Goal: Task Accomplishment & Management: Complete application form

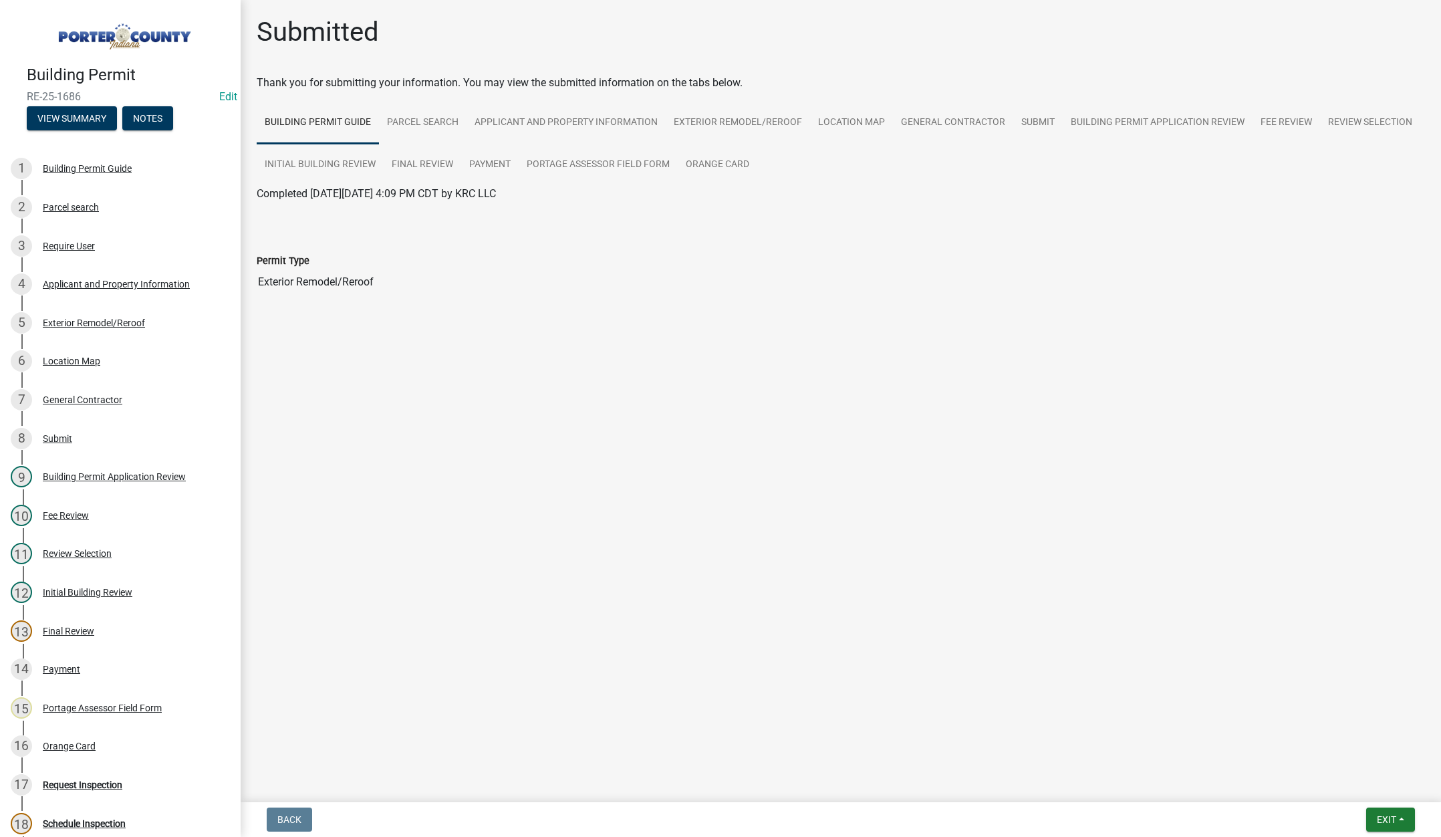
click at [454, 763] on main "Submitted Thank you for submitting your information. You may view the submitted…" at bounding box center [841, 398] width 1200 height 797
click at [1380, 814] on span "Exit" at bounding box center [1386, 819] width 19 height 11
click at [1378, 790] on button "Save & Exit" at bounding box center [1361, 785] width 107 height 32
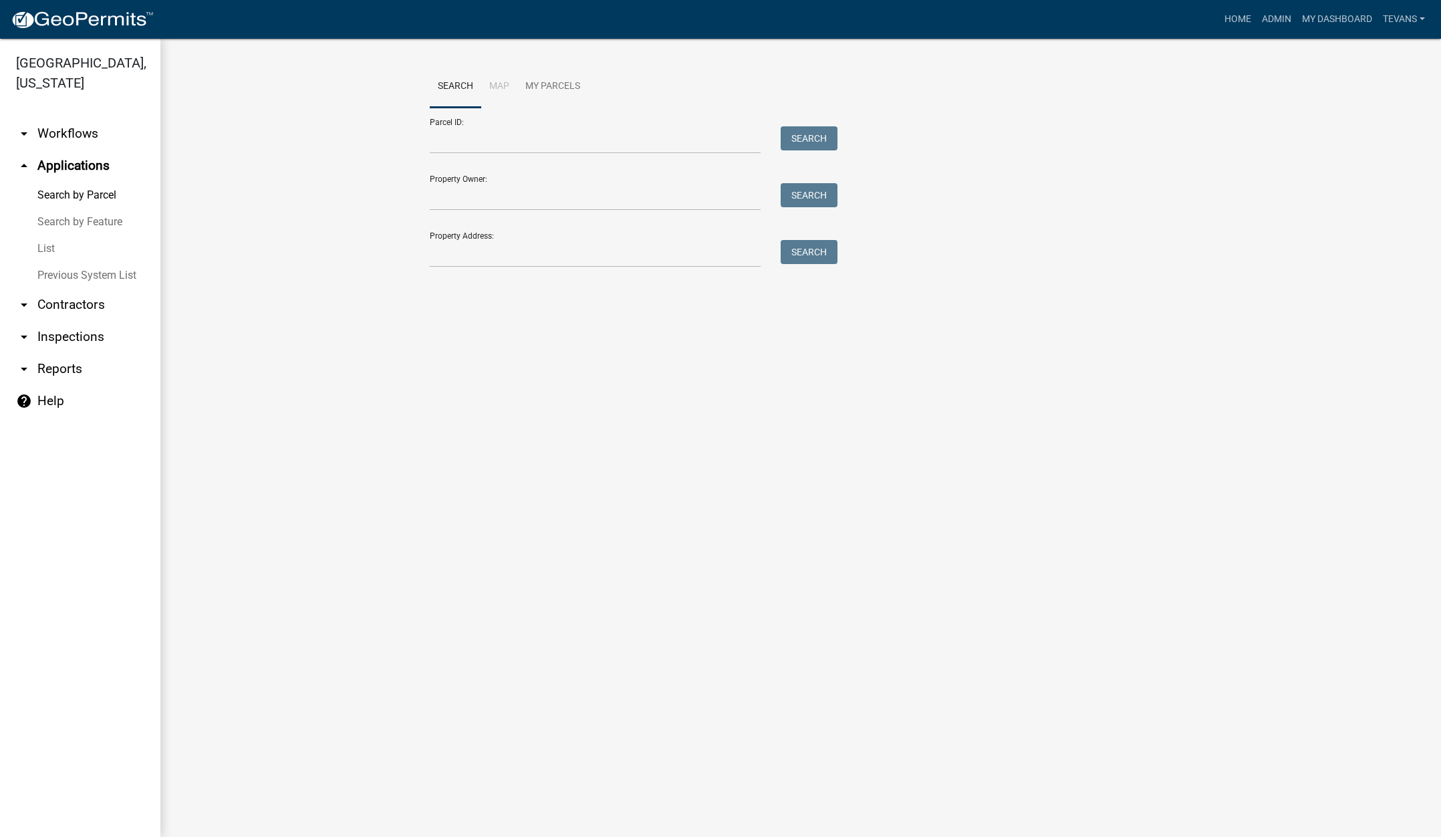
click at [59, 353] on link "arrow_drop_down Reports" at bounding box center [80, 369] width 160 height 32
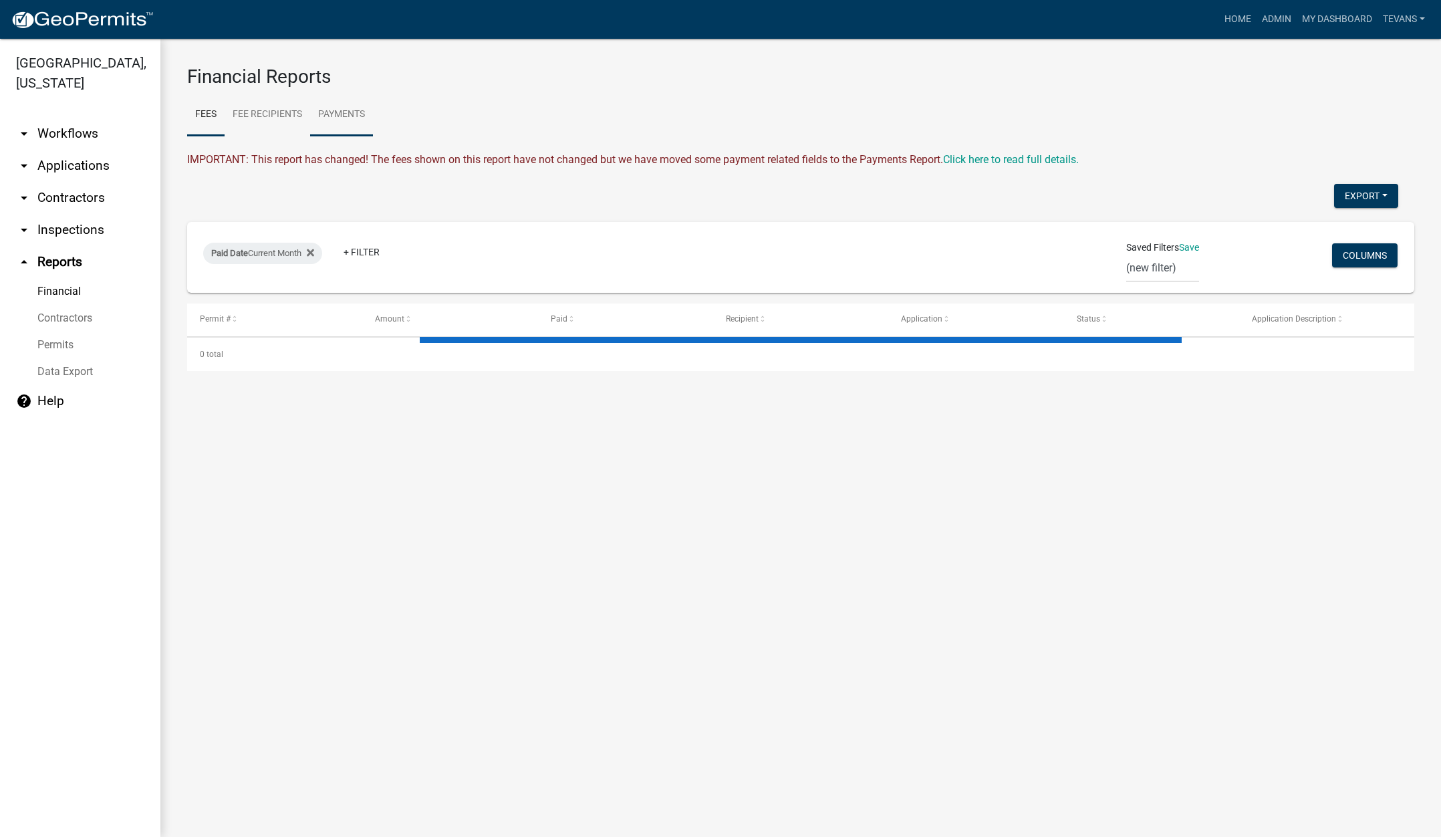
click at [339, 114] on link "Payments" at bounding box center [341, 115] width 63 height 43
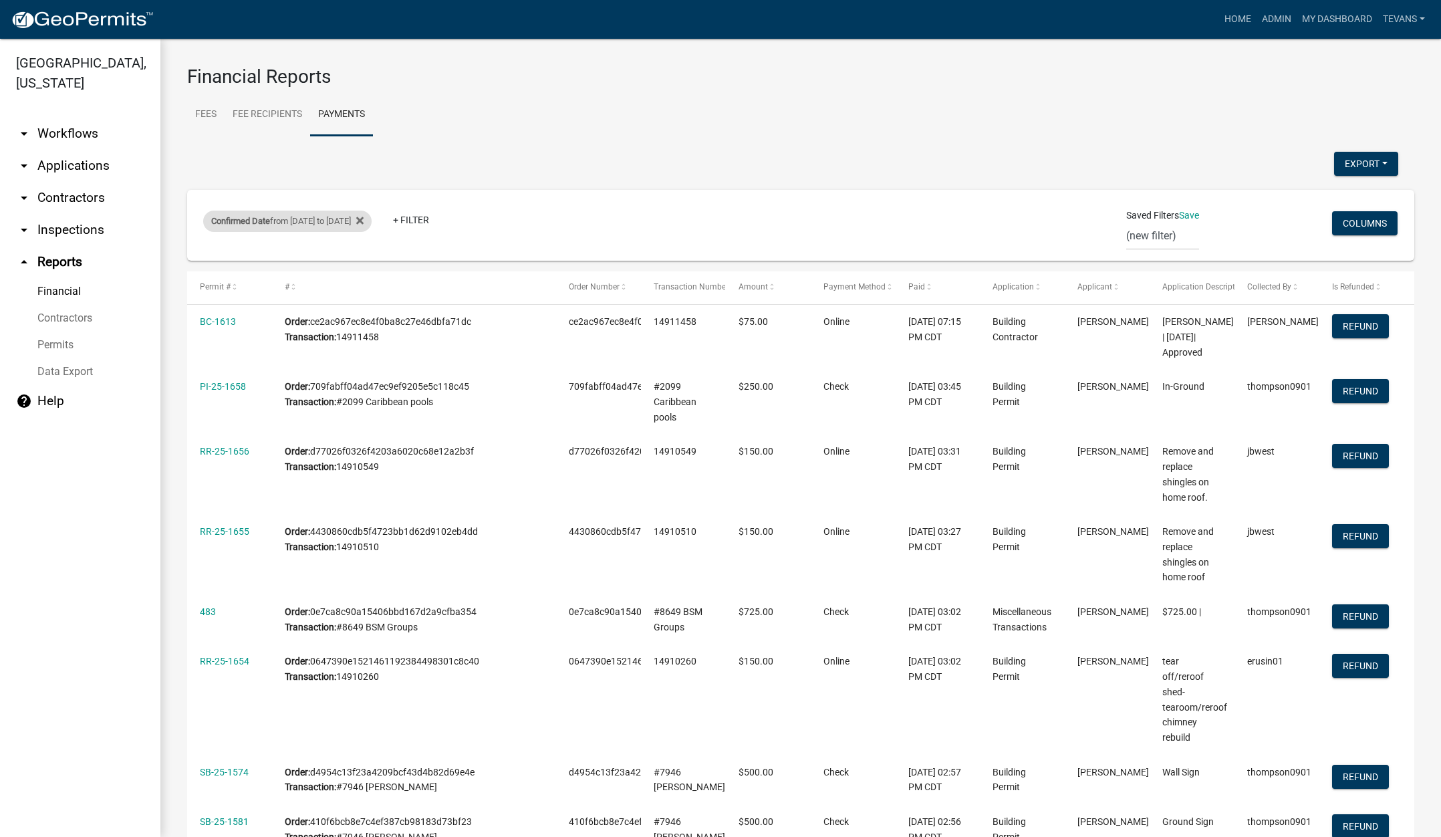
click at [320, 227] on div "Confirmed Date from 09/02/2025 to 09/02/2025" at bounding box center [287, 221] width 168 height 21
select select "custom"
click at [364, 217] on icon at bounding box center [359, 220] width 7 height 7
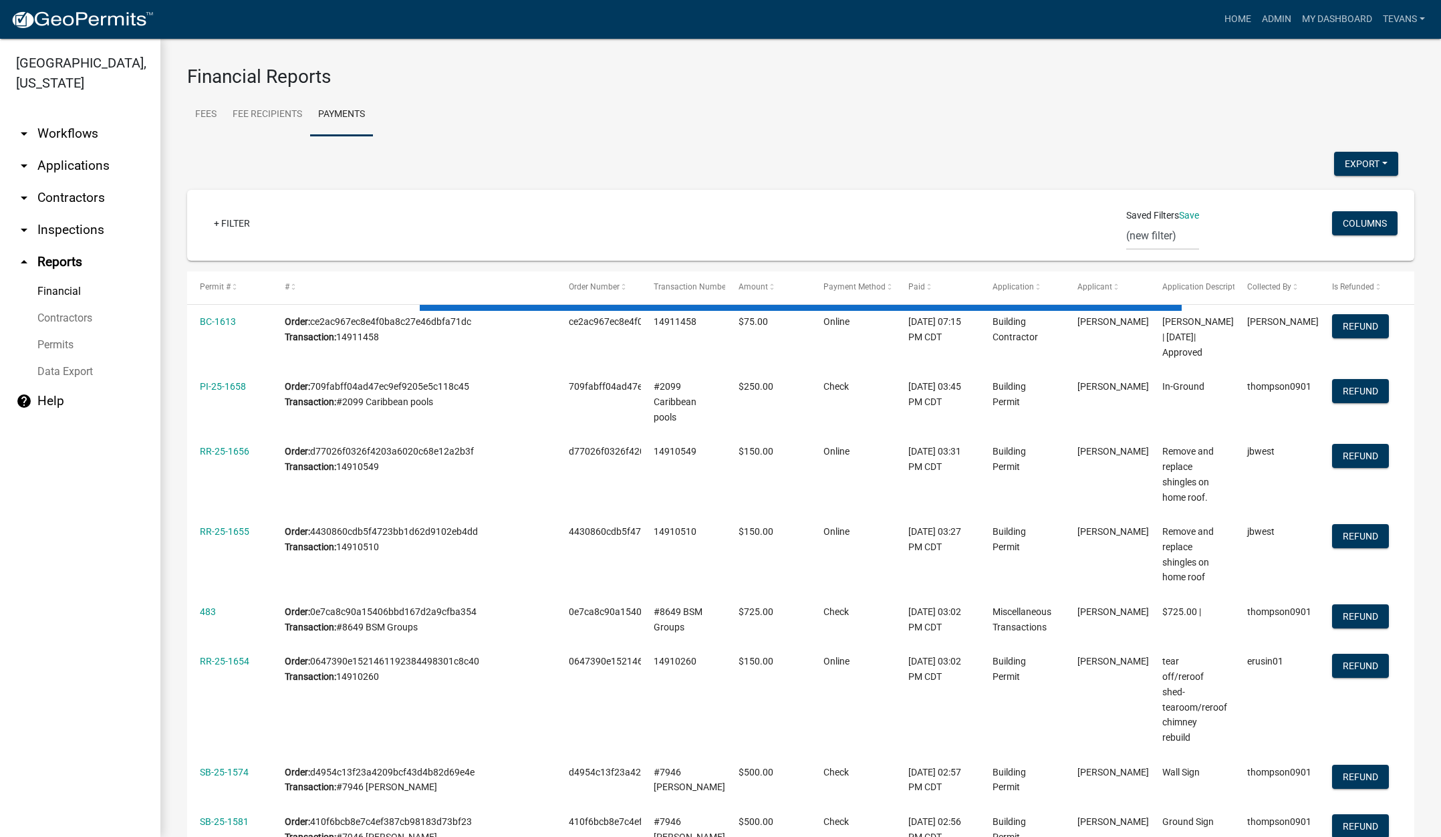
click at [315, 236] on div "+ Filter" at bounding box center [598, 224] width 810 height 27
click at [236, 219] on link "+ Filter" at bounding box center [231, 223] width 57 height 24
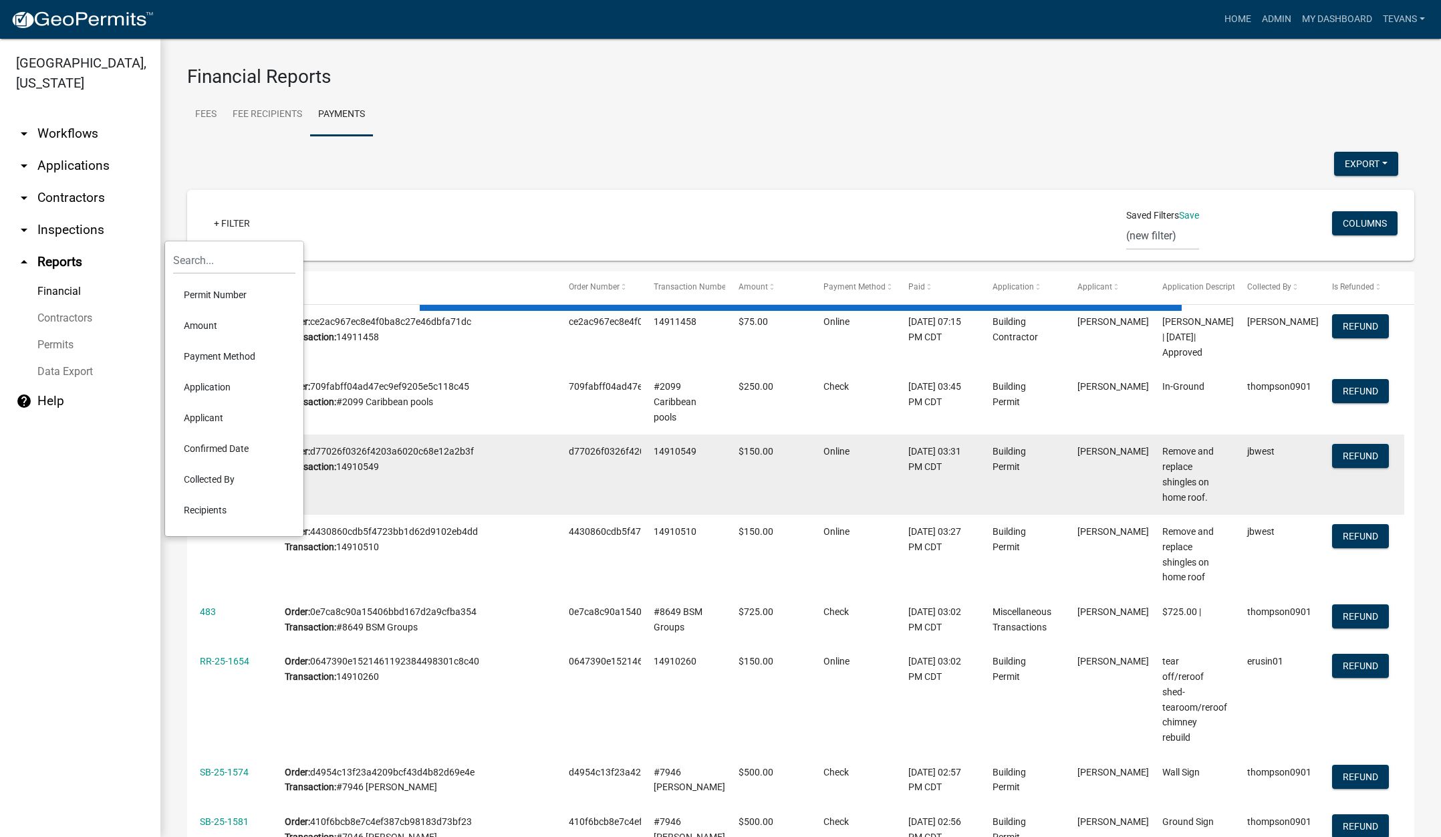
click at [228, 445] on li "Confirmed Date" at bounding box center [234, 448] width 122 height 31
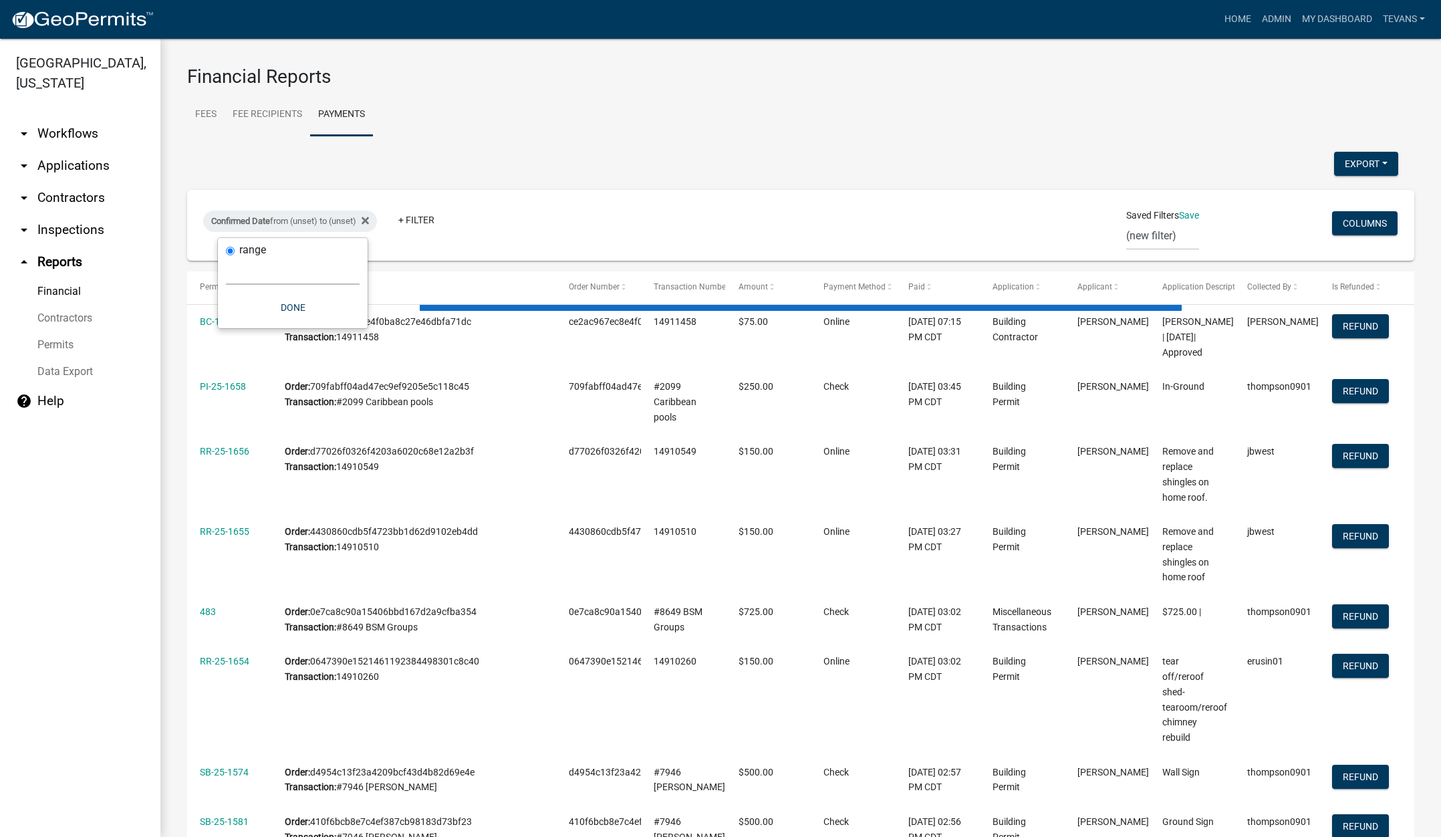
click at [344, 275] on select "Today Yesterday Current Week Previous Week Current Month Last Month Current Cal…" at bounding box center [293, 270] width 134 height 27
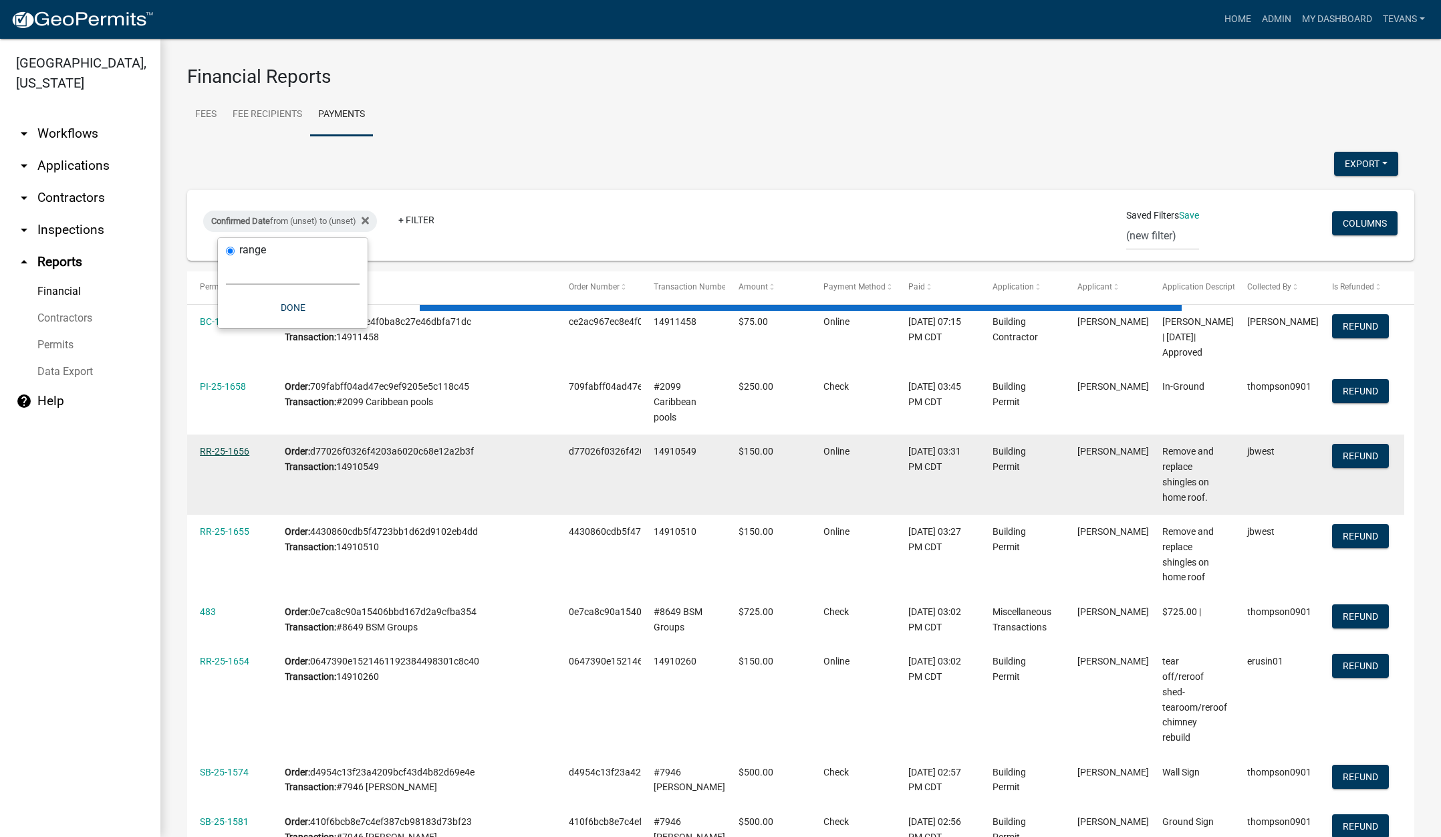
select select "custom"
click at [226, 257] on select "Today Yesterday Current Week Previous Week Current Month Last Month Current Cal…" at bounding box center [293, 270] width 134 height 27
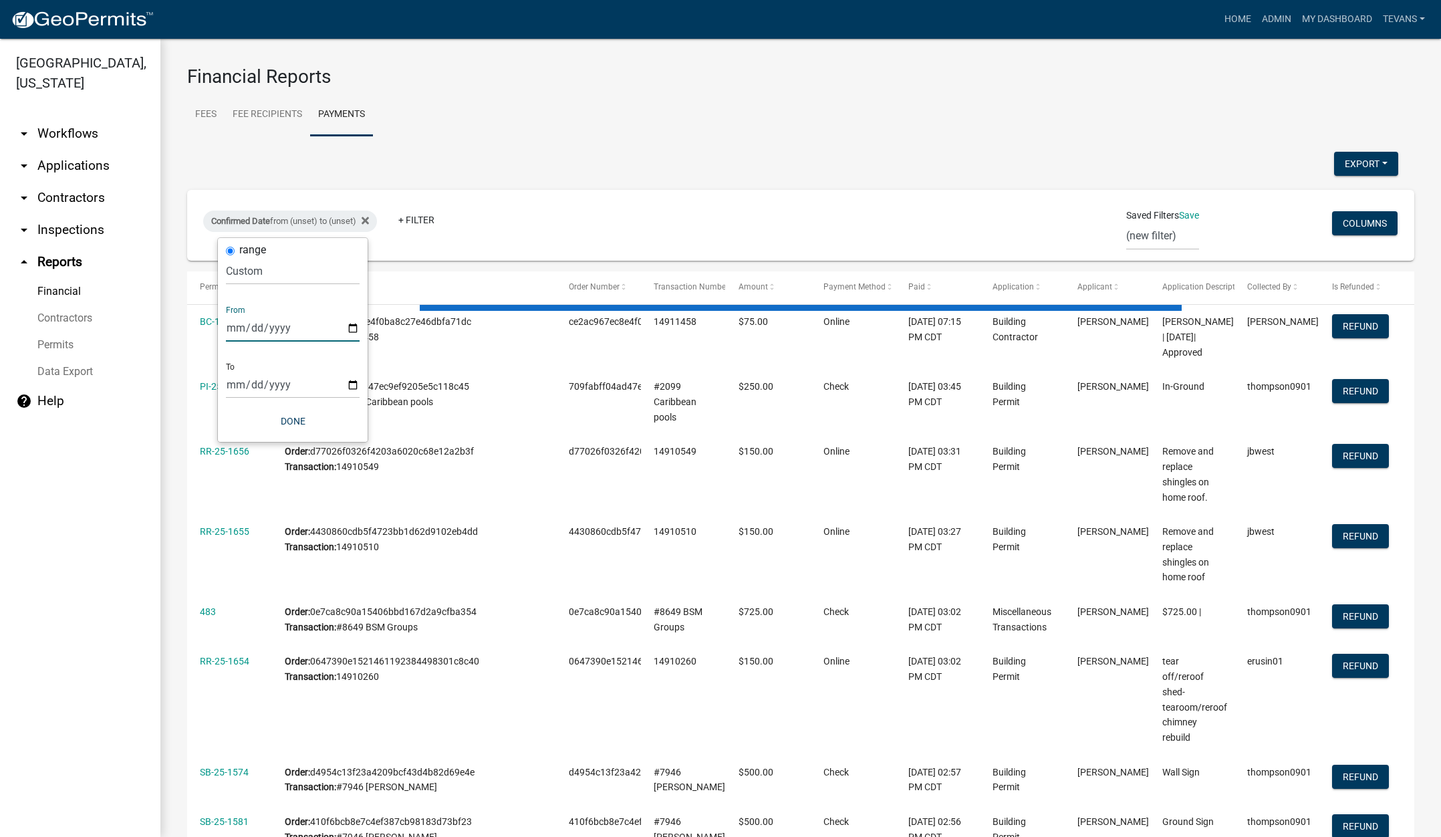
click at [353, 328] on input "date" at bounding box center [293, 327] width 134 height 27
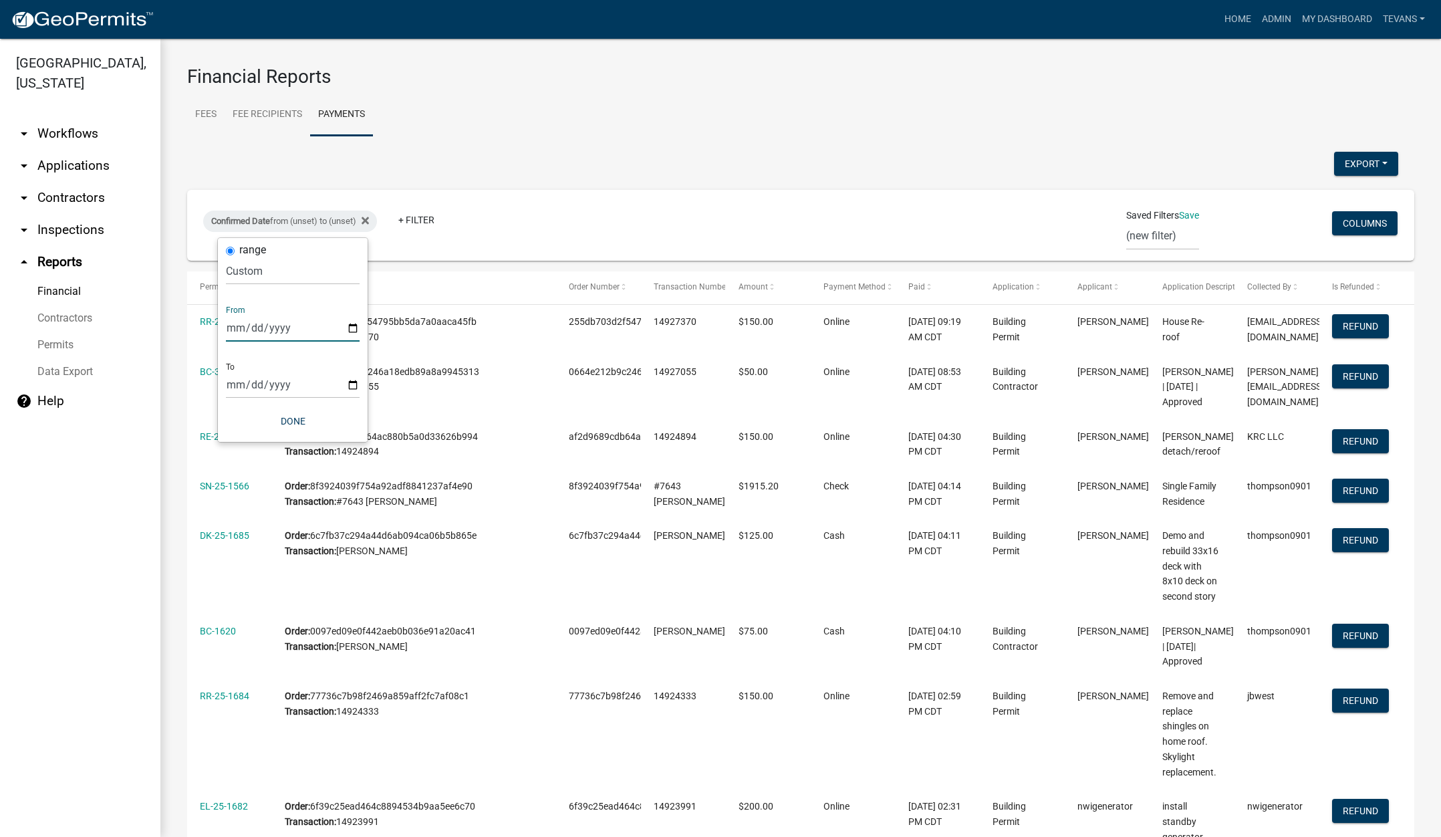
type input "2025-09-03"
click at [366, 384] on input "date" at bounding box center [302, 384] width 134 height 27
type input "2025-09-04"
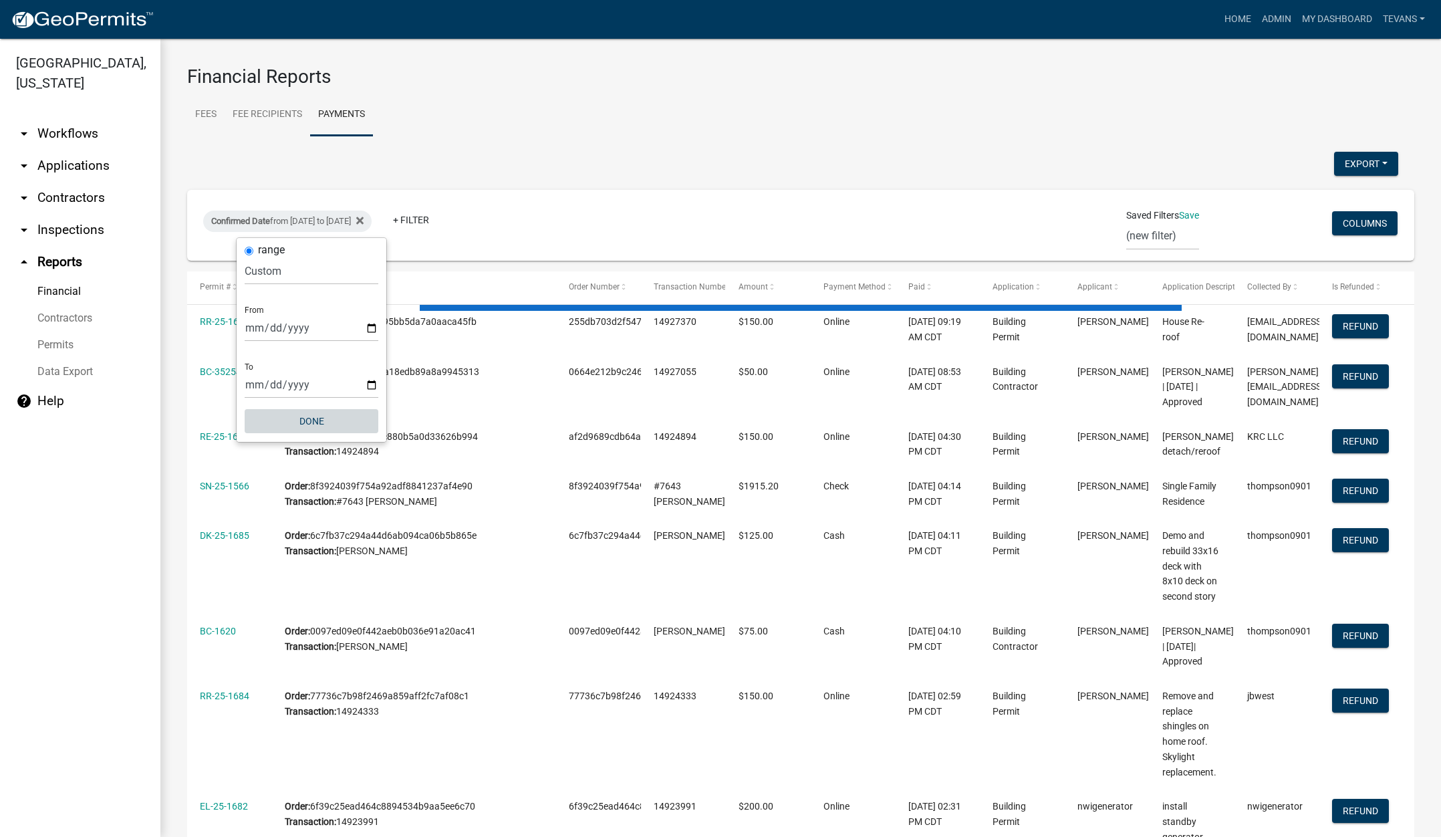
click at [303, 421] on button "Done" at bounding box center [312, 421] width 134 height 24
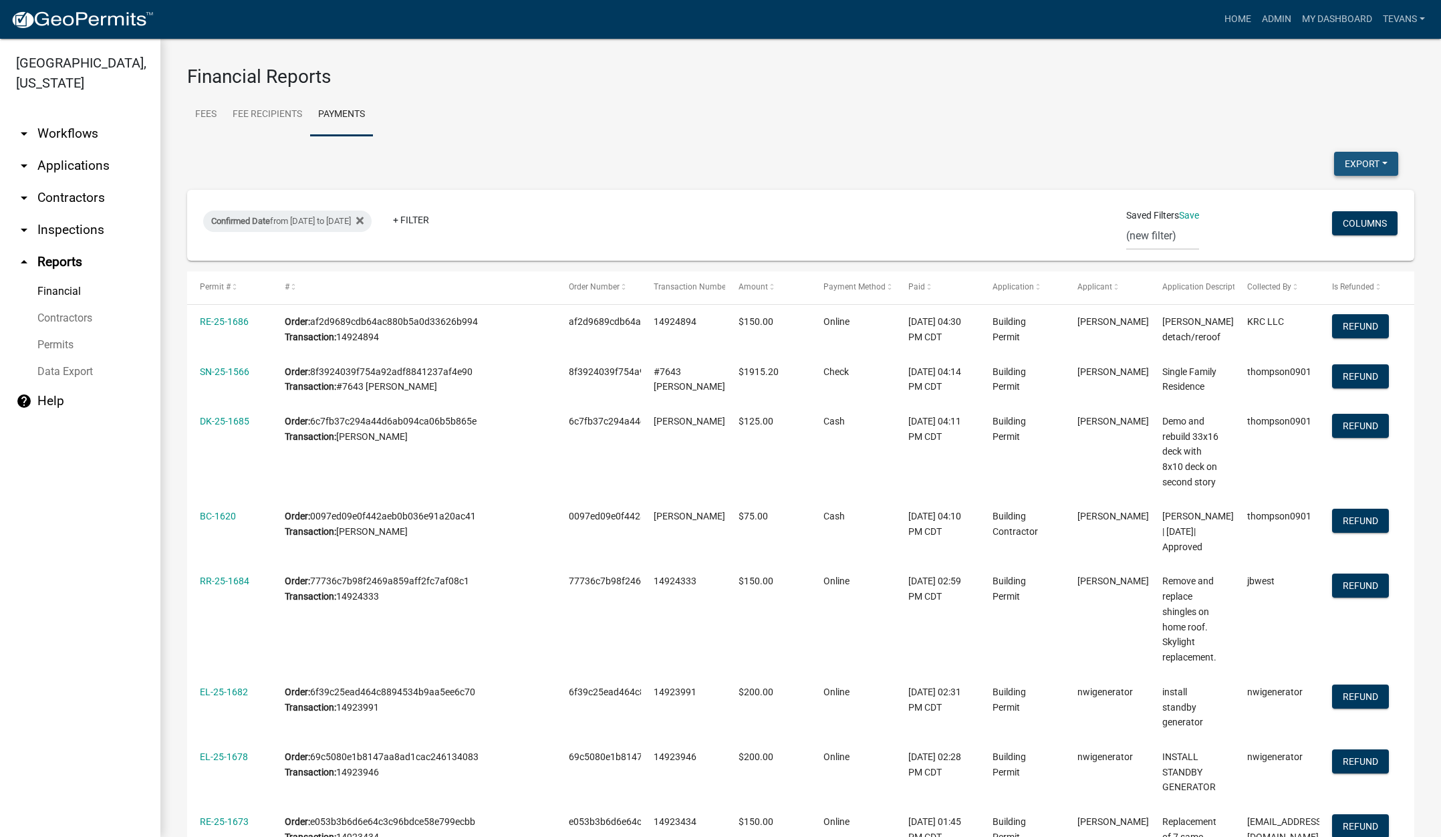
click at [1350, 164] on button "Export" at bounding box center [1366, 164] width 64 height 24
click at [1317, 197] on button "Excel Format (.xlsx)" at bounding box center [1335, 198] width 125 height 32
click at [1340, 160] on button "Export" at bounding box center [1366, 164] width 64 height 24
click at [1300, 201] on button "Excel Format (.xlsx)" at bounding box center [1335, 198] width 125 height 32
click at [114, 771] on ul "arrow_drop_down Workflows List arrow_drop_down Applications Search by Parcel Se…" at bounding box center [80, 472] width 160 height 730
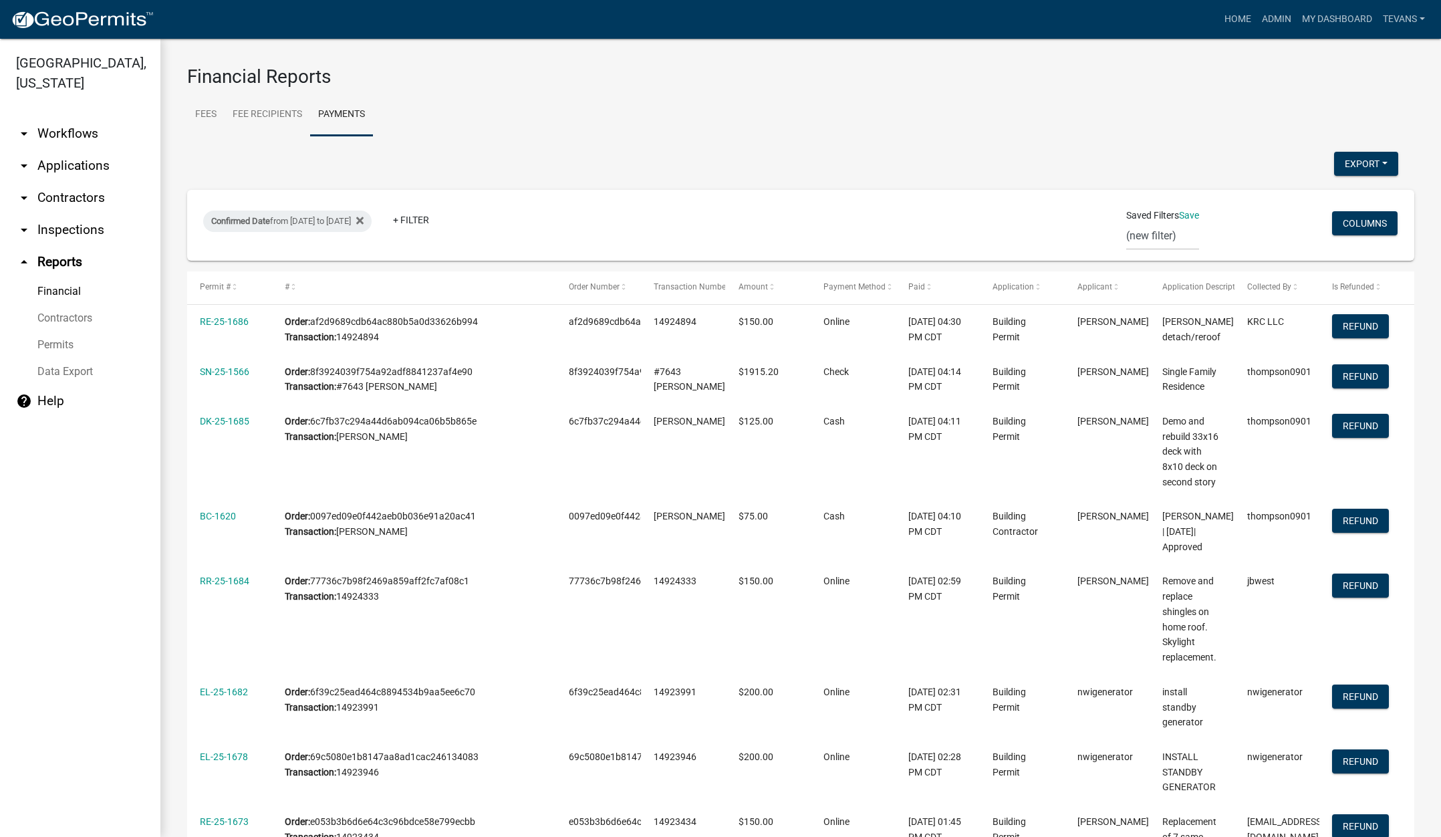
click at [63, 182] on link "arrow_drop_down Contractors" at bounding box center [80, 198] width 160 height 32
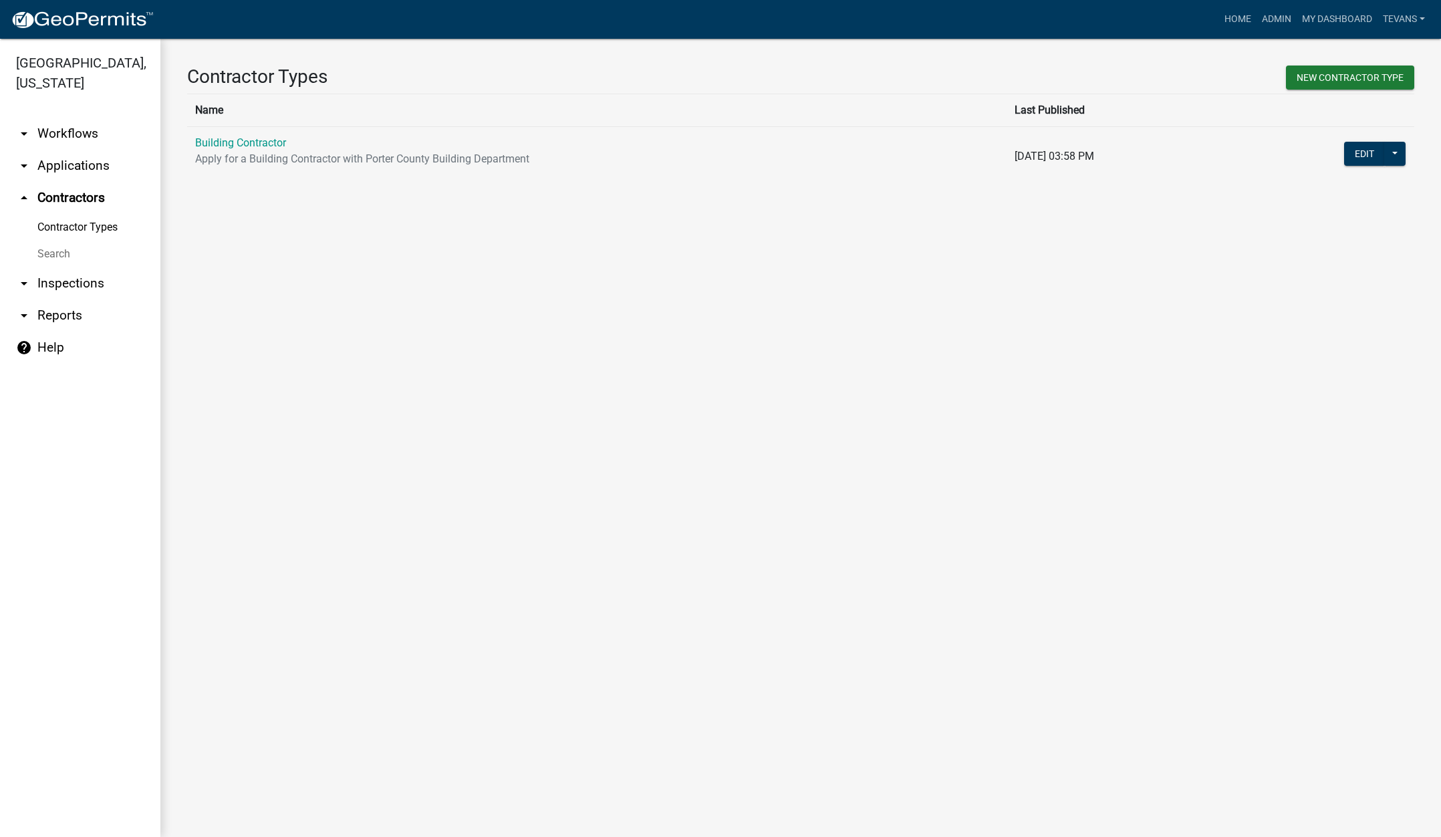
drag, startPoint x: 50, startPoint y: 231, endPoint x: 175, endPoint y: 182, distance: 133.9
click at [51, 241] on link "Search" at bounding box center [80, 254] width 160 height 27
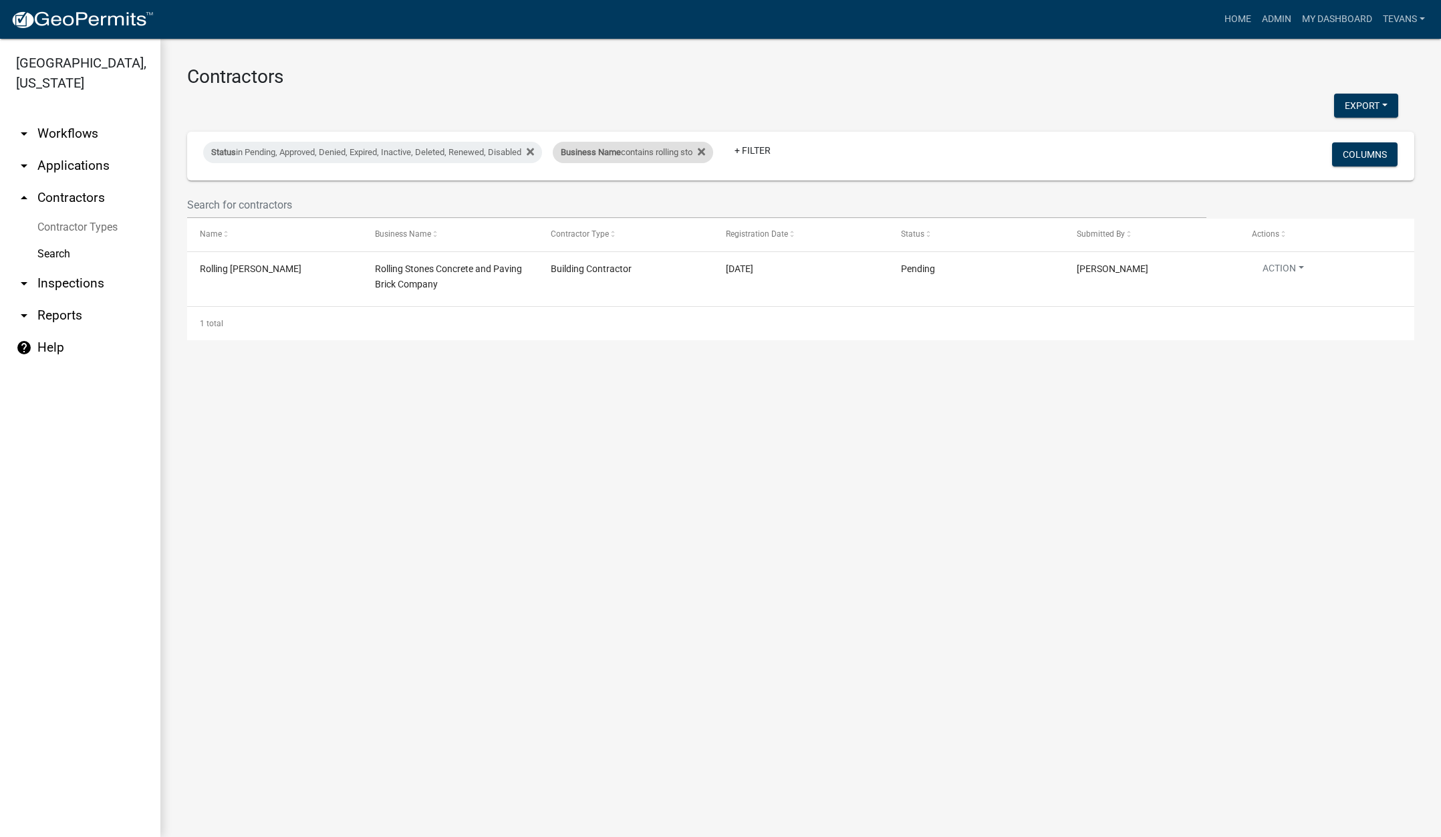
click at [608, 160] on div "Business Name contains rolling sto" at bounding box center [633, 152] width 160 height 21
click at [640, 201] on input "rolling sto" at bounding box center [643, 201] width 122 height 27
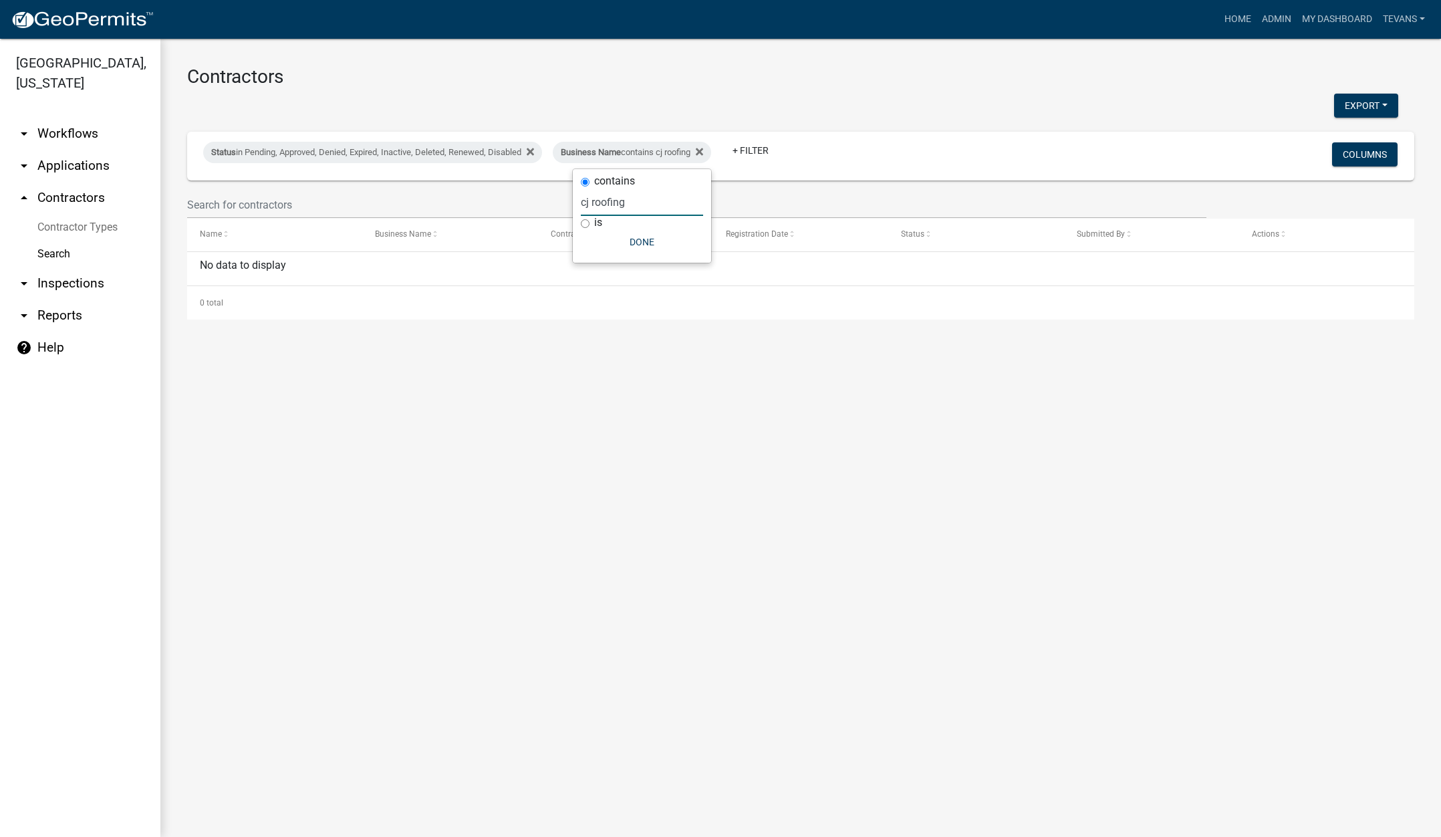
type input "cj roofing"
click at [1229, 19] on link "Home" at bounding box center [1237, 19] width 37 height 25
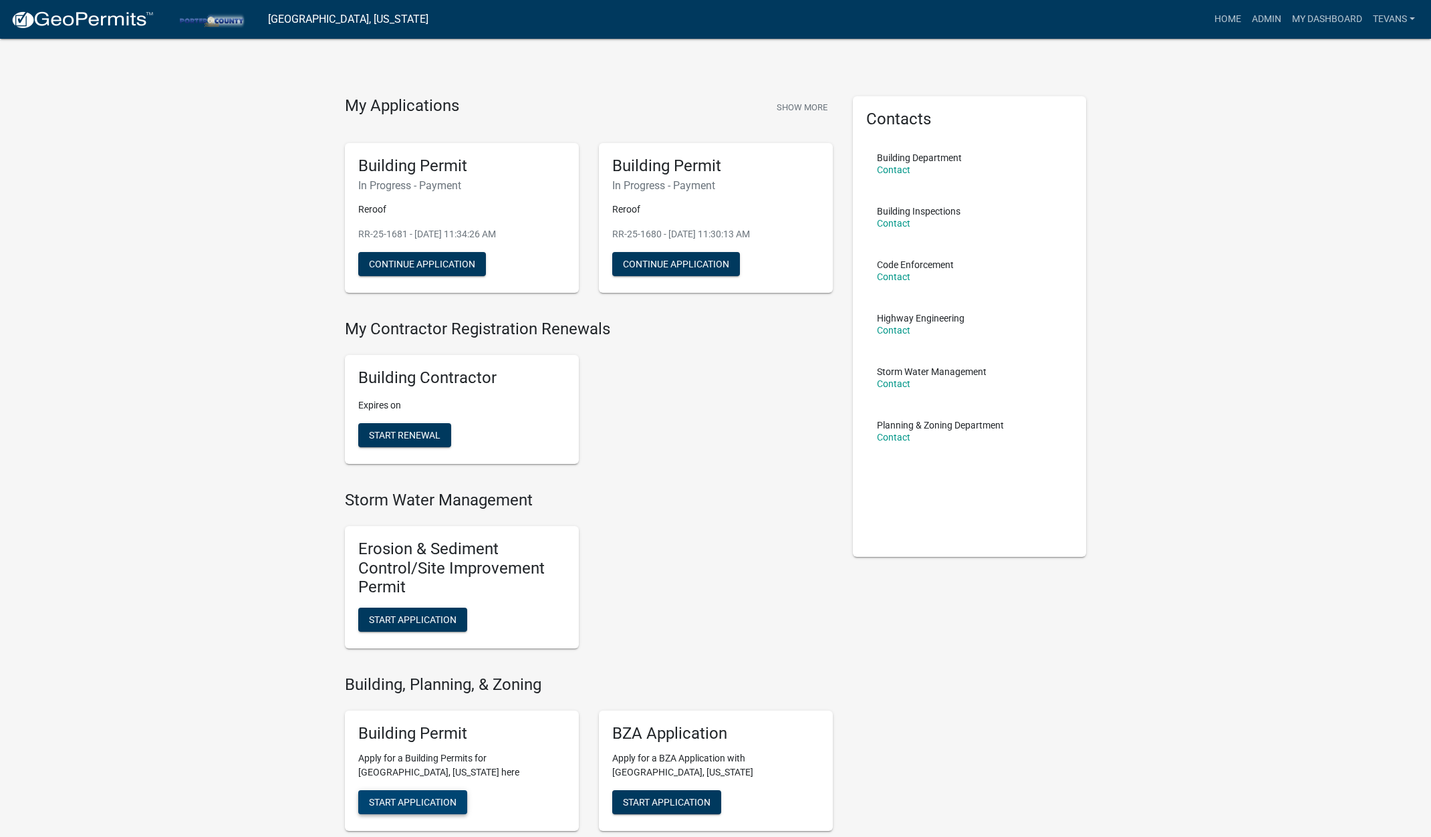
click at [433, 802] on span "Start Application" at bounding box center [413, 801] width 88 height 11
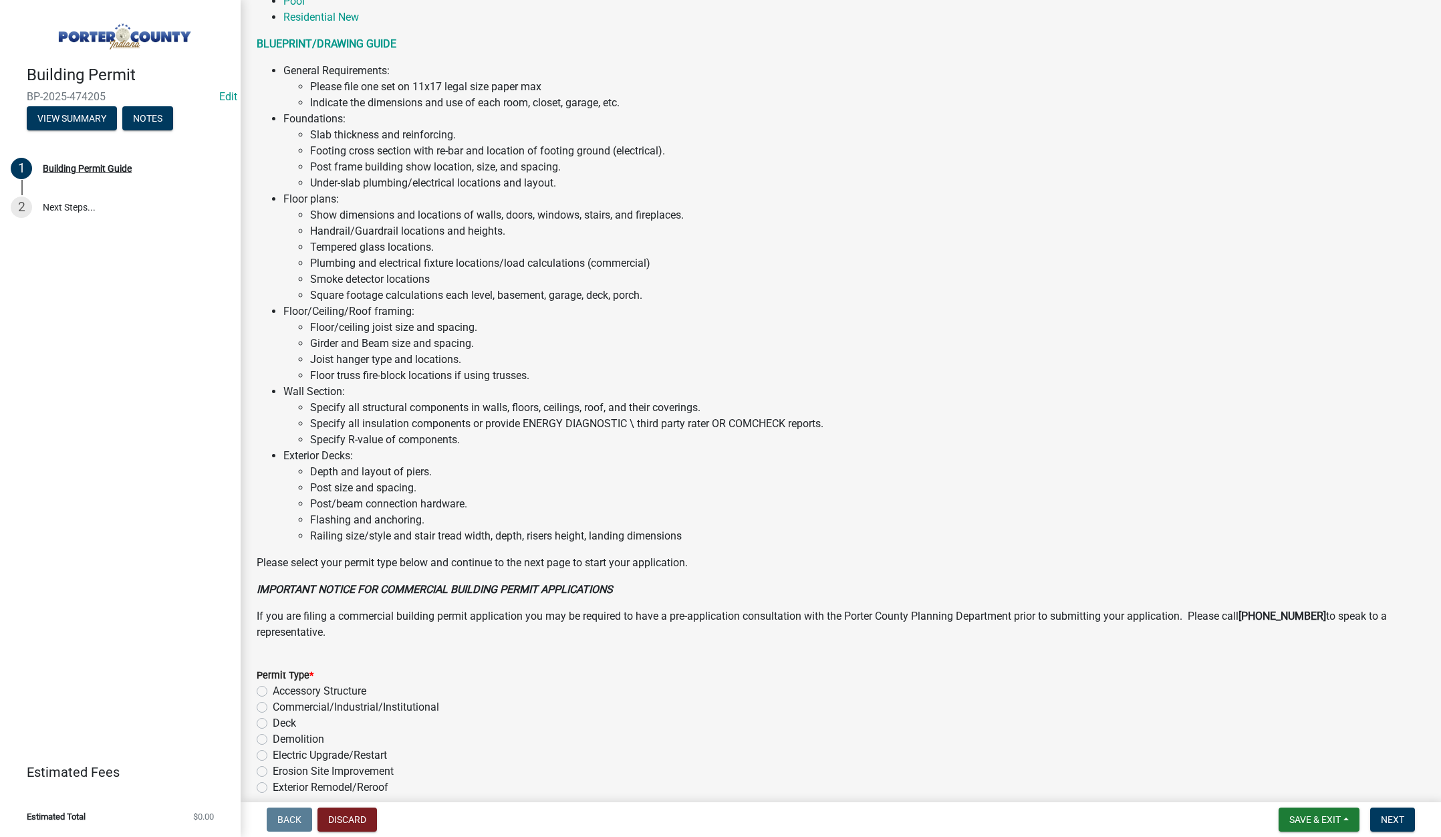
scroll to position [659, 0]
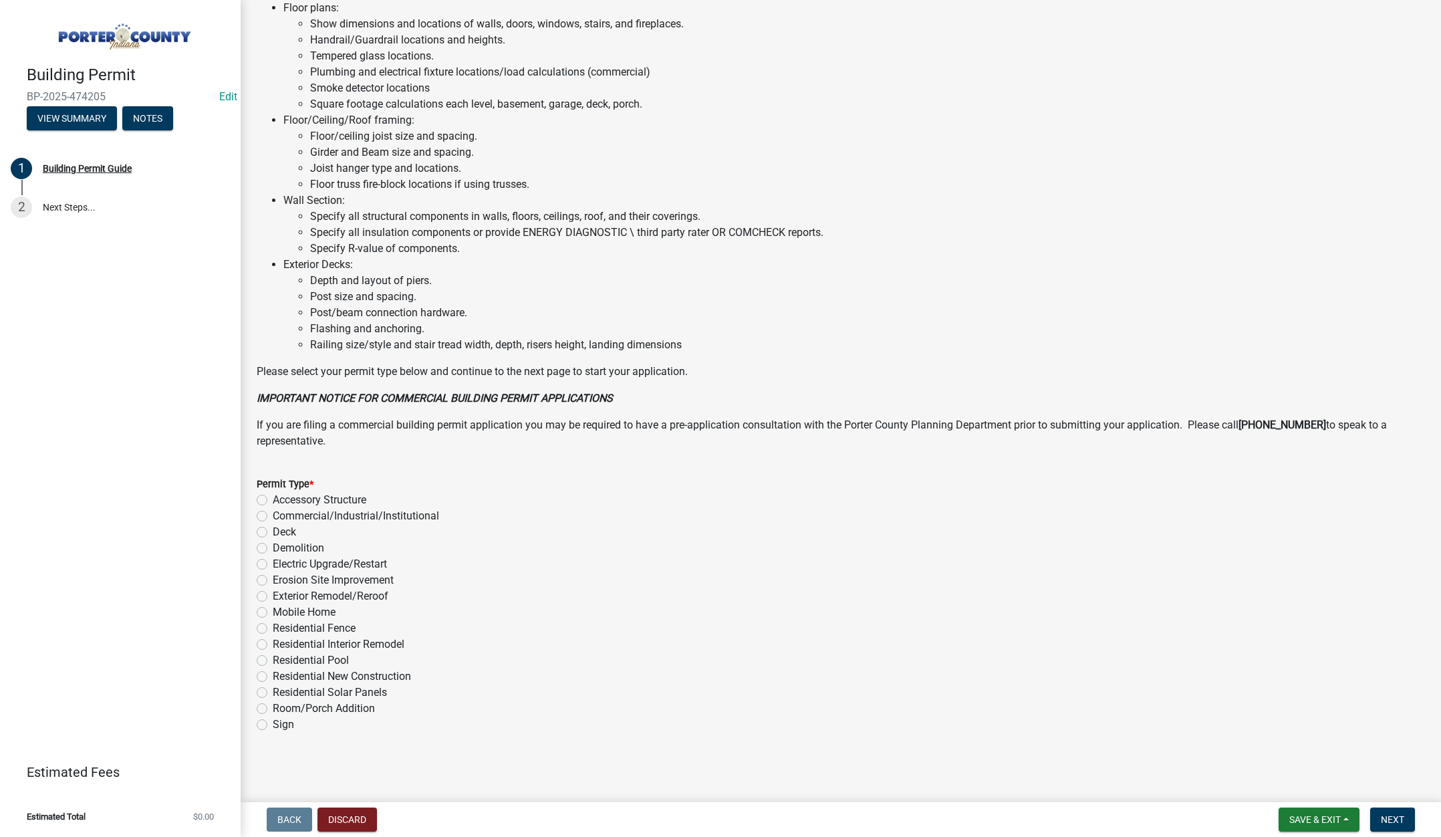
click at [273, 692] on label "Residential Solar Panels" at bounding box center [330, 692] width 114 height 16
click at [273, 692] on input "Residential Solar Panels" at bounding box center [277, 688] width 9 height 9
radio input "true"
click at [1400, 814] on span "Next" at bounding box center [1392, 819] width 23 height 11
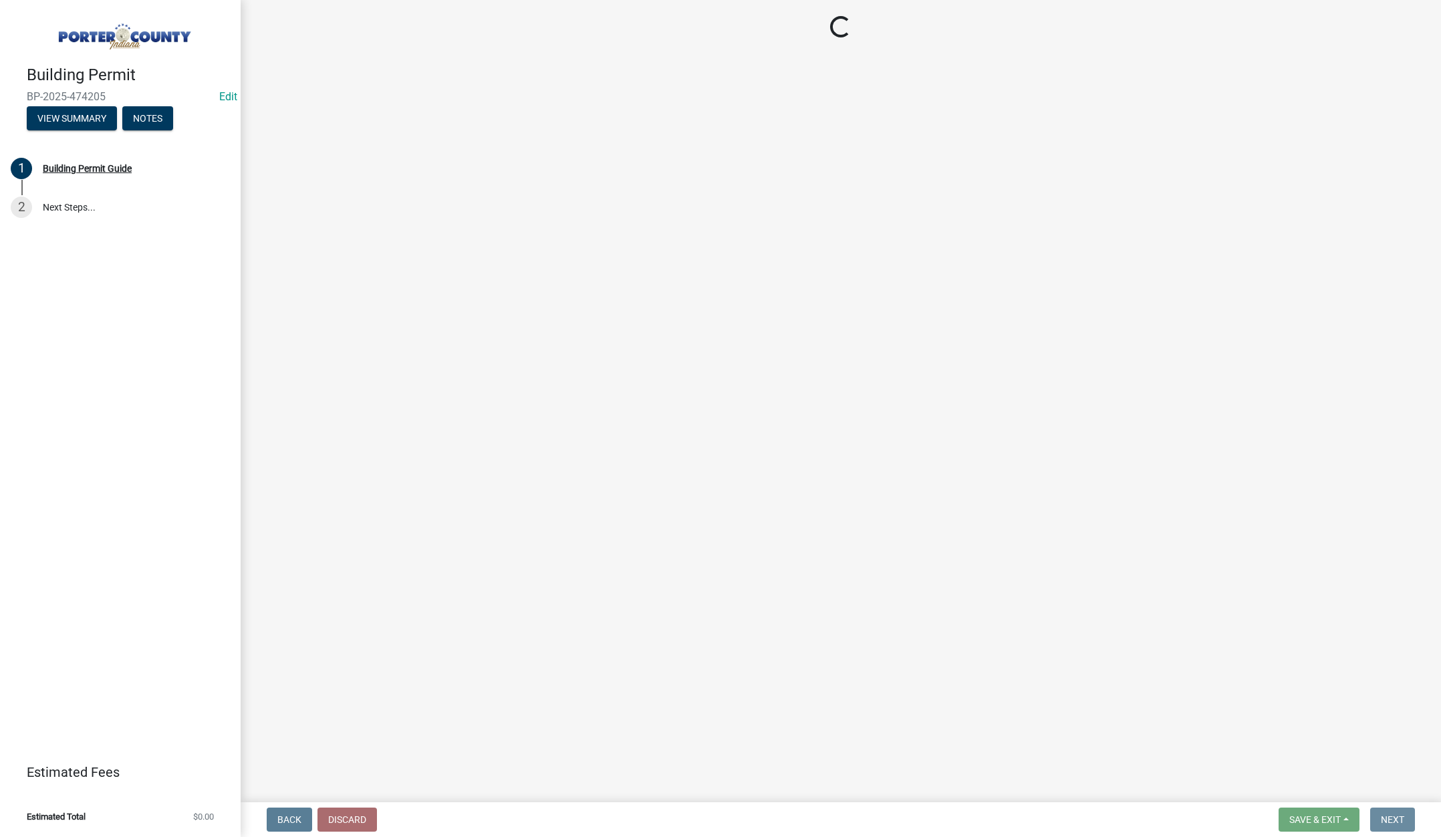
scroll to position [0, 0]
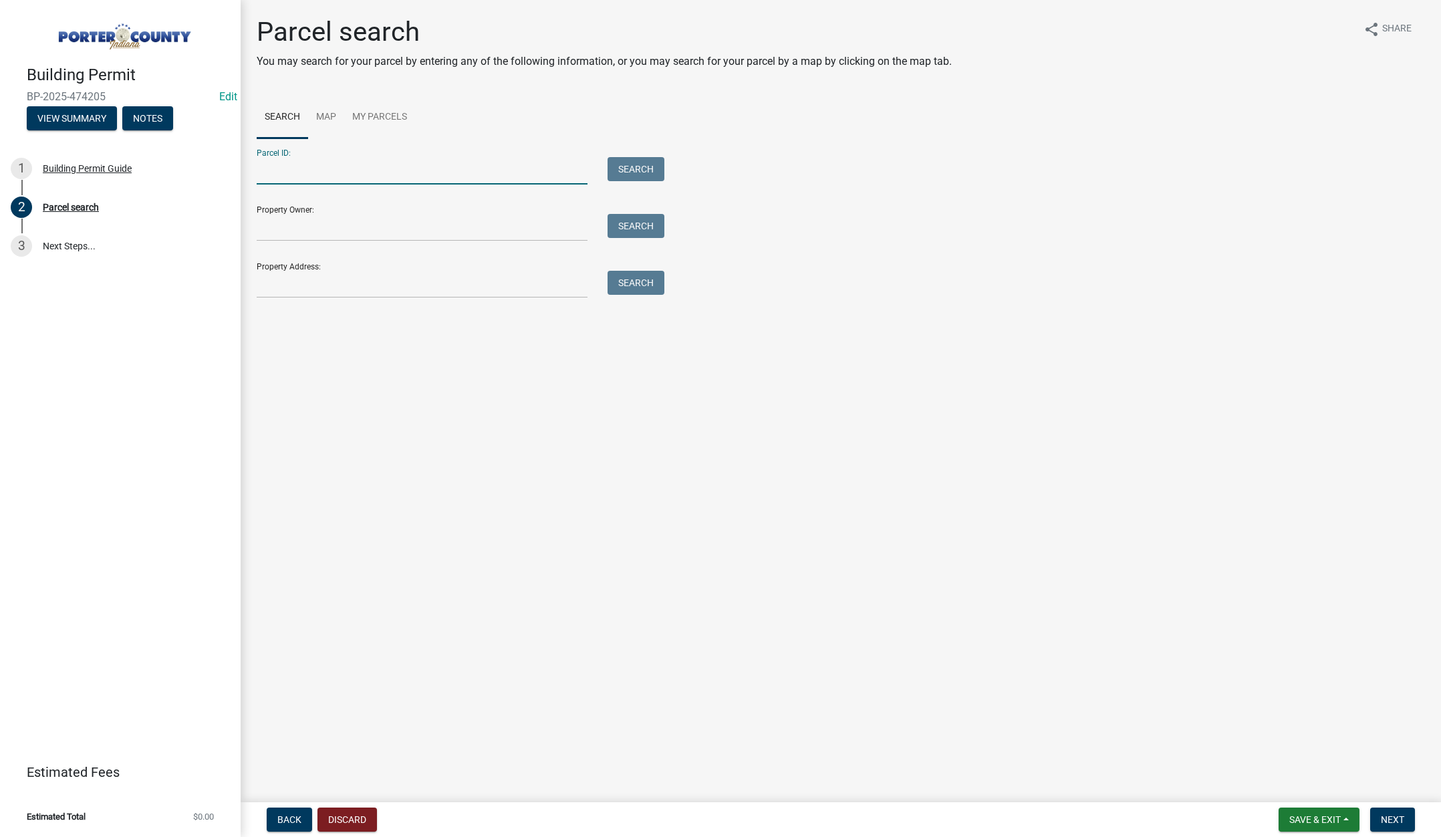
click at [280, 168] on input "Parcel ID:" at bounding box center [422, 170] width 331 height 27
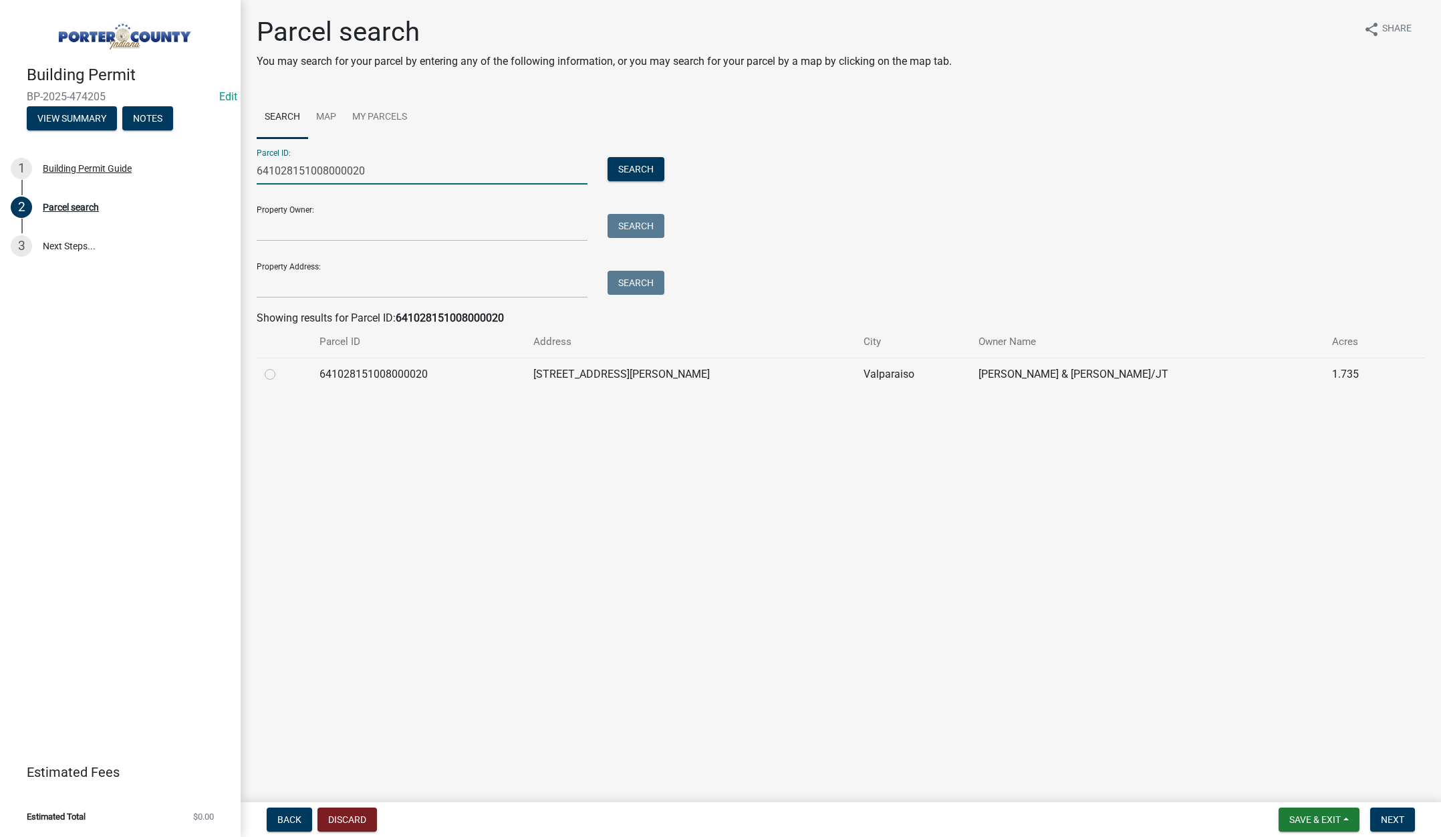
type input "641028151008000020"
click at [281, 366] on label at bounding box center [281, 366] width 0 height 0
click at [281, 374] on input "radio" at bounding box center [285, 370] width 9 height 9
radio input "true"
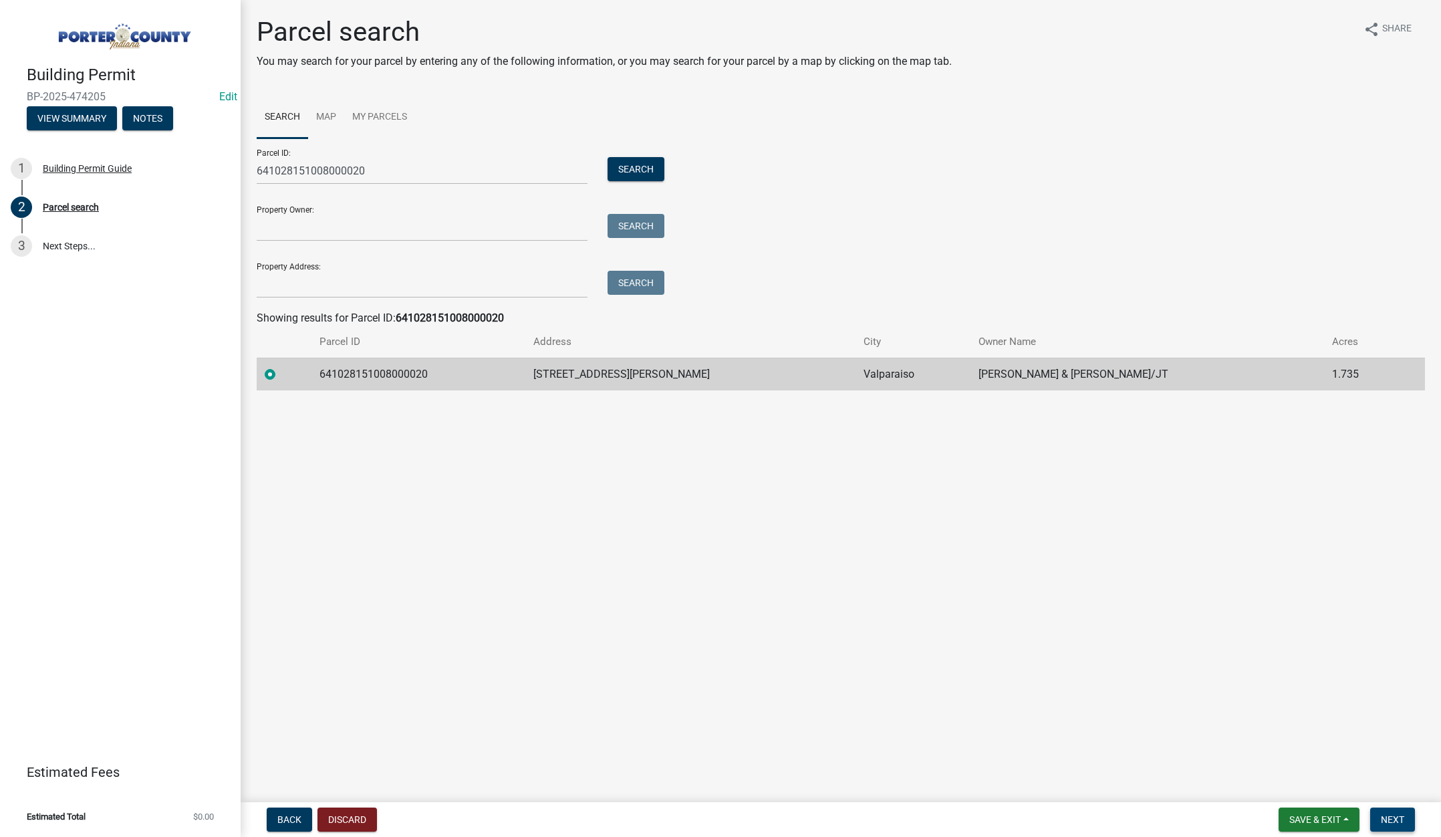
click at [1390, 814] on span "Next" at bounding box center [1392, 819] width 23 height 11
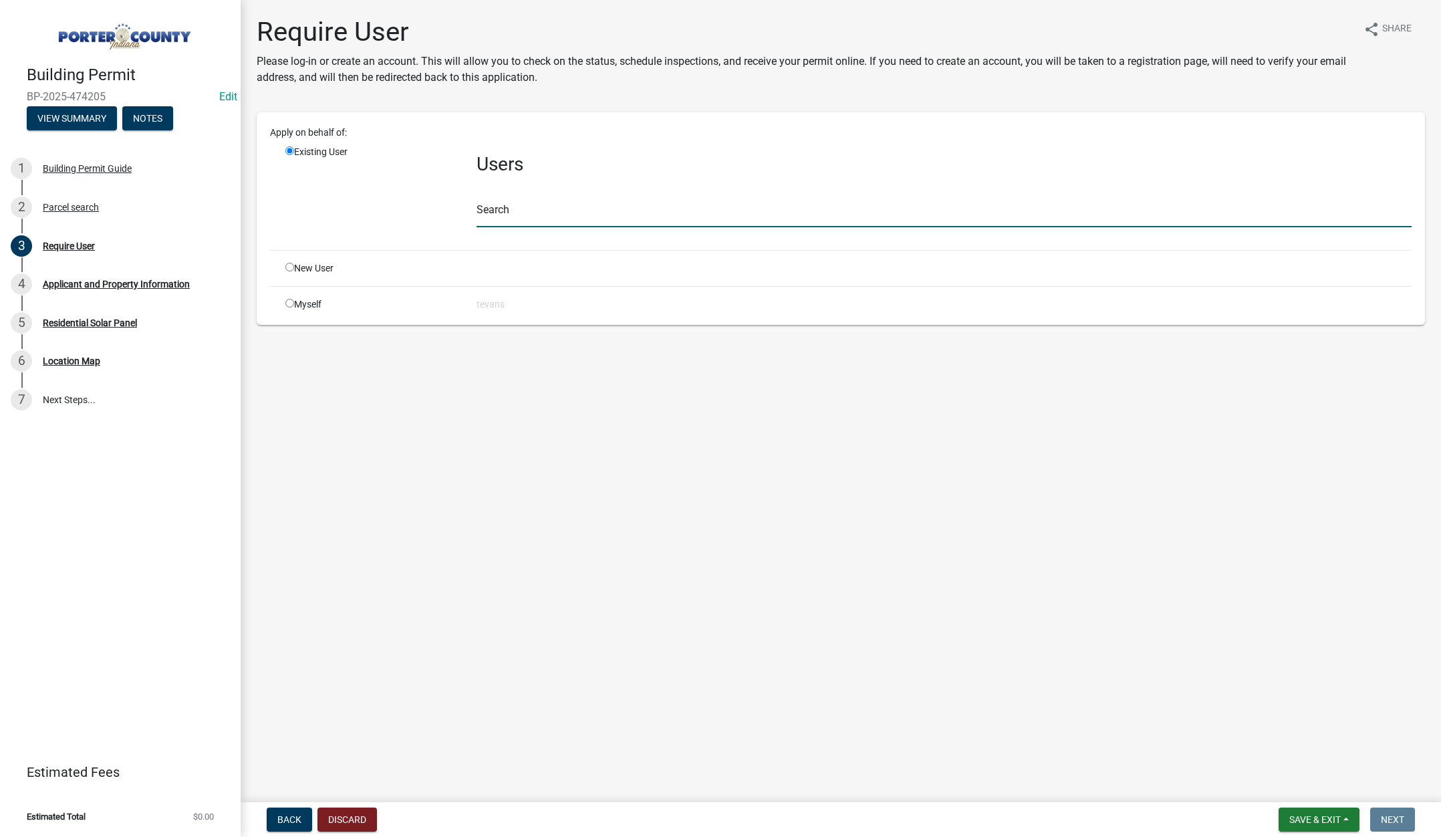
click at [513, 215] on input "text" at bounding box center [944, 213] width 935 height 27
type input "tami"
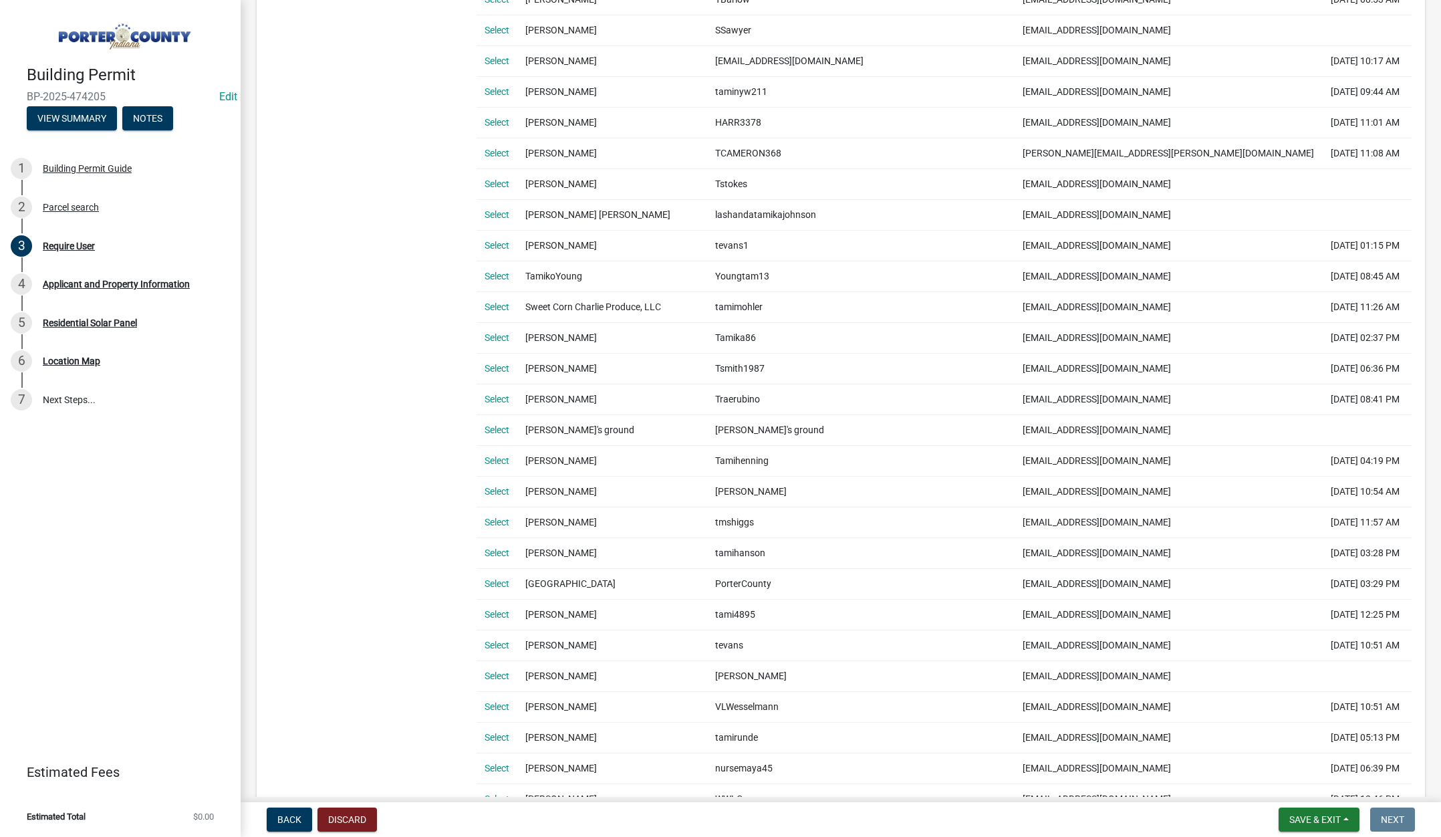
scroll to position [535, 0]
drag, startPoint x: 493, startPoint y: 640, endPoint x: 840, endPoint y: 683, distance: 350.2
click at [493, 640] on link "Select" at bounding box center [497, 642] width 25 height 11
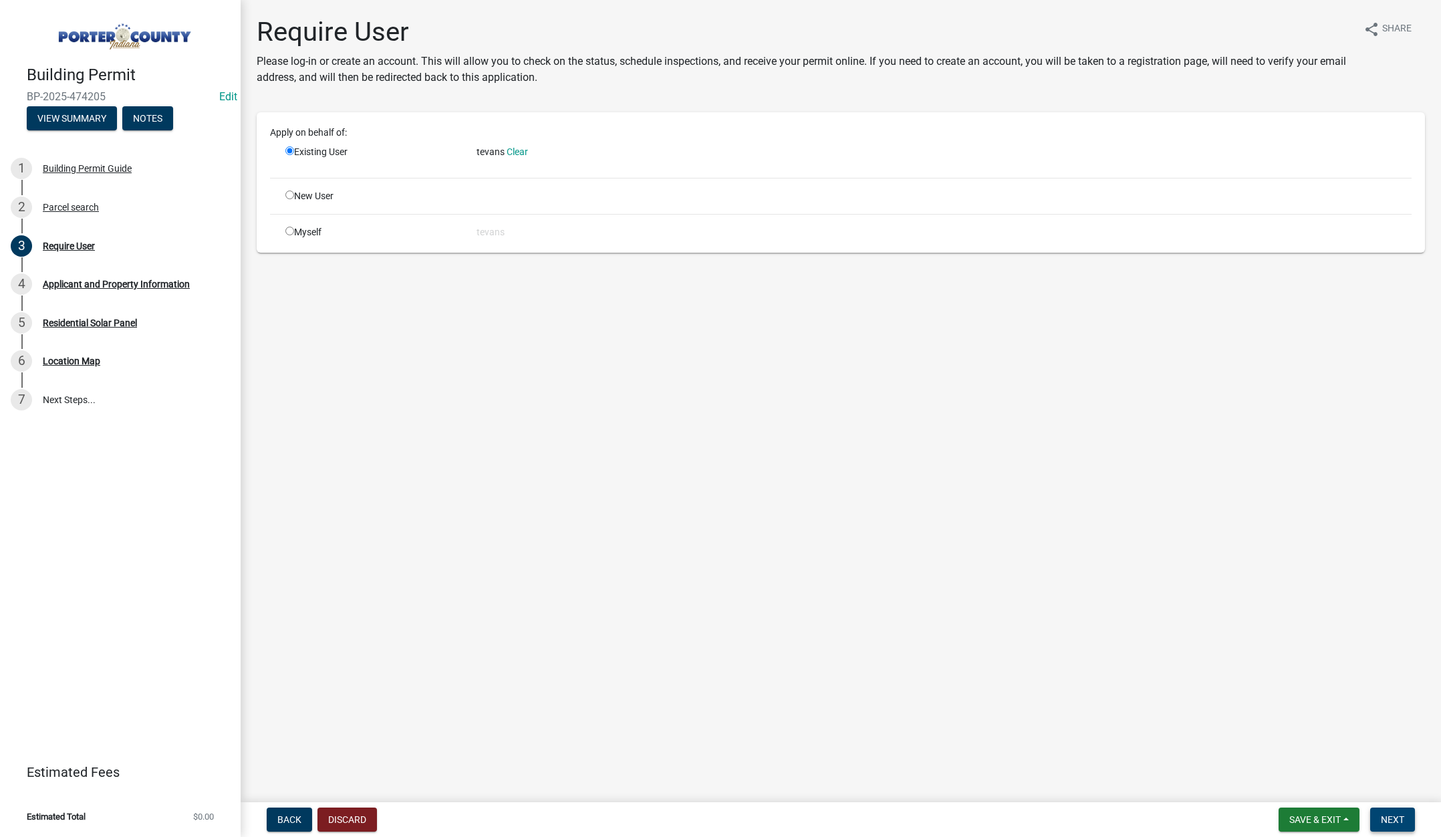
click at [1389, 814] on span "Next" at bounding box center [1392, 819] width 23 height 11
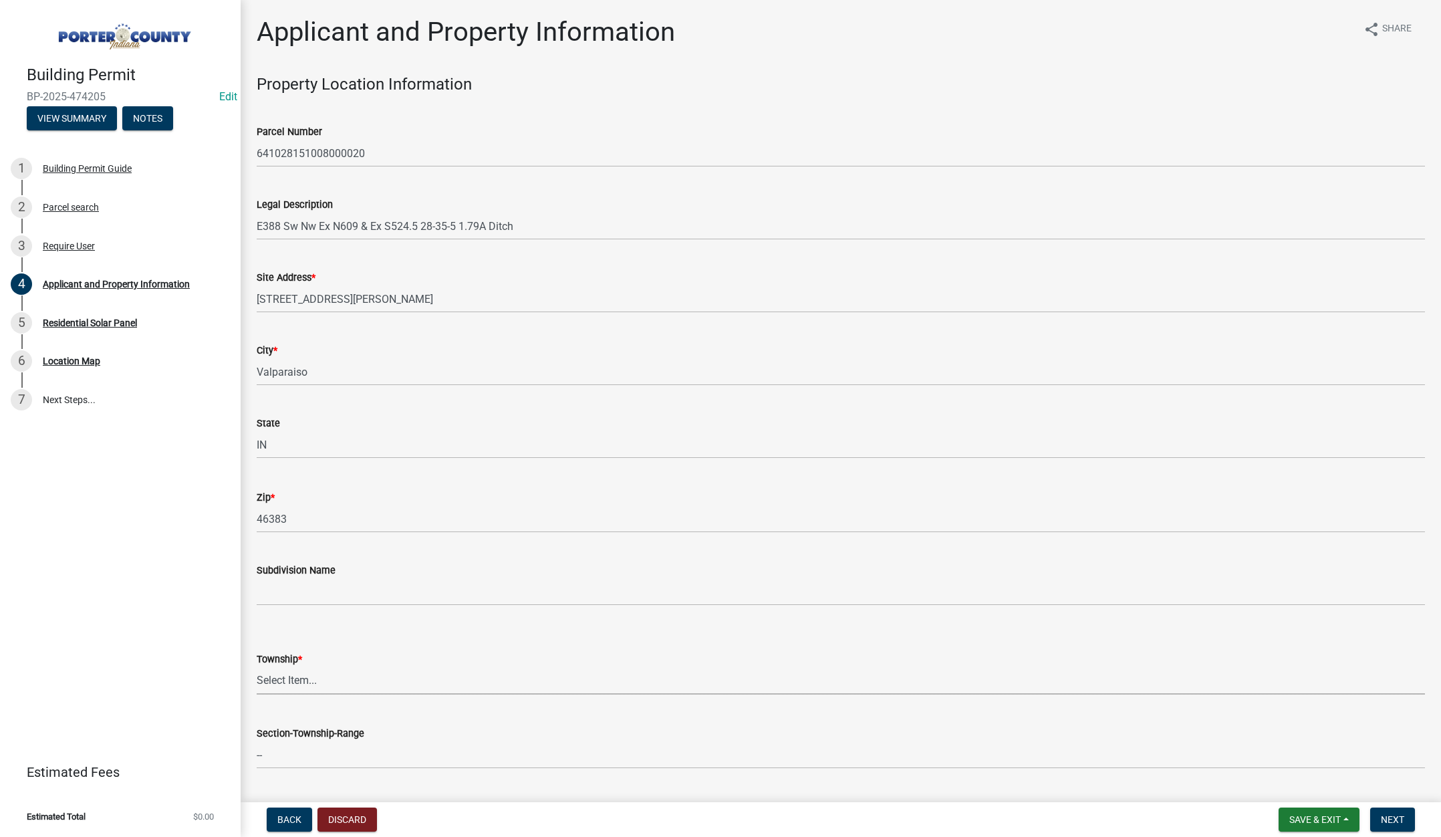
click at [293, 682] on select "Select Item... Boone Center Jackson Liberty Morgan Pine Pleasant Portage Porter…" at bounding box center [841, 680] width 1168 height 27
click at [257, 667] on select "Select Item... Boone Center Jackson Liberty Morgan Pine Pleasant Portage Porter…" at bounding box center [841, 680] width 1168 height 27
select select "3d0e3105-d46a-462c-9cf4-b32453f427e3"
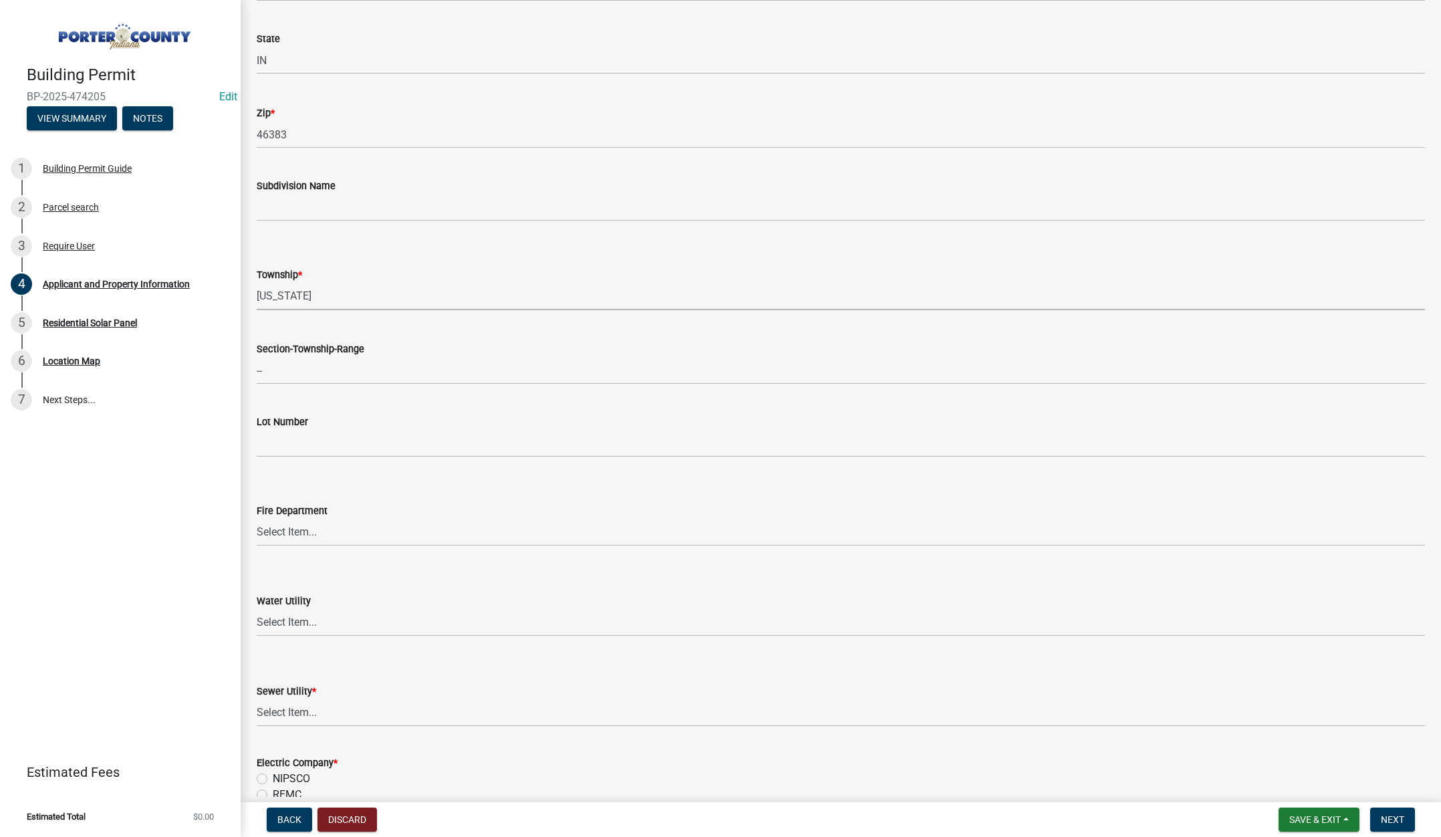
scroll to position [401, 0]
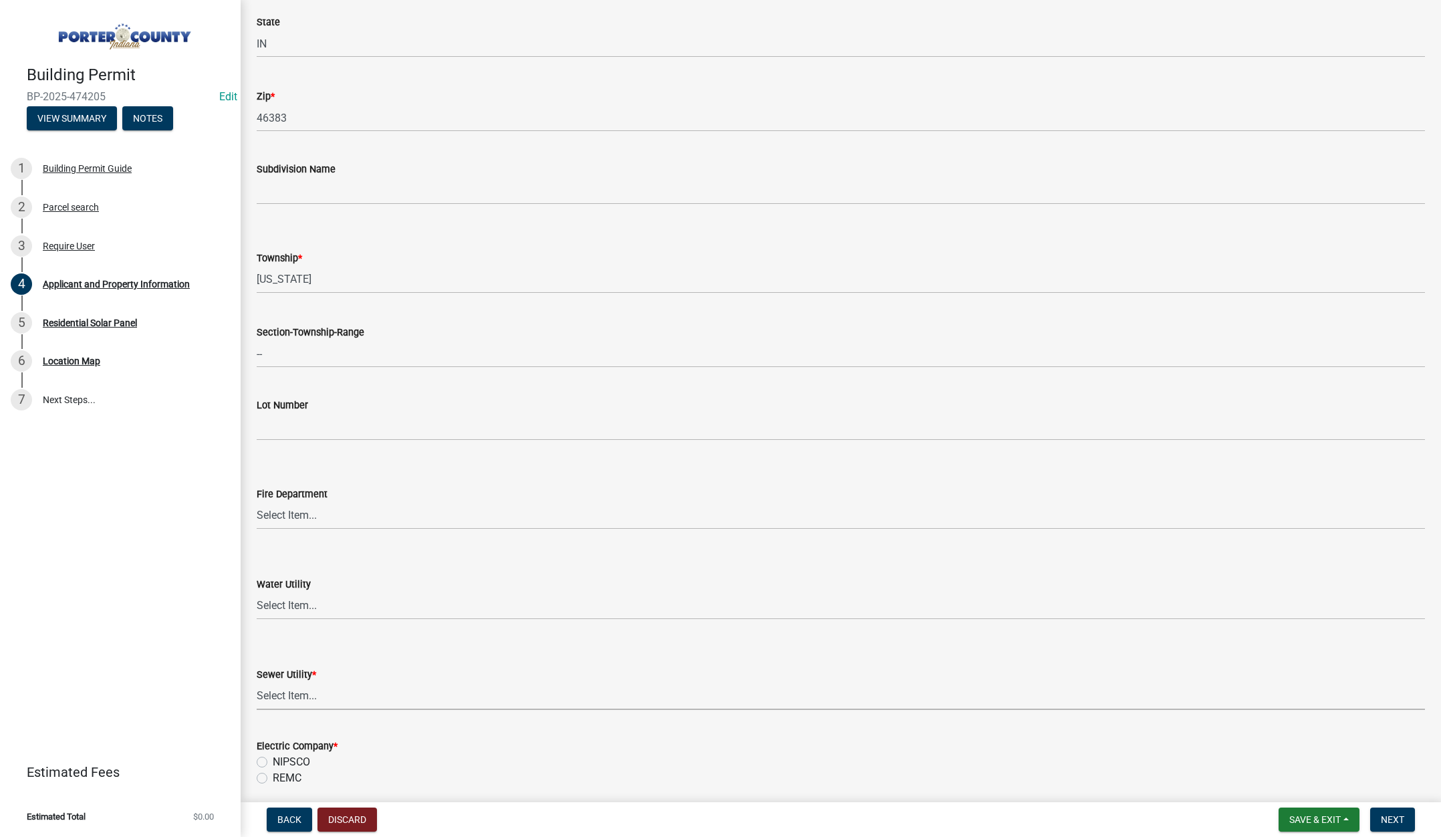
click at [297, 696] on select "Select Item... Aqua Indiana Inc Damon Run Falling Waters Lake Eliza - LEACD Nat…" at bounding box center [841, 695] width 1168 height 27
click at [257, 682] on select "Select Item... Aqua Indiana Inc Damon Run Falling Waters Lake Eliza - LEACD Nat…" at bounding box center [841, 695] width 1168 height 27
select select "ea6751d4-6bf7-4a16-89ee-f7801ab82aa1"
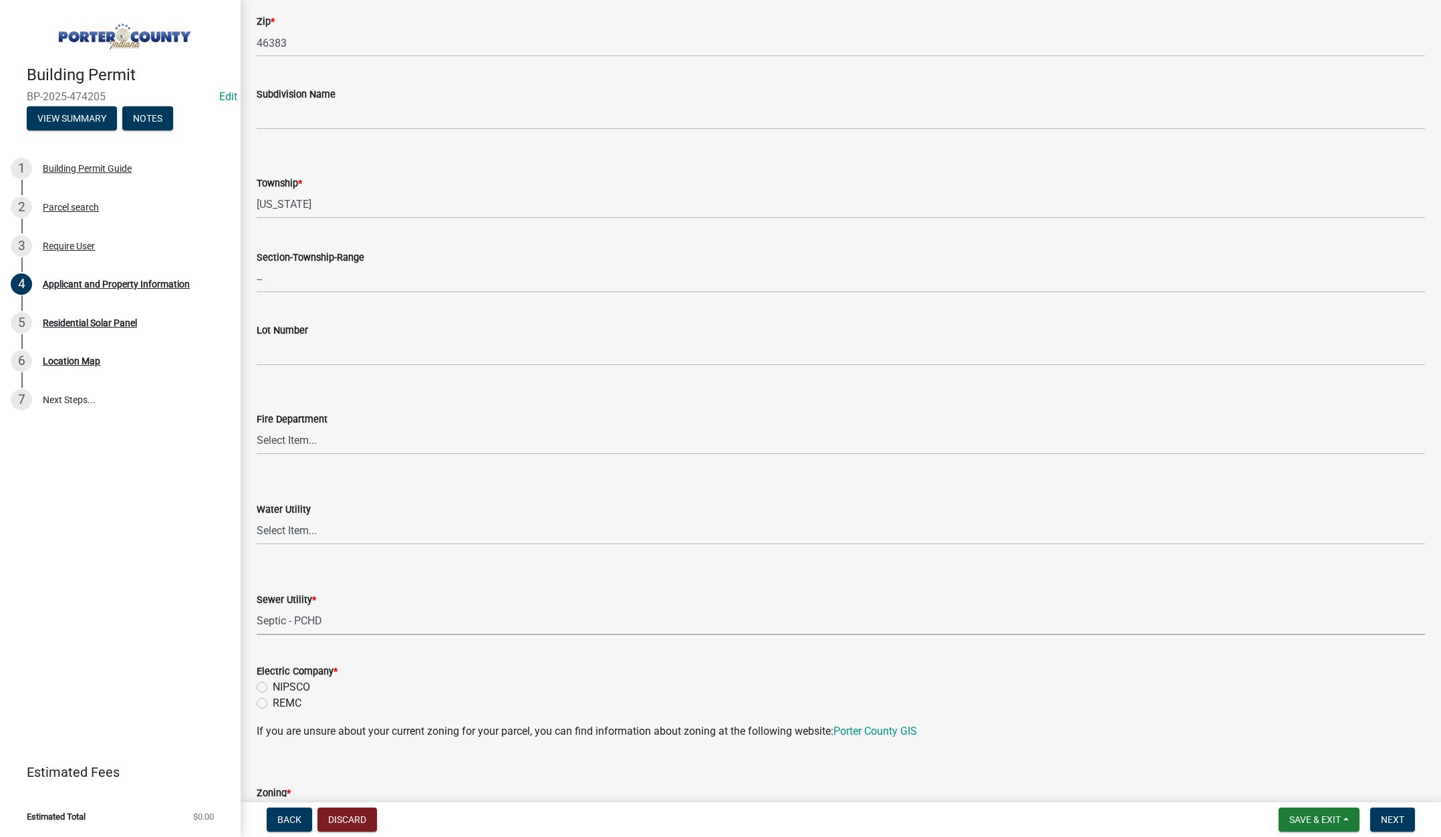
scroll to position [602, 0]
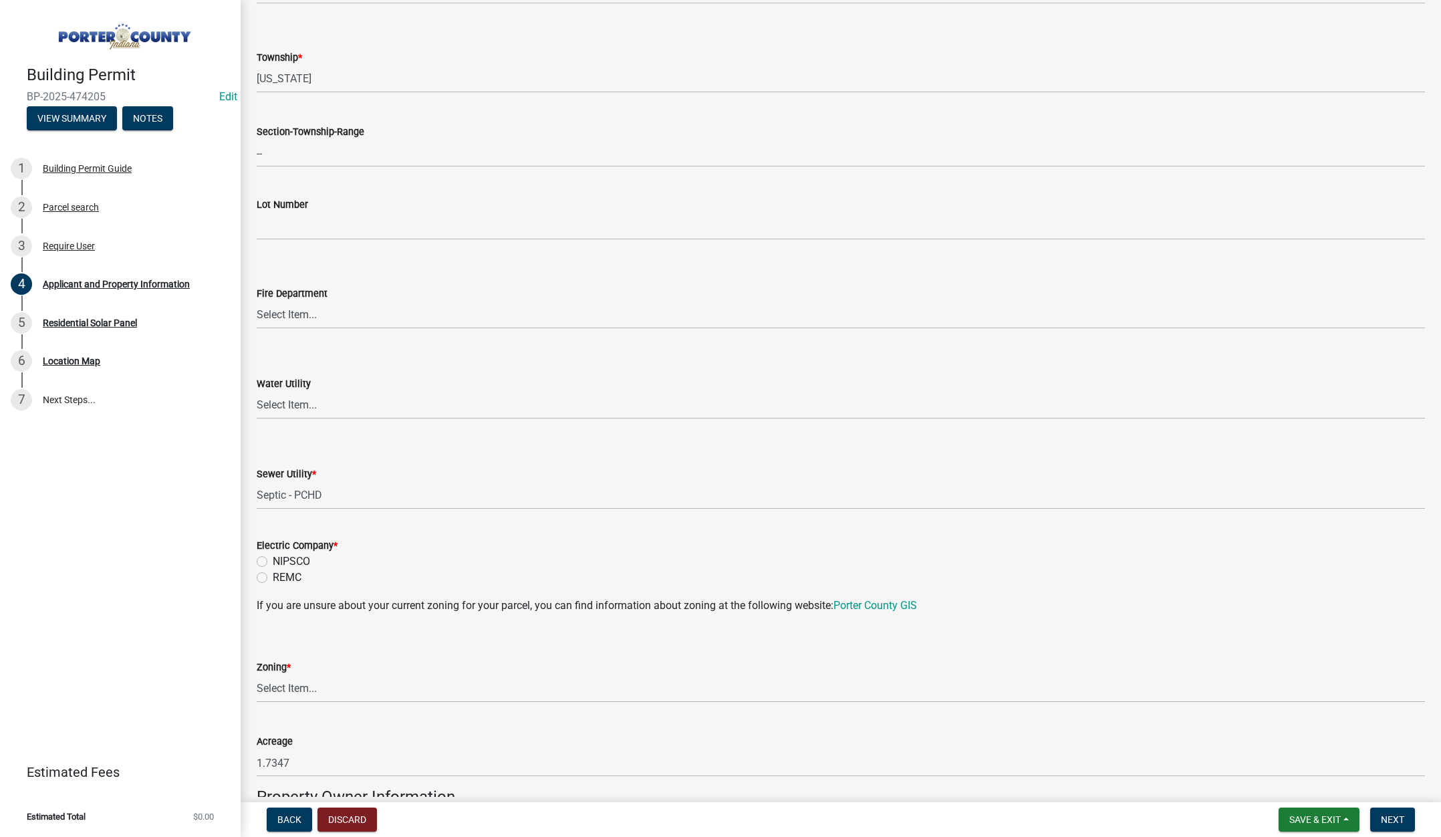
click at [273, 563] on label "NIPSCO" at bounding box center [291, 561] width 37 height 16
click at [273, 562] on input "NIPSCO" at bounding box center [277, 557] width 9 height 9
radio input "true"
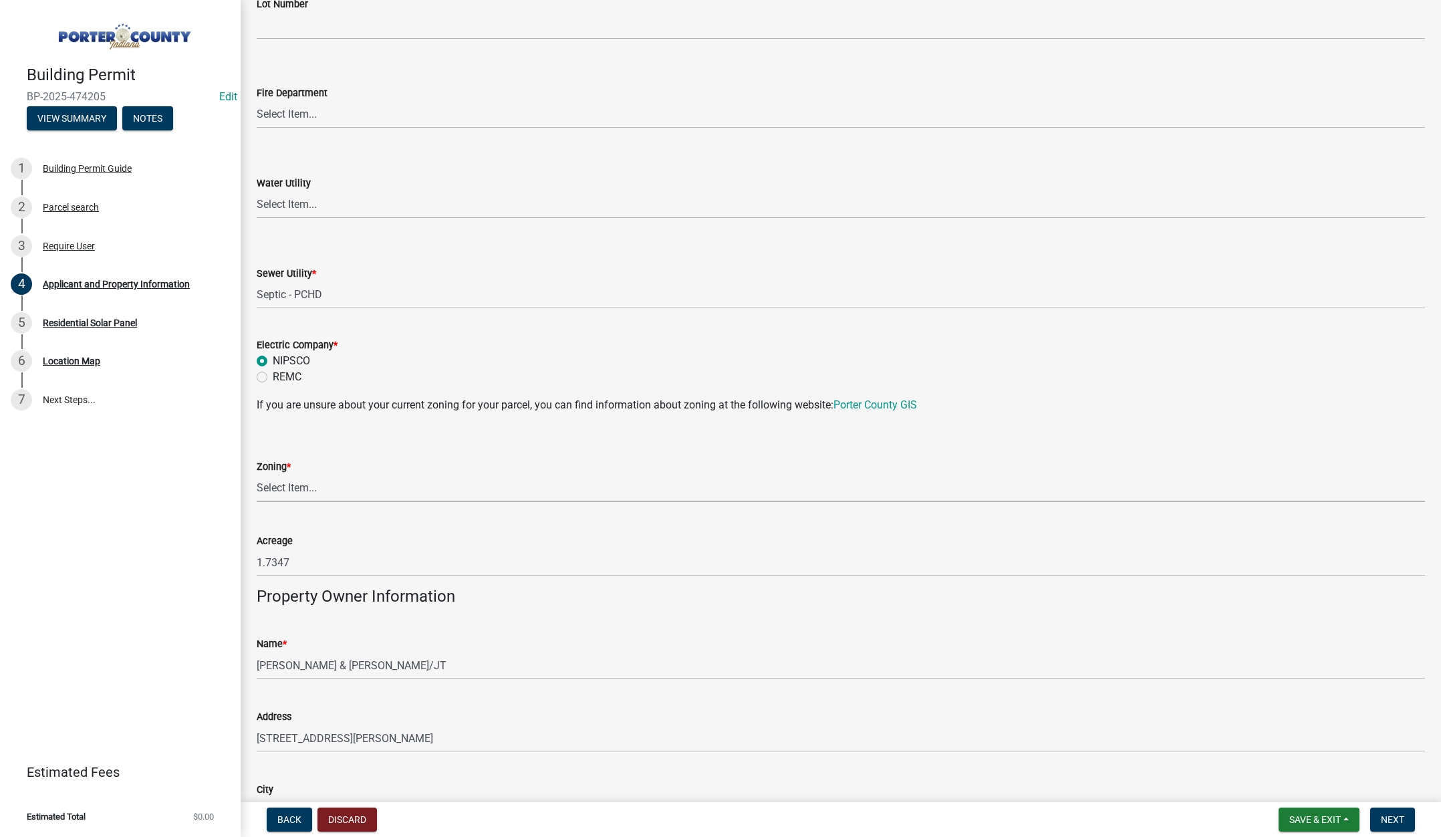
click at [274, 487] on select "Select Item... A1 A2 CH CM CN I1 I2 I3 IN MP OT P1 P2 PUD R1 R2 R3 R4 RL RR" at bounding box center [841, 488] width 1168 height 27
click at [257, 475] on select "Select Item... A1 A2 CH CM CN I1 I2 I3 IN MP OT P1 P2 PUD R1 R2 R3 R4 RL RR" at bounding box center [841, 488] width 1168 height 27
select select "349f168d-d974-4bf4-9d87-84a8db4888cd"
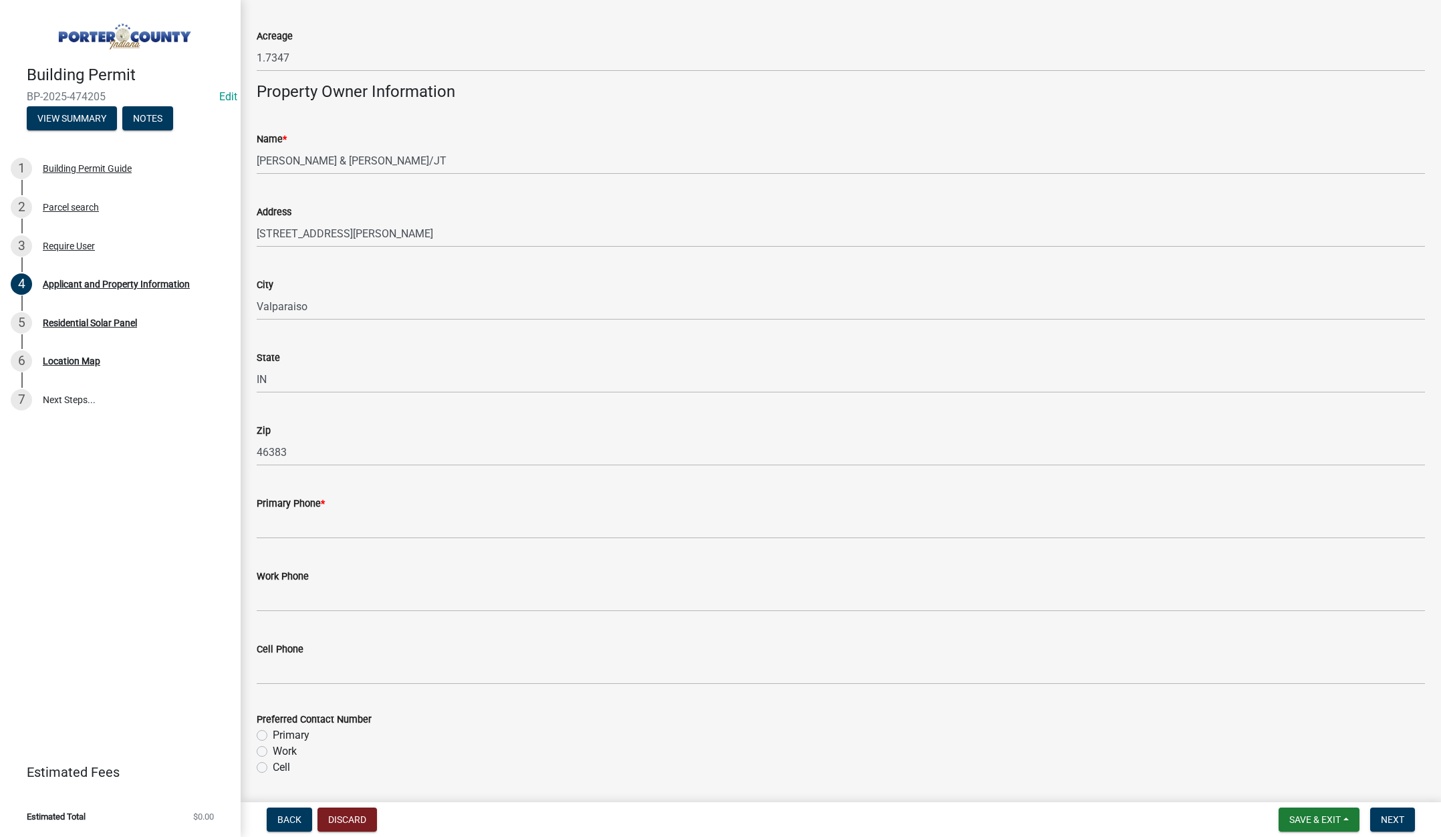
scroll to position [1337, 0]
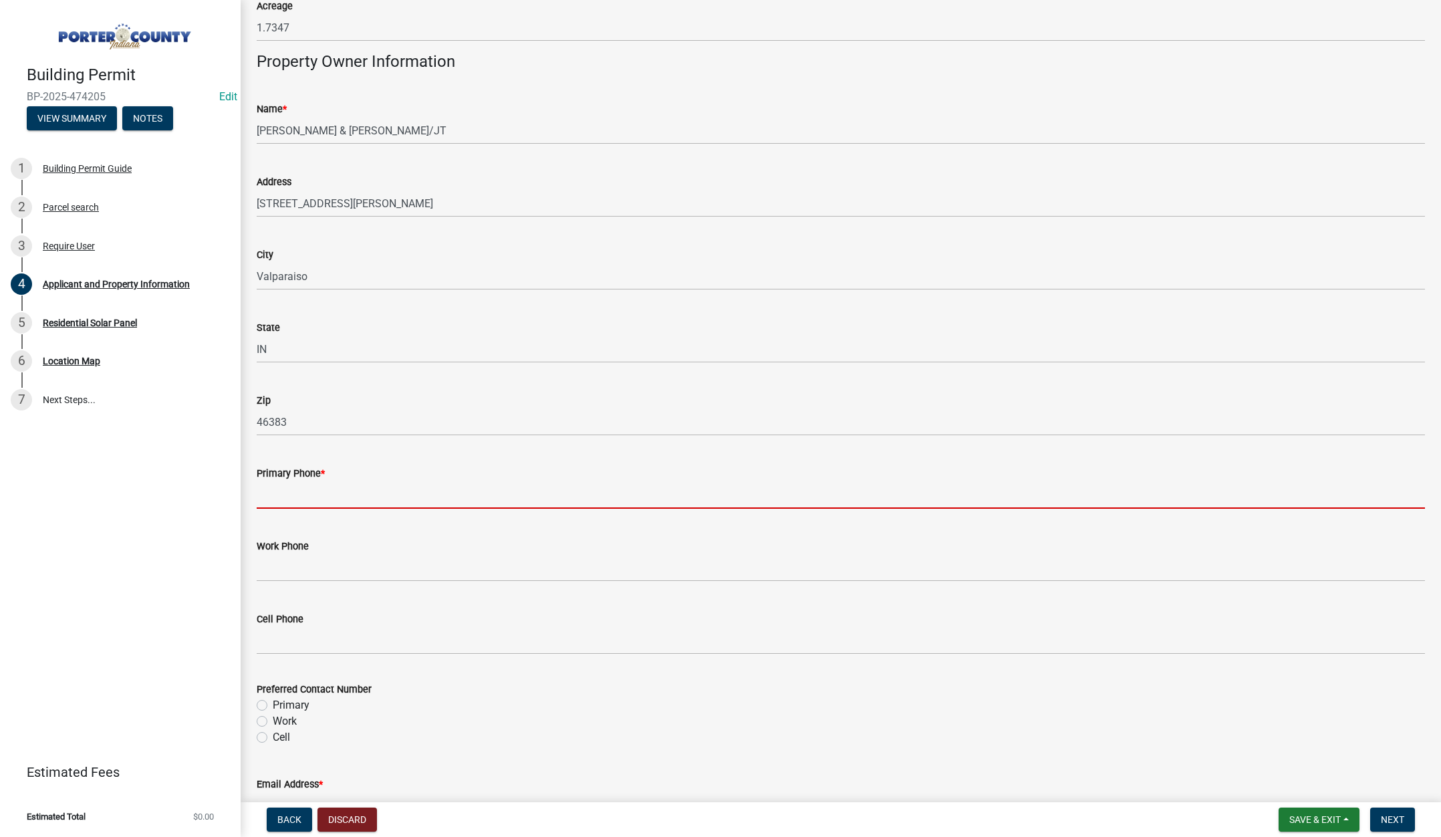
click at [317, 496] on input "Primary Phone *" at bounding box center [841, 494] width 1168 height 27
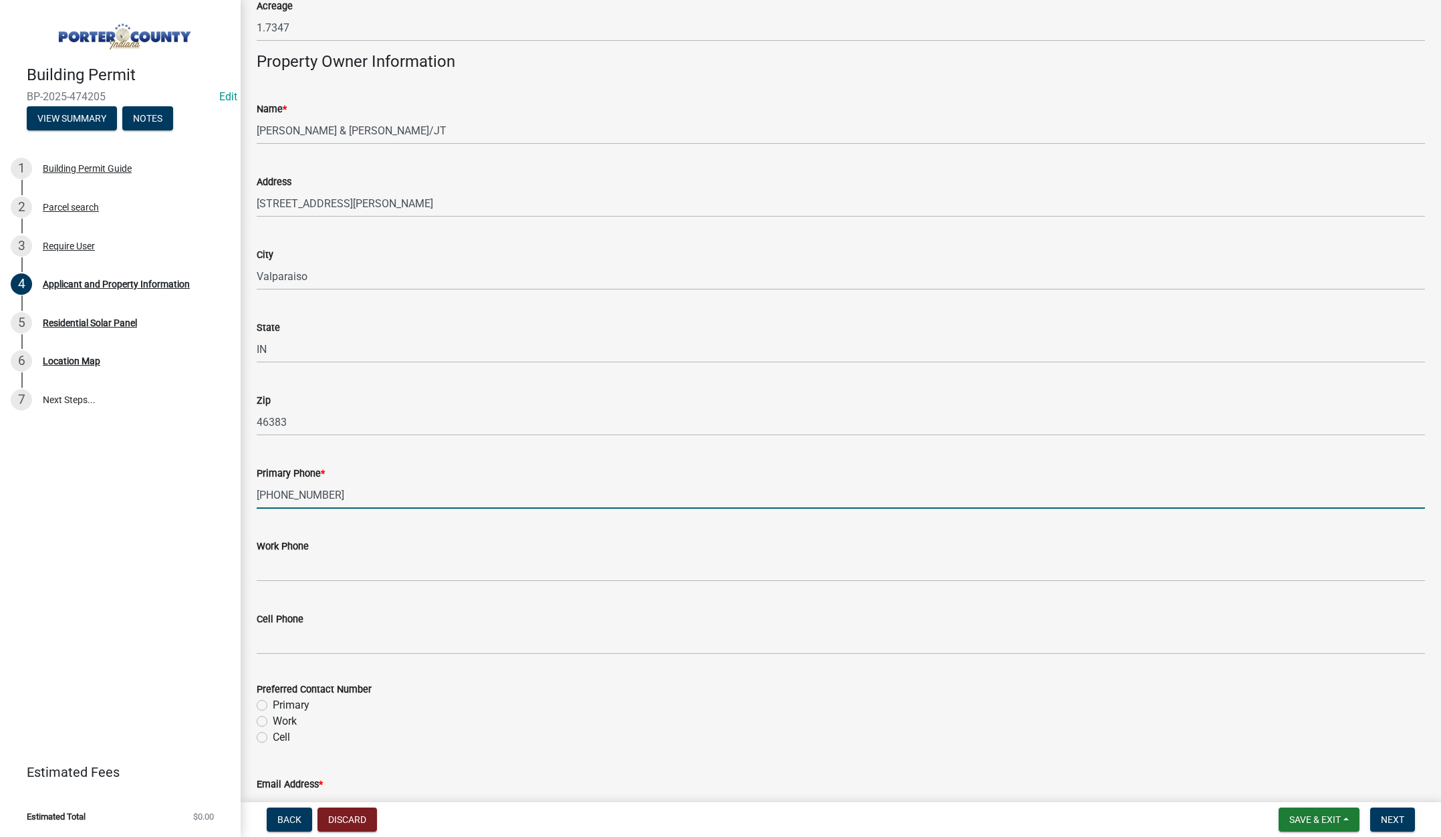
type input "219-316-6996"
click at [273, 703] on label "Primary" at bounding box center [291, 705] width 37 height 16
click at [273, 703] on input "Primary" at bounding box center [277, 701] width 9 height 9
radio input "true"
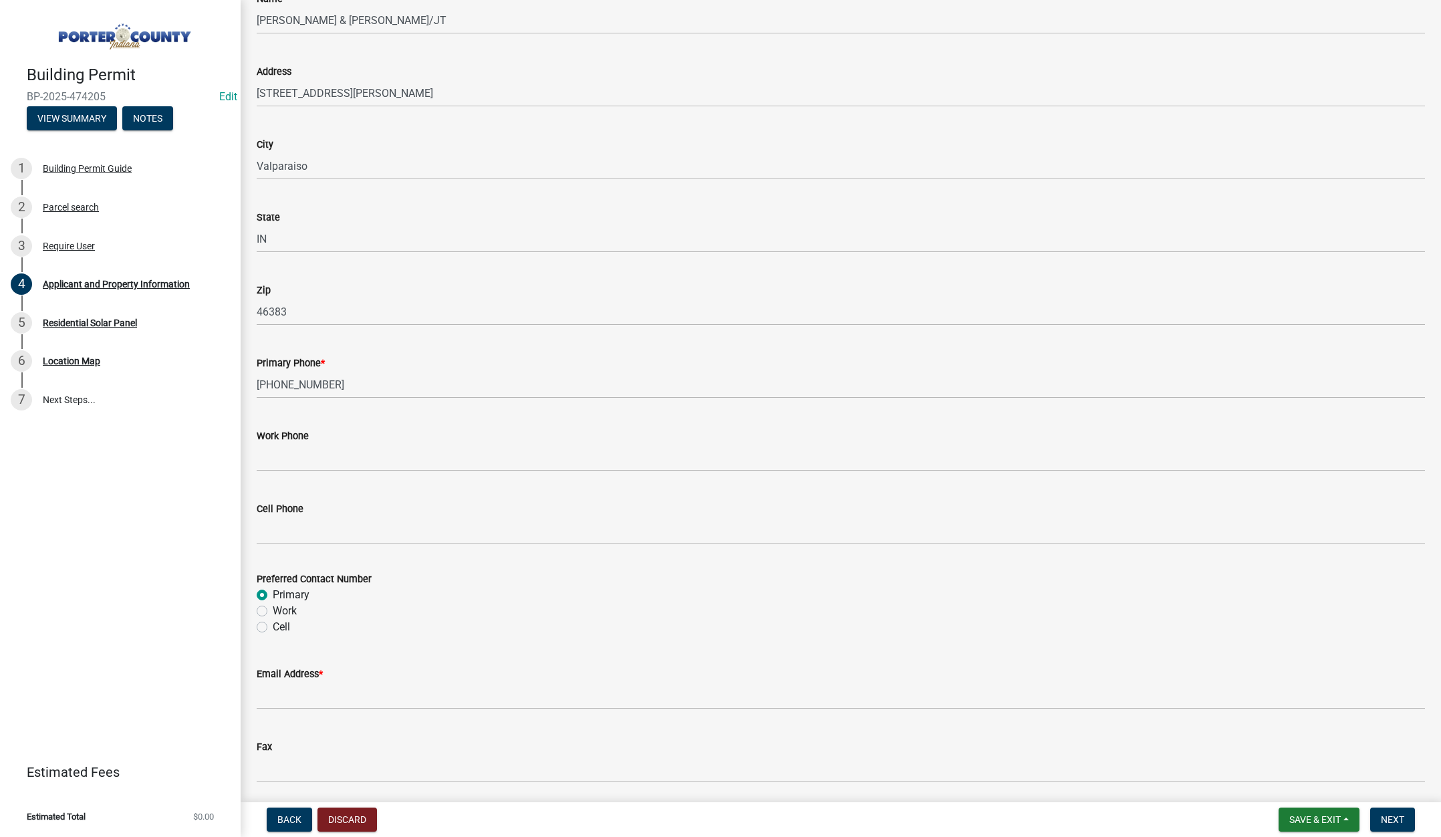
scroll to position [1537, 0]
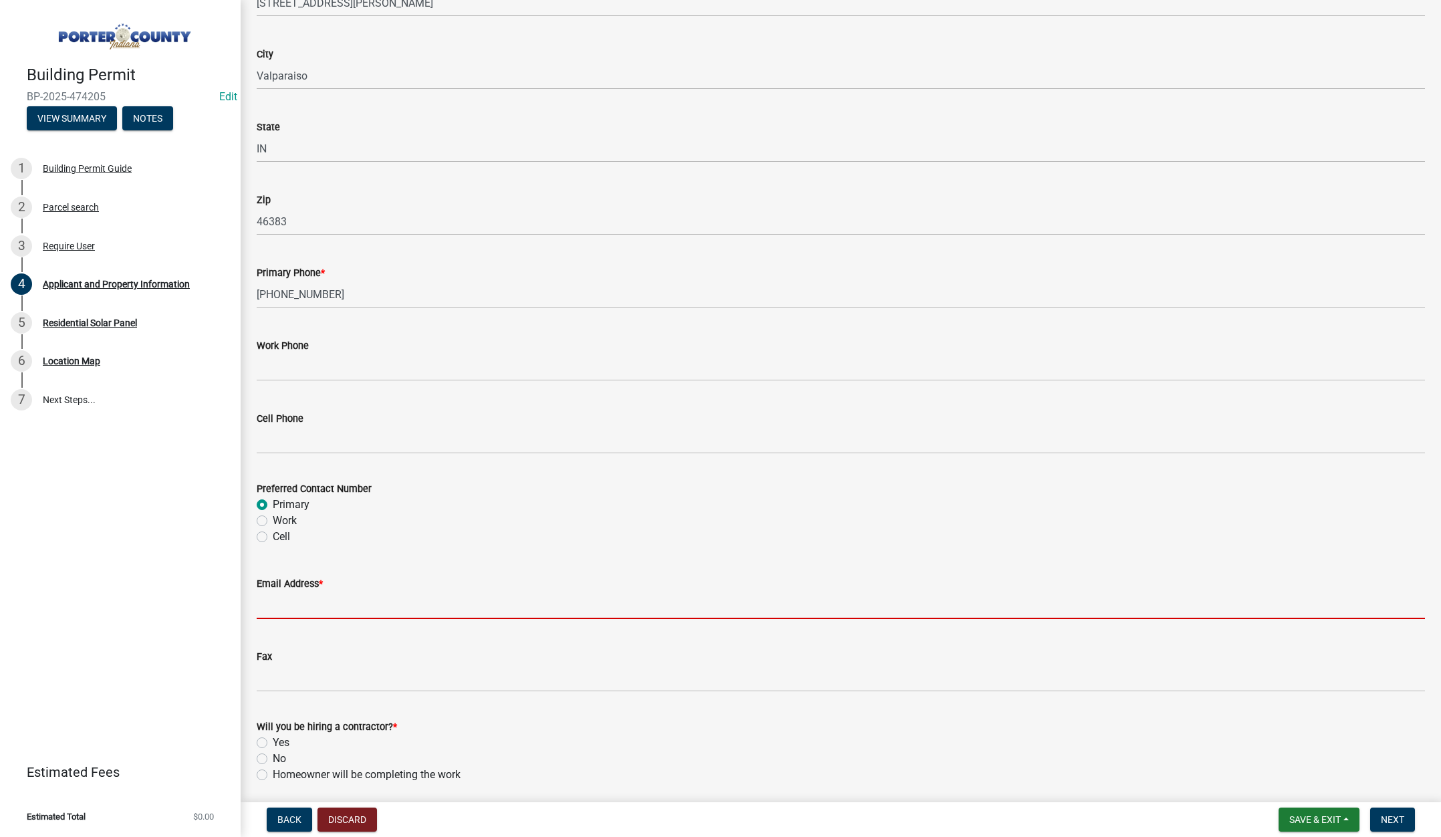
click at [295, 608] on input "Email Address *" at bounding box center [841, 605] width 1168 height 27
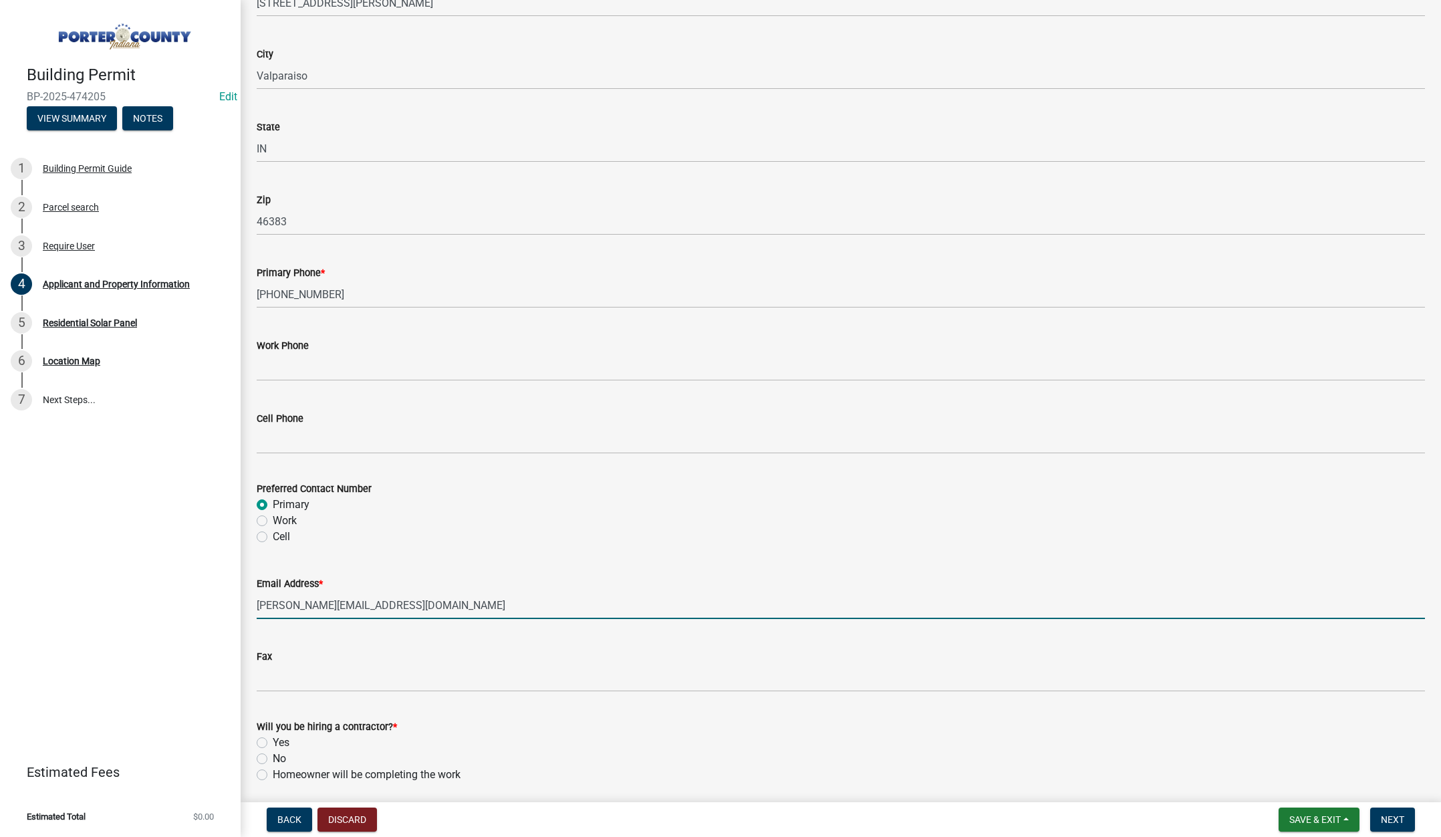
scroll to position [1664, 0]
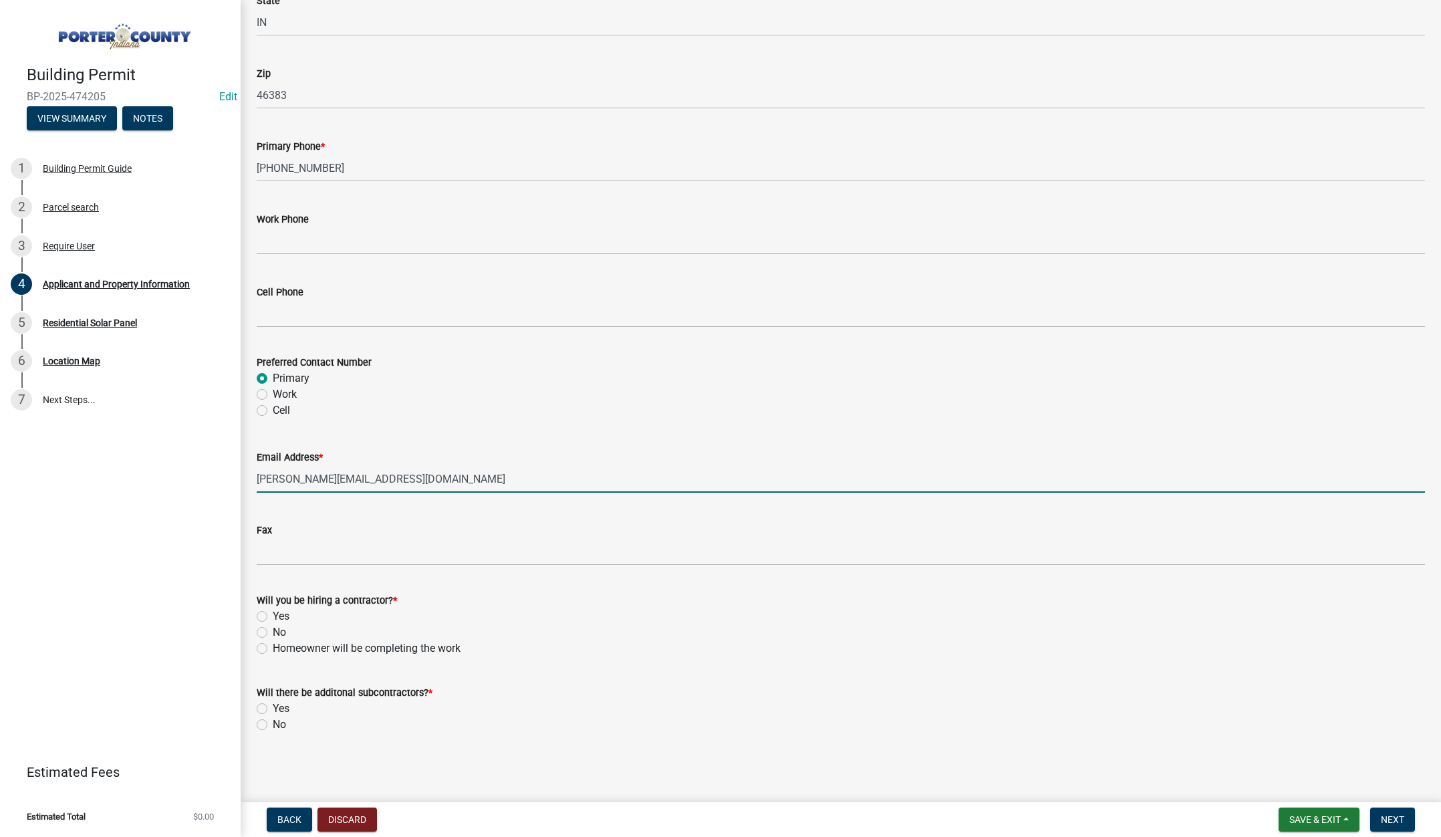
type input "steven@revelationsys.com"
click at [273, 644] on label "Homeowner will be completing the work" at bounding box center [367, 648] width 188 height 16
click at [273, 644] on input "Homeowner will be completing the work" at bounding box center [277, 644] width 9 height 9
radio input "true"
click at [273, 725] on label "No" at bounding box center [279, 725] width 13 height 16
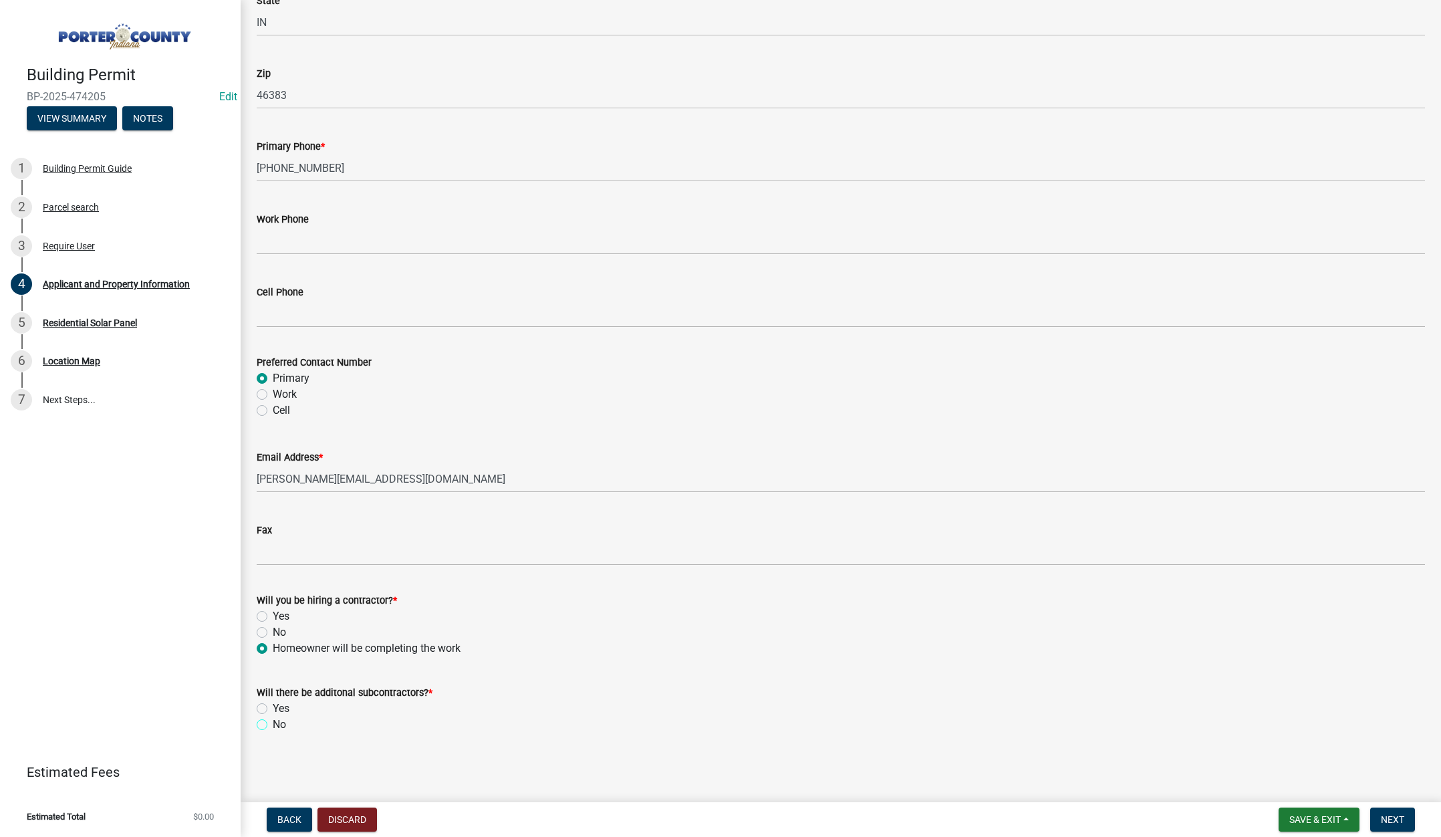
click at [273, 725] on input "No" at bounding box center [277, 721] width 9 height 9
radio input "true"
click at [1404, 814] on span "Next" at bounding box center [1392, 819] width 23 height 11
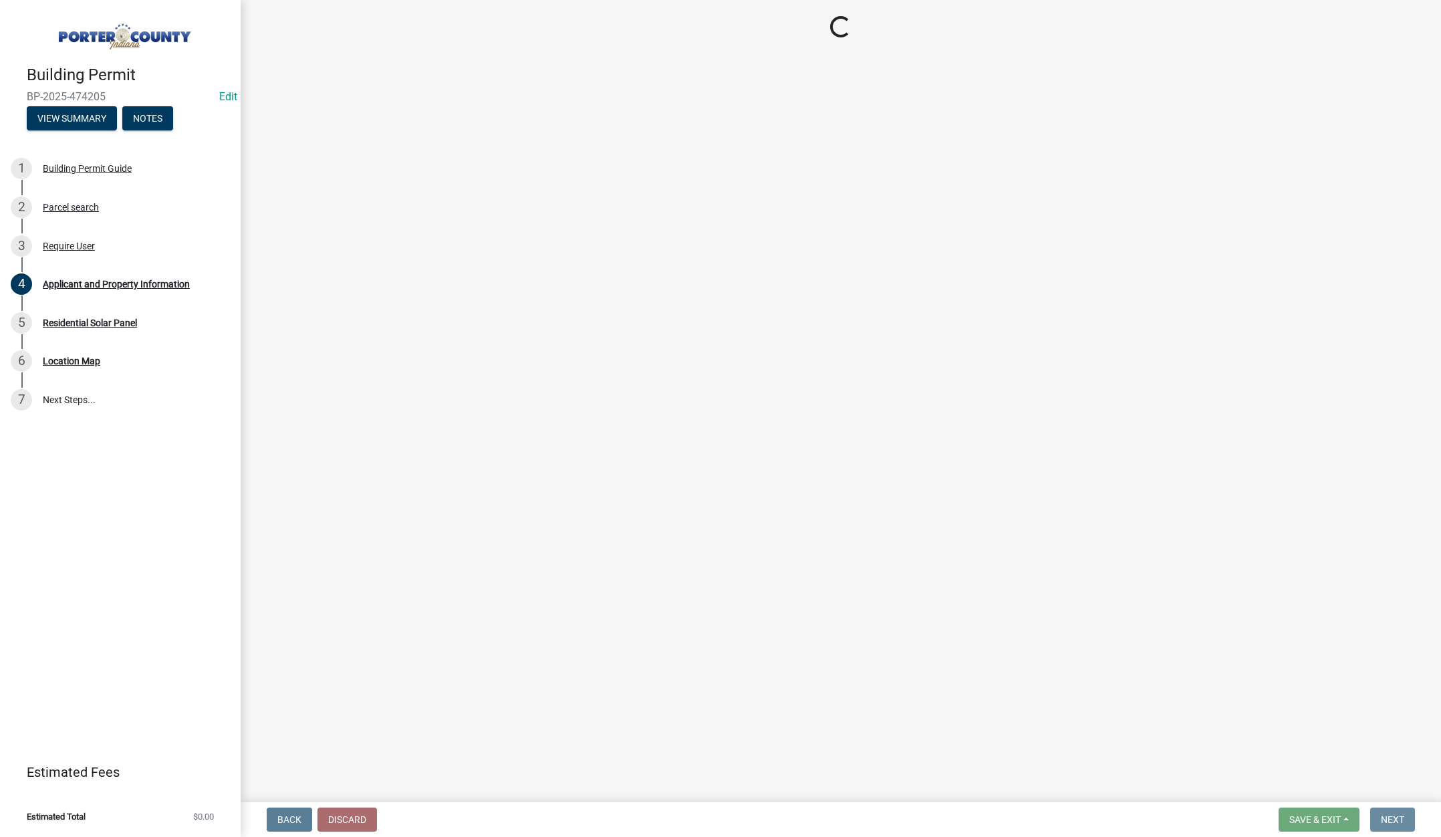
scroll to position [0, 0]
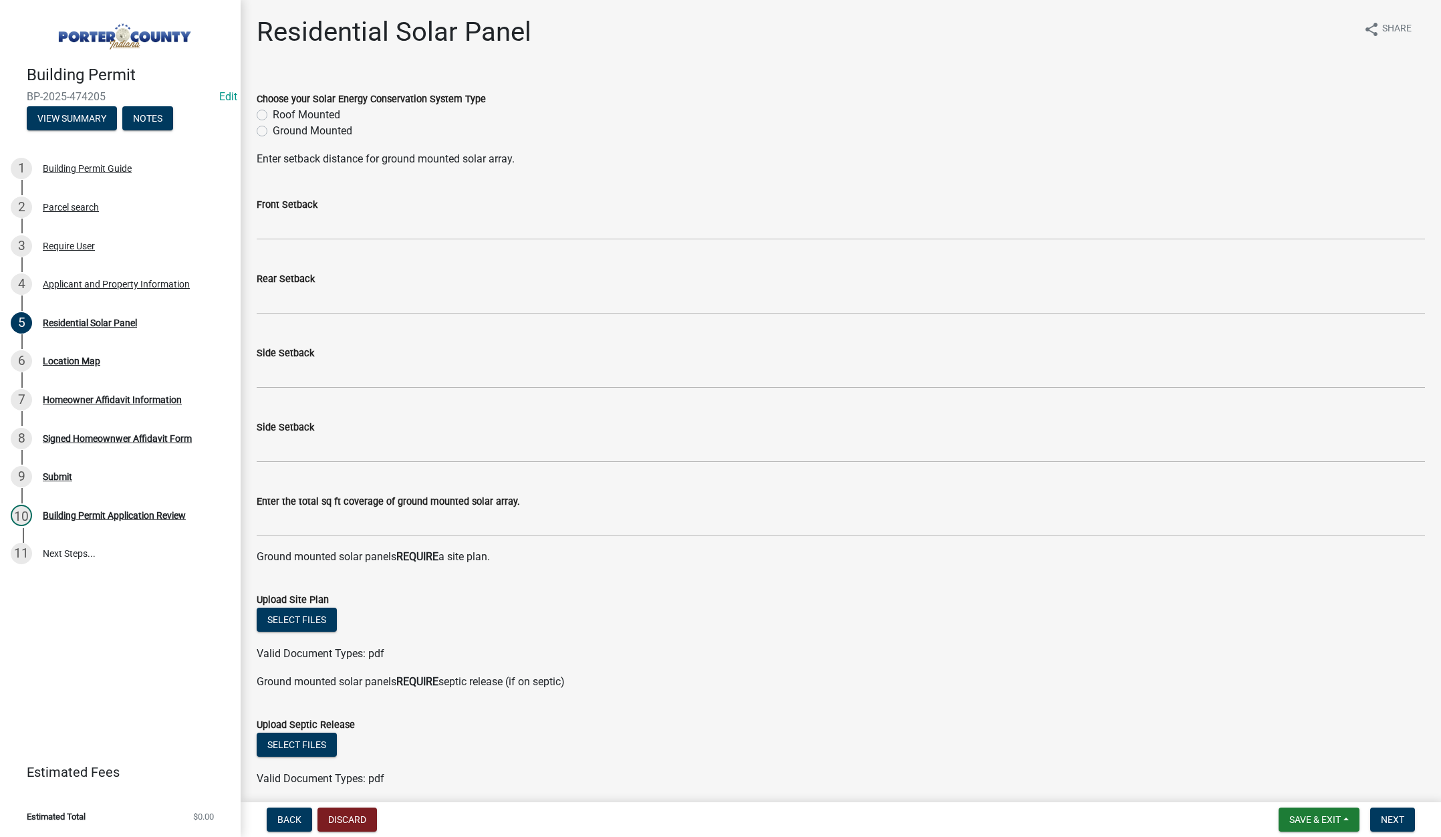
click at [273, 114] on label "Roof Mounted" at bounding box center [307, 115] width 68 height 16
click at [273, 114] on input "Roof Mounted" at bounding box center [277, 111] width 9 height 9
radio input "true"
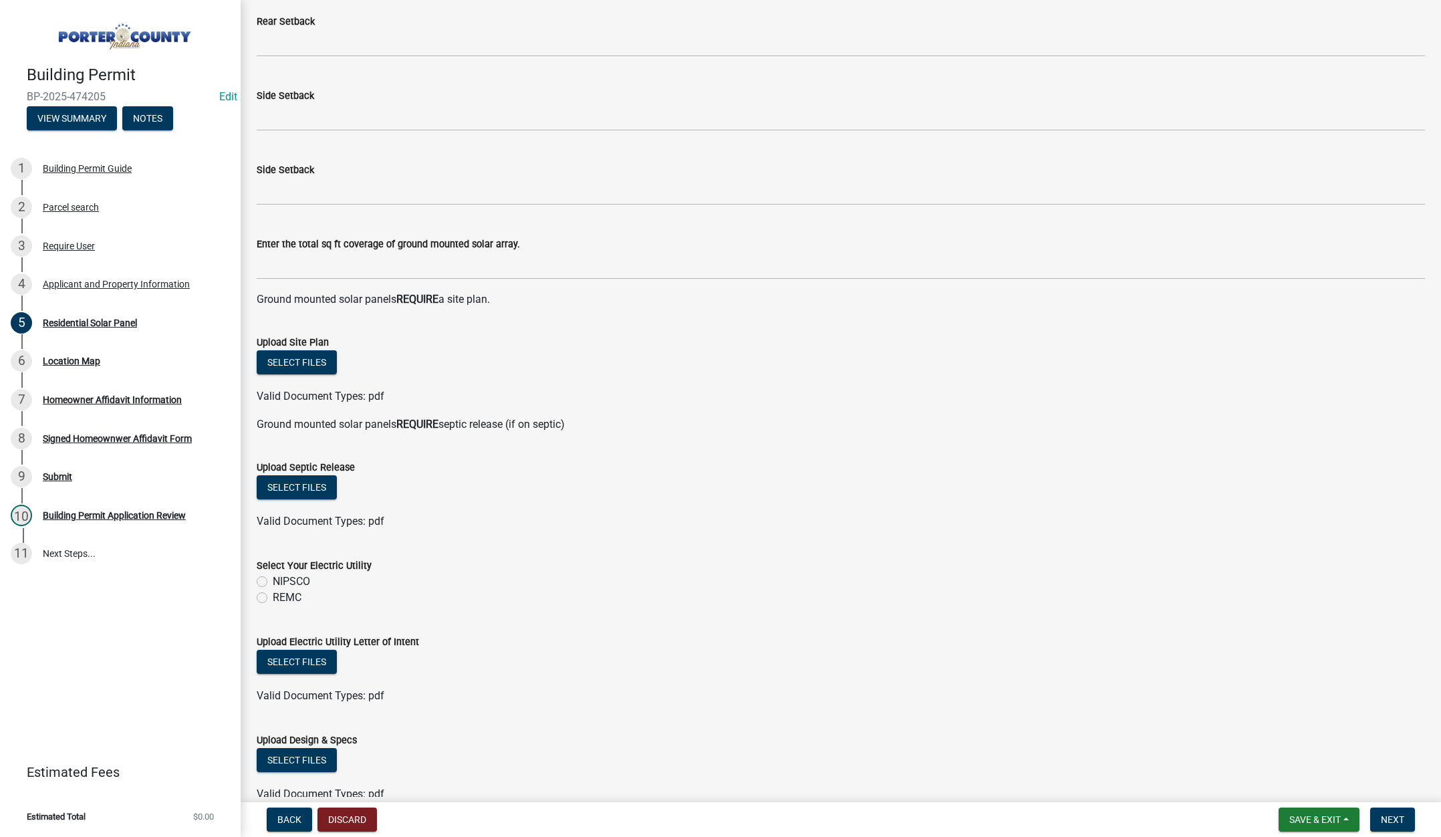
scroll to position [267, 0]
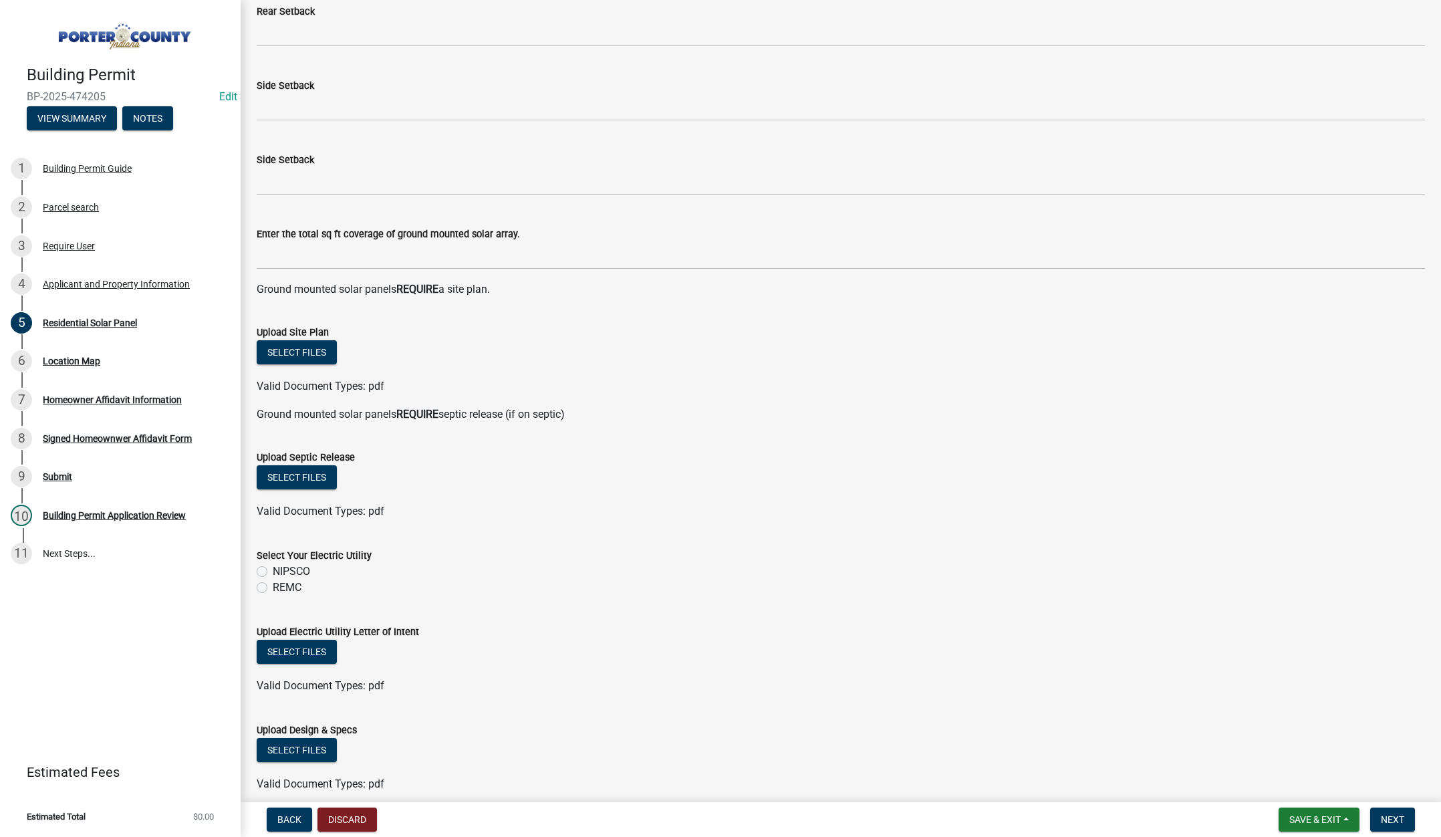
click at [547, 580] on div "REMC" at bounding box center [841, 588] width 1168 height 16
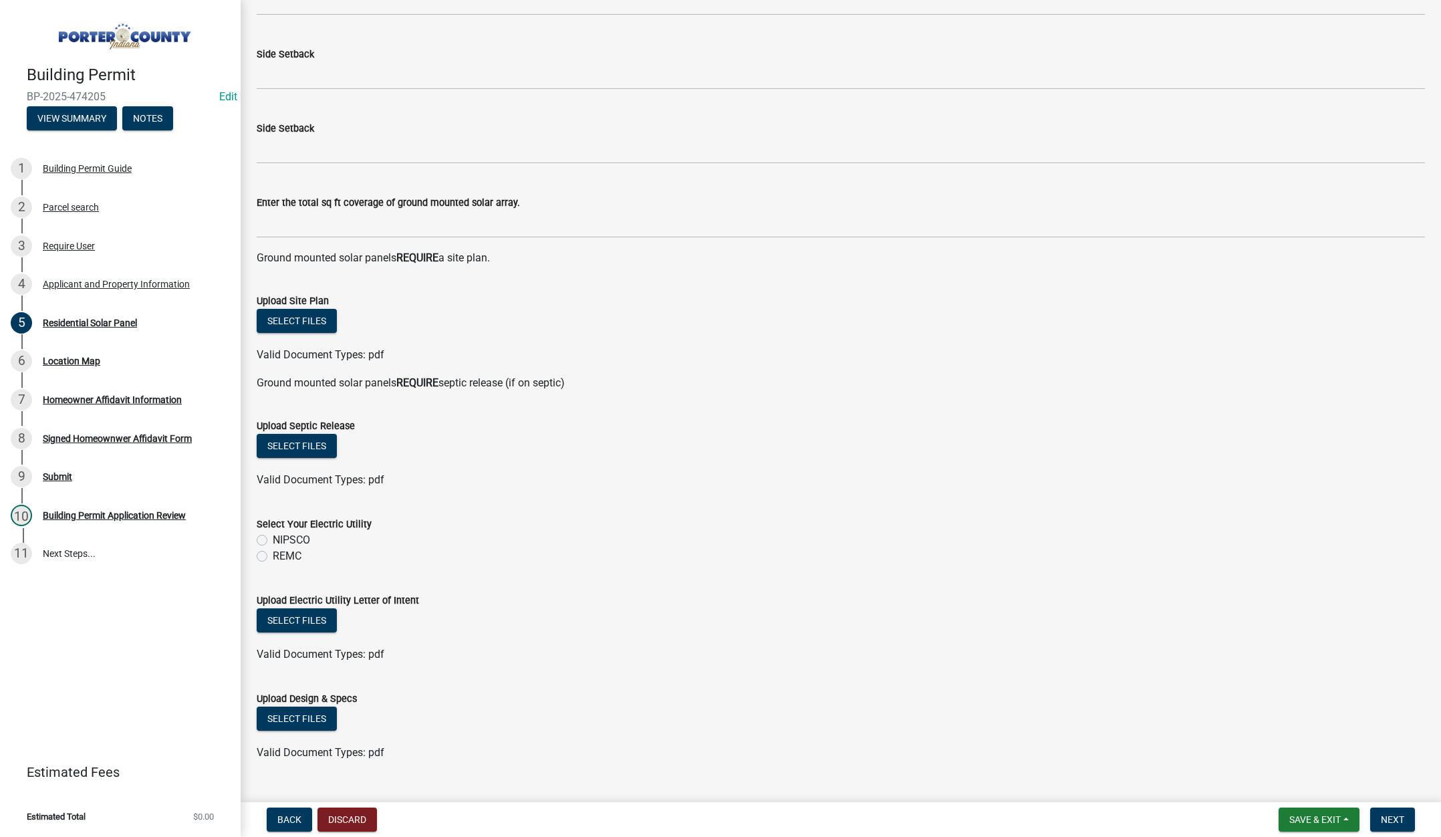
scroll to position [327, 0]
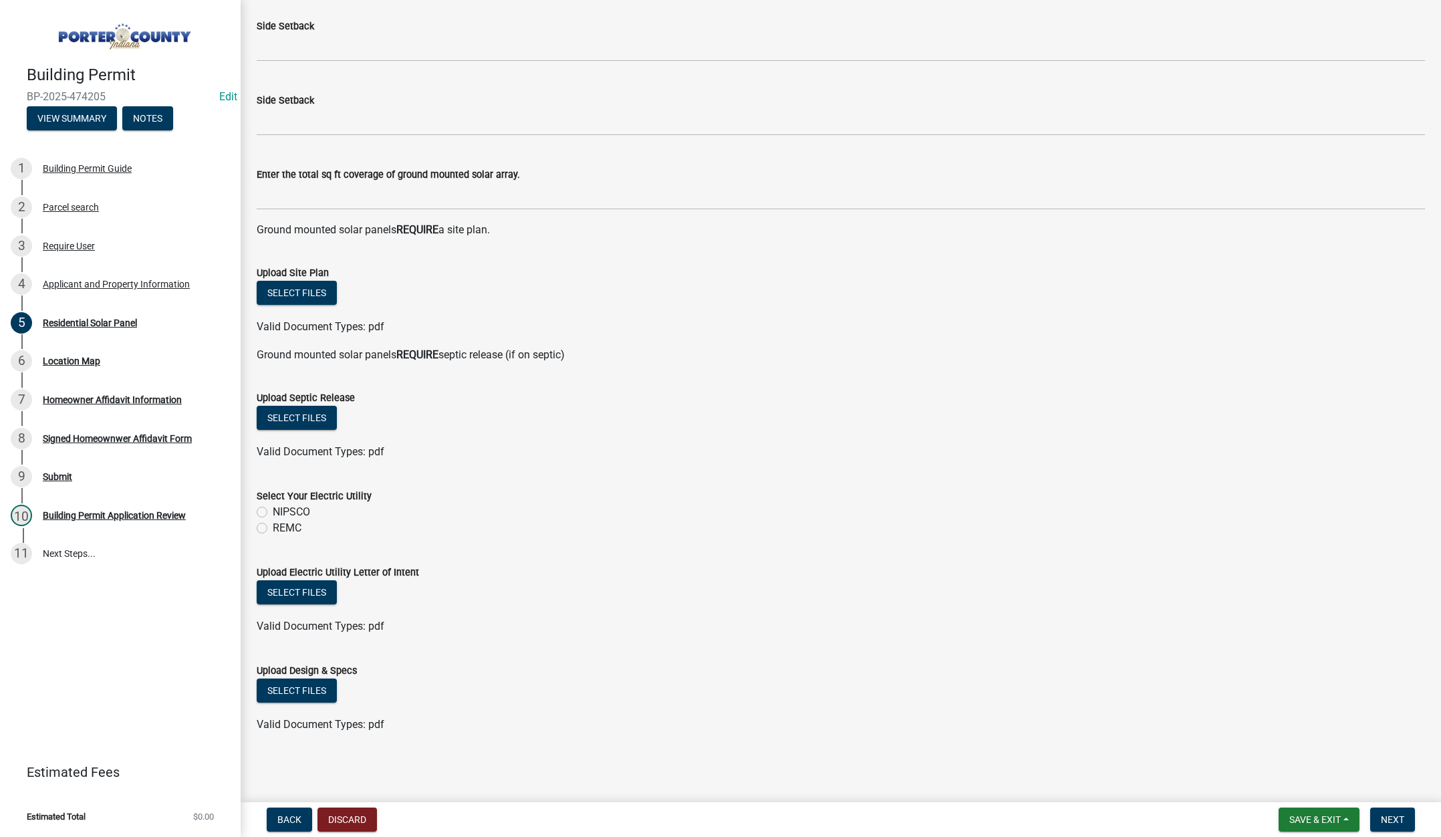
click at [273, 510] on label "NIPSCO" at bounding box center [291, 512] width 37 height 16
click at [273, 510] on input "NIPSCO" at bounding box center [277, 508] width 9 height 9
radio input "true"
click at [297, 590] on button "Select files" at bounding box center [297, 592] width 80 height 24
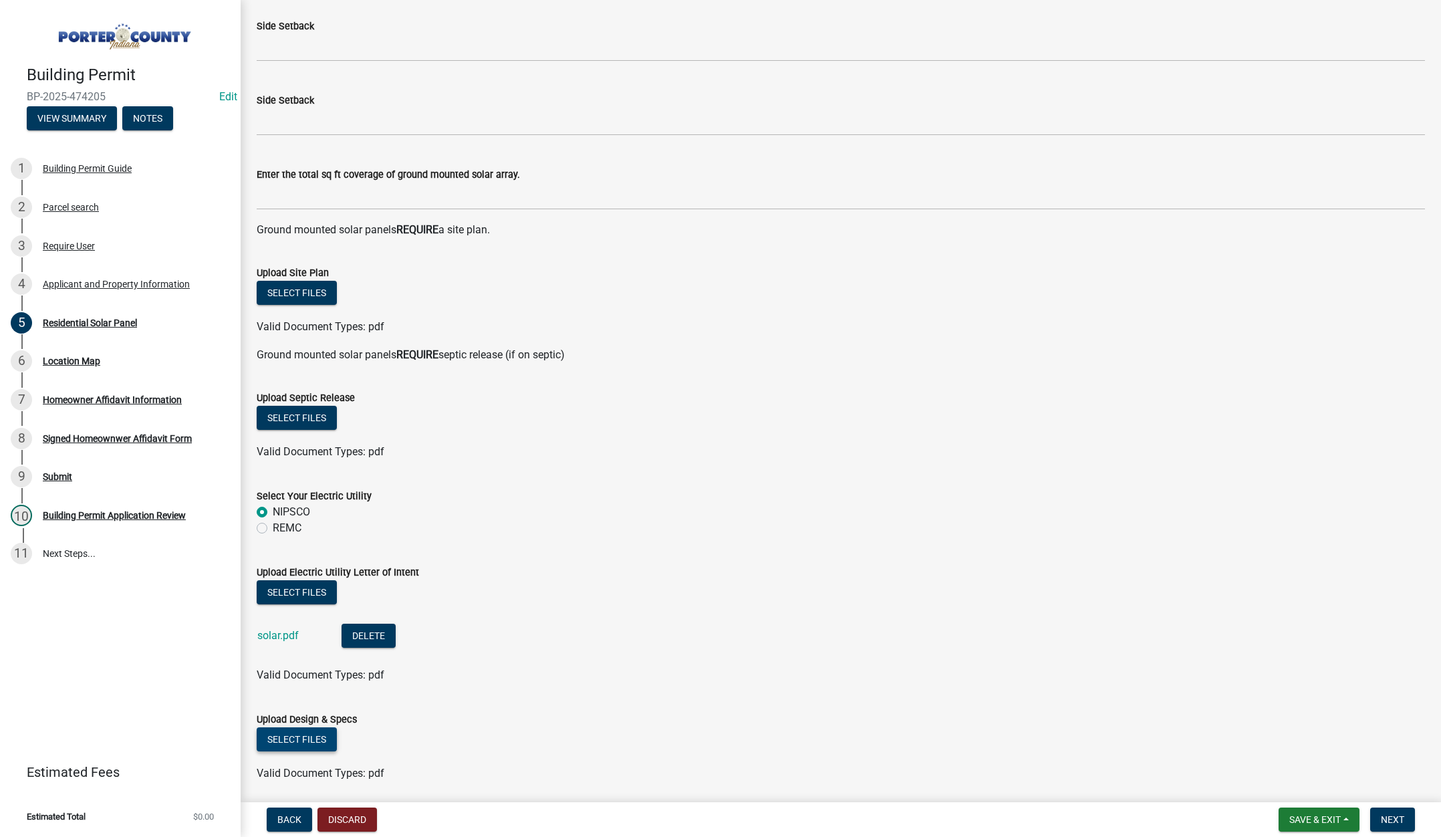
click at [324, 735] on button "Select files" at bounding box center [297, 739] width 80 height 24
drag, startPoint x: 1403, startPoint y: 821, endPoint x: 1298, endPoint y: 751, distance: 126.6
click at [1403, 822] on span "Next" at bounding box center [1392, 819] width 23 height 11
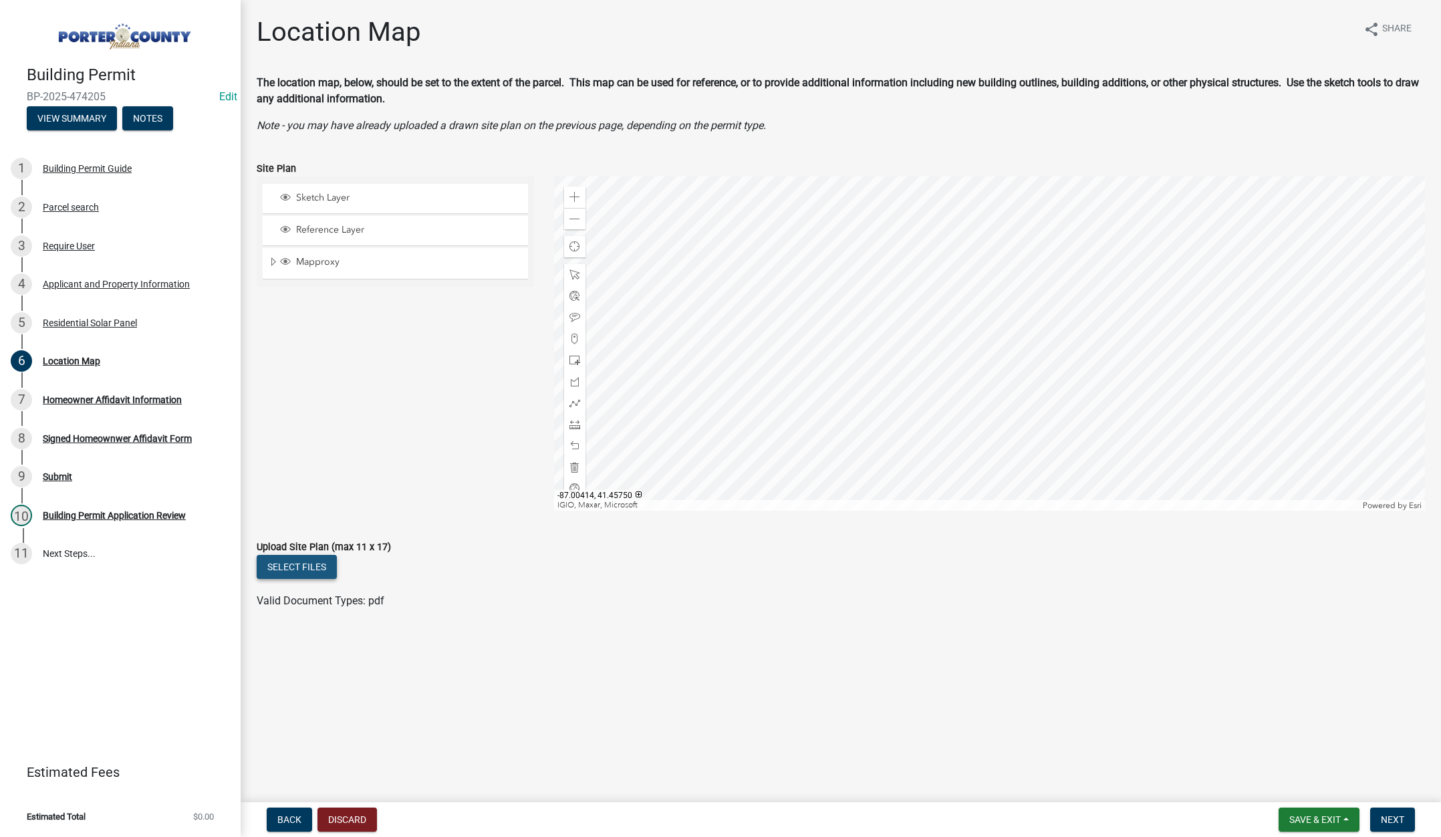
click at [310, 566] on button "Select files" at bounding box center [297, 567] width 80 height 24
click at [1394, 813] on button "Next" at bounding box center [1392, 819] width 45 height 24
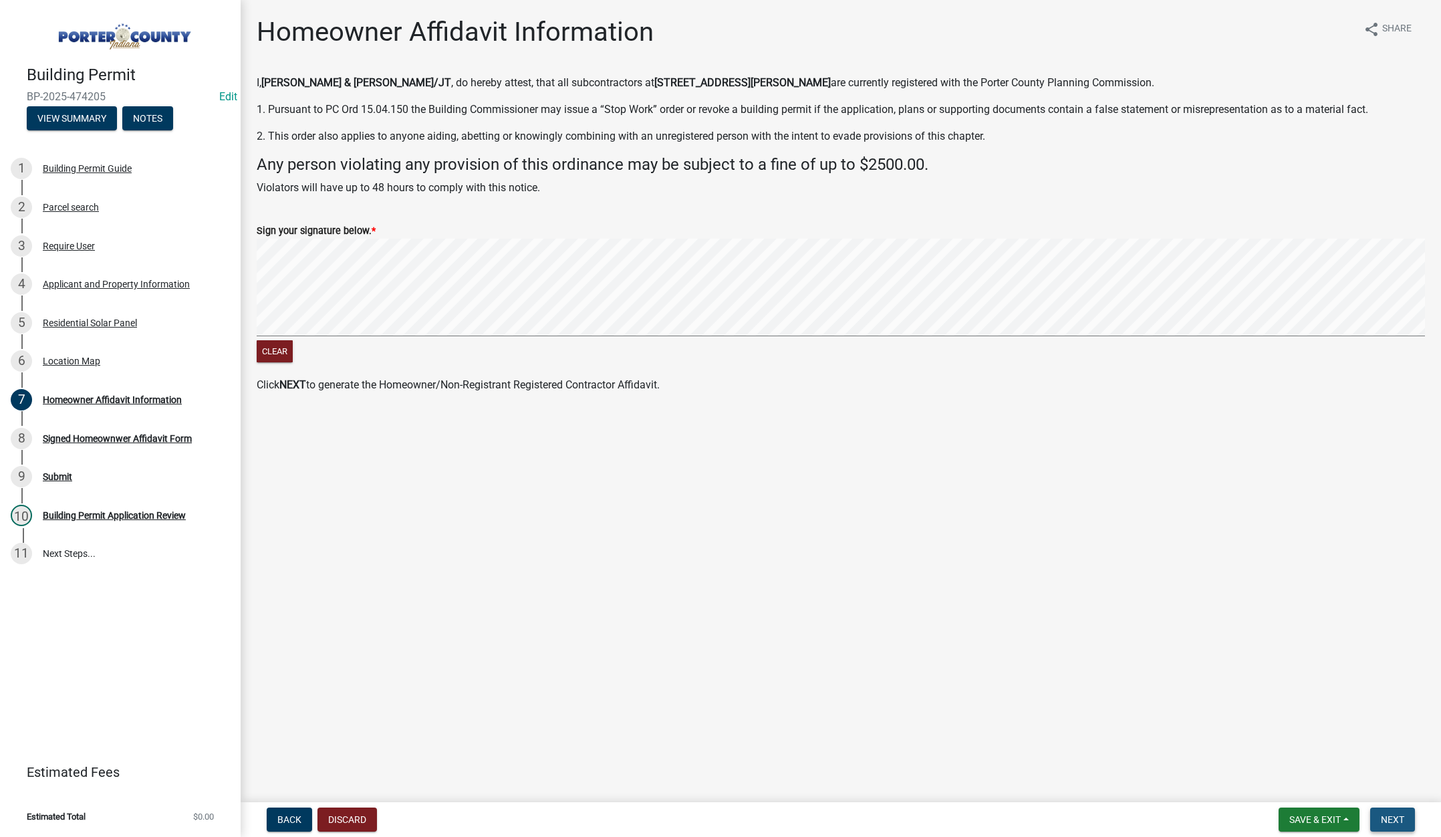
click at [1393, 815] on span "Next" at bounding box center [1392, 819] width 23 height 11
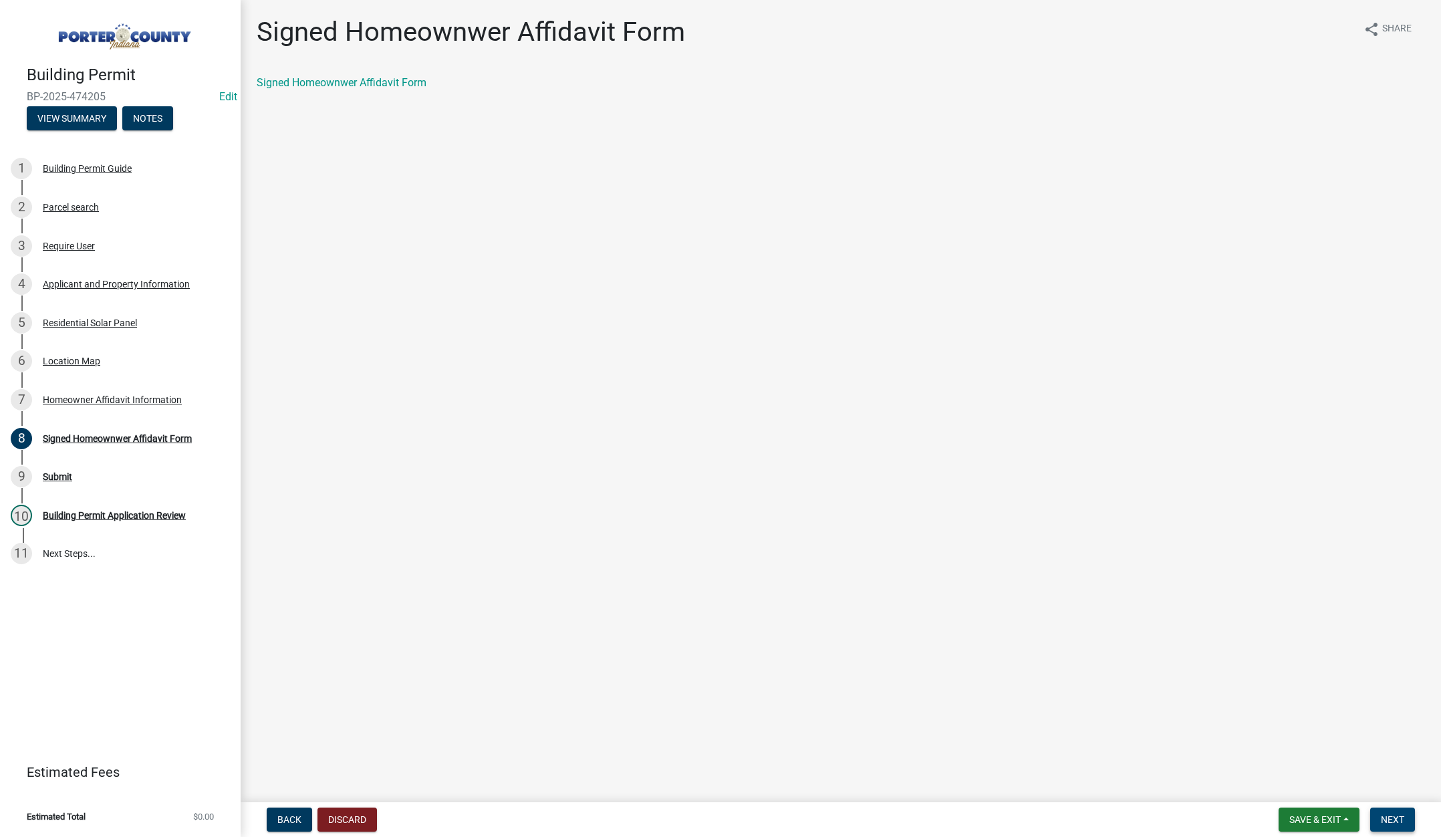
click at [1381, 817] on span "Next" at bounding box center [1392, 819] width 23 height 11
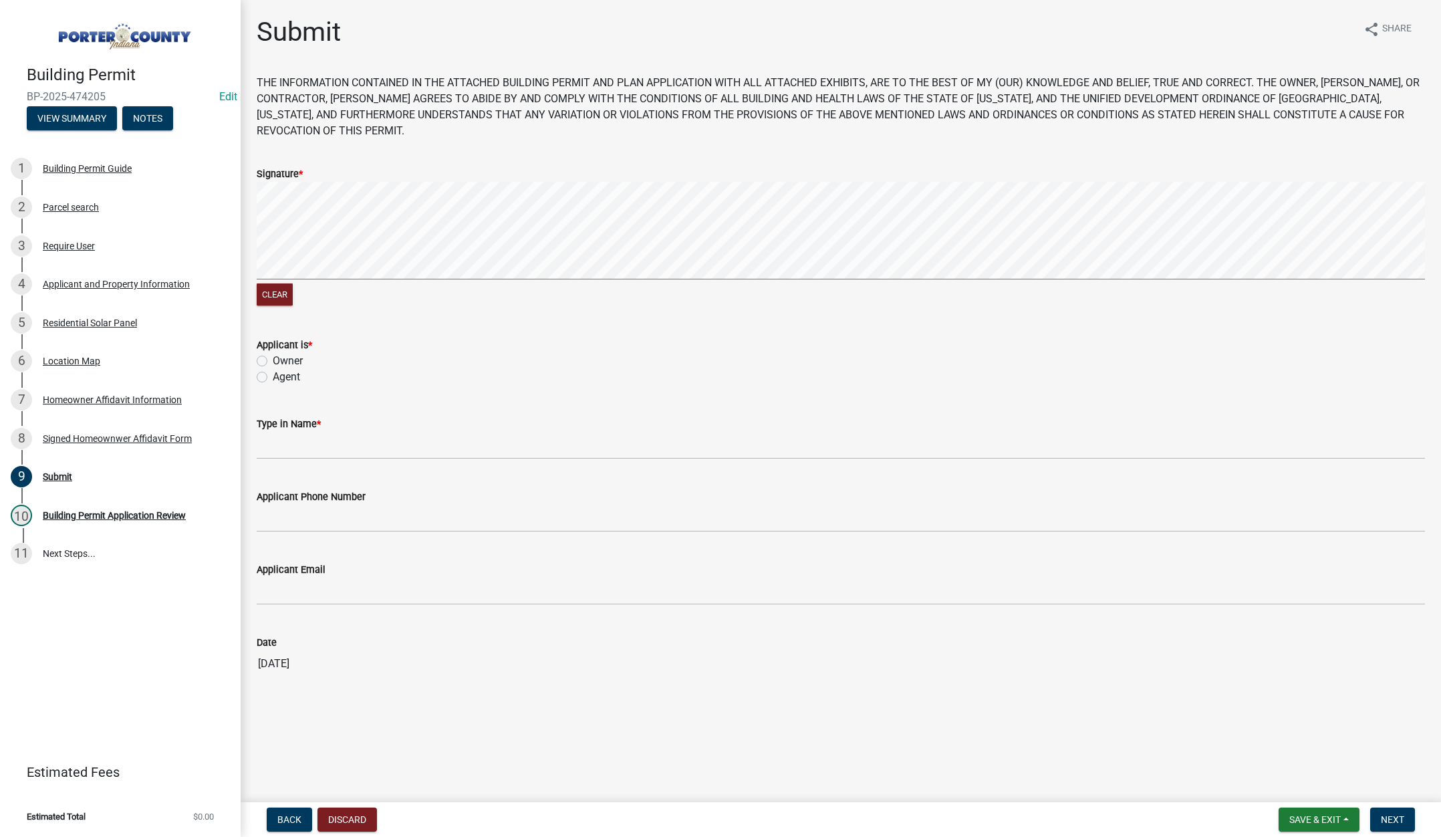
click at [273, 377] on label "Agent" at bounding box center [286, 377] width 27 height 16
click at [273, 377] on input "Agent" at bounding box center [277, 373] width 9 height 9
radio input "true"
click at [295, 448] on input "Type in Name *" at bounding box center [841, 445] width 1168 height 27
type input "[PERSON_NAME]"
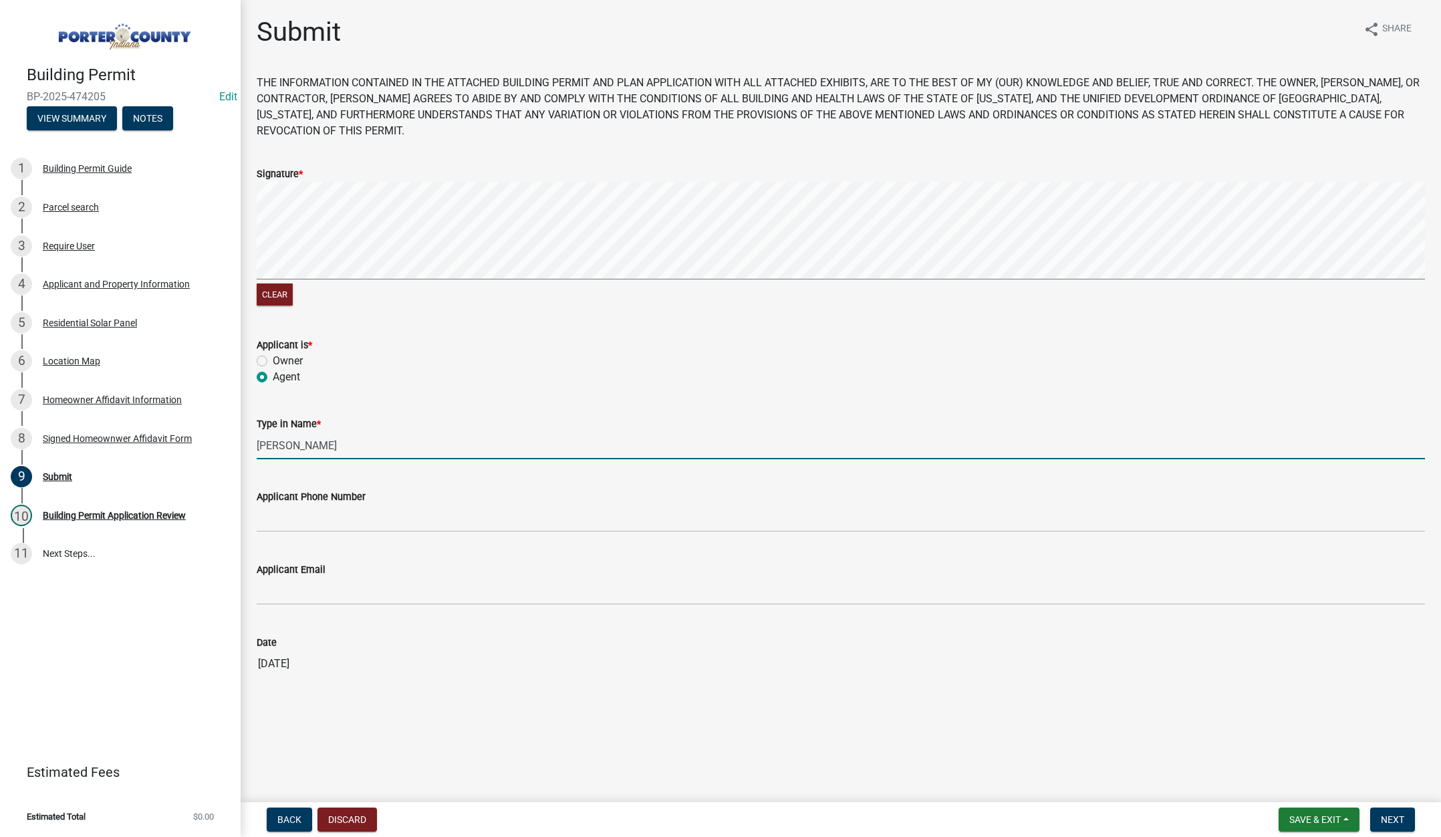
type input "2193093058"
type input "Tami Evans approved by Kurt"
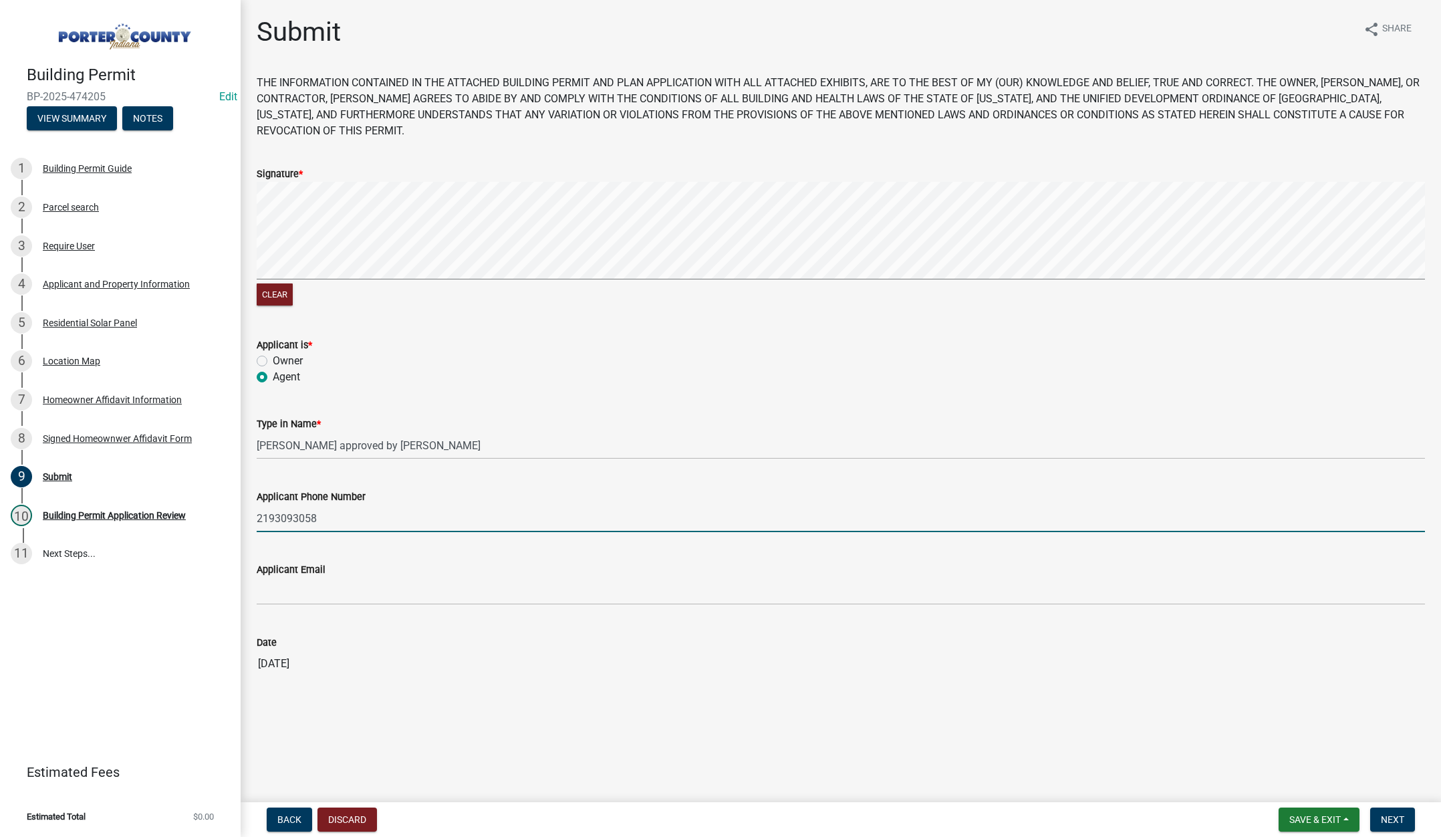
click at [343, 515] on input "2193093058" at bounding box center [841, 518] width 1168 height 27
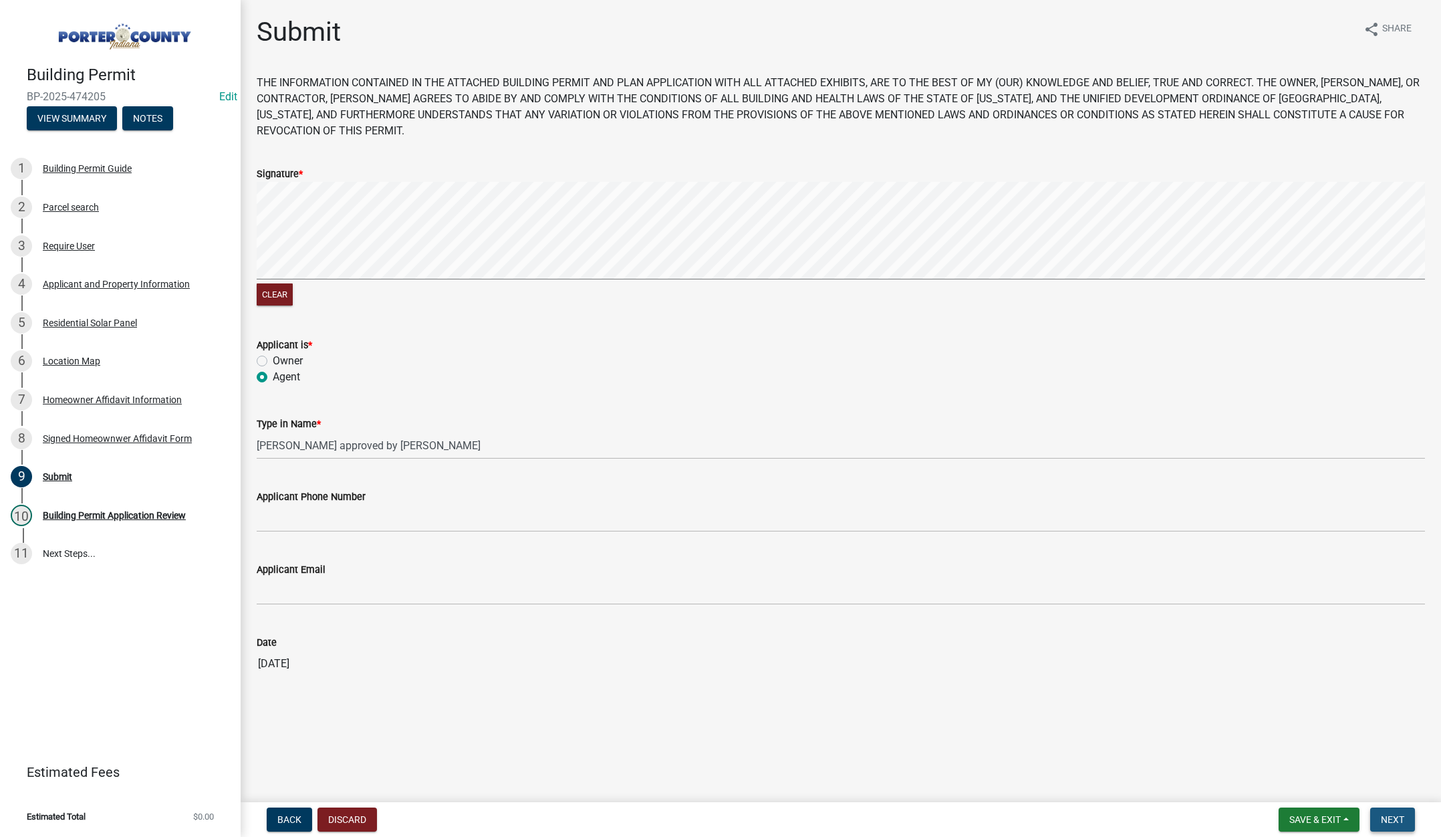
click at [1384, 812] on button "Next" at bounding box center [1392, 819] width 45 height 24
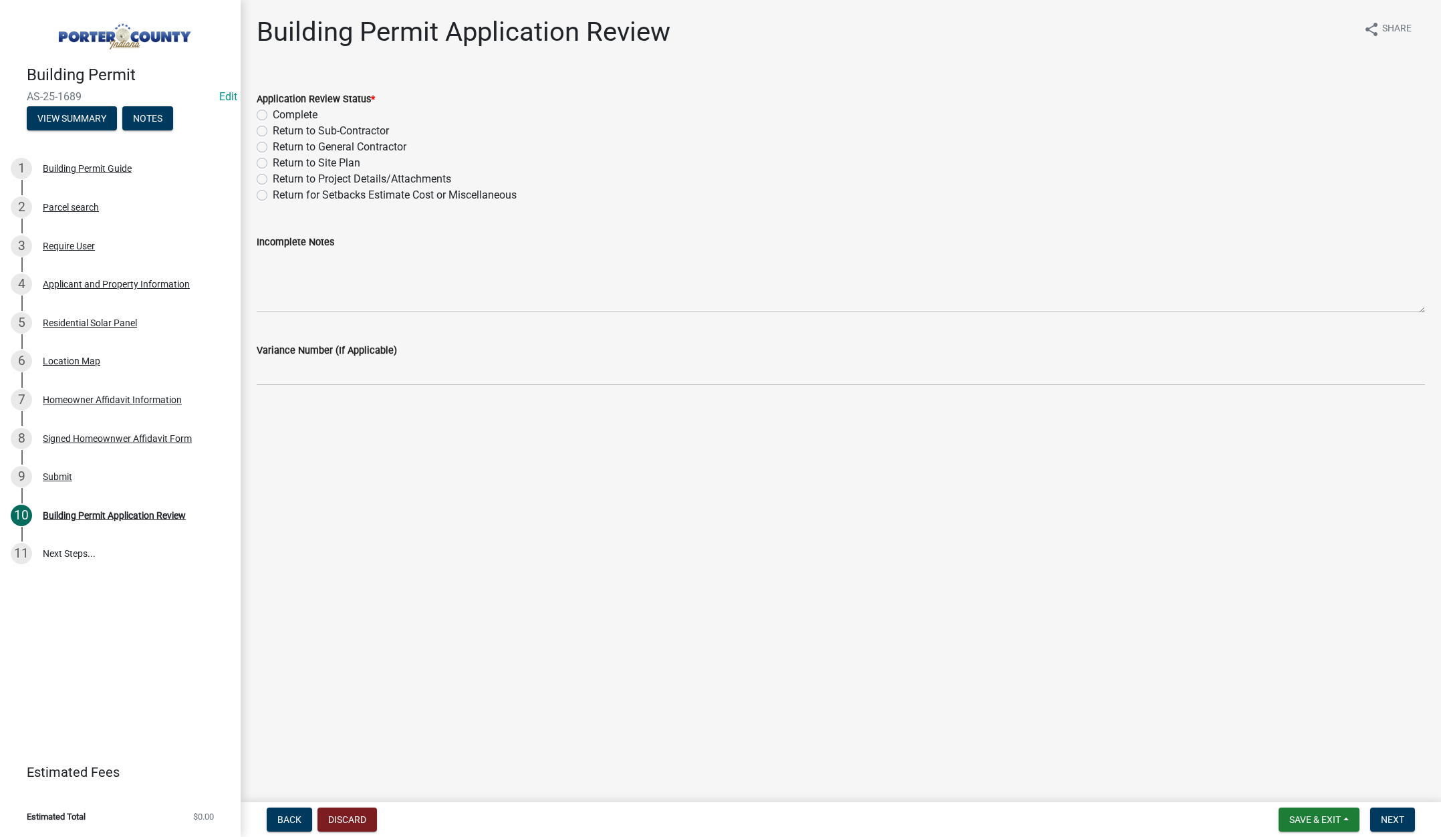
click at [273, 113] on label "Complete" at bounding box center [295, 115] width 45 height 16
click at [273, 113] on input "Complete" at bounding box center [277, 111] width 9 height 9
radio input "true"
click at [347, 289] on textarea "Incomplete Notes" at bounding box center [841, 281] width 1168 height 63
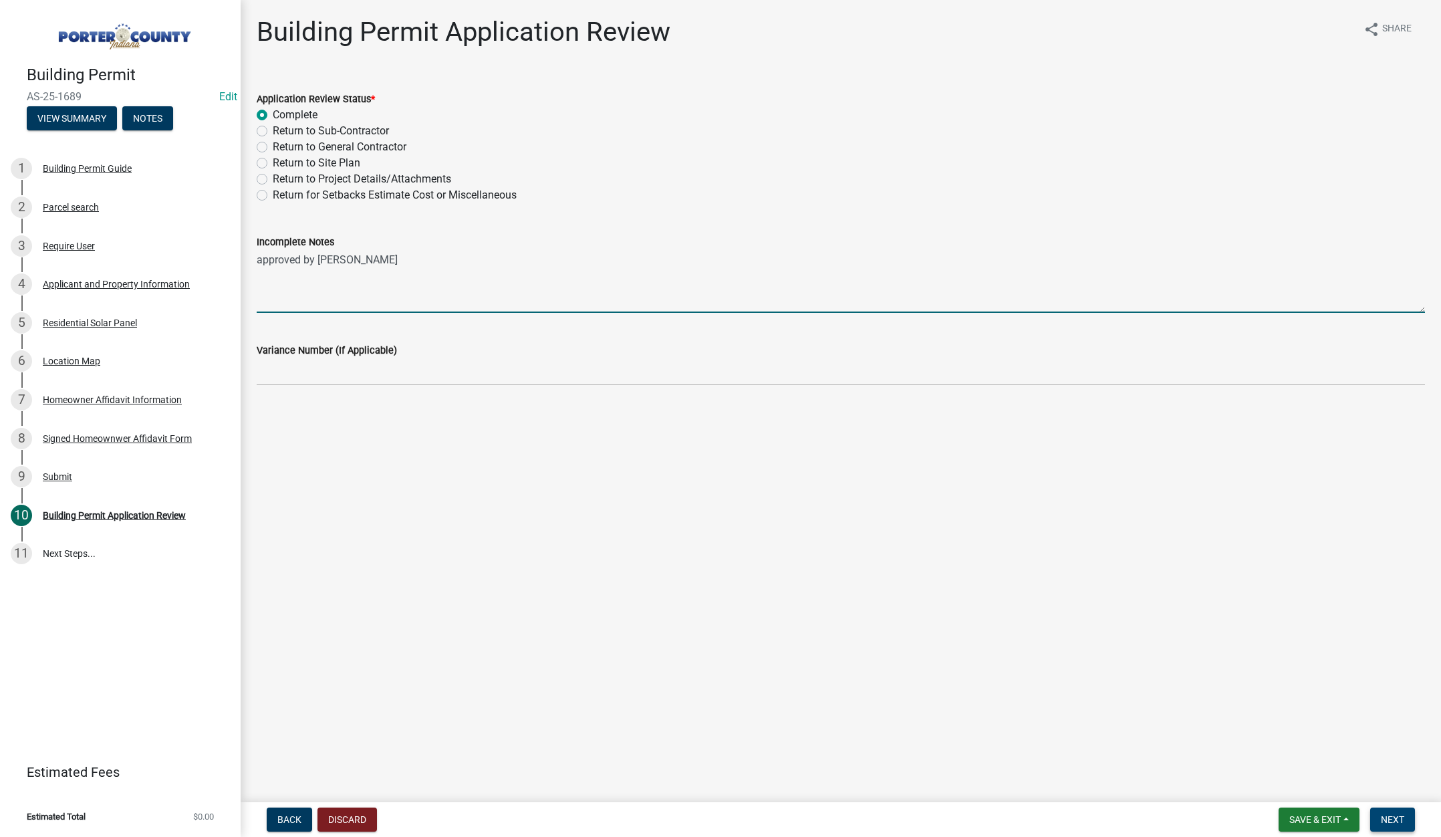
type textarea "approved by Kurt"
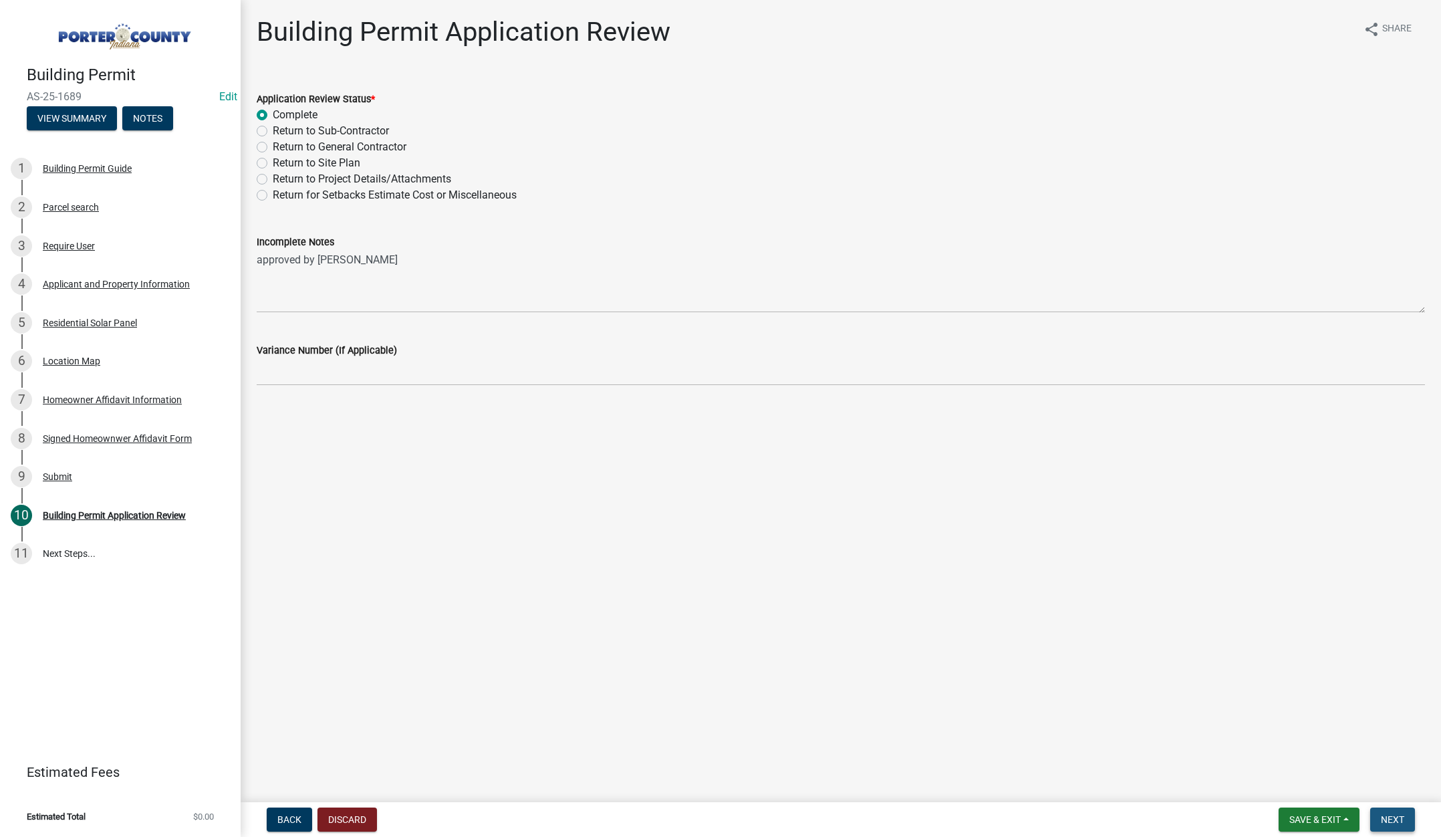
drag, startPoint x: 1394, startPoint y: 812, endPoint x: 1150, endPoint y: 648, distance: 293.8
click at [1394, 813] on button "Next" at bounding box center [1392, 819] width 45 height 24
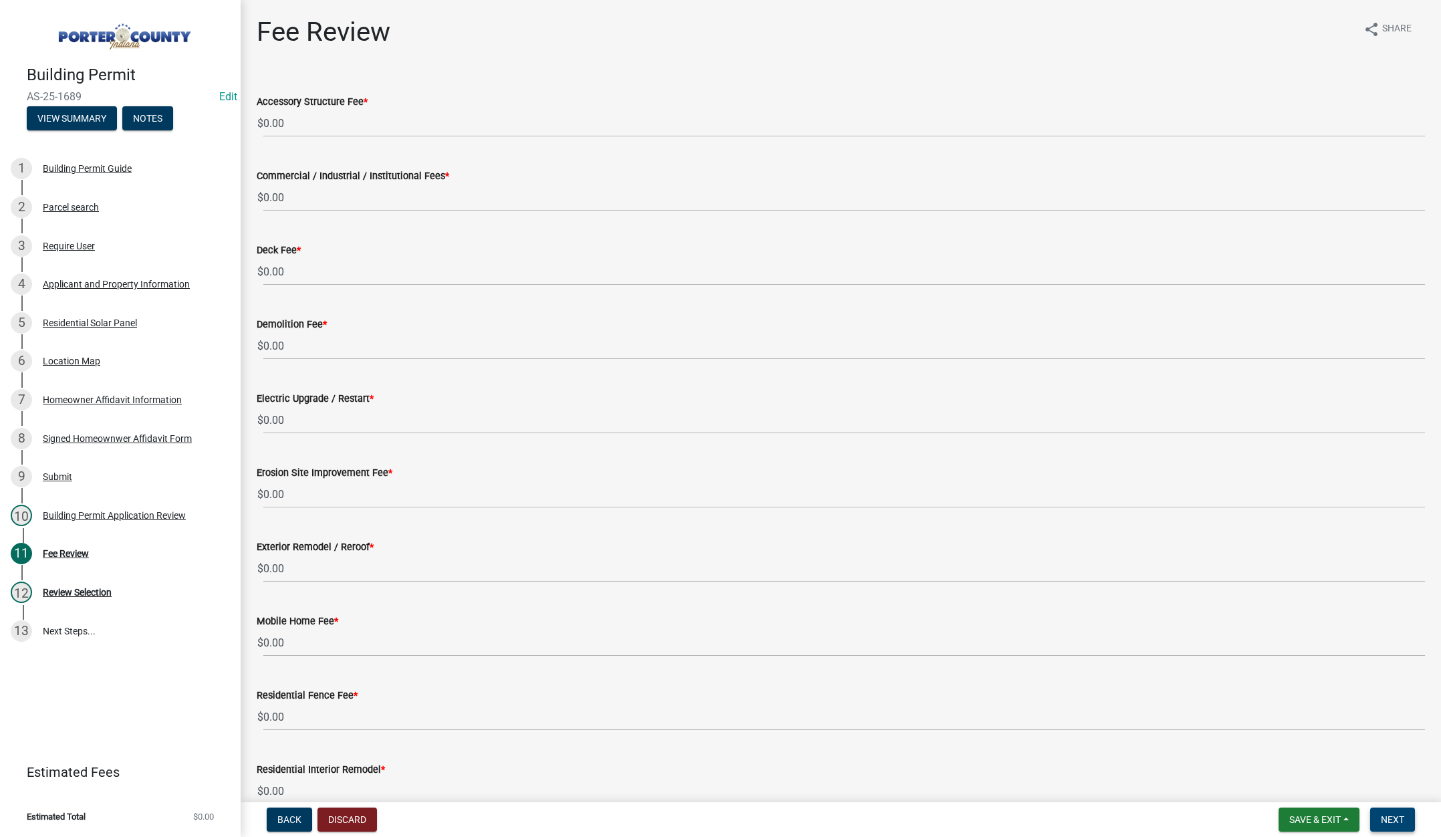
click at [1390, 812] on button "Next" at bounding box center [1392, 819] width 45 height 24
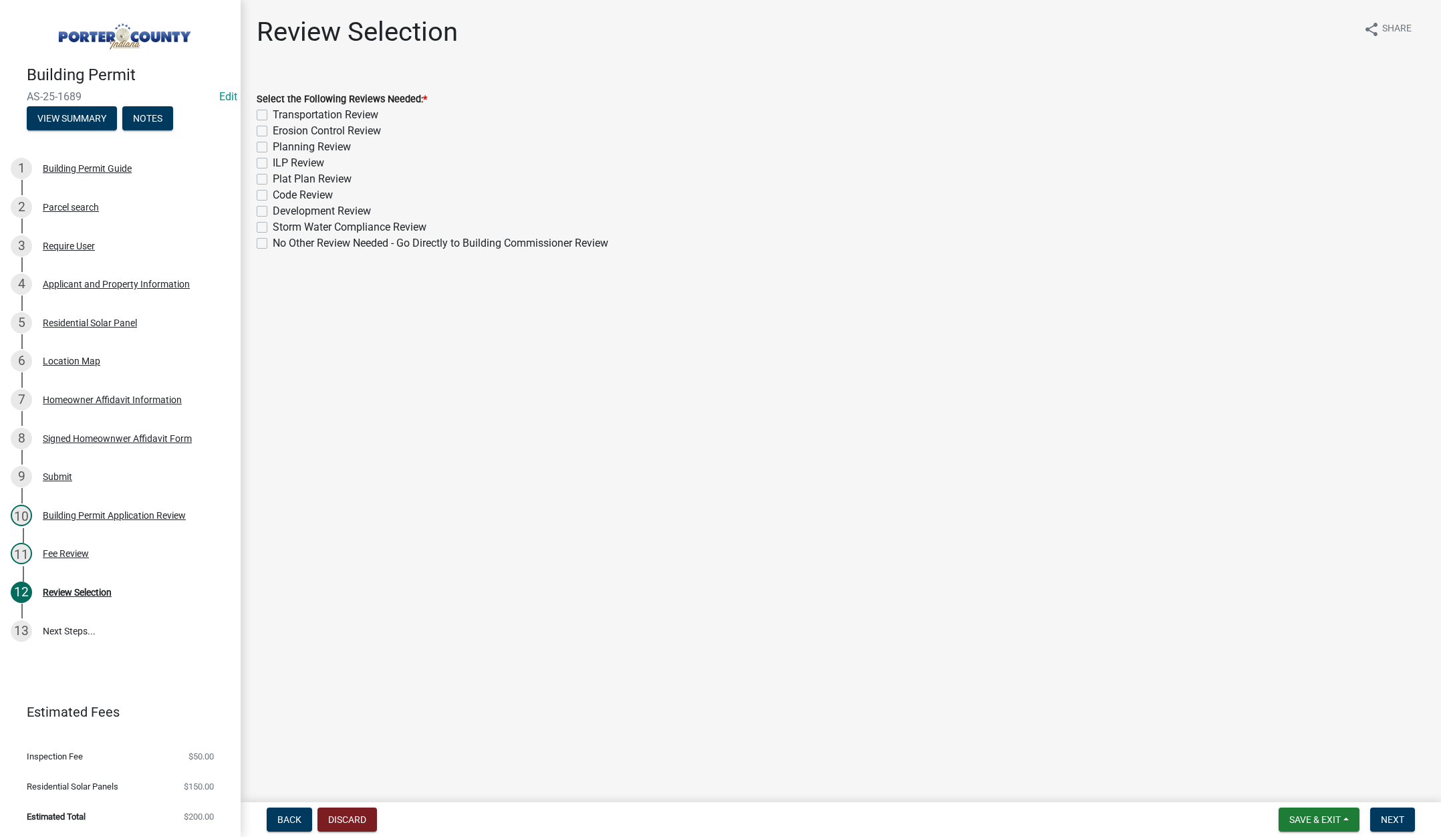
drag, startPoint x: 261, startPoint y: 245, endPoint x: 291, endPoint y: 277, distance: 44.0
click at [273, 245] on label "No Other Review Needed - Go Directly to Building Commissioner Review" at bounding box center [441, 243] width 336 height 16
click at [273, 244] on input "No Other Review Needed - Go Directly to Building Commissioner Review" at bounding box center [277, 239] width 9 height 9
checkbox input "true"
checkbox input "false"
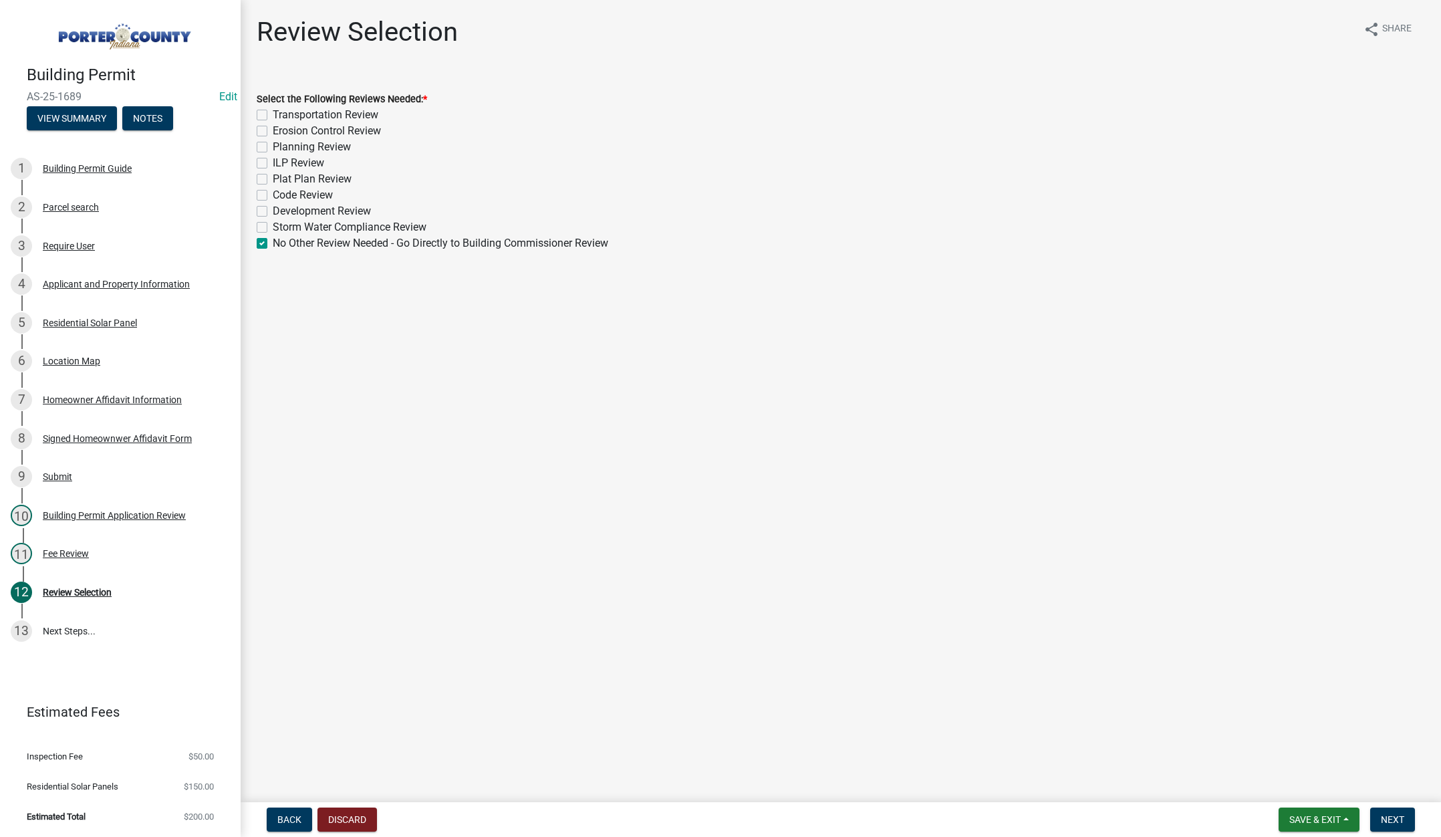
checkbox input "false"
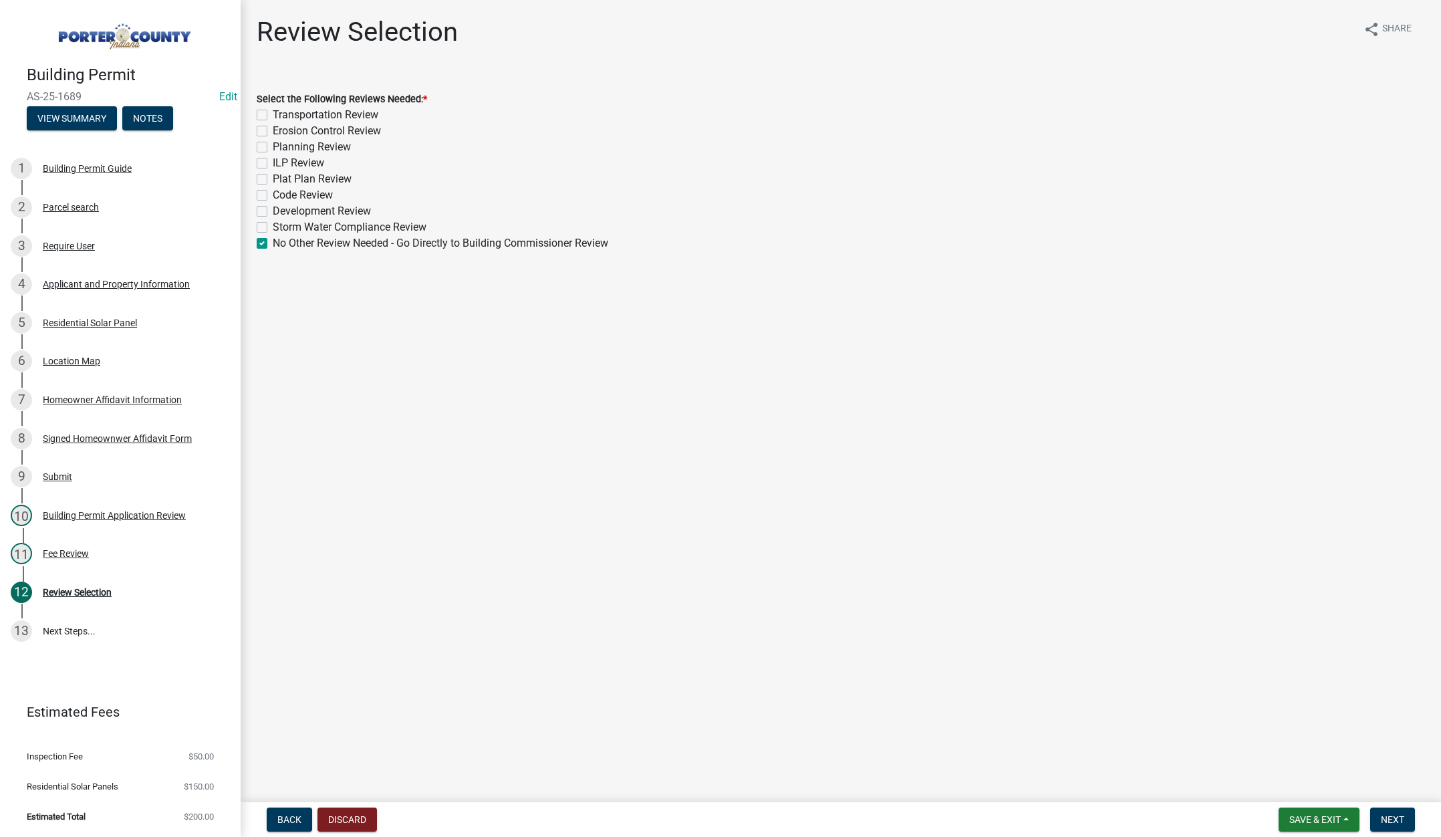
checkbox input "false"
checkbox input "true"
click at [1392, 816] on span "Next" at bounding box center [1392, 819] width 23 height 11
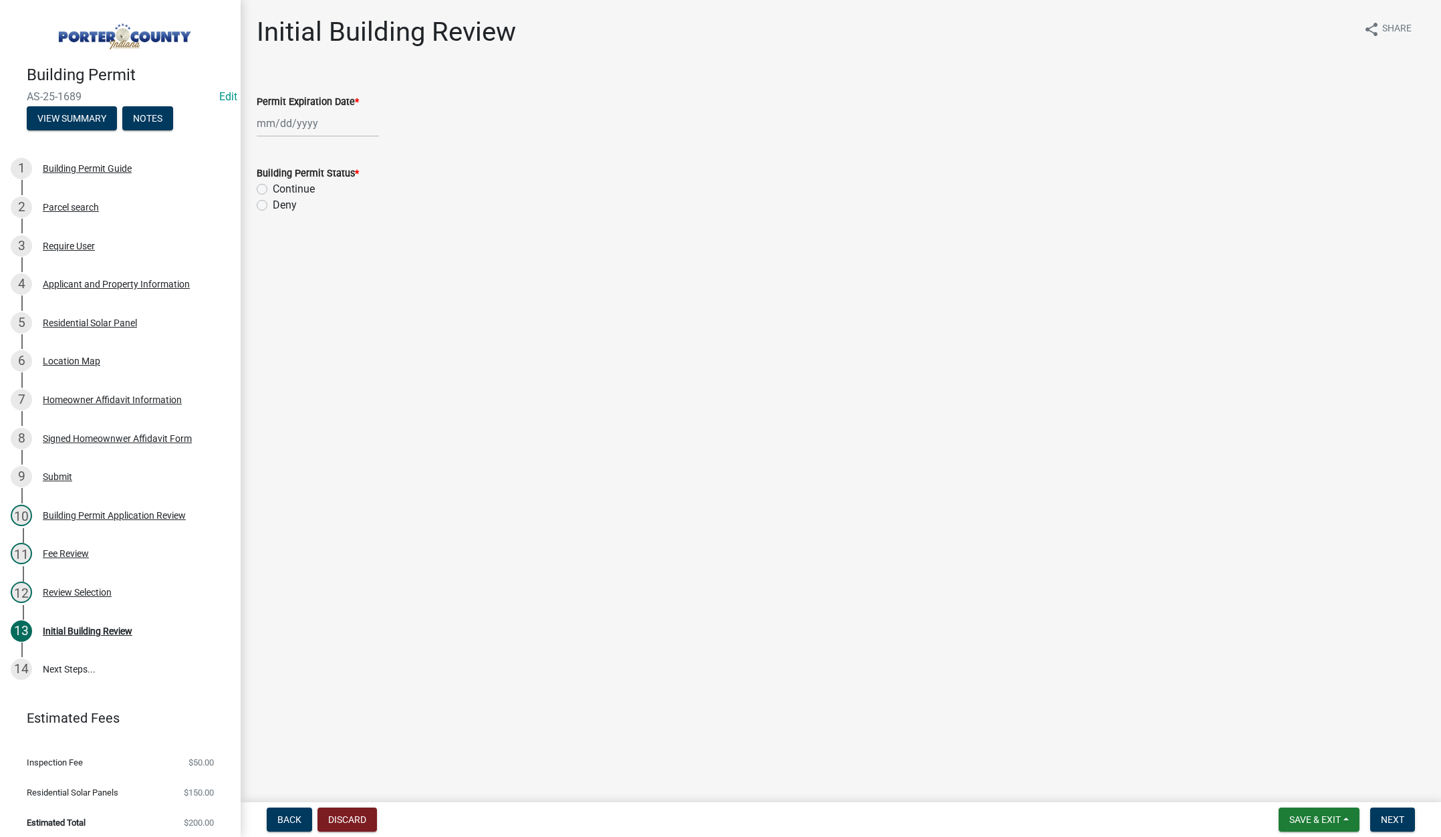
select select "9"
click at [323, 120] on div "Jan Feb Mar Apr May Jun Jul Aug Sep Oct Nov Dec 1525 1526 1527 1528 1529 1530 1…" at bounding box center [318, 123] width 122 height 27
click at [370, 152] on select "1525 1526 1527 1528 1529 1530 1531 1532 1533 1534 1535 1536 1537 1538 1539 1540…" at bounding box center [362, 152] width 48 height 20
select select "2026"
click at [338, 142] on select "1525 1526 1527 1528 1529 1530 1531 1532 1533 1534 1535 1536 1537 1538 1539 1540…" at bounding box center [362, 152] width 48 height 20
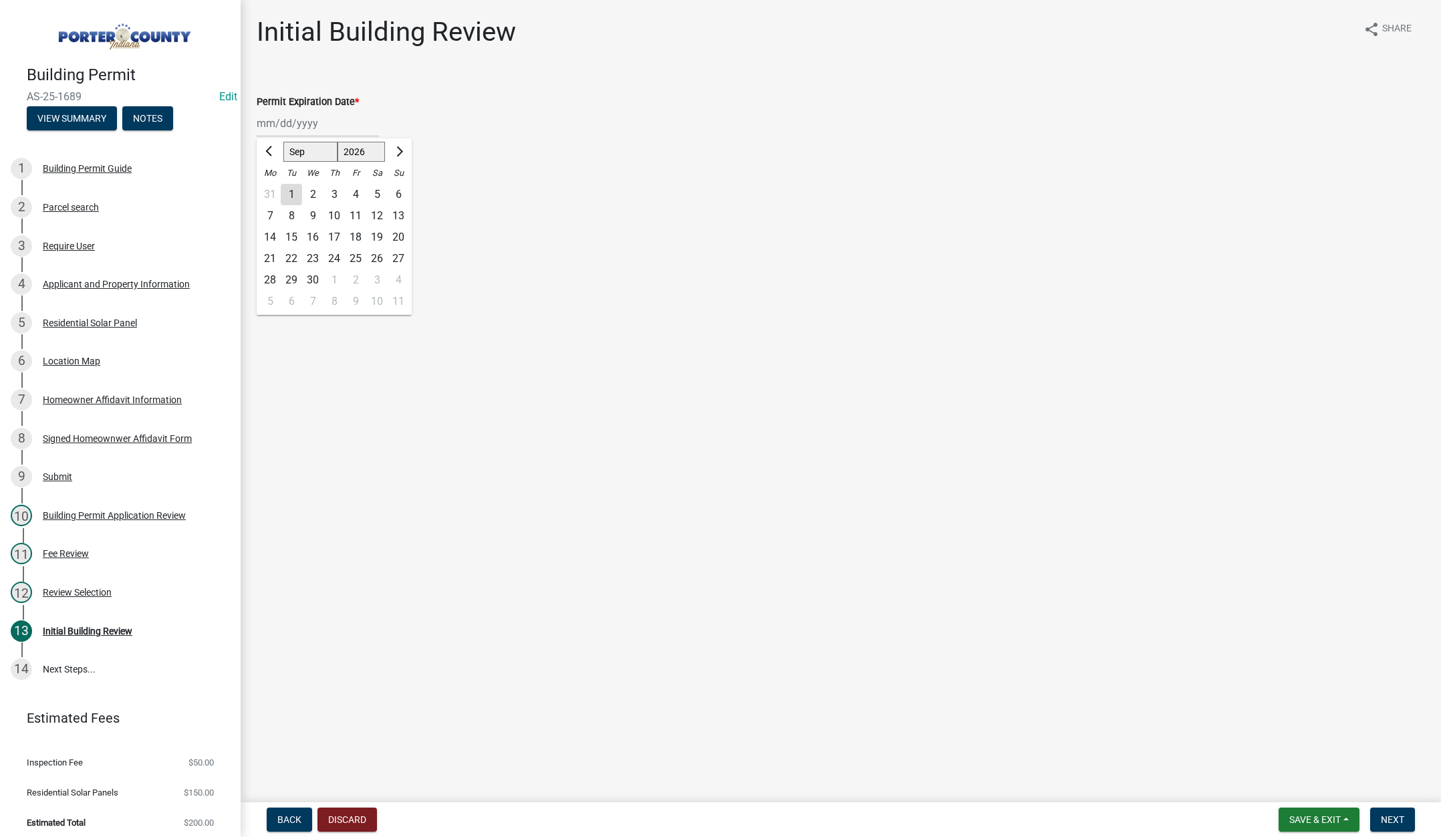
click at [377, 190] on div "5" at bounding box center [376, 194] width 21 height 21
type input "09/05/2026"
click at [273, 190] on label "Continue" at bounding box center [294, 189] width 42 height 16
click at [273, 190] on input "Continue" at bounding box center [277, 185] width 9 height 9
radio input "true"
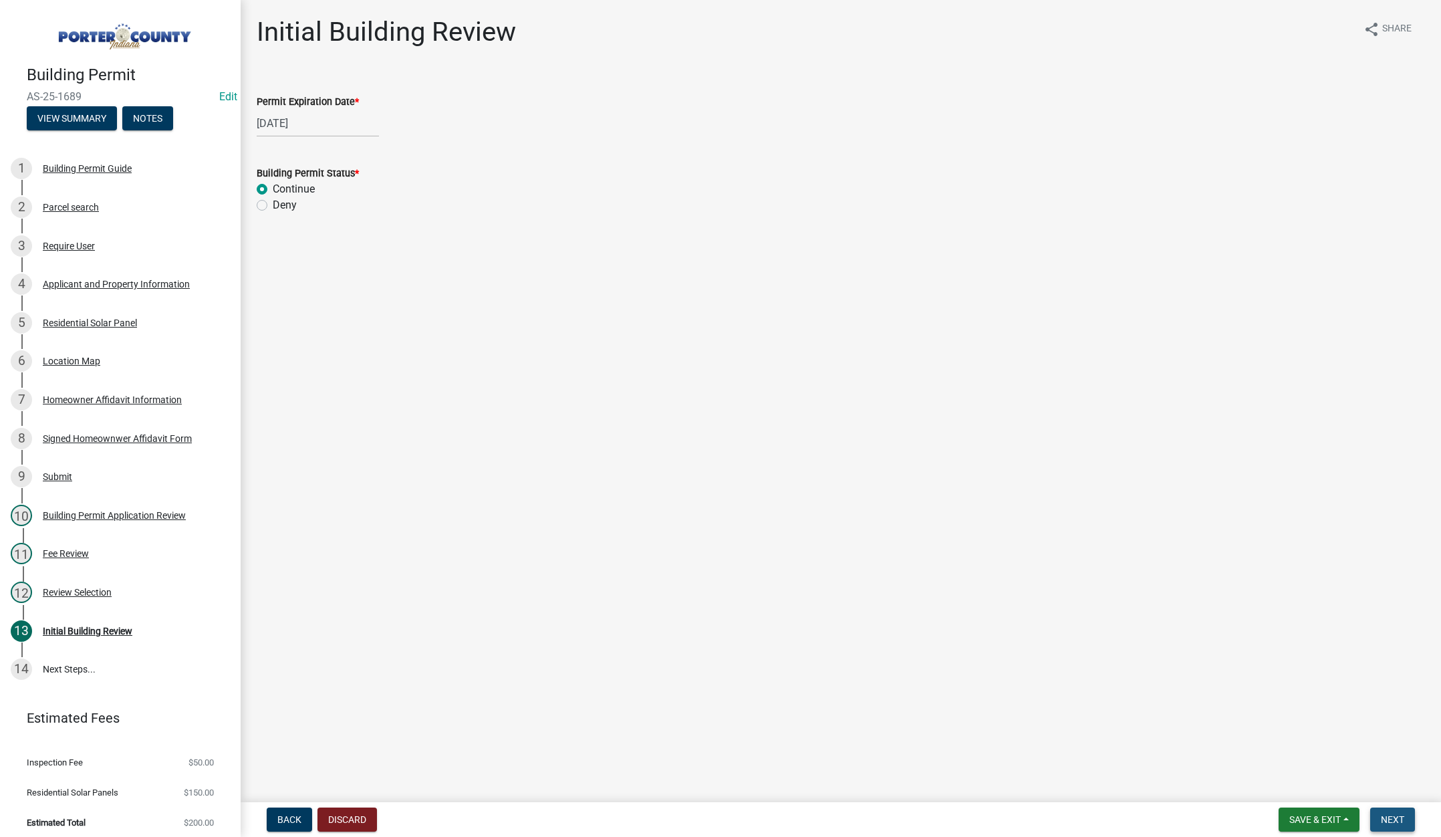
click at [1389, 814] on span "Next" at bounding box center [1392, 819] width 23 height 11
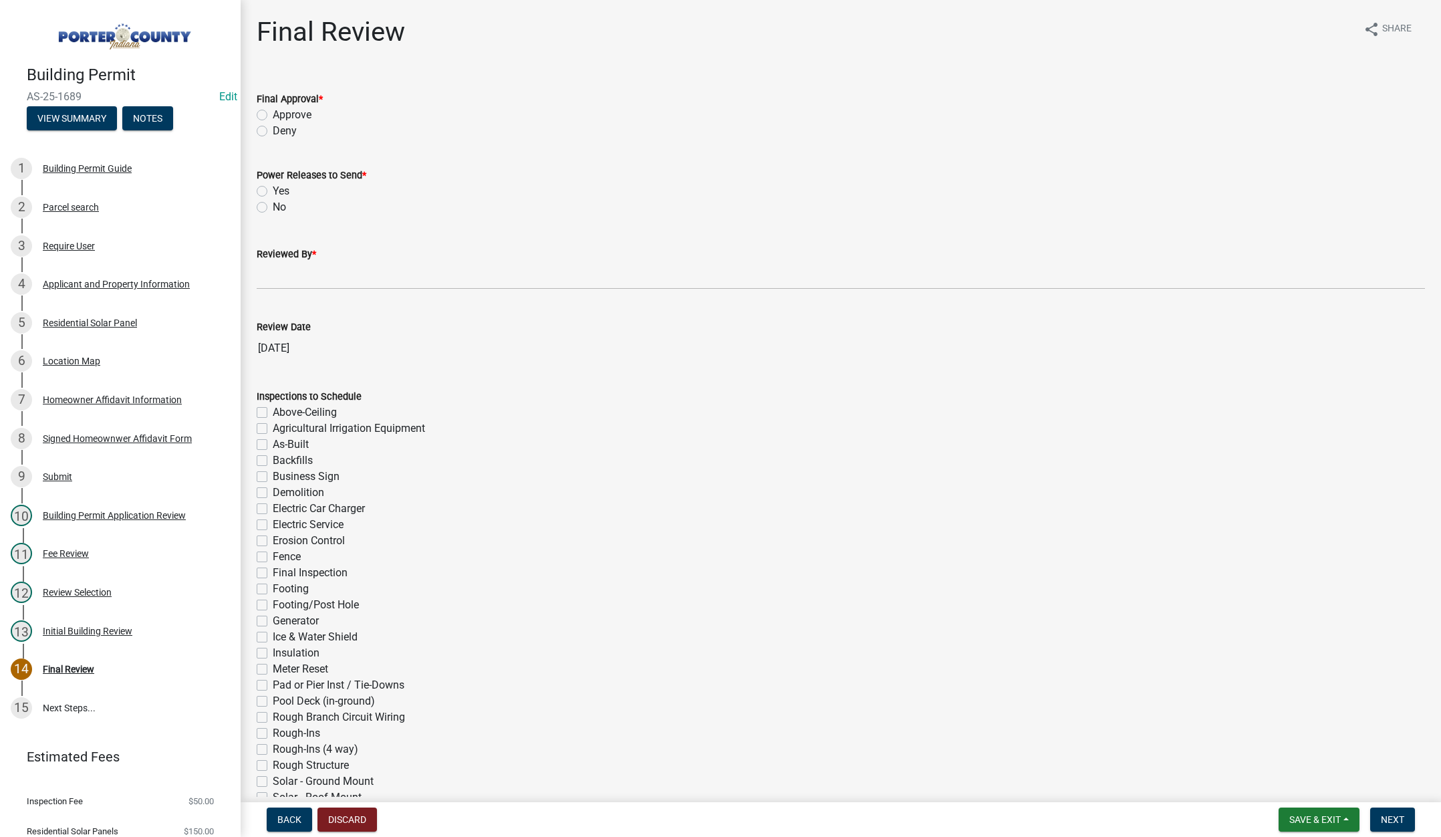
click at [273, 112] on label "Approve" at bounding box center [292, 115] width 39 height 16
click at [273, 112] on input "Approve" at bounding box center [277, 111] width 9 height 9
radio input "true"
click at [273, 190] on label "Yes" at bounding box center [281, 191] width 17 height 16
click at [273, 190] on input "Yes" at bounding box center [277, 187] width 9 height 9
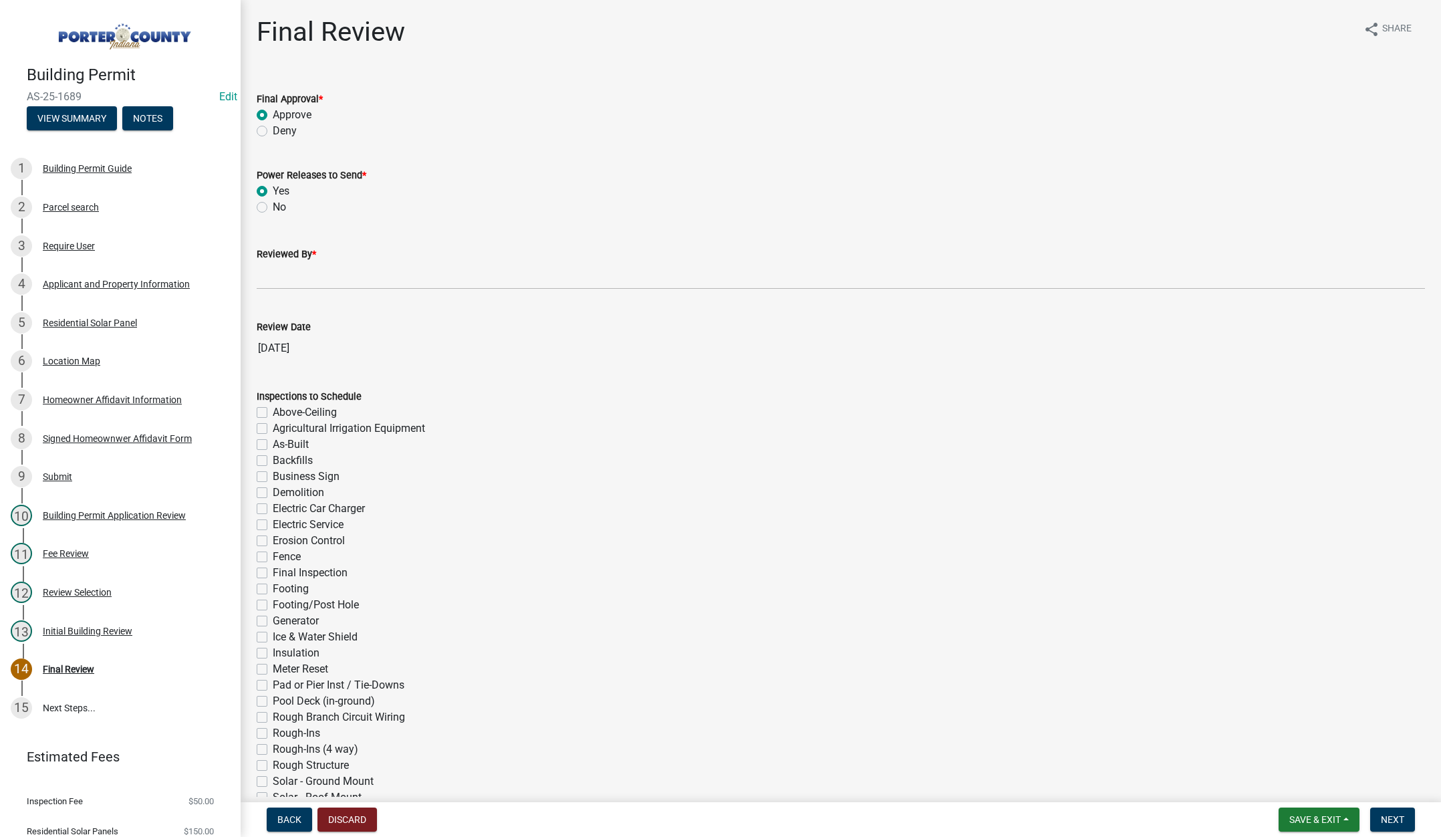
radio input "true"
click at [285, 273] on input "Reviewed By *" at bounding box center [841, 275] width 1168 height 27
type input "Tami"
click at [1390, 818] on span "Next" at bounding box center [1392, 819] width 23 height 11
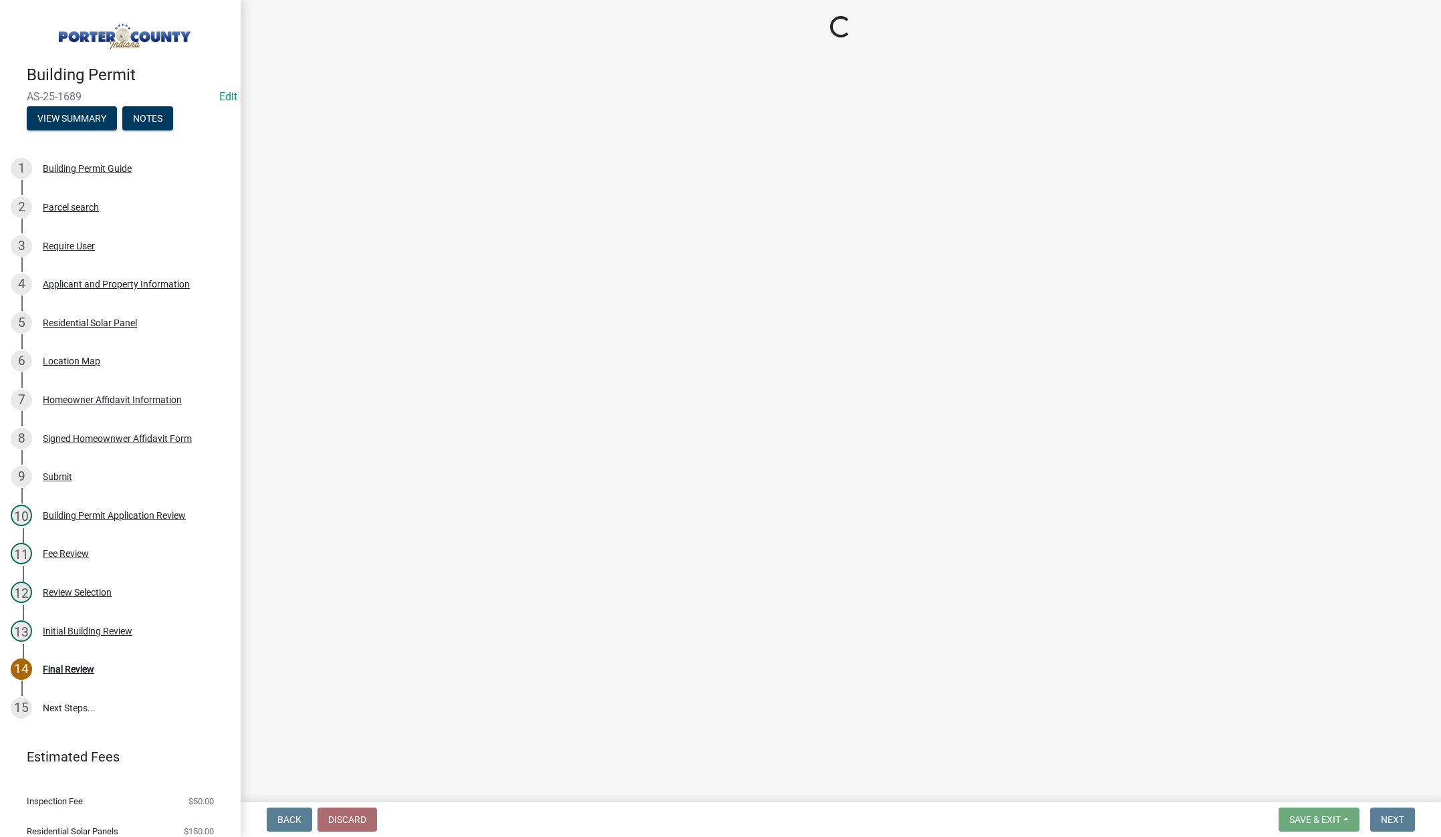
select select "3: 3"
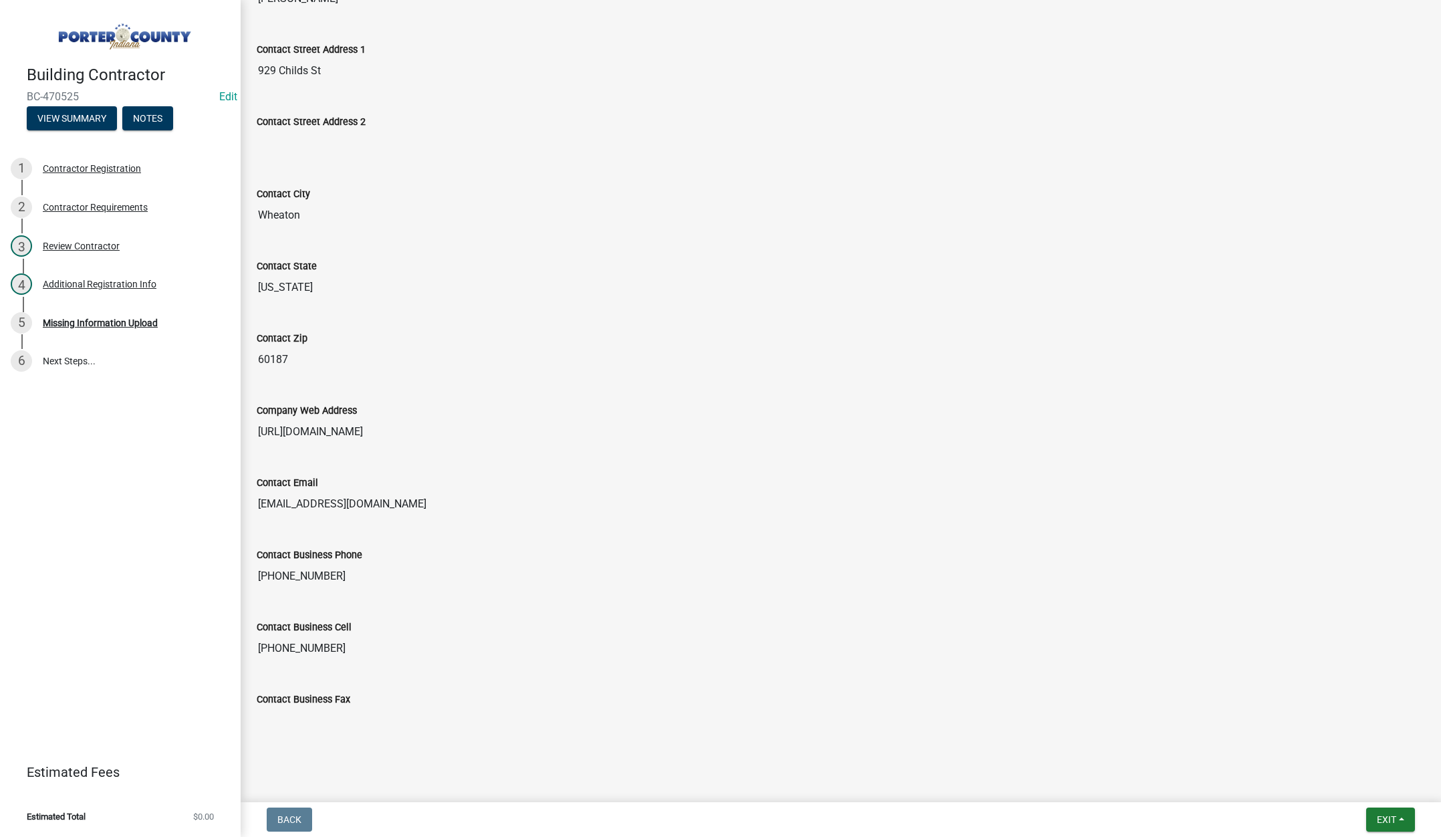
scroll to position [514, 0]
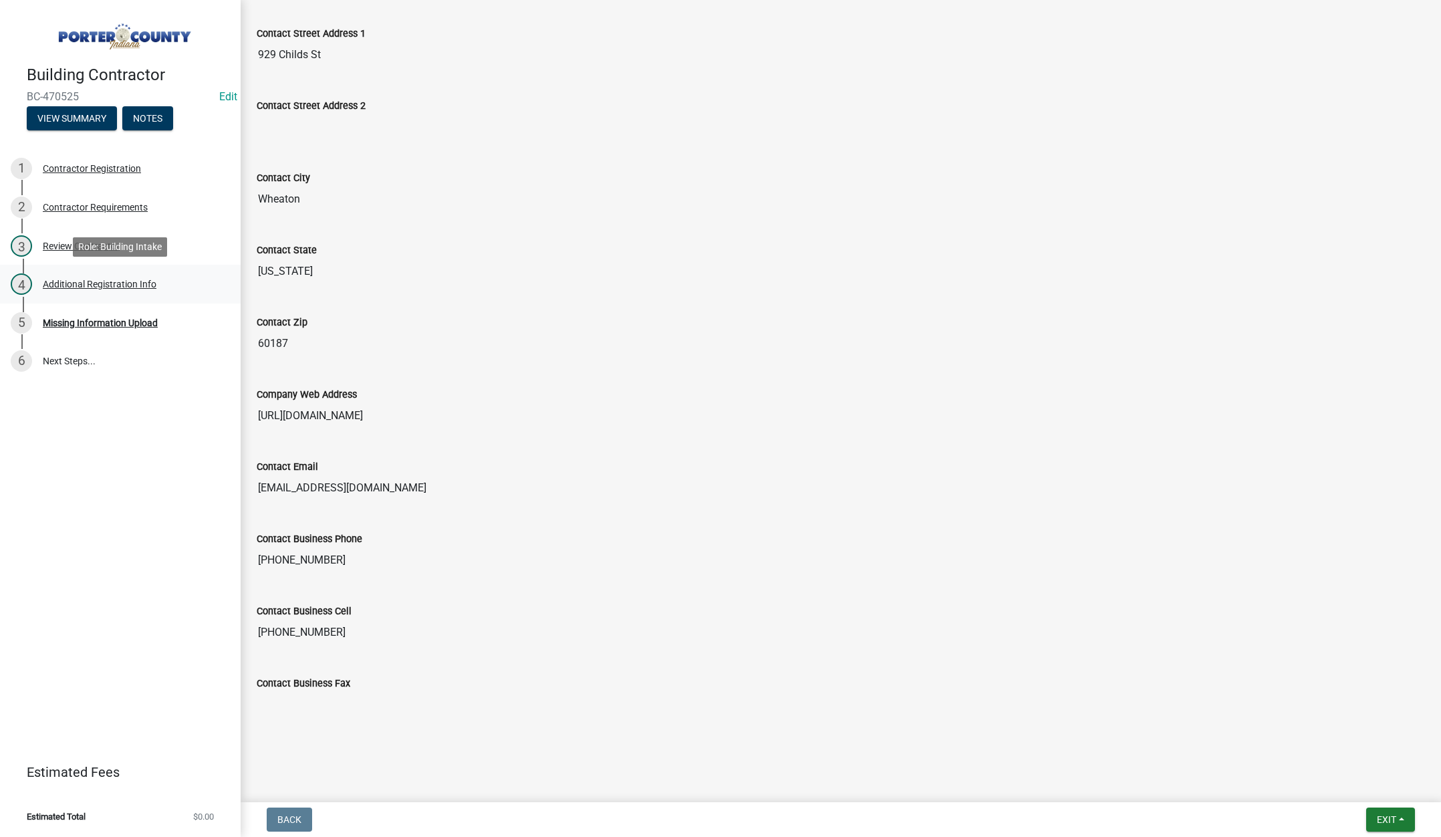
click at [102, 283] on div "Additional Registration Info" at bounding box center [100, 283] width 114 height 9
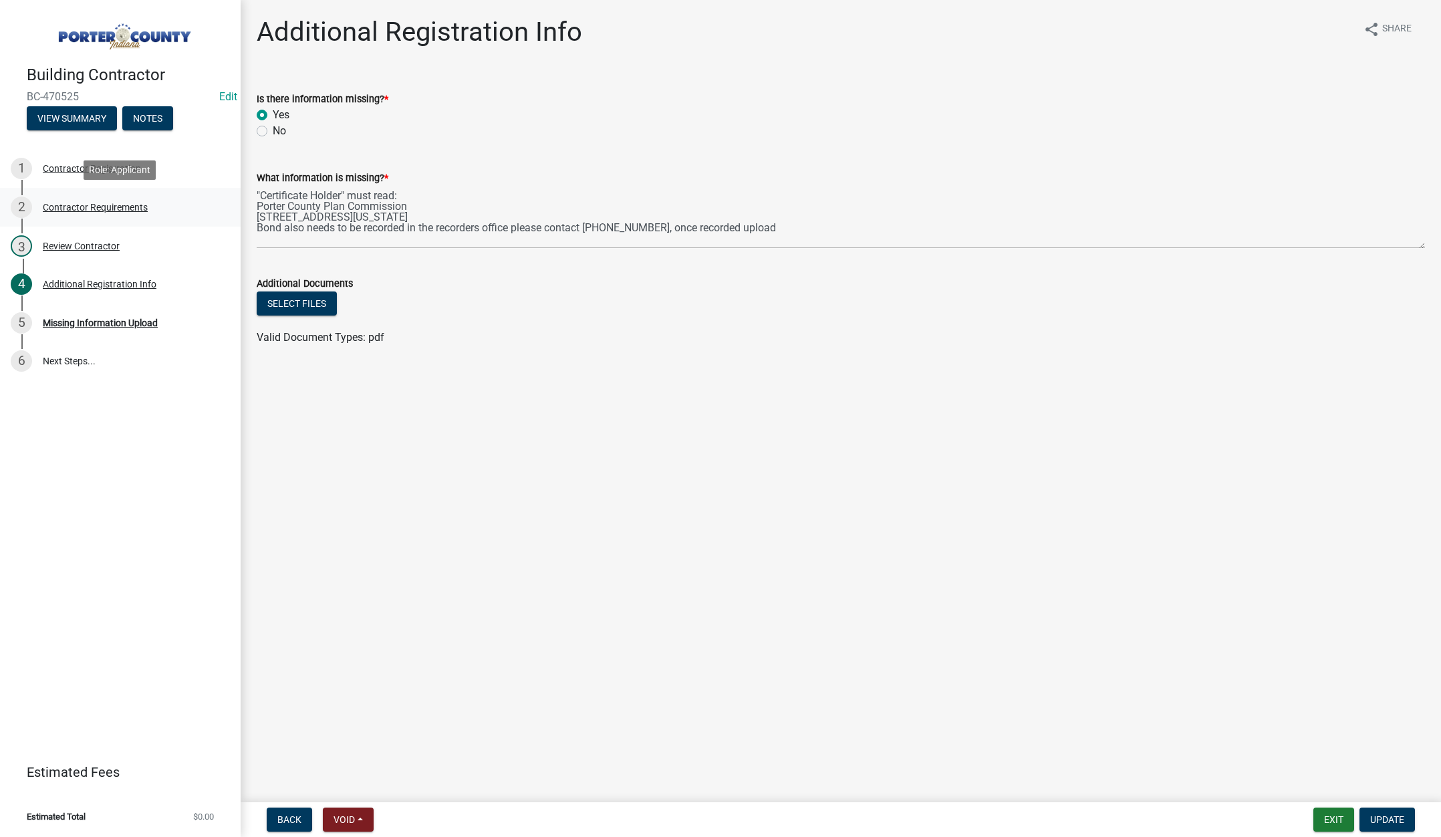
click at [102, 209] on div "Contractor Requirements" at bounding box center [95, 207] width 105 height 9
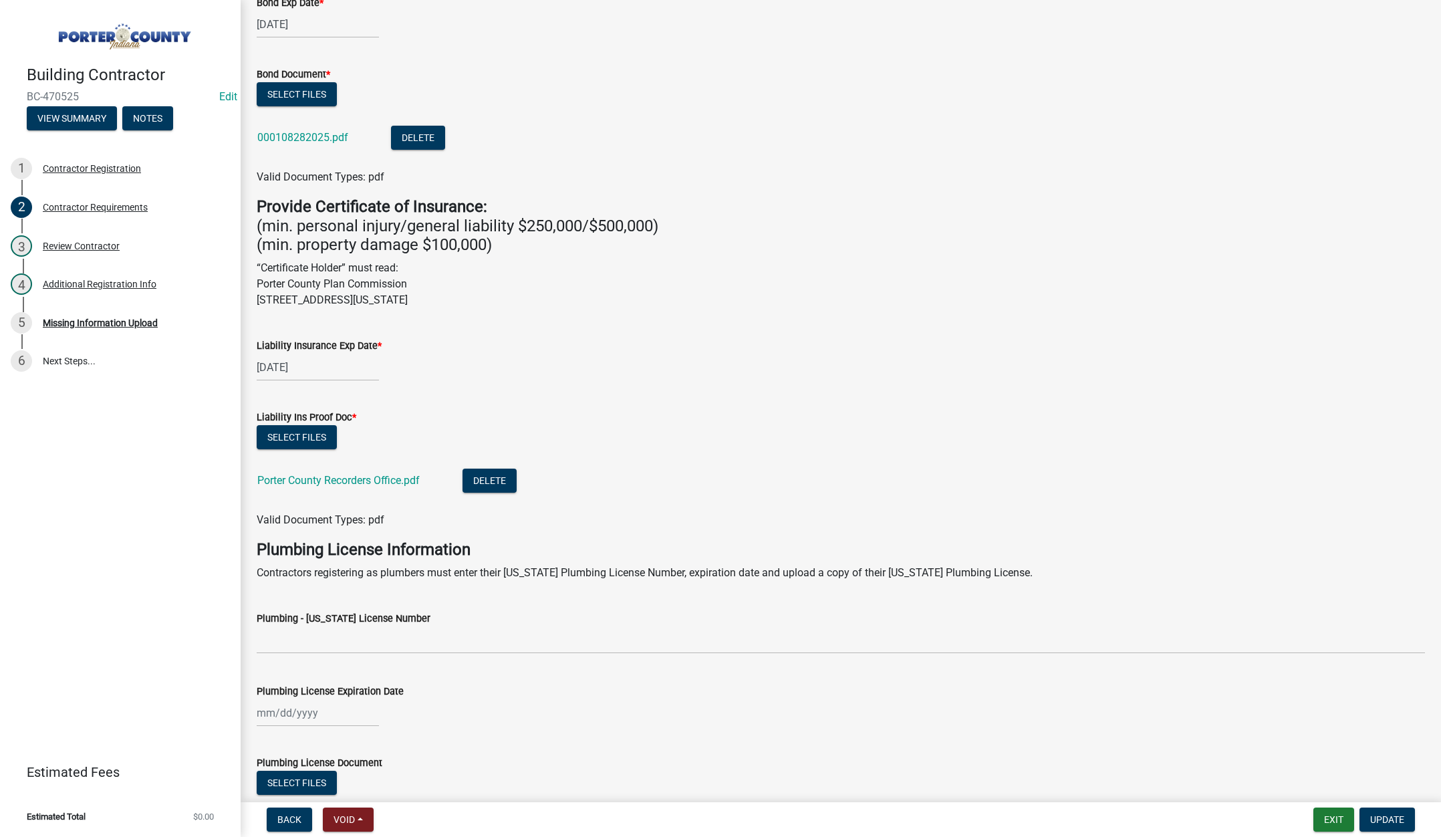
scroll to position [114, 0]
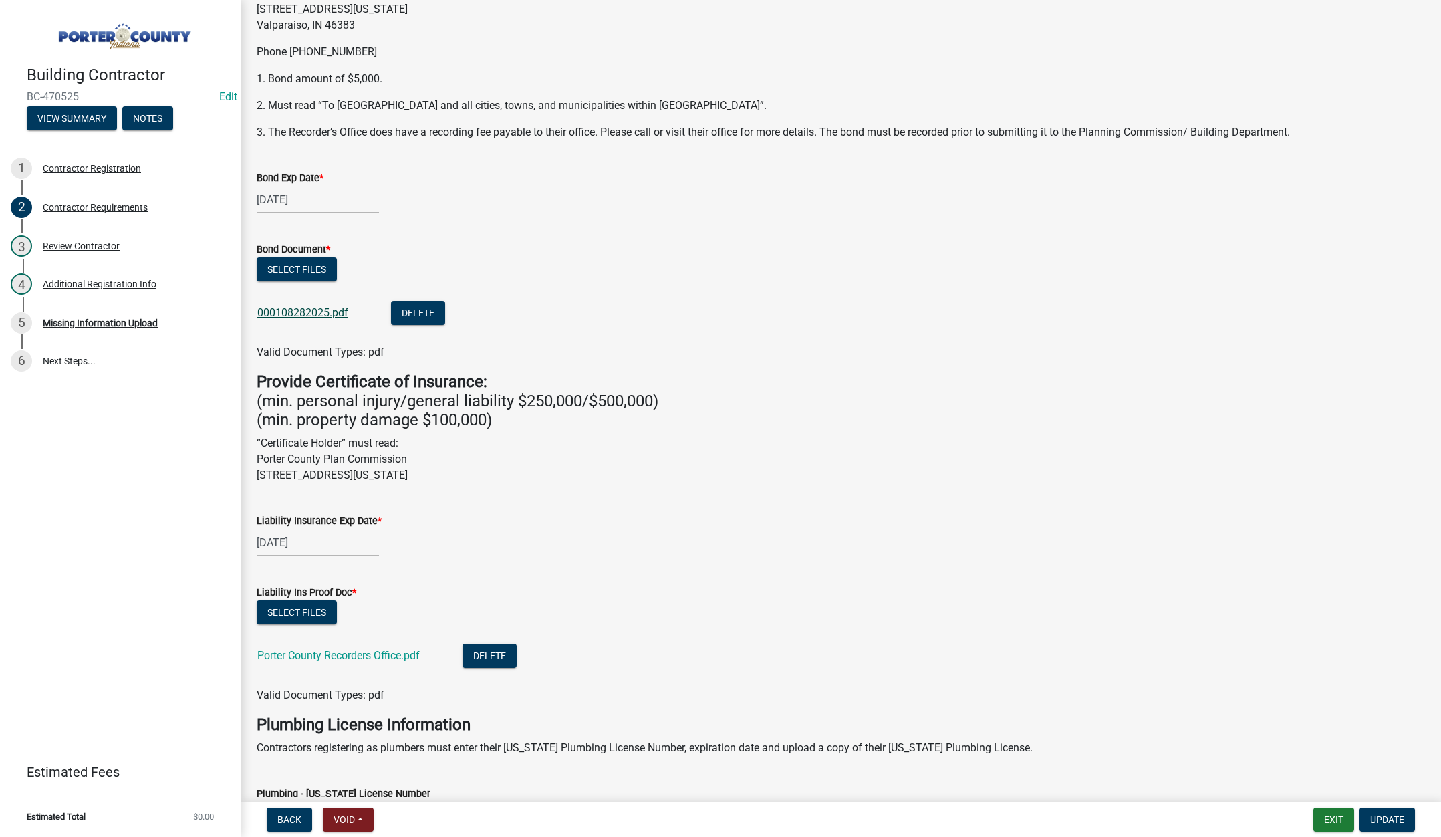
click at [324, 308] on link "000108282025.pdf" at bounding box center [302, 312] width 91 height 13
click at [380, 654] on link "Porter County Recorders Office.pdf" at bounding box center [338, 655] width 162 height 13
click at [119, 281] on div "Additional Registration Info" at bounding box center [100, 283] width 114 height 9
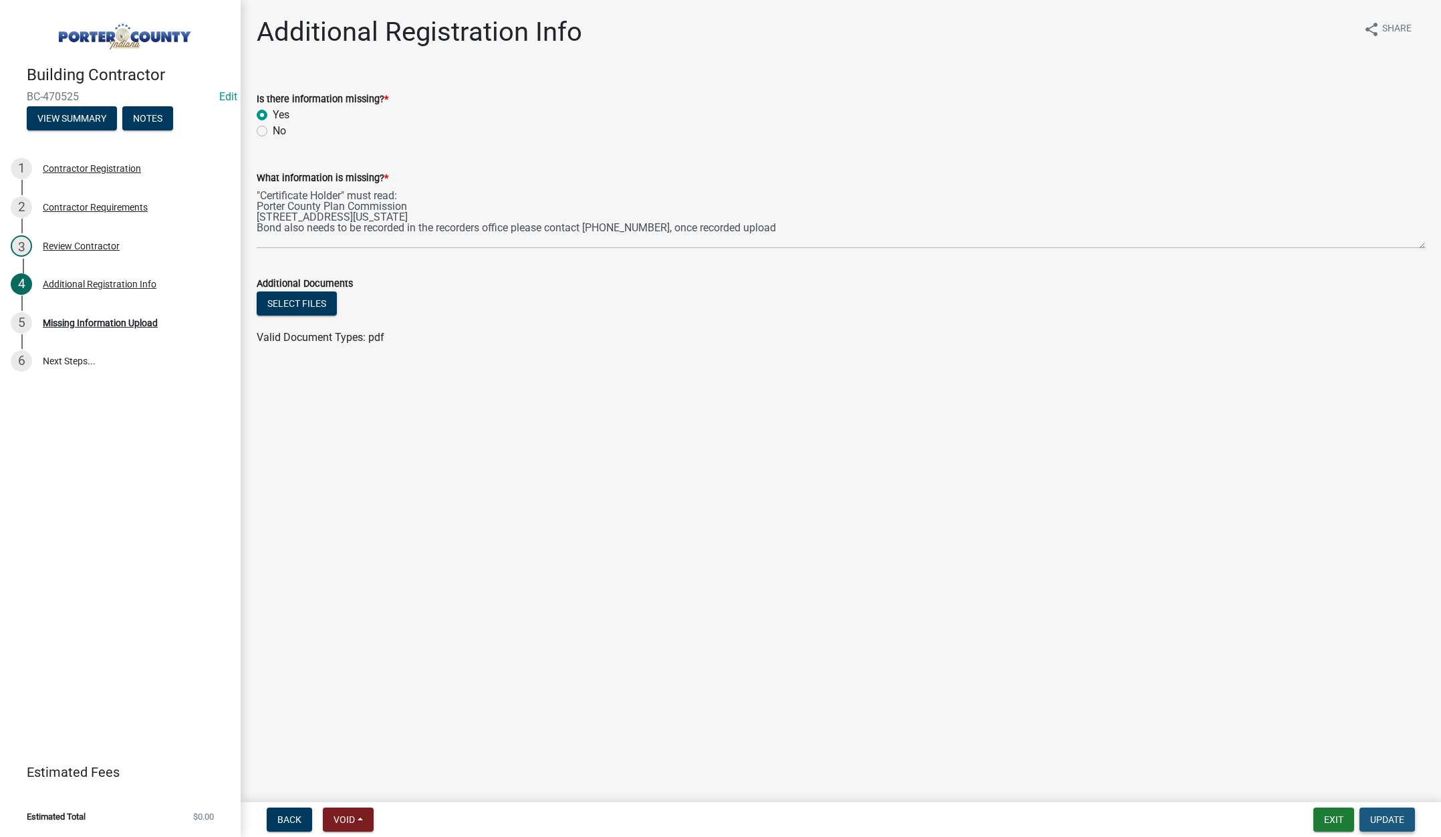
click at [1393, 817] on span "Update" at bounding box center [1387, 819] width 34 height 11
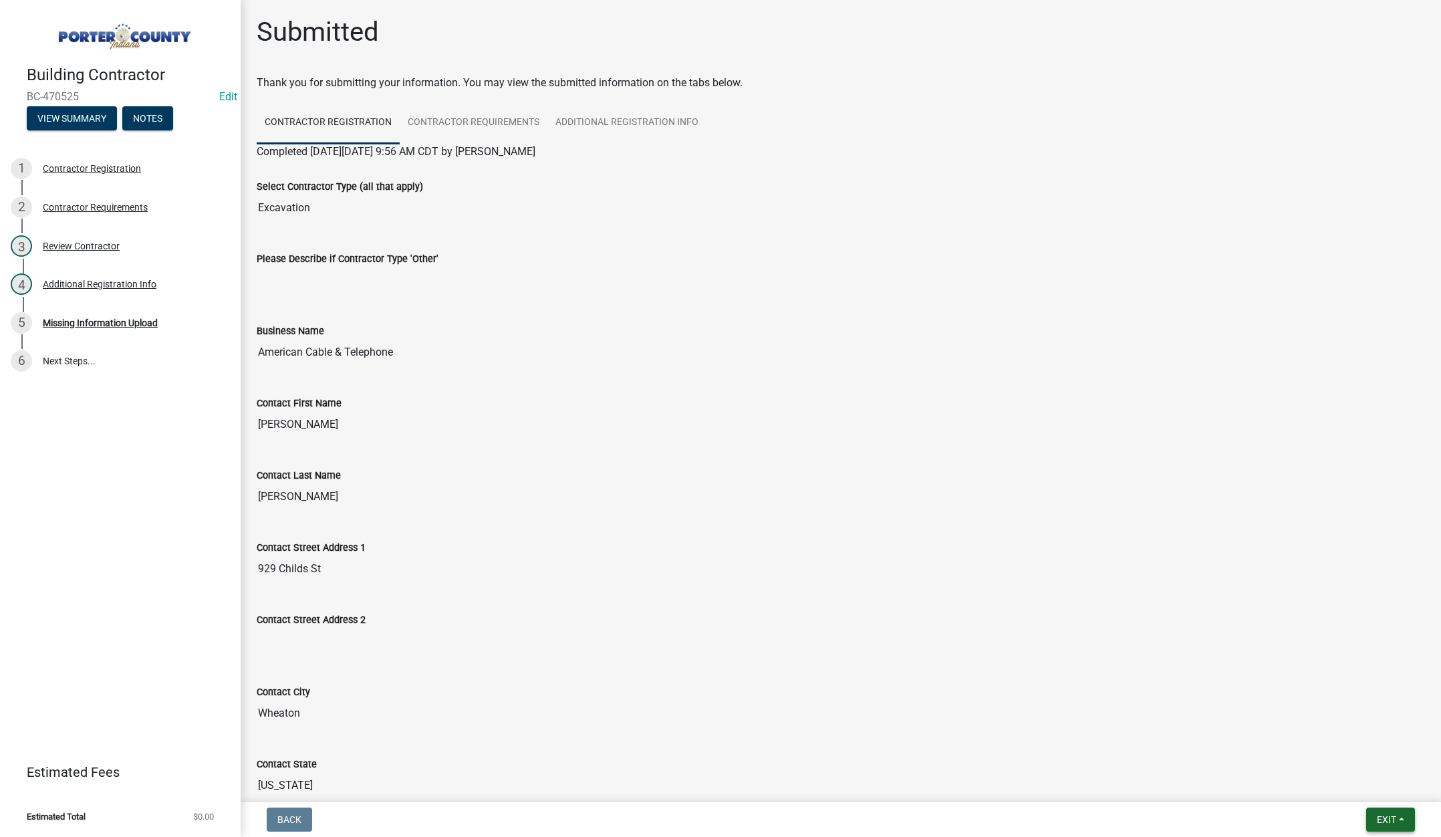
click at [1382, 819] on span "Exit" at bounding box center [1386, 819] width 19 height 11
click at [1358, 791] on button "Save & Exit" at bounding box center [1361, 785] width 107 height 32
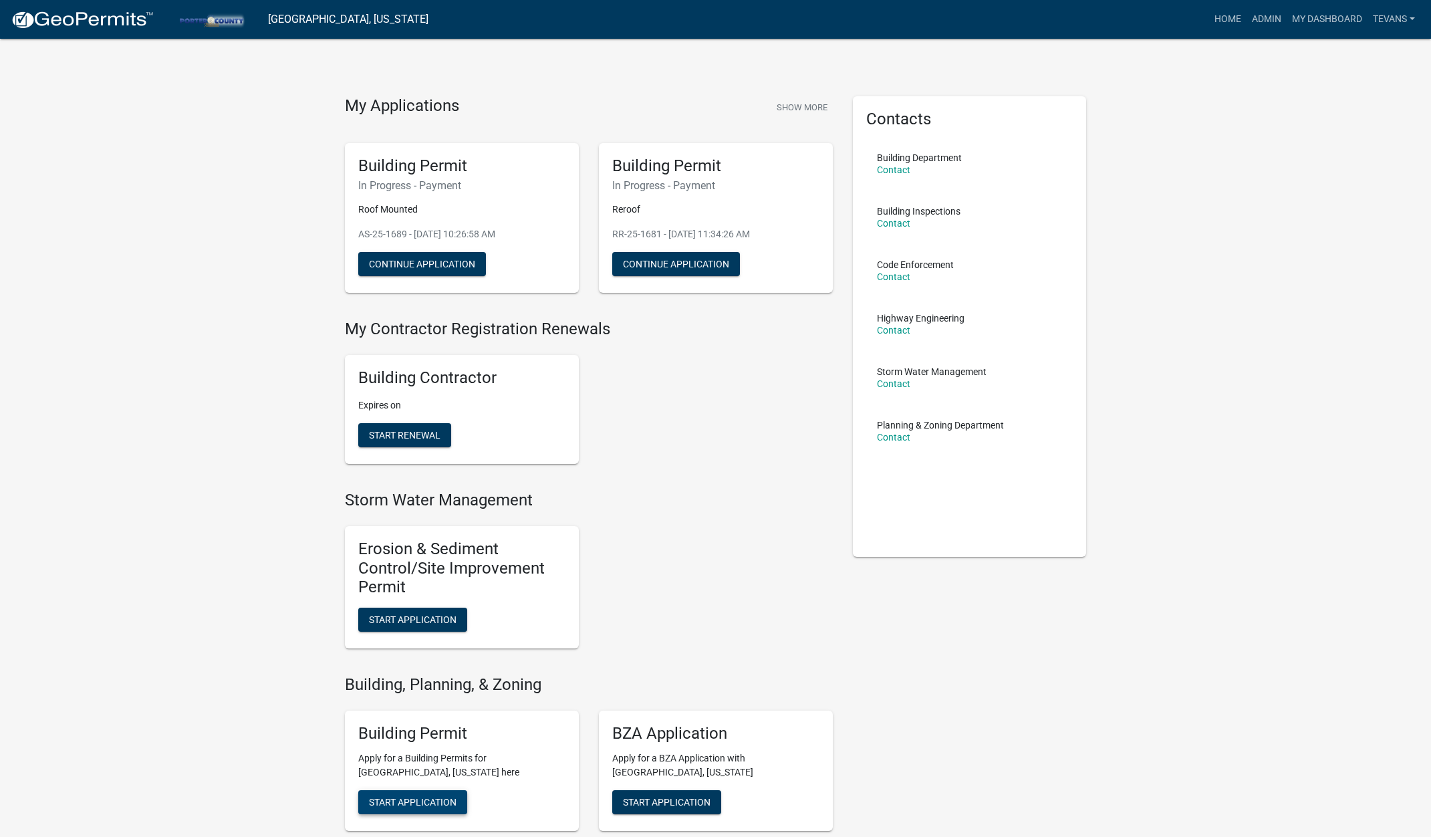
click at [430, 803] on span "Start Application" at bounding box center [413, 801] width 88 height 11
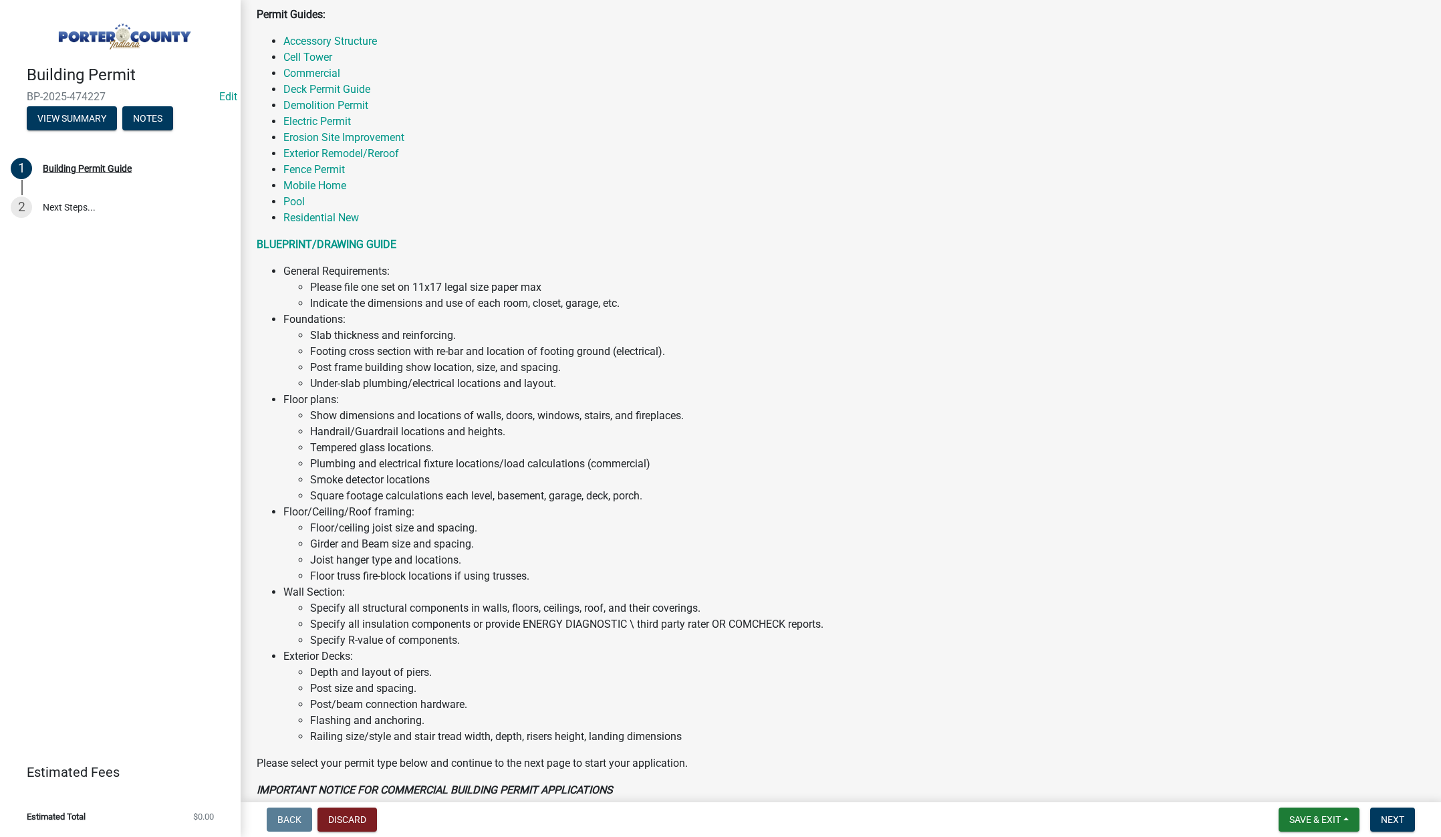
scroll to position [602, 0]
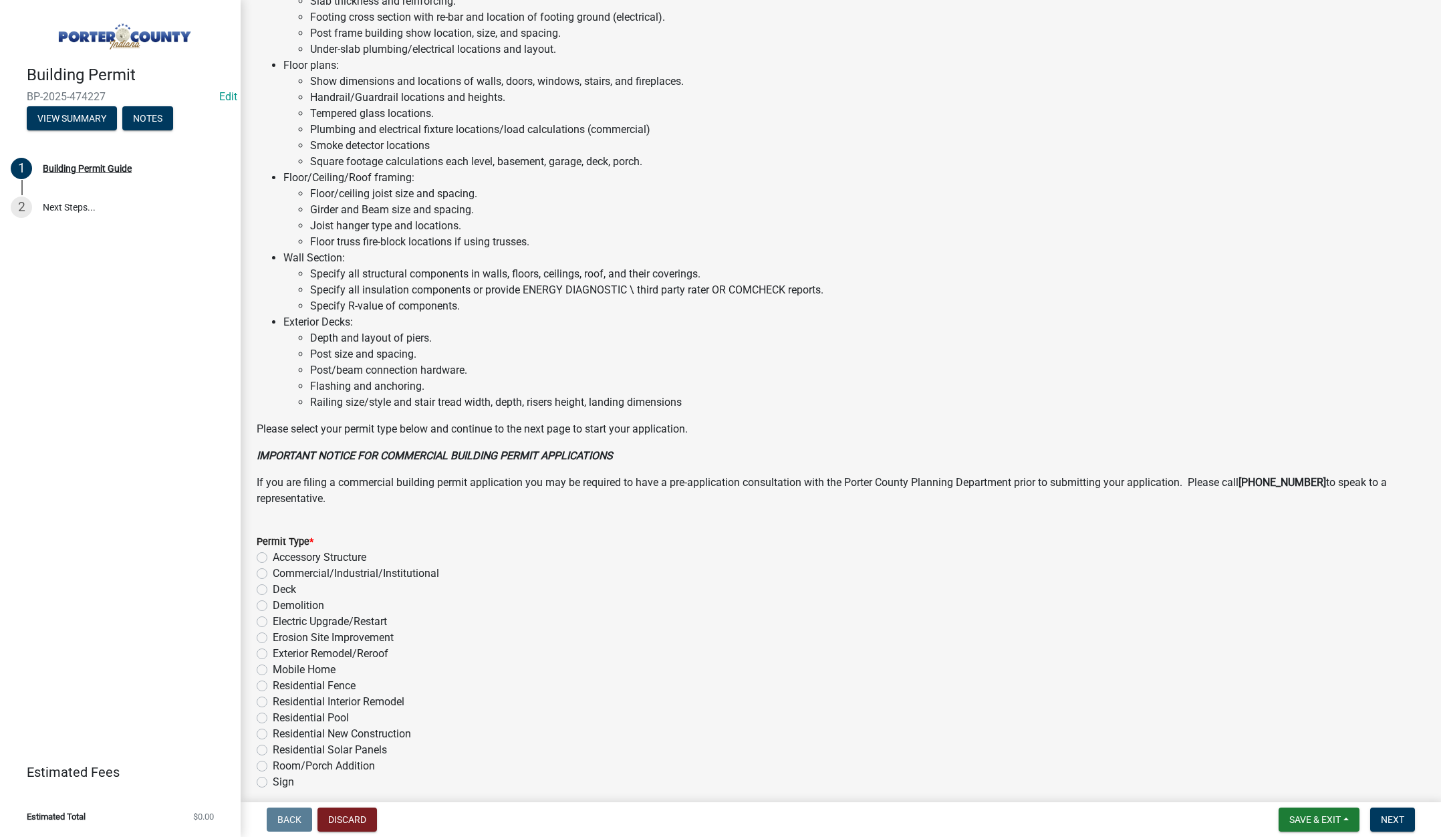
click at [273, 765] on label "Room/Porch Addition" at bounding box center [324, 766] width 102 height 16
click at [273, 765] on input "Room/Porch Addition" at bounding box center [277, 762] width 9 height 9
radio input "true"
click at [1390, 815] on span "Next" at bounding box center [1392, 819] width 23 height 11
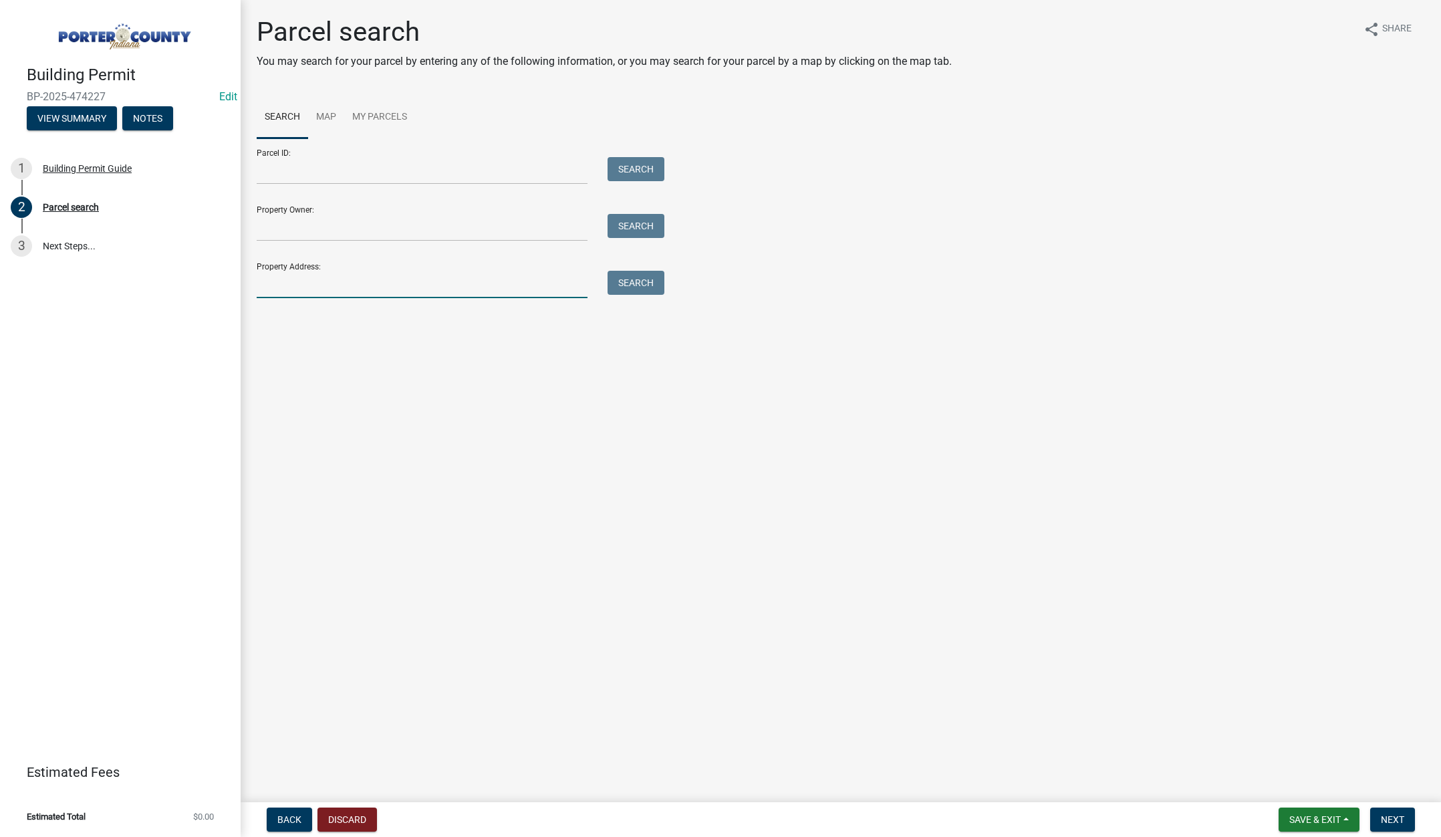
click at [326, 286] on input "Property Address:" at bounding box center [422, 284] width 331 height 27
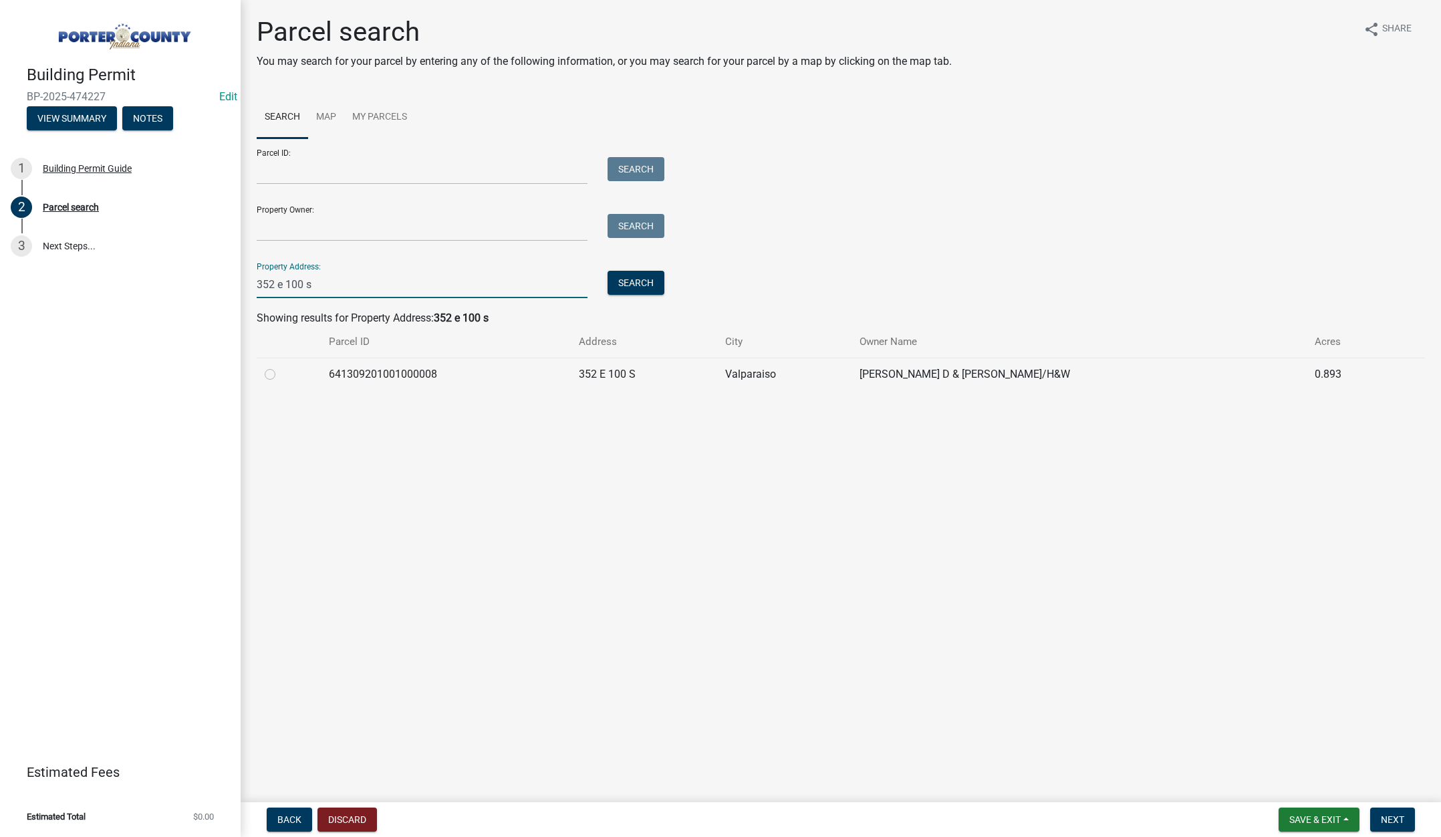
type input "352 e 100 s"
drag, startPoint x: 271, startPoint y: 372, endPoint x: 512, endPoint y: 496, distance: 271.1
click at [281, 366] on label at bounding box center [281, 366] width 0 height 0
click at [281, 373] on input "radio" at bounding box center [285, 370] width 9 height 9
radio input "true"
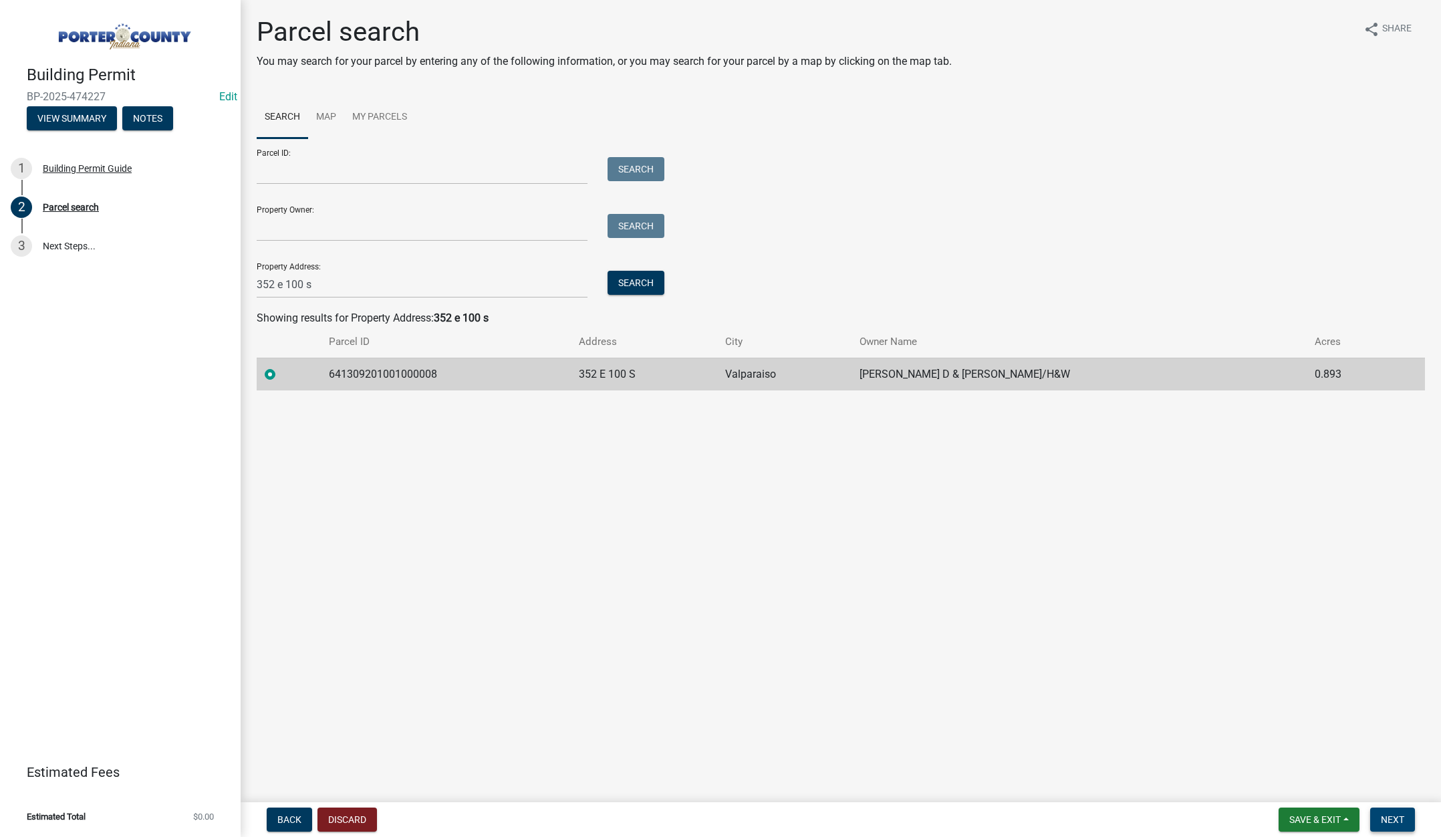
drag, startPoint x: 1390, startPoint y: 821, endPoint x: 1384, endPoint y: 807, distance: 15.5
click at [1392, 821] on span "Next" at bounding box center [1392, 819] width 23 height 11
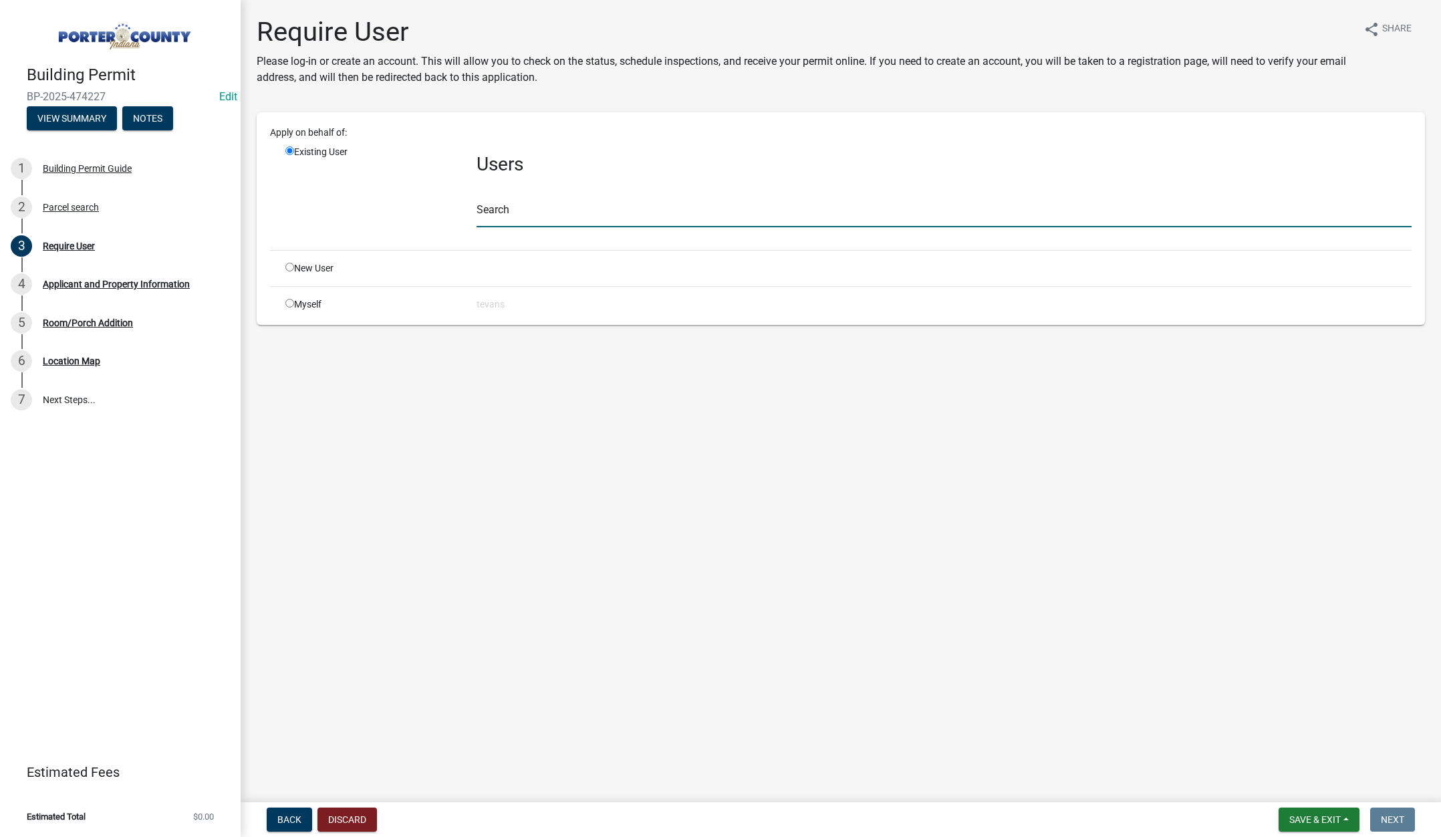
drag, startPoint x: 505, startPoint y: 214, endPoint x: 519, endPoint y: 225, distance: 18.2
click at [505, 214] on input "text" at bounding box center [944, 213] width 935 height 27
type input "tami"
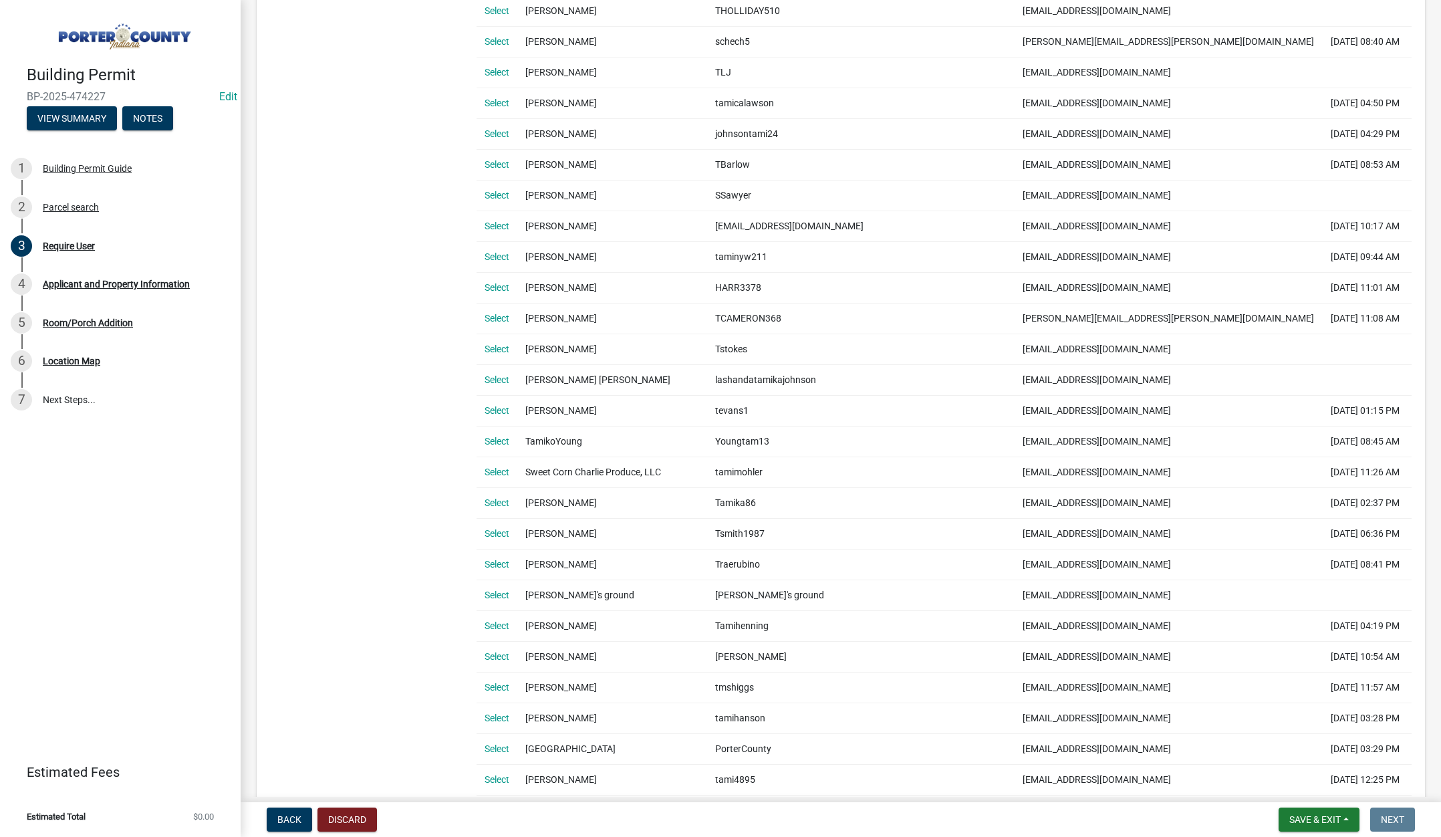
scroll to position [468, 0]
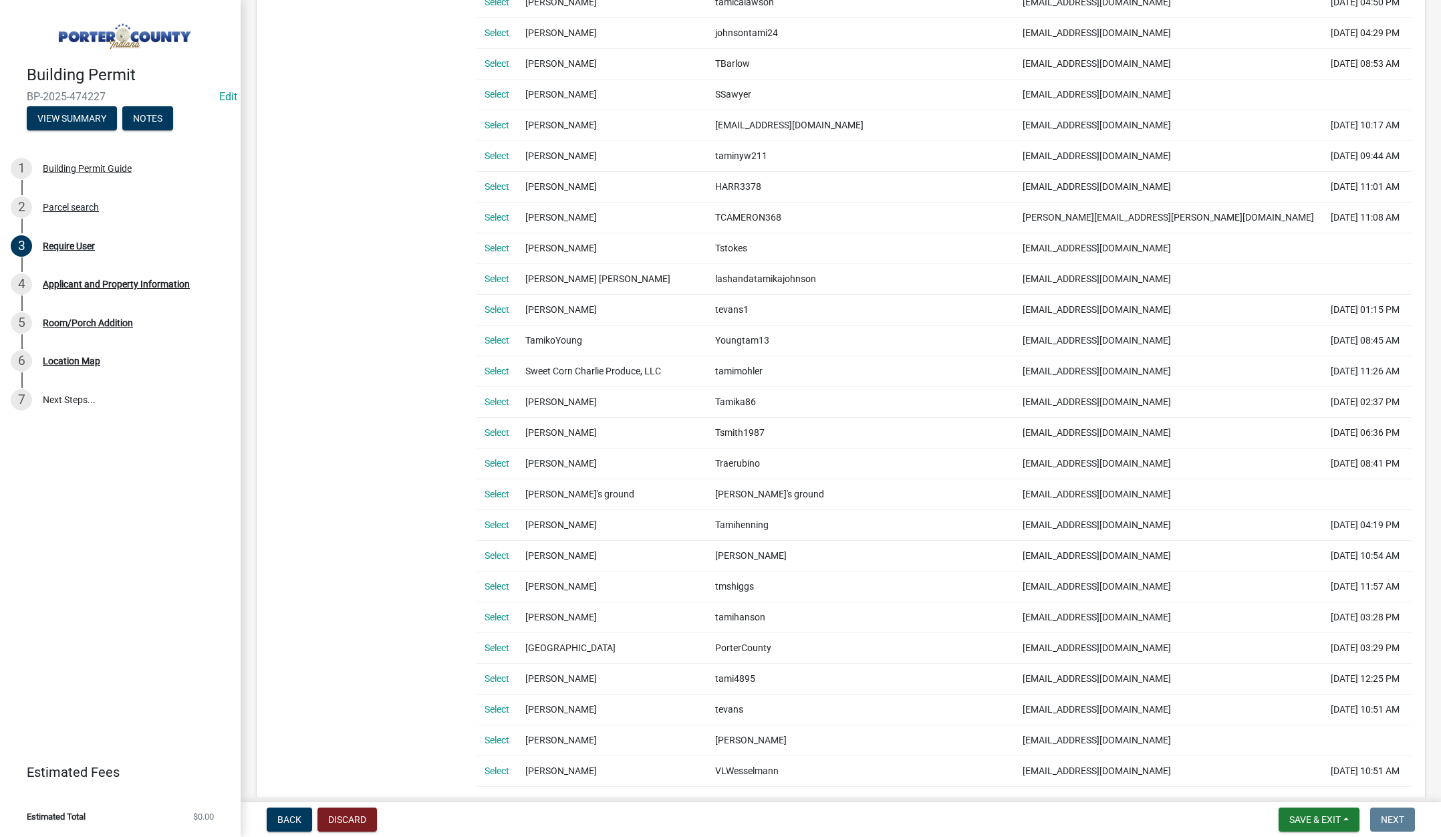
click at [496, 706] on link "Select" at bounding box center [497, 709] width 25 height 11
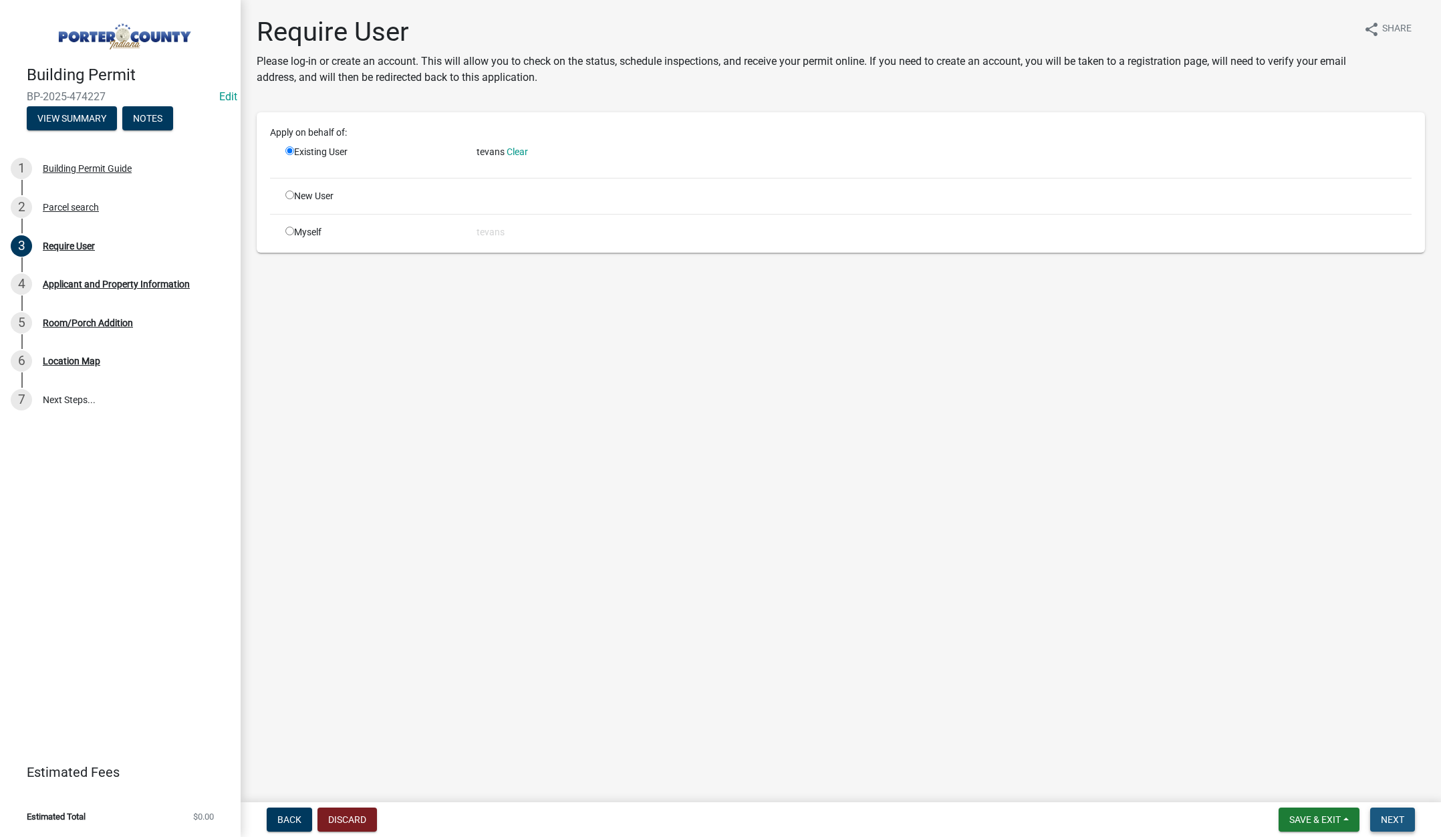
drag, startPoint x: 1396, startPoint y: 810, endPoint x: 1420, endPoint y: 818, distance: 25.4
click at [1420, 818] on form "Save & Exit Save Save & Exit Next" at bounding box center [1346, 819] width 147 height 24
click at [1397, 813] on button "Next" at bounding box center [1392, 819] width 45 height 24
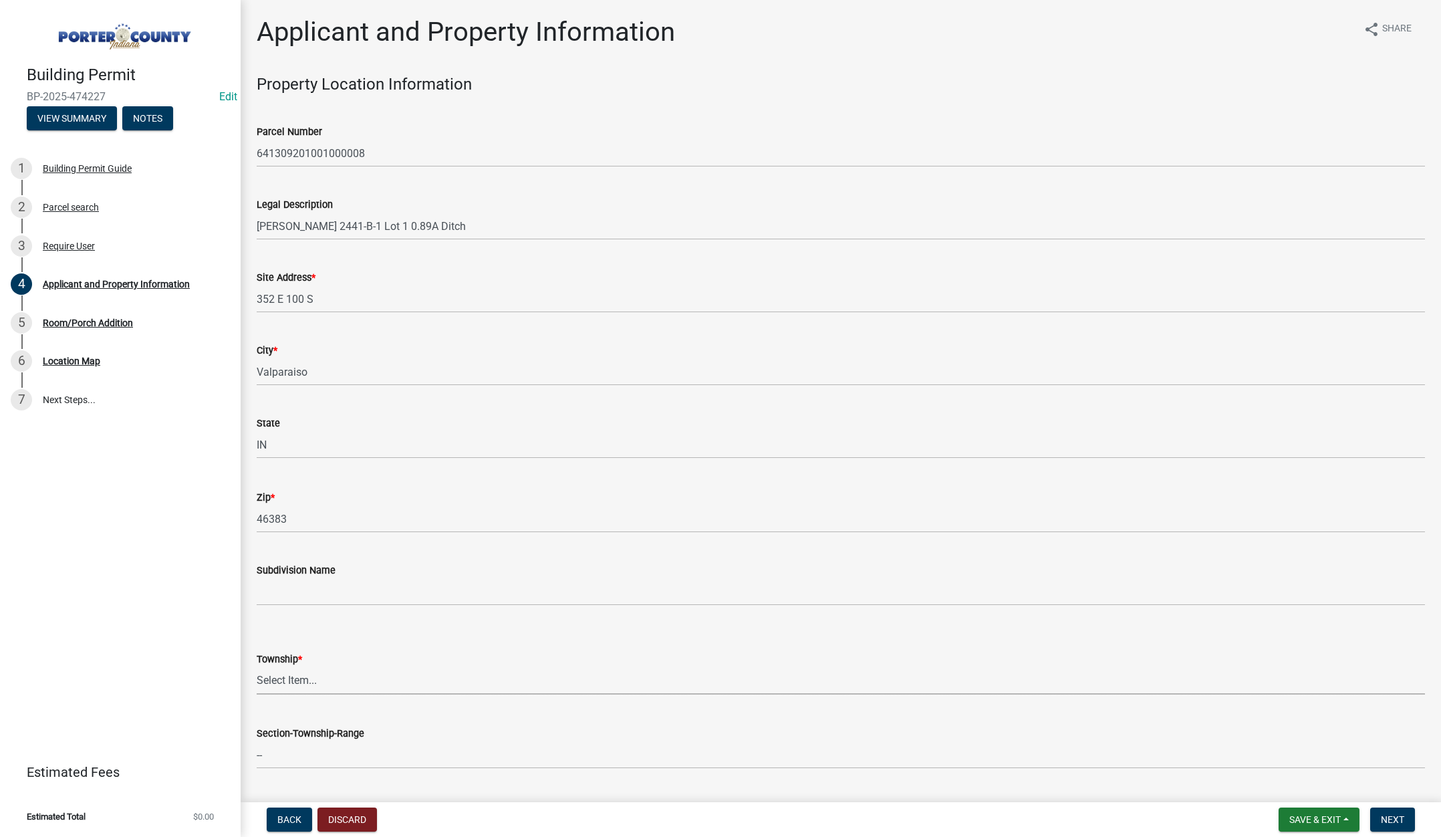
click at [292, 676] on select "Select Item... Boone Center Jackson Liberty Morgan Pine Pleasant Portage Porter…" at bounding box center [841, 680] width 1168 height 27
click at [257, 667] on select "Select Item... Boone Center Jackson Liberty Morgan Pine Pleasant Portage Porter…" at bounding box center [841, 680] width 1168 height 27
select select "829e86d3-b11d-4b91-b18e-70a426bdae9f"
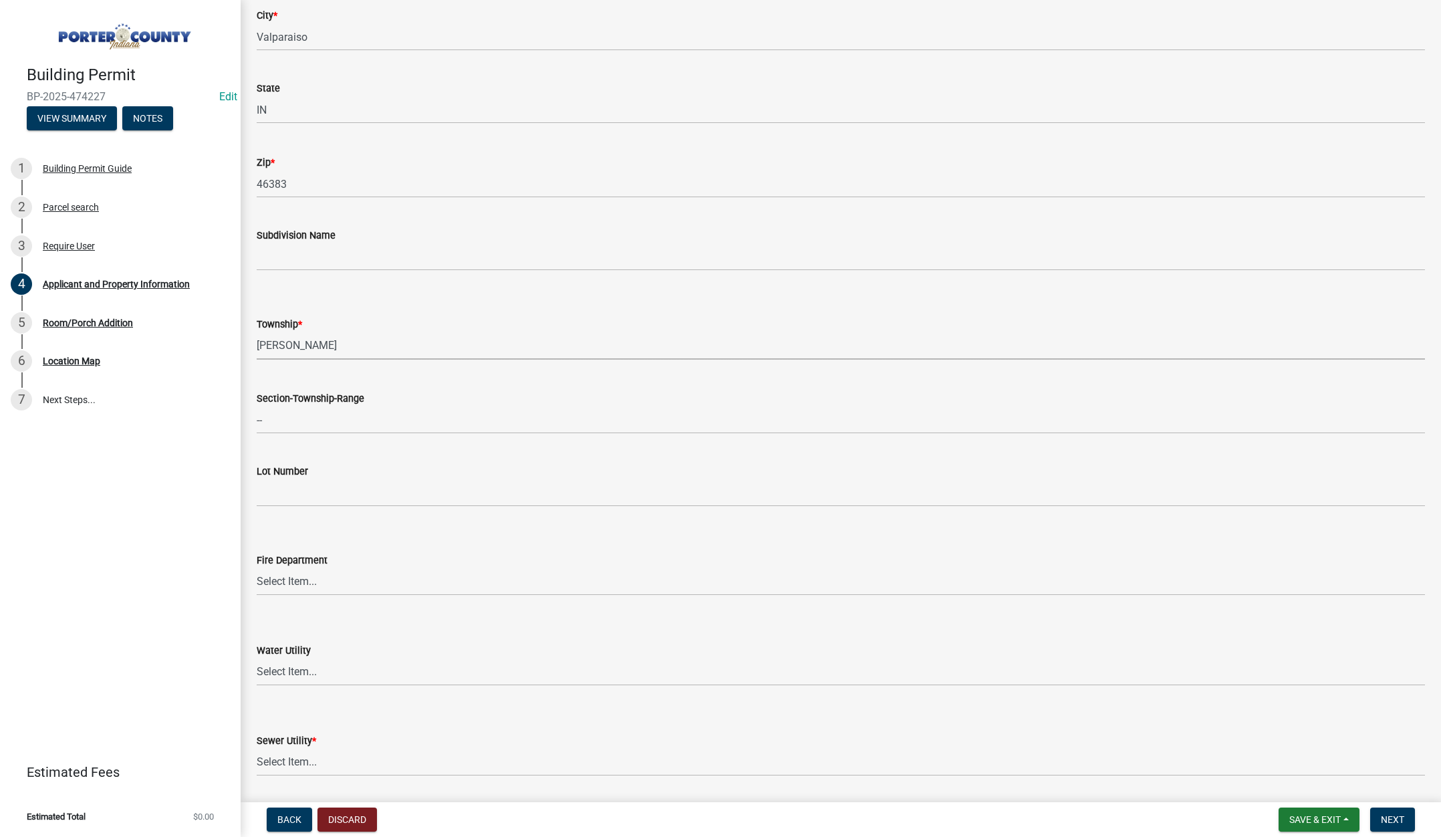
scroll to position [602, 0]
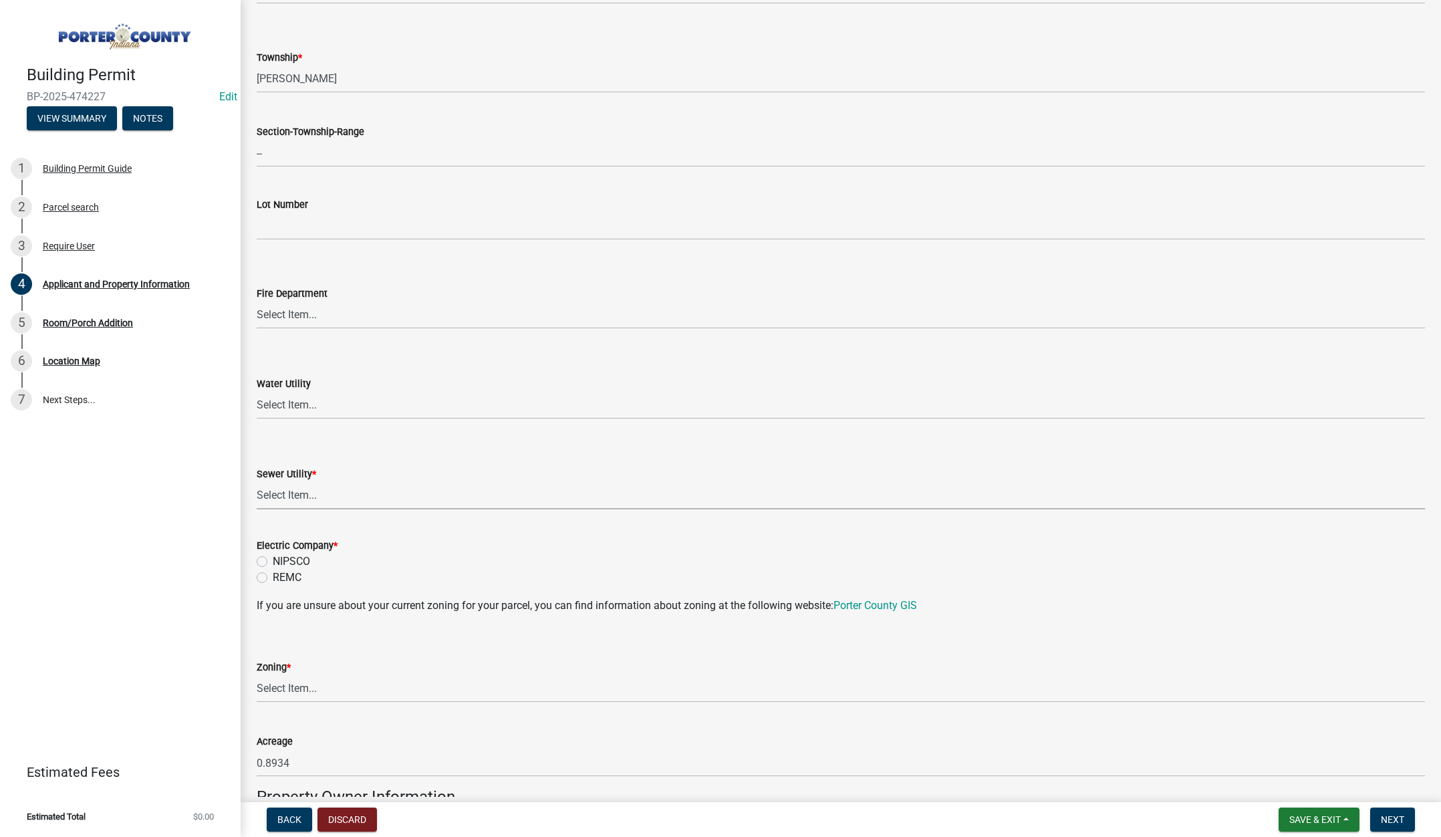
click at [297, 496] on select "Select Item... Aqua Indiana Inc Damon Run Falling Waters Lake Eliza - LEACD Nat…" at bounding box center [841, 495] width 1168 height 27
click at [257, 482] on select "Select Item... Aqua Indiana Inc Damon Run Falling Waters Lake Eliza - LEACD Nat…" at bounding box center [841, 495] width 1168 height 27
select select "ea6751d4-6bf7-4a16-89ee-f7801ab82aa1"
click at [253, 558] on div "Electric Company * NIPSCO REMC" at bounding box center [841, 553] width 1188 height 64
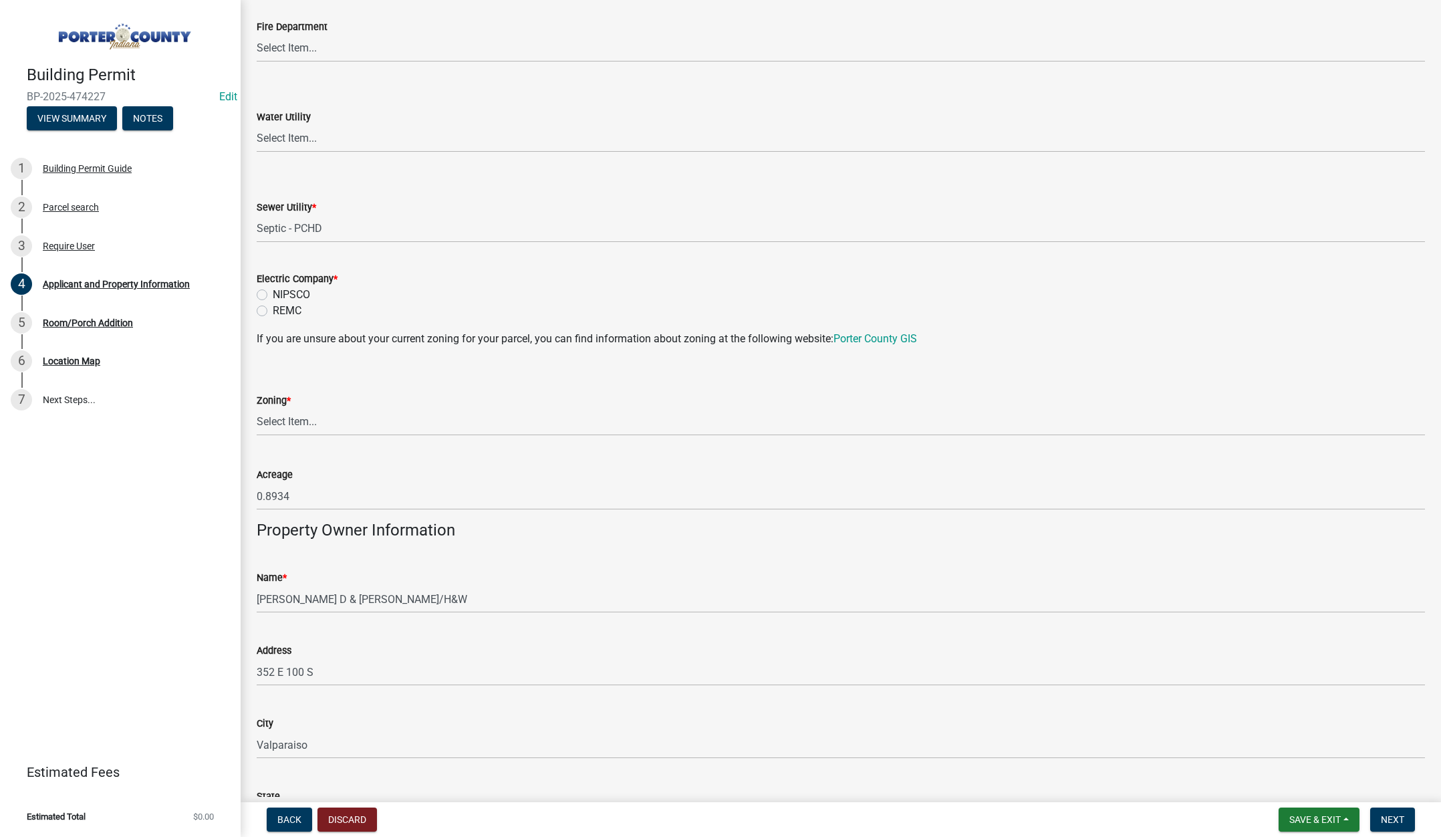
scroll to position [869, 0]
click at [273, 294] on label "NIPSCO" at bounding box center [291, 294] width 37 height 16
click at [273, 294] on input "NIPSCO" at bounding box center [277, 290] width 9 height 9
radio input "true"
click at [282, 422] on select "Select Item... A1 A2 CH CM CN I1 I2 I3 IN MP OT P1 P2 PUD R1 R2 R3 R4 RL RR" at bounding box center [841, 421] width 1168 height 27
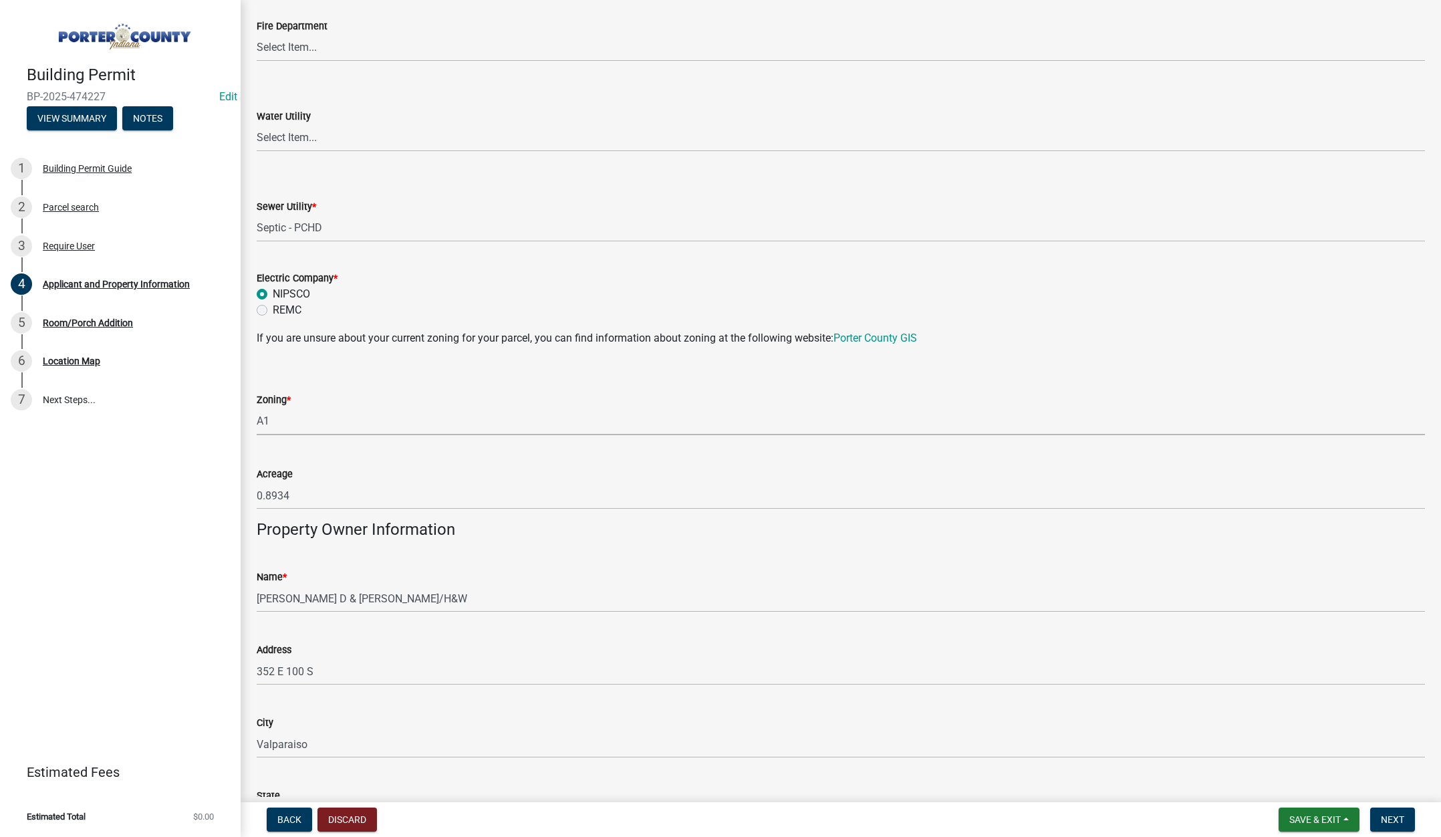
click at [257, 408] on select "Select Item... A1 A2 CH CM CN I1 I2 I3 IN MP OT P1 P2 PUD R1 R2 R3 R4 RL RR" at bounding box center [841, 421] width 1168 height 27
select select "271bd504-2c49-4a3f-937e-0db1d3436bac"
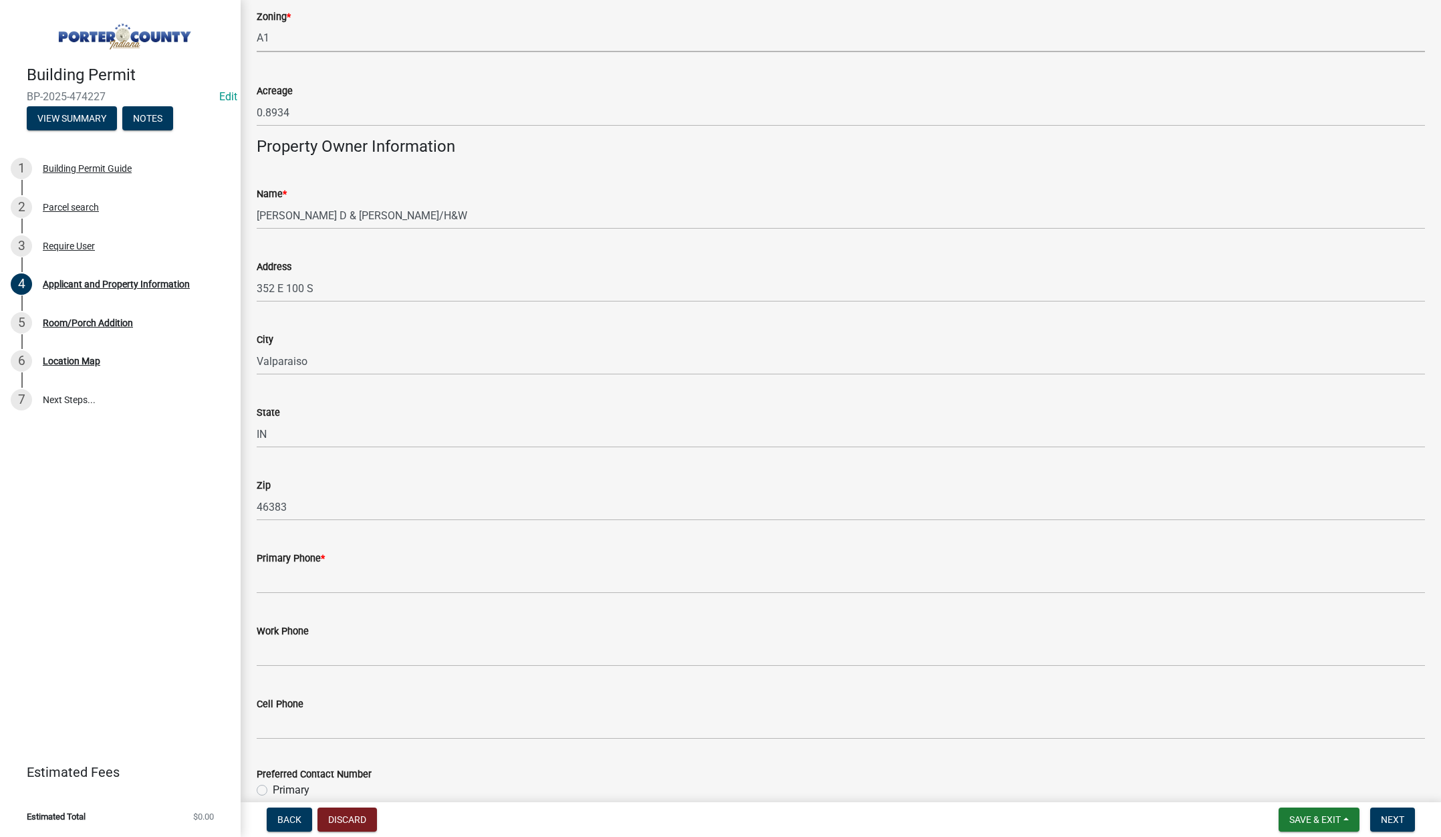
scroll to position [1471, 0]
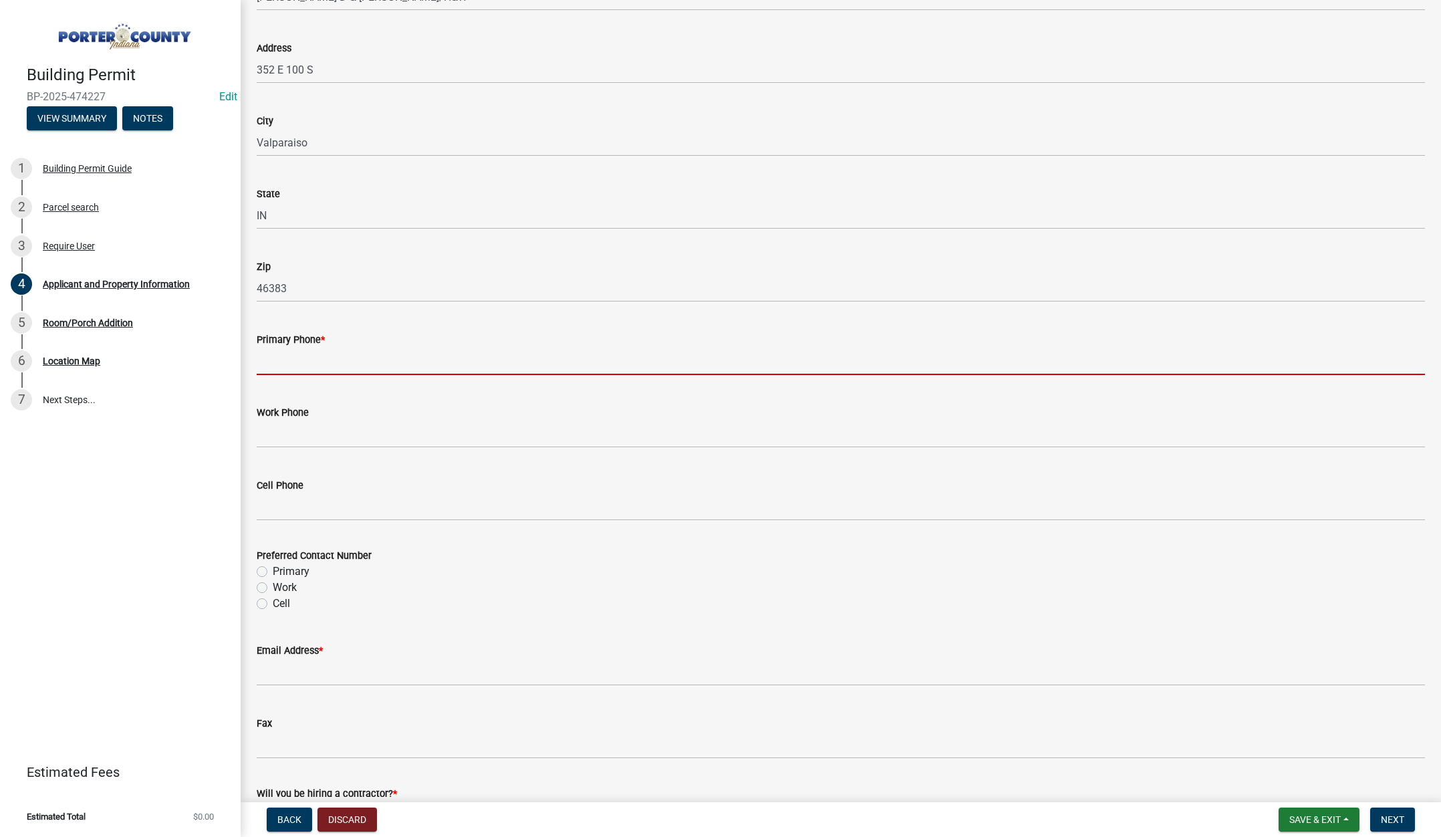
click at [293, 352] on input "Primary Phone *" at bounding box center [841, 361] width 1168 height 27
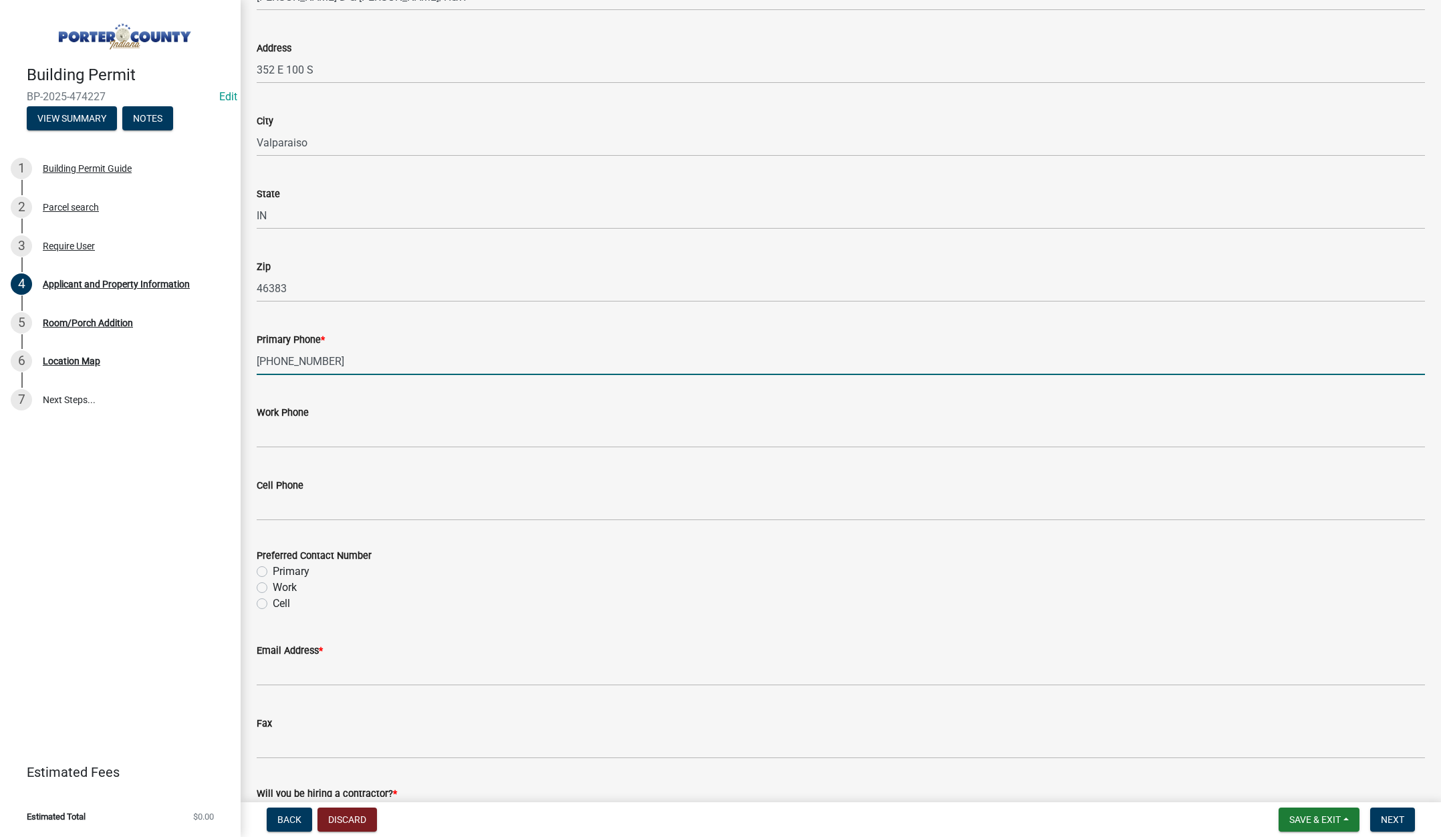
type input "219-405-1591"
drag, startPoint x: 261, startPoint y: 570, endPoint x: 257, endPoint y: 602, distance: 31.7
click at [273, 569] on label "Primary" at bounding box center [291, 571] width 37 height 16
click at [273, 569] on input "Primary" at bounding box center [277, 567] width 9 height 9
radio input "true"
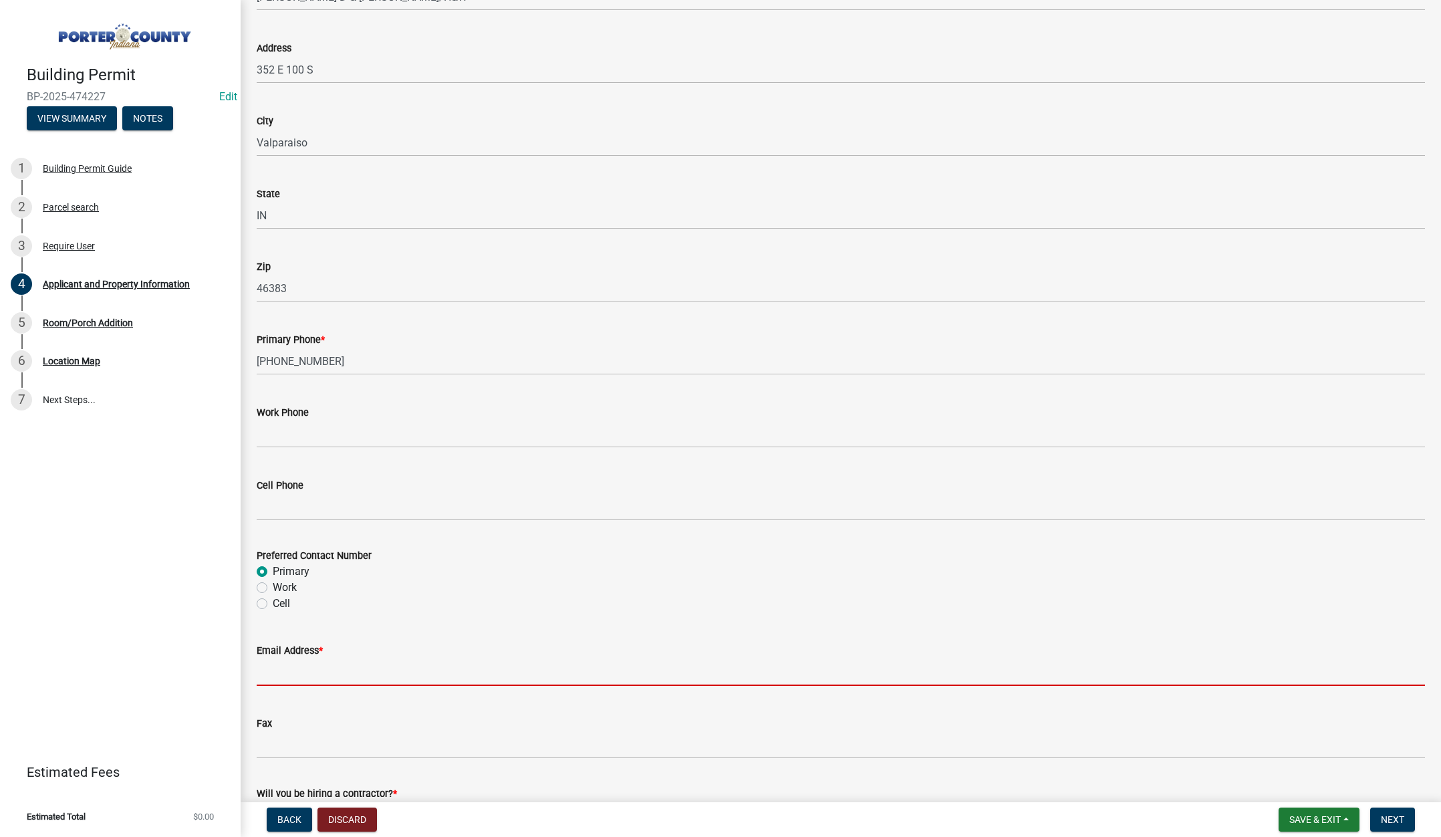
click at [283, 674] on input "Email Address *" at bounding box center [841, 671] width 1168 height 27
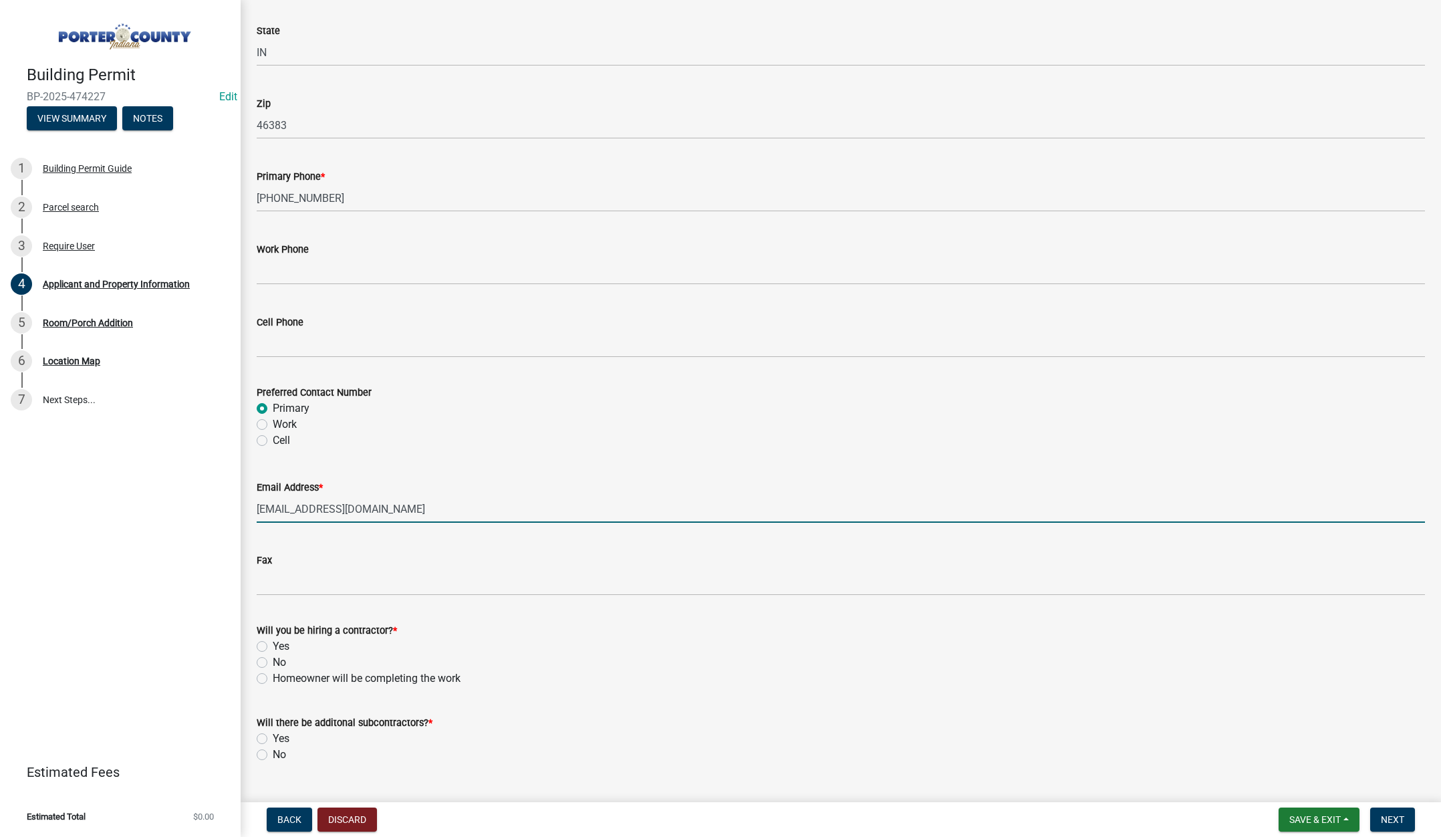
scroll to position [1664, 0]
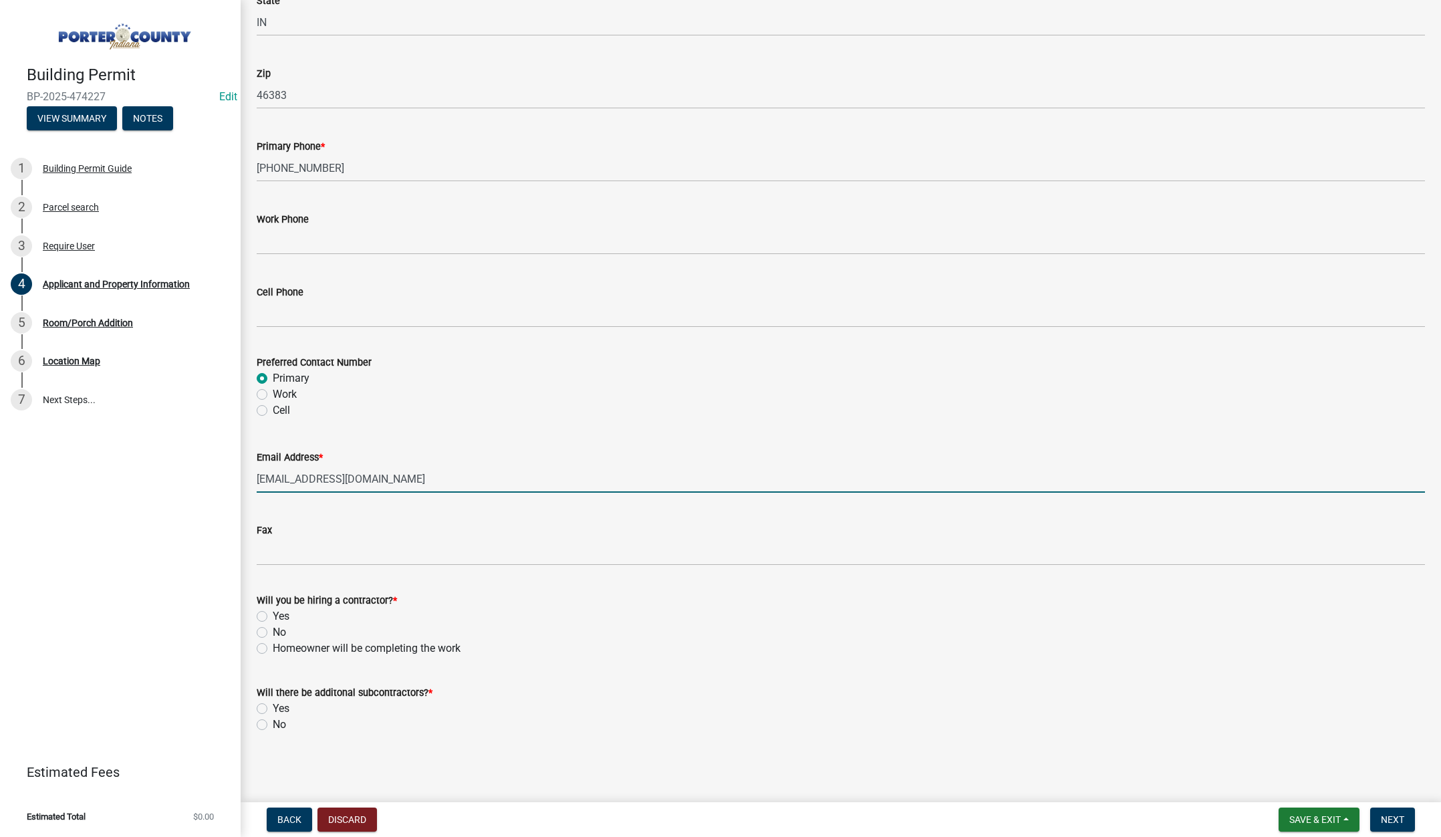
type input "kpscontractingvalpo@gmail.com"
drag, startPoint x: 263, startPoint y: 617, endPoint x: 259, endPoint y: 632, distance: 15.9
click at [273, 616] on label "Yes" at bounding box center [281, 616] width 17 height 16
click at [273, 616] on input "Yes" at bounding box center [277, 612] width 9 height 9
radio input "true"
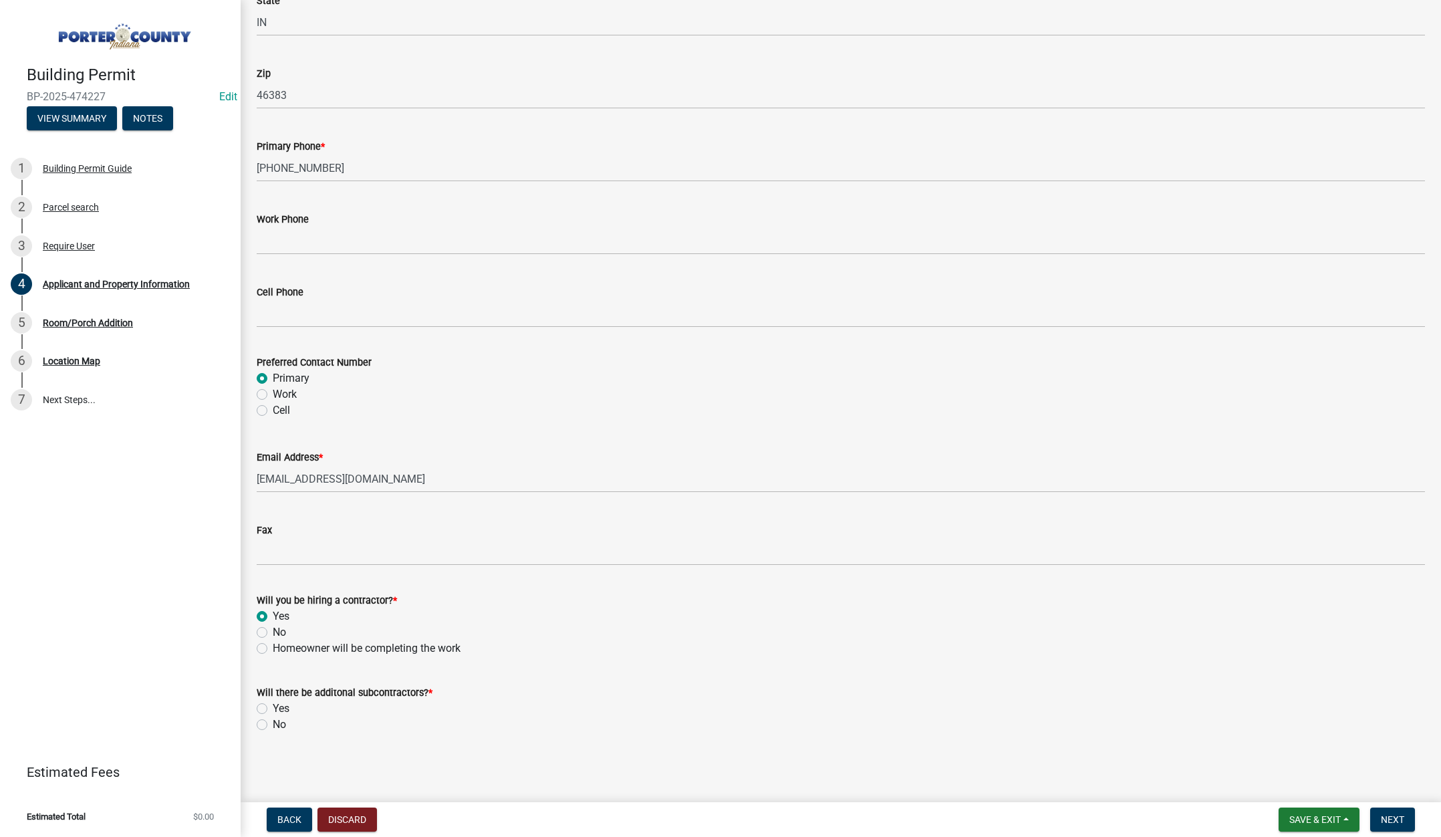
click at [273, 723] on label "No" at bounding box center [279, 725] width 13 height 16
click at [273, 723] on input "No" at bounding box center [277, 721] width 9 height 9
radio input "true"
click at [1382, 819] on span "Next" at bounding box center [1392, 819] width 23 height 11
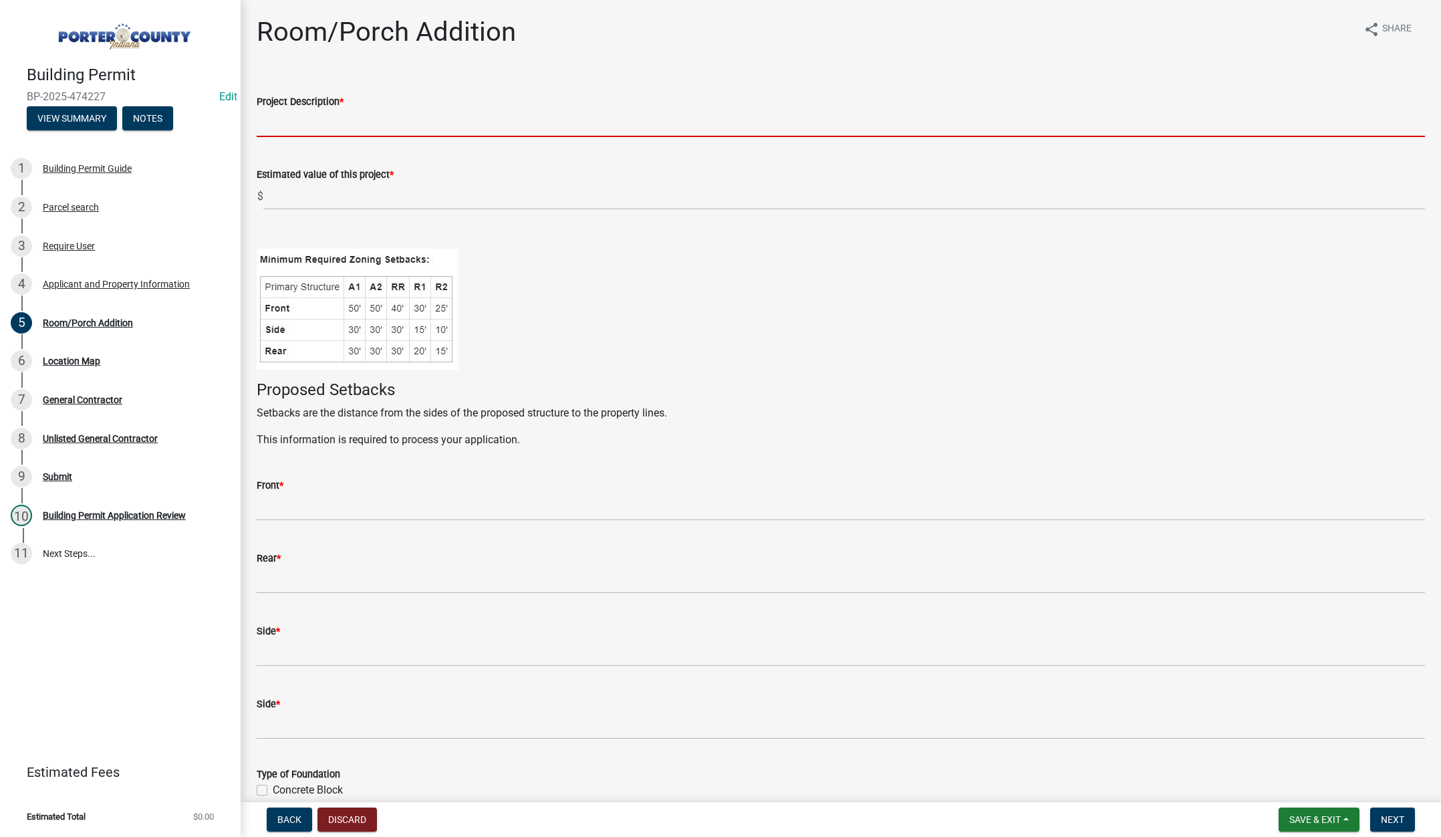
click at [282, 114] on input "Project Description *" at bounding box center [841, 123] width 1168 height 27
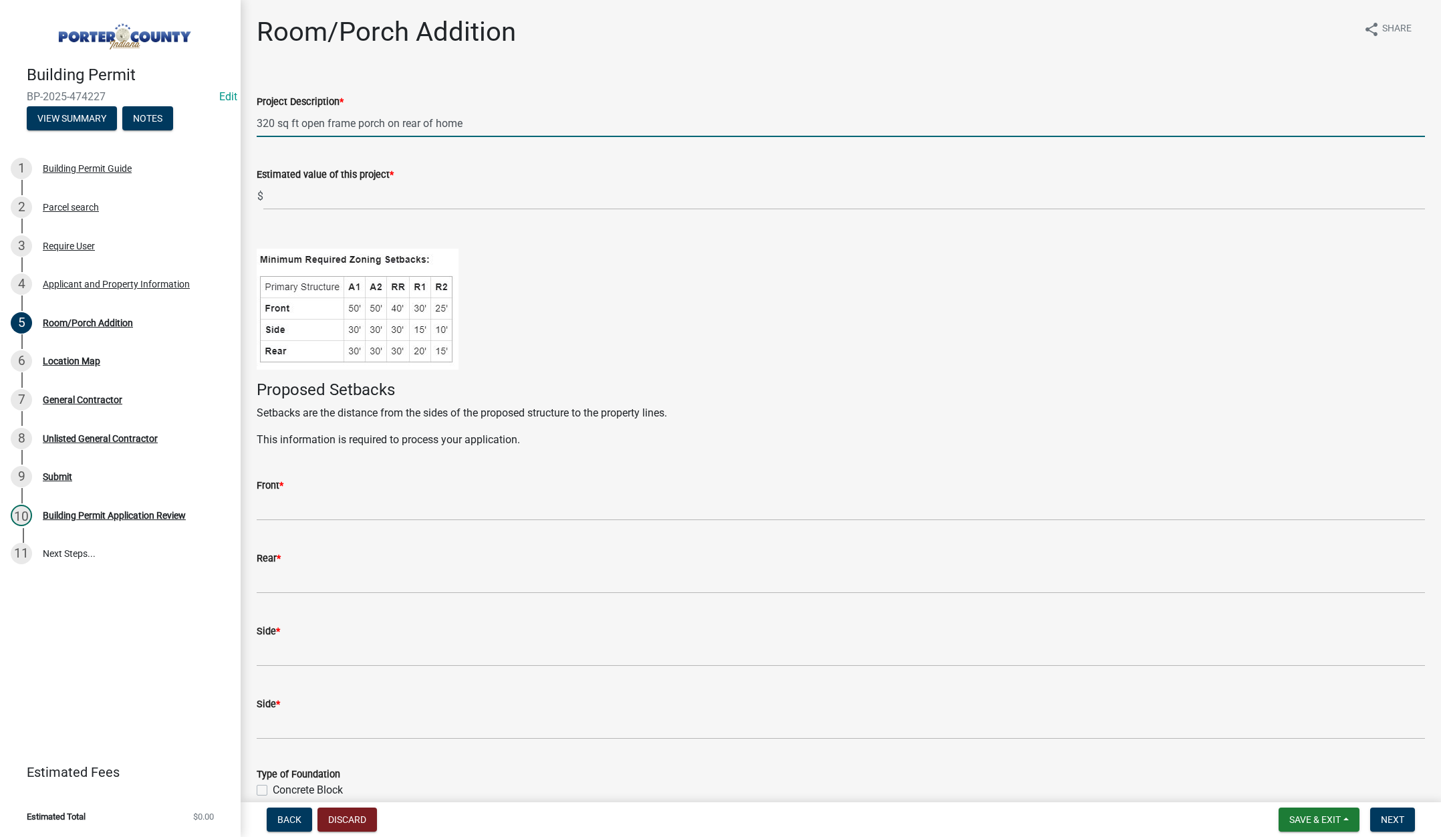
type input "320 sq ft open frame porch on rear of home"
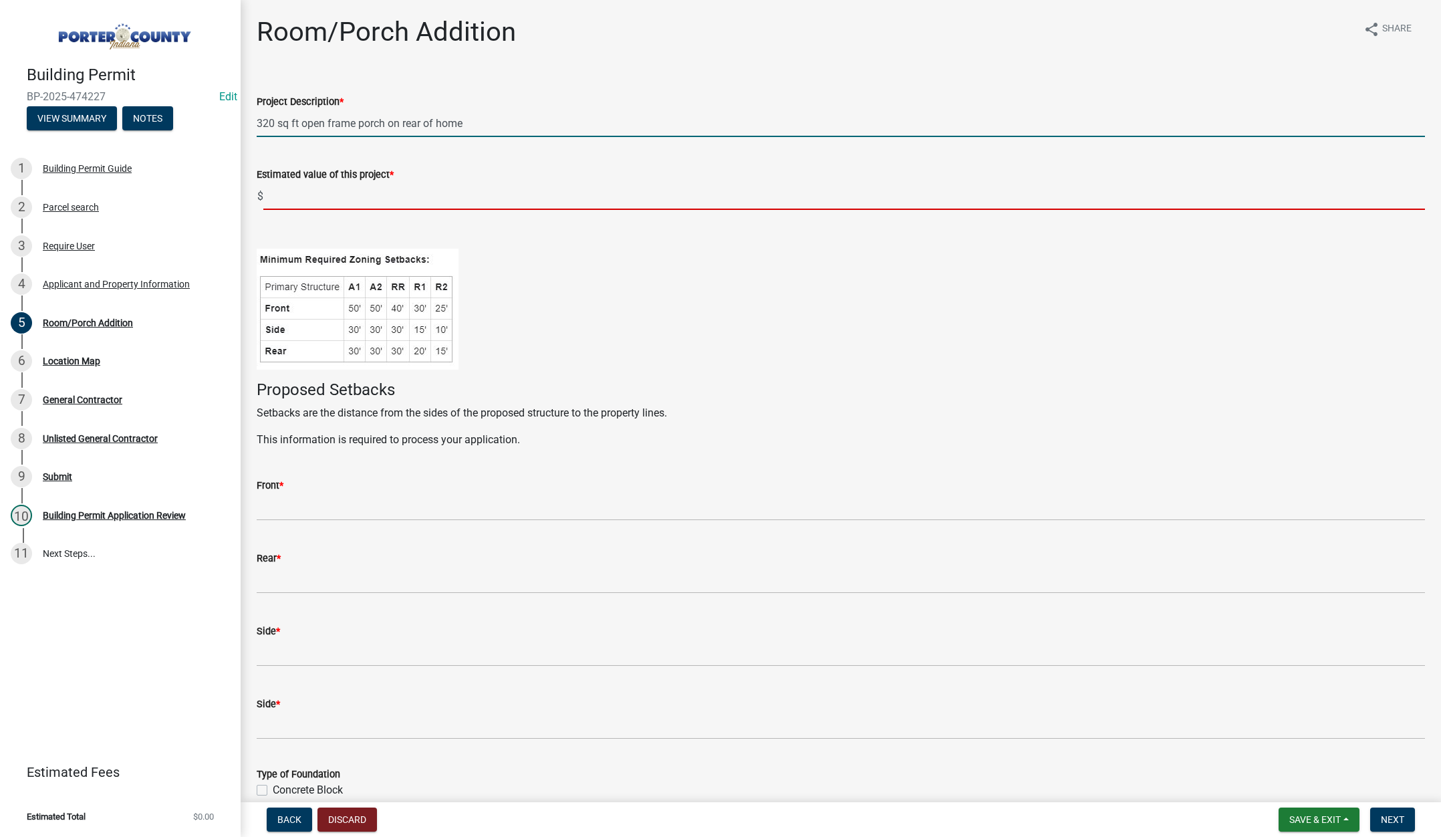
click at [285, 195] on input "text" at bounding box center [844, 195] width 1162 height 27
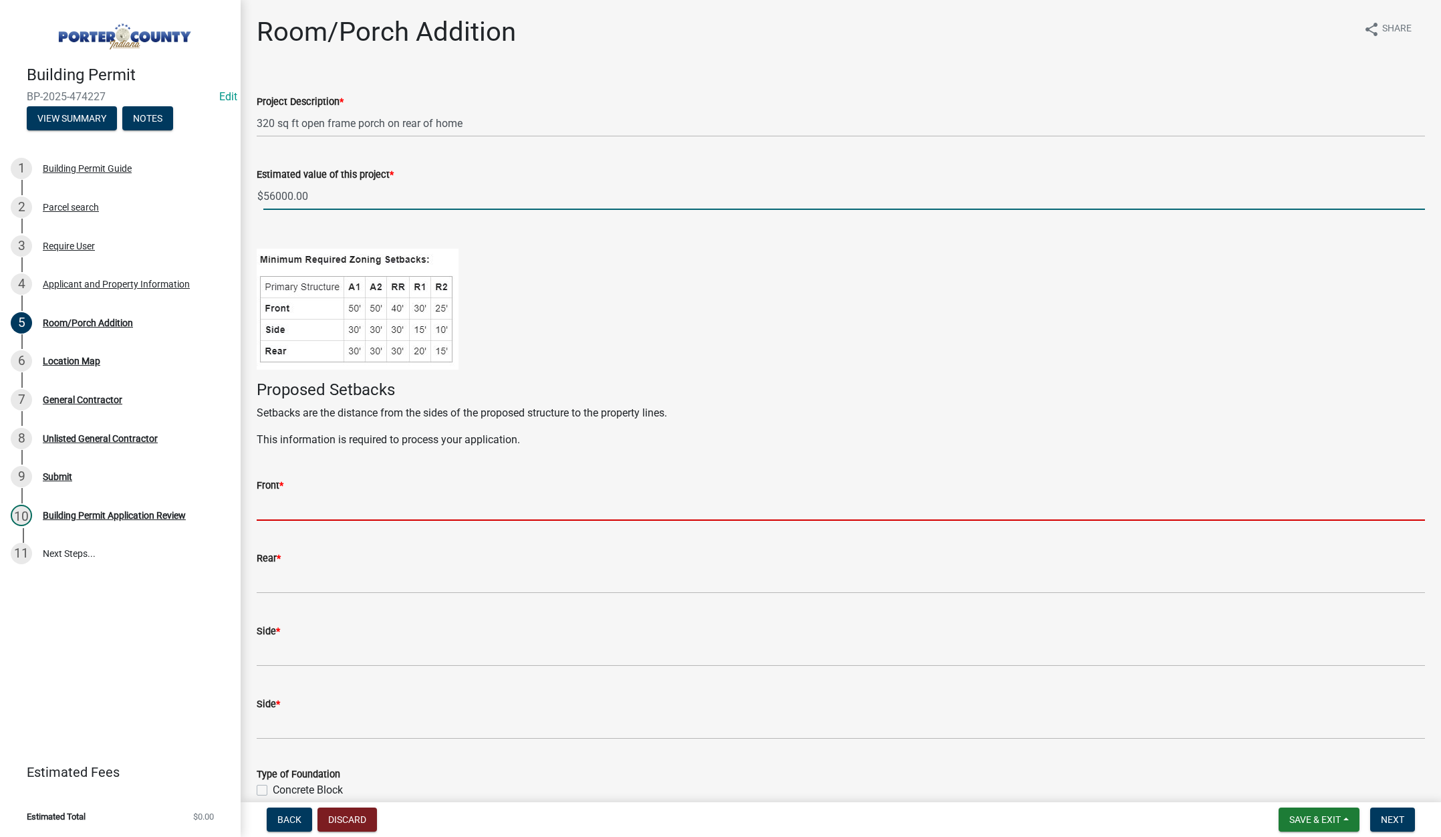
type input "56000"
click at [306, 496] on input "Front *" at bounding box center [841, 506] width 1168 height 27
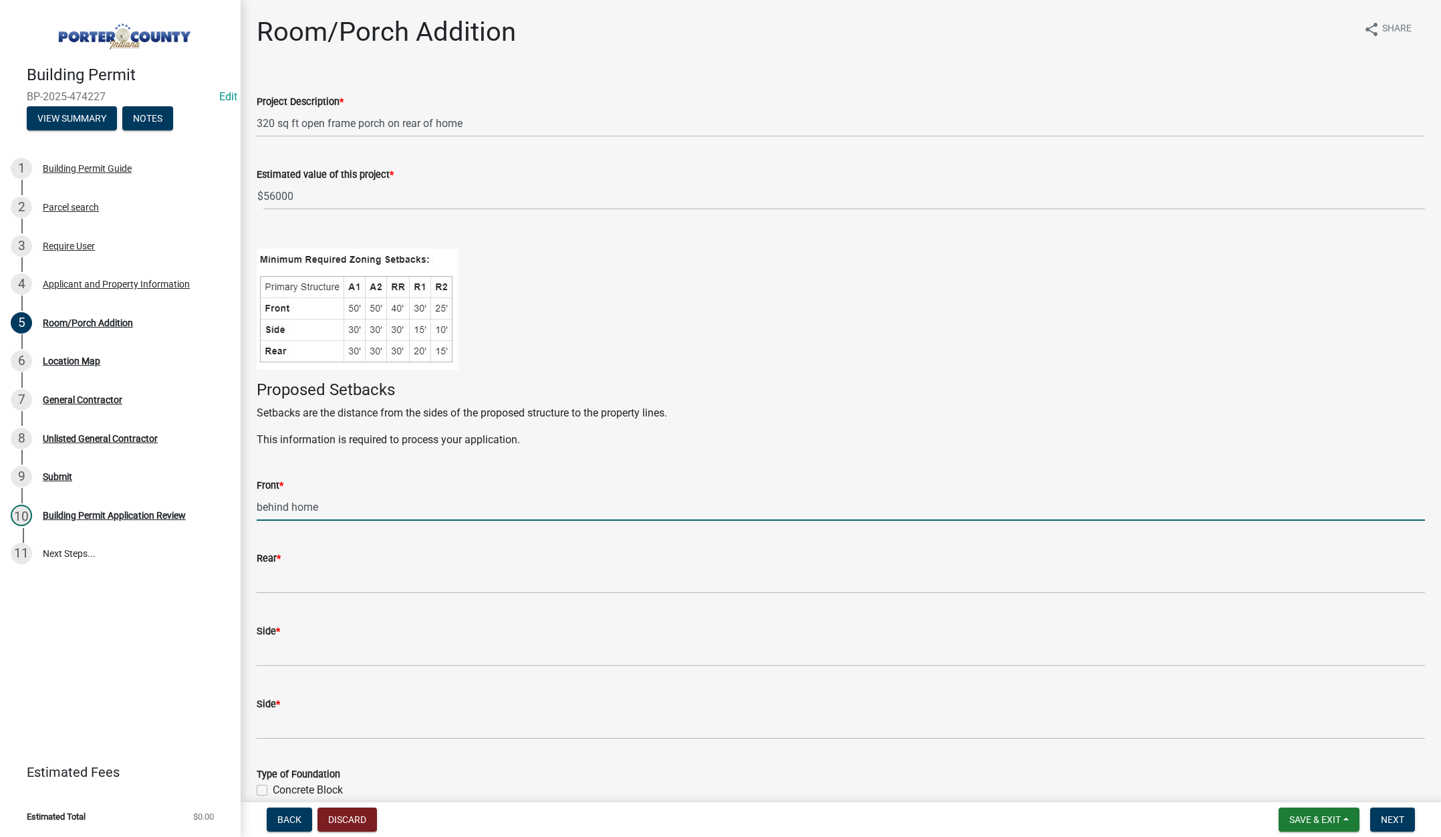
type input "behind home"
click at [294, 584] on input "Rear *" at bounding box center [841, 579] width 1168 height 27
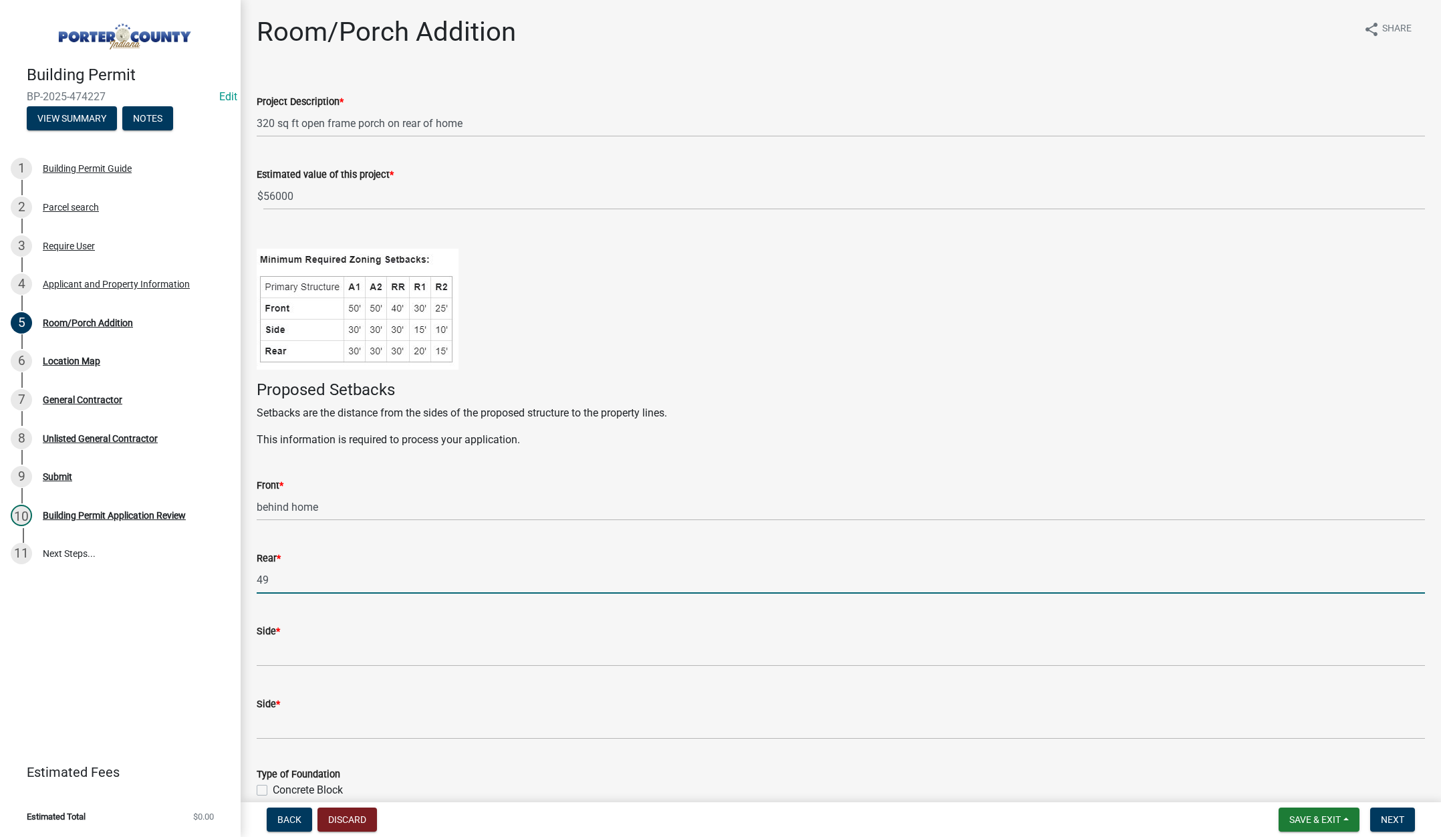
type input "49"
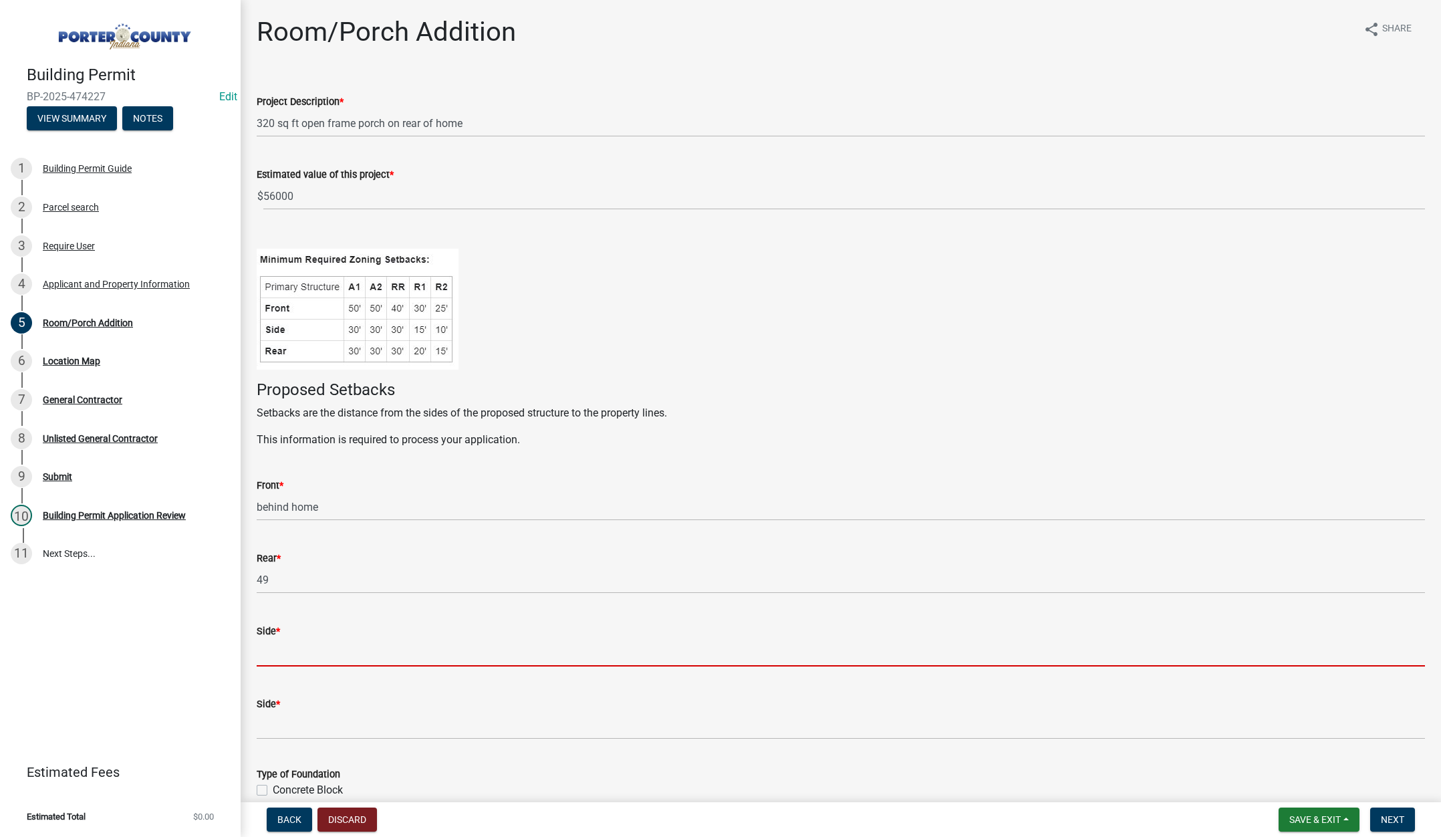
click at [271, 657] on input "Side *" at bounding box center [841, 652] width 1168 height 27
type input "1"
type input "20"
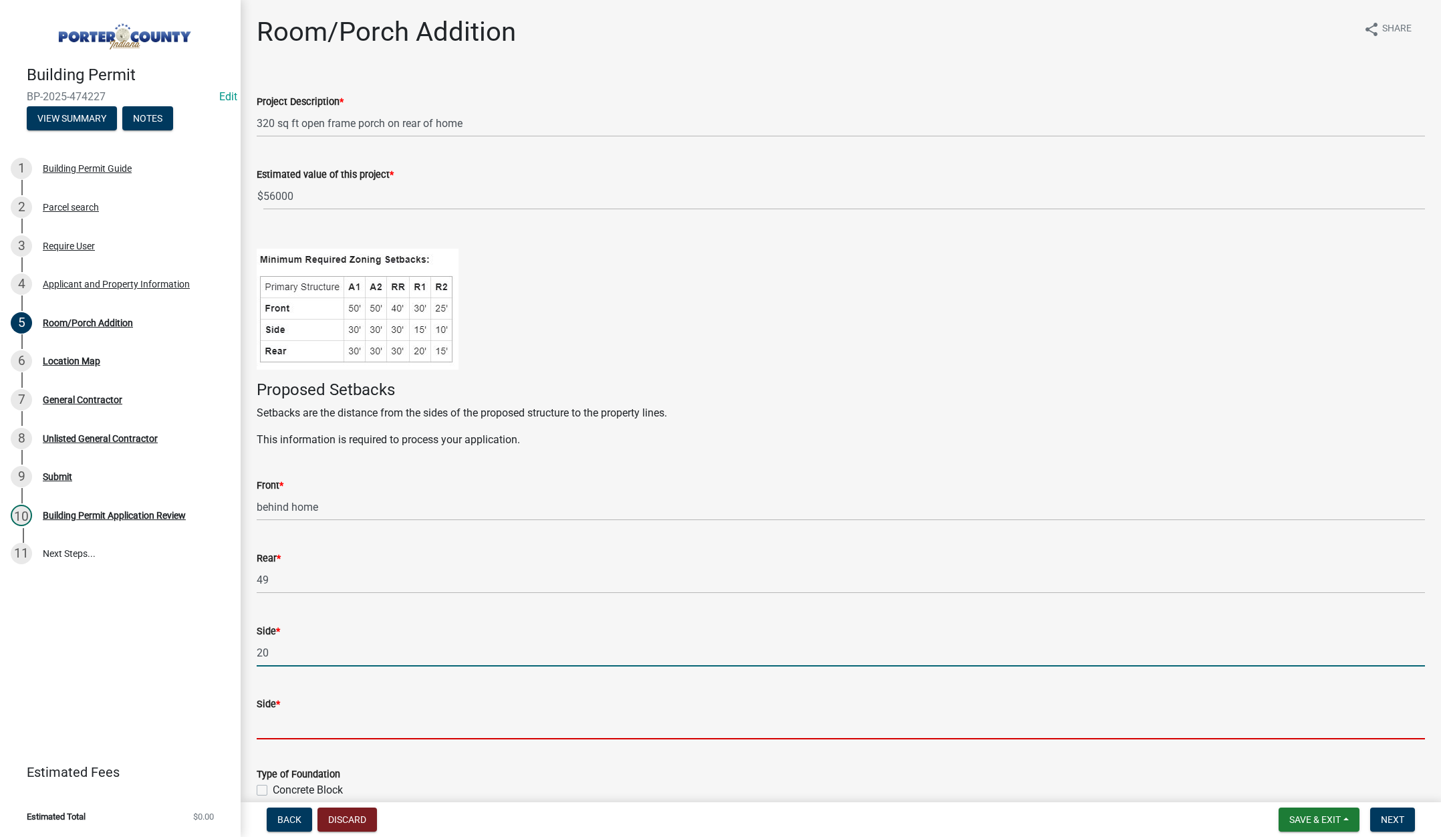
click at [283, 723] on input "Side *" at bounding box center [841, 725] width 1168 height 27
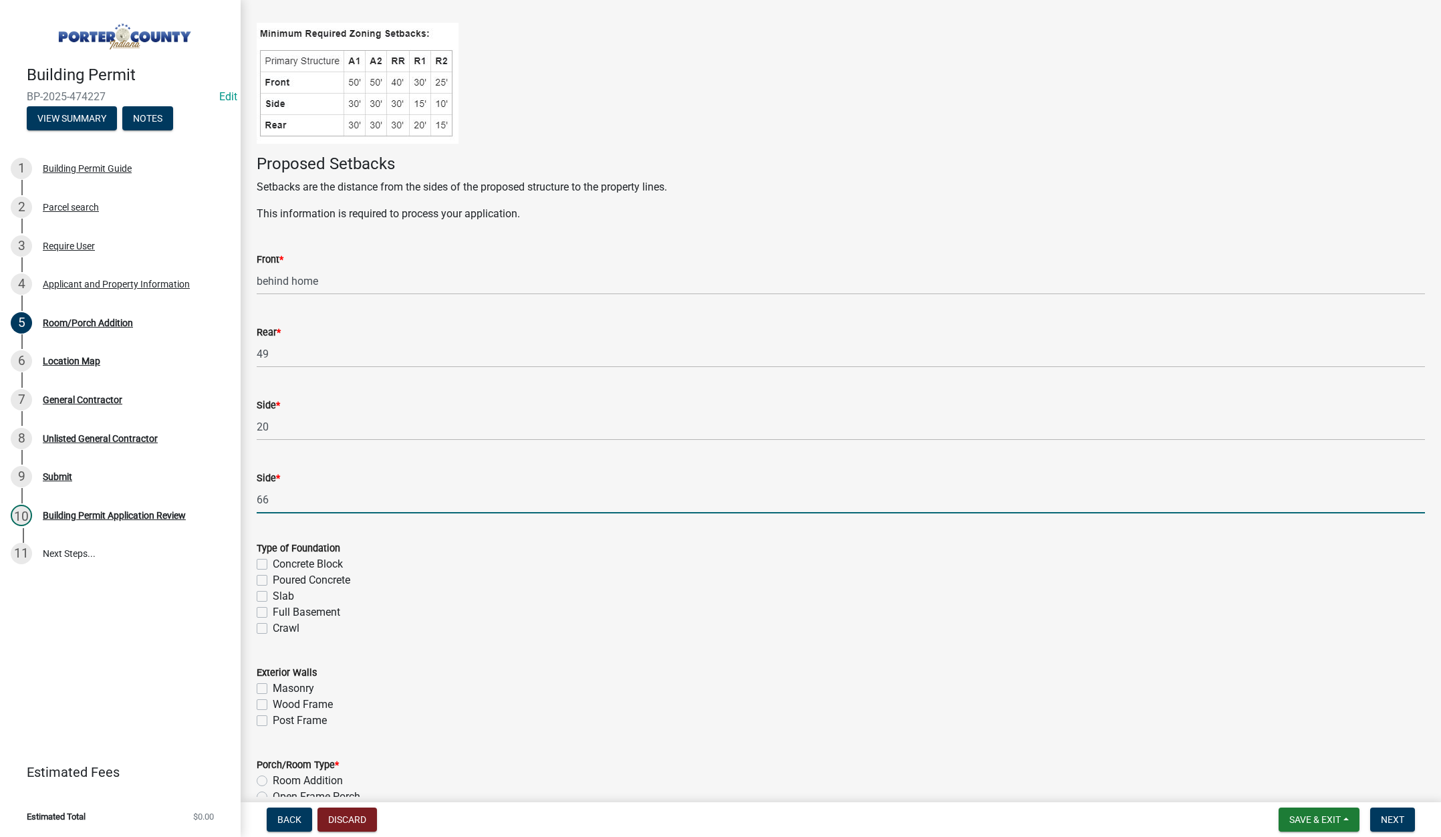
scroll to position [267, 0]
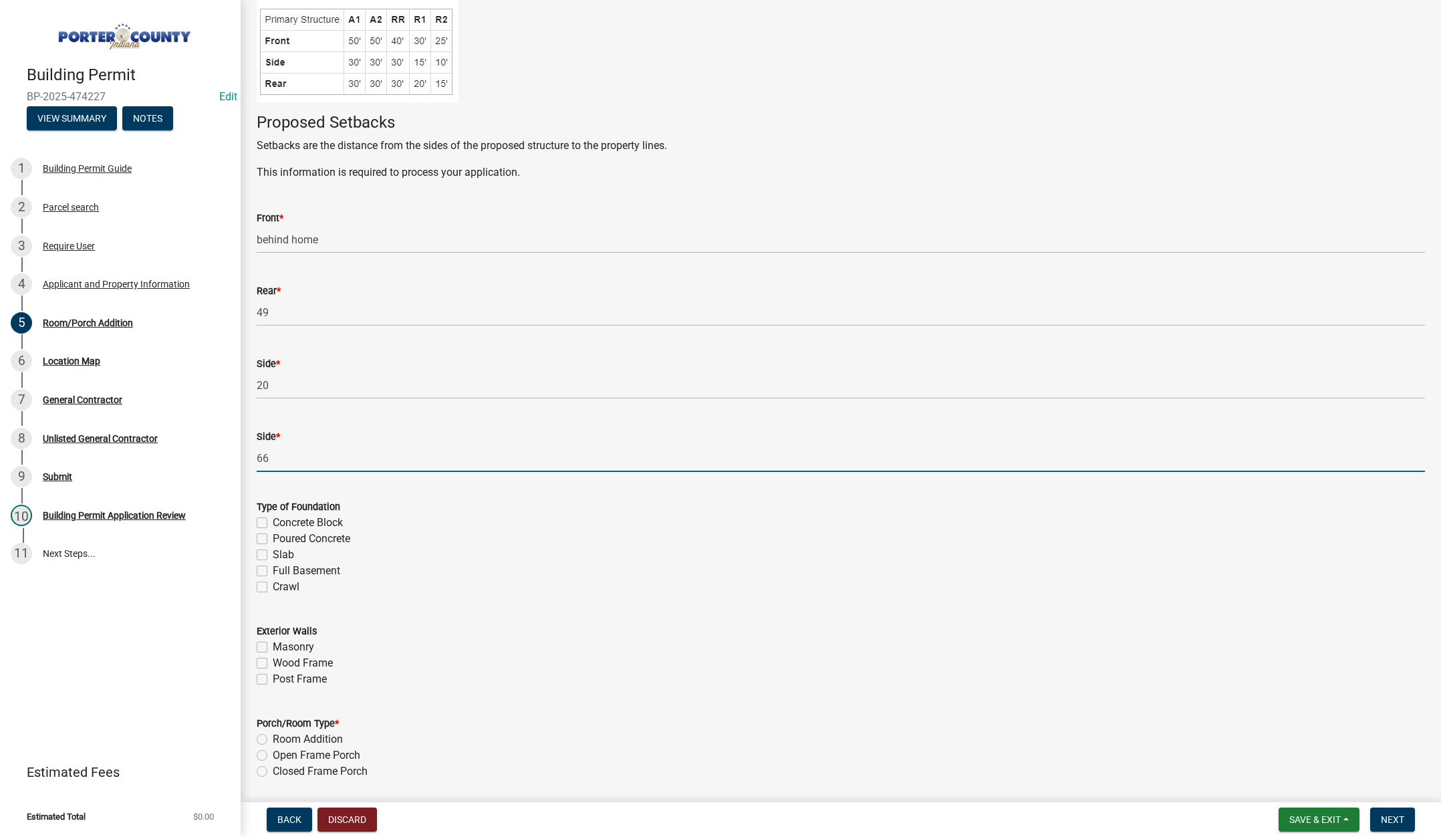
type input "66"
click at [273, 535] on label "Poured Concrete" at bounding box center [312, 539] width 78 height 16
click at [273, 535] on input "Poured Concrete" at bounding box center [277, 535] width 9 height 9
checkbox input "true"
checkbox input "false"
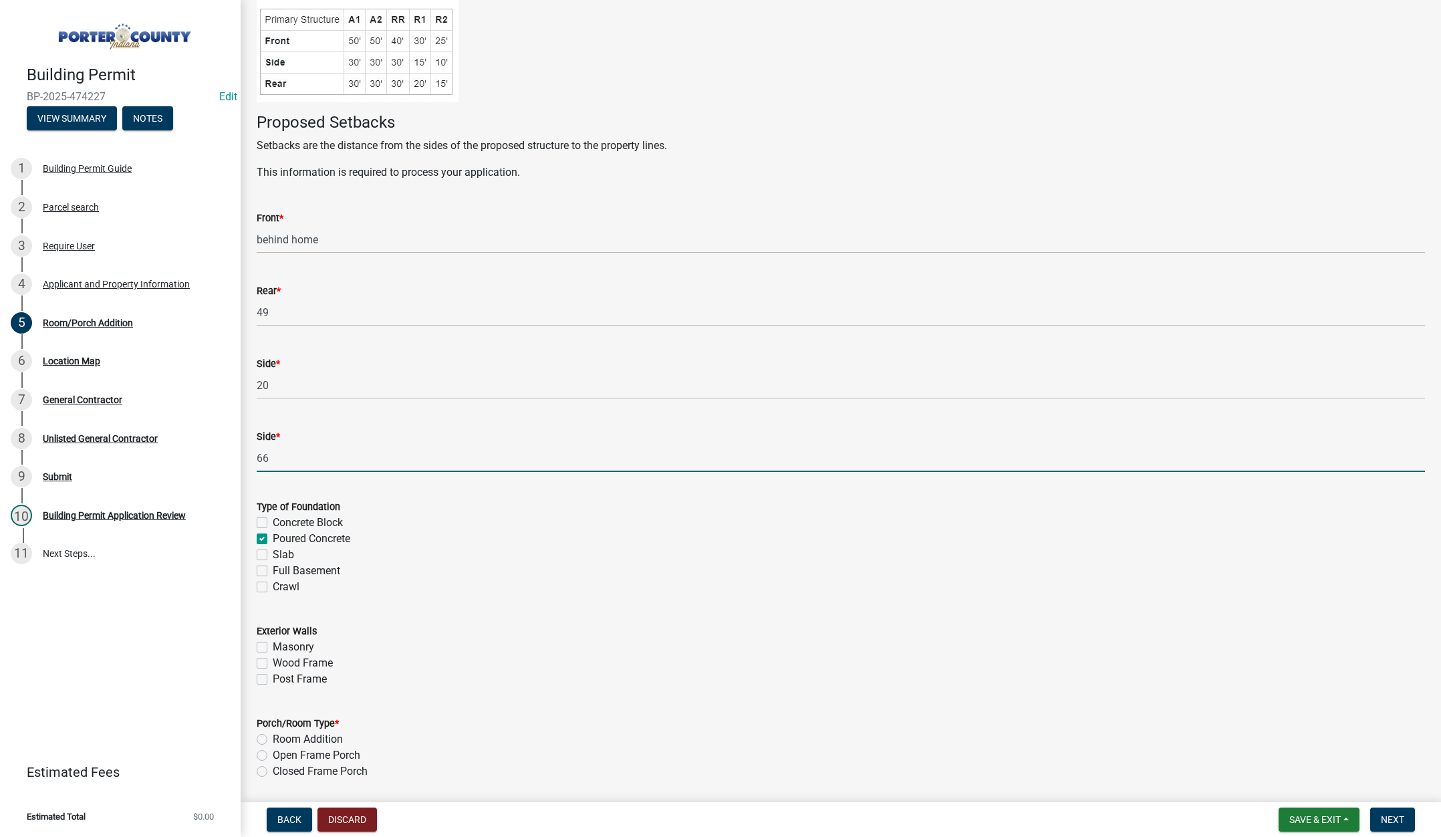
checkbox input "true"
checkbox input "false"
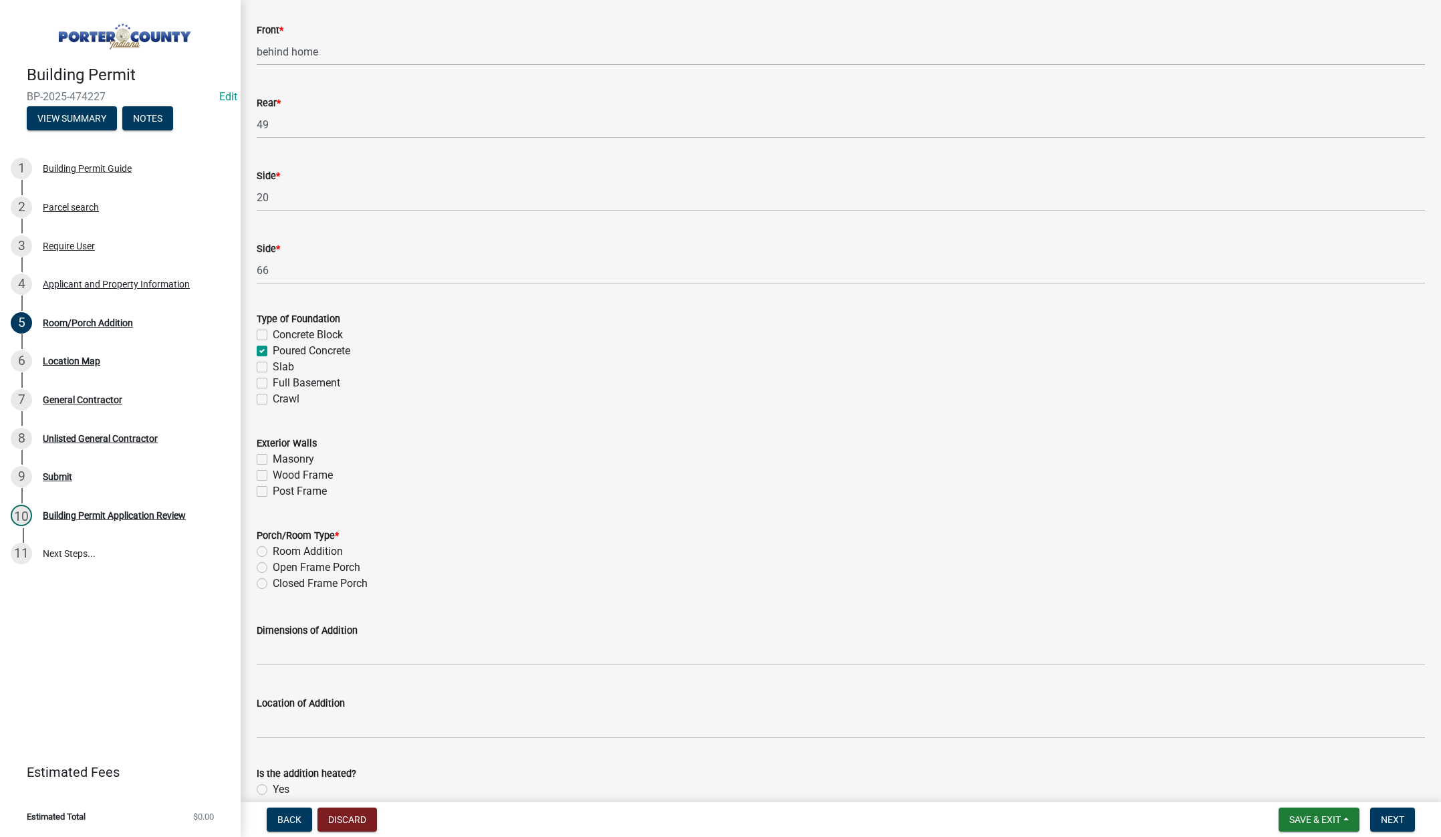
scroll to position [468, 0]
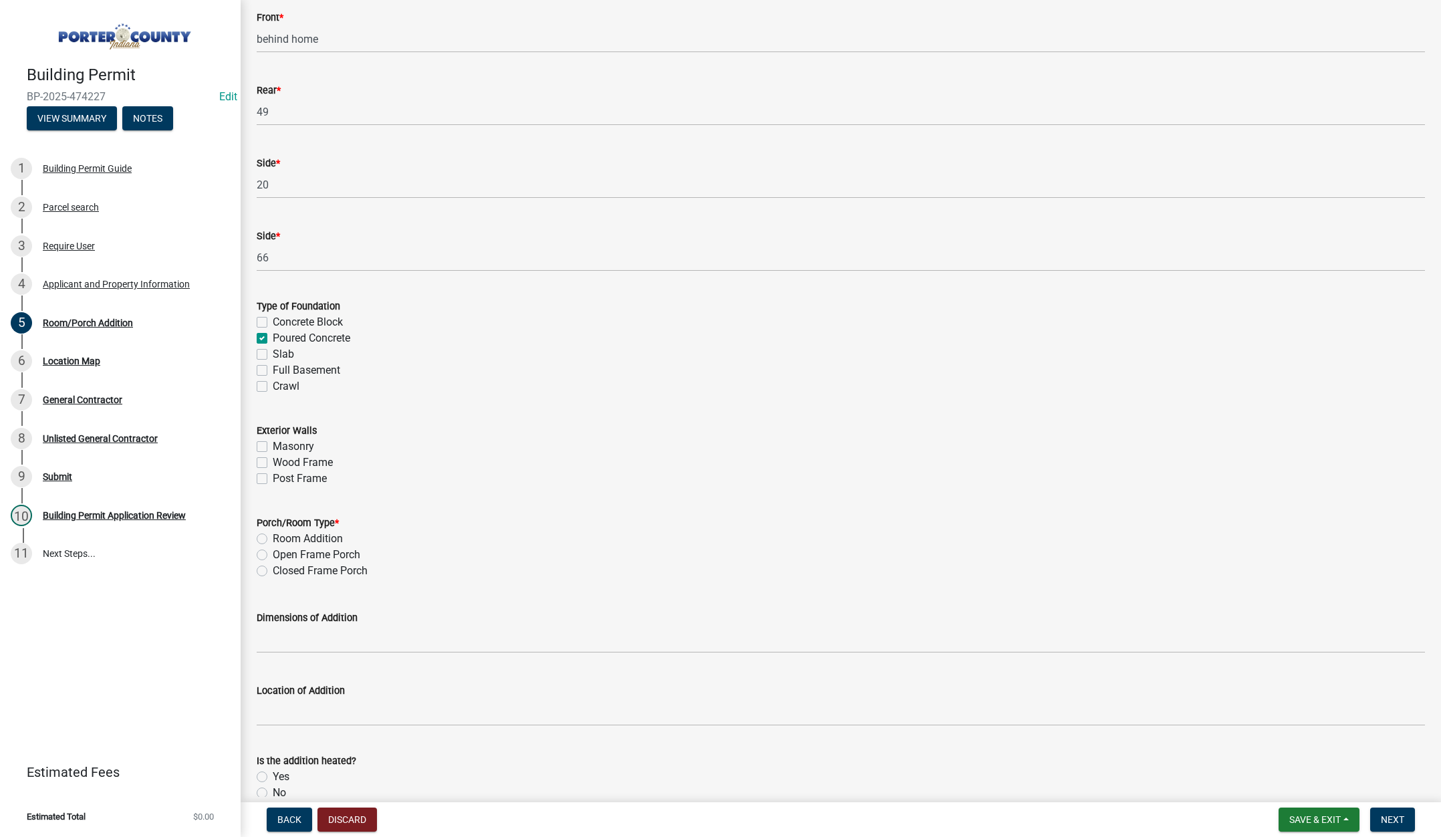
click at [273, 463] on label "Wood Frame" at bounding box center [303, 463] width 60 height 16
click at [273, 463] on input "Wood Frame" at bounding box center [277, 459] width 9 height 9
checkbox input "true"
checkbox input "false"
checkbox input "true"
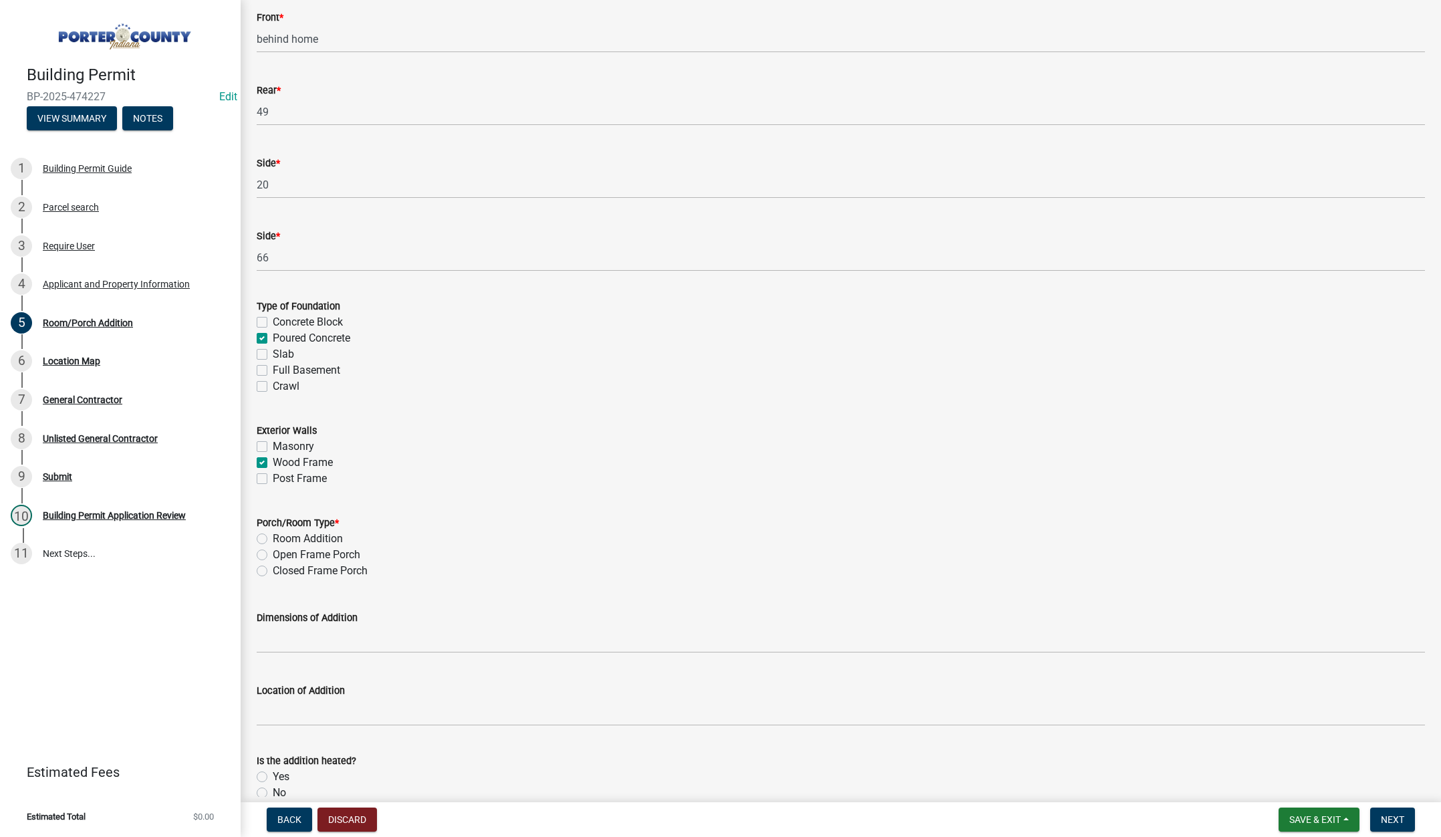
checkbox input "false"
click at [273, 554] on label "Open Frame Porch" at bounding box center [317, 555] width 88 height 16
click at [273, 554] on input "Open Frame Porch" at bounding box center [277, 551] width 9 height 9
radio input "true"
click at [275, 638] on input "Dimensions of Addition" at bounding box center [841, 639] width 1168 height 27
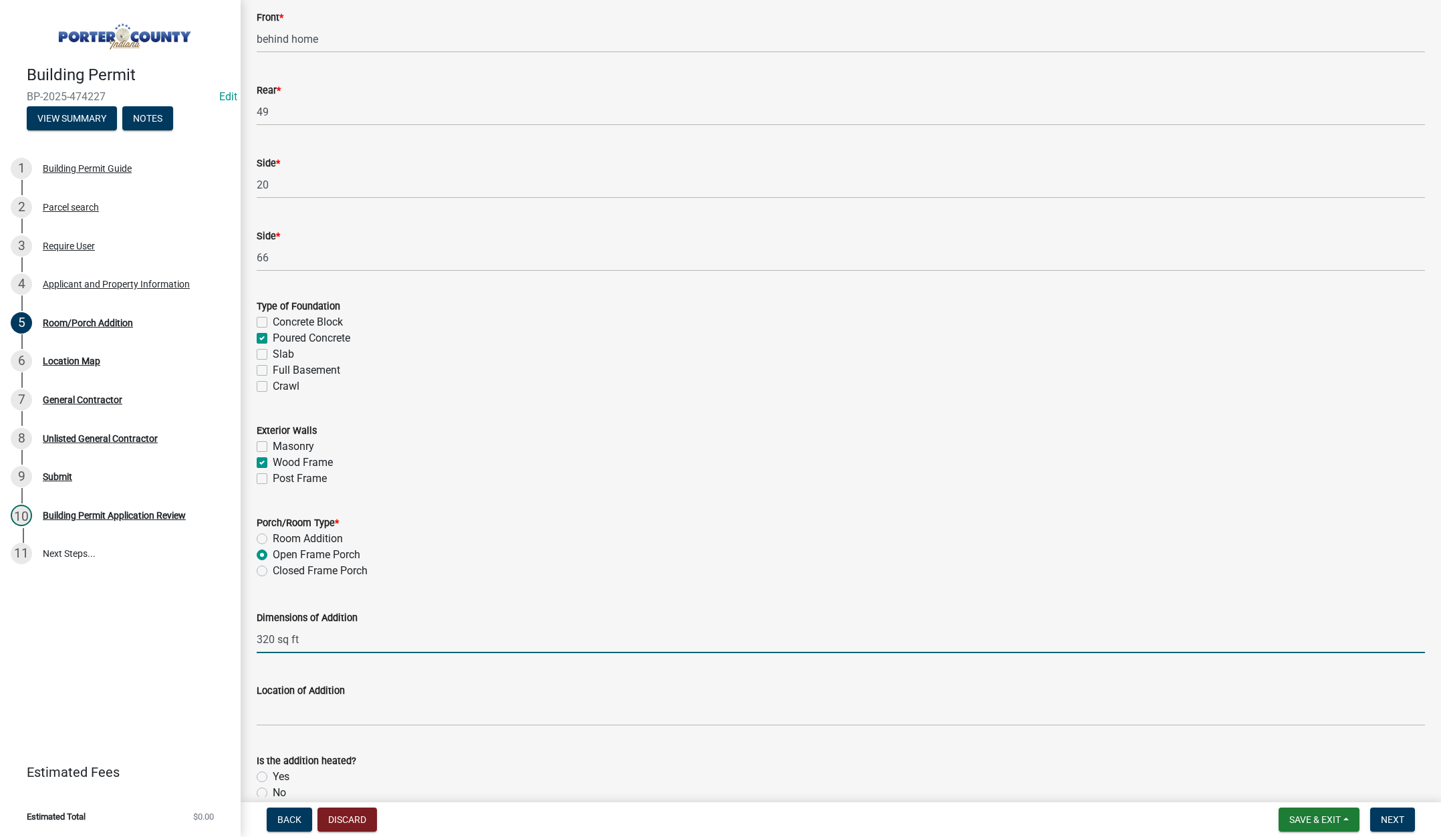
type input "320 sq ft"
click at [303, 717] on input "Location of Addition" at bounding box center [841, 711] width 1168 height 27
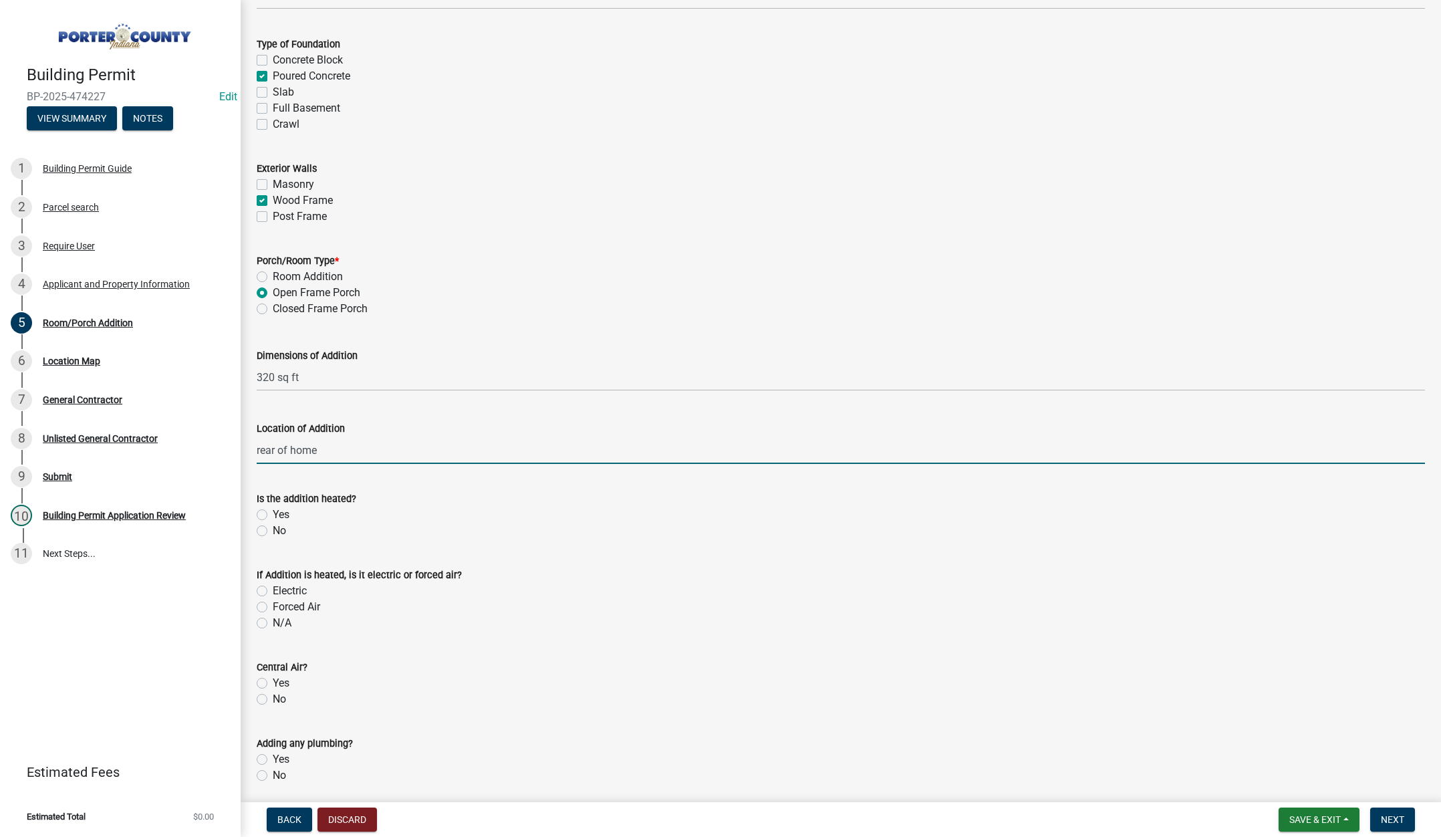
scroll to position [735, 0]
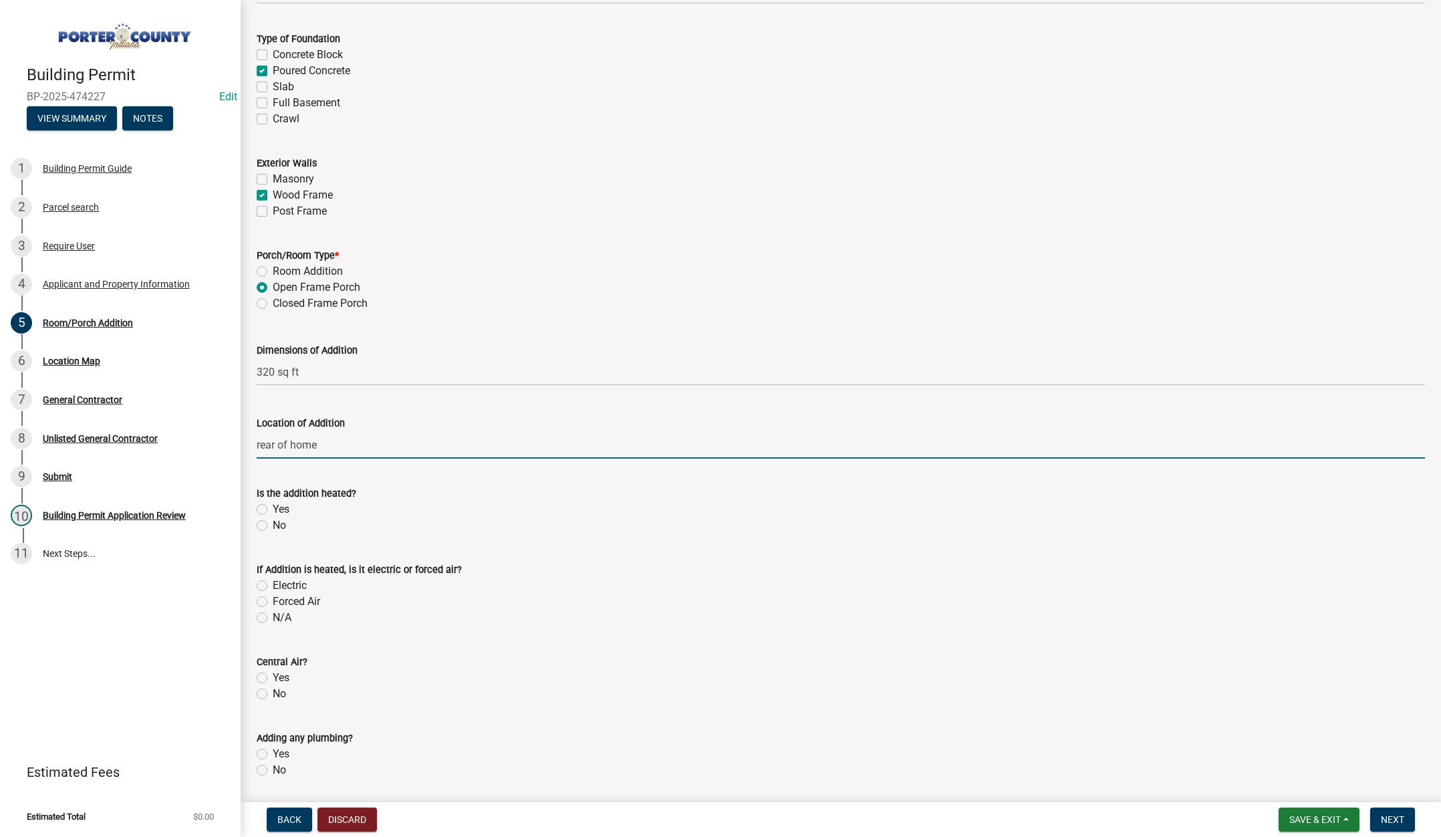
type input "rear of home"
click at [273, 523] on label "No" at bounding box center [279, 525] width 13 height 16
click at [273, 523] on input "No" at bounding box center [277, 521] width 9 height 9
radio input "true"
click at [273, 618] on label "N/A" at bounding box center [282, 618] width 19 height 16
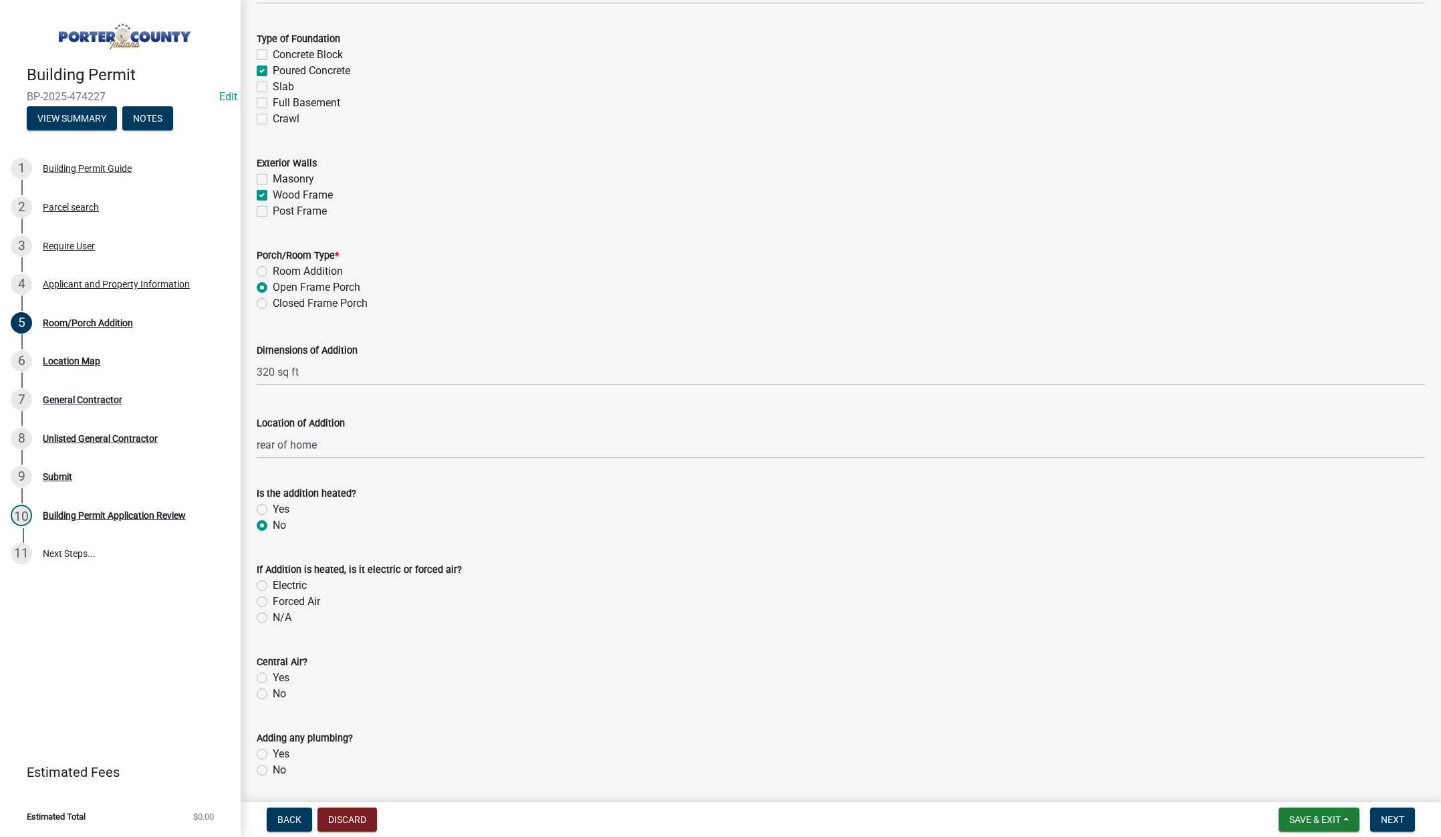
click at [273, 618] on input "N/A" at bounding box center [277, 614] width 9 height 9
radio input "true"
click at [273, 695] on label "No" at bounding box center [279, 694] width 13 height 16
click at [273, 694] on input "No" at bounding box center [277, 690] width 9 height 9
radio input "true"
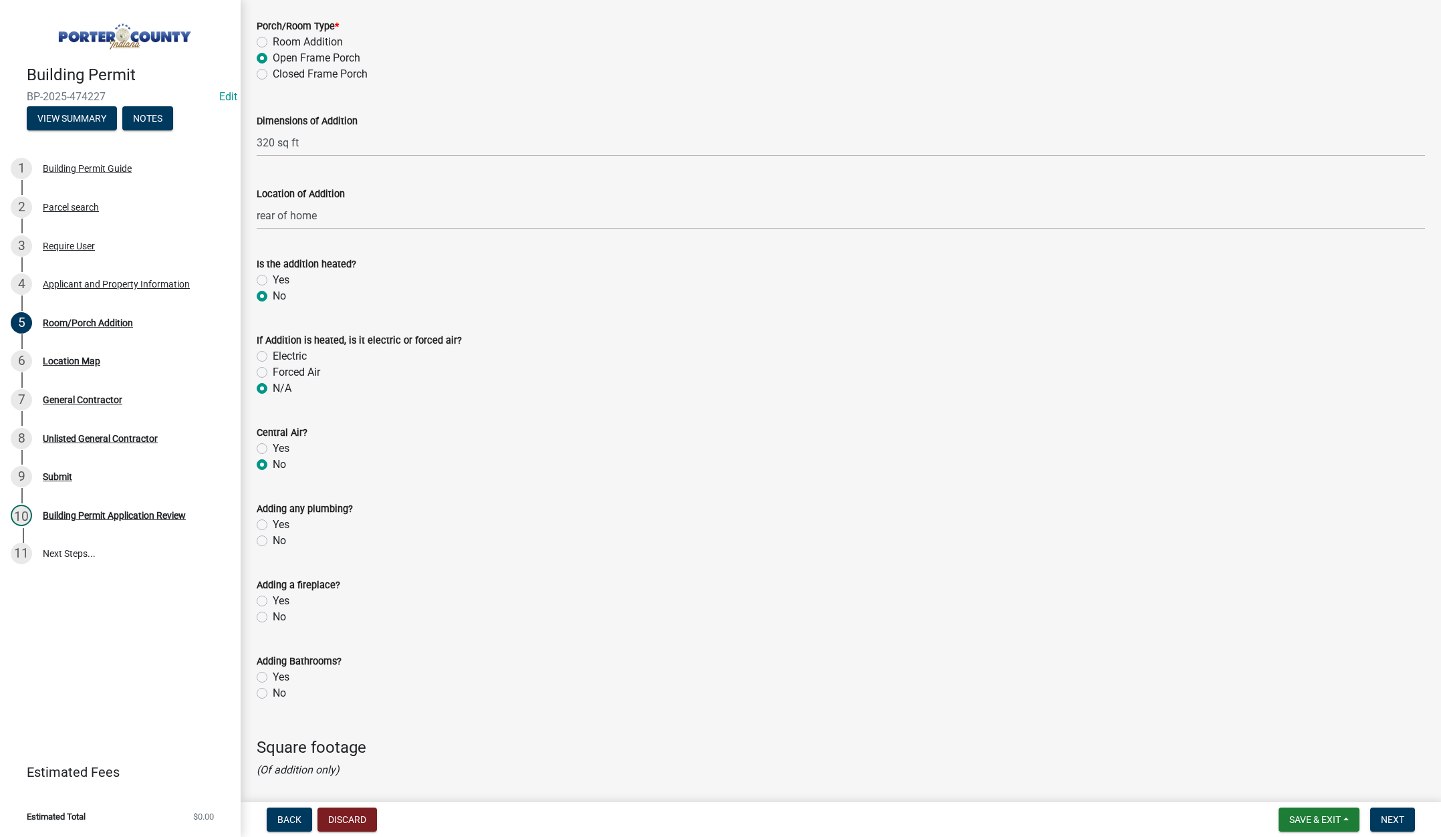
scroll to position [1003, 0]
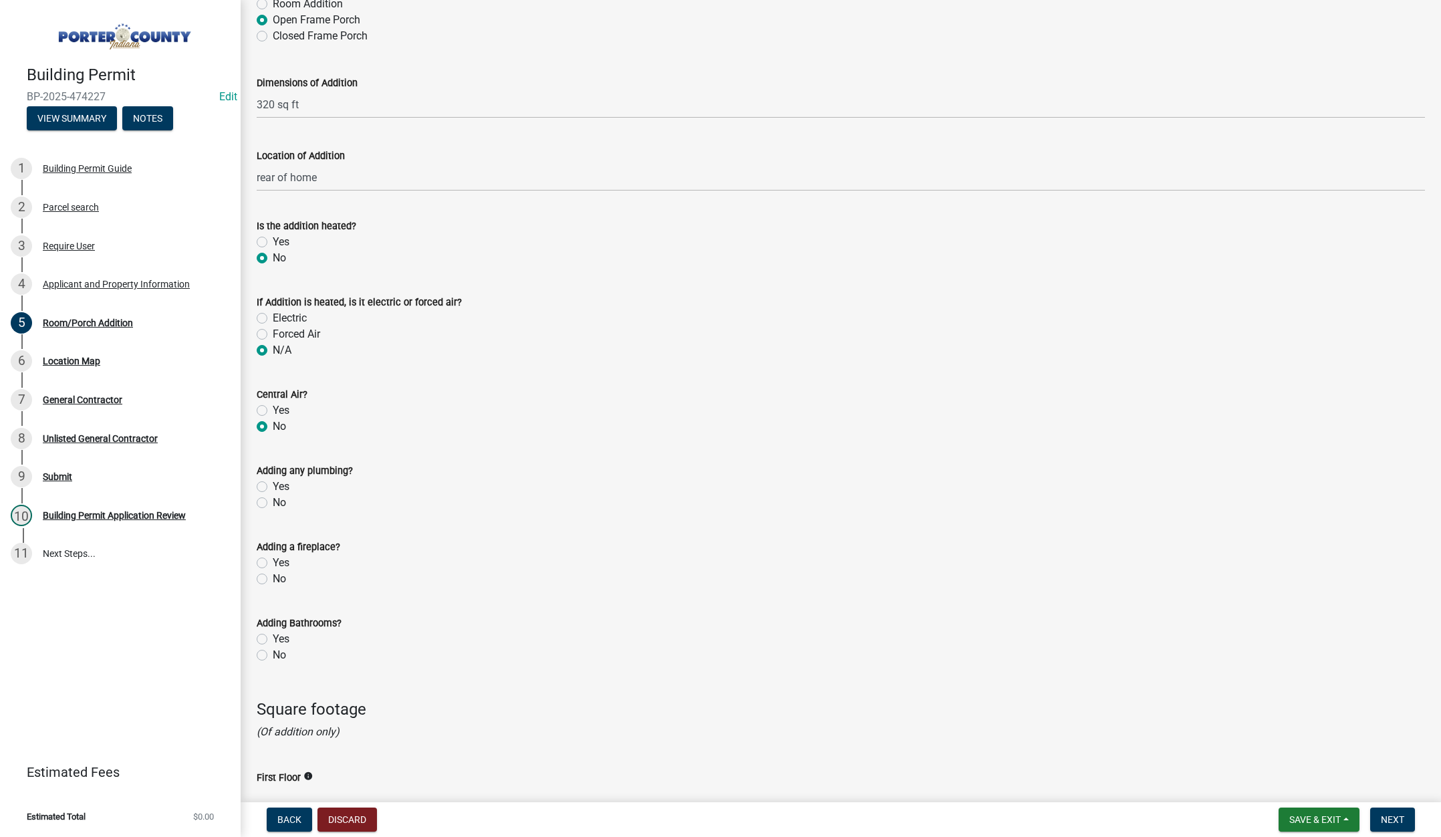
click at [273, 501] on label "No" at bounding box center [279, 503] width 13 height 16
click at [273, 501] on input "No" at bounding box center [277, 499] width 9 height 9
radio input "true"
drag, startPoint x: 261, startPoint y: 578, endPoint x: 276, endPoint y: 630, distance: 54.2
click at [273, 578] on label "No" at bounding box center [279, 579] width 13 height 16
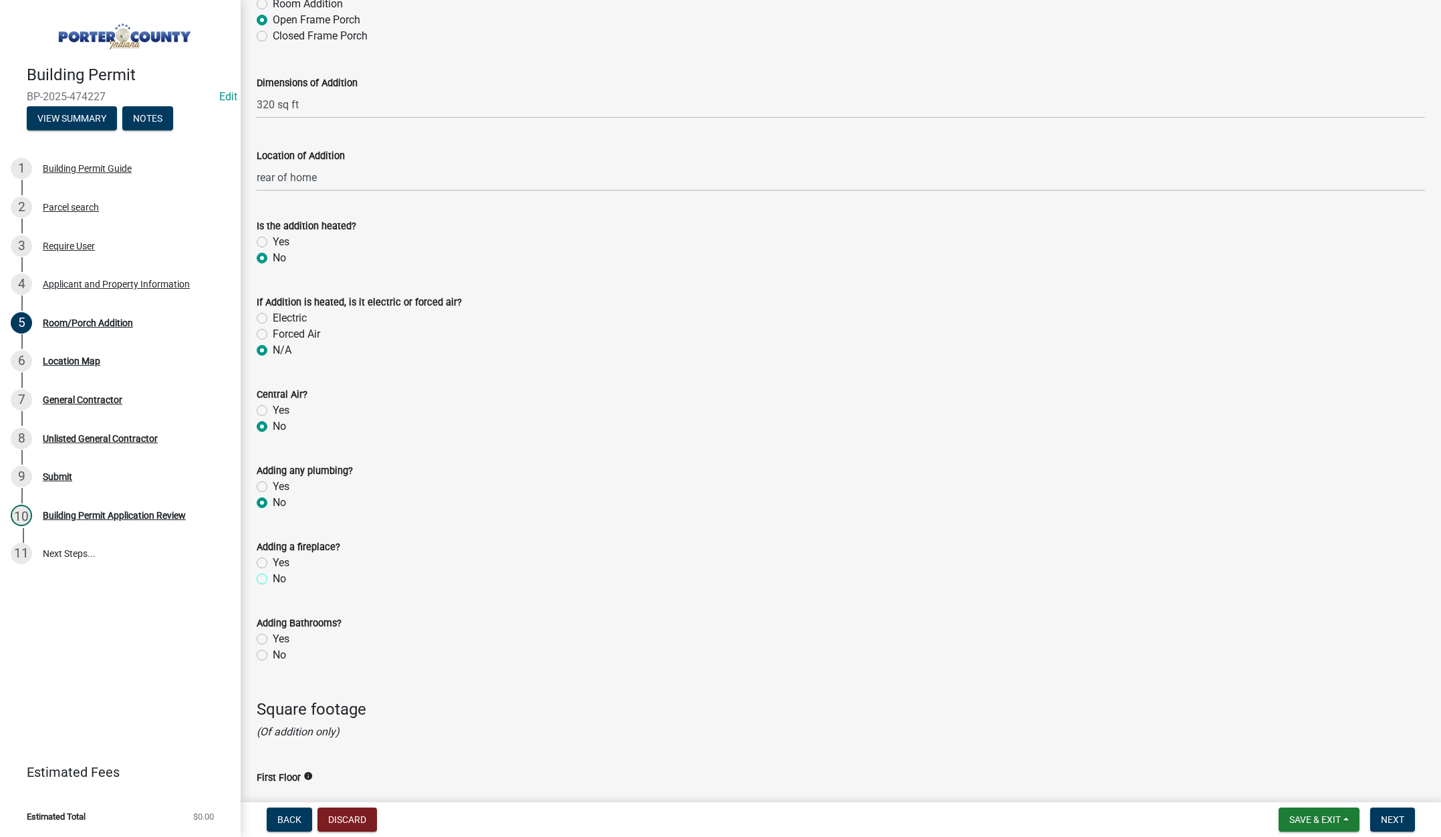
click at [273, 578] on input "No" at bounding box center [277, 575] width 9 height 9
radio input "true"
click at [273, 656] on label "No" at bounding box center [279, 655] width 13 height 16
click at [273, 656] on input "No" at bounding box center [277, 651] width 9 height 9
radio input "true"
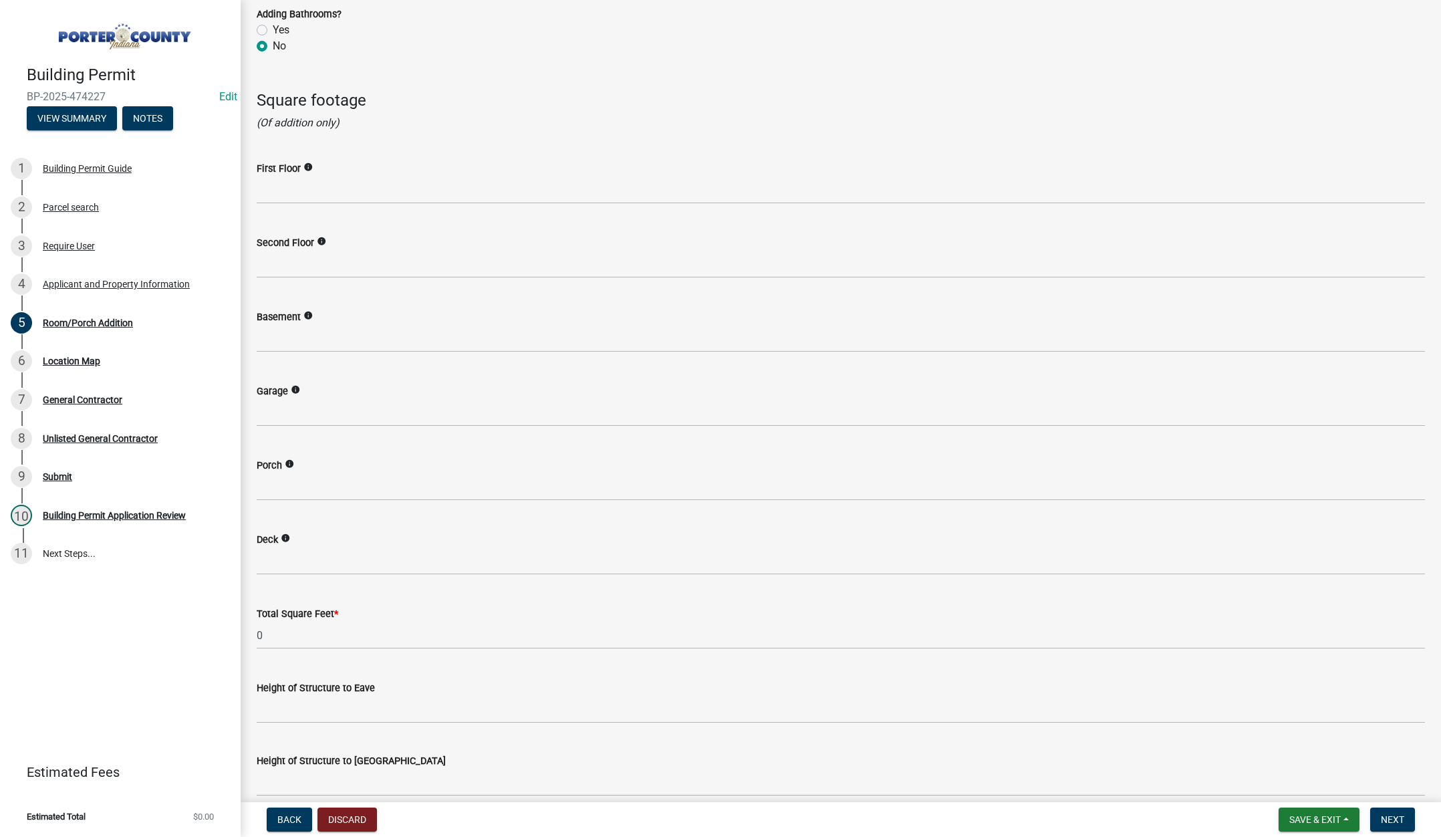
scroll to position [1671, 0]
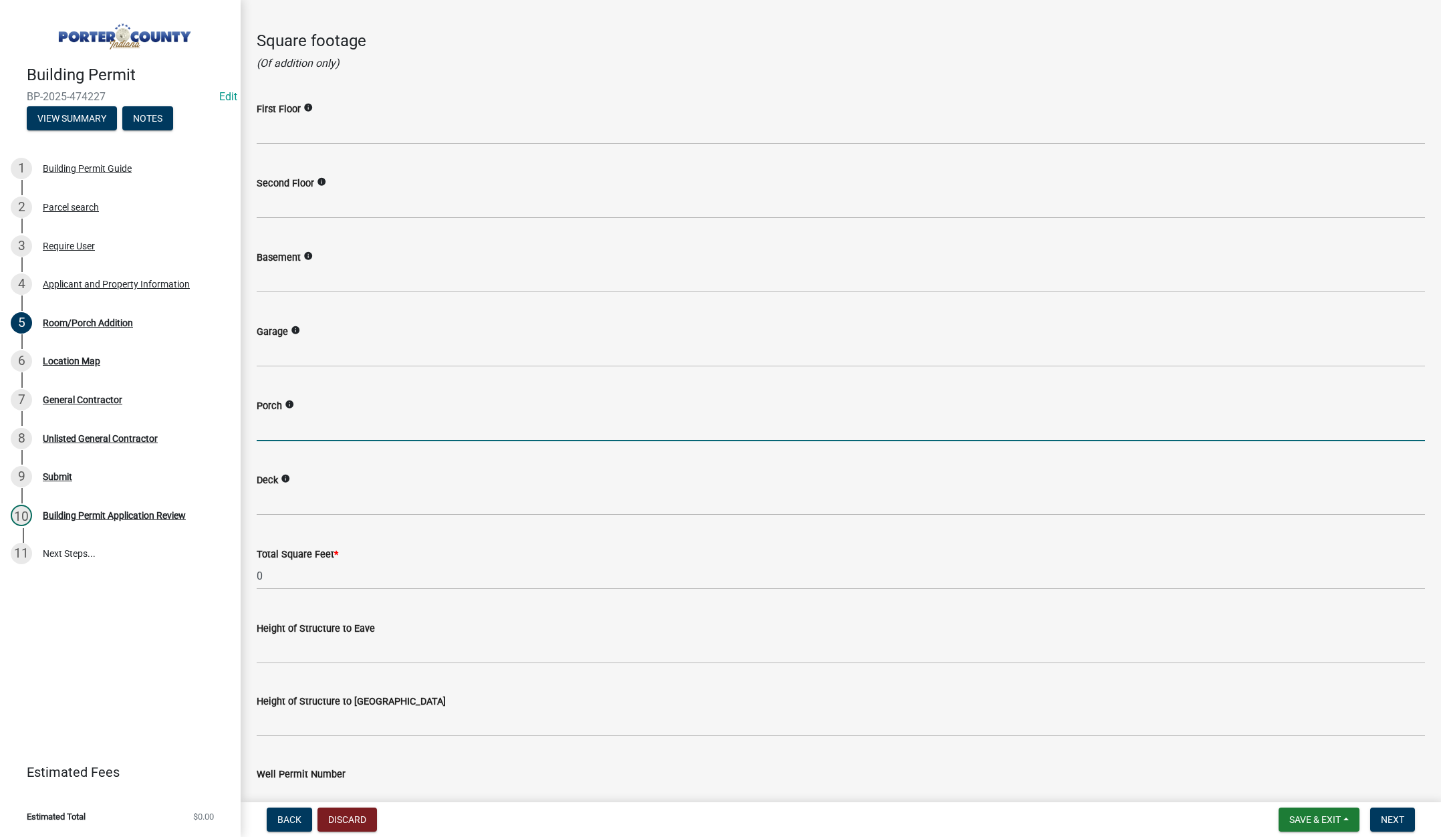
click at [311, 426] on input "text" at bounding box center [841, 427] width 1168 height 27
type input "3"
type input "240"
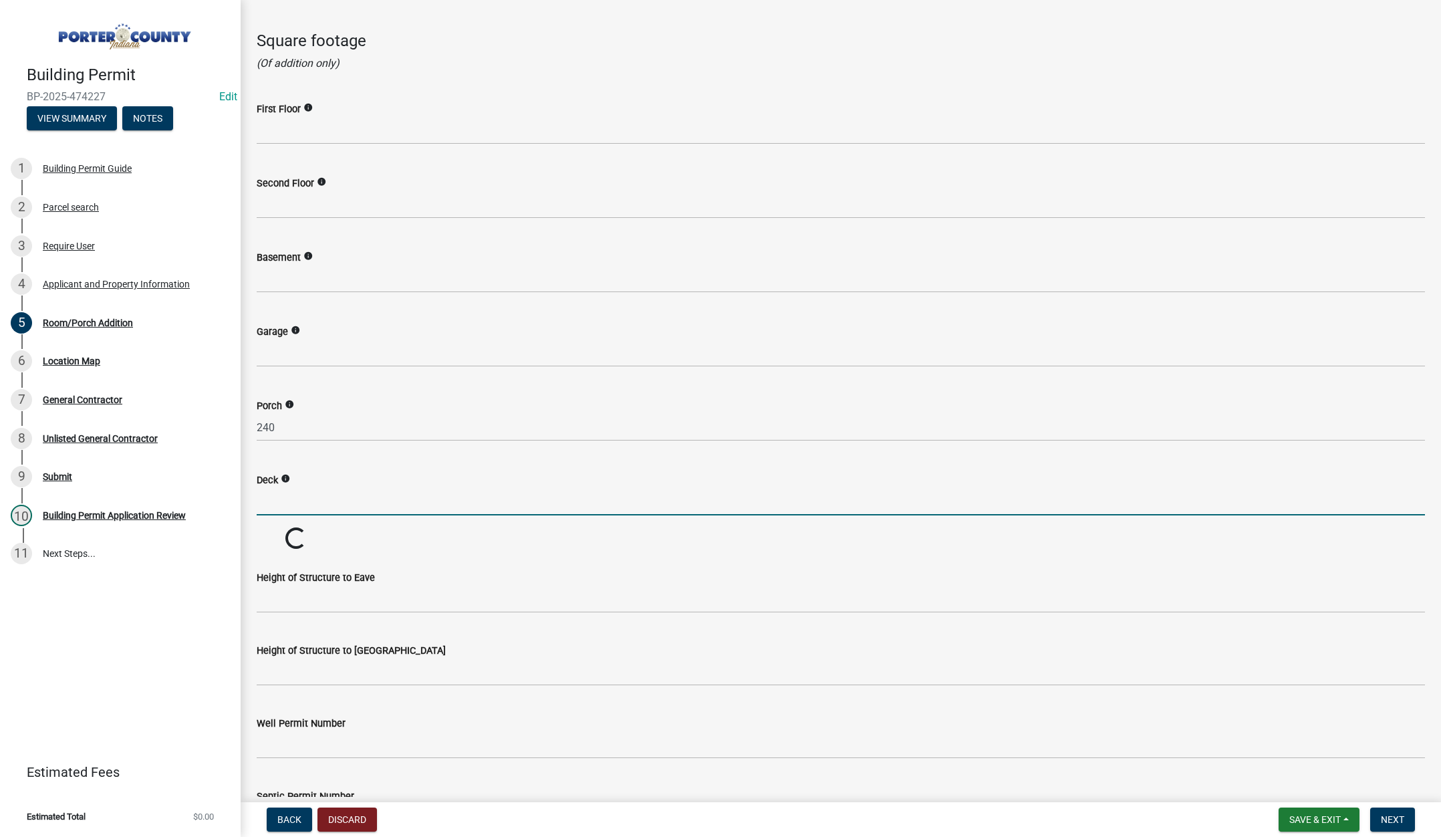
drag, startPoint x: 328, startPoint y: 503, endPoint x: 341, endPoint y: 509, distance: 14.7
click at [328, 504] on input "text" at bounding box center [841, 501] width 1168 height 27
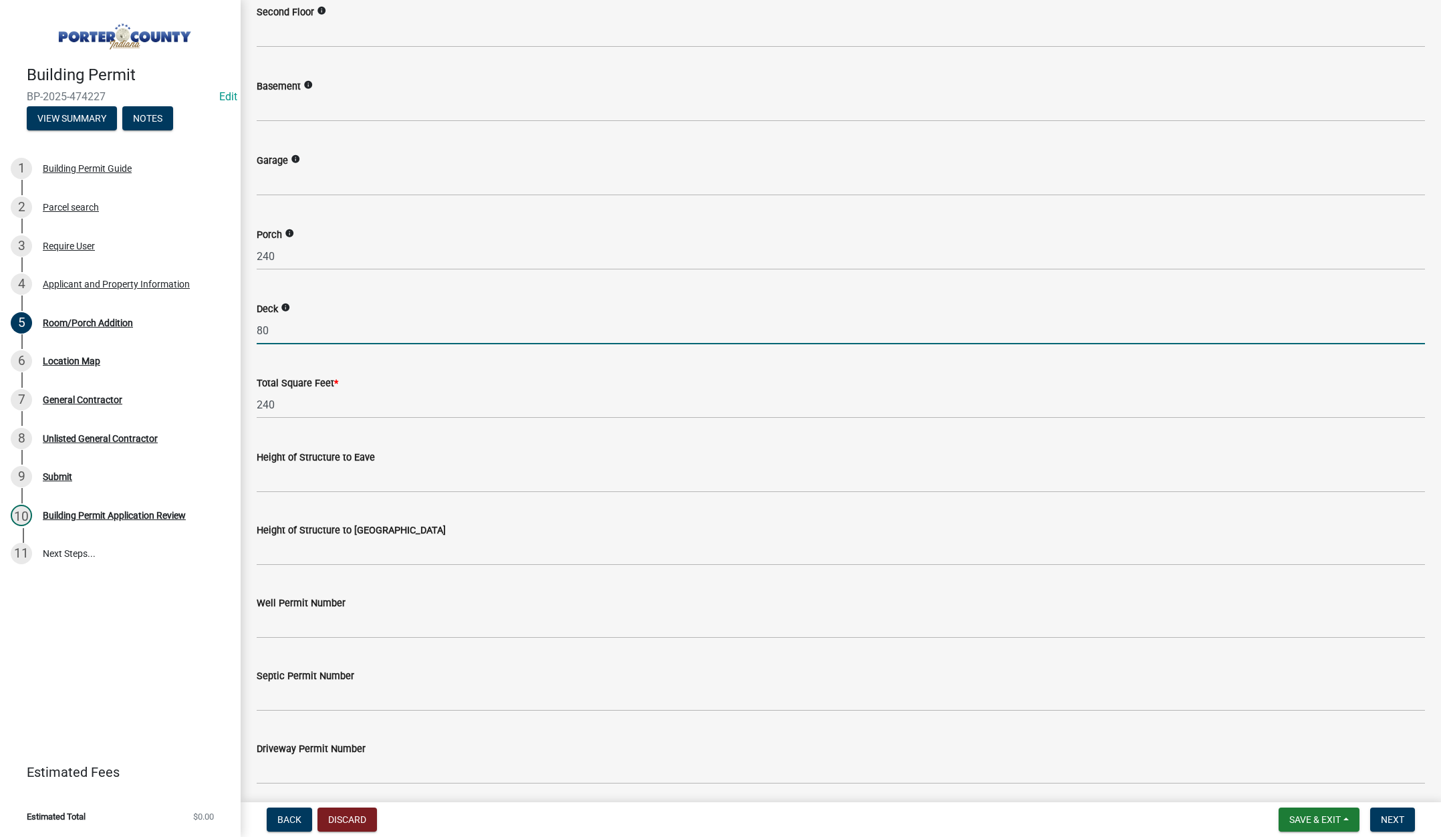
scroll to position [1872, 0]
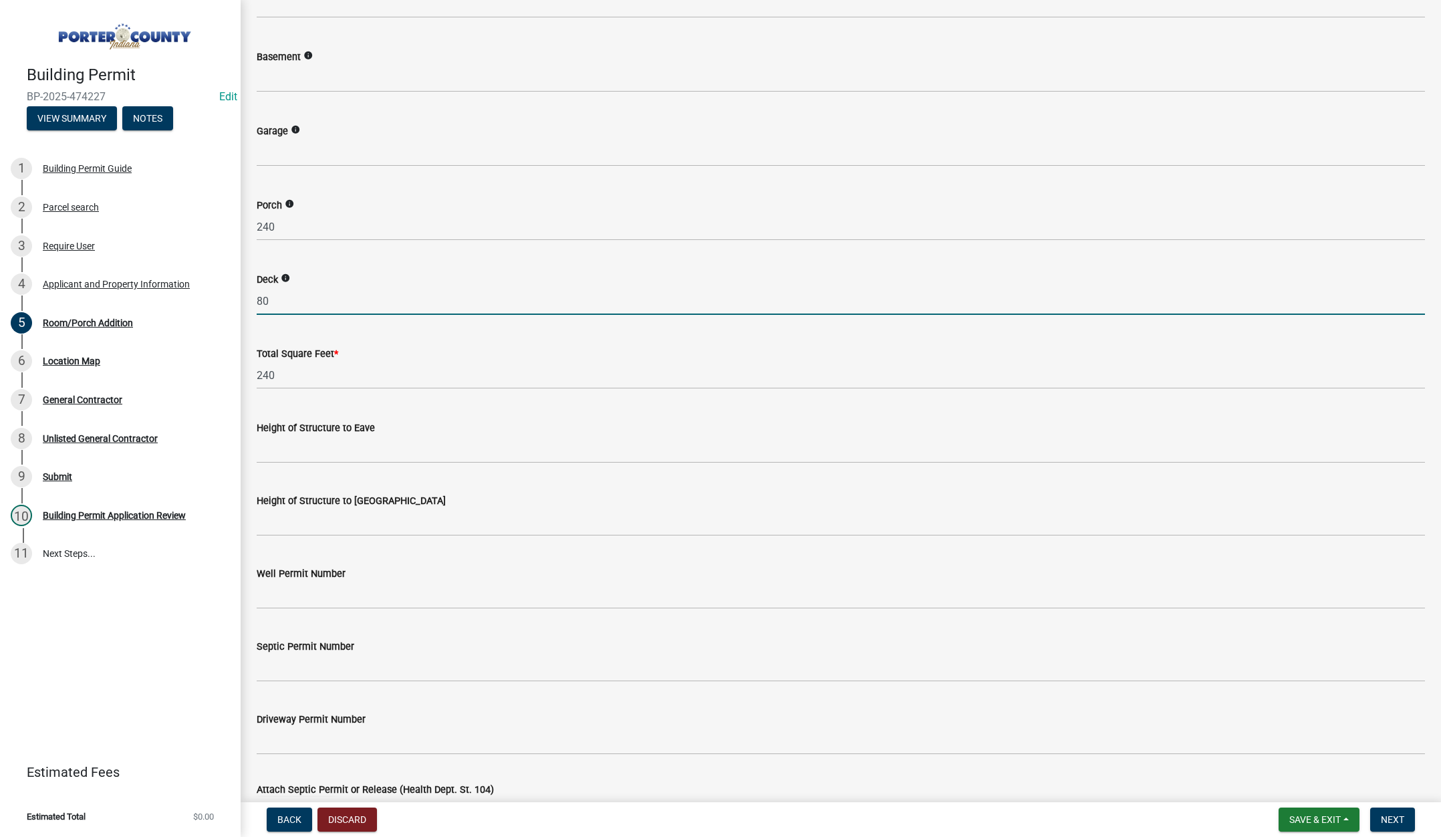
type input "80"
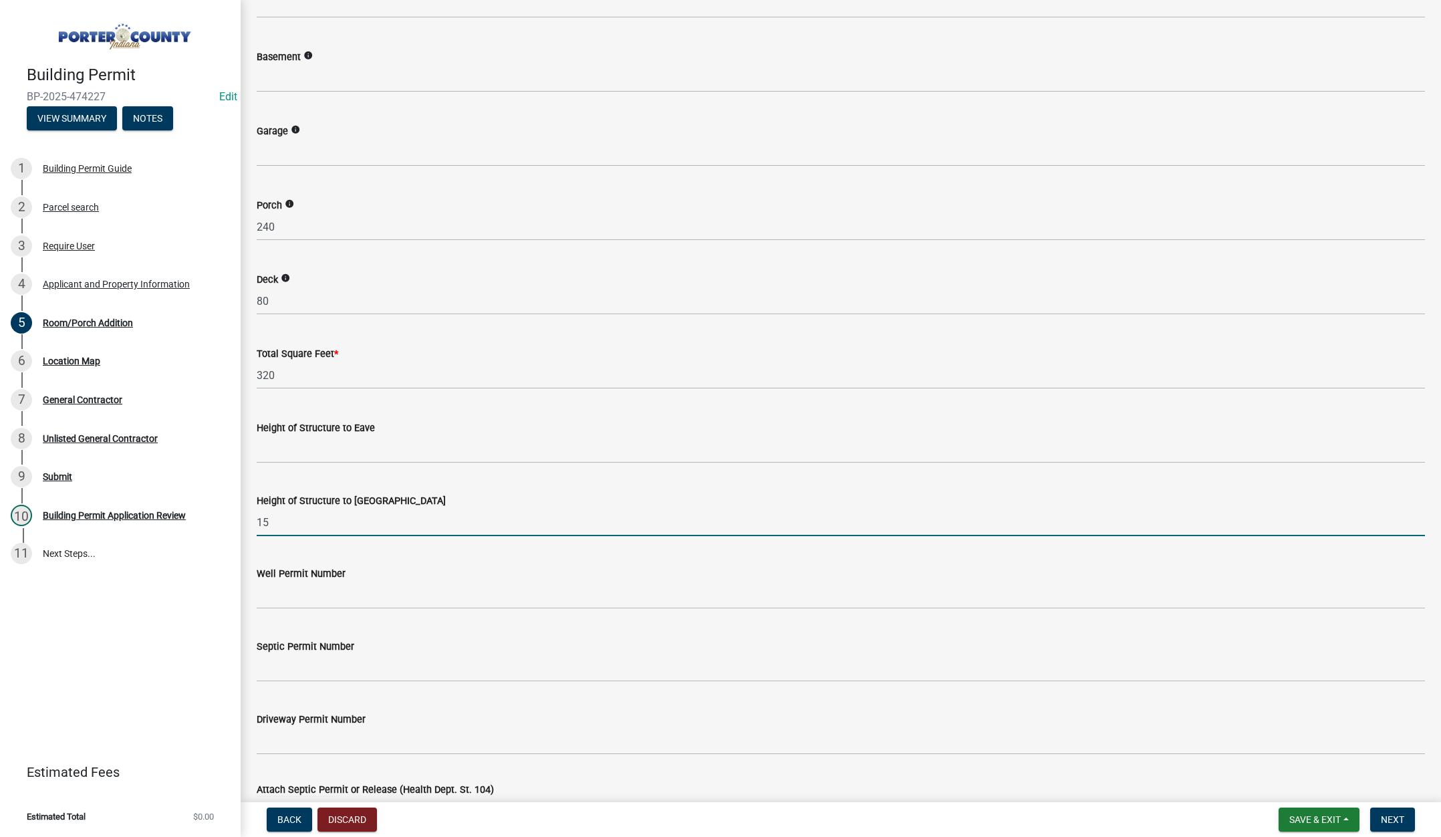
type input "15"
click at [289, 455] on input "Height of Structure to Eave" at bounding box center [841, 449] width 1168 height 27
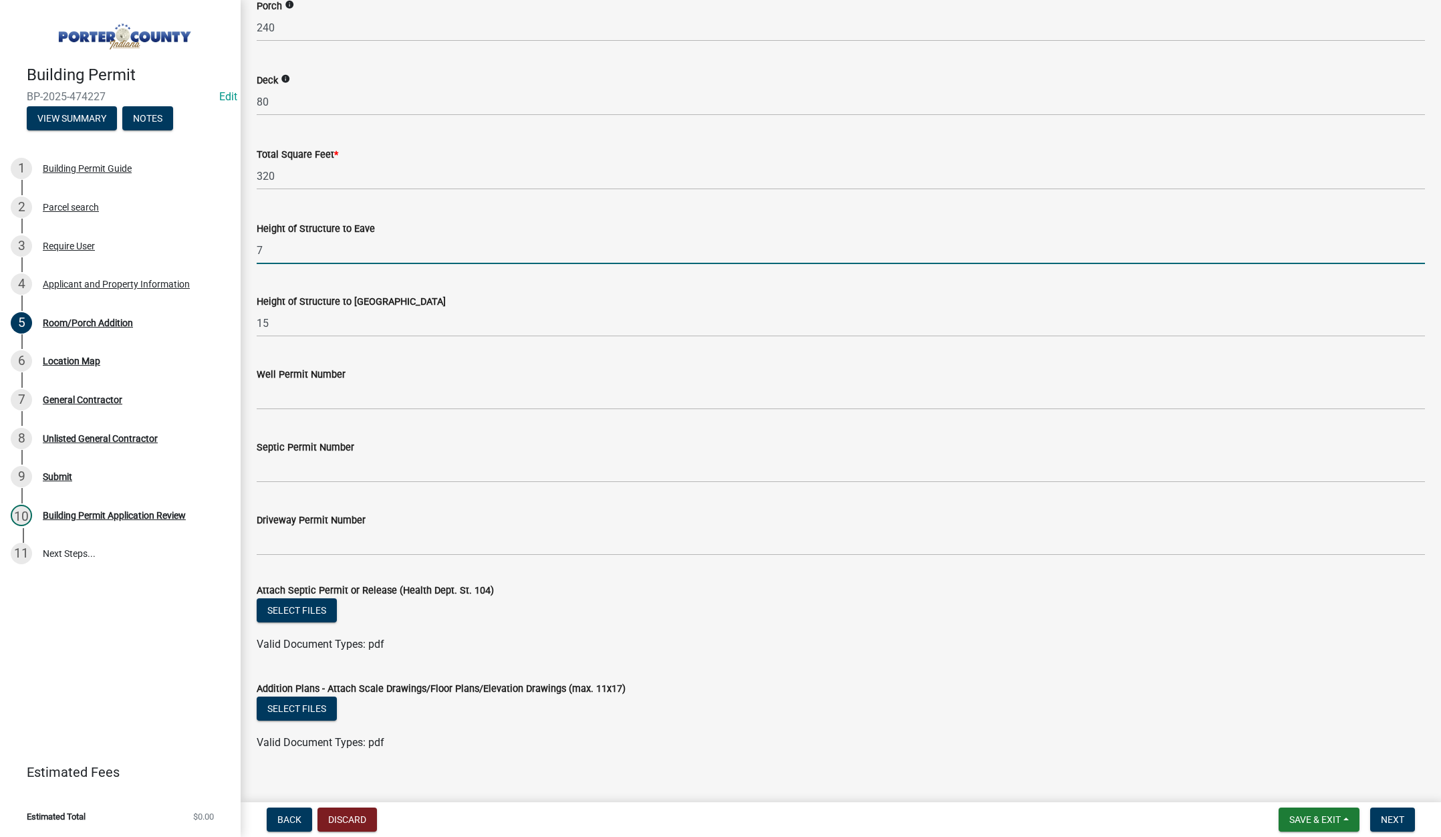
scroll to position [2089, 0]
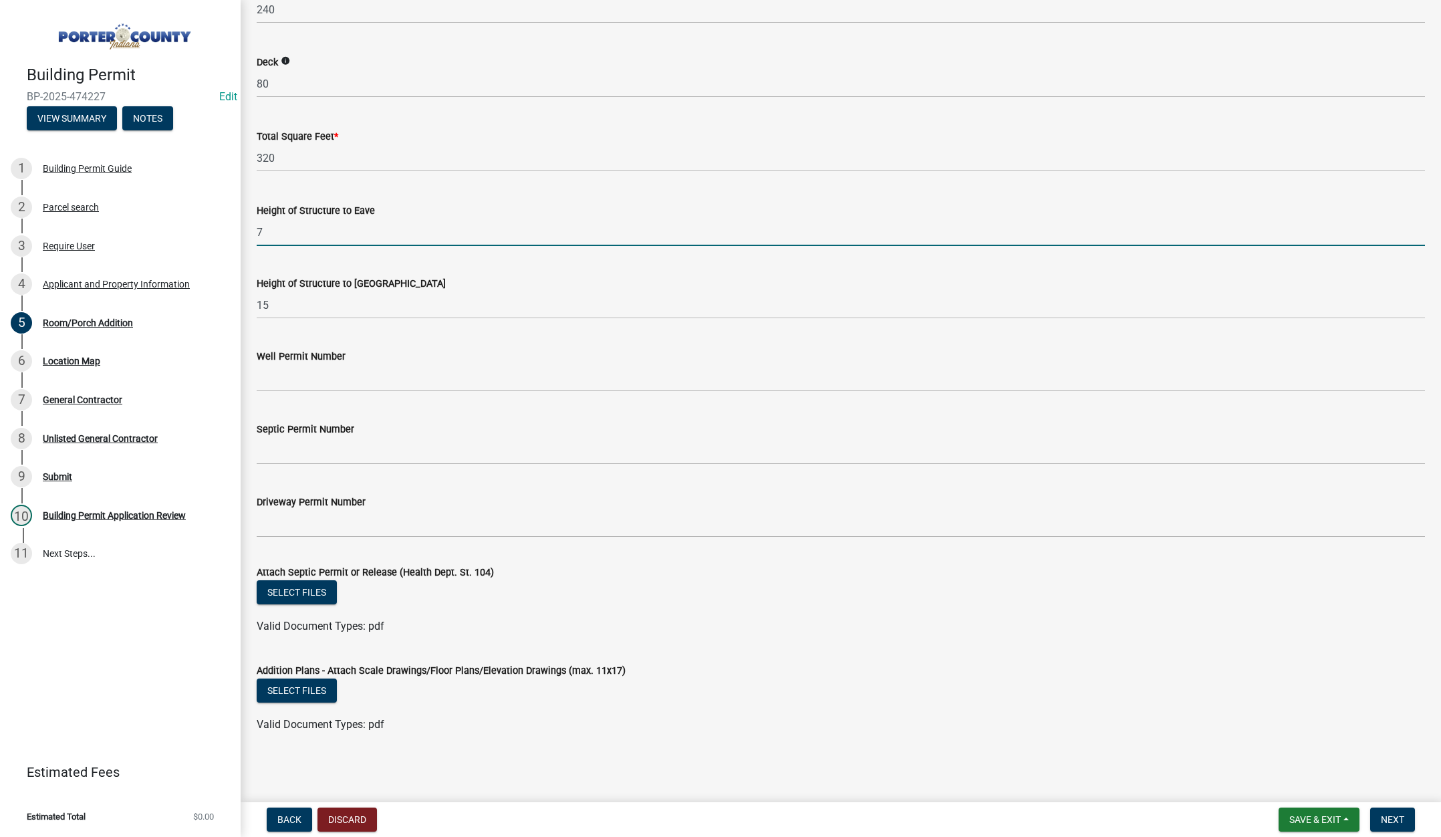
type input "7"
click at [328, 454] on input "Septic Permit Number" at bounding box center [841, 450] width 1168 height 27
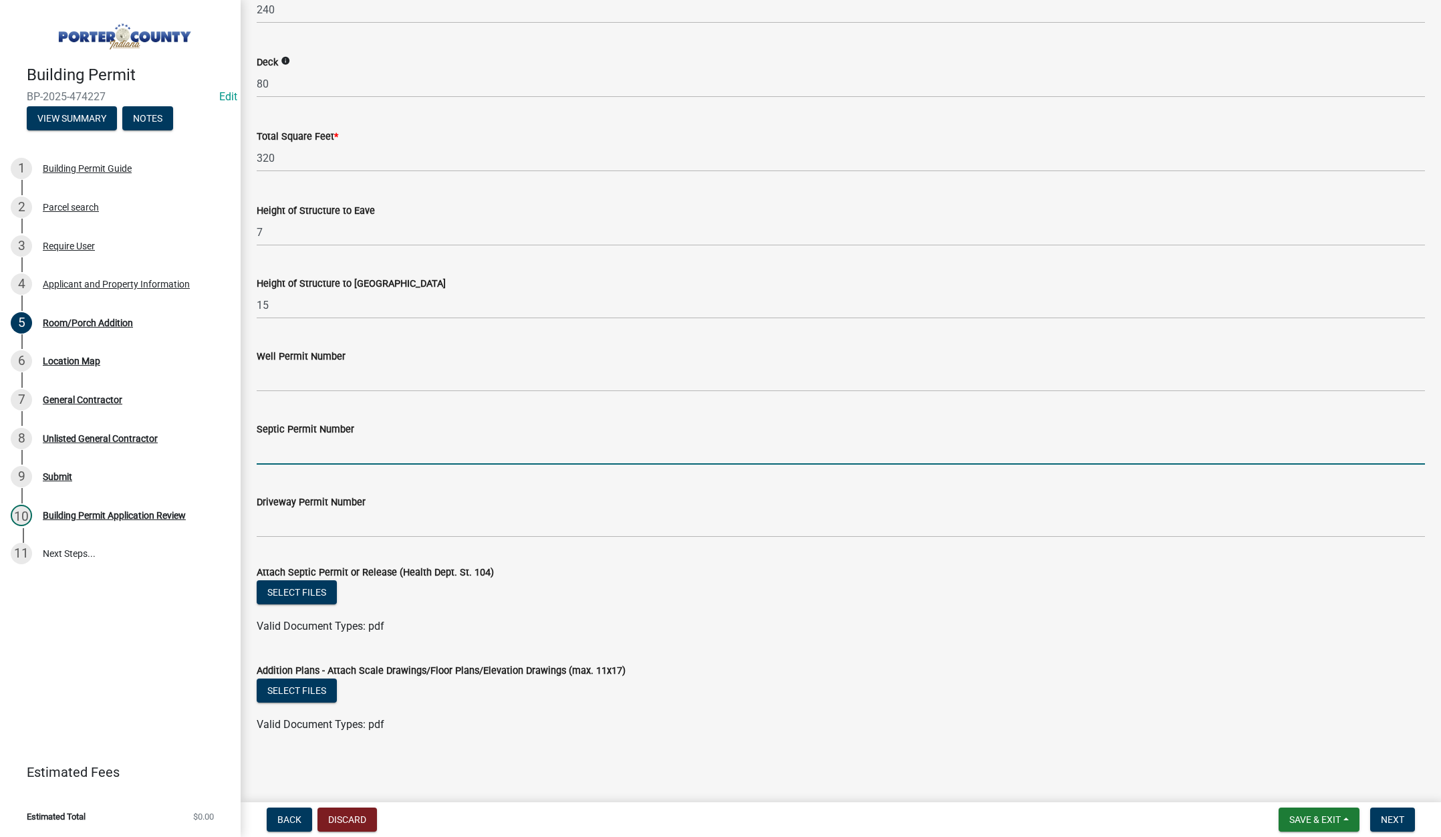
type input "stamped"
click at [279, 595] on button "Select files" at bounding box center [297, 592] width 80 height 24
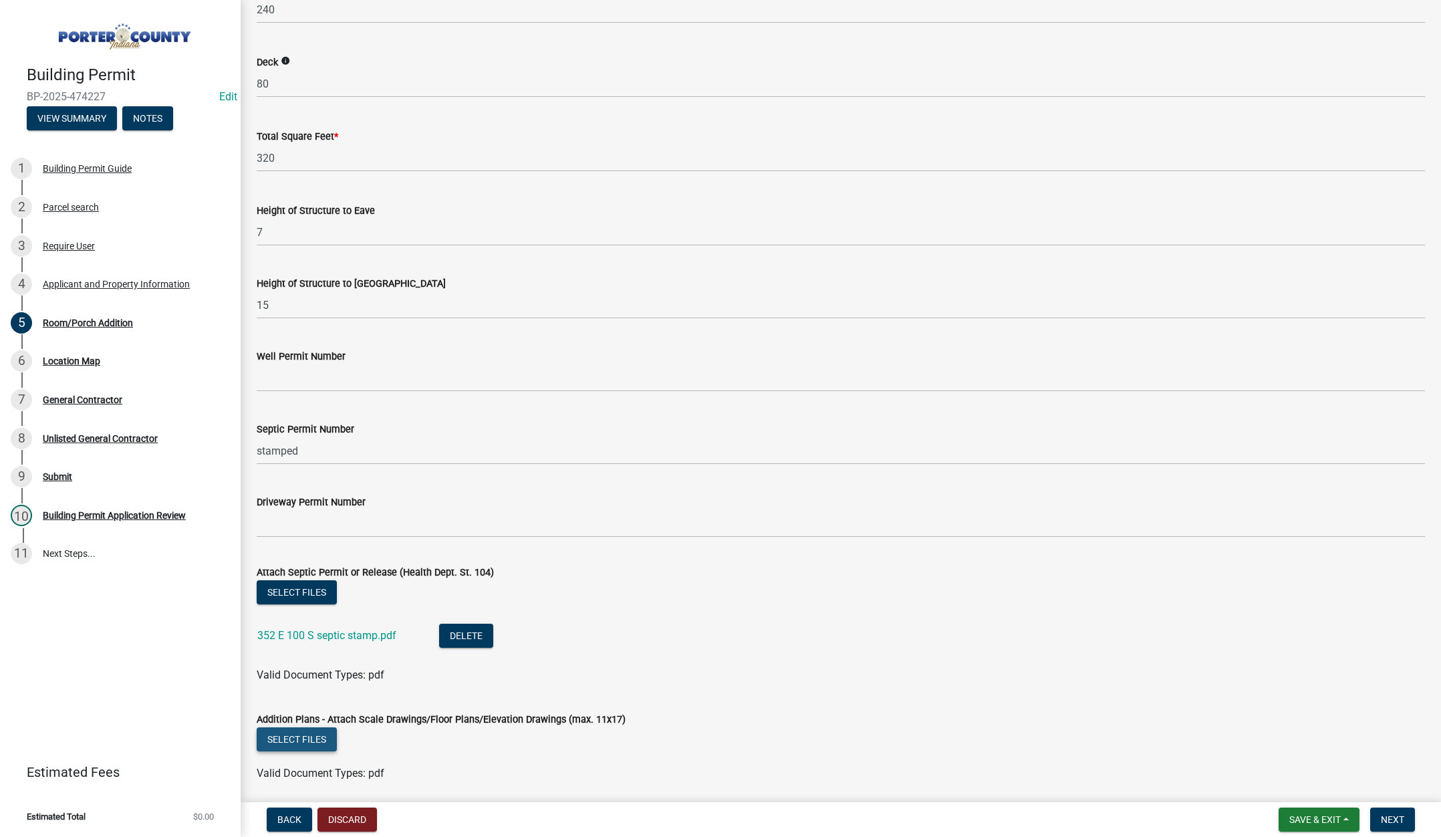
click at [299, 736] on button "Select files" at bounding box center [297, 739] width 80 height 24
click at [1393, 813] on button "Next" at bounding box center [1392, 819] width 45 height 24
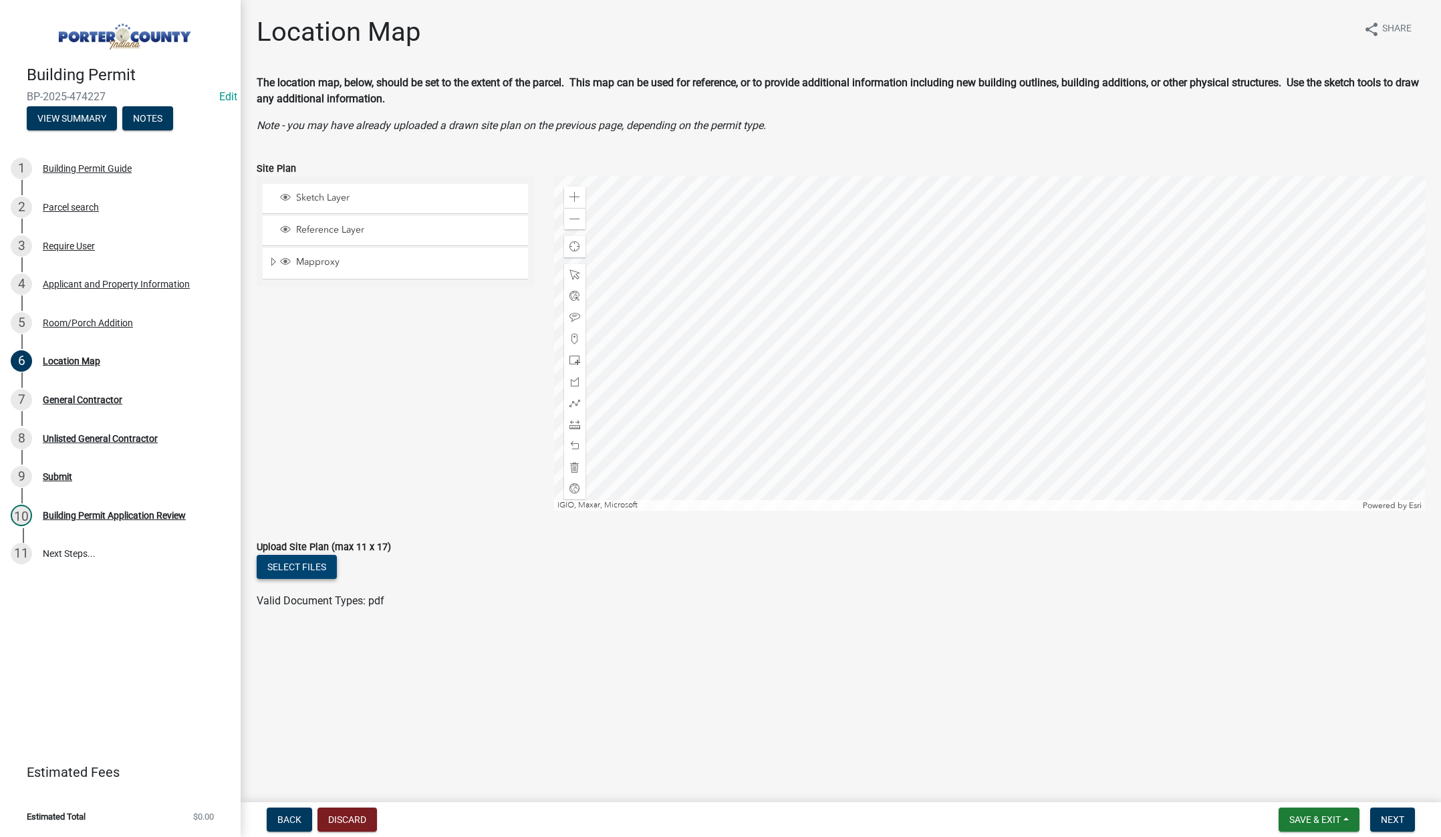
click at [301, 562] on button "Select files" at bounding box center [297, 567] width 80 height 24
click at [1394, 818] on span "Next" at bounding box center [1392, 819] width 23 height 11
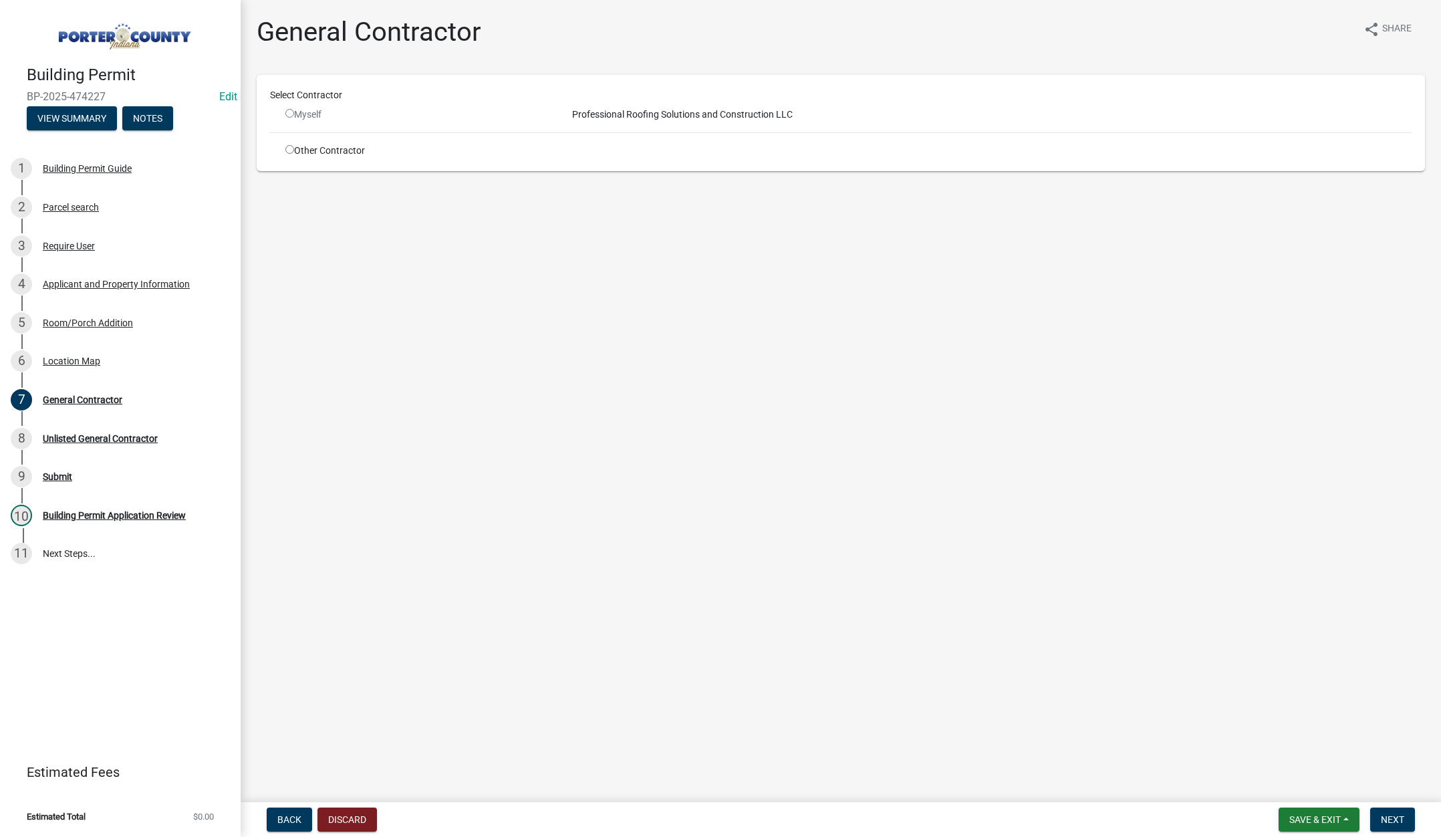
click at [290, 147] on input "radio" at bounding box center [289, 149] width 9 height 9
radio input "true"
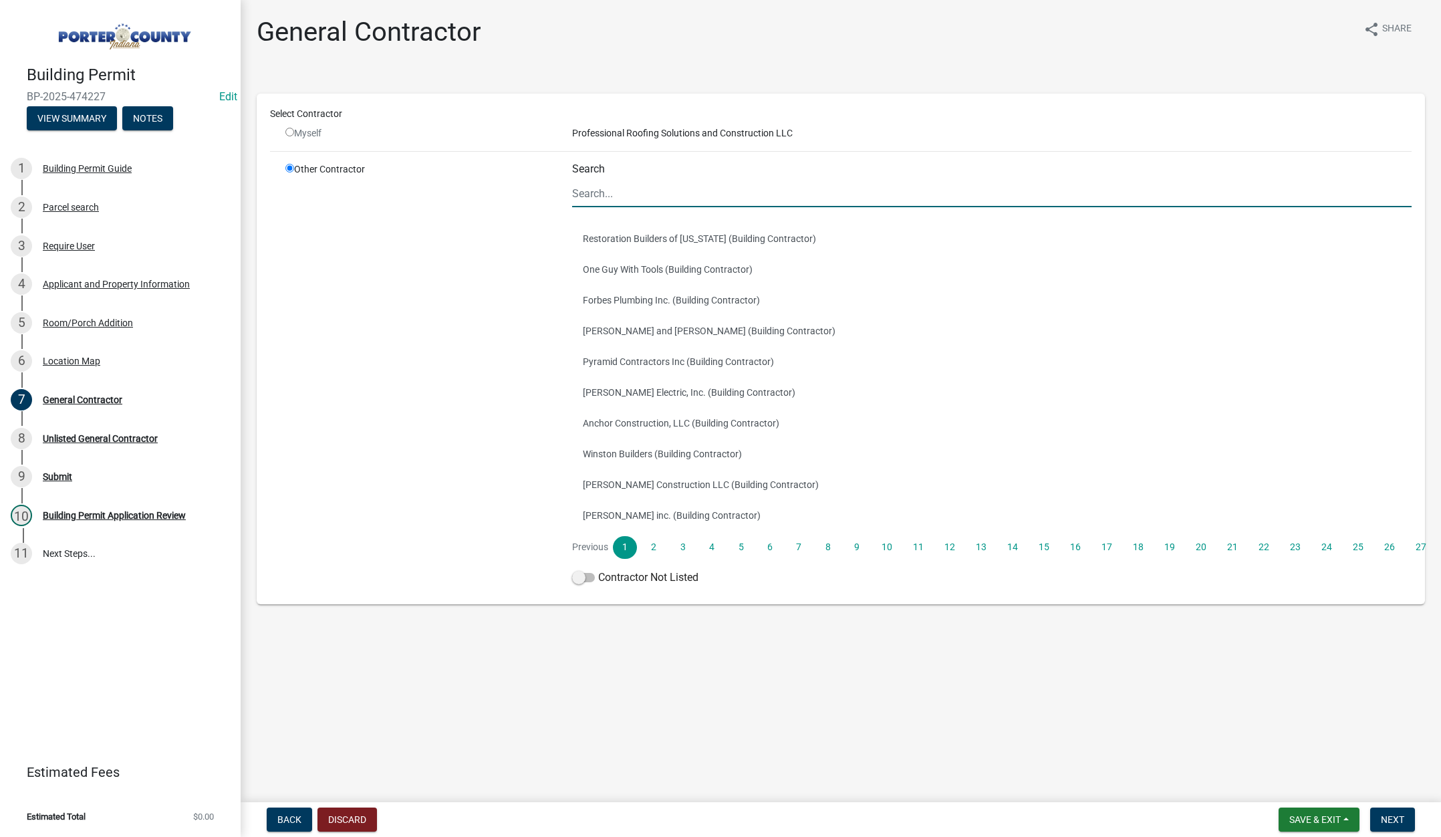
click at [619, 193] on input "Search" at bounding box center [992, 193] width 840 height 27
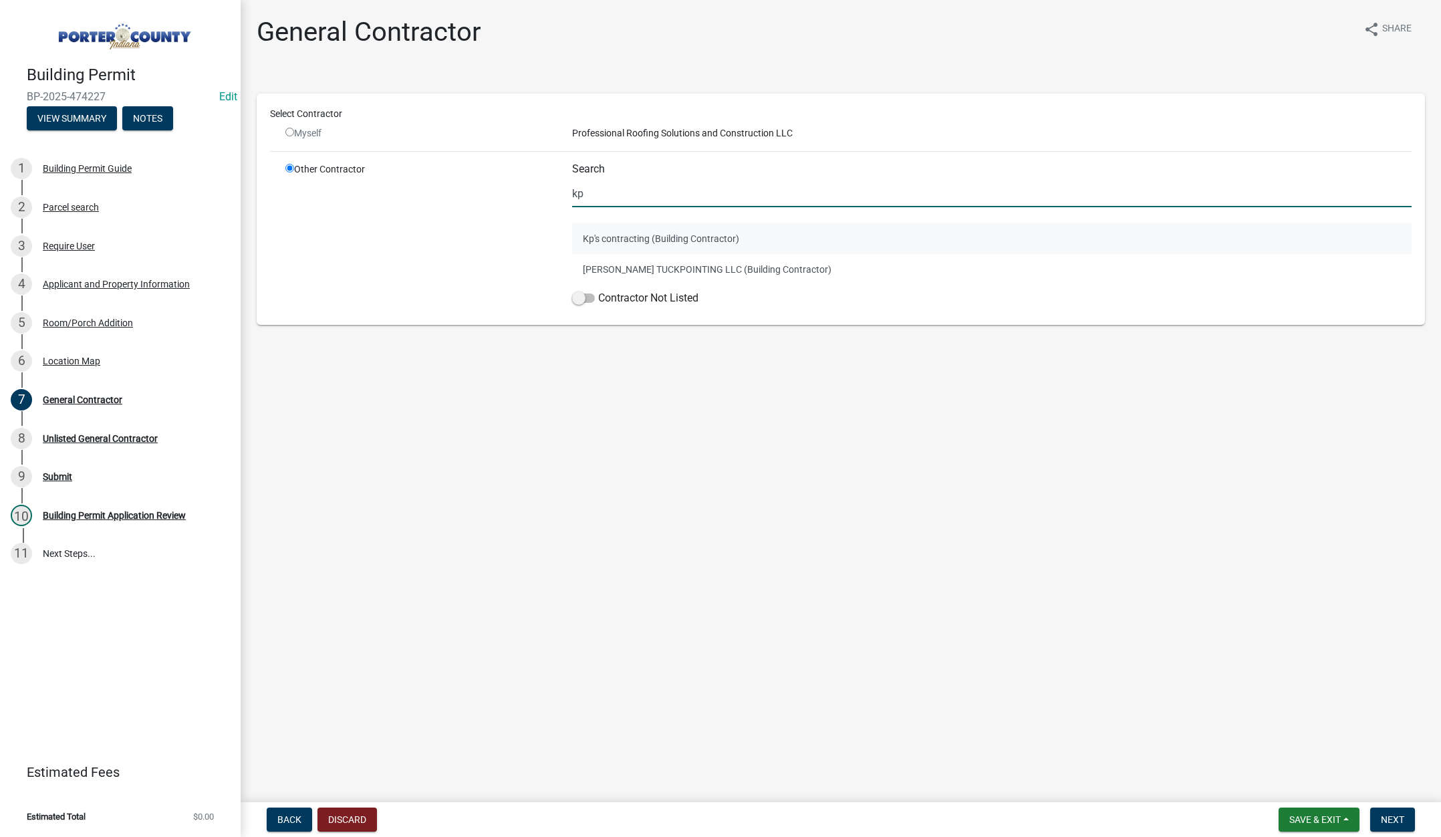
type input "kp"
click at [667, 241] on button "Kp's contracting (Building Contractor)" at bounding box center [992, 238] width 840 height 31
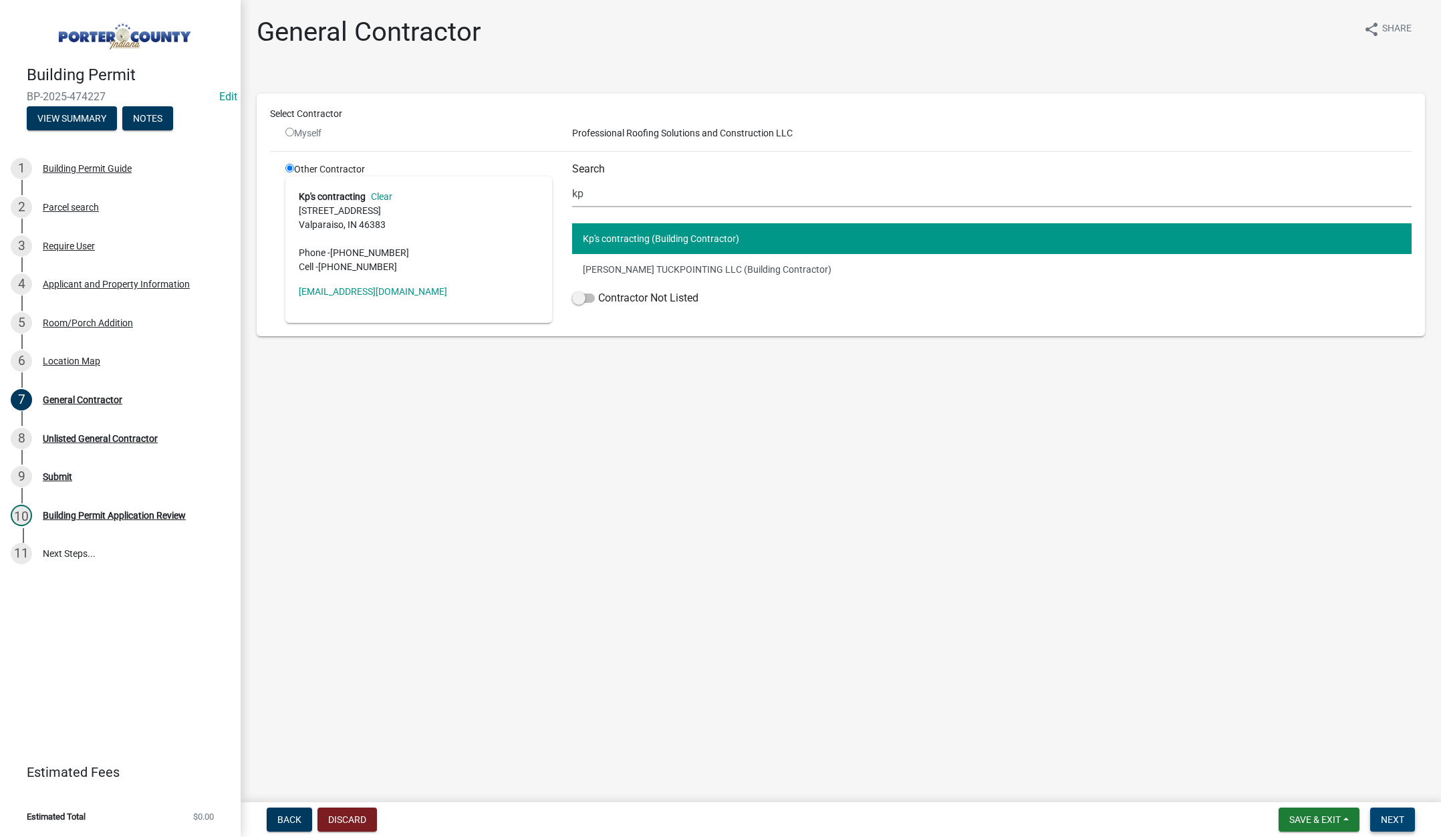
click at [1390, 812] on button "Next" at bounding box center [1392, 819] width 45 height 24
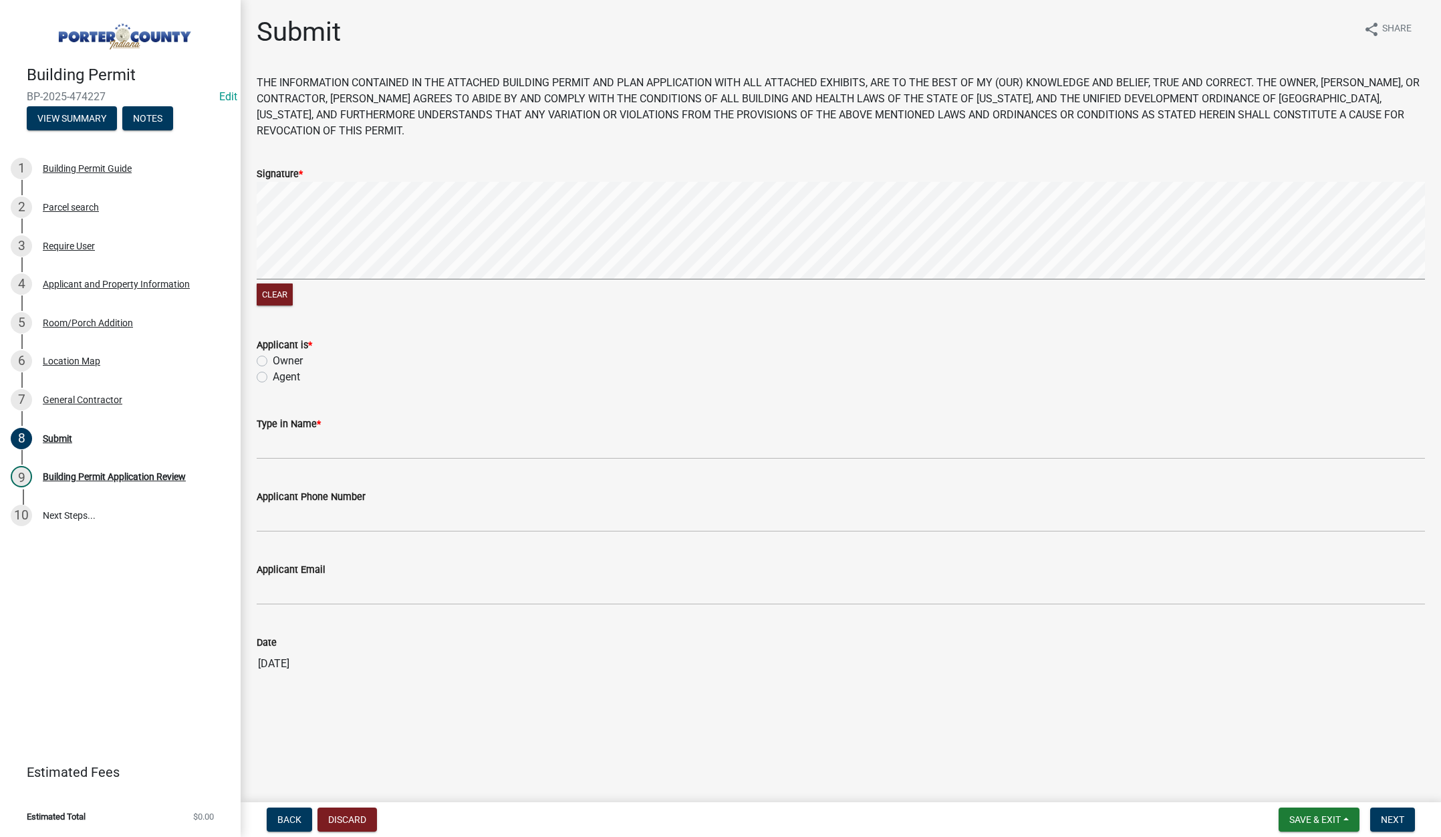
click at [273, 375] on label "Agent" at bounding box center [286, 377] width 27 height 16
click at [273, 375] on input "Agent" at bounding box center [277, 373] width 9 height 9
radio input "true"
click at [298, 446] on input "Type in Name *" at bounding box center [841, 445] width 1168 height 27
type input "[PERSON_NAME]"
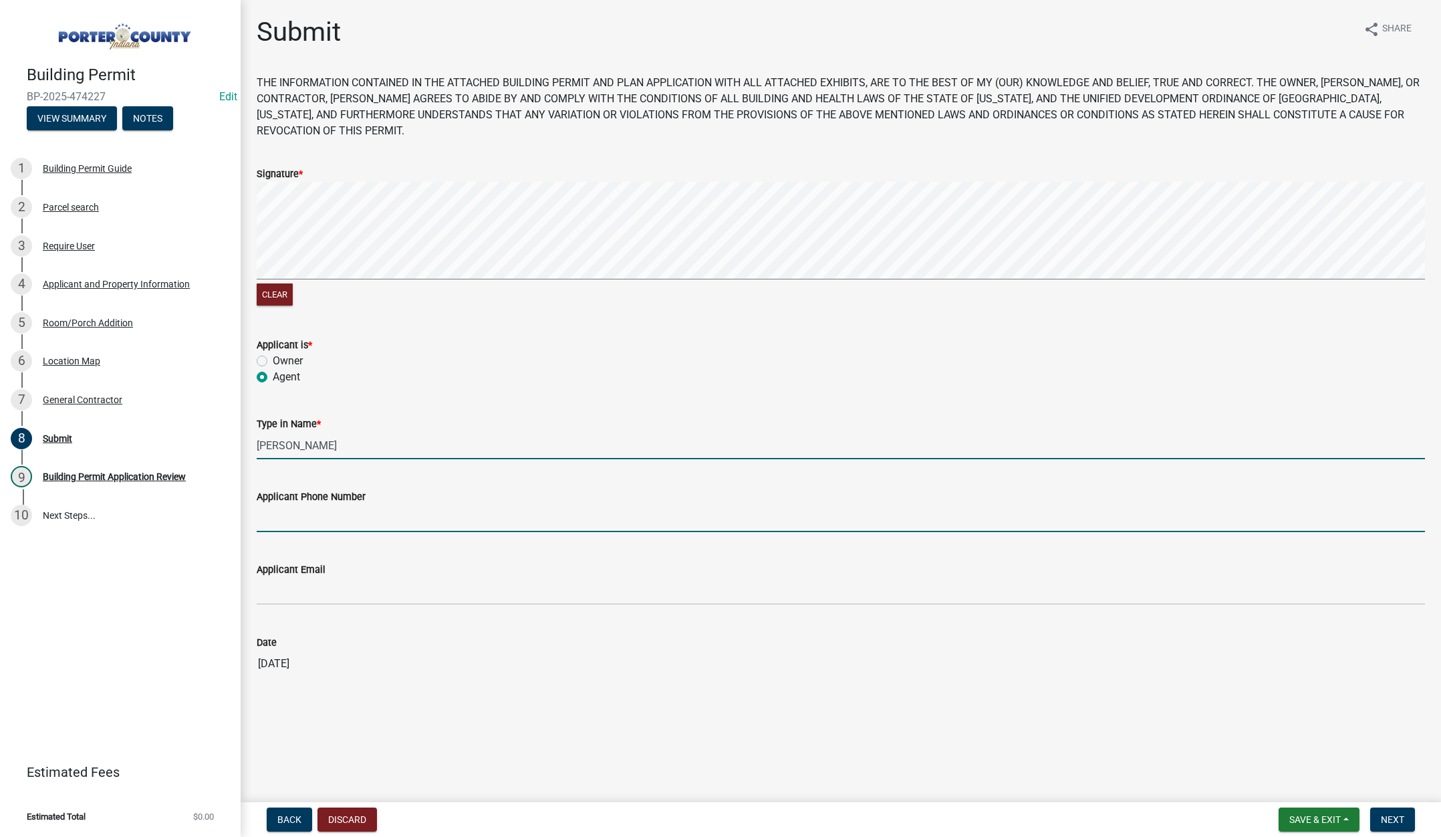
type input "2193093058"
click at [347, 522] on input "2193093058" at bounding box center [841, 518] width 1168 height 27
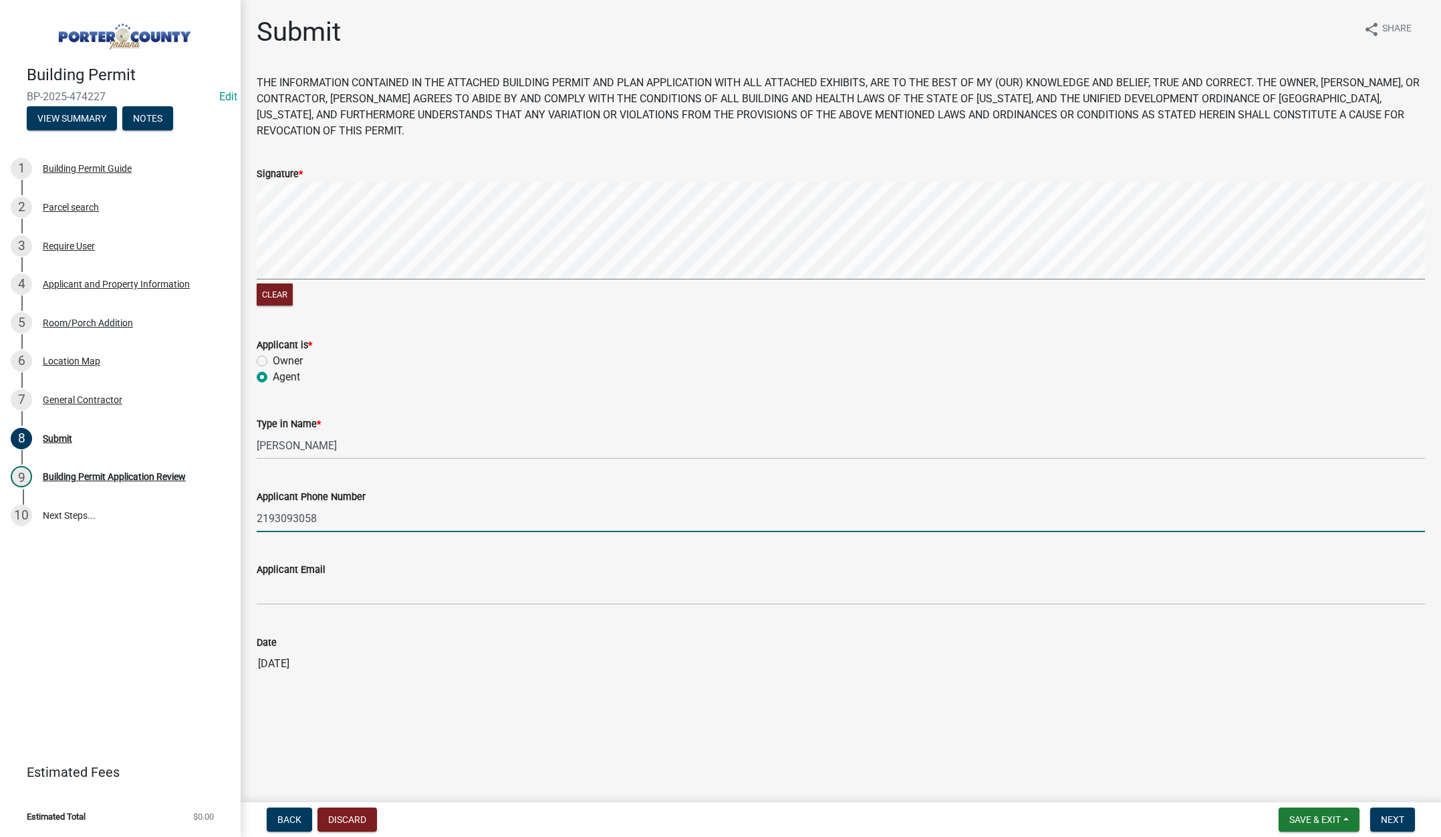
click at [347, 522] on input "2193093058" at bounding box center [841, 518] width 1168 height 27
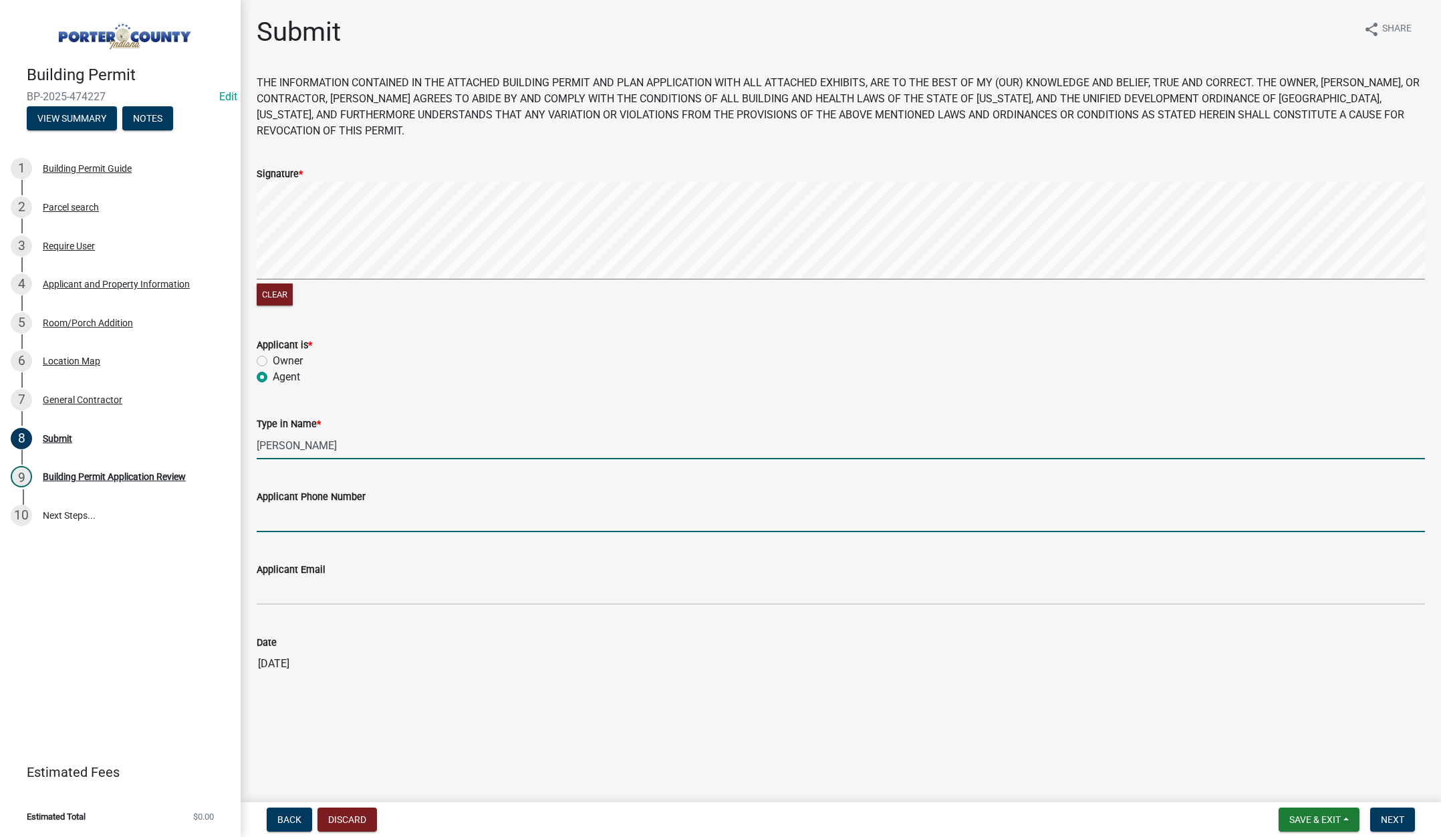
click at [352, 446] on input "[PERSON_NAME]" at bounding box center [841, 445] width 1168 height 27
click at [352, 445] on input "[PERSON_NAME]" at bounding box center [841, 445] width 1168 height 27
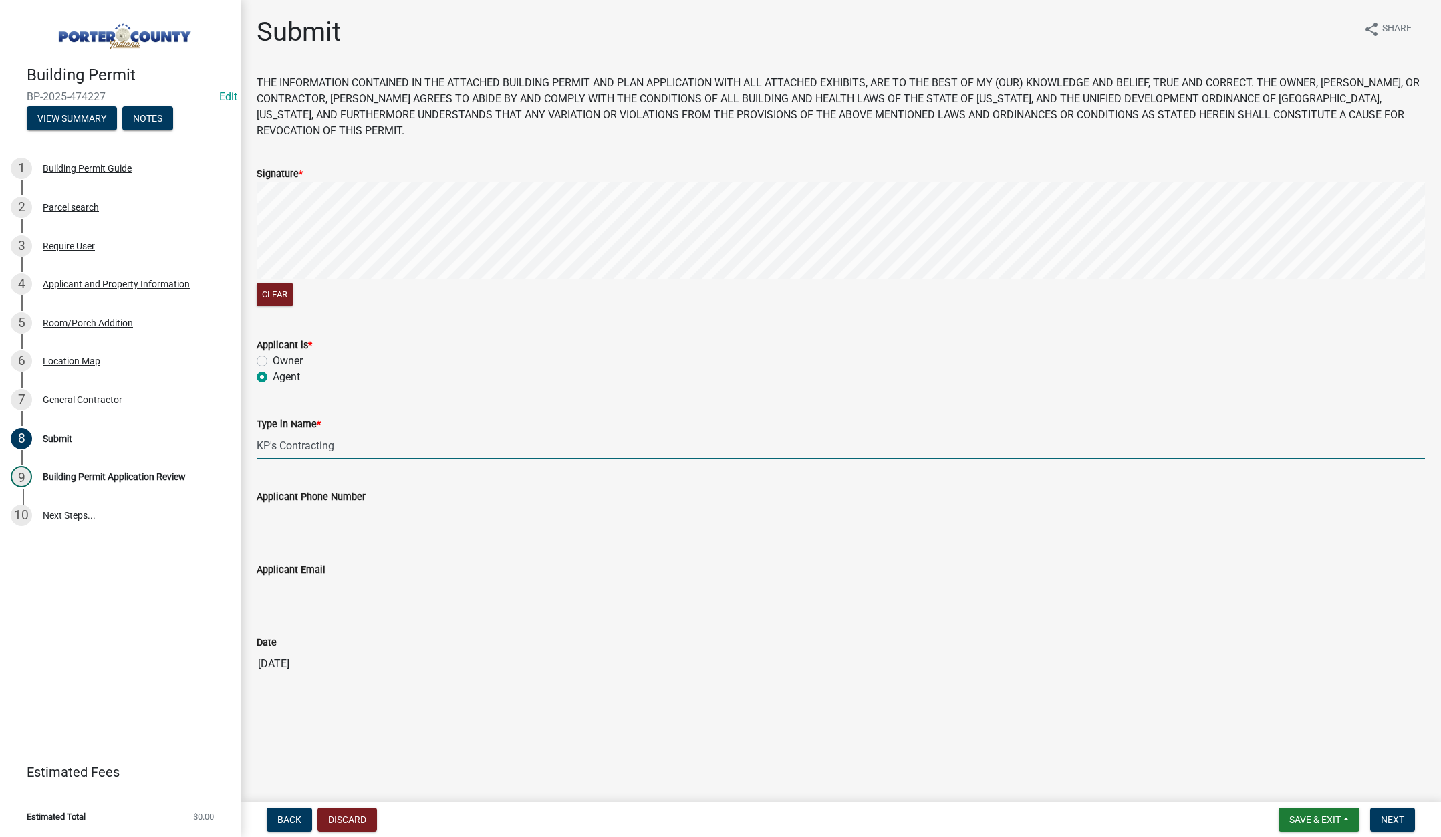
type input "KP's Contracting"
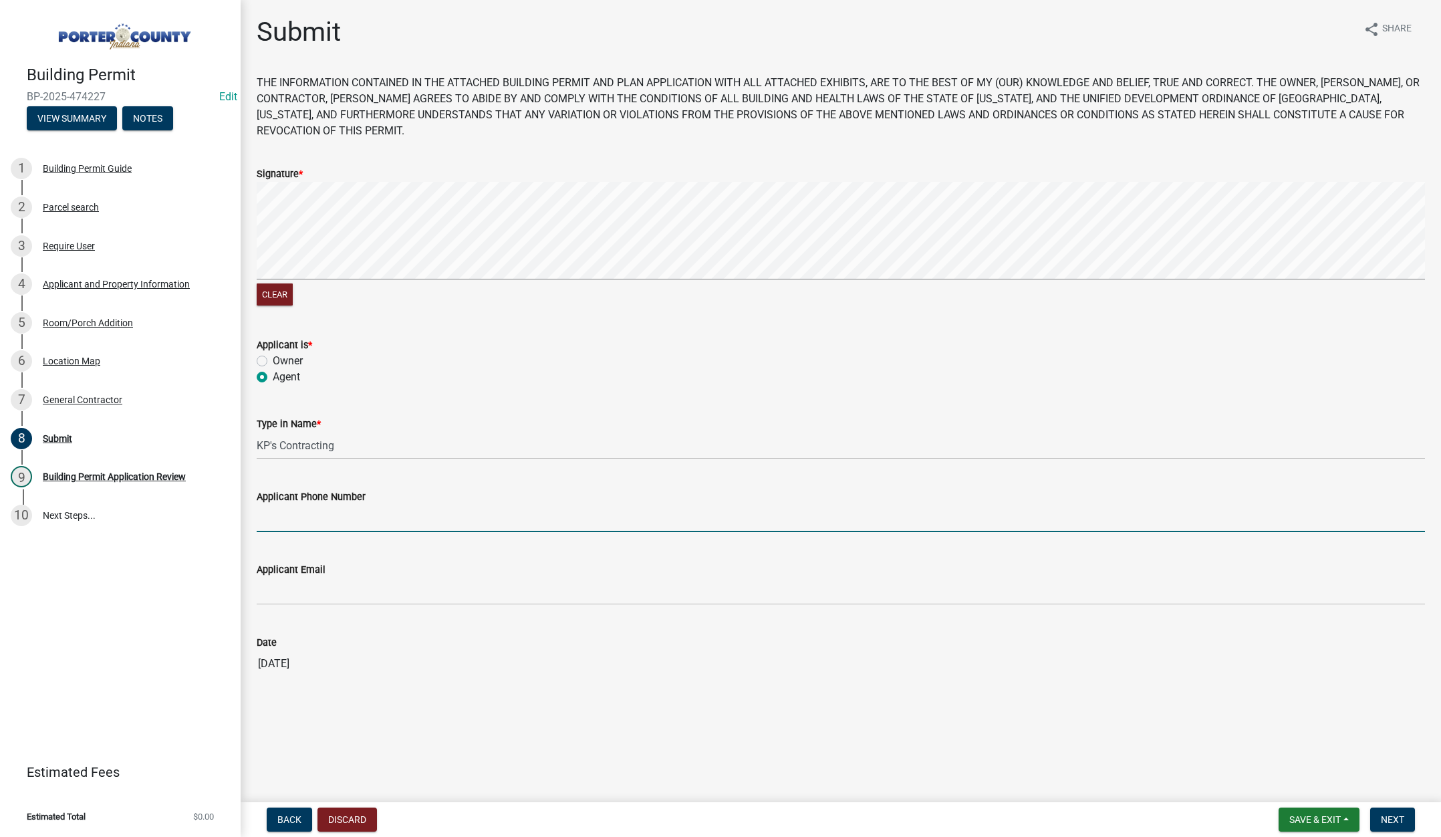
click at [330, 524] on input "Applicant Phone Number" at bounding box center [841, 518] width 1168 height 27
type input "219-405-1591"
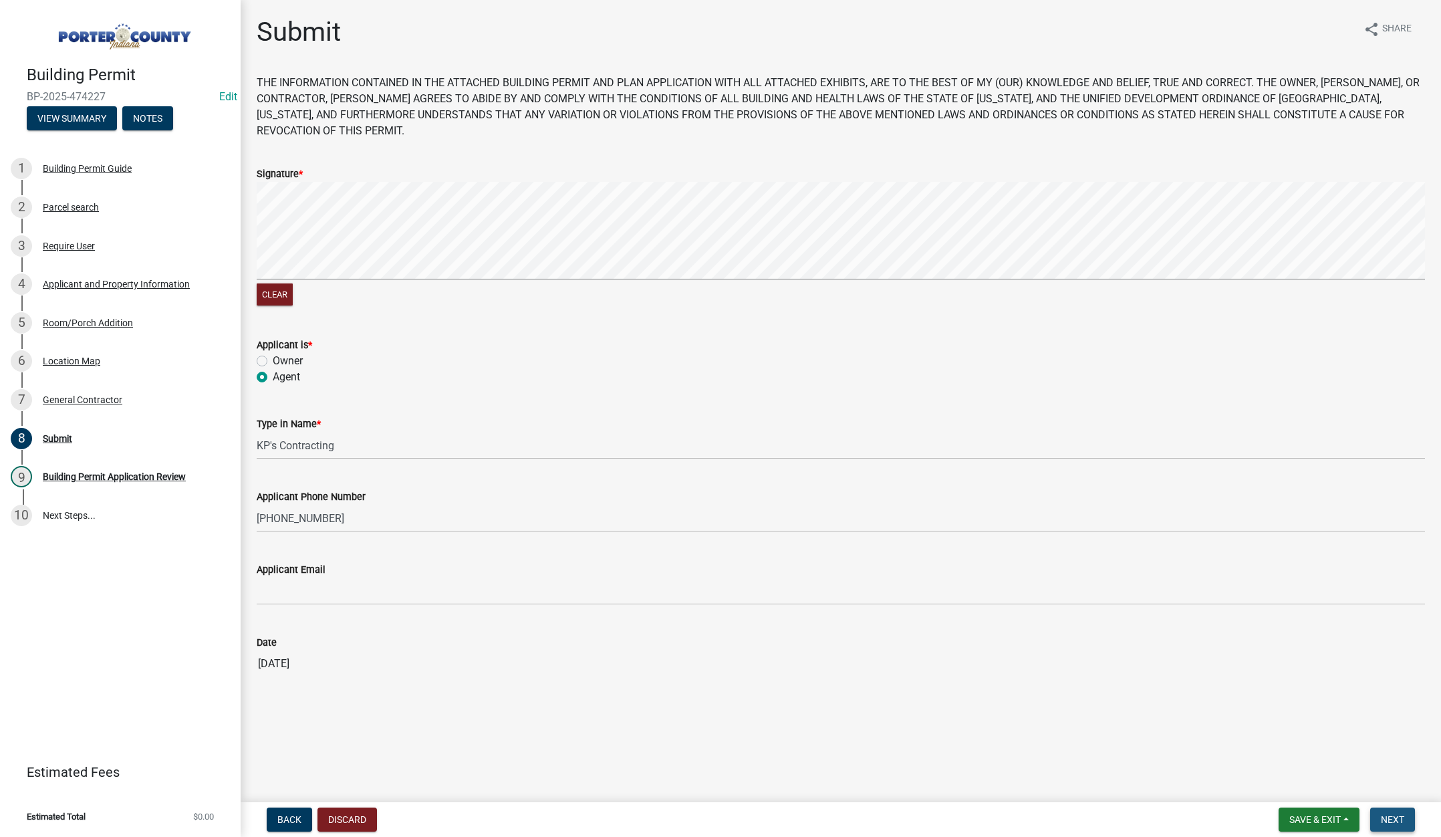
click at [1382, 819] on span "Next" at bounding box center [1392, 819] width 23 height 11
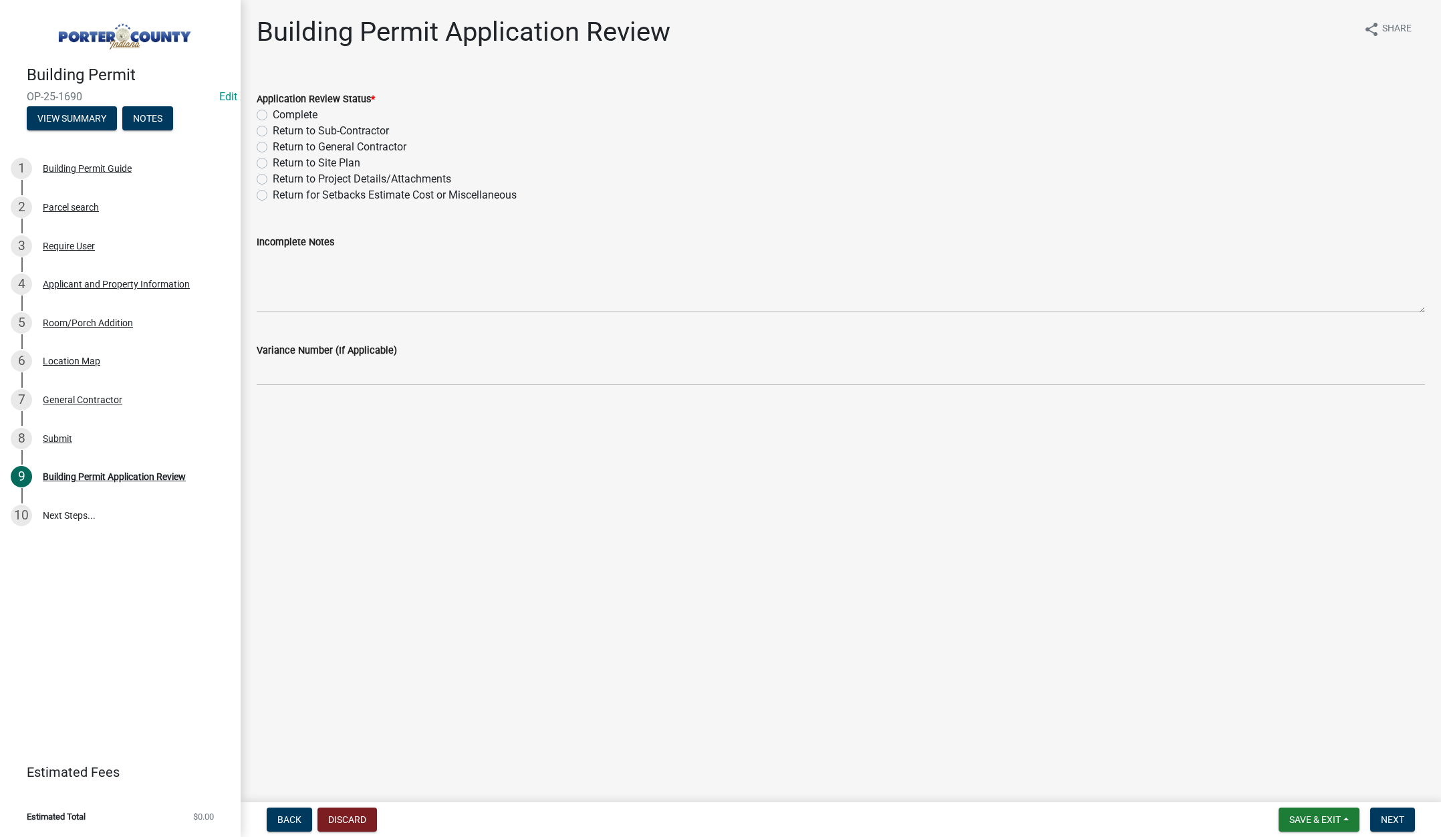
drag, startPoint x: 264, startPoint y: 114, endPoint x: 436, endPoint y: 189, distance: 188.3
click at [273, 114] on label "Complete" at bounding box center [295, 115] width 45 height 16
click at [273, 114] on input "Complete" at bounding box center [277, 111] width 9 height 9
radio input "true"
click at [1385, 817] on span "Next" at bounding box center [1392, 819] width 23 height 11
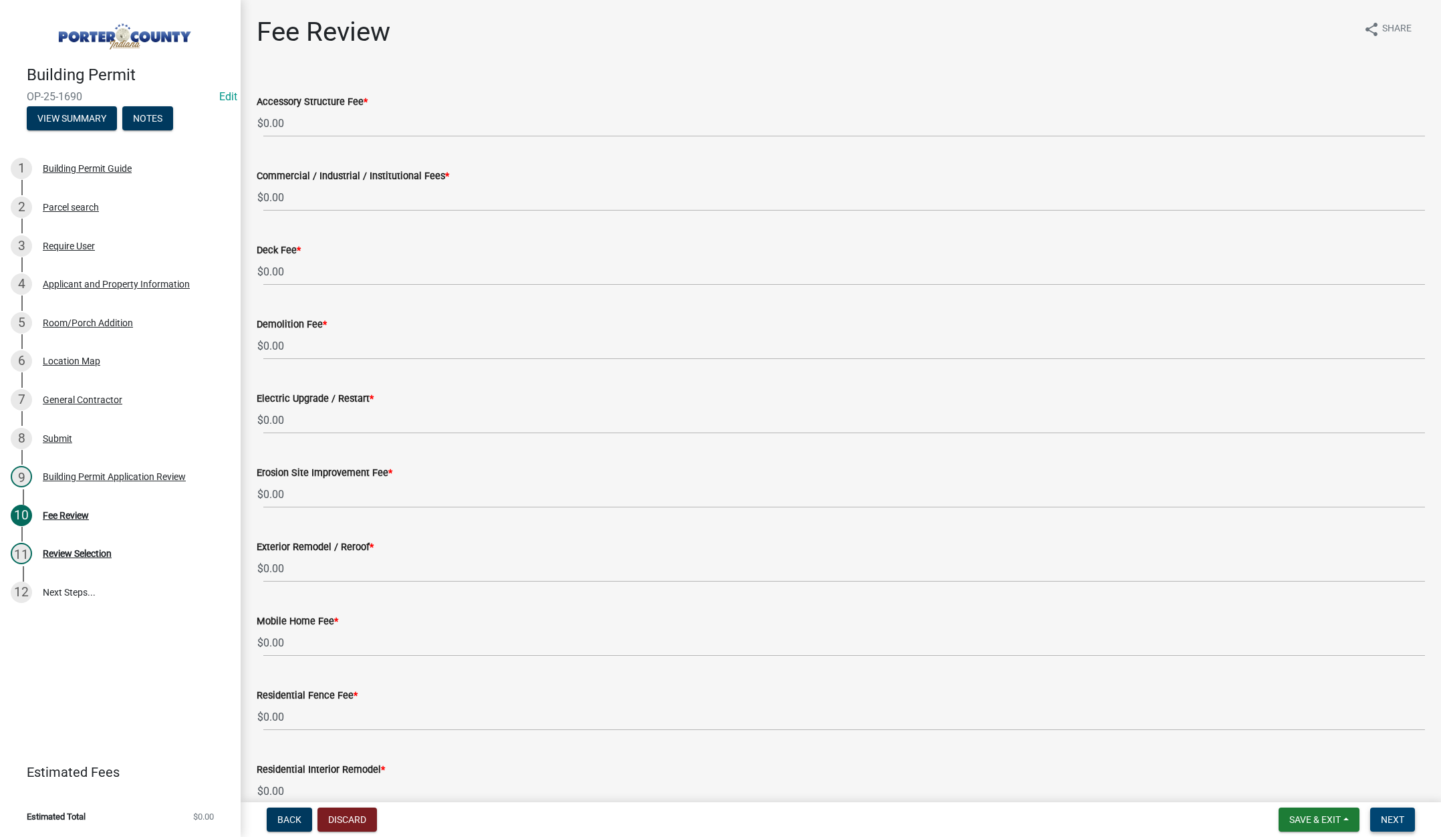
click at [1390, 811] on button "Next" at bounding box center [1392, 819] width 45 height 24
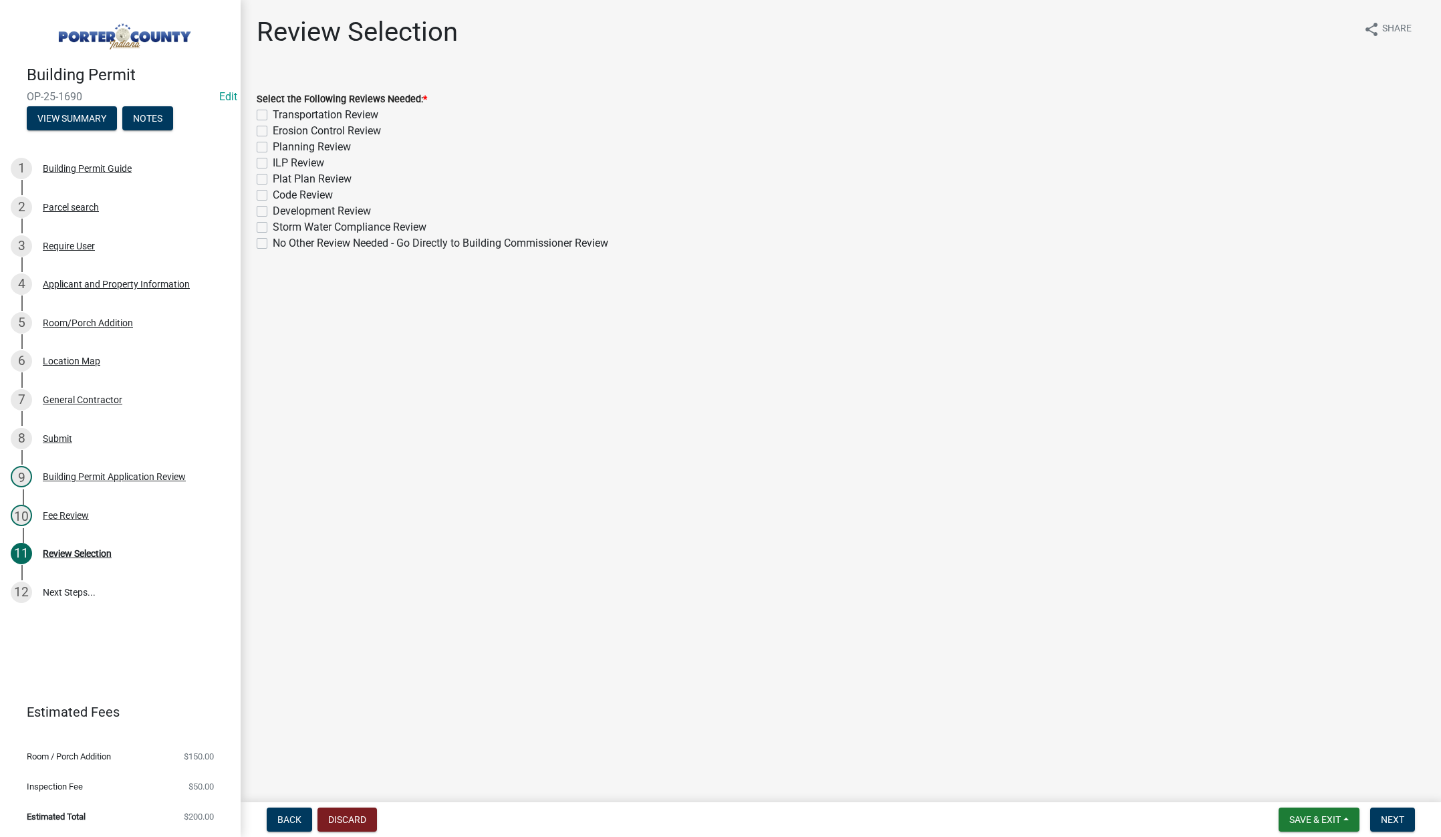
drag, startPoint x: 260, startPoint y: 145, endPoint x: 331, endPoint y: 204, distance: 92.1
click at [273, 146] on label "Planning Review" at bounding box center [312, 147] width 78 height 16
click at [273, 146] on input "Planning Review" at bounding box center [277, 143] width 9 height 9
checkbox input "true"
checkbox input "false"
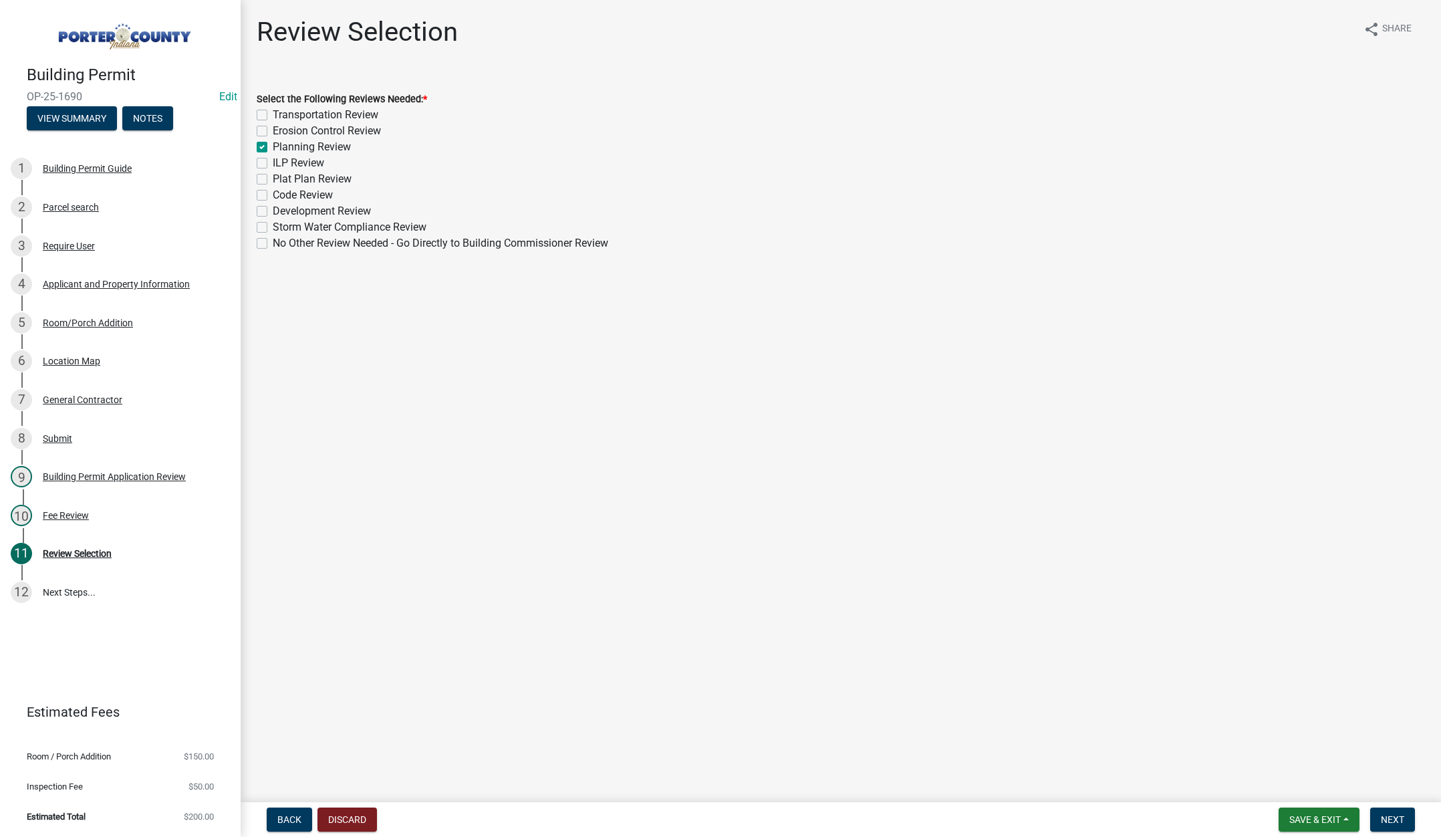
checkbox input "false"
checkbox input "true"
checkbox input "false"
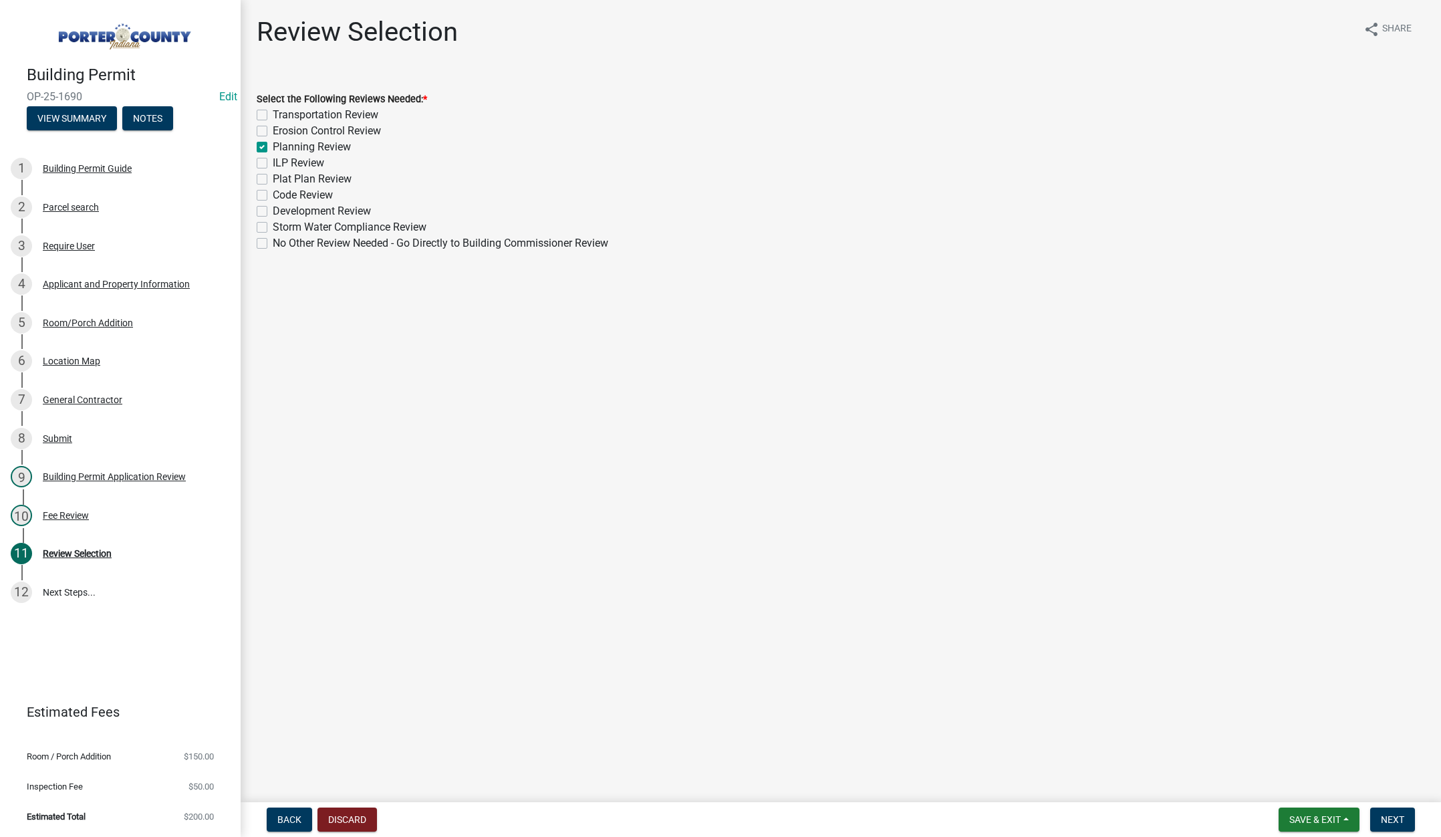
checkbox input "false"
click at [1381, 819] on span "Next" at bounding box center [1392, 819] width 23 height 11
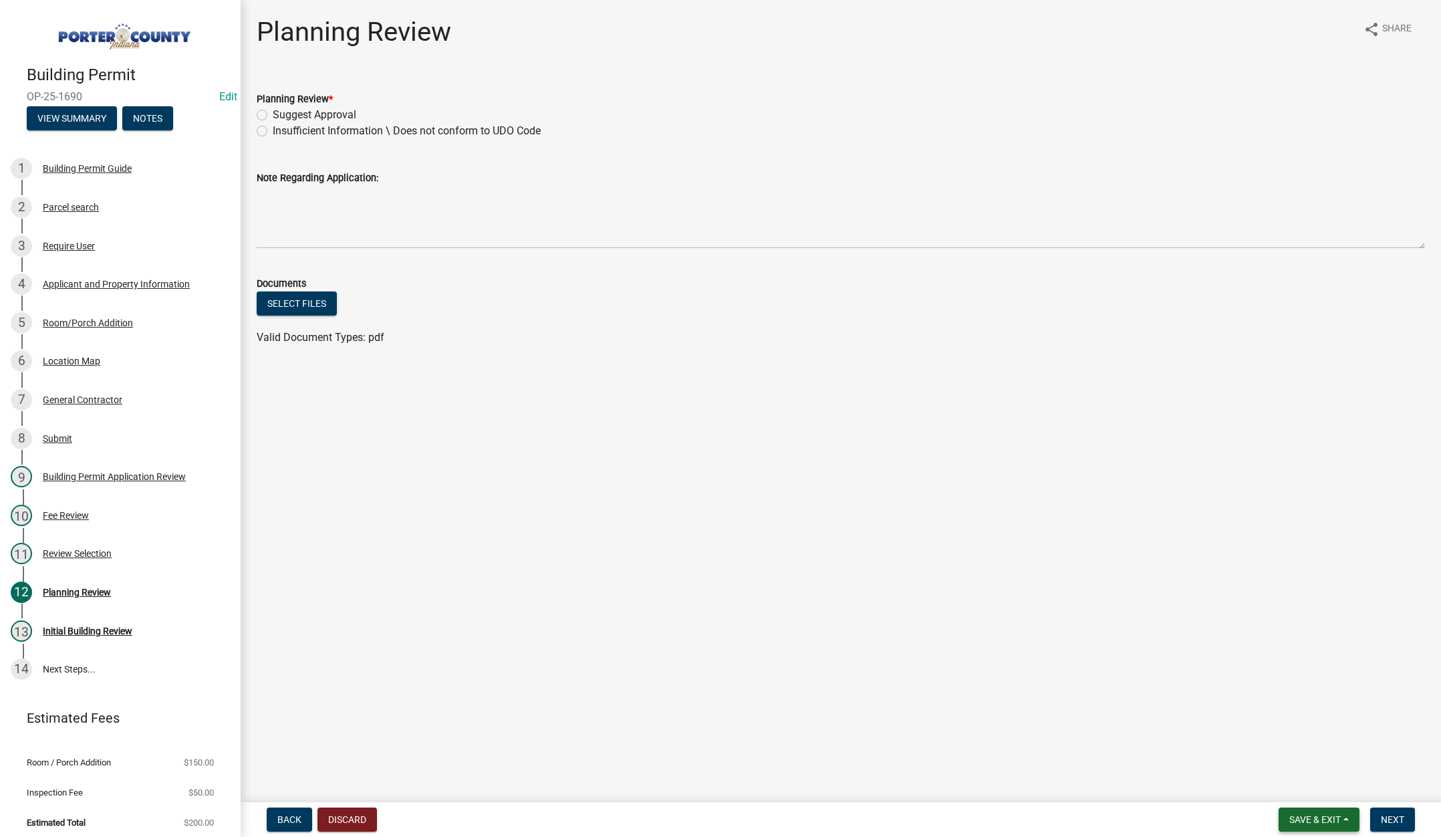
click at [1299, 815] on span "Save & Exit" at bounding box center [1314, 819] width 51 height 11
drag, startPoint x: 1292, startPoint y: 779, endPoint x: 1285, endPoint y: 777, distance: 7.0
click at [1292, 780] on button "Save & Exit" at bounding box center [1306, 785] width 107 height 32
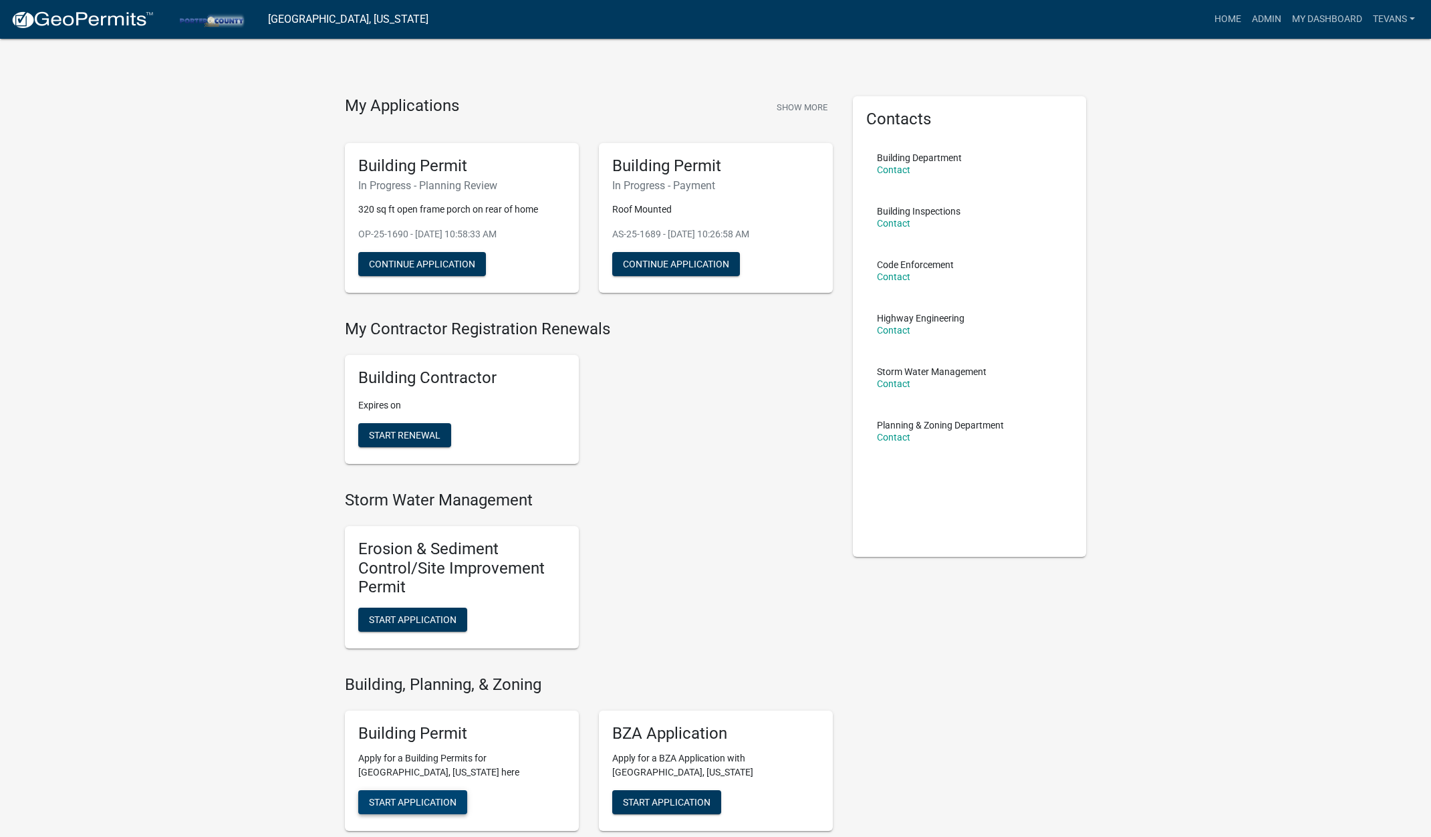
click at [414, 799] on span "Start Application" at bounding box center [413, 801] width 88 height 11
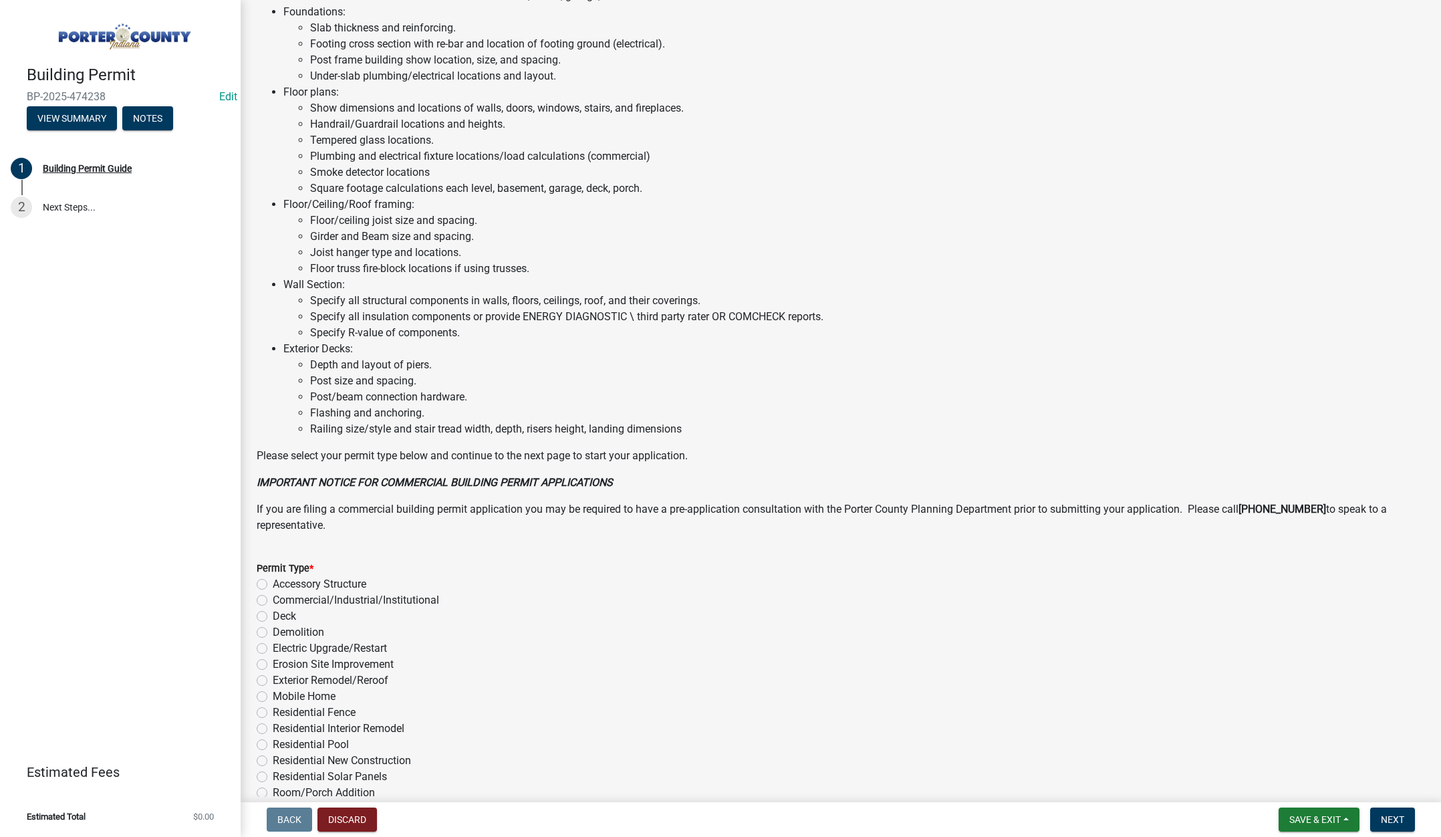
scroll to position [659, 0]
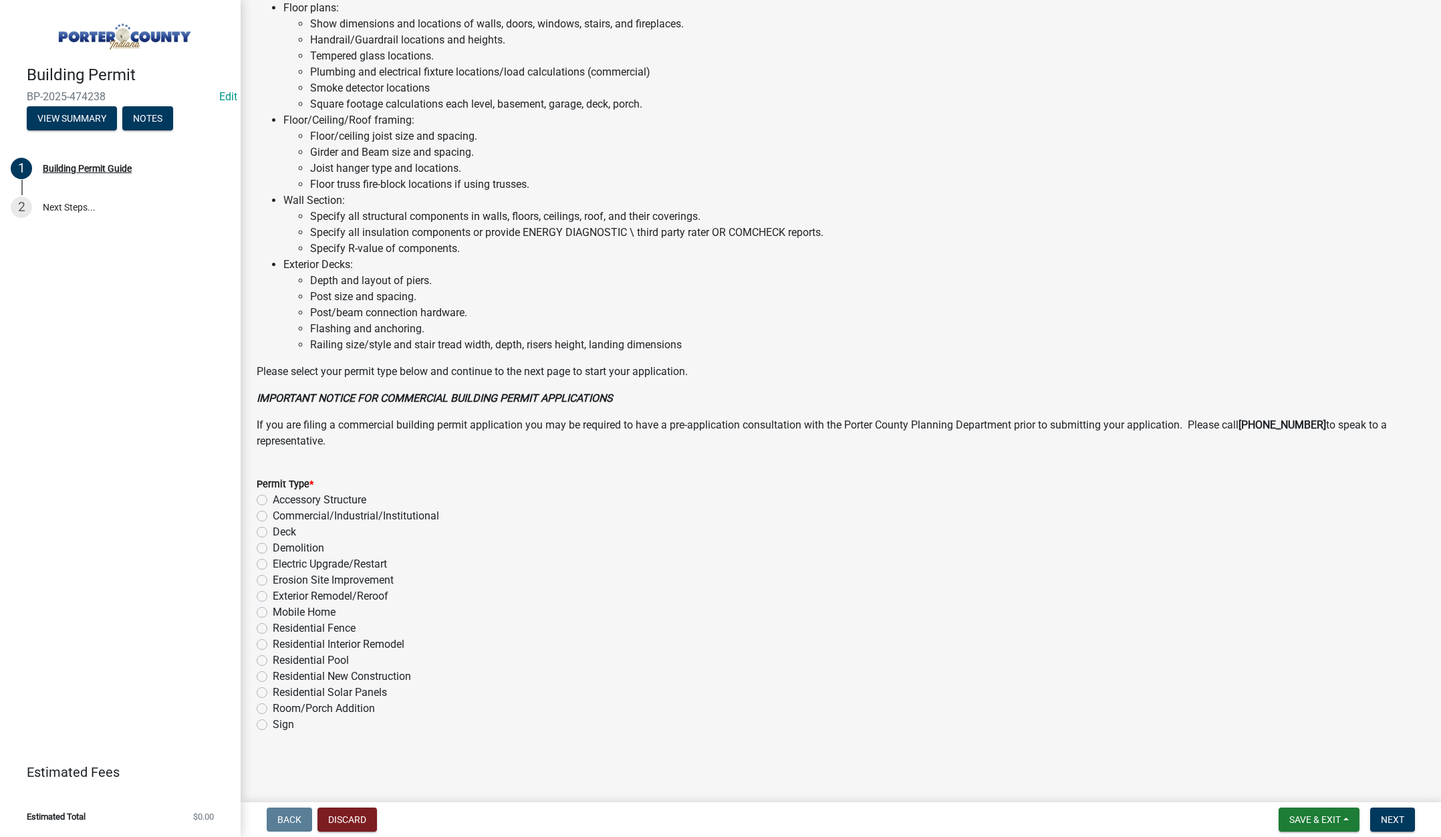
click at [273, 501] on label "Accessory Structure" at bounding box center [320, 500] width 94 height 16
click at [273, 501] on input "Accessory Structure" at bounding box center [277, 496] width 9 height 9
radio input "true"
click at [1390, 815] on span "Next" at bounding box center [1392, 819] width 23 height 11
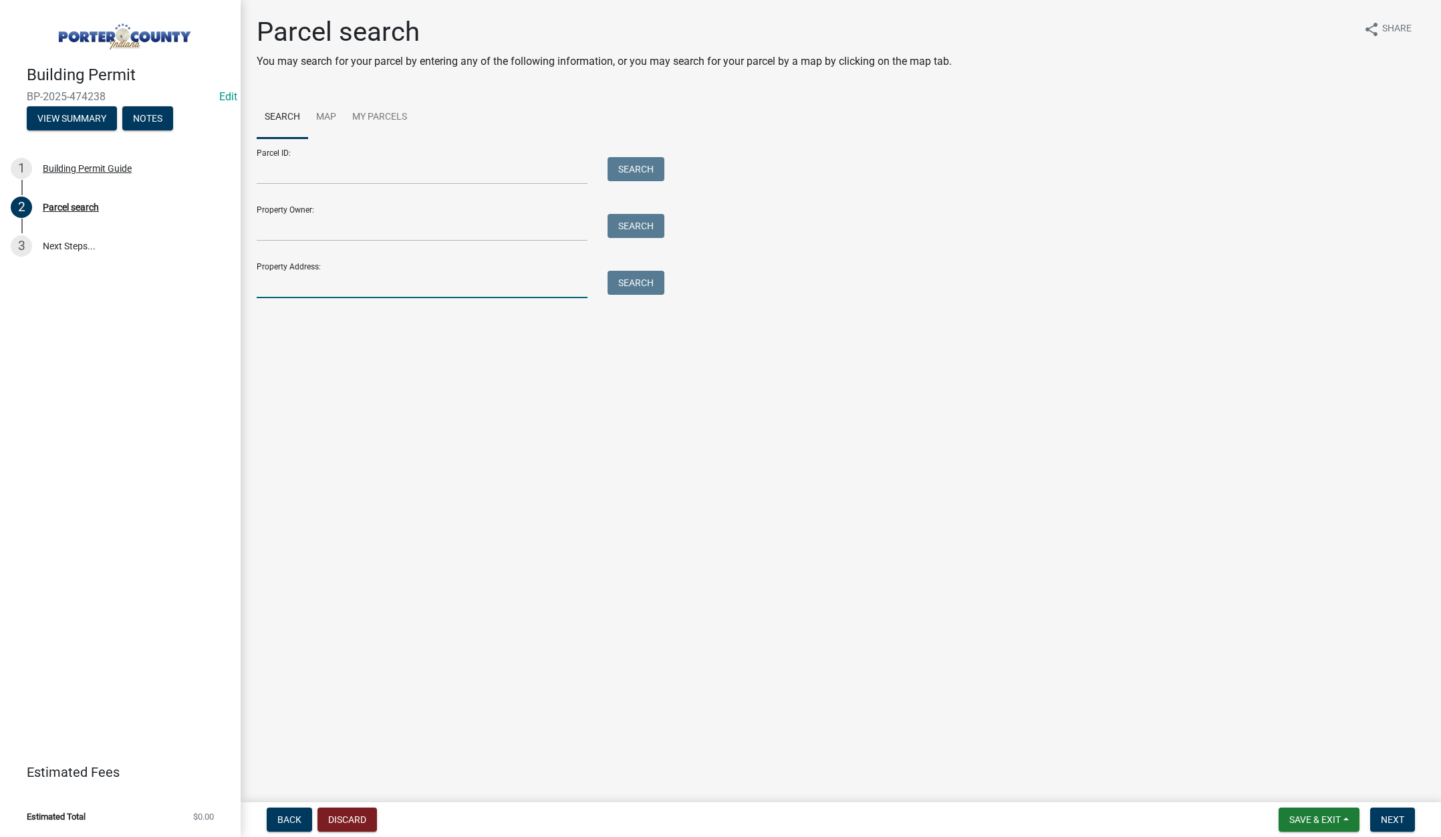
click at [290, 289] on input "Property Address:" at bounding box center [422, 284] width 331 height 27
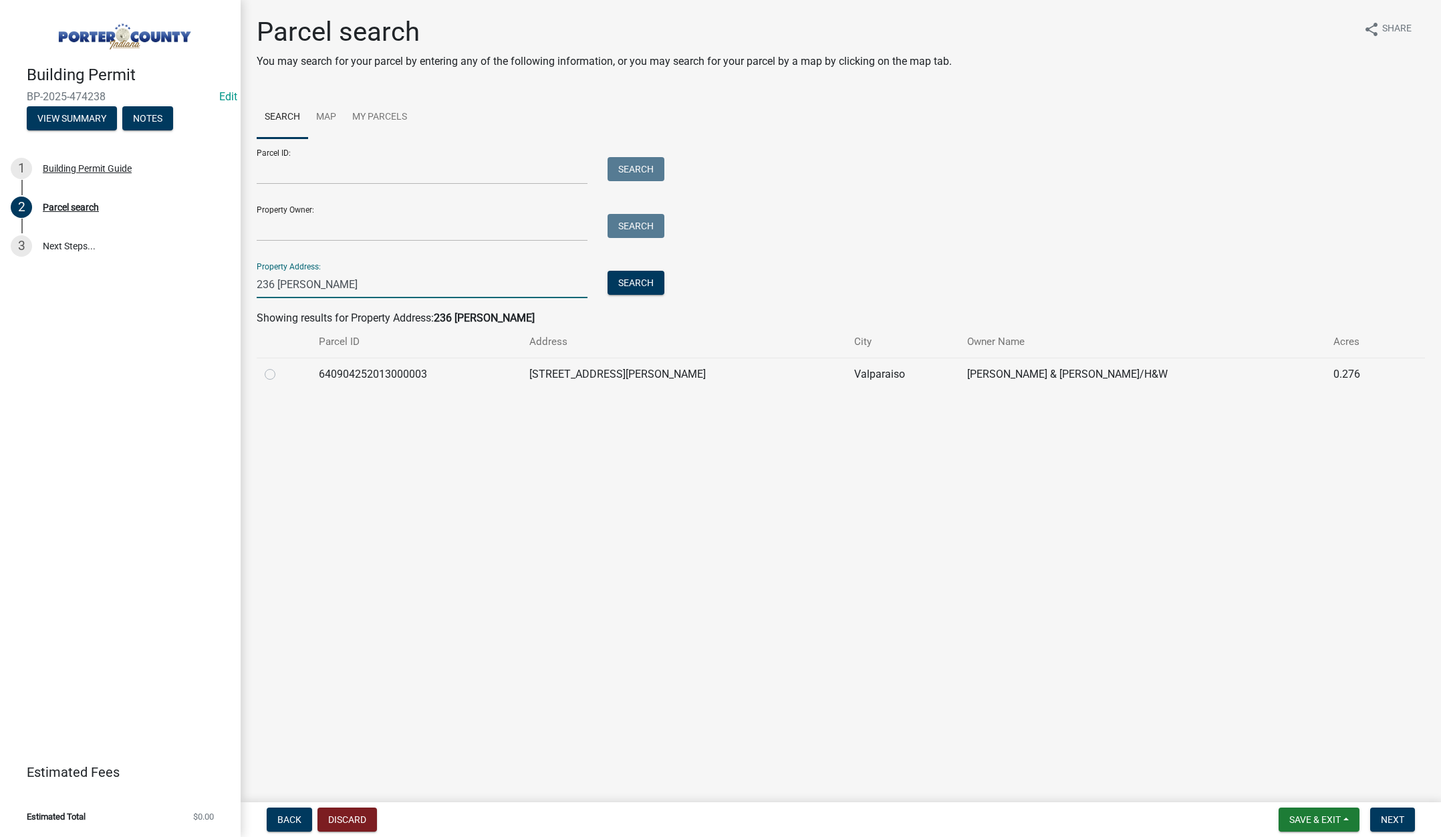
type input "236 kris"
click at [281, 366] on label at bounding box center [281, 366] width 0 height 0
click at [281, 372] on input "radio" at bounding box center [285, 370] width 9 height 9
radio input "true"
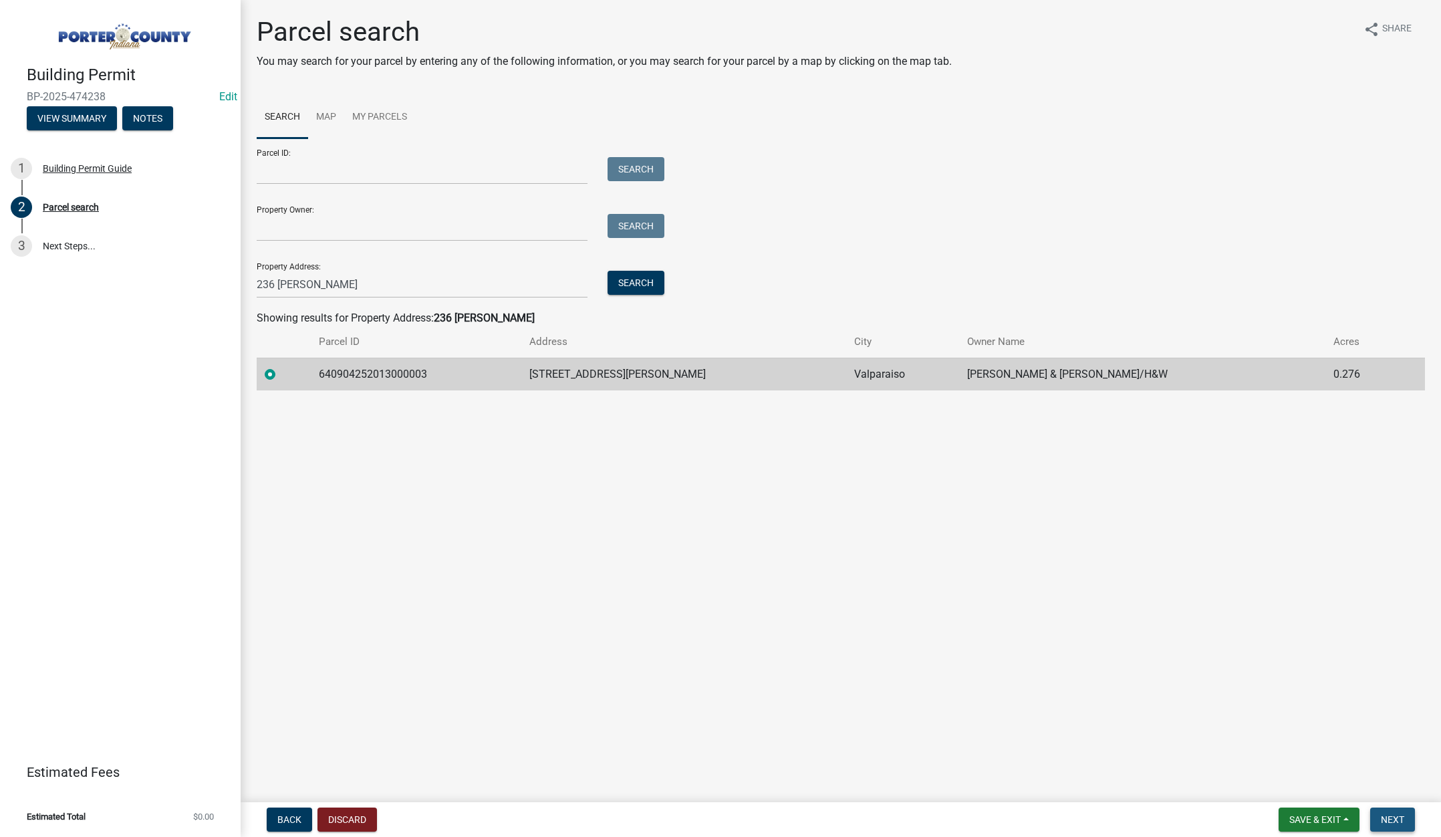
click at [1393, 812] on button "Next" at bounding box center [1392, 819] width 45 height 24
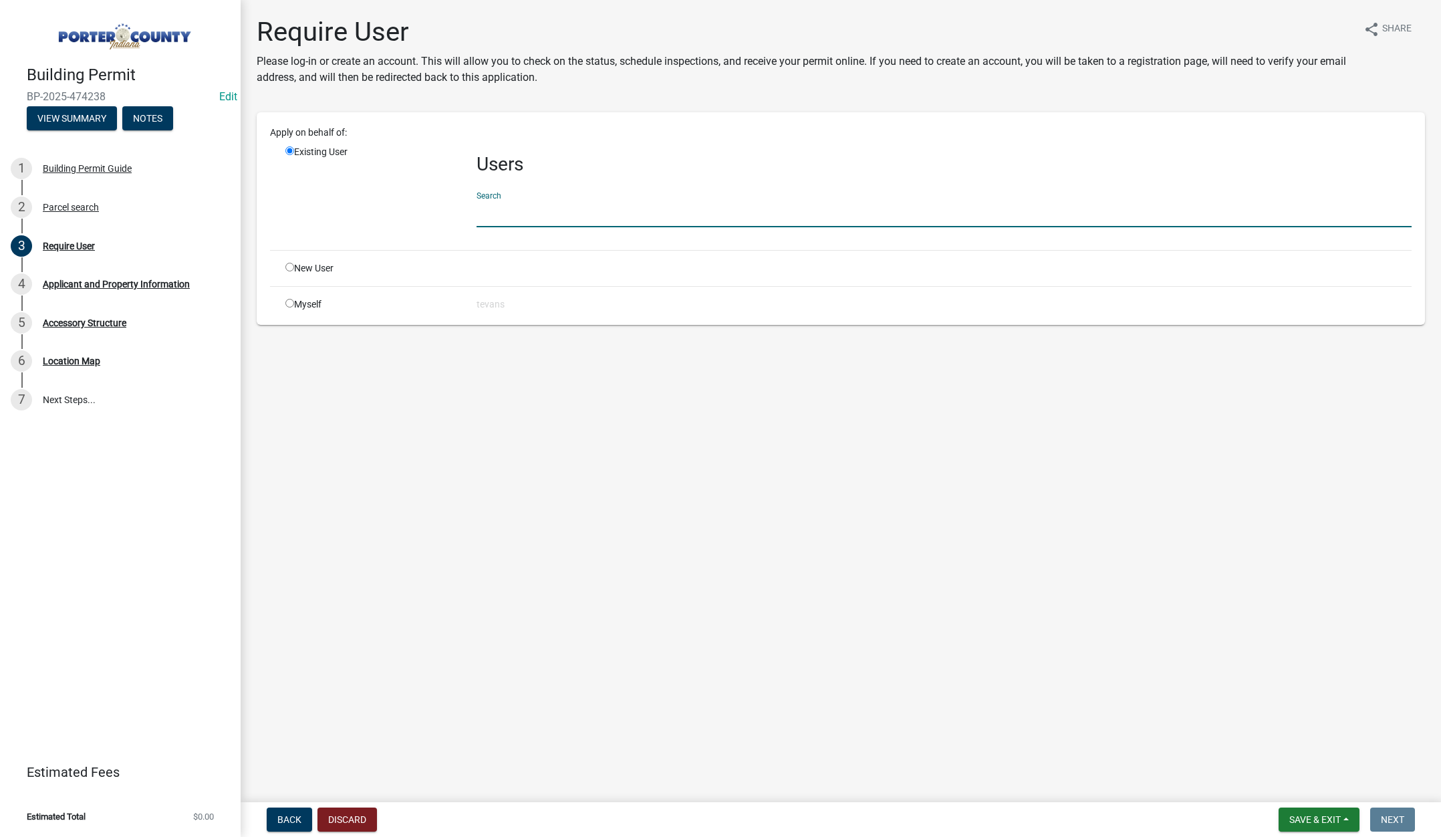
click at [503, 214] on input "text" at bounding box center [944, 213] width 935 height 27
type input "tami"
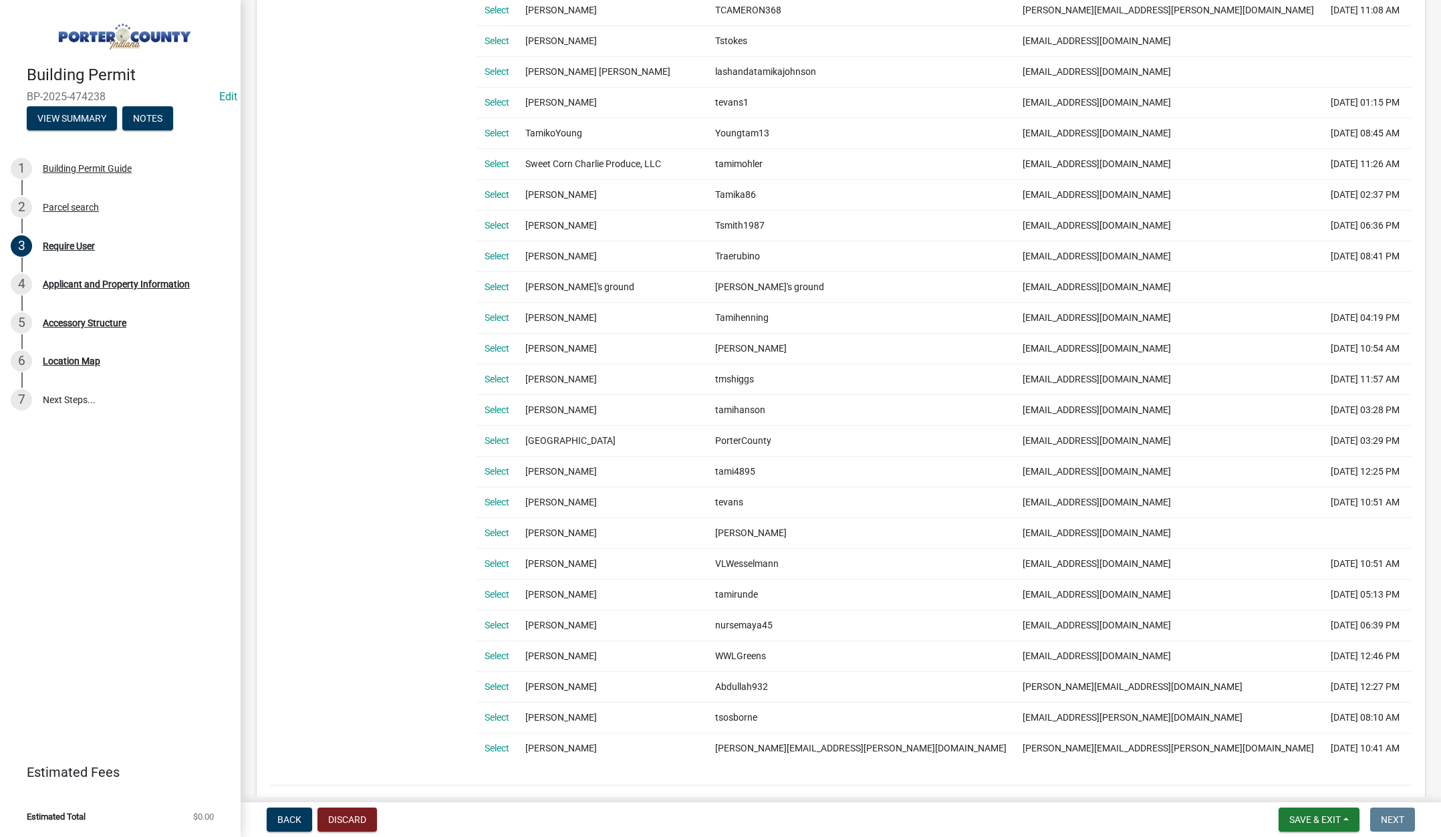
scroll to position [790, 0]
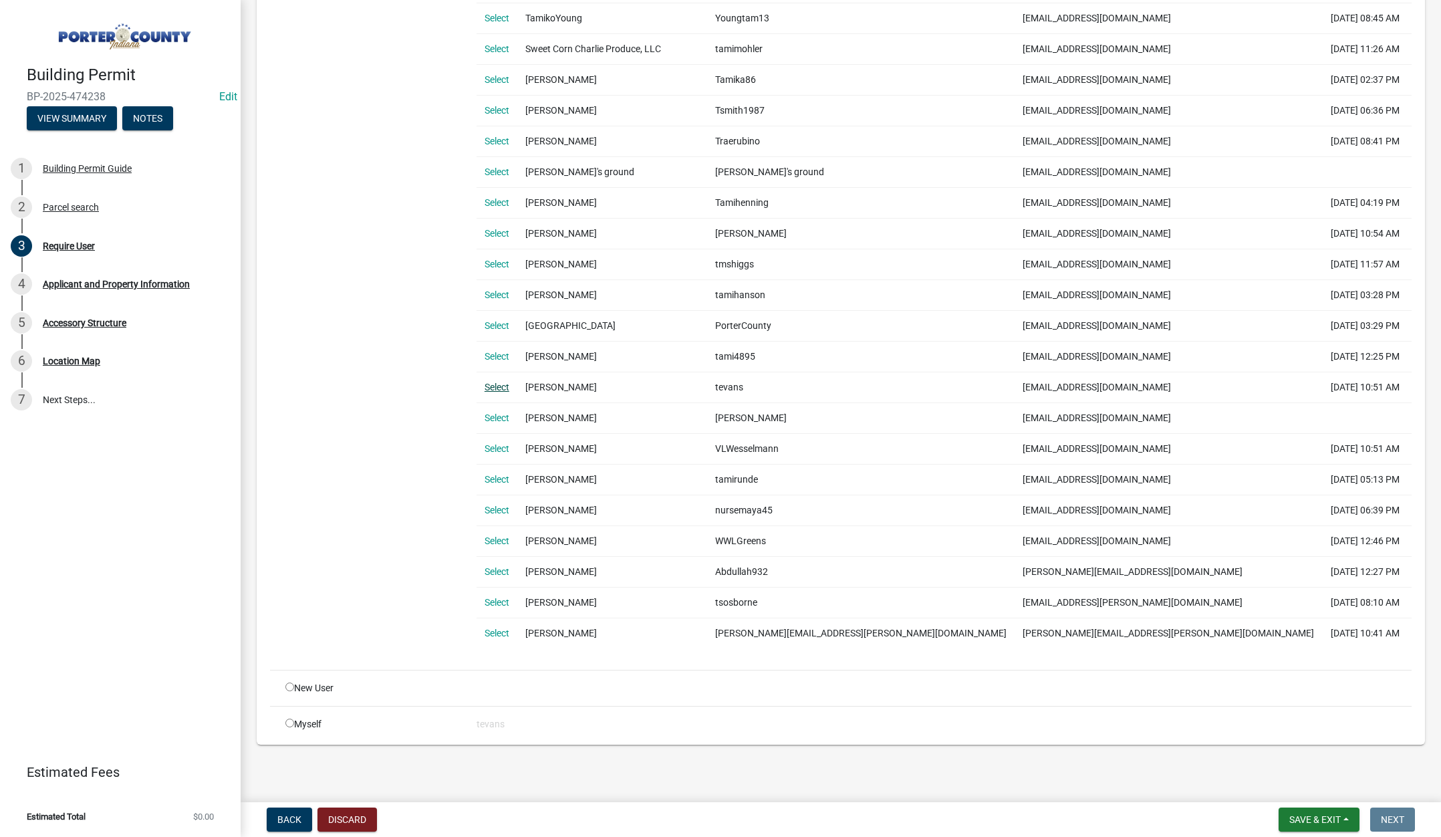
click at [491, 386] on link "Select" at bounding box center [497, 387] width 25 height 11
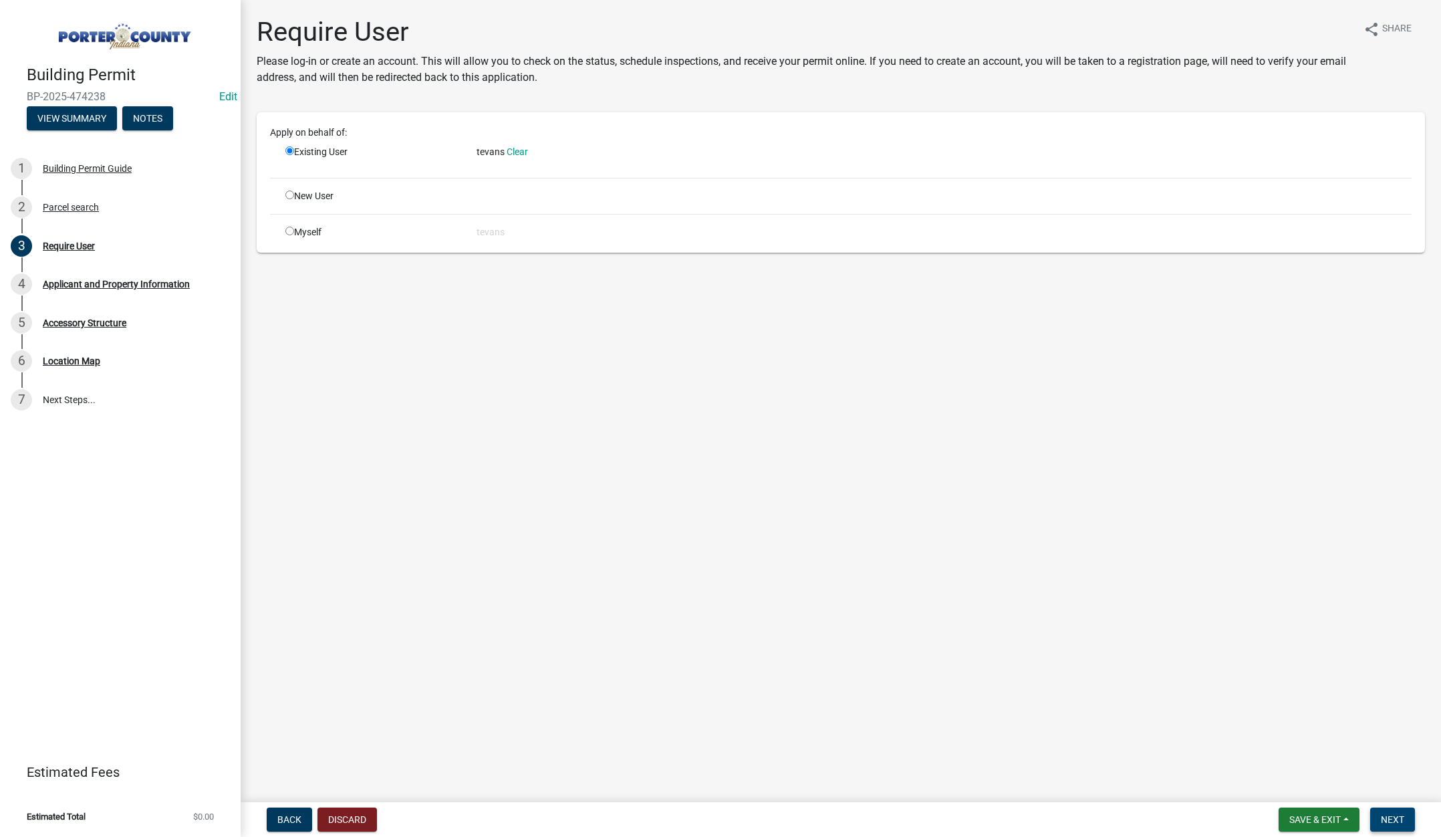
click at [1392, 814] on span "Next" at bounding box center [1392, 819] width 23 height 11
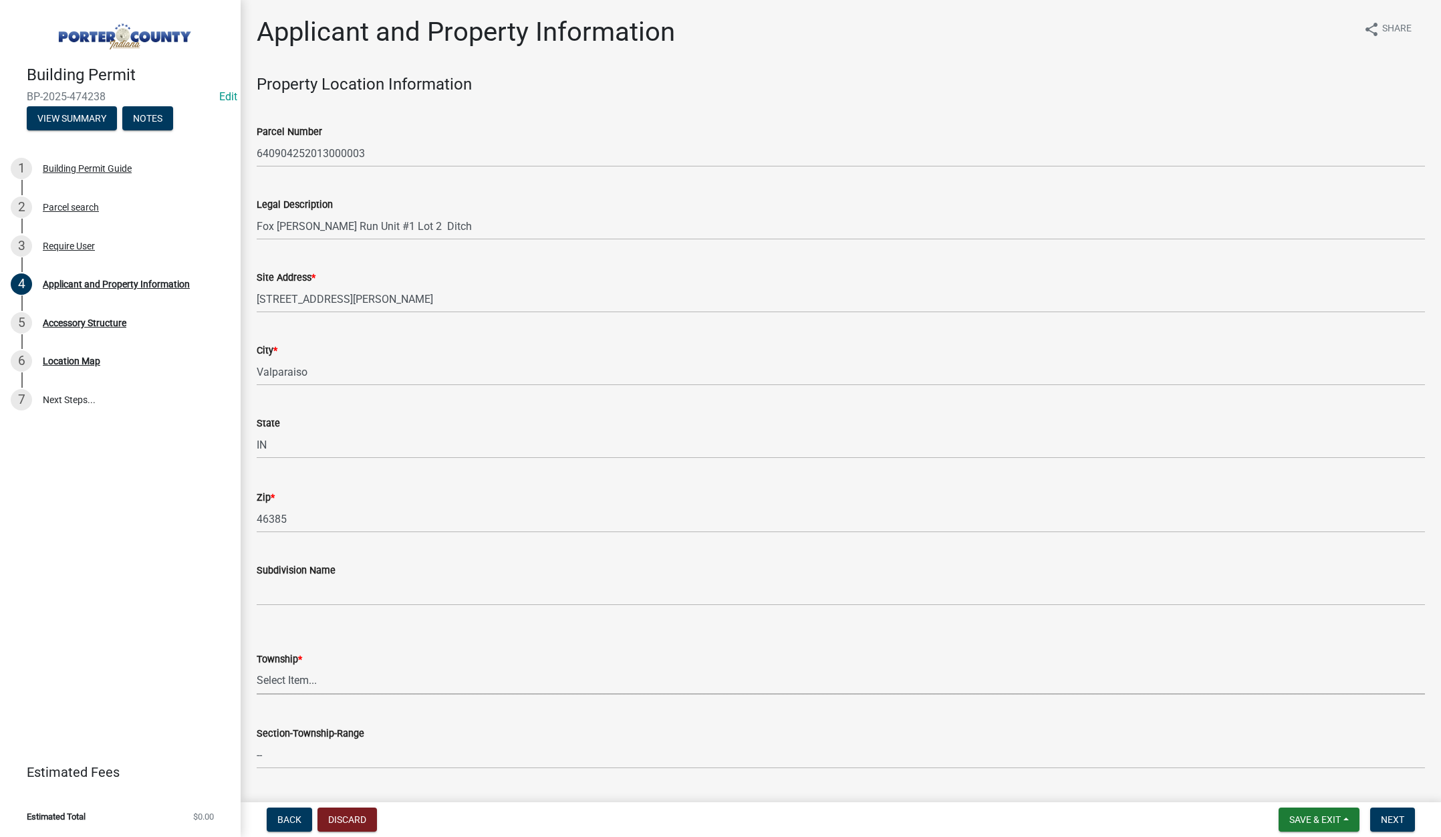
click at [288, 678] on select "Select Item... Boone Center Jackson Liberty Morgan Pine Pleasant Portage Porter…" at bounding box center [841, 680] width 1168 height 27
click at [257, 667] on select "Select Item... Boone Center Jackson Liberty Morgan Pine Pleasant Portage Porter…" at bounding box center [841, 680] width 1168 height 27
select select "6f5aa9ae-62ac-41bd-979a-9c71eae504cc"
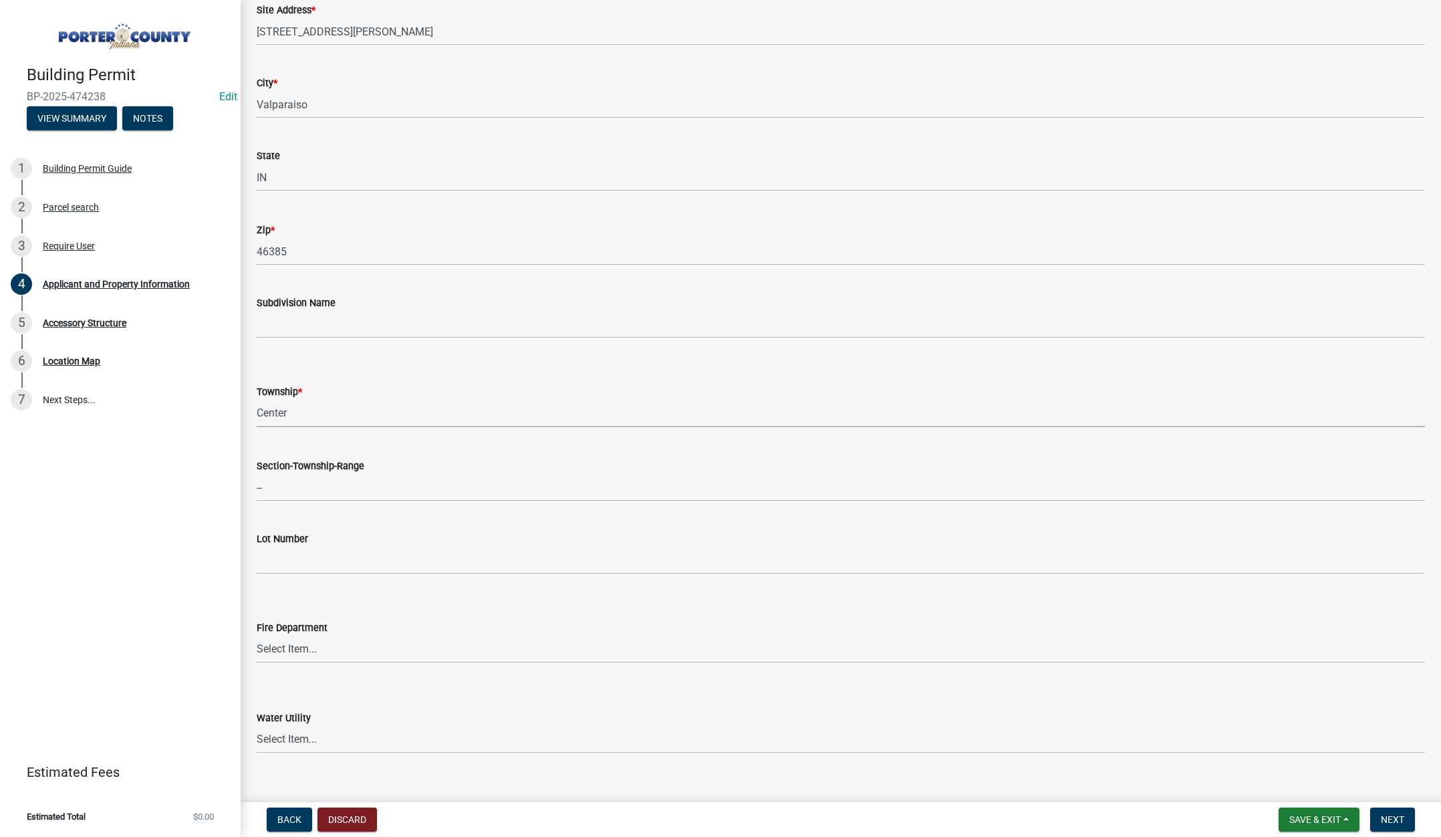
scroll to position [535, 0]
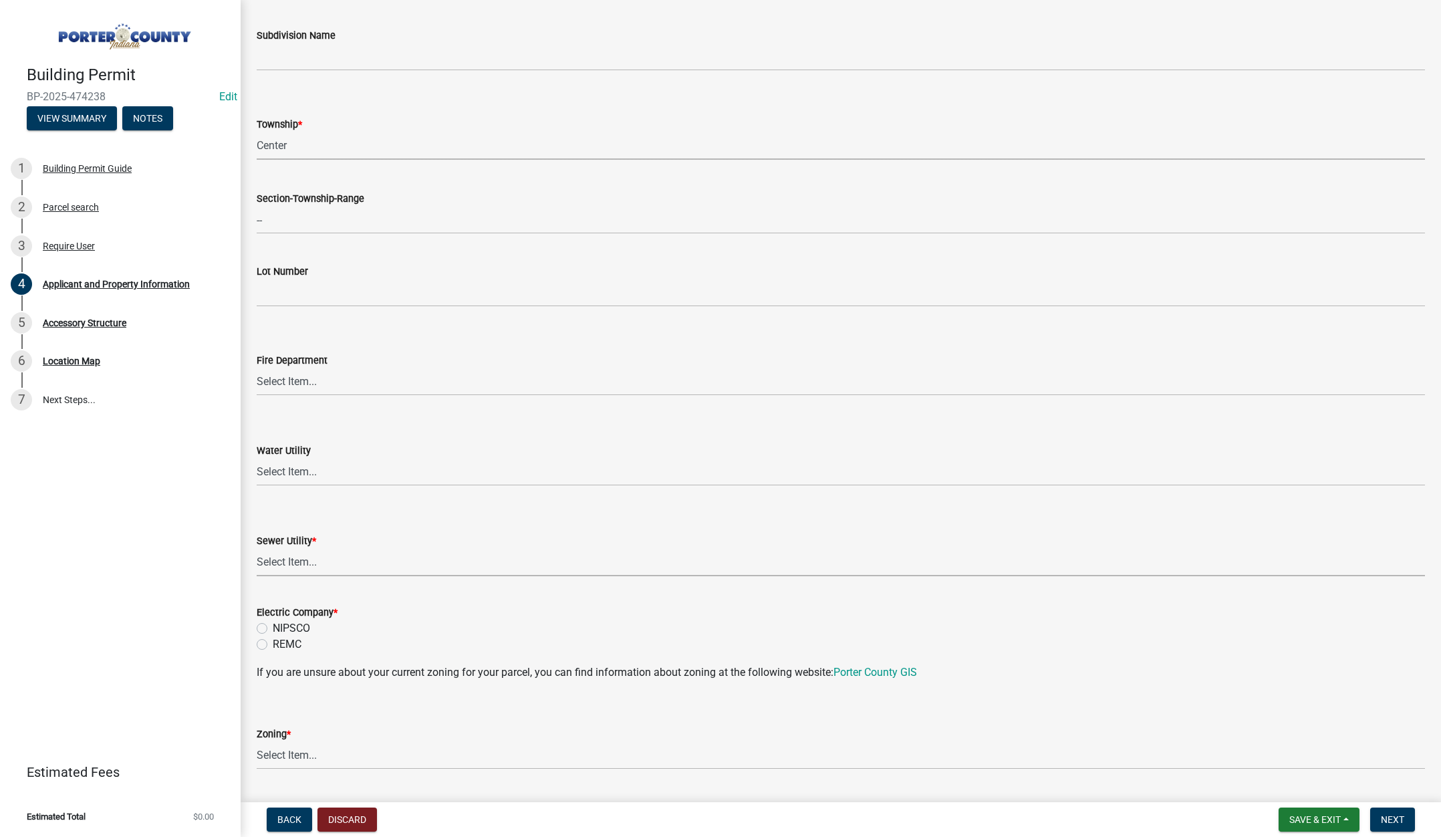
click at [287, 559] on select "Select Item... Aqua Indiana Inc Damon Run Falling Waters Lake Eliza - LEACD Nat…" at bounding box center [841, 562] width 1168 height 27
click at [257, 549] on select "Select Item... Aqua Indiana Inc Damon Run Falling Waters Lake Eliza - LEACD Nat…" at bounding box center [841, 562] width 1168 height 27
select select "ad46db9b-b68a-4590-8d08-f4fb10f3ead6"
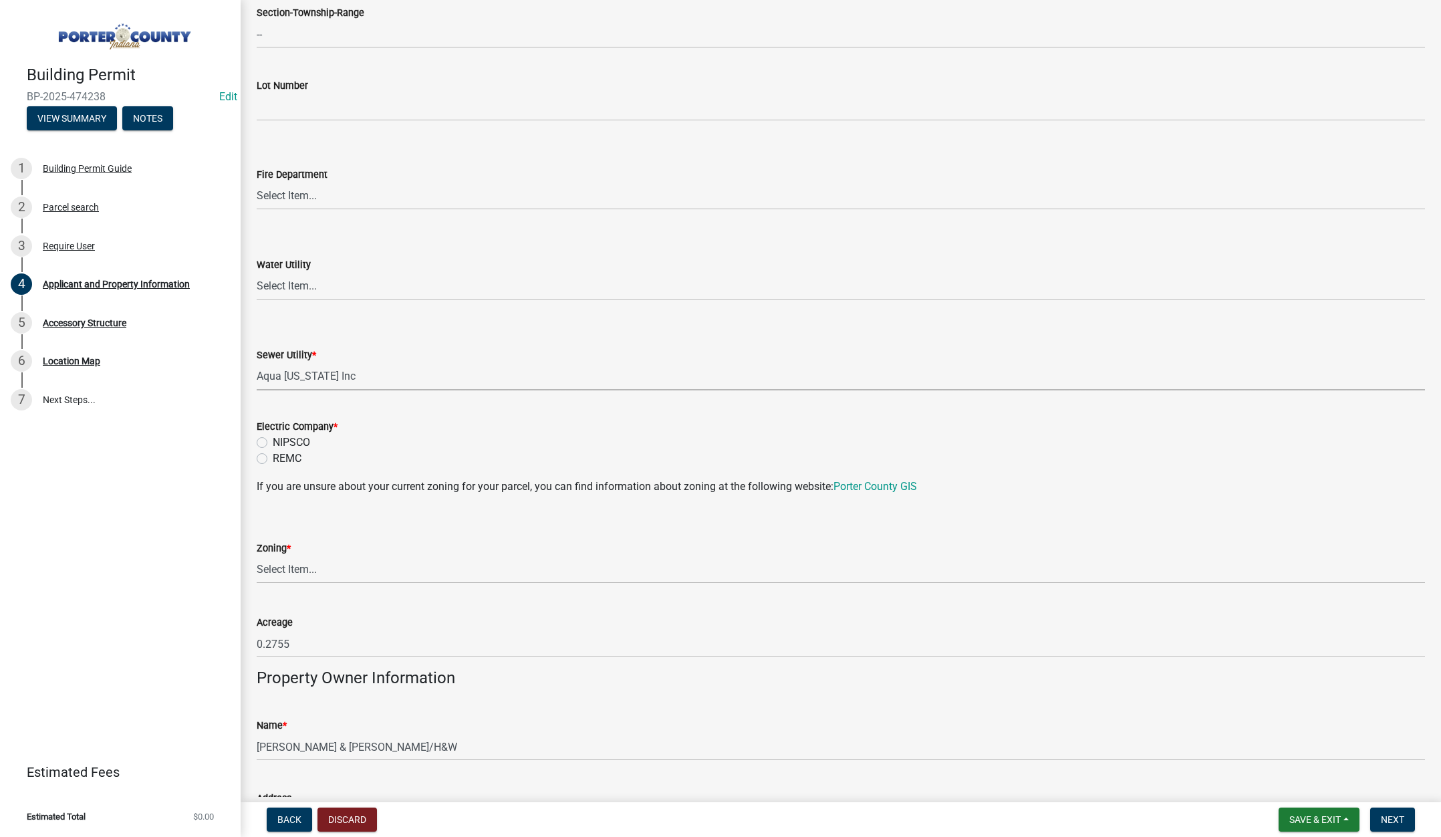
scroll to position [735, 0]
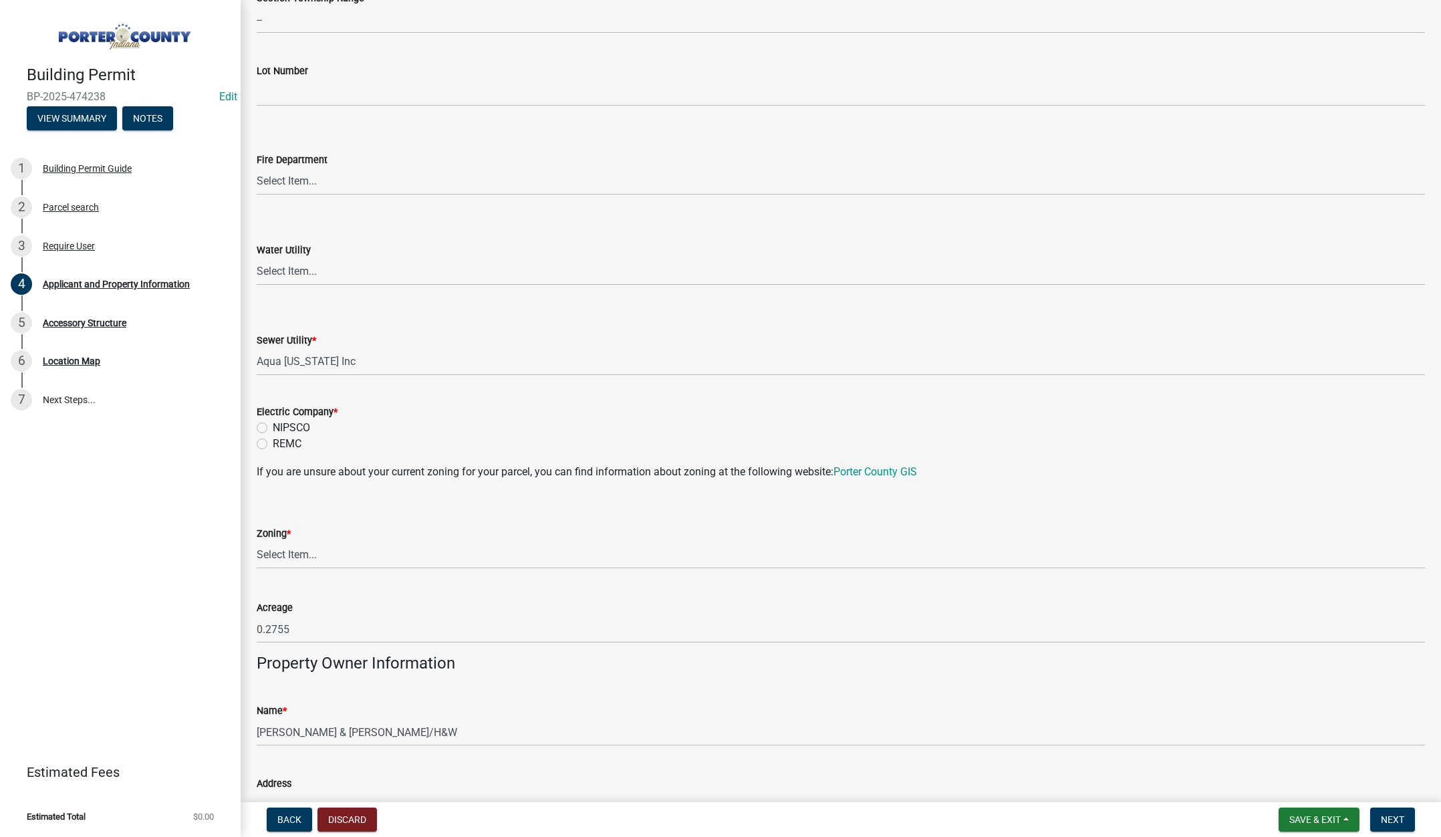
click at [273, 426] on label "NIPSCO" at bounding box center [291, 428] width 37 height 16
click at [273, 426] on input "NIPSCO" at bounding box center [277, 424] width 9 height 9
radio input "true"
click at [283, 552] on select "Select Item... A1 A2 CH CM CN I1 I2 I3 IN MP OT P1 P2 PUD R1 R2 R3 R4 RL RR" at bounding box center [841, 554] width 1168 height 27
click at [257, 541] on select "Select Item... A1 A2 CH CM CN I1 I2 I3 IN MP OT P1 P2 PUD R1 R2 R3 R4 RL RR" at bounding box center [841, 554] width 1168 height 27
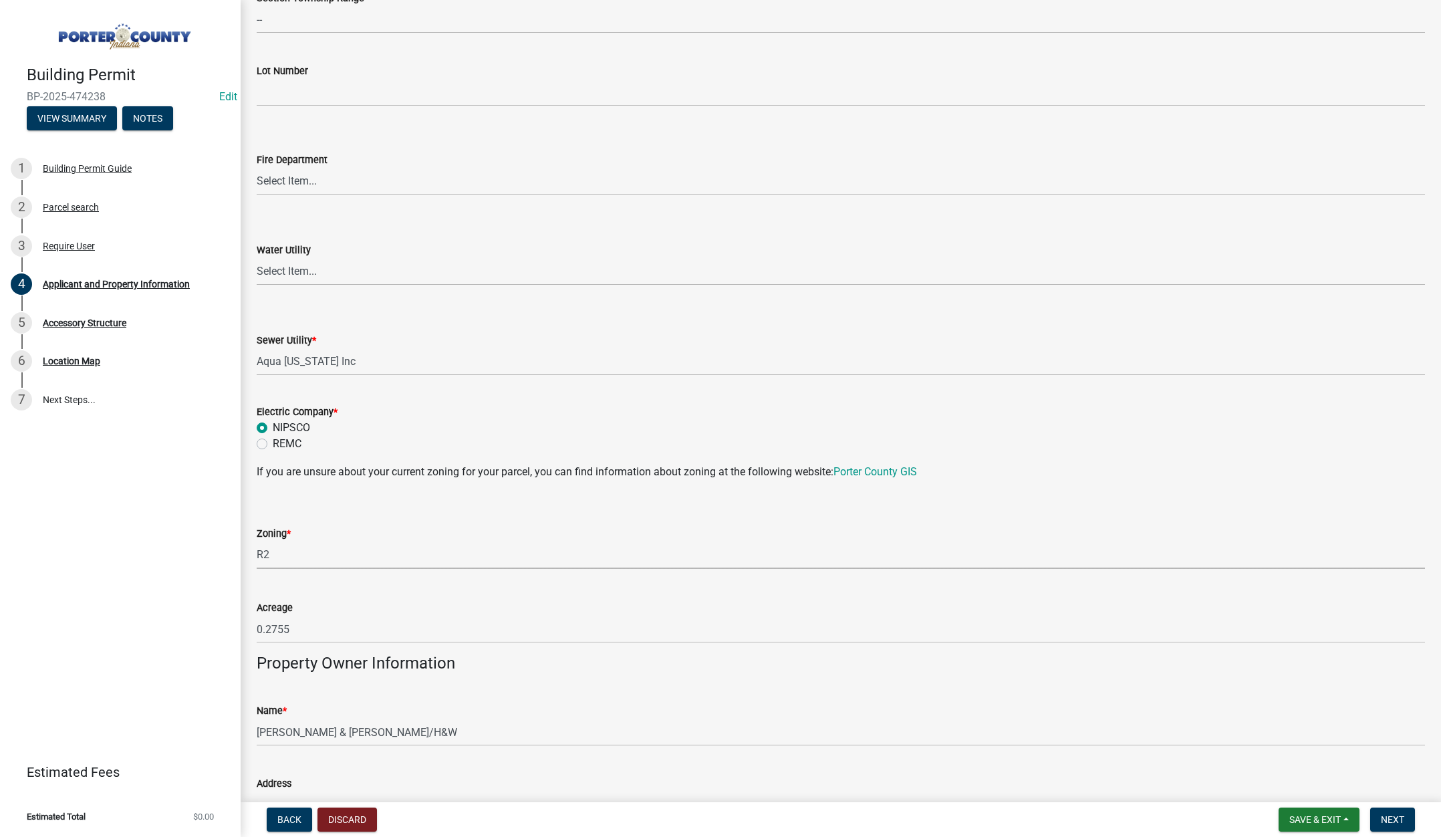
select select "0d764019-f1ff-4f3b-9299-33f0d080acc7"
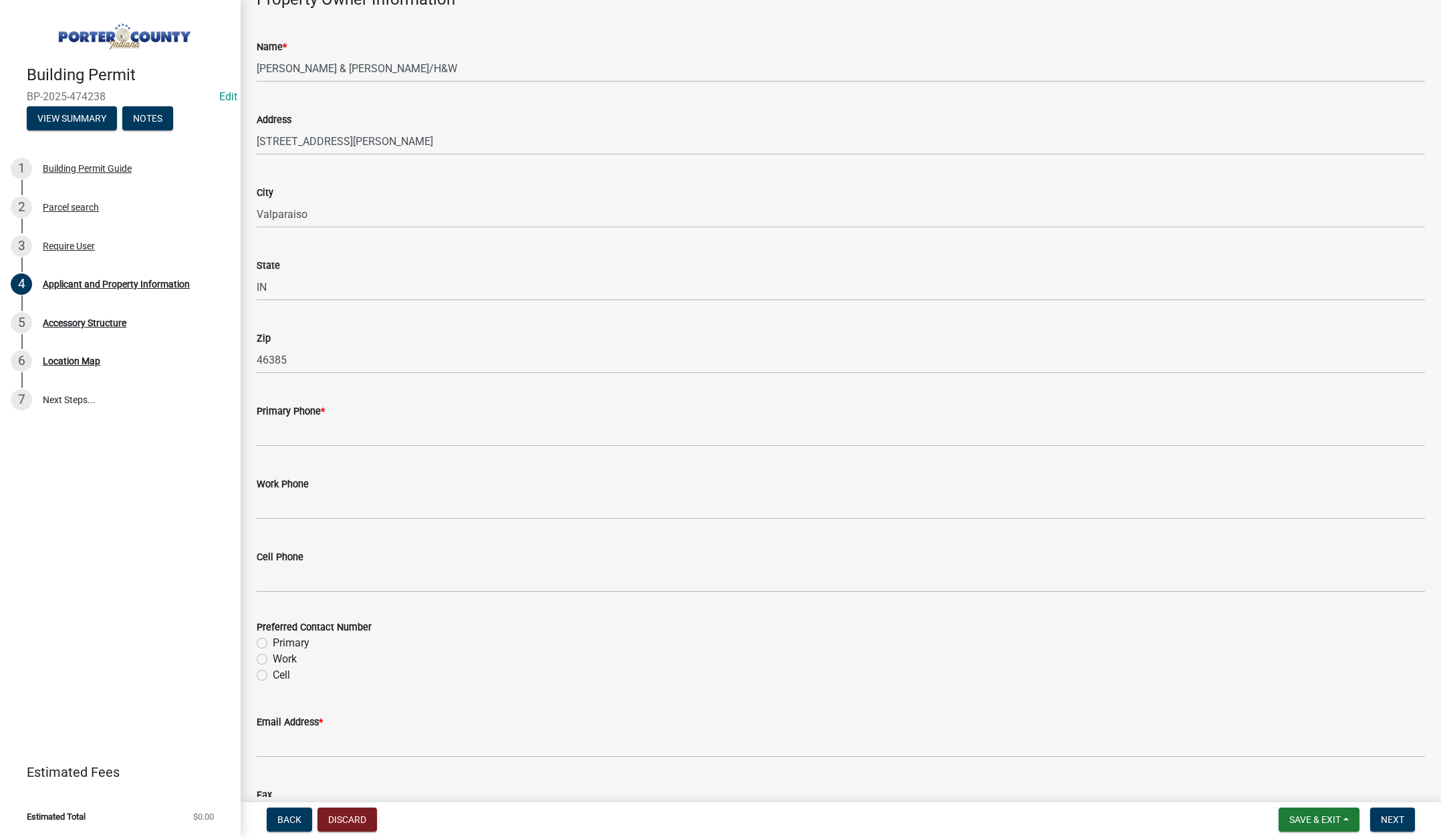
scroll to position [1404, 0]
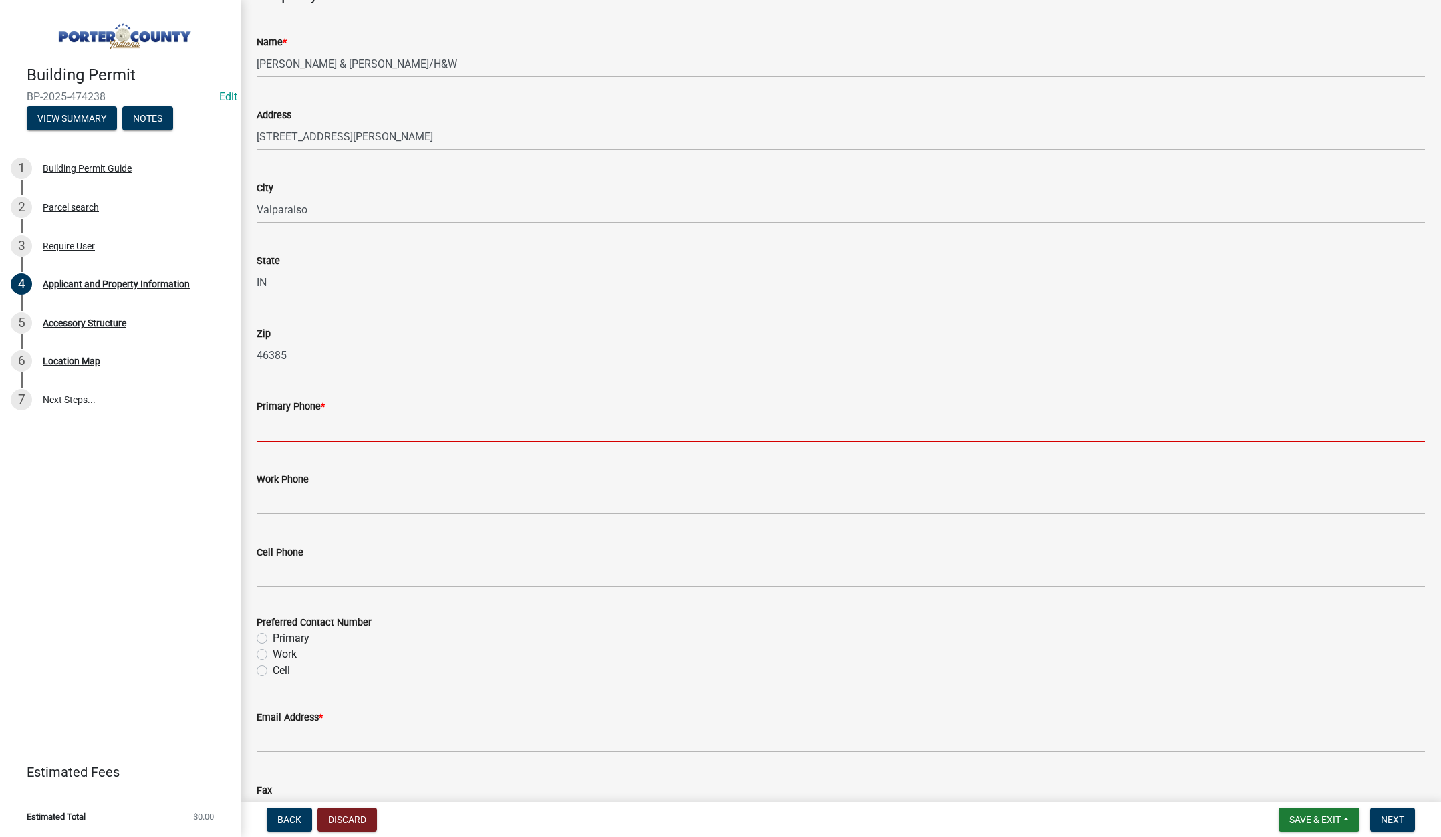
click at [297, 434] on input "Primary Phone *" at bounding box center [841, 427] width 1168 height 27
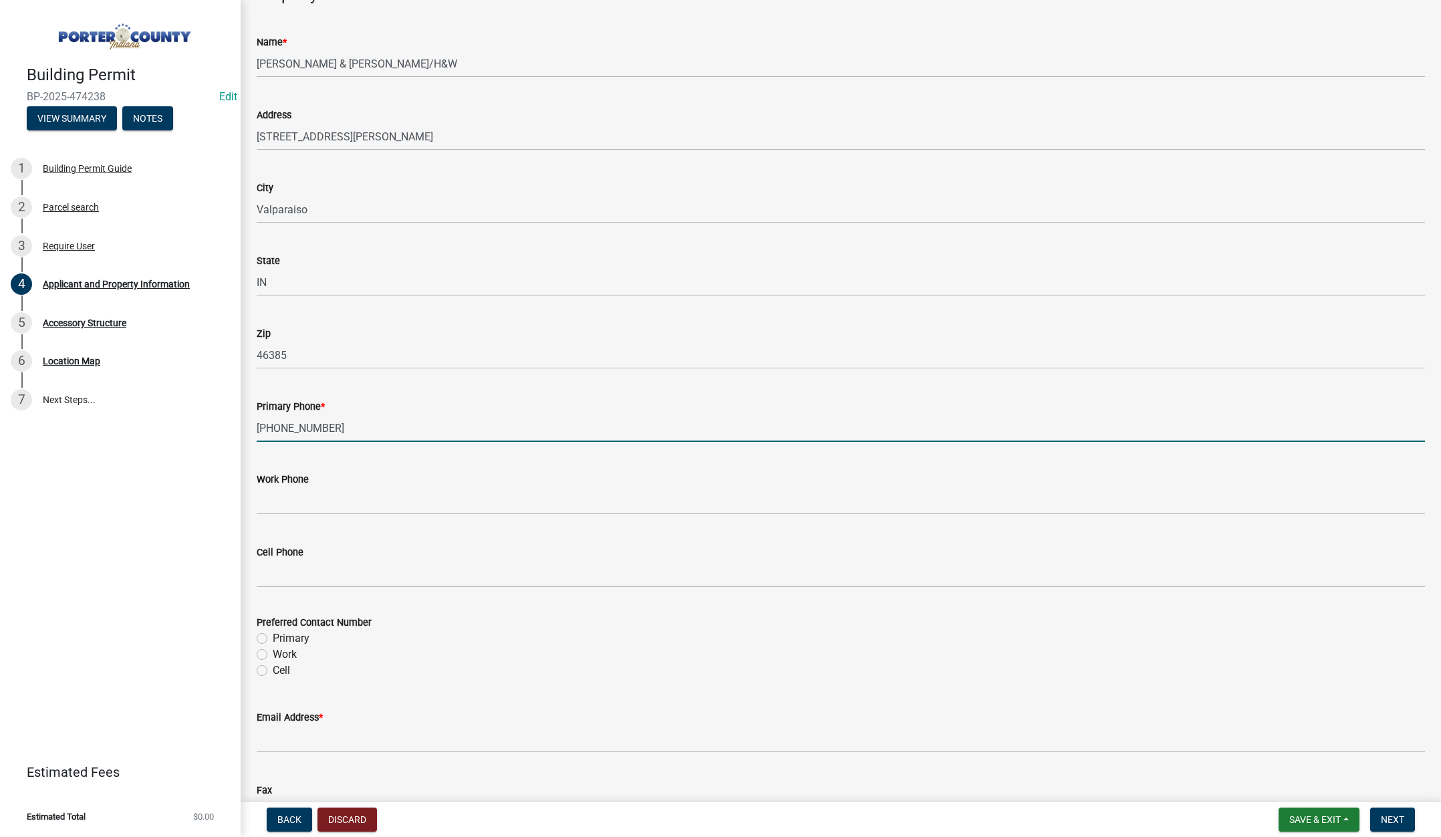
type input "219-775-2047"
click at [273, 638] on label "Primary" at bounding box center [291, 638] width 37 height 16
click at [273, 638] on input "Primary" at bounding box center [277, 634] width 9 height 9
radio input "true"
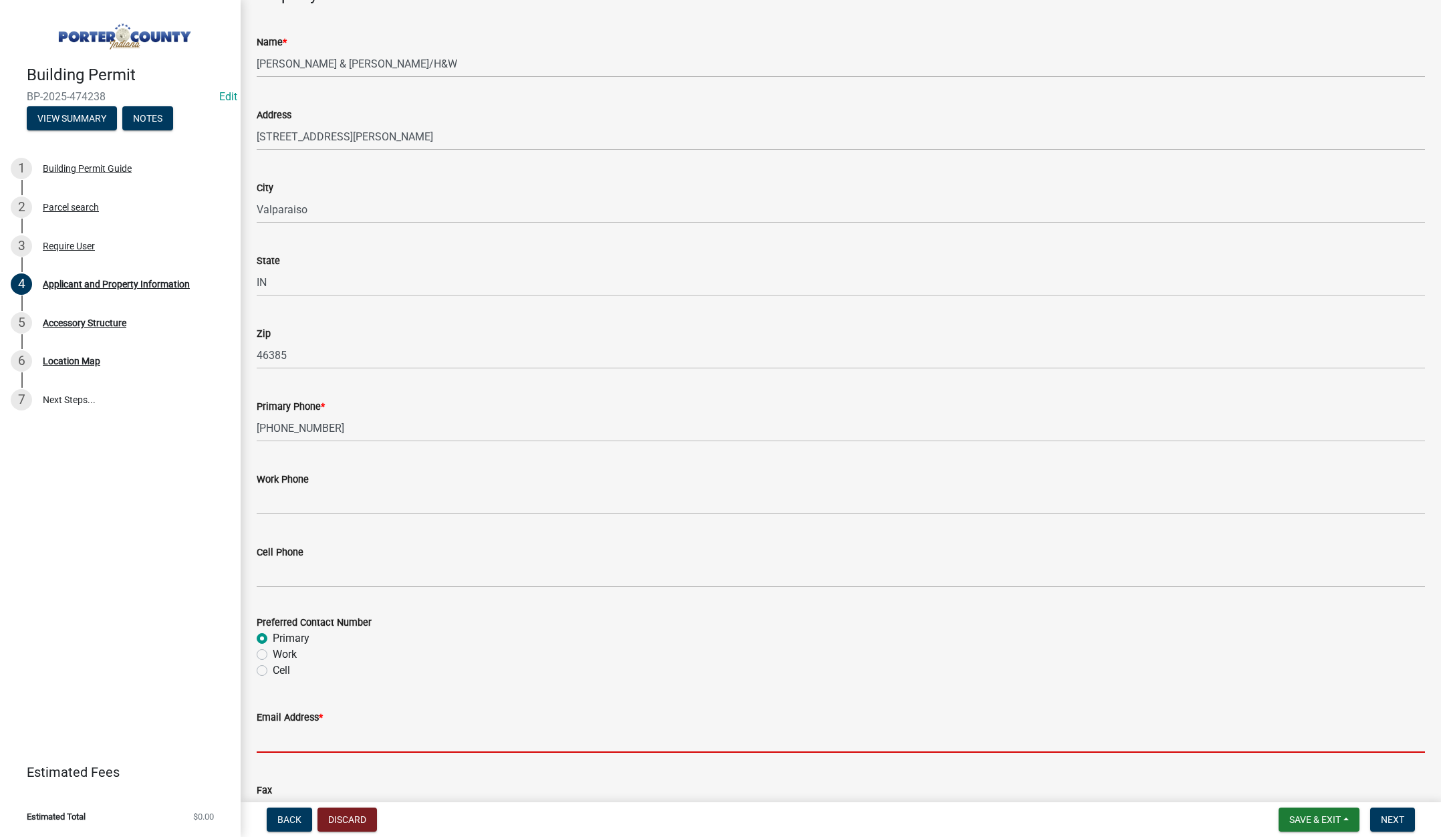
click at [265, 738] on input "Email Address *" at bounding box center [841, 738] width 1168 height 27
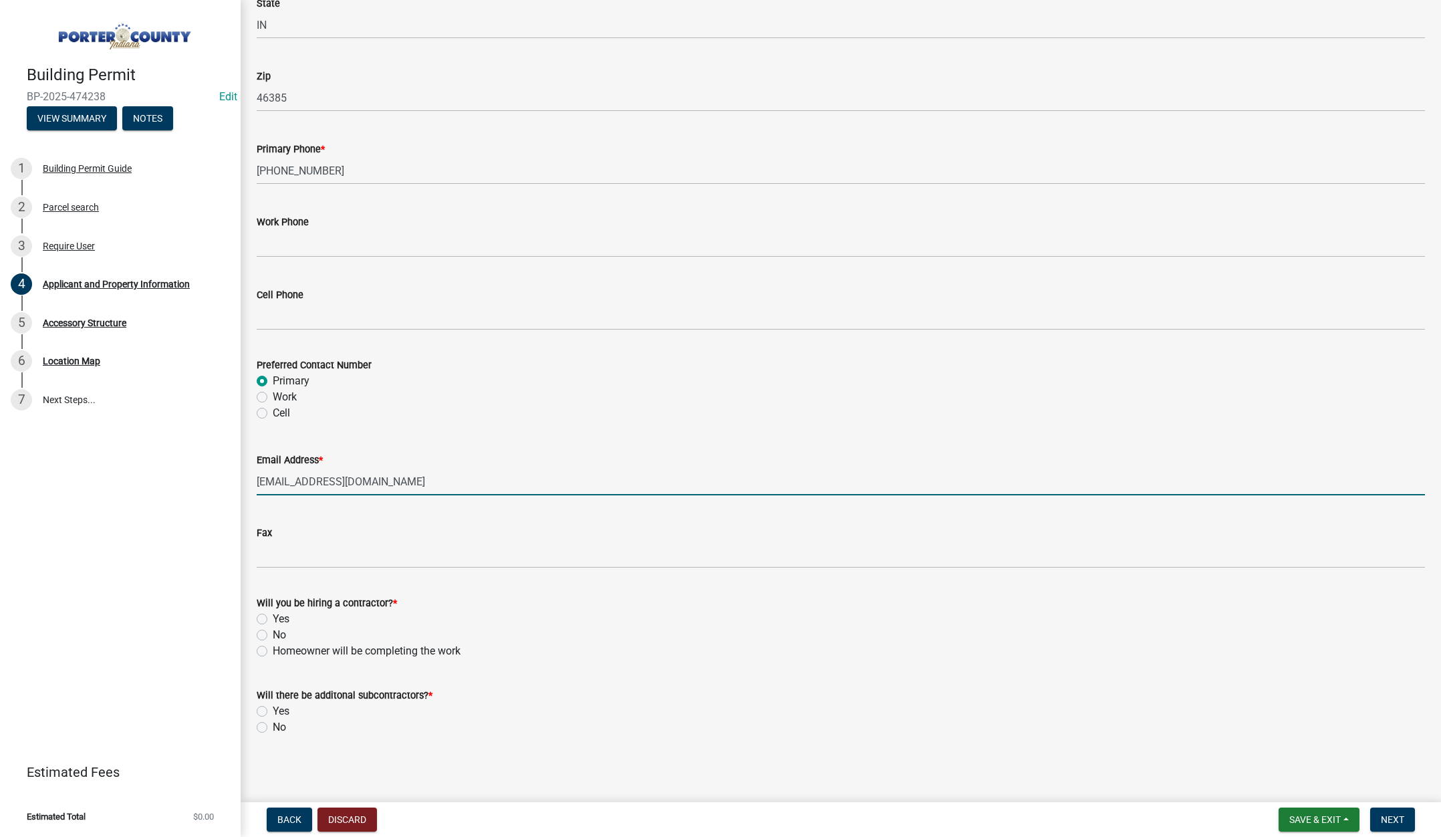
scroll to position [1664, 0]
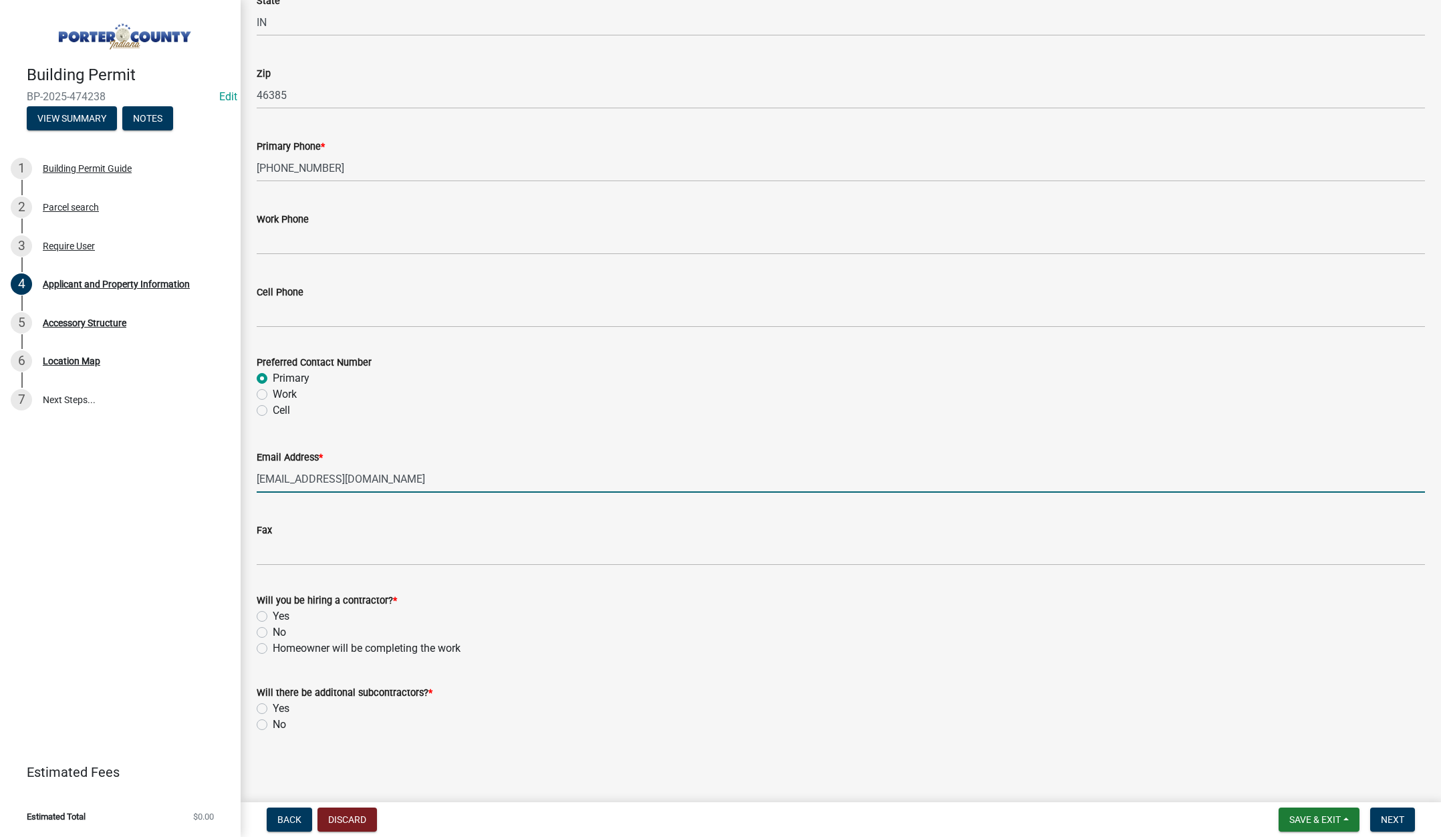
type input "djmose1@yahoo.com"
click at [273, 616] on label "Yes" at bounding box center [281, 616] width 17 height 16
click at [273, 616] on input "Yes" at bounding box center [277, 612] width 9 height 9
radio input "true"
click at [273, 725] on label "No" at bounding box center [279, 725] width 13 height 16
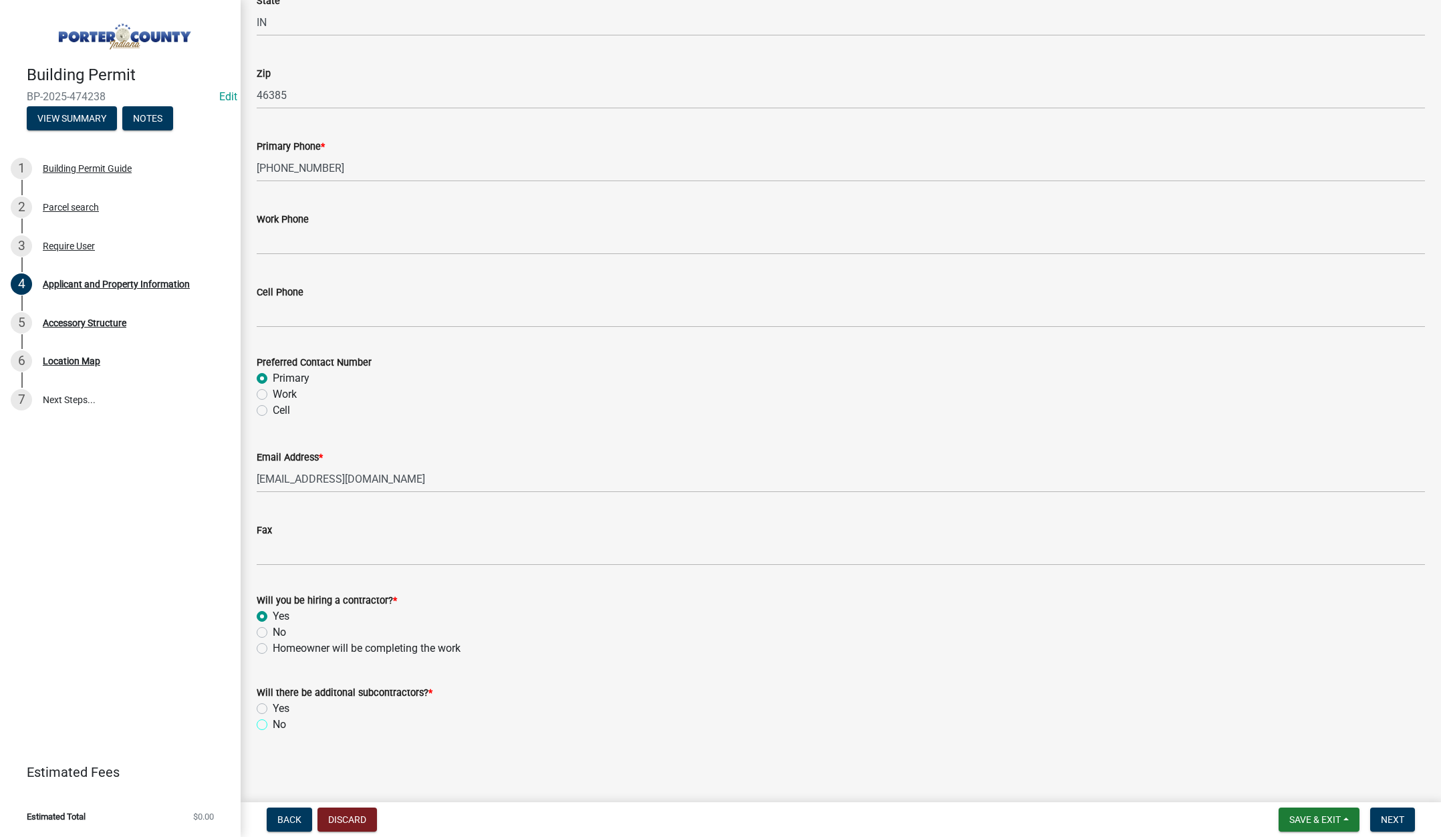
click at [273, 725] on input "No" at bounding box center [277, 721] width 9 height 9
radio input "true"
click at [1386, 814] on span "Next" at bounding box center [1392, 819] width 23 height 11
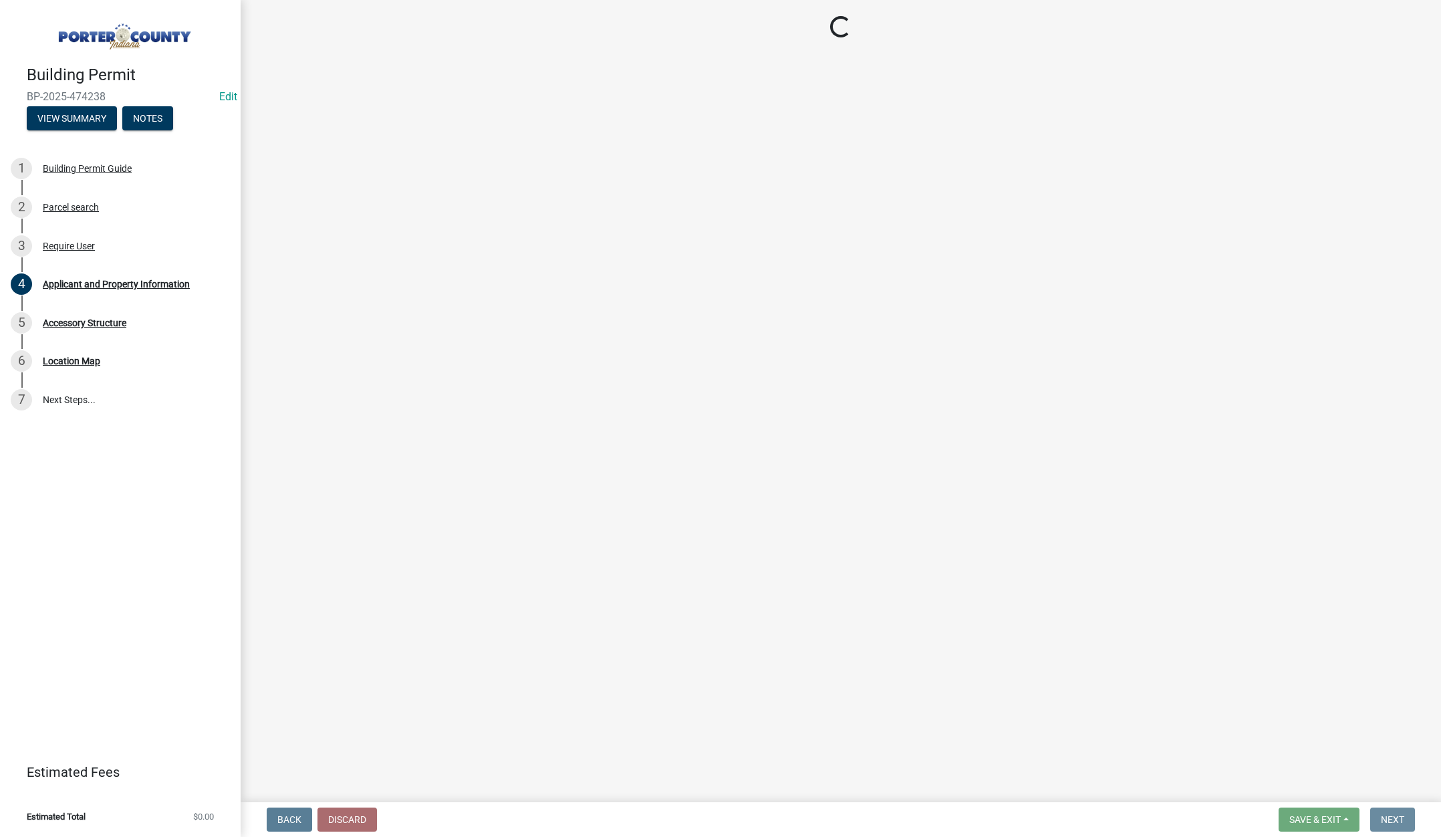
scroll to position [0, 0]
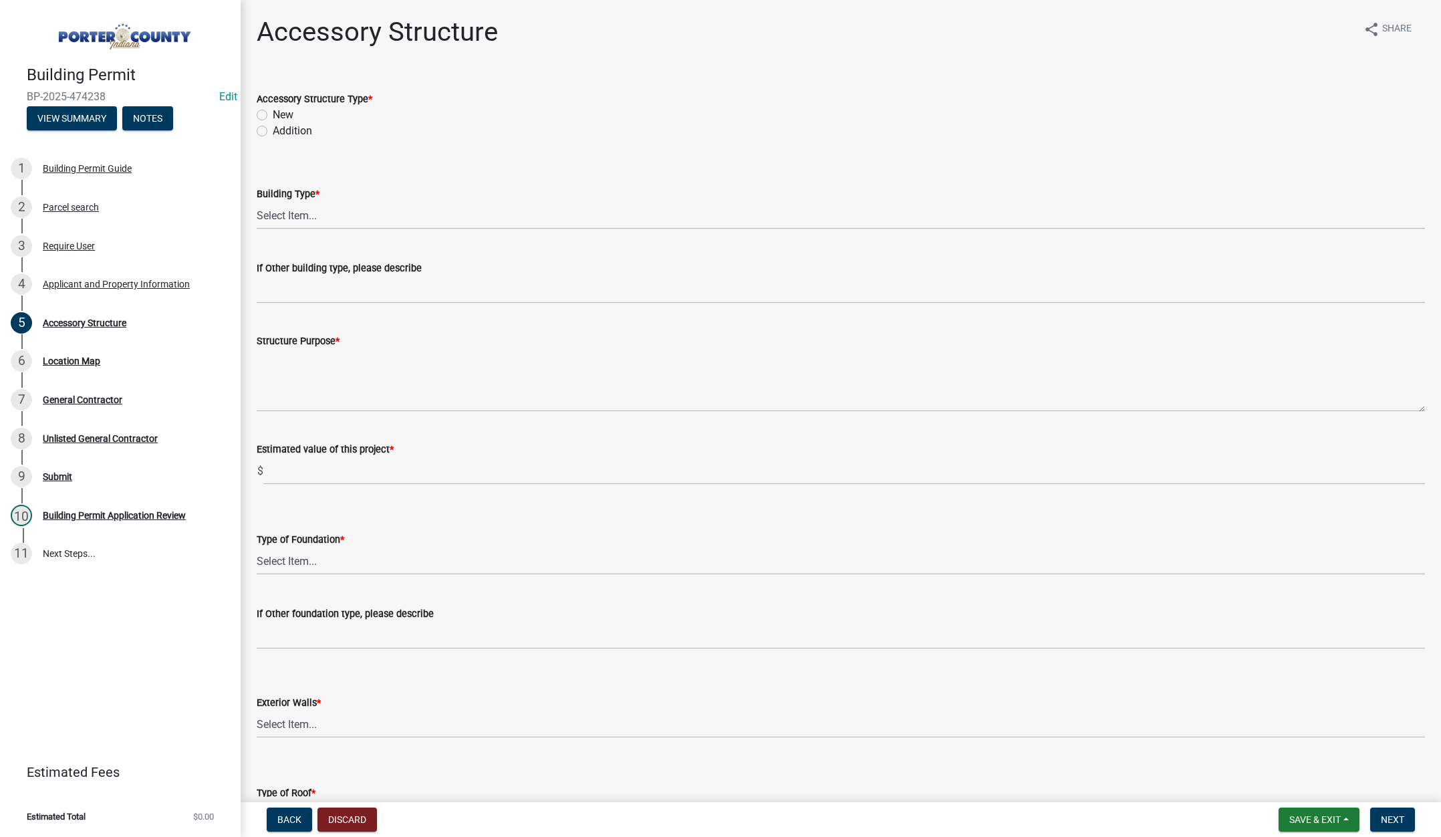
click at [273, 112] on label "New" at bounding box center [283, 115] width 21 height 16
click at [273, 112] on input "New" at bounding box center [277, 111] width 9 height 9
radio input "true"
click at [287, 213] on select "Select Item... Ag. Building Chicken Coop Detached Garage Exterior Remodel Gazeb…" at bounding box center [841, 215] width 1168 height 27
click at [257, 202] on select "Select Item... Ag. Building Chicken Coop Detached Garage Exterior Remodel Gazeb…" at bounding box center [841, 215] width 1168 height 27
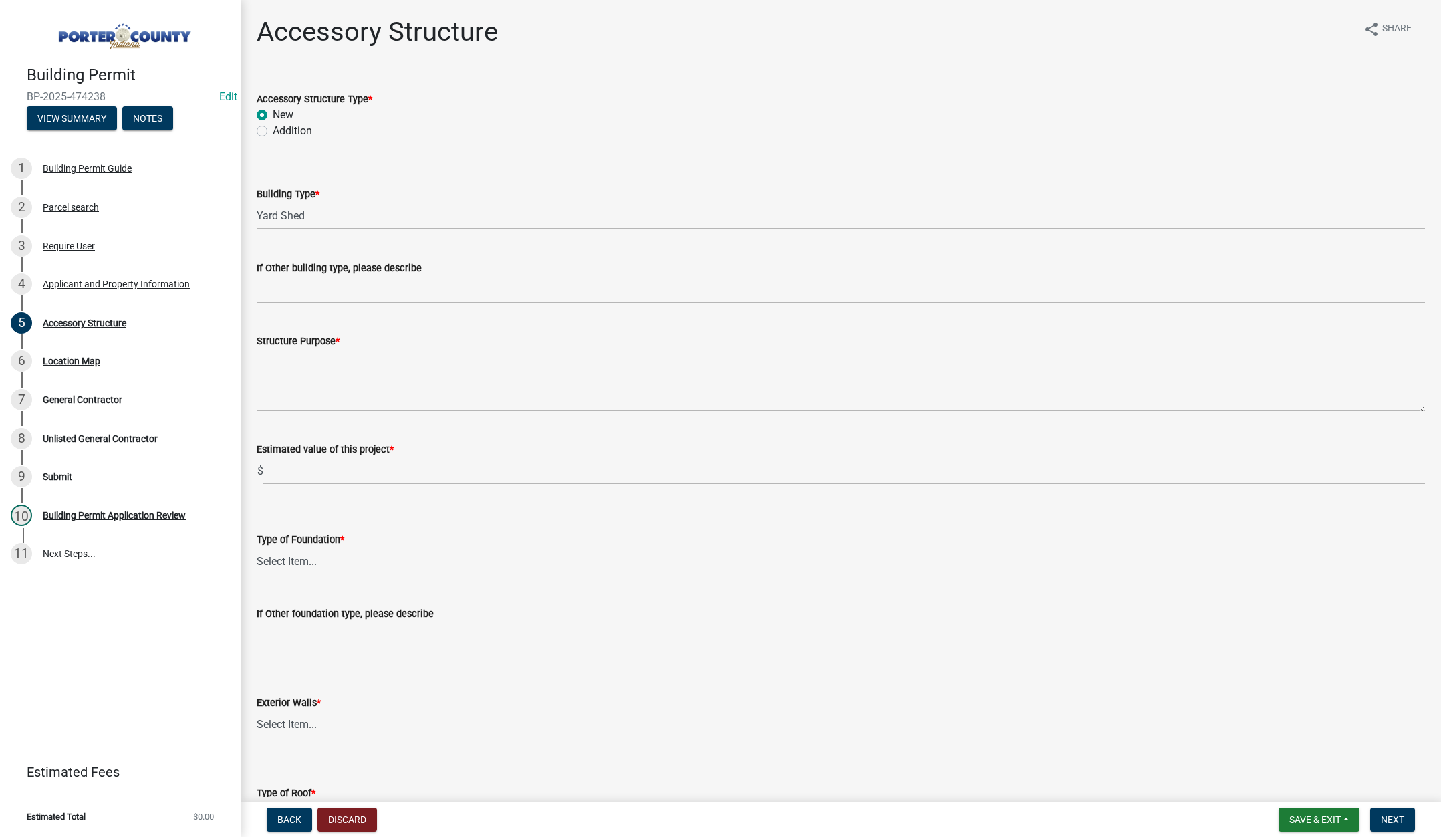
select select "b3000bfd-f408-4deb-8000-b6d1b85894a4"
click at [299, 379] on textarea "Structure Purpose *" at bounding box center [841, 380] width 1168 height 63
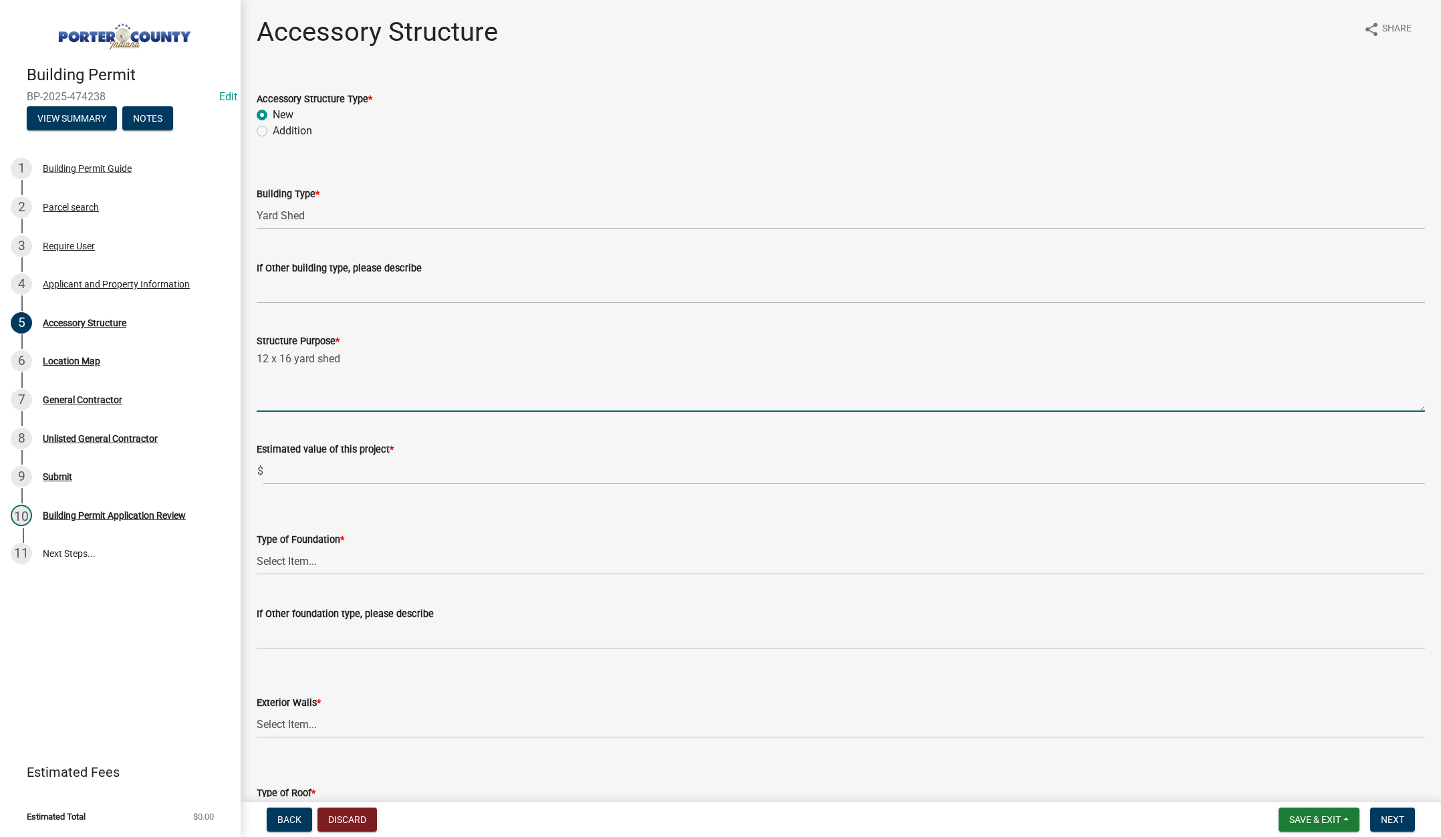
type textarea "12 x 16 yard shed"
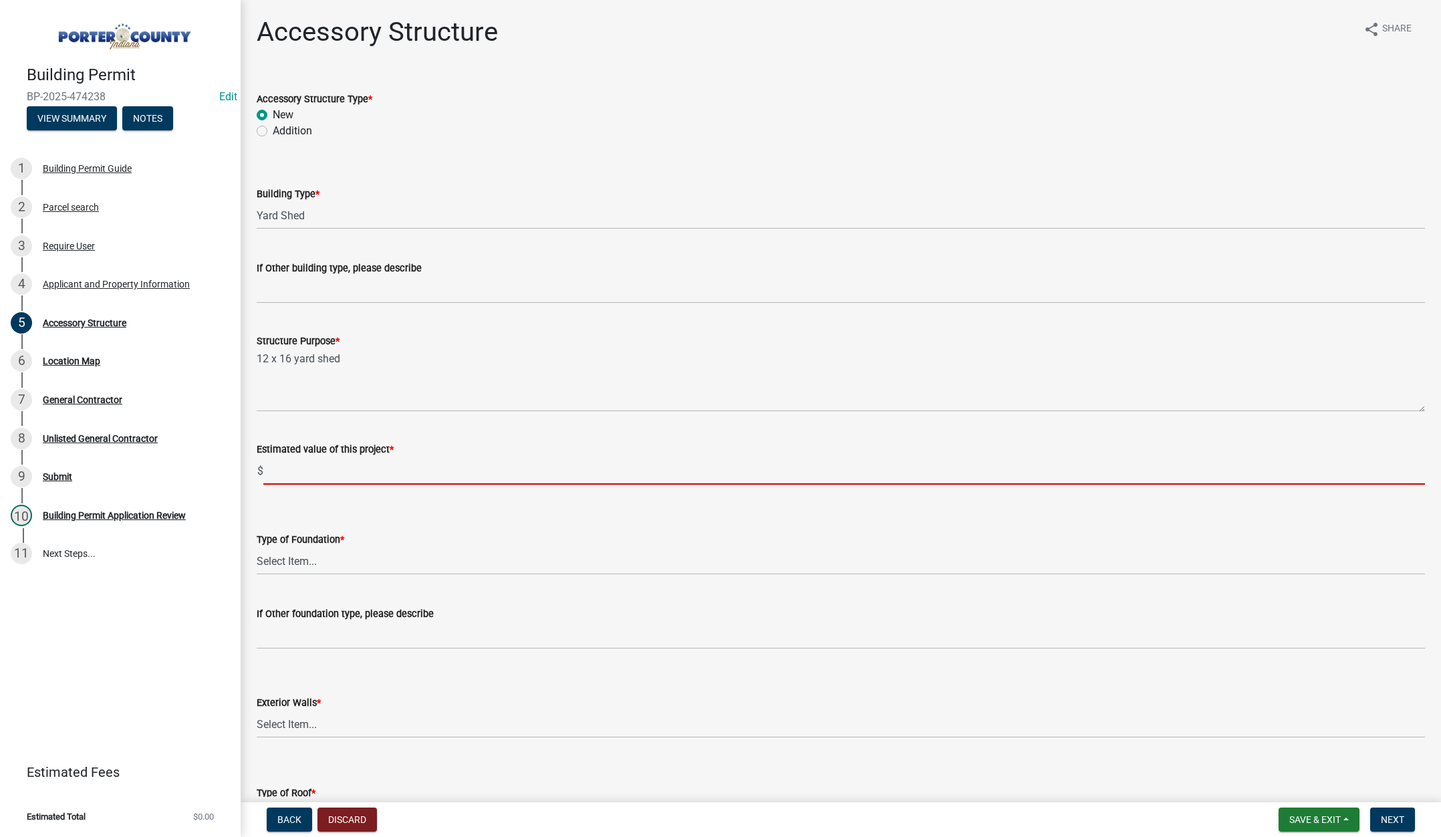
click at [303, 471] on input "text" at bounding box center [844, 470] width 1162 height 27
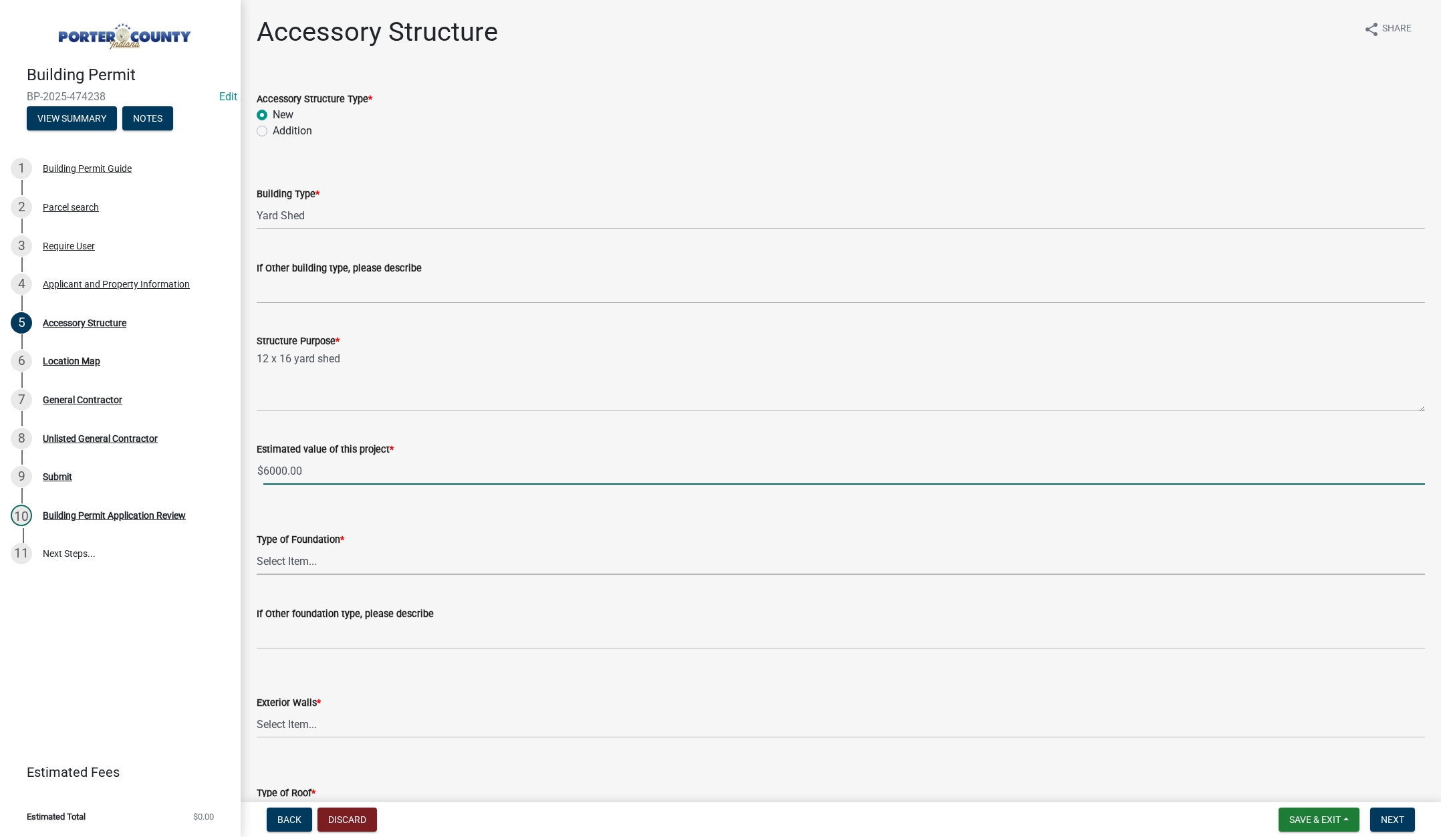
type input "6000"
click at [293, 562] on select "Select Item... Concrete Block Poured Concrete Post Frame Other" at bounding box center [841, 560] width 1168 height 27
click at [257, 547] on select "Select Item... Concrete Block Poured Concrete Post Frame Other" at bounding box center [841, 560] width 1168 height 27
select select "968dc824-c675-4889-9261-eecf15873776"
click at [287, 726] on select "Select Item... Masonry Wood Frame Post Frame Steel Frame" at bounding box center [841, 724] width 1168 height 27
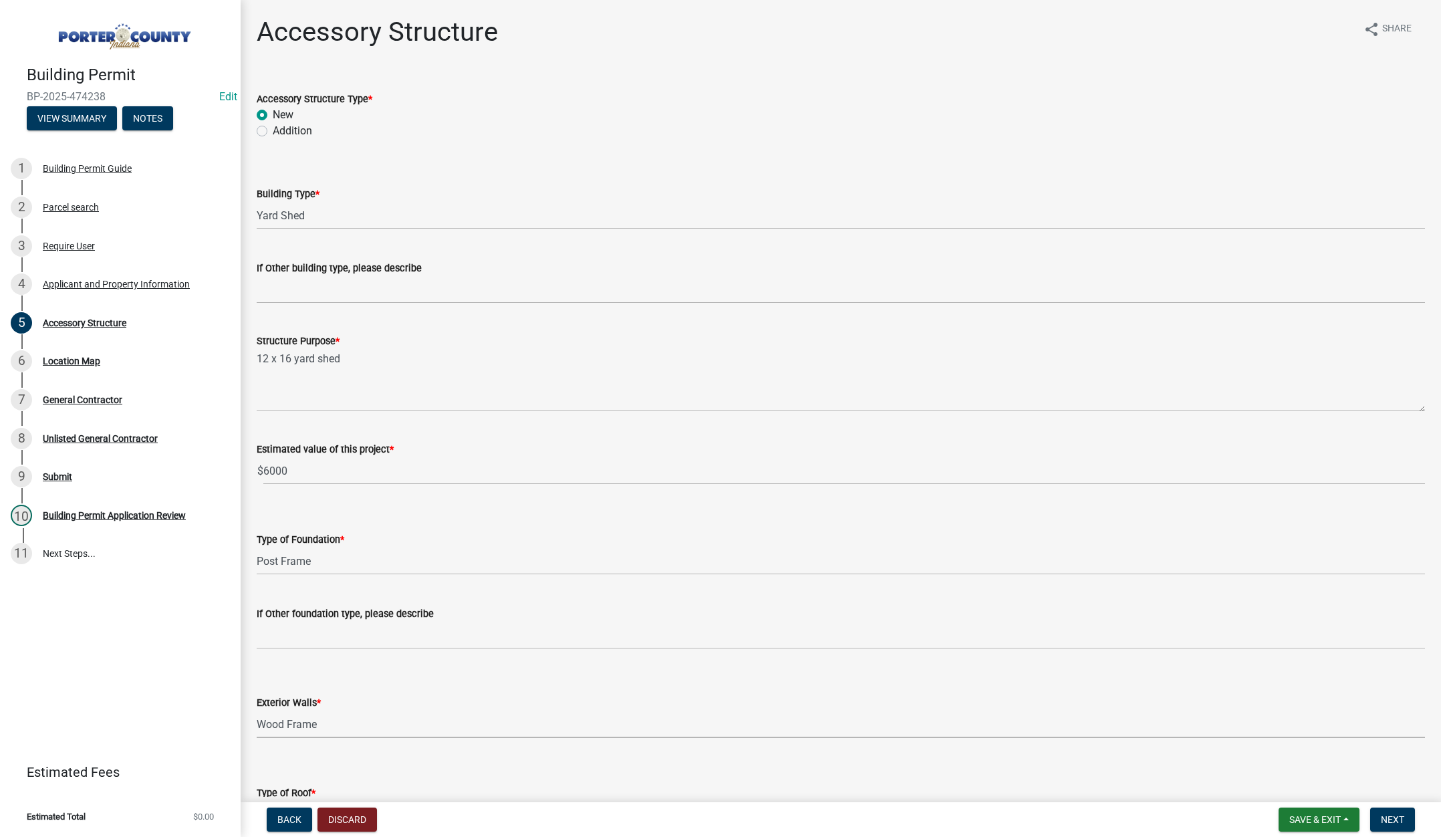
click at [257, 711] on select "Select Item... Masonry Wood Frame Post Frame Steel Frame" at bounding box center [841, 724] width 1168 height 27
select select "29856c7f-eeba-4e54-97cb-4d08c5c5b677"
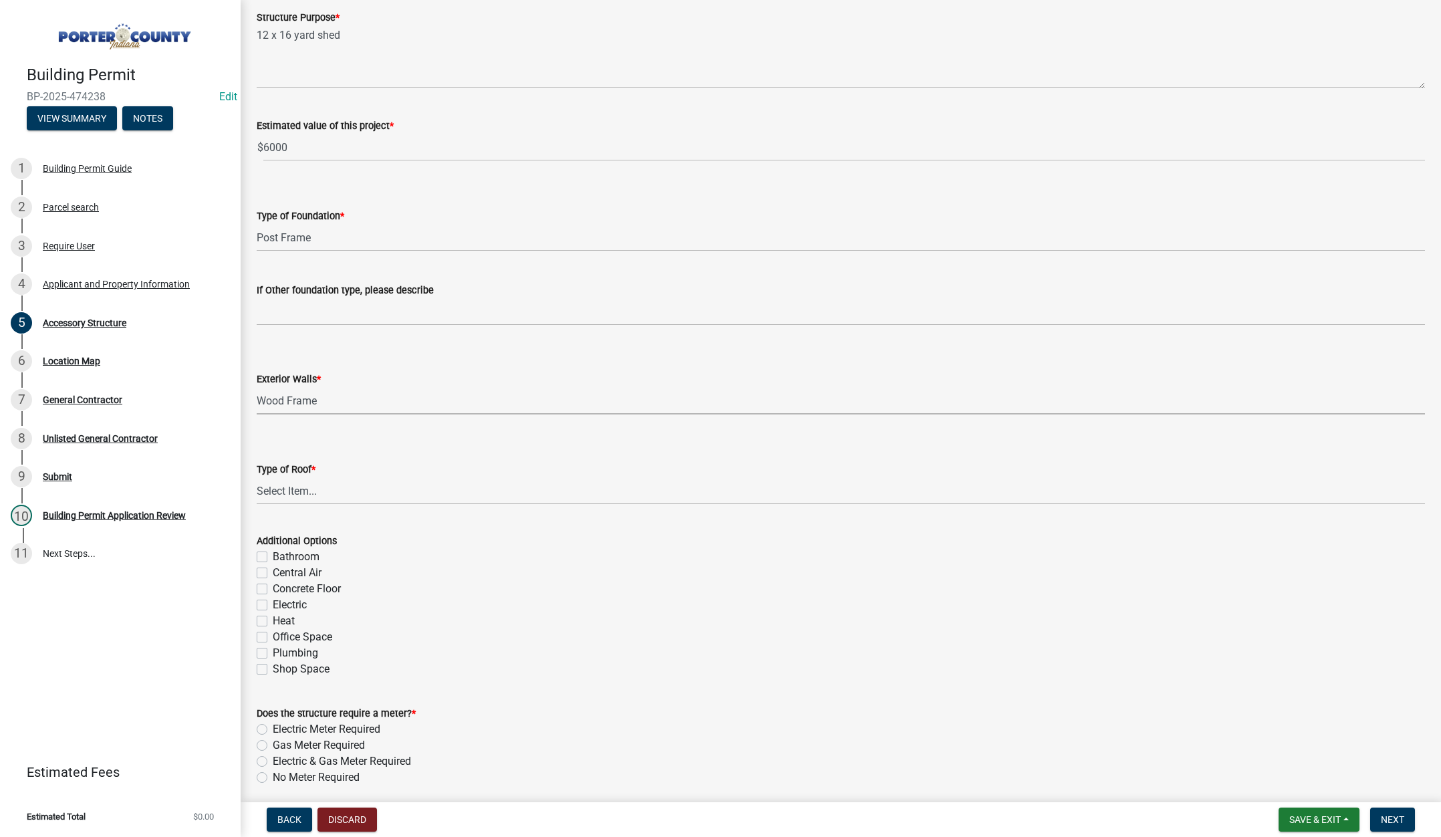
scroll to position [401, 0]
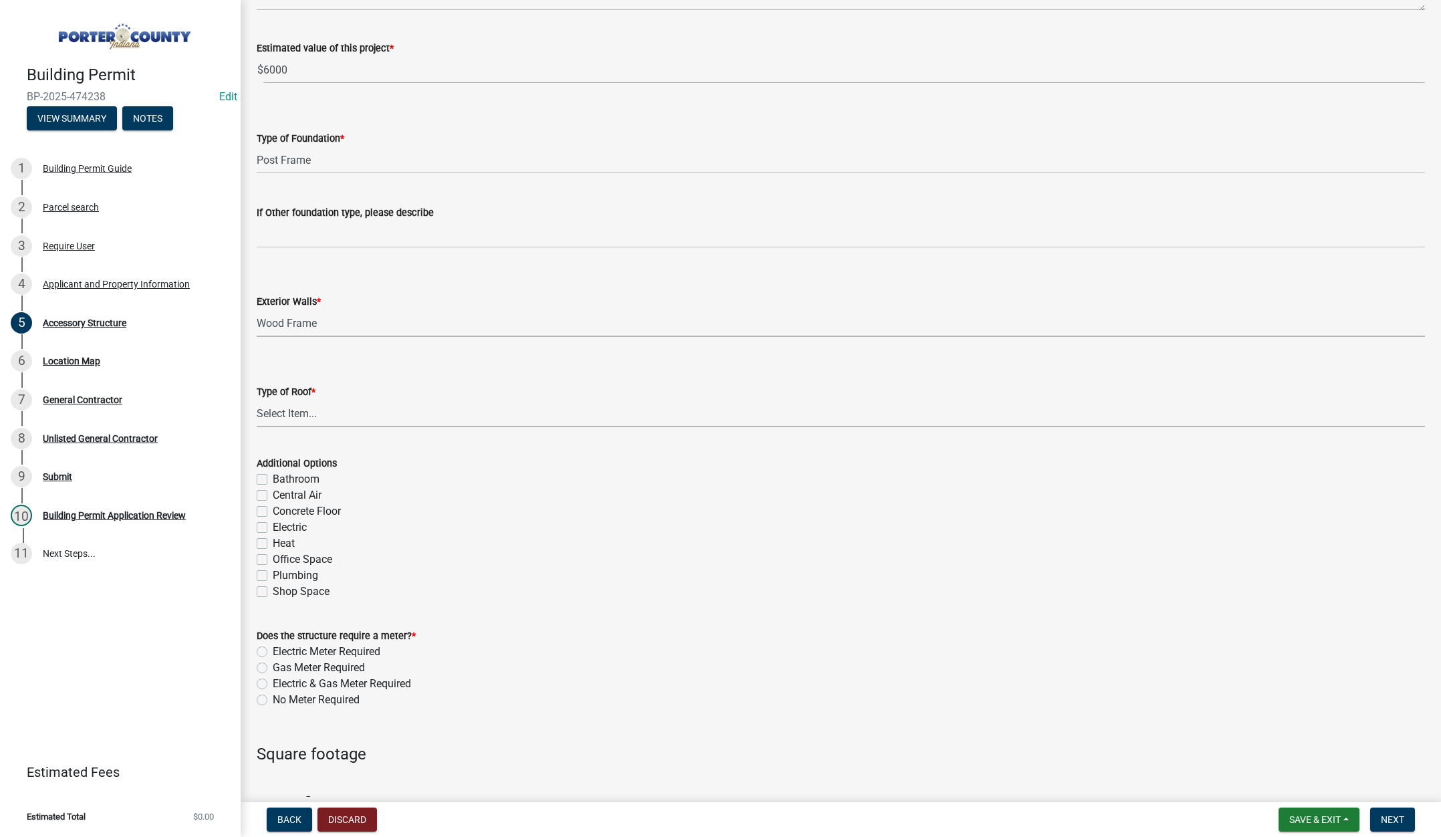
click at [295, 414] on select "Select Item... Shingles Steel" at bounding box center [841, 413] width 1168 height 27
click at [257, 400] on select "Select Item... Shingles Steel" at bounding box center [841, 413] width 1168 height 27
select select "d4b8d1da-05eb-44cd-bbb6-c979fa719f22"
click at [273, 700] on label "No Meter Required" at bounding box center [316, 700] width 87 height 16
click at [273, 700] on input "No Meter Required" at bounding box center [277, 696] width 9 height 9
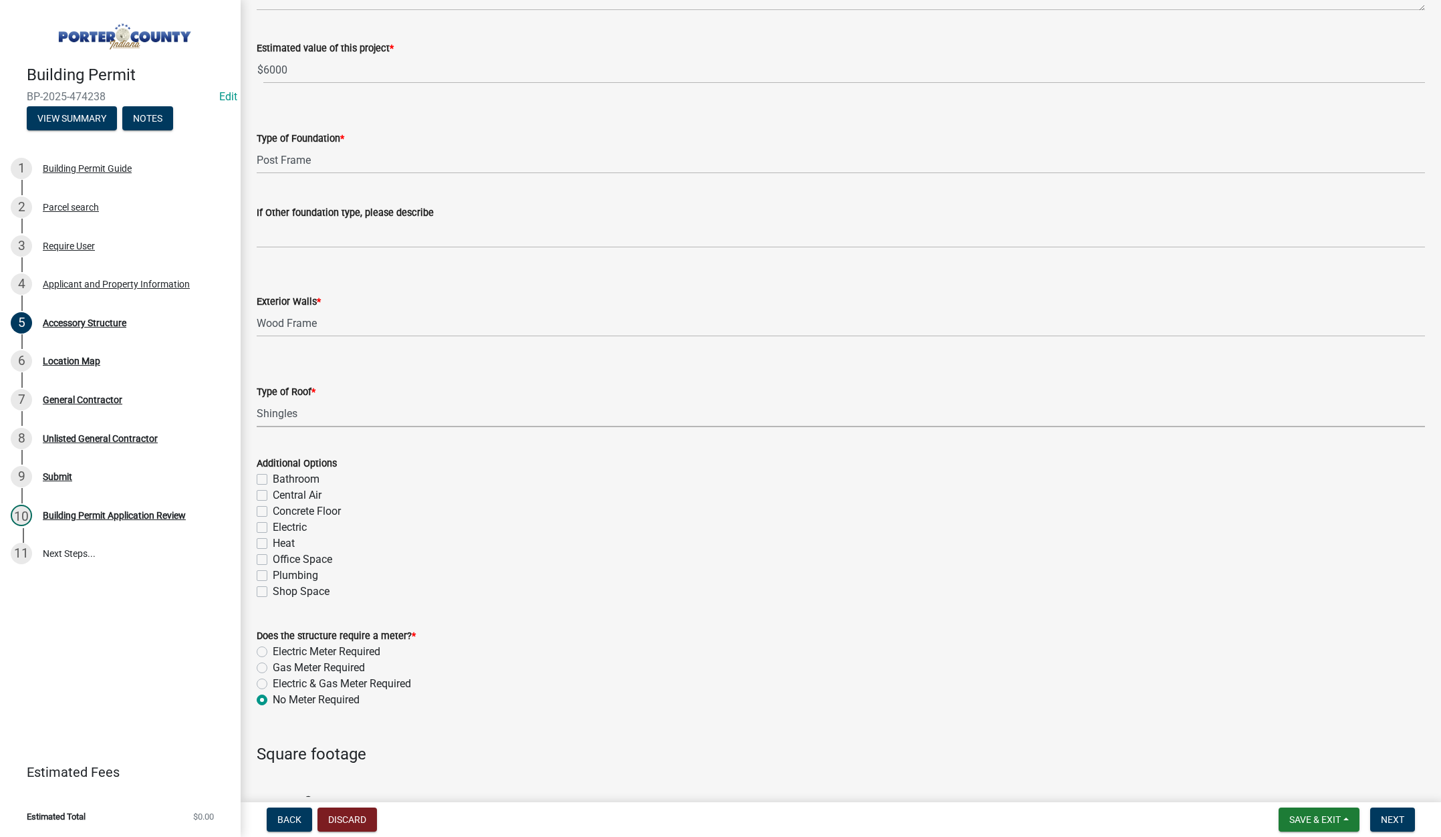
radio input "true"
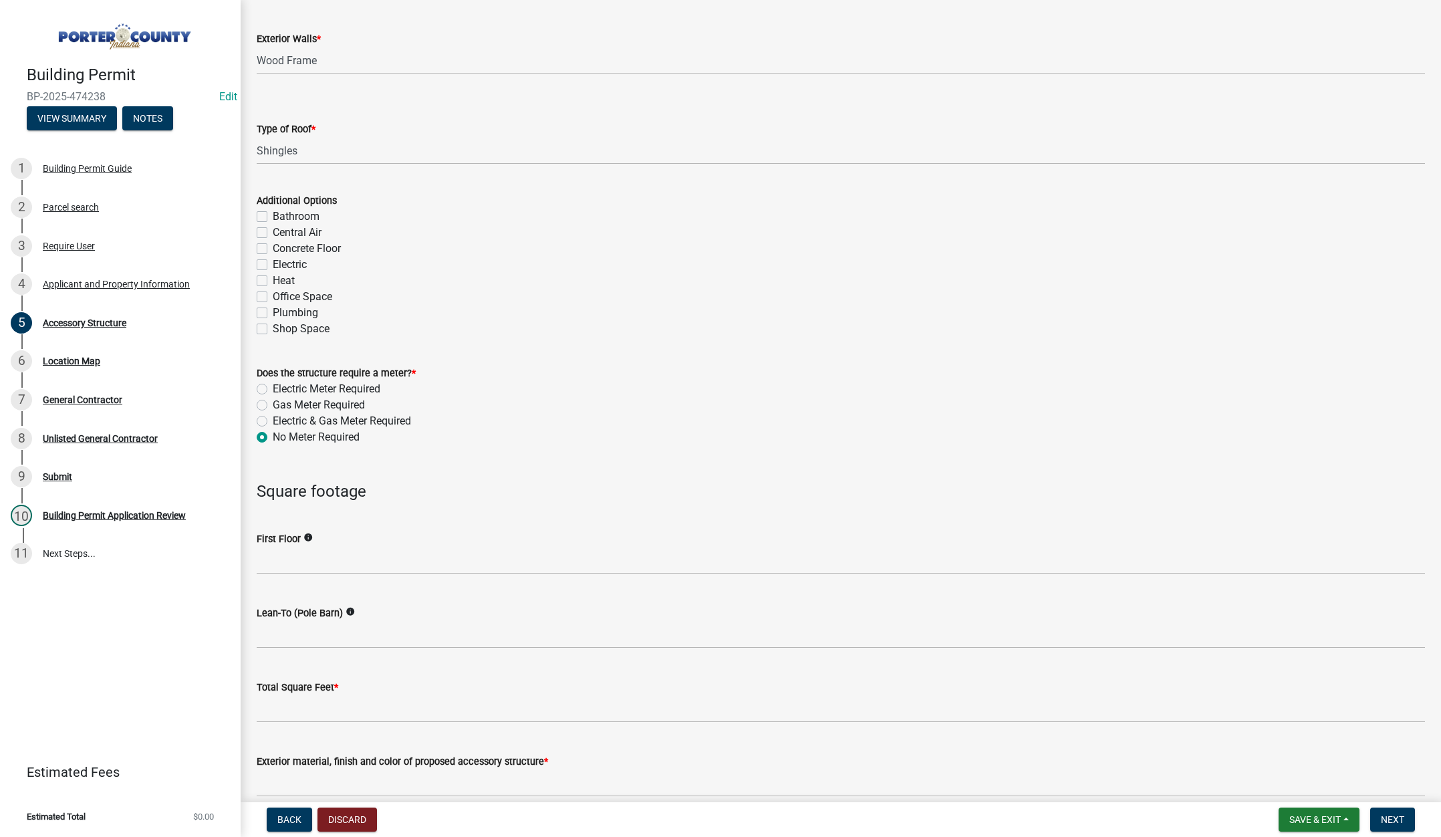
scroll to position [668, 0]
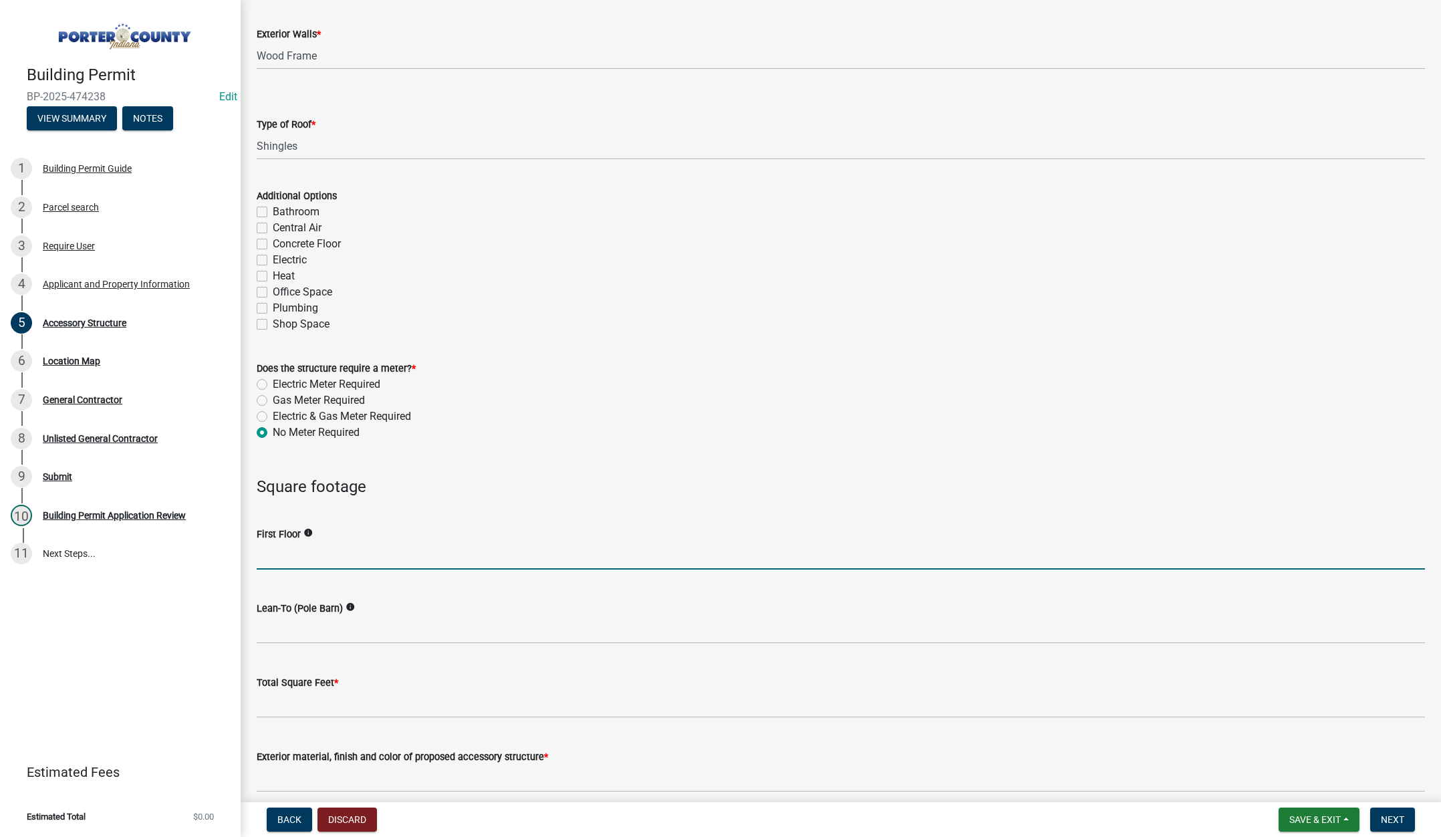
click at [310, 556] on input "text" at bounding box center [841, 555] width 1168 height 27
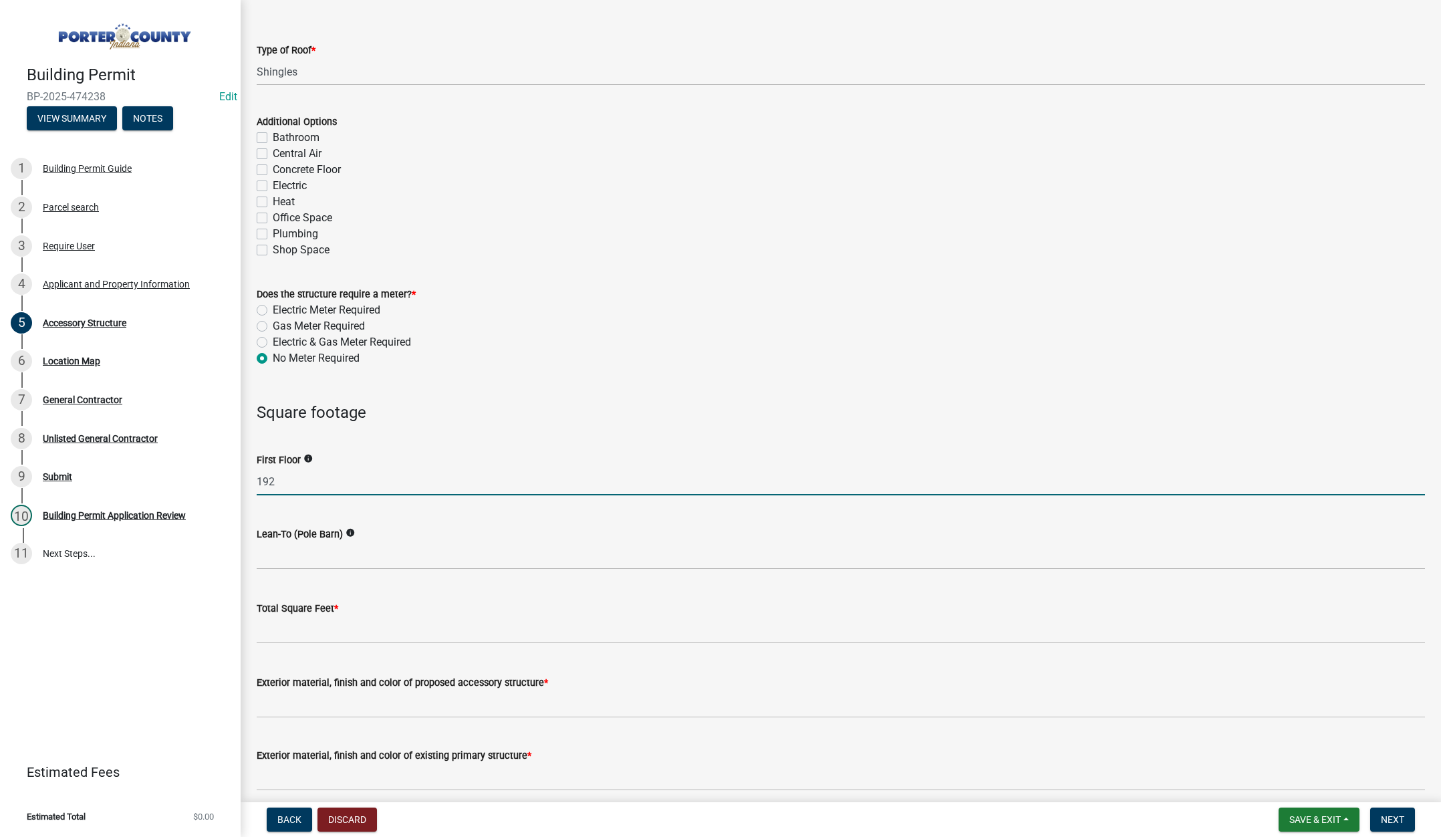
scroll to position [802, 0]
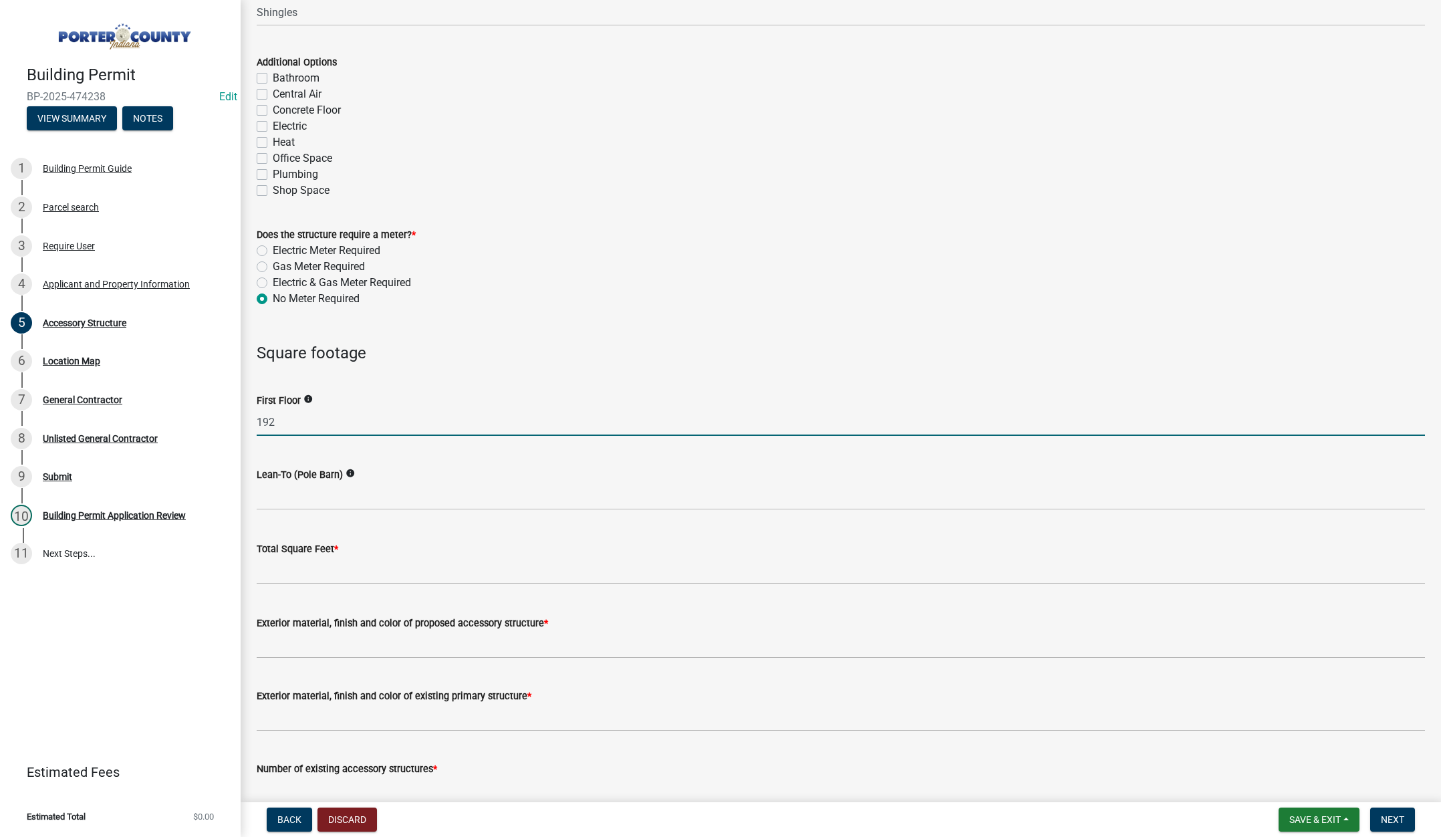
type input "192"
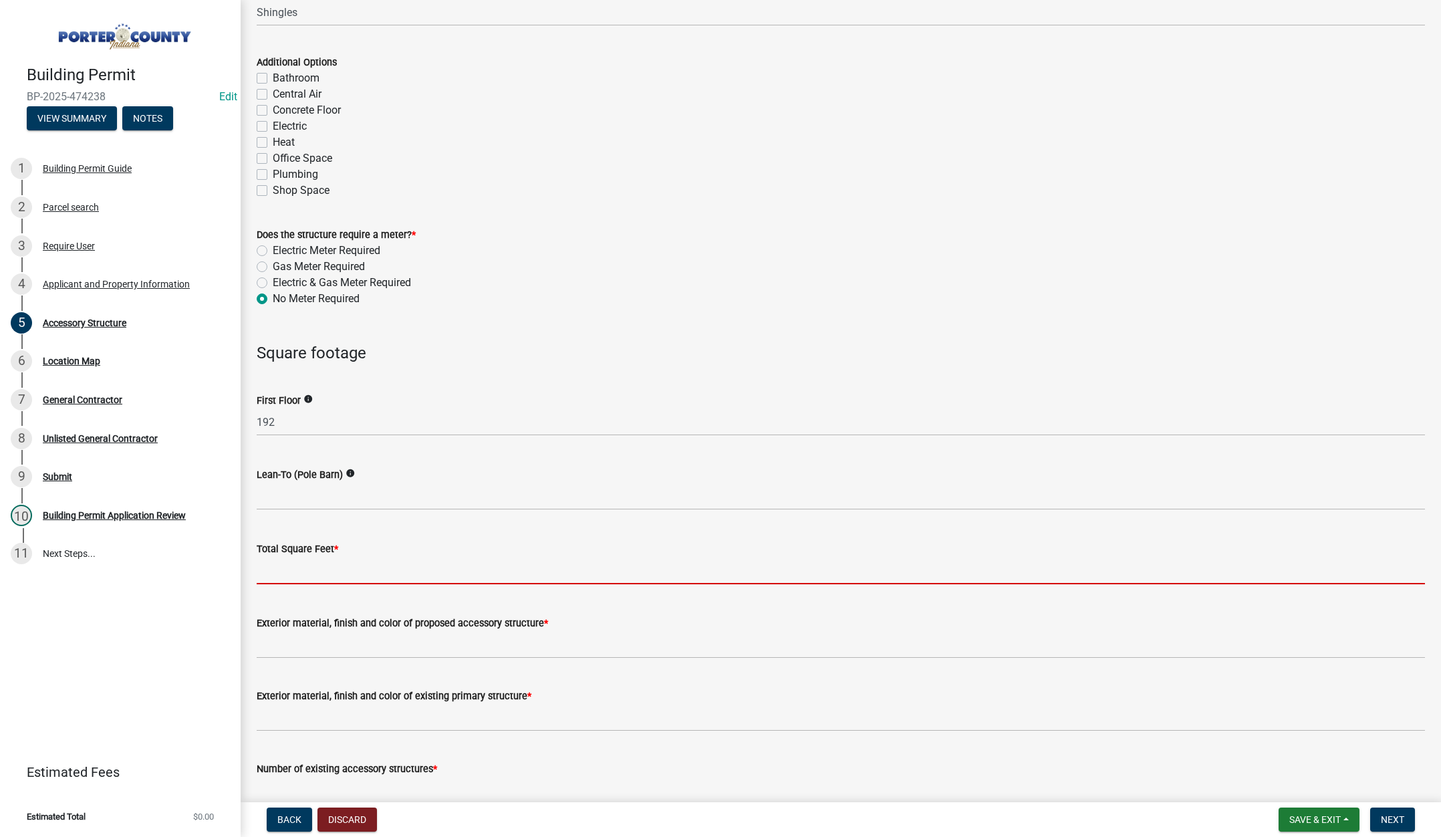
click at [281, 565] on input "text" at bounding box center [841, 570] width 1168 height 27
type input "192"
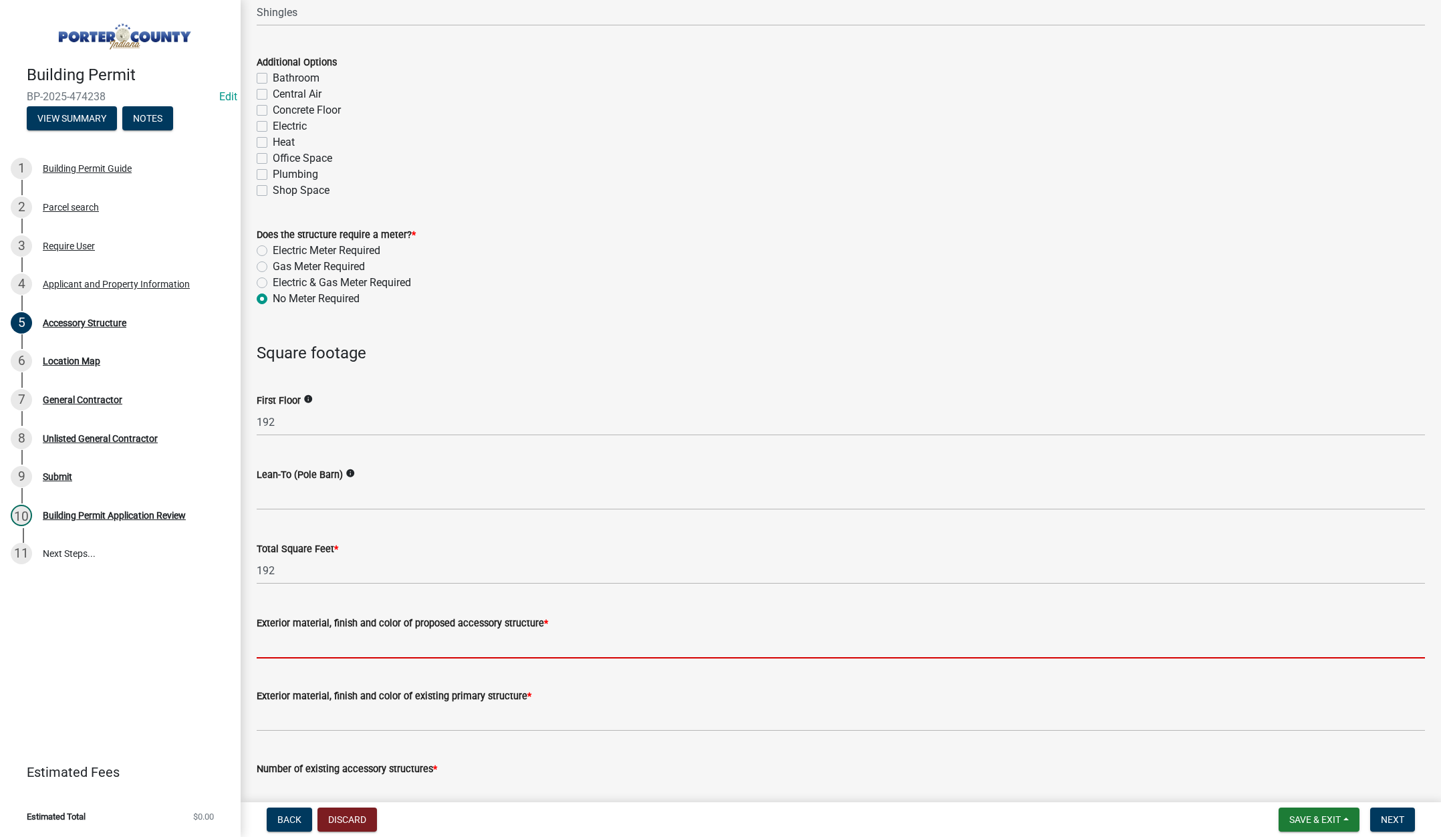
click at [286, 645] on input "Exterior material, finish and color of proposed accessory structure *" at bounding box center [841, 644] width 1168 height 27
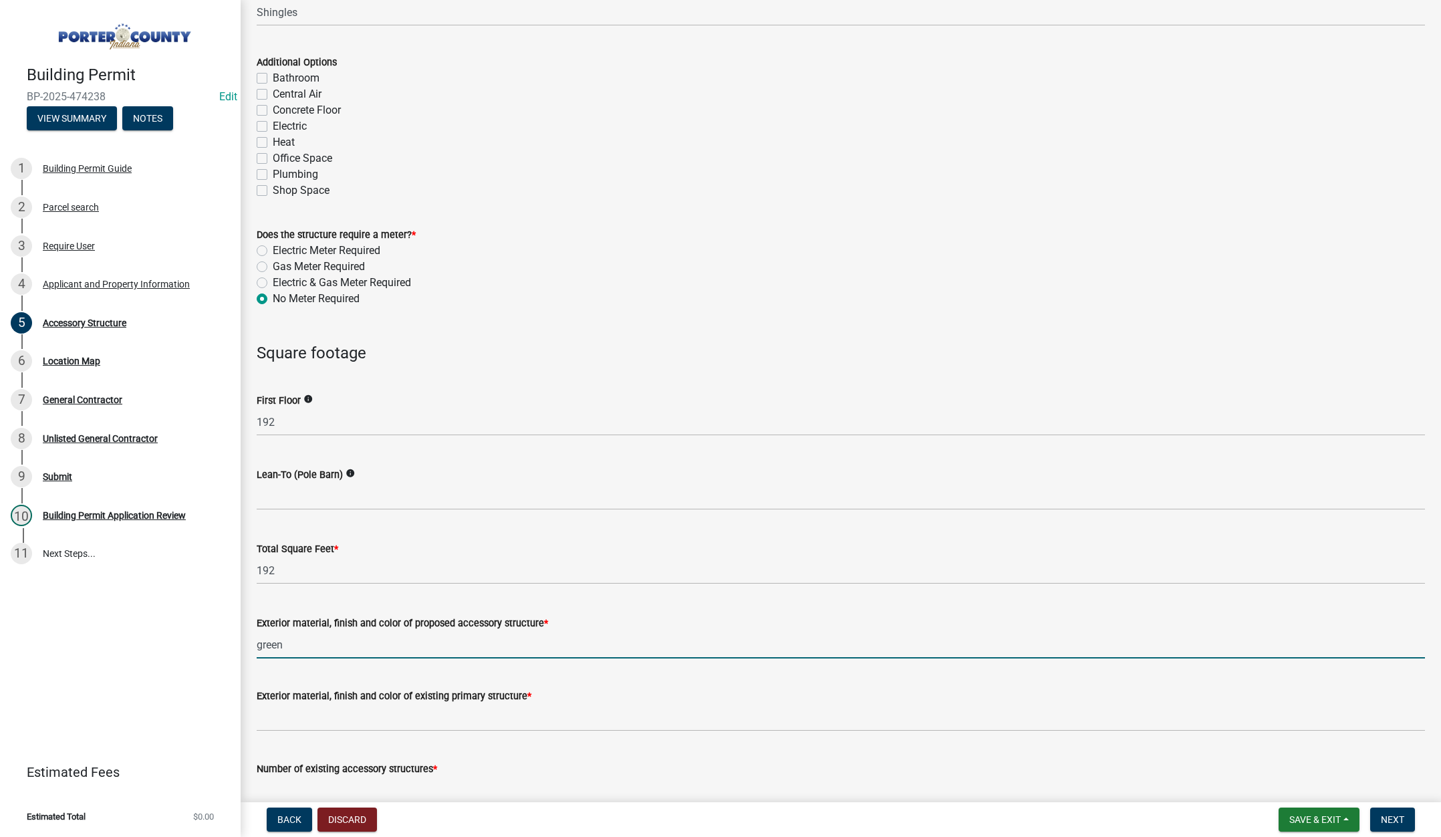
type input "green"
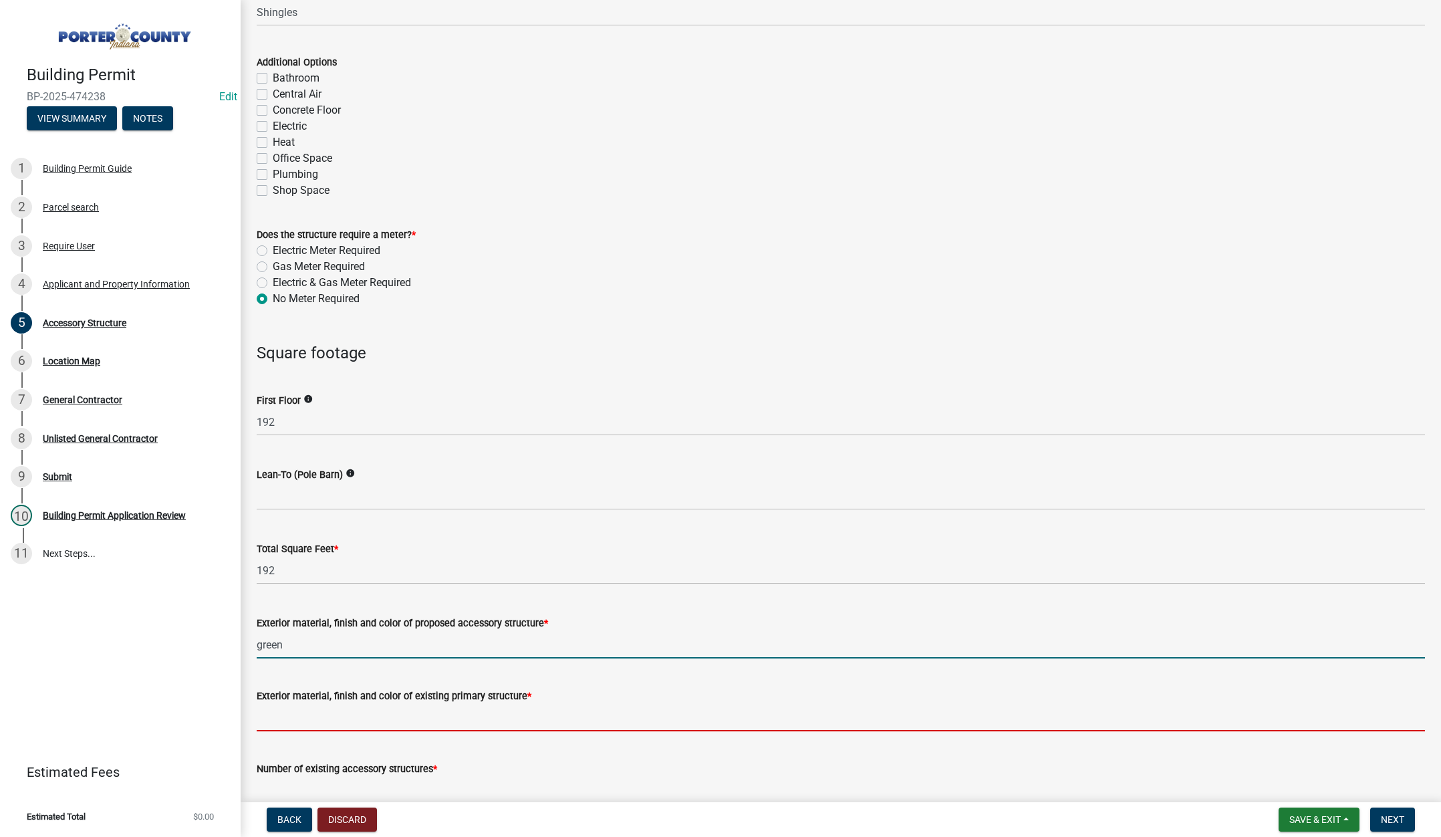
click at [285, 713] on input "Exterior material, finish and color of existing primary structure *" at bounding box center [841, 717] width 1168 height 27
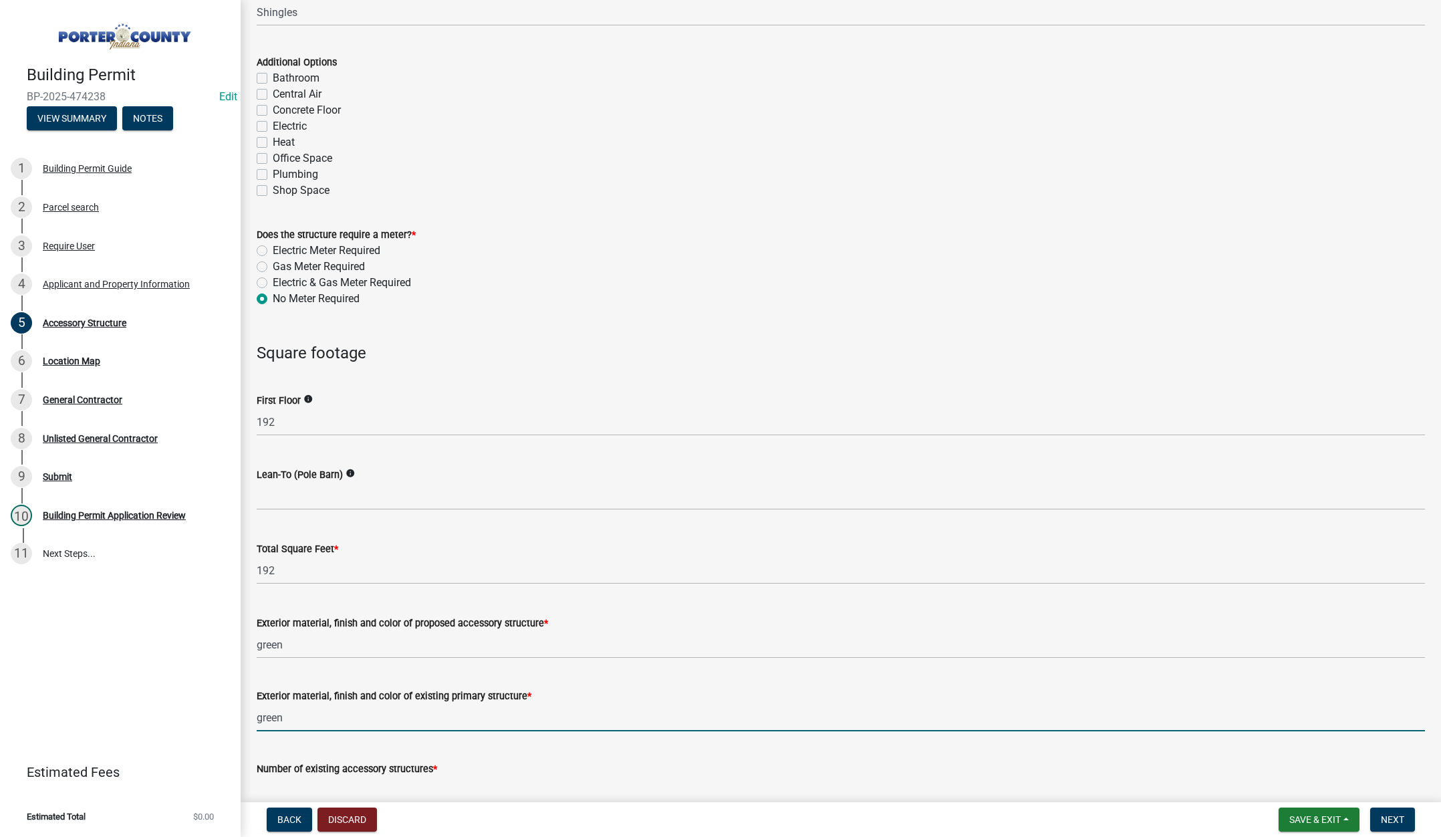
scroll to position [1069, 0]
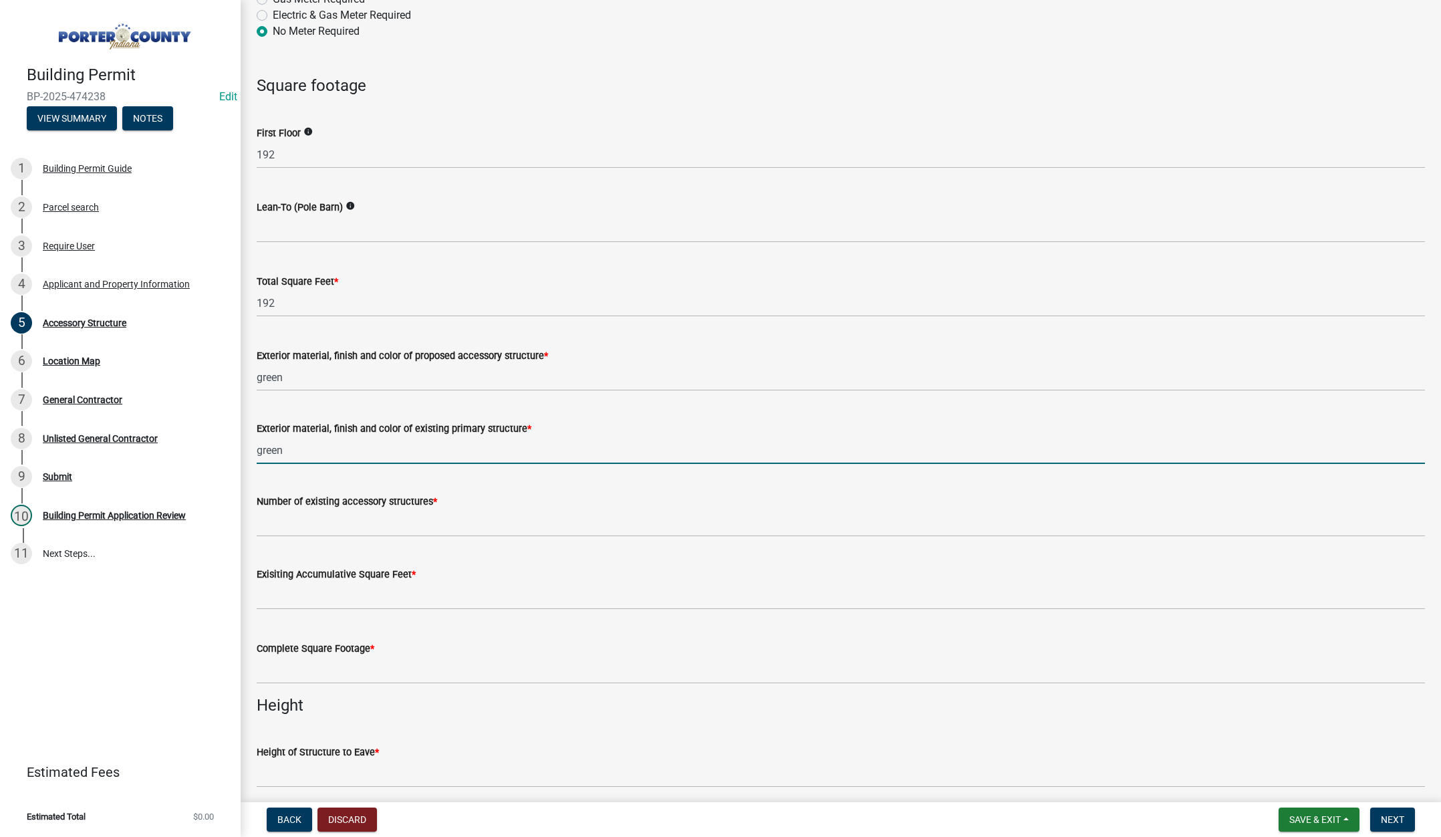
type input "green"
click at [380, 524] on input "Number of existing accessory structures *" at bounding box center [841, 522] width 1168 height 27
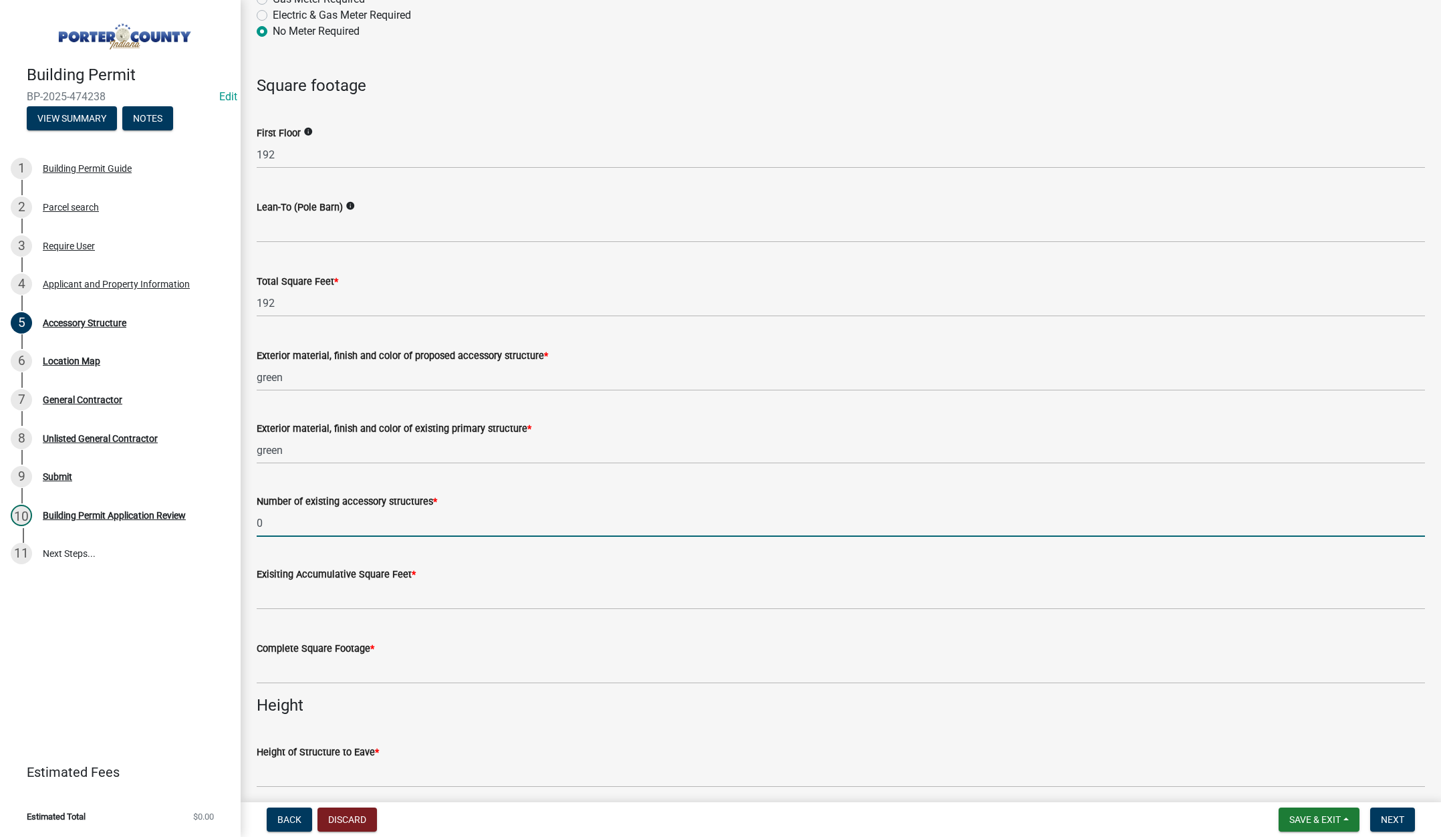
type input "0"
click at [380, 599] on input "text" at bounding box center [841, 595] width 1168 height 27
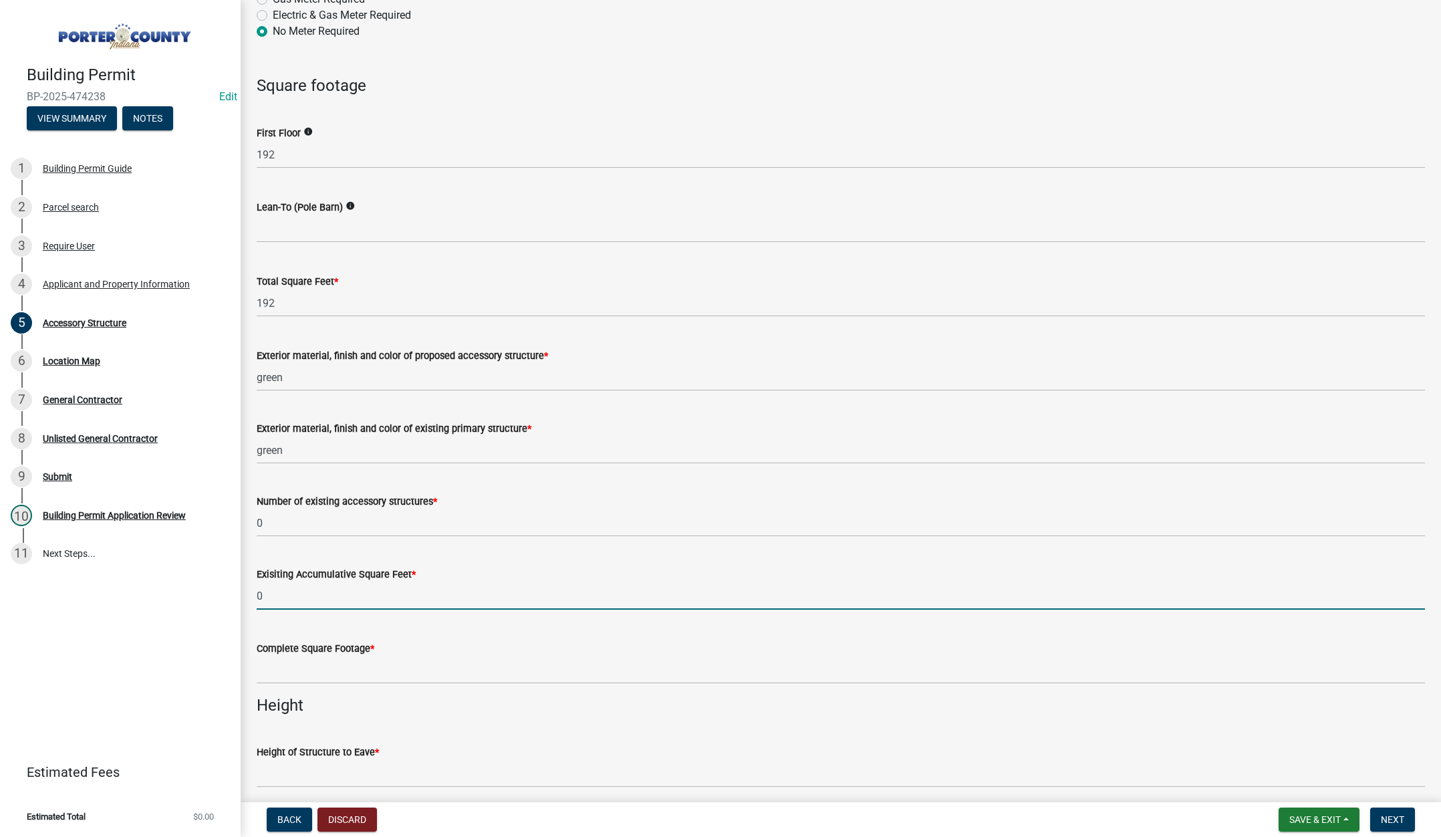
type input "0"
click at [360, 668] on input "text" at bounding box center [841, 669] width 1168 height 27
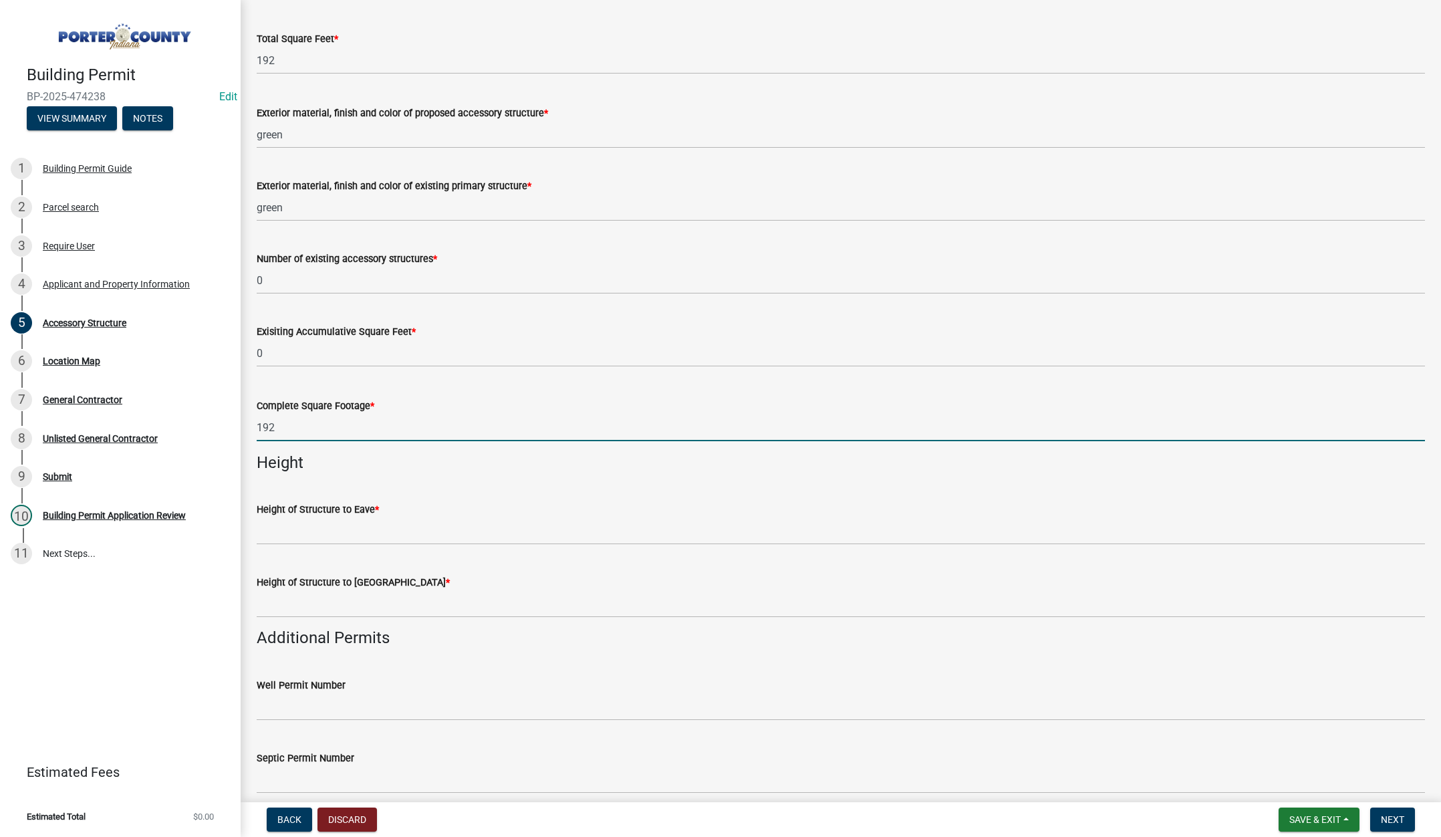
scroll to position [1337, 0]
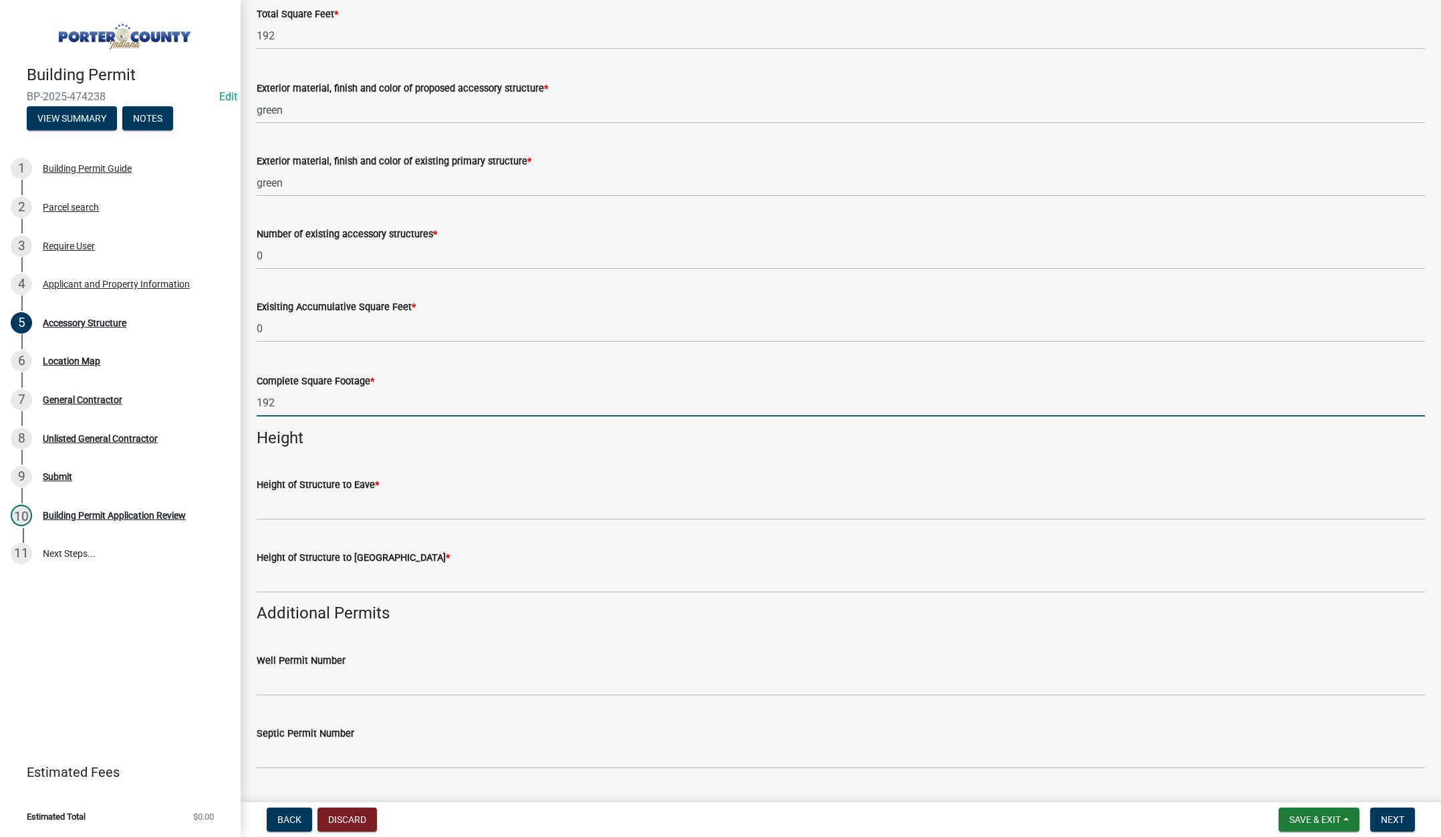
type input "192"
click at [379, 509] on input "Height of Structure to Eave *" at bounding box center [841, 506] width 1168 height 27
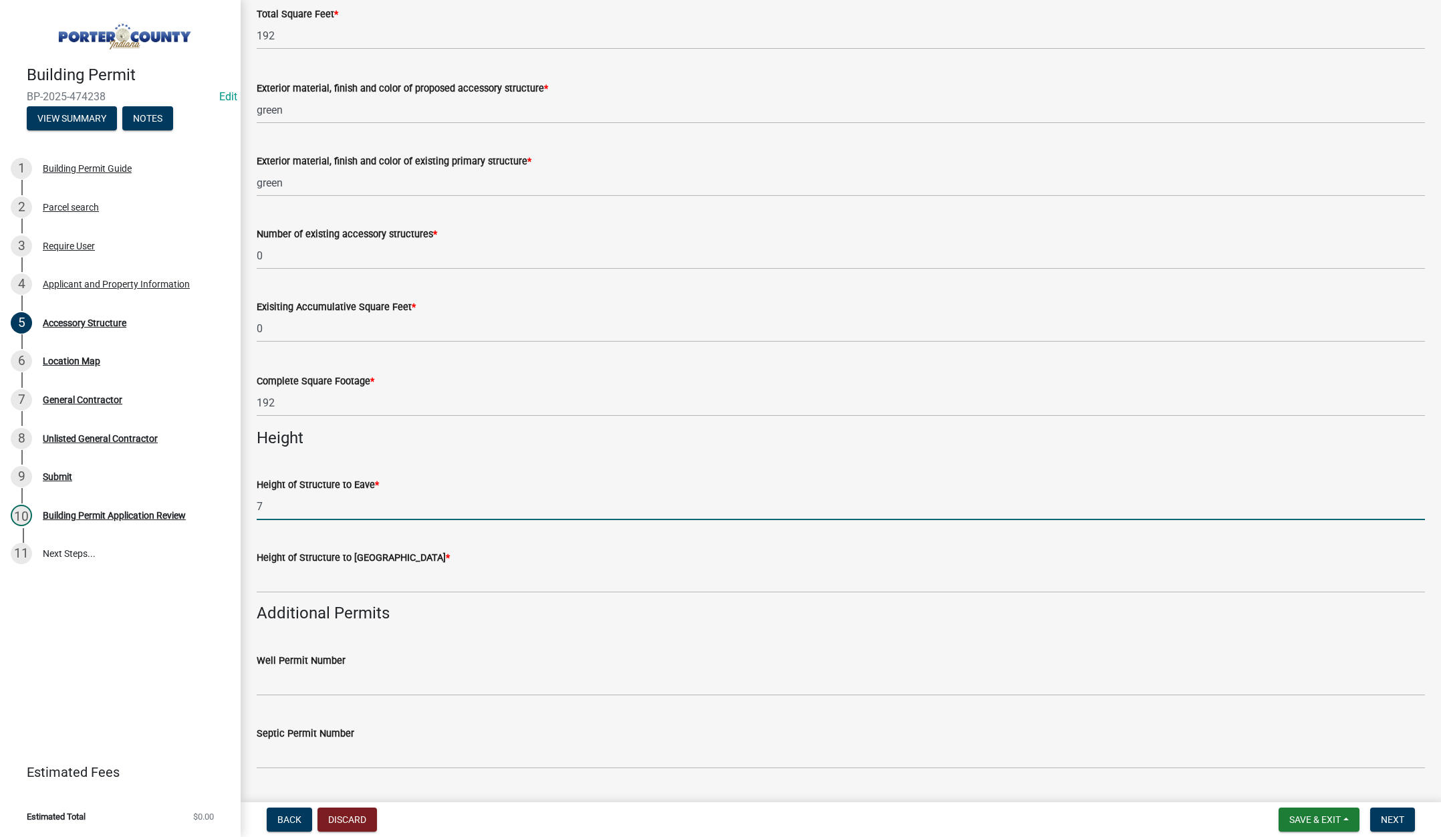
type input "7"
click at [288, 586] on input "Height of Structure to Roof Peak *" at bounding box center [841, 578] width 1168 height 27
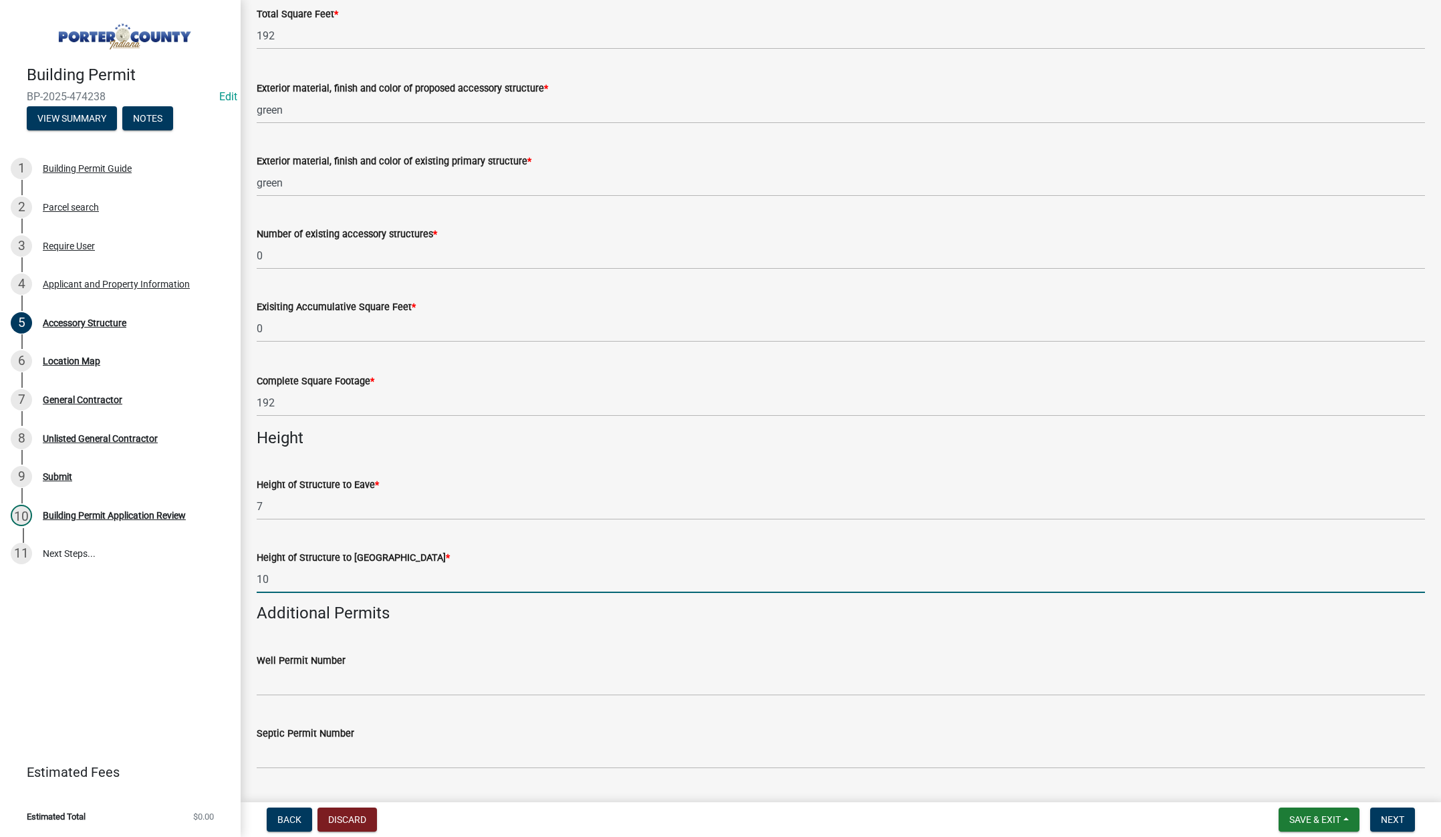
click at [295, 589] on input "10" at bounding box center [841, 578] width 1168 height 27
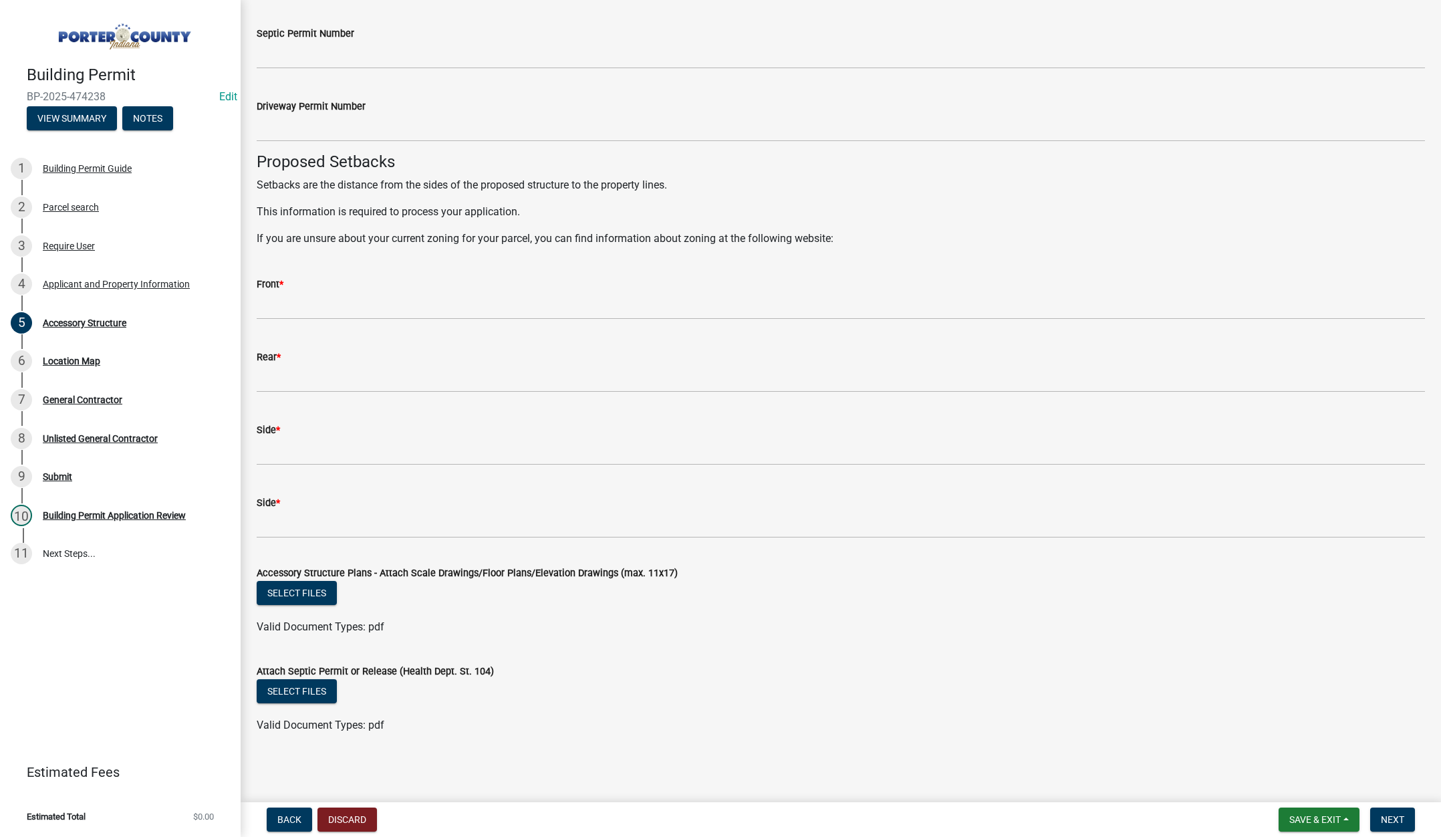
scroll to position [2037, 0]
type input "10"
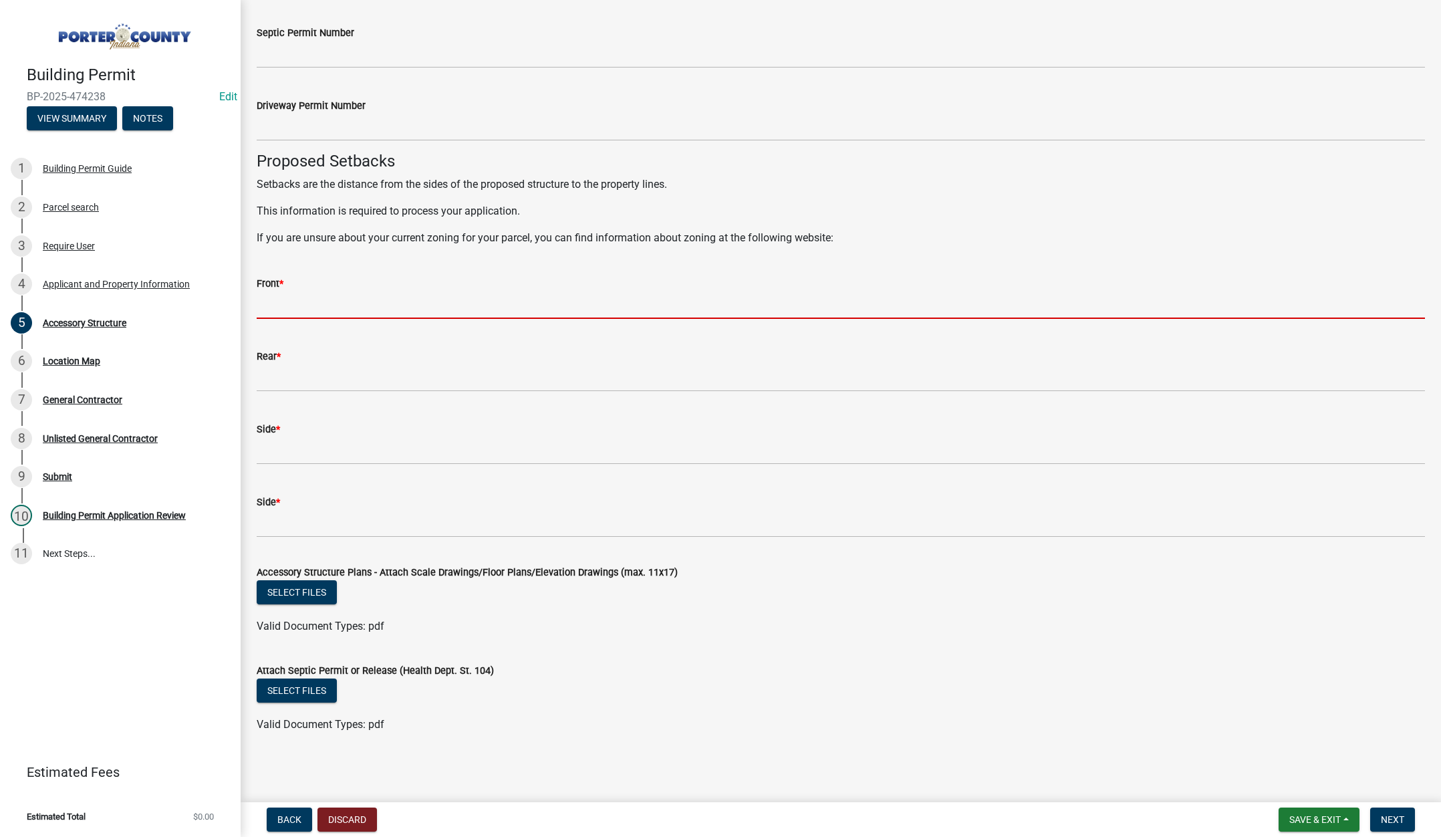
click at [315, 309] on input "Front *" at bounding box center [841, 304] width 1168 height 27
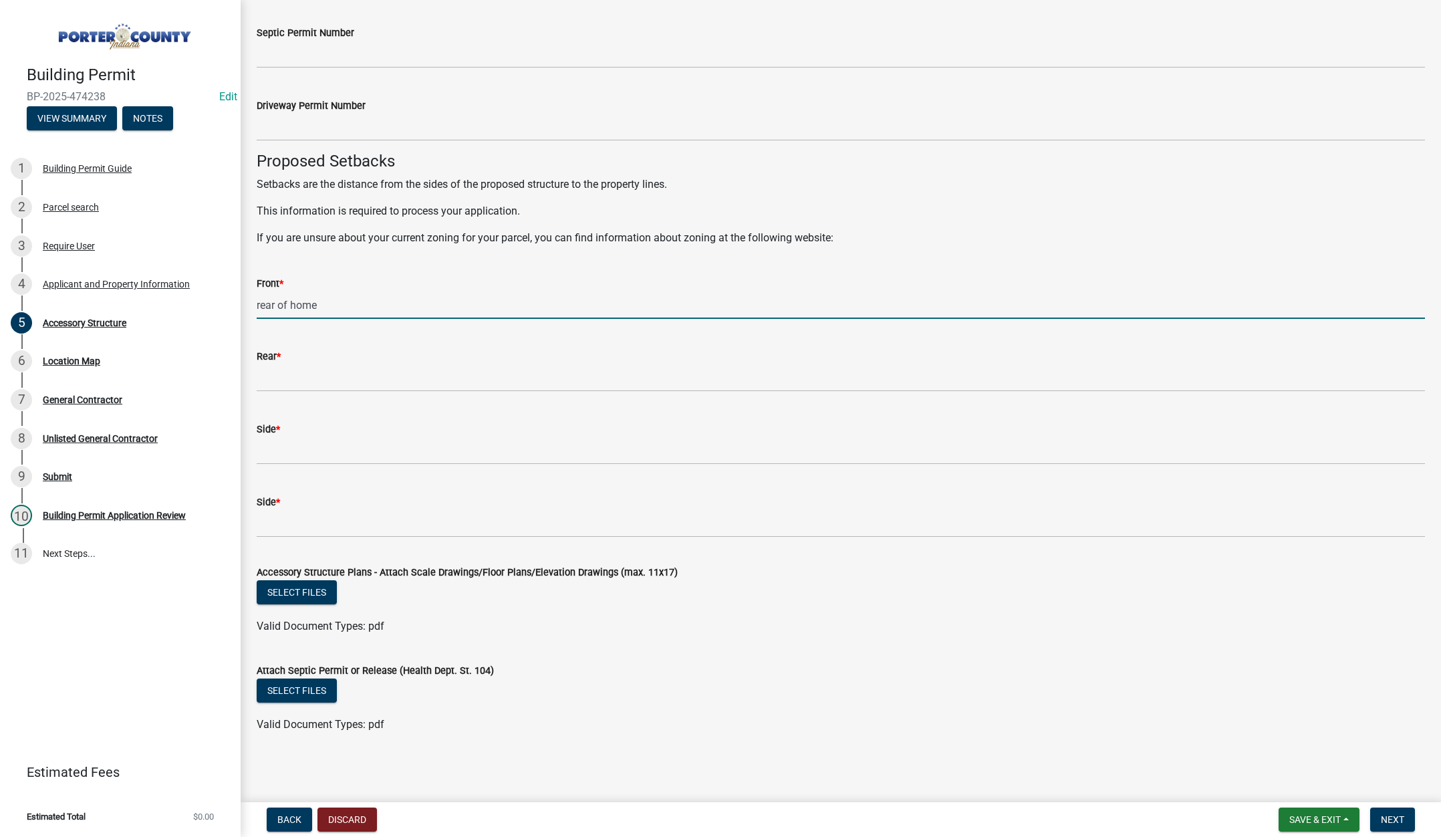
type input "rear of home"
click at [306, 384] on input "Rear *" at bounding box center [841, 377] width 1168 height 27
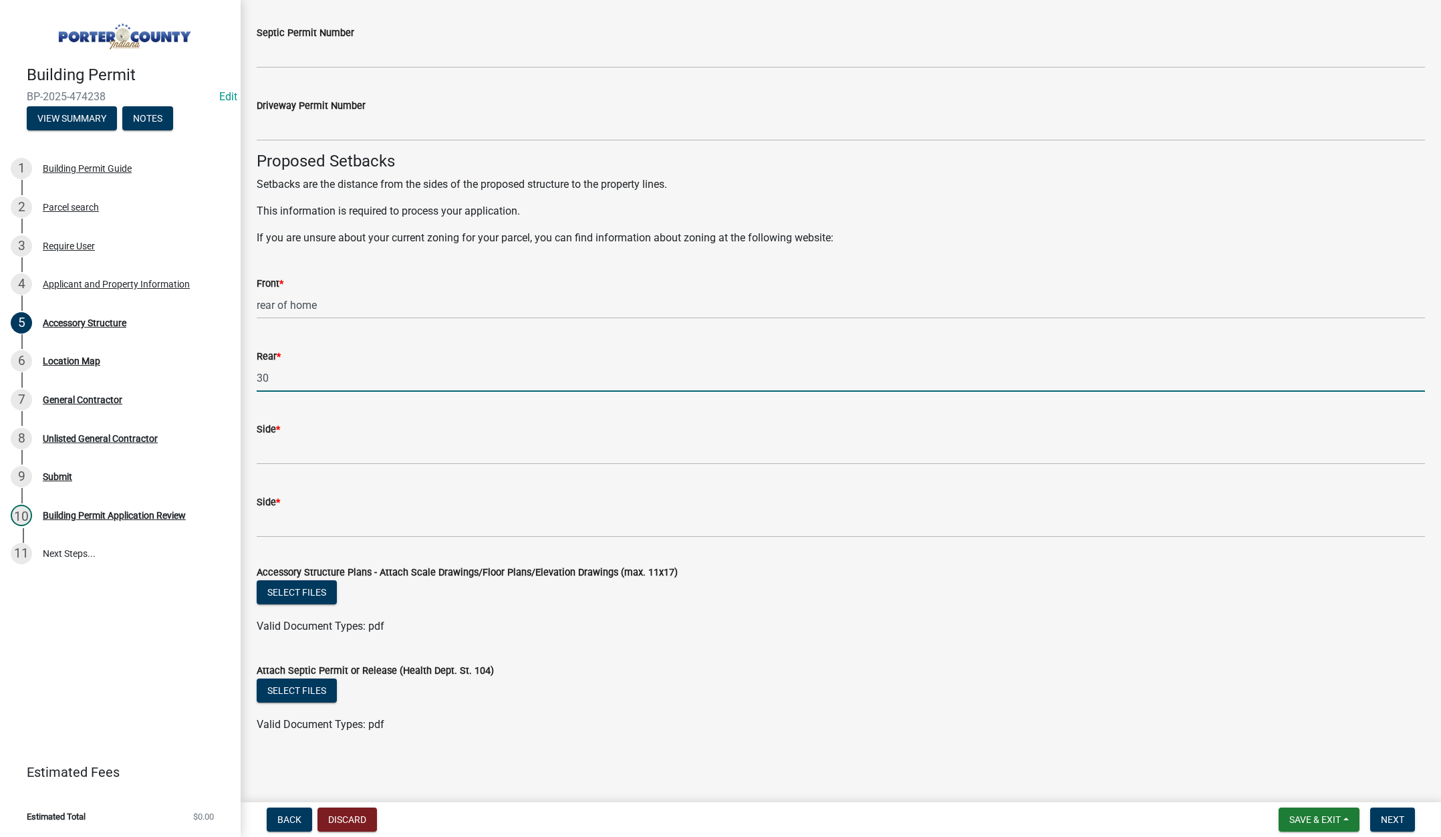
type input "30"
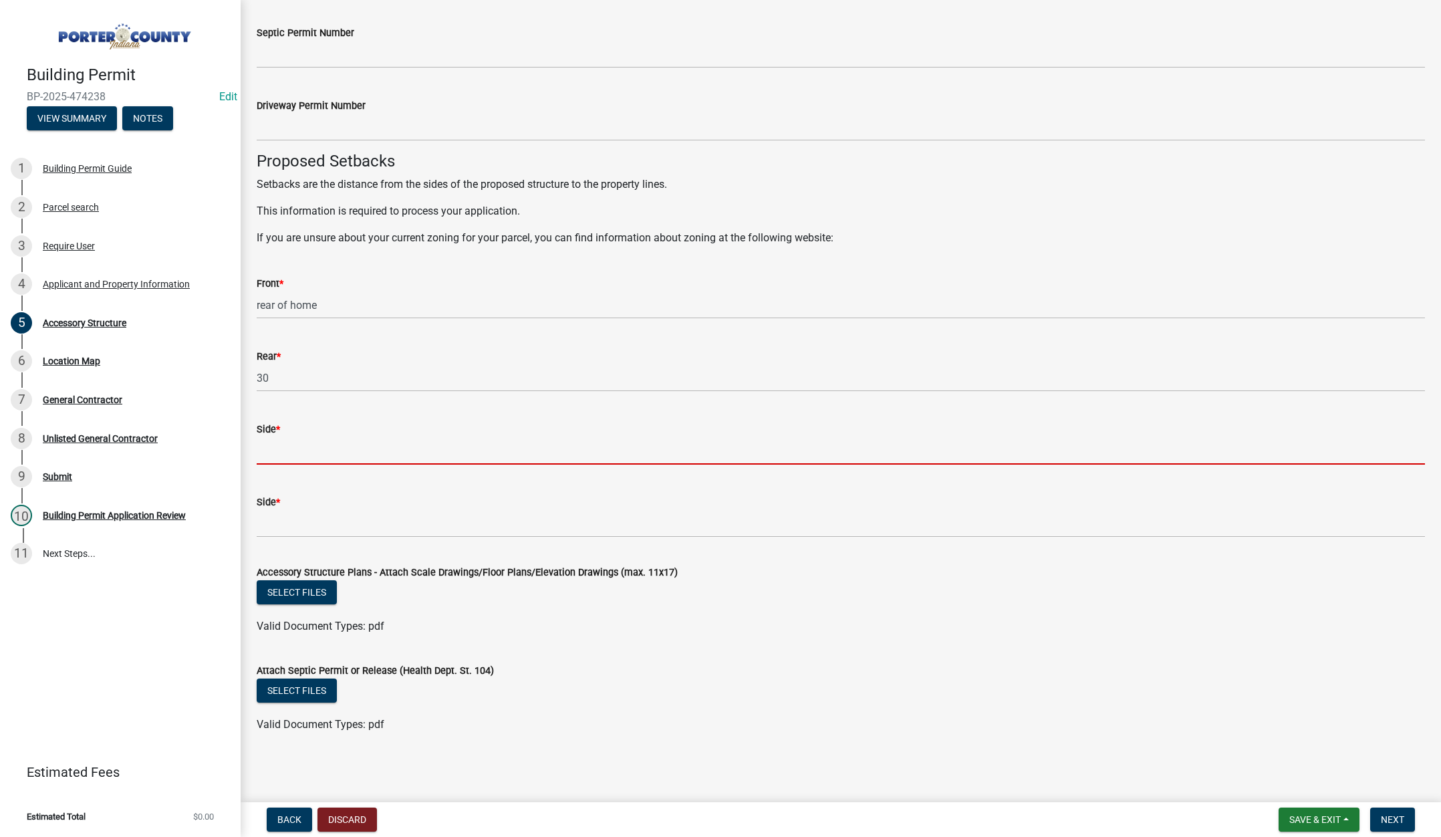
click at [295, 448] on input "Side *" at bounding box center [841, 450] width 1168 height 27
type input "11"
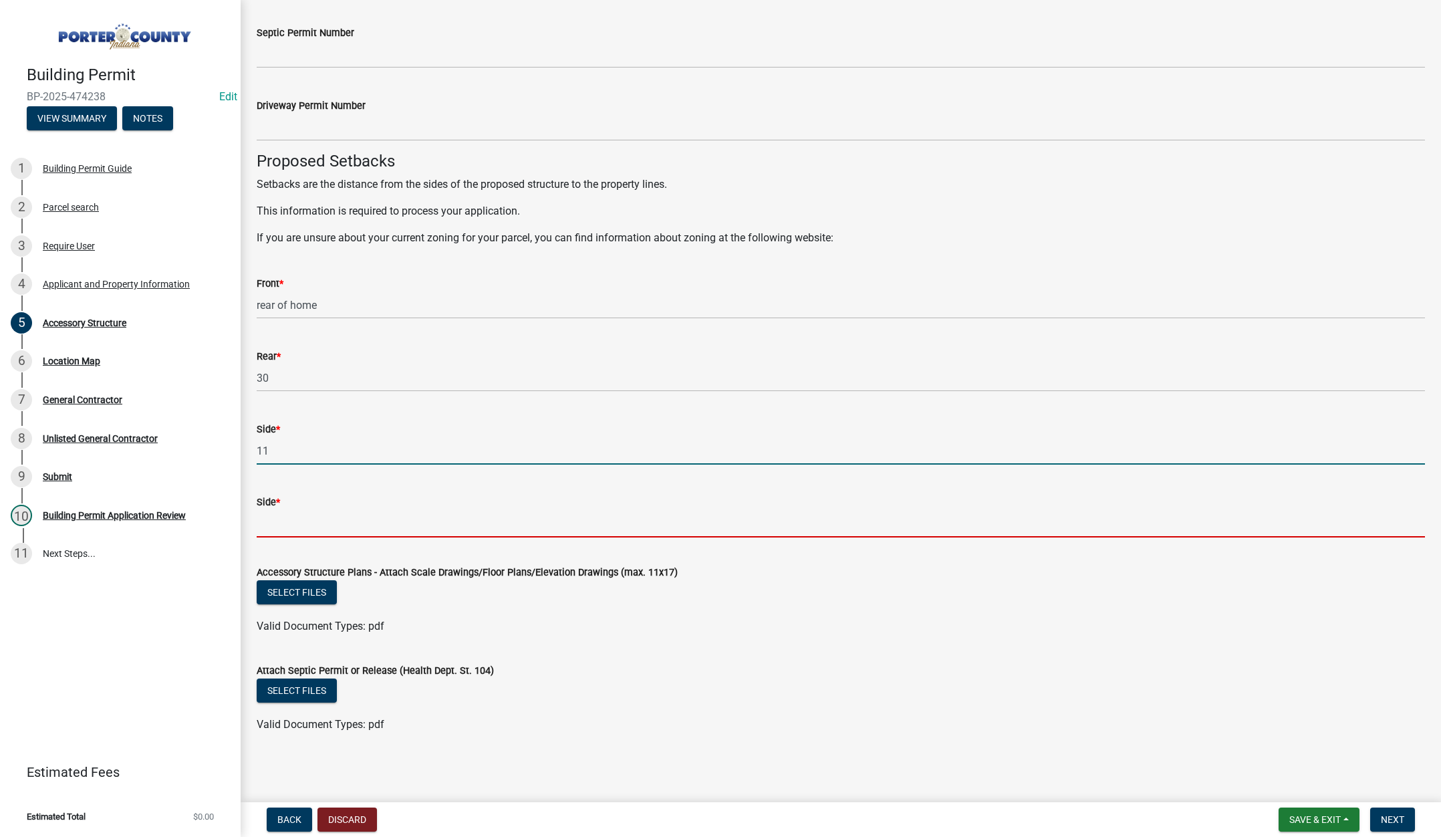
click at [289, 525] on input "Side *" at bounding box center [841, 523] width 1168 height 27
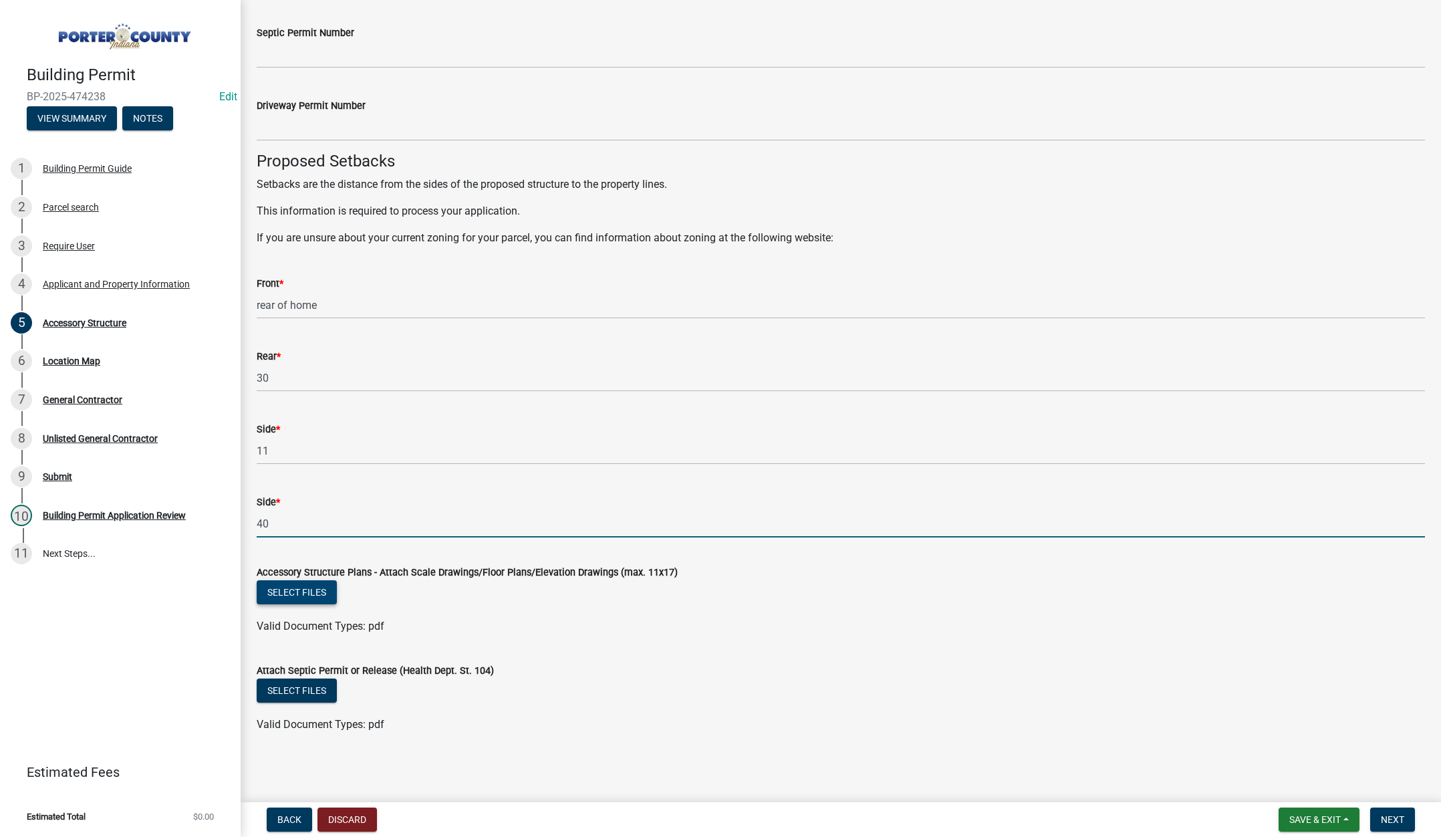
type input "40"
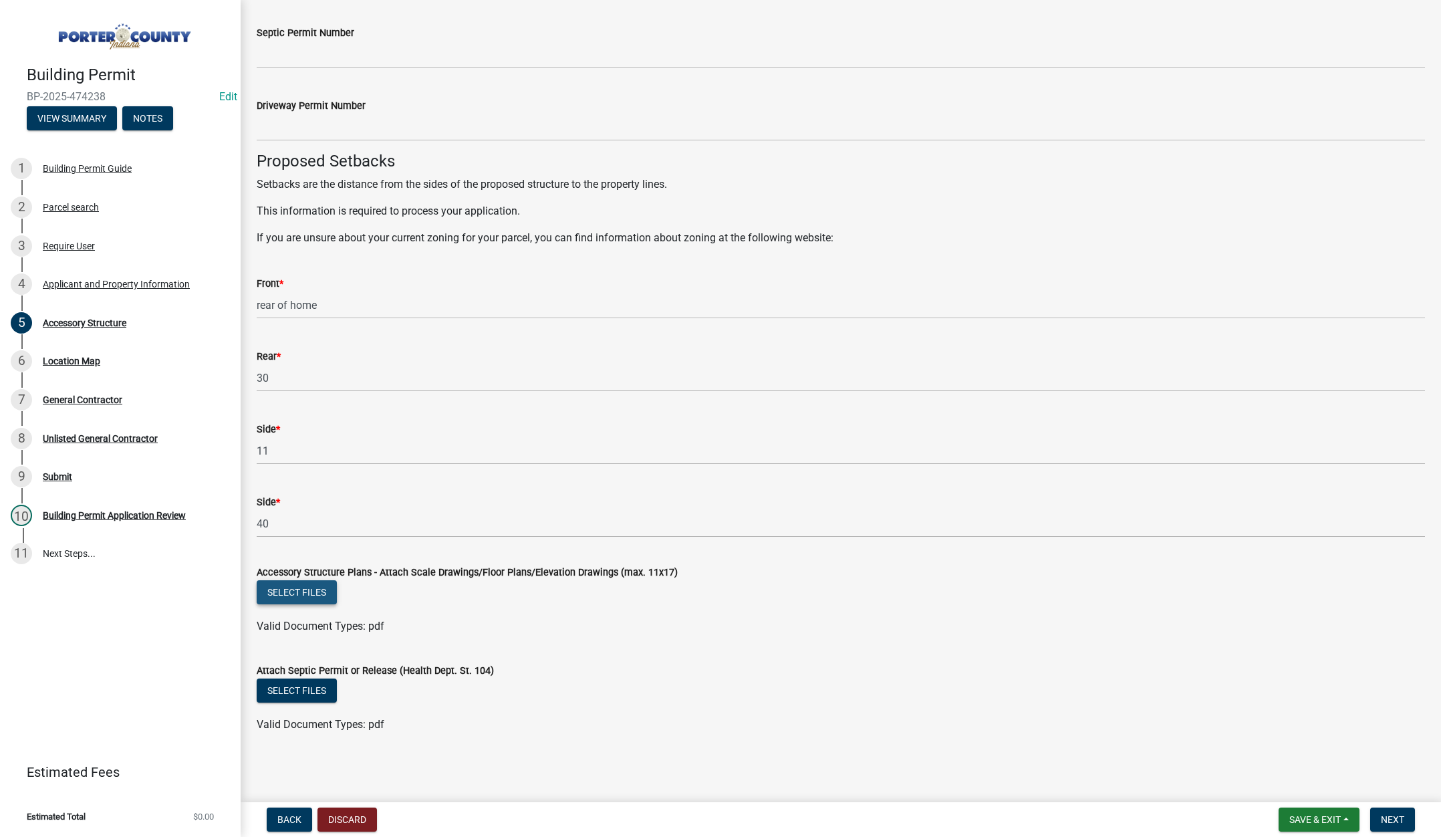
click at [315, 592] on button "Select files" at bounding box center [297, 592] width 80 height 24
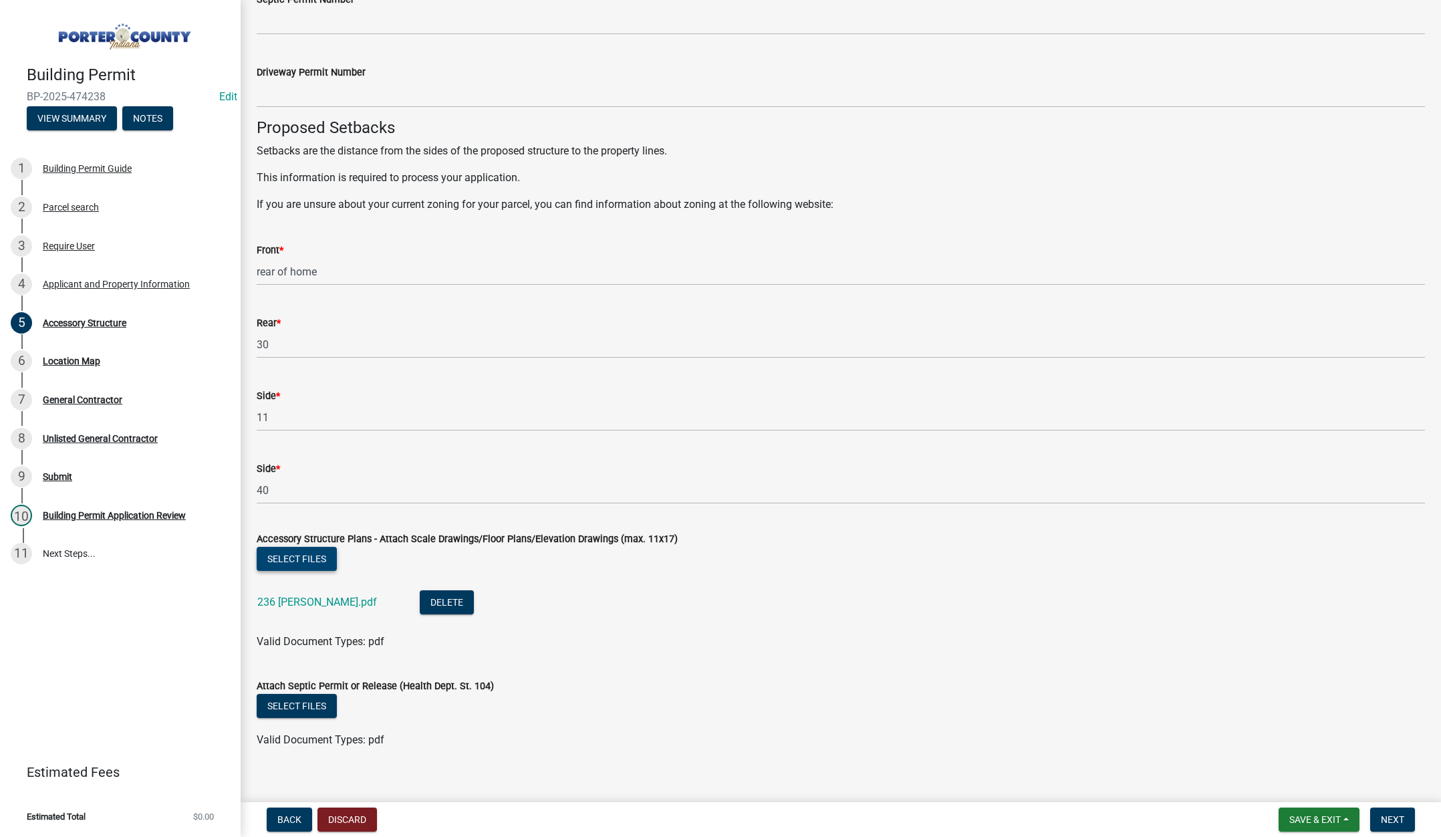
scroll to position [2086, 0]
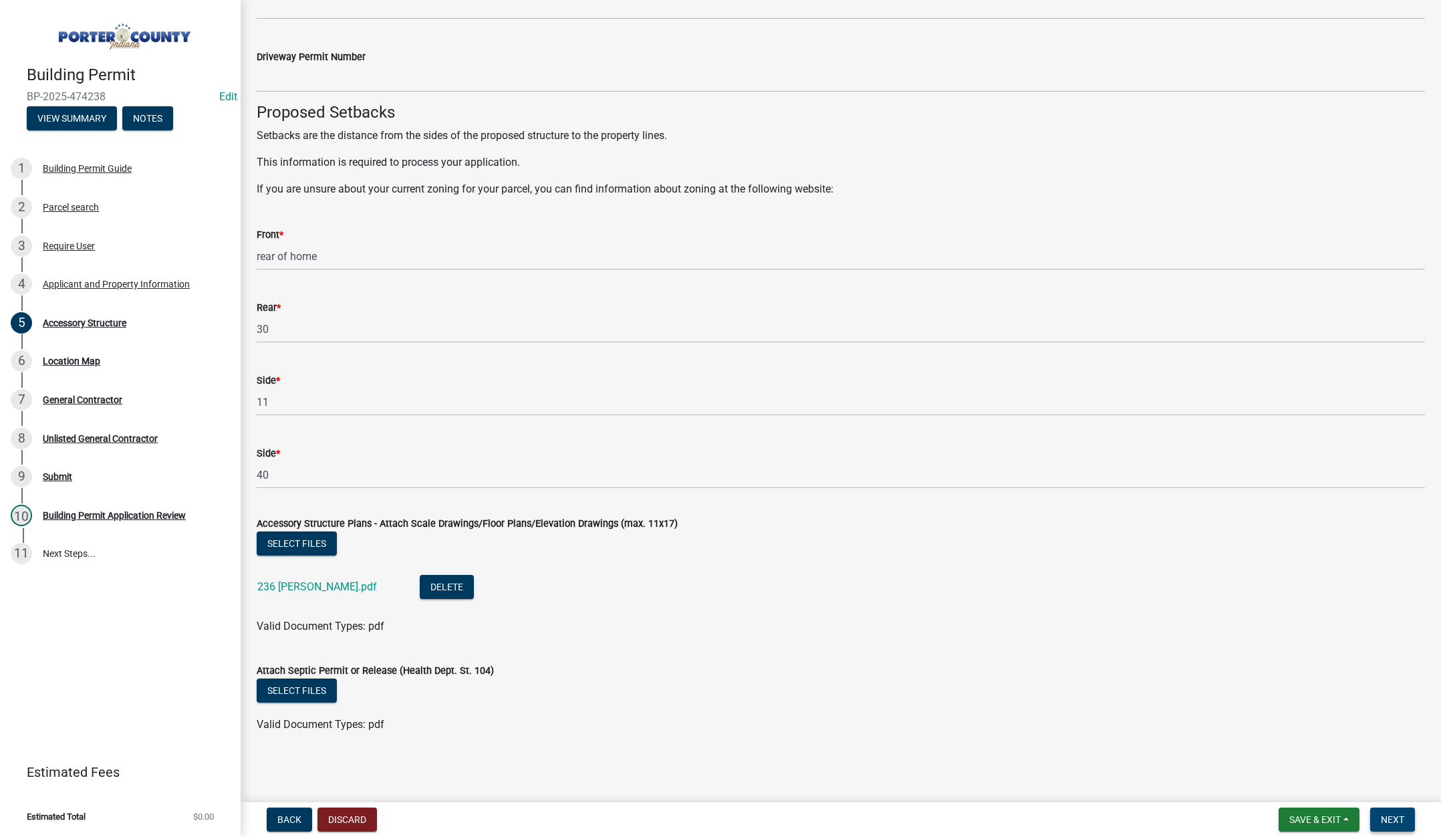
click at [1396, 817] on span "Next" at bounding box center [1392, 819] width 23 height 11
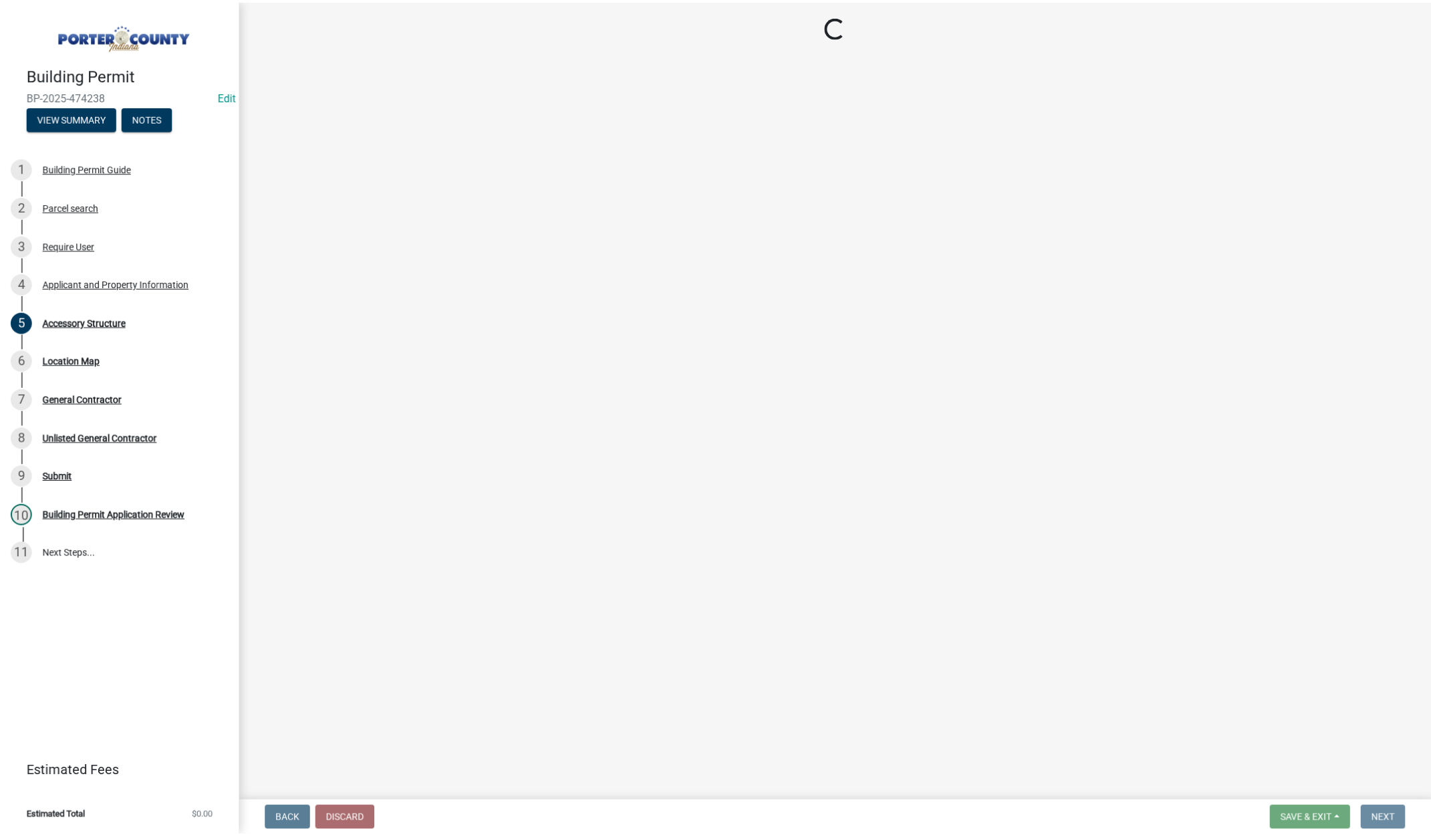
scroll to position [0, 0]
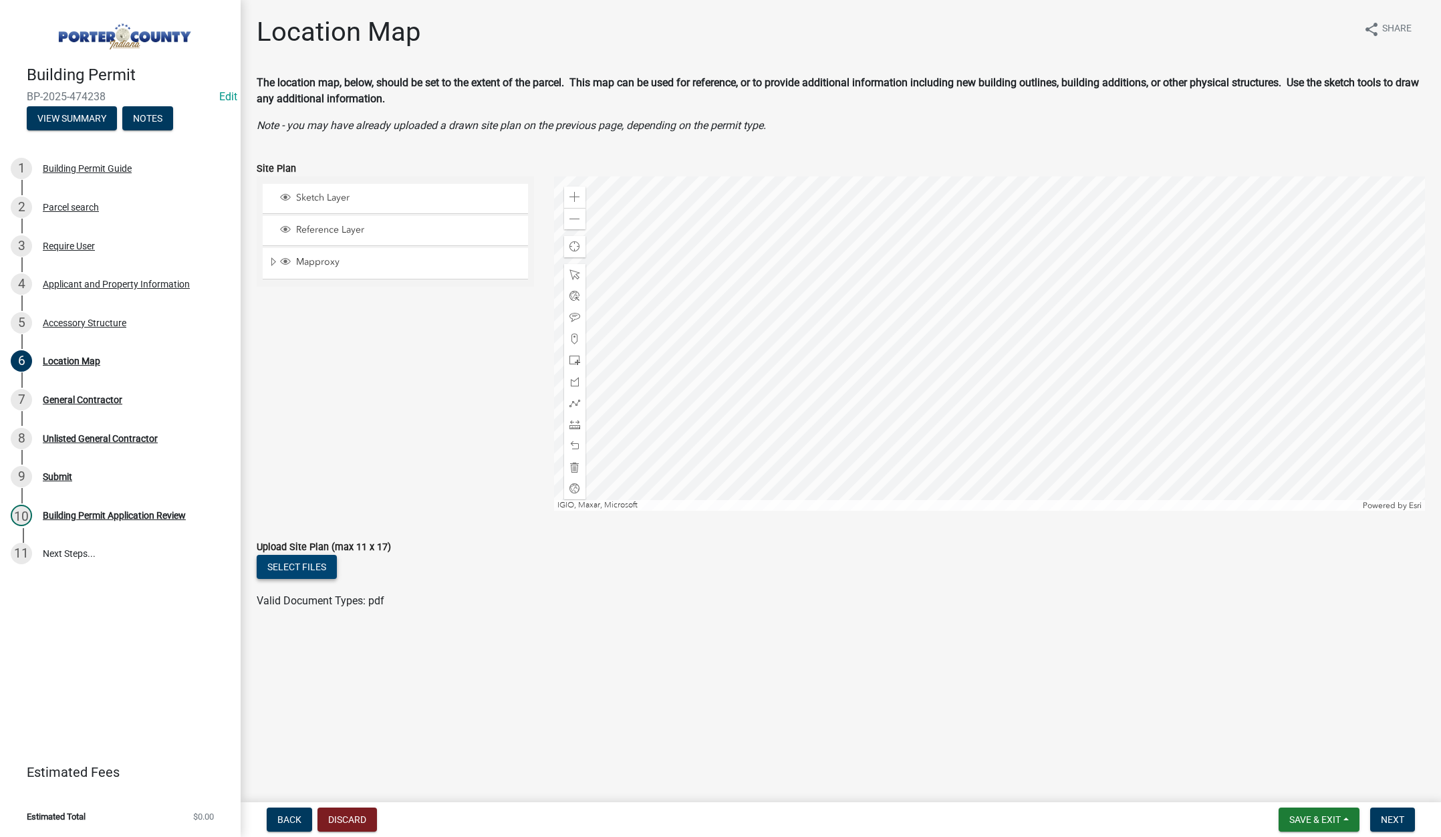
click at [302, 567] on button "Select files" at bounding box center [297, 567] width 80 height 24
click at [1395, 815] on span "Next" at bounding box center [1392, 819] width 23 height 11
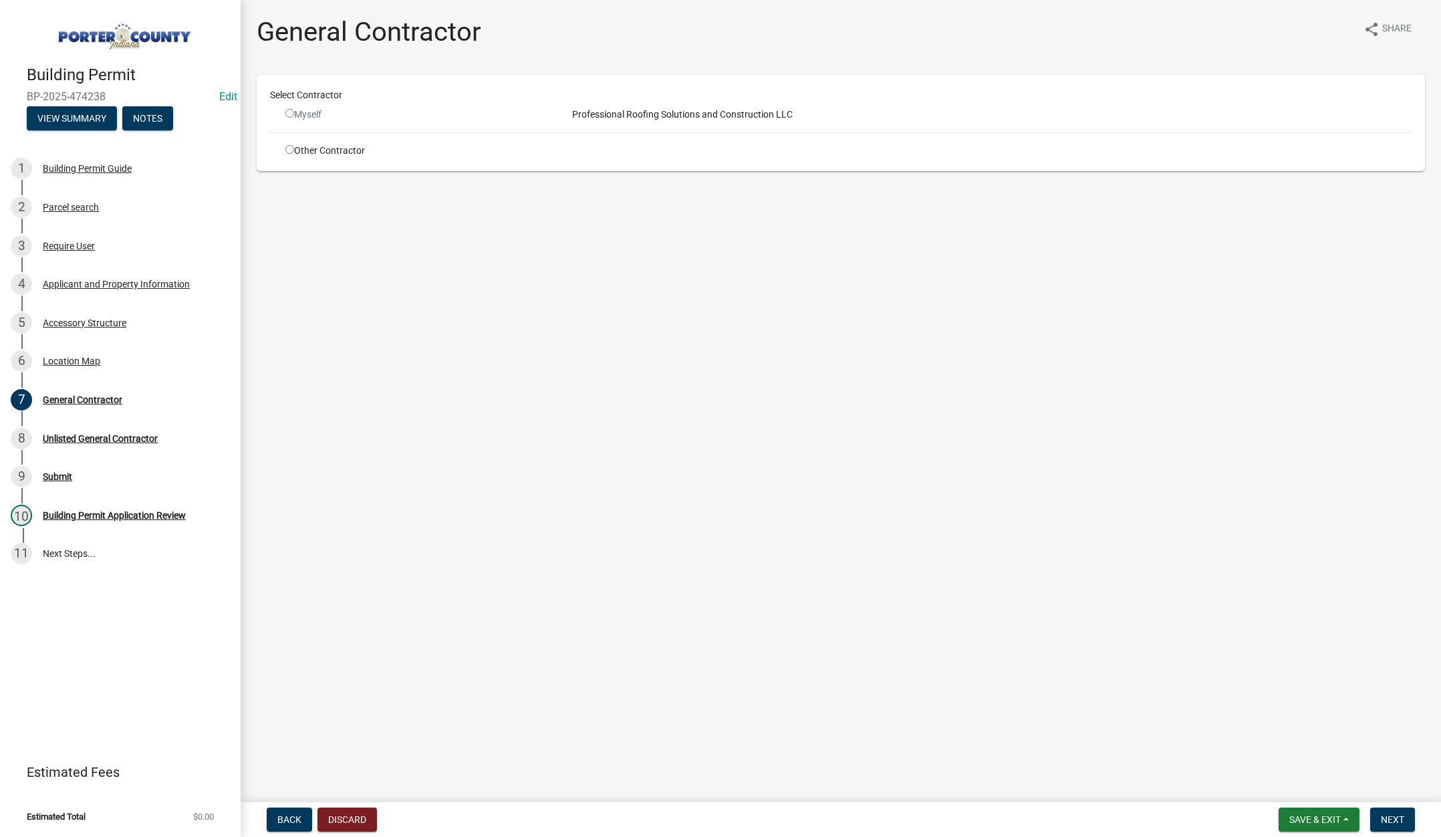
click at [289, 148] on input "radio" at bounding box center [289, 149] width 9 height 9
radio input "true"
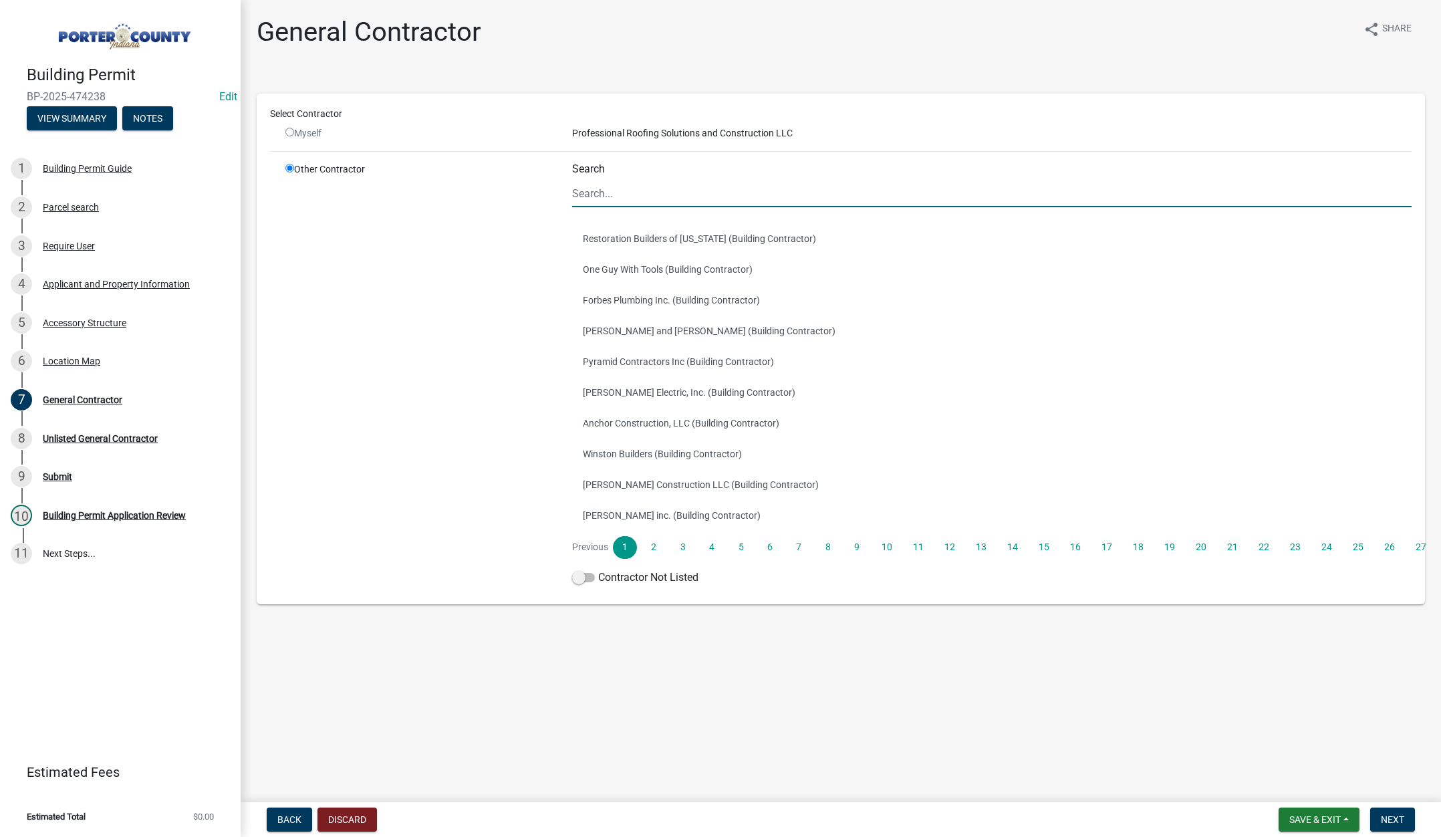
click at [656, 191] on input "Search" at bounding box center [992, 193] width 840 height 27
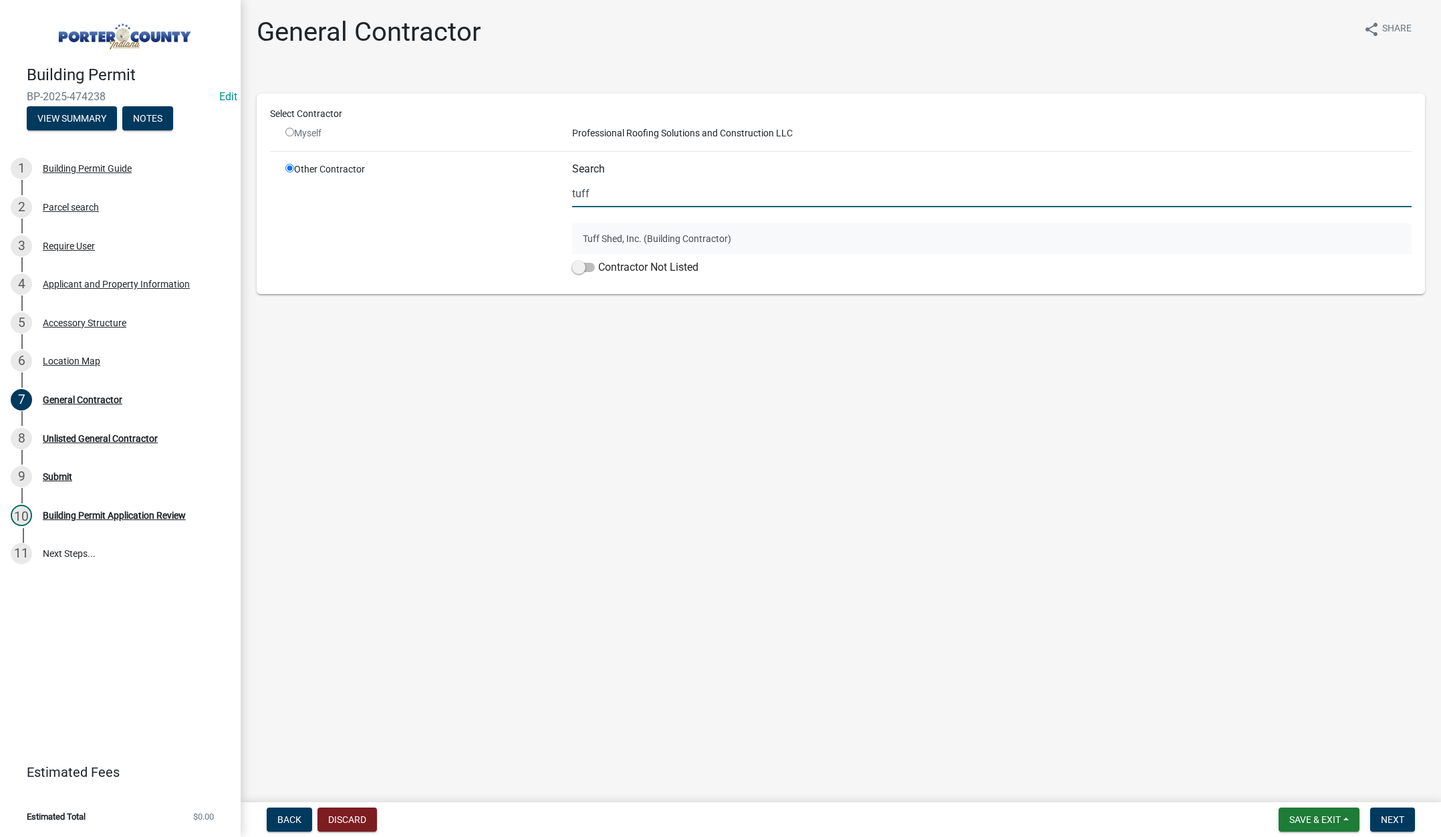
type input "tuff"
click at [621, 239] on button "Tuff Shed, Inc. (Building Contractor)" at bounding box center [992, 238] width 840 height 31
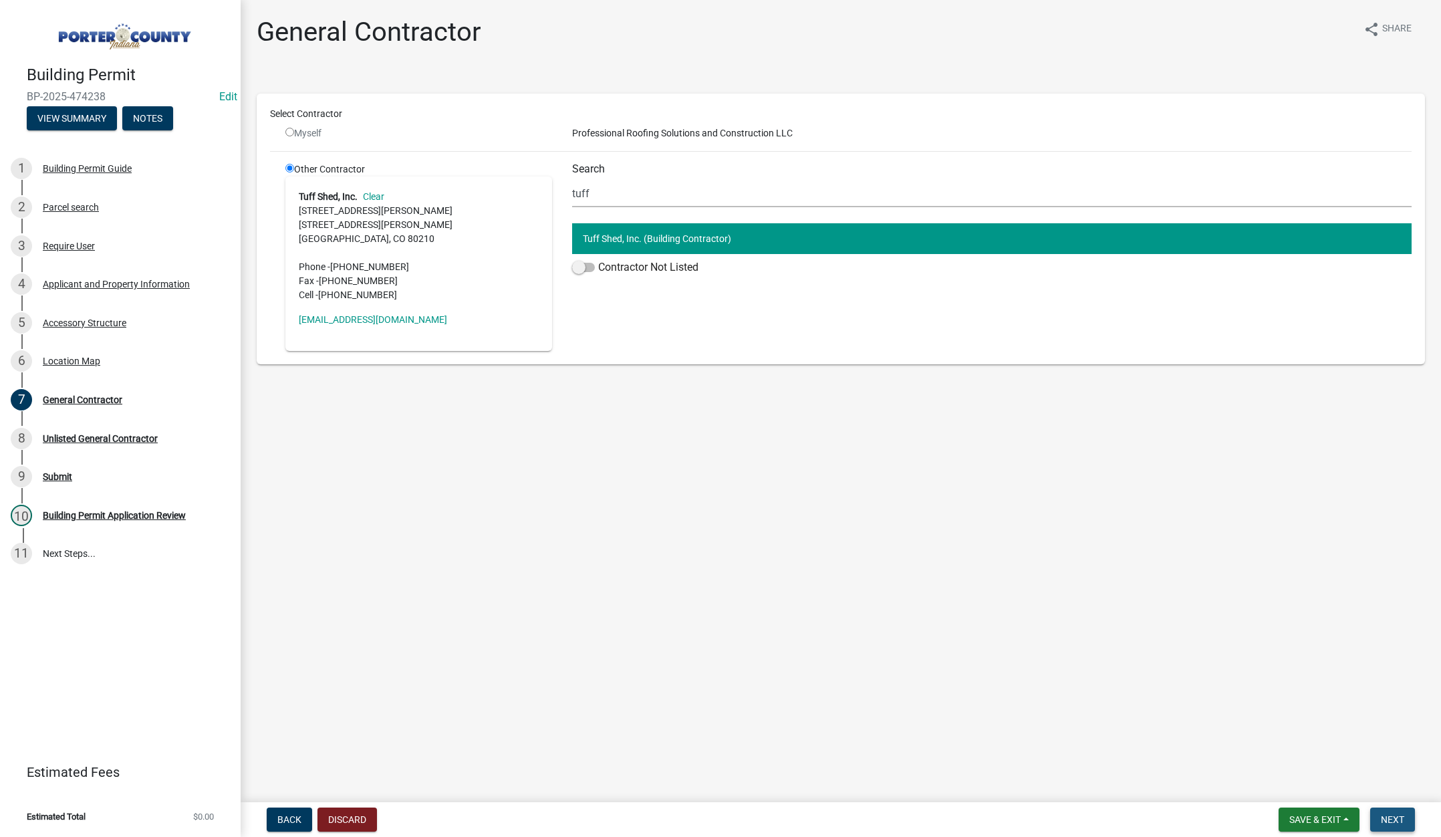
click at [1396, 815] on span "Next" at bounding box center [1392, 819] width 23 height 11
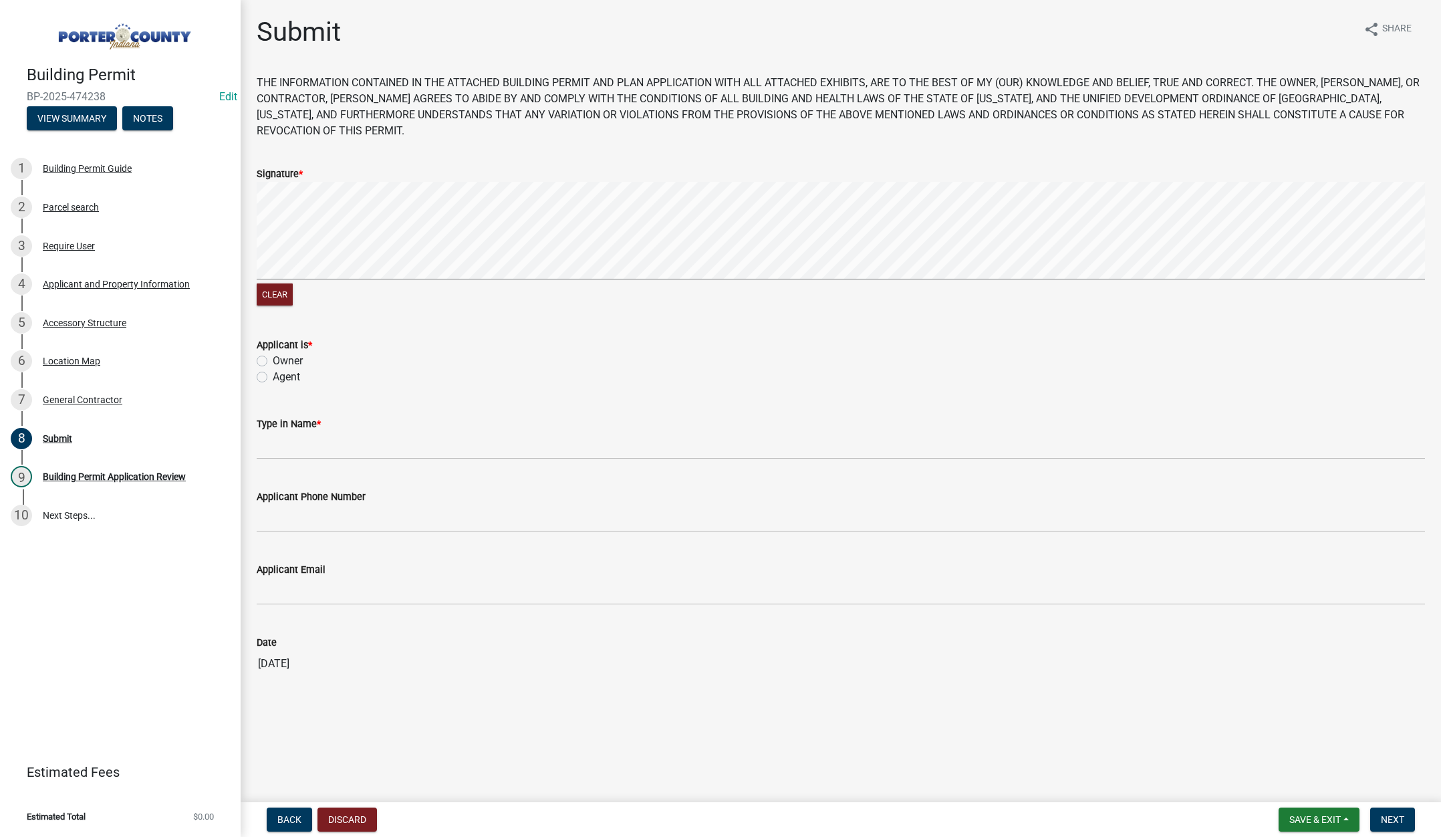
drag, startPoint x: 263, startPoint y: 376, endPoint x: 299, endPoint y: 428, distance: 64.3
click at [273, 377] on label "Agent" at bounding box center [286, 377] width 27 height 16
click at [273, 377] on input "Agent" at bounding box center [277, 373] width 9 height 9
radio input "true"
click at [295, 444] on input "Type in Name *" at bounding box center [841, 445] width 1168 height 27
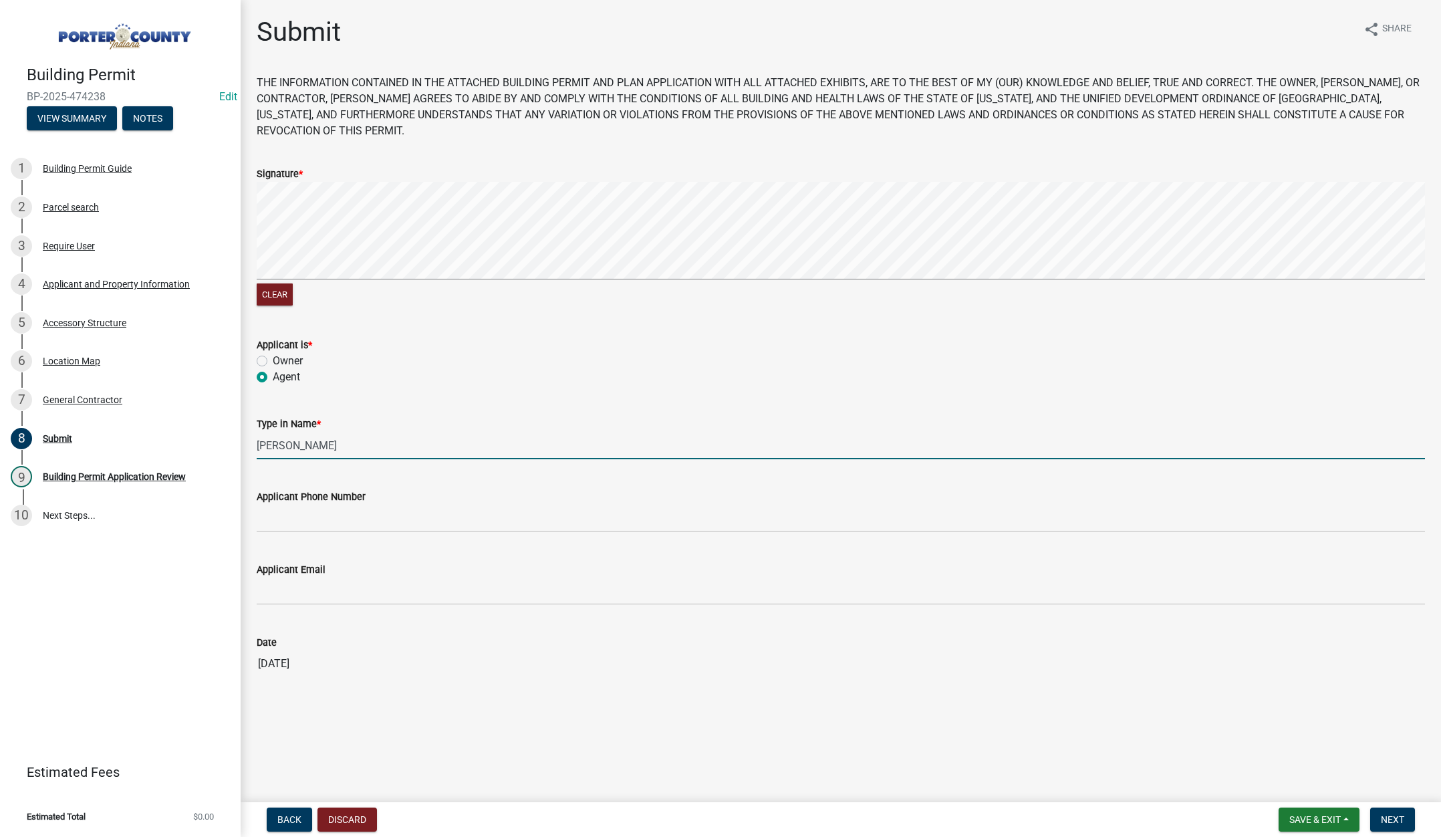
type input "David"
click at [290, 519] on input "Applicant Phone Number" at bounding box center [841, 518] width 1168 height 27
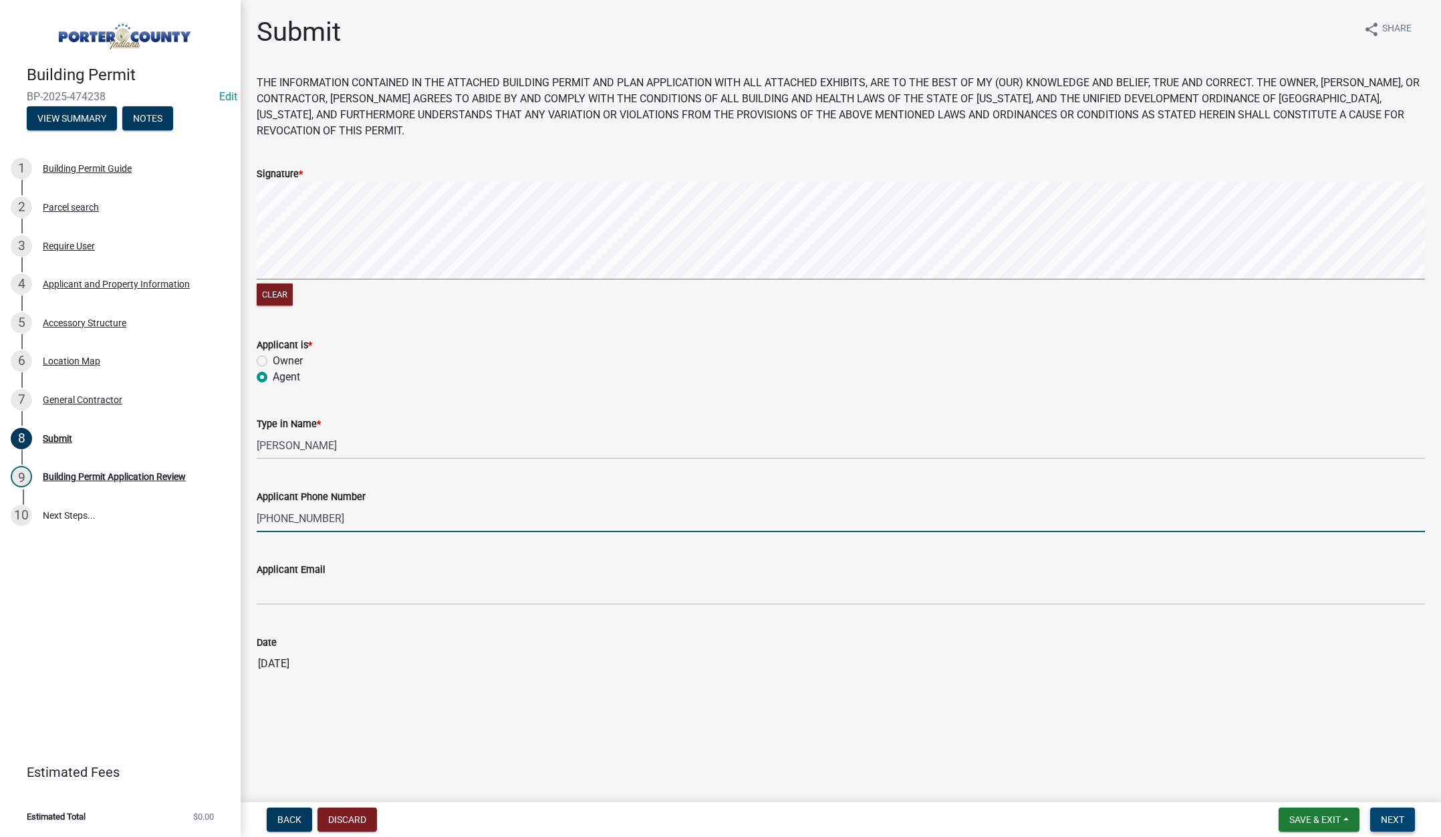
type input "219-775-2047"
click at [1386, 812] on button "Next" at bounding box center [1392, 819] width 45 height 24
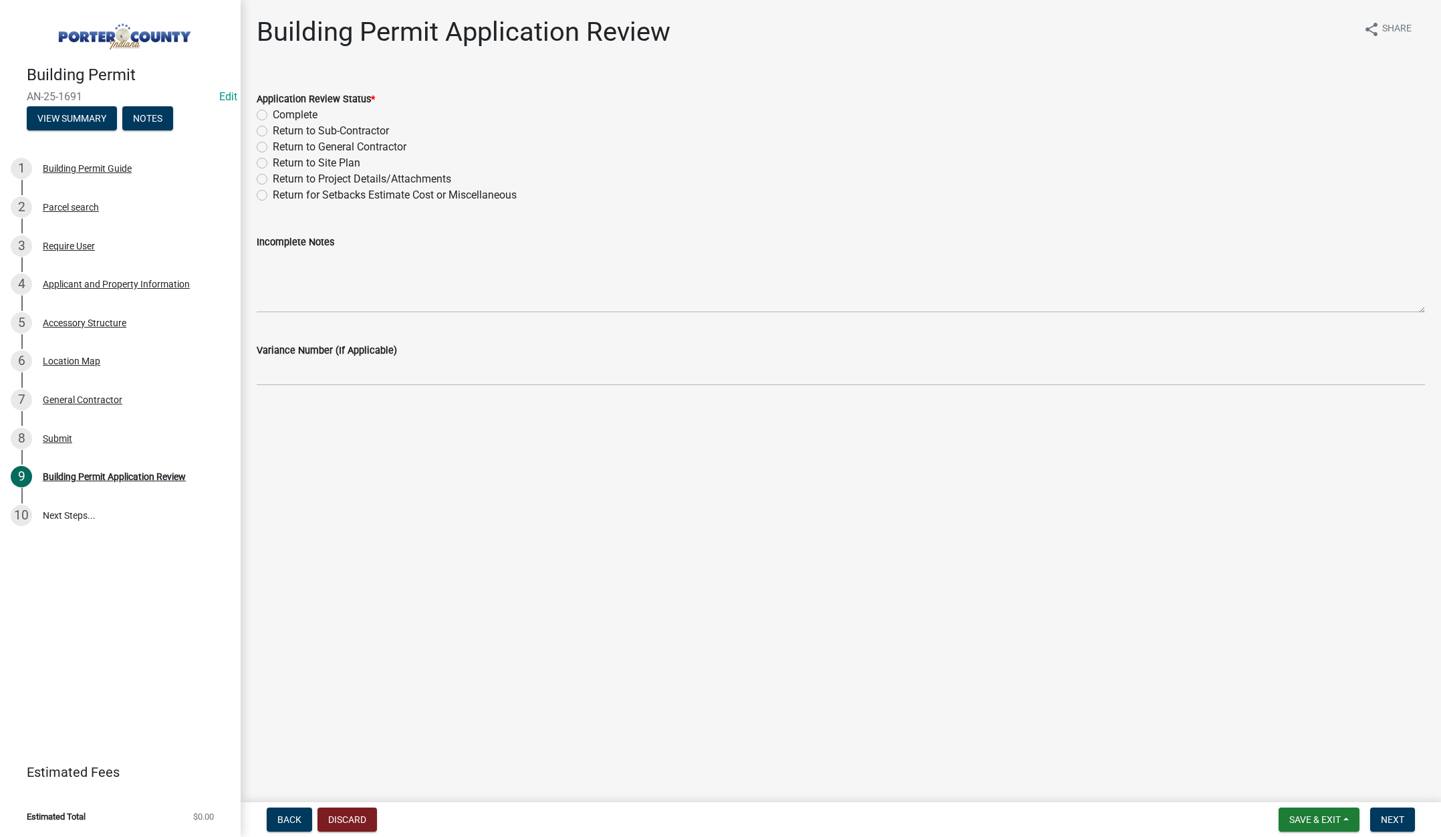
click at [273, 112] on label "Complete" at bounding box center [295, 115] width 45 height 16
click at [273, 112] on input "Complete" at bounding box center [277, 111] width 9 height 9
radio input "true"
click at [1398, 813] on button "Next" at bounding box center [1392, 819] width 45 height 24
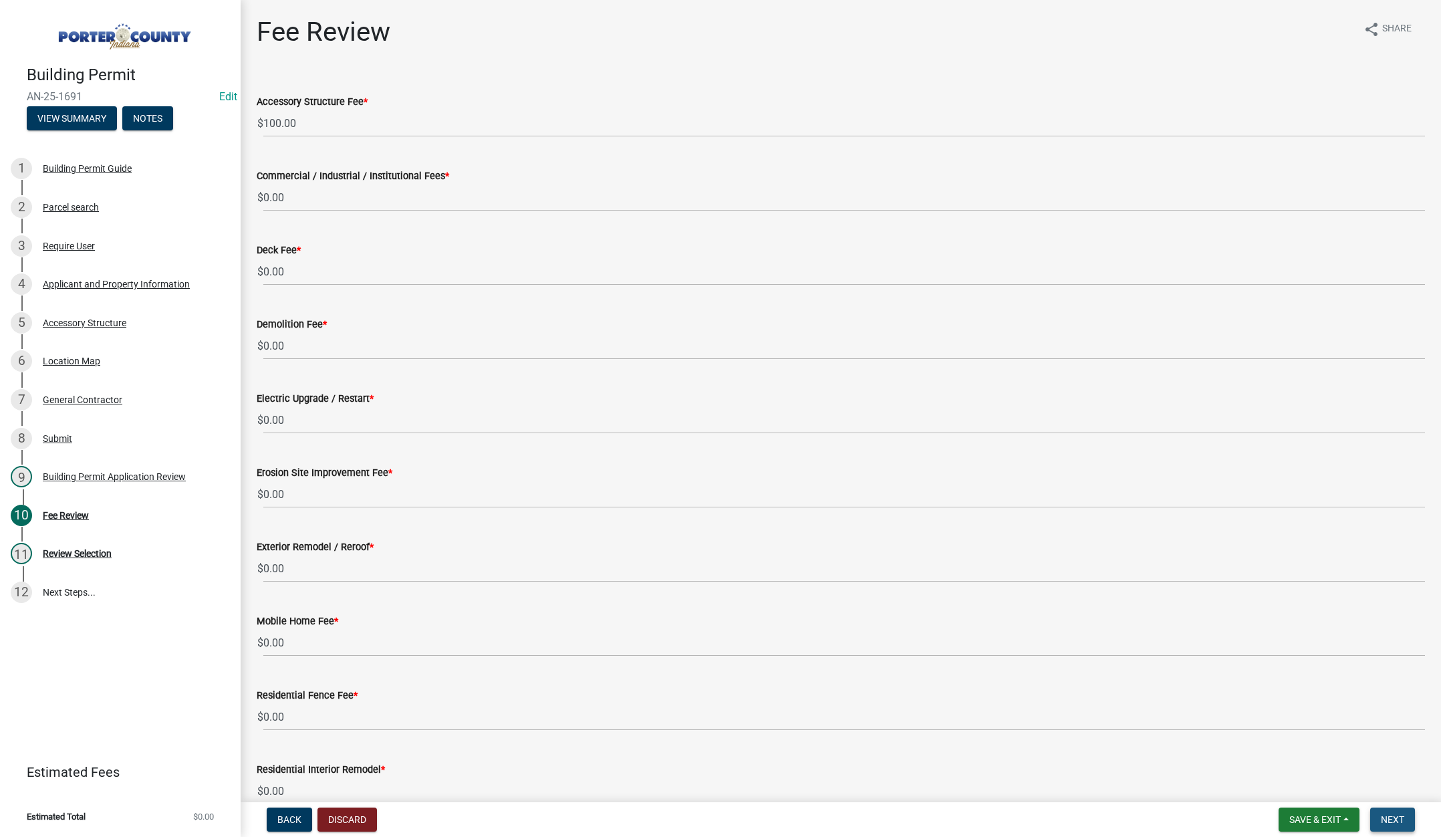
click at [1392, 813] on button "Next" at bounding box center [1392, 819] width 45 height 24
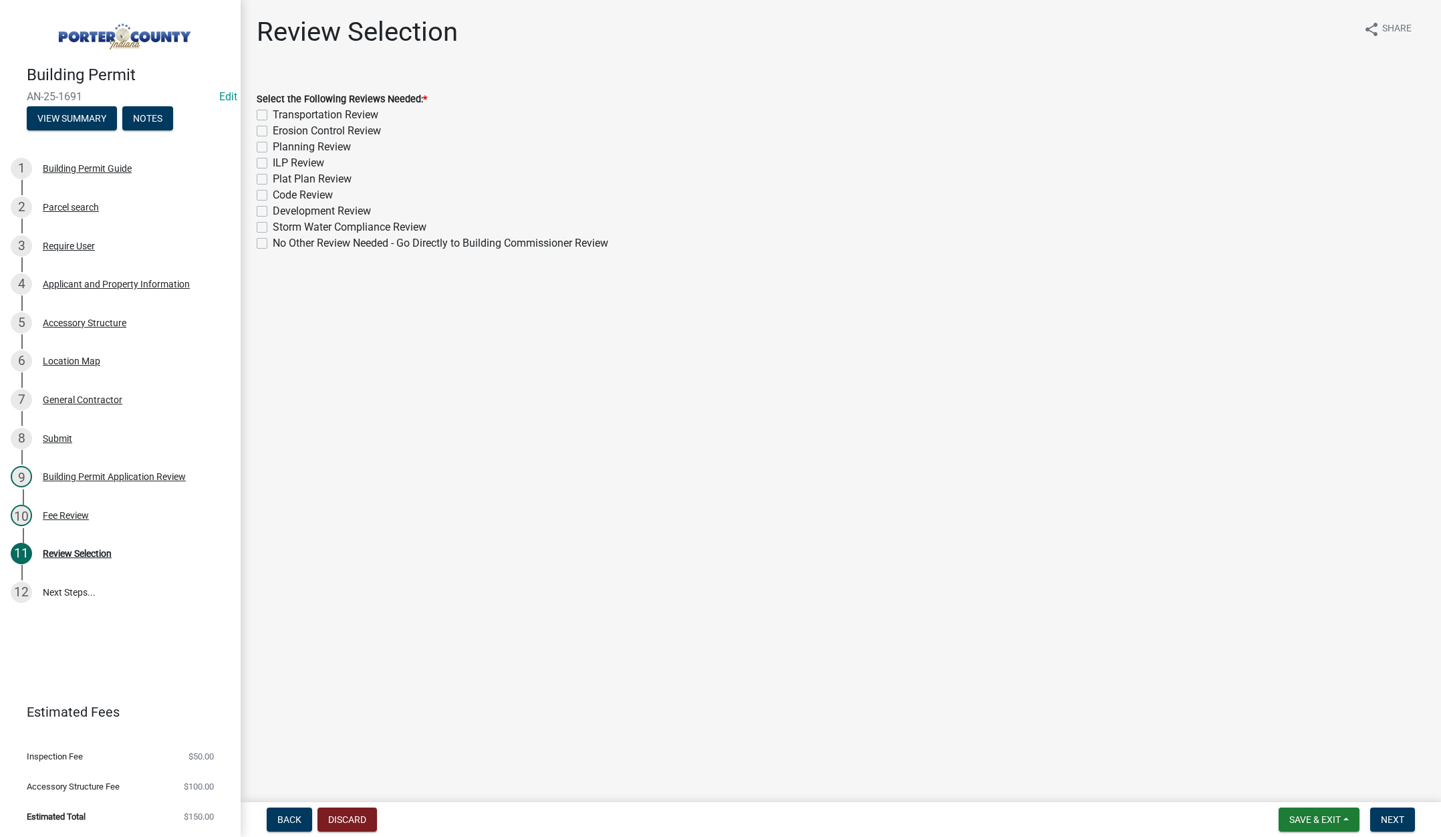
click at [273, 146] on label "Planning Review" at bounding box center [312, 147] width 78 height 16
click at [273, 146] on input "Planning Review" at bounding box center [277, 143] width 9 height 9
checkbox input "true"
checkbox input "false"
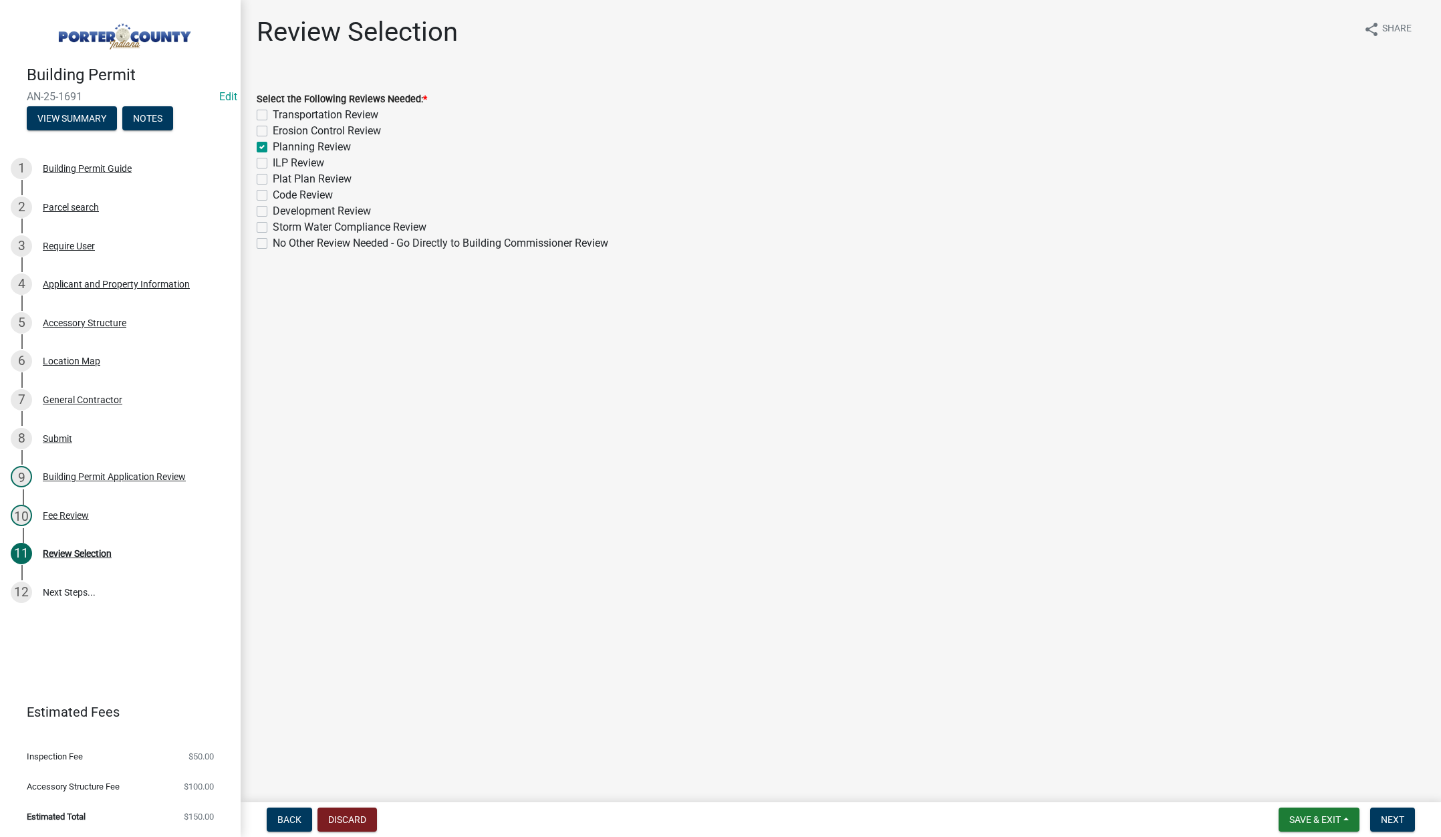
checkbox input "true"
checkbox input "false"
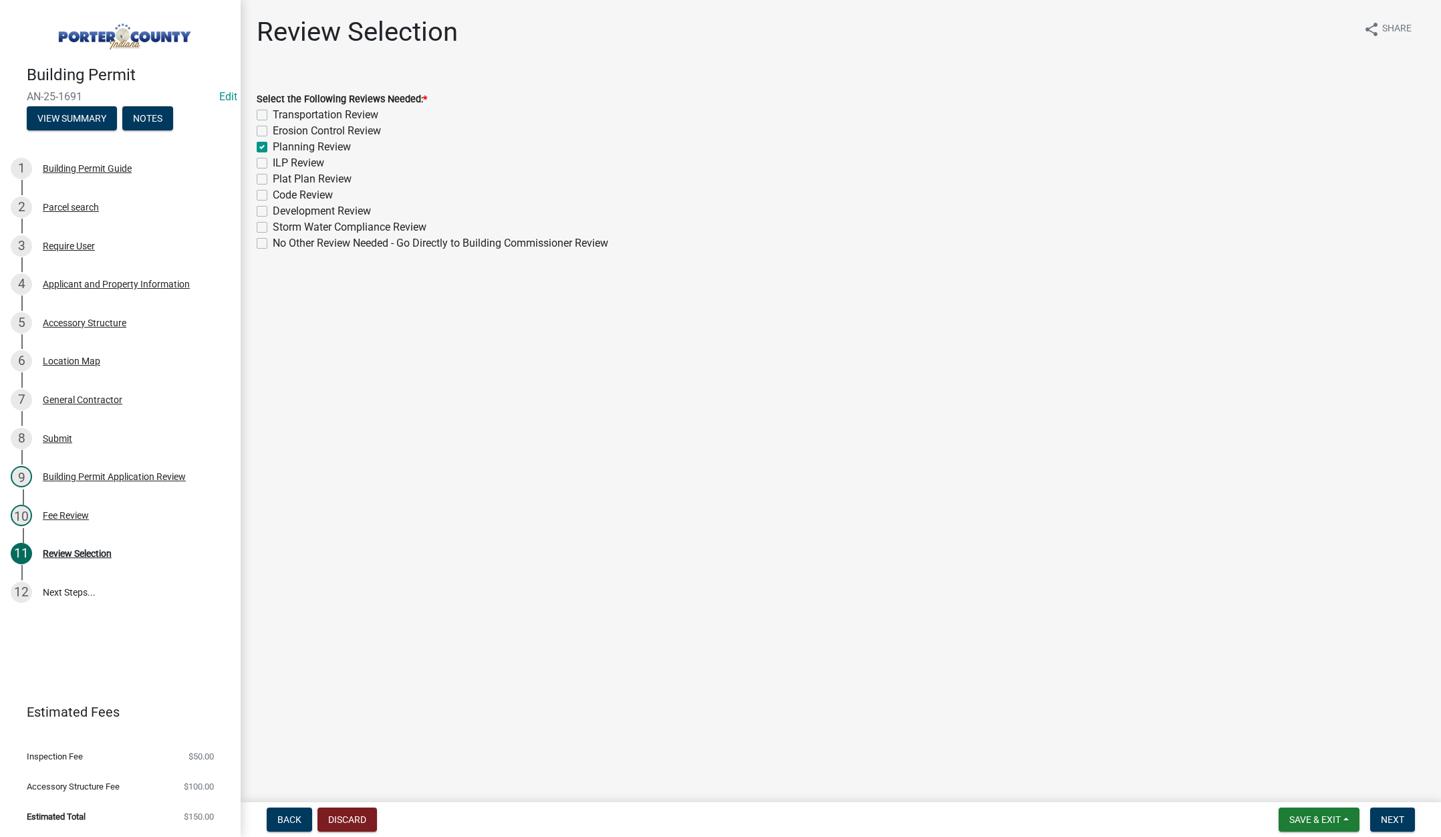
checkbox input "false"
drag, startPoint x: 1393, startPoint y: 814, endPoint x: 1408, endPoint y: 814, distance: 14.7
click at [1393, 814] on span "Next" at bounding box center [1392, 819] width 23 height 11
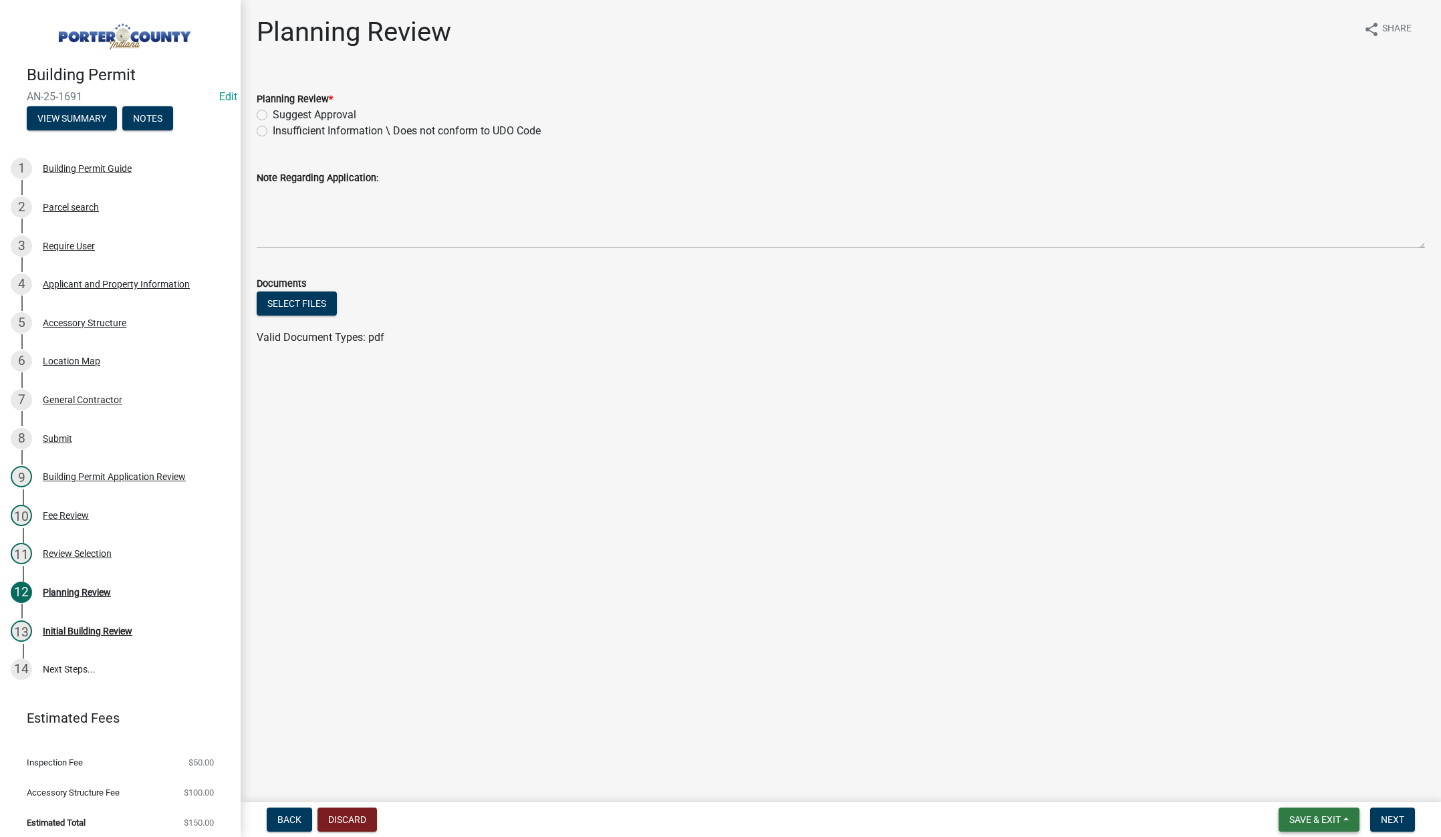
click at [1301, 815] on span "Save & Exit" at bounding box center [1314, 819] width 51 height 11
click at [1303, 781] on button "Save & Exit" at bounding box center [1306, 785] width 107 height 32
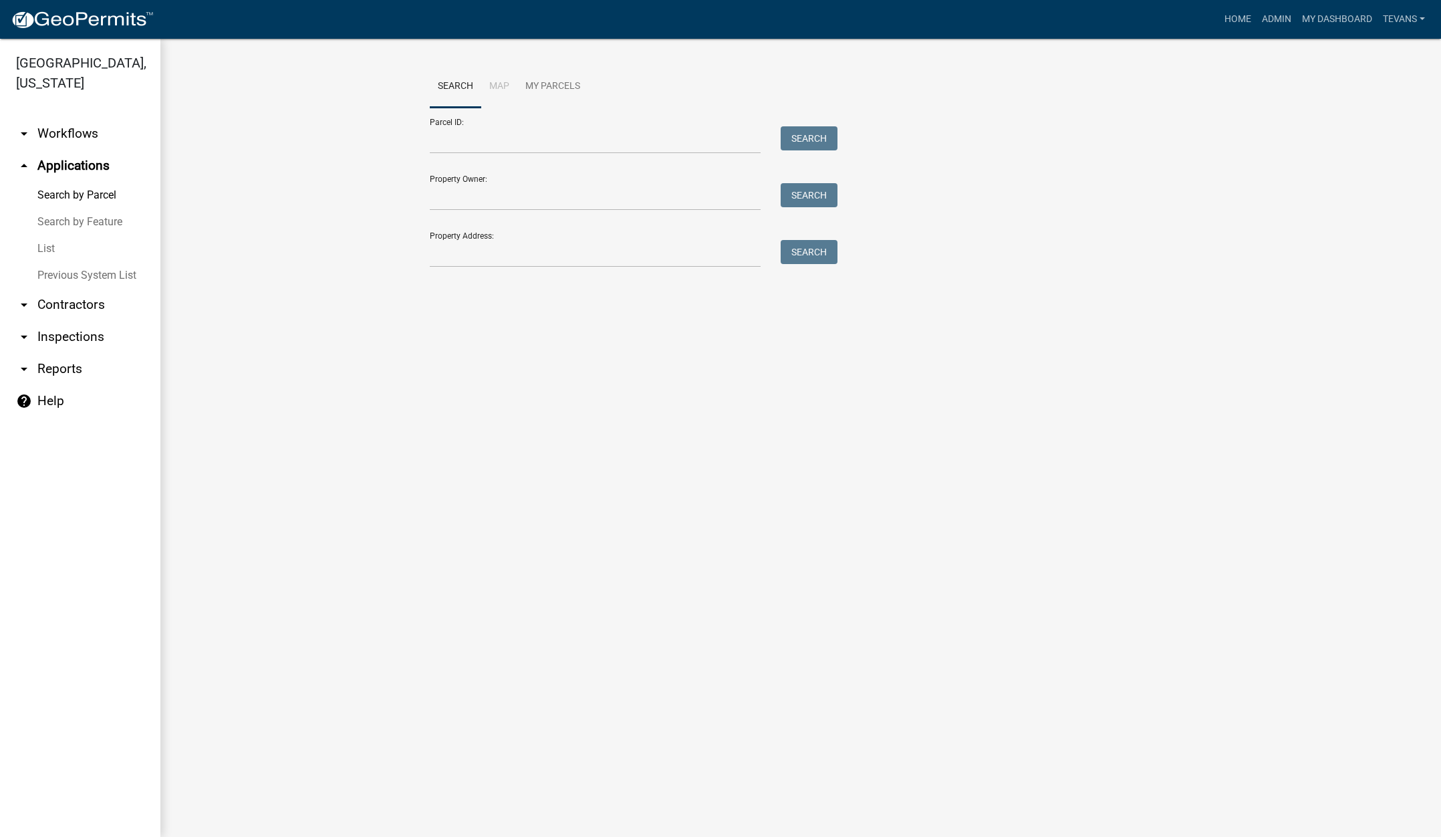
click at [63, 289] on link "arrow_drop_down Contractors" at bounding box center [80, 305] width 160 height 32
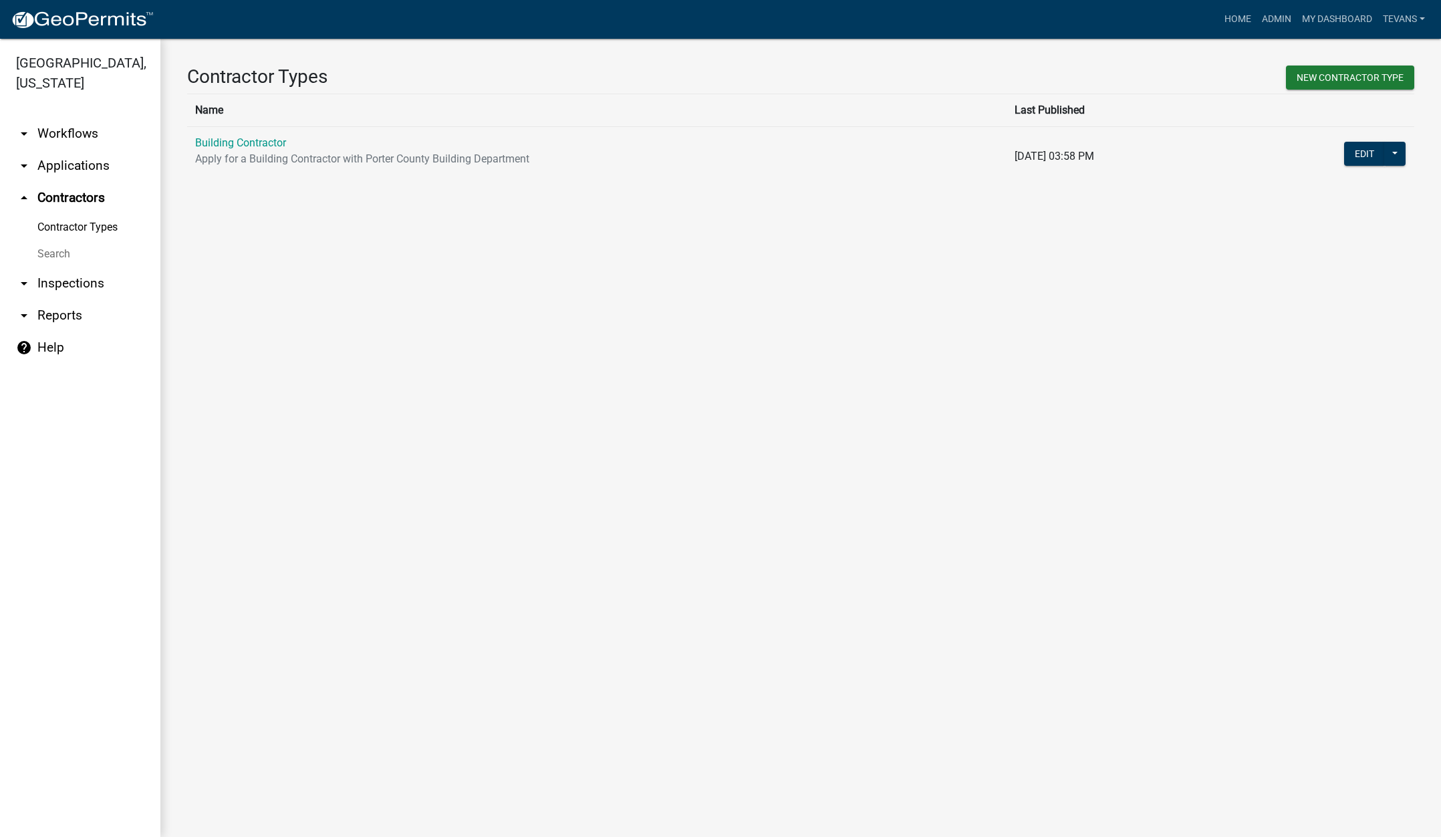
click at [46, 241] on link "Search" at bounding box center [80, 254] width 160 height 27
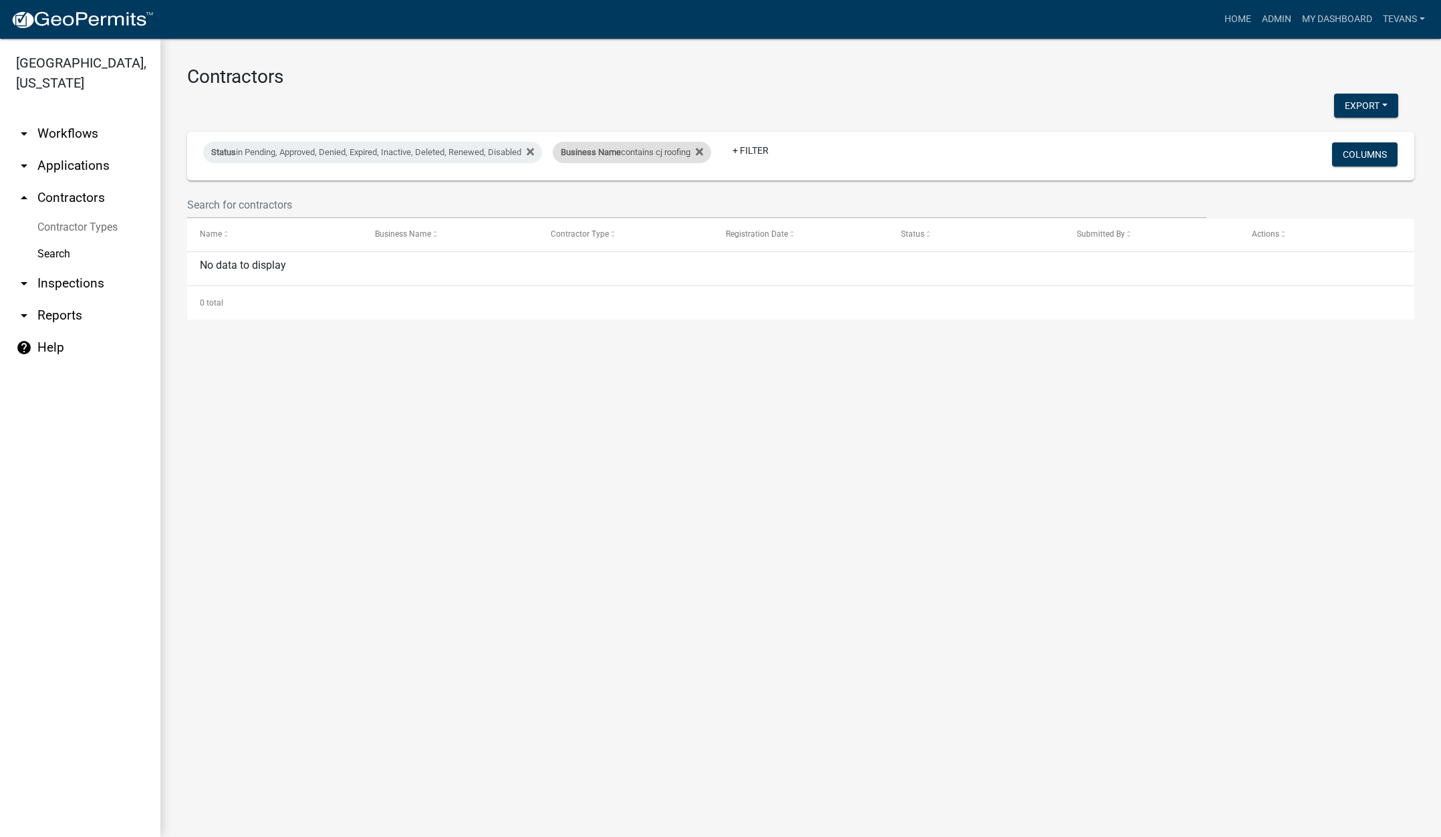
click at [646, 158] on div "Business Name contains cj roofing" at bounding box center [632, 152] width 158 height 21
click at [633, 201] on input "cj roofing" at bounding box center [642, 201] width 122 height 27
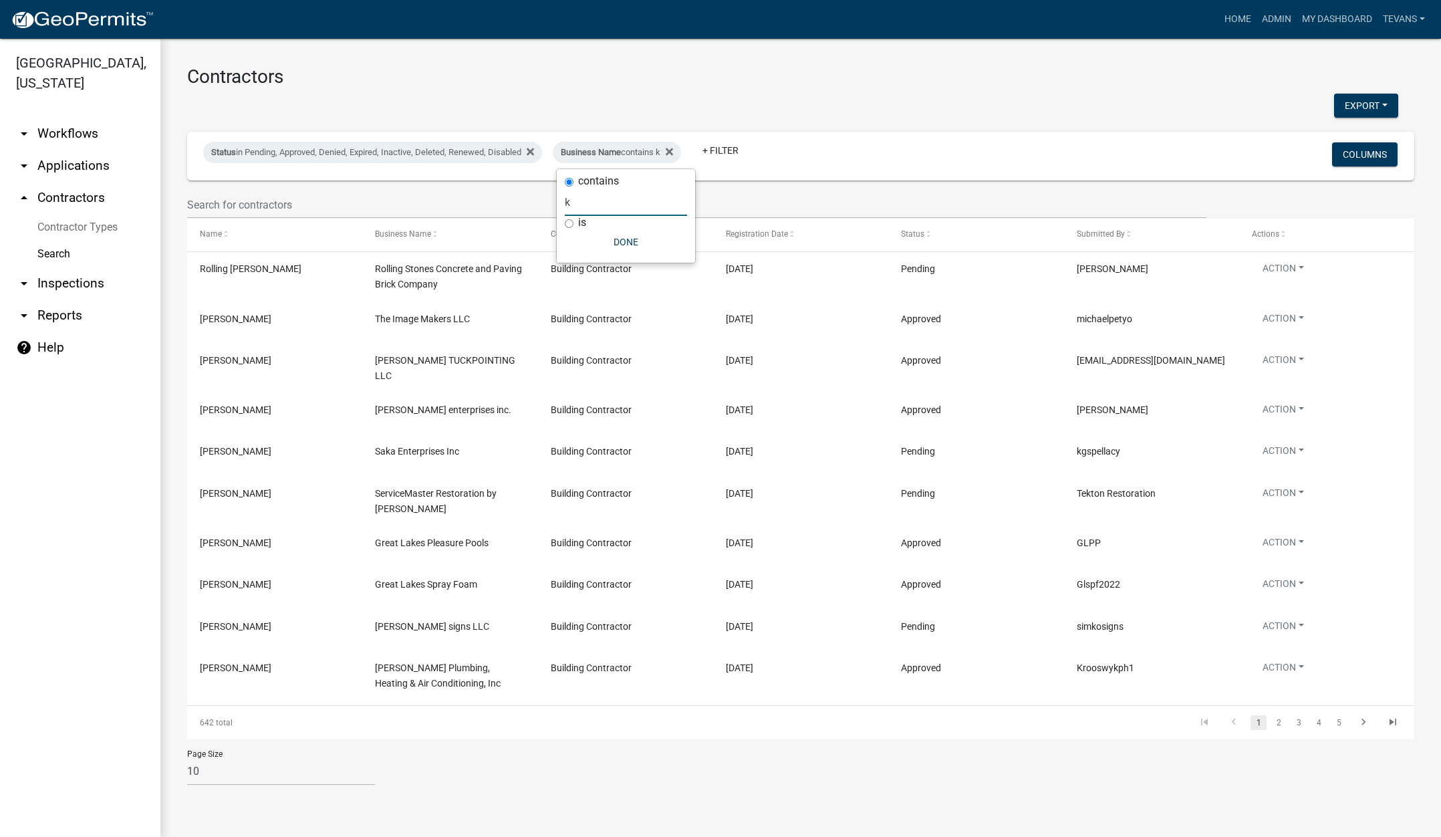
type input "k"
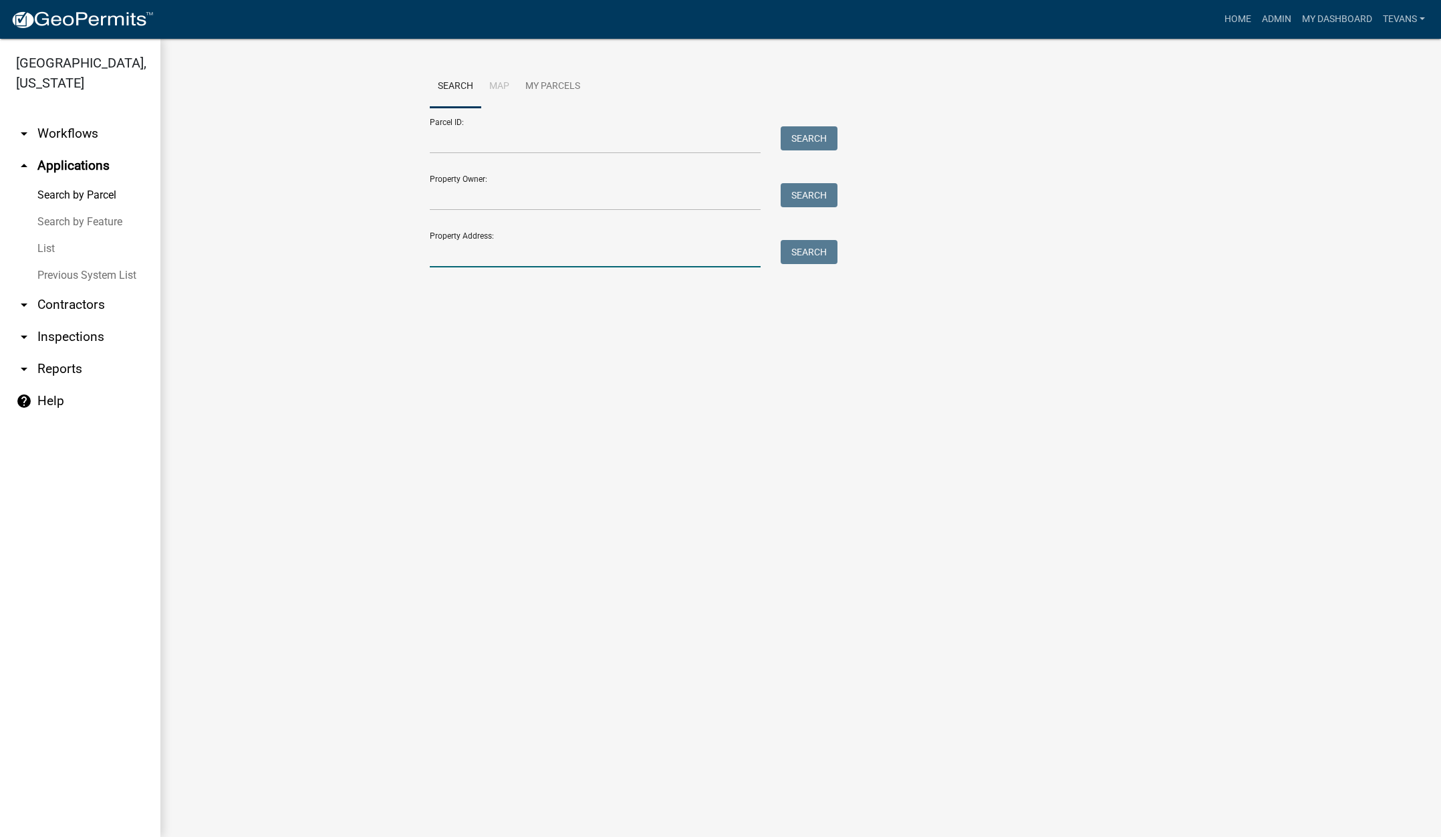
click at [534, 245] on input "Property Address:" at bounding box center [595, 253] width 331 height 27
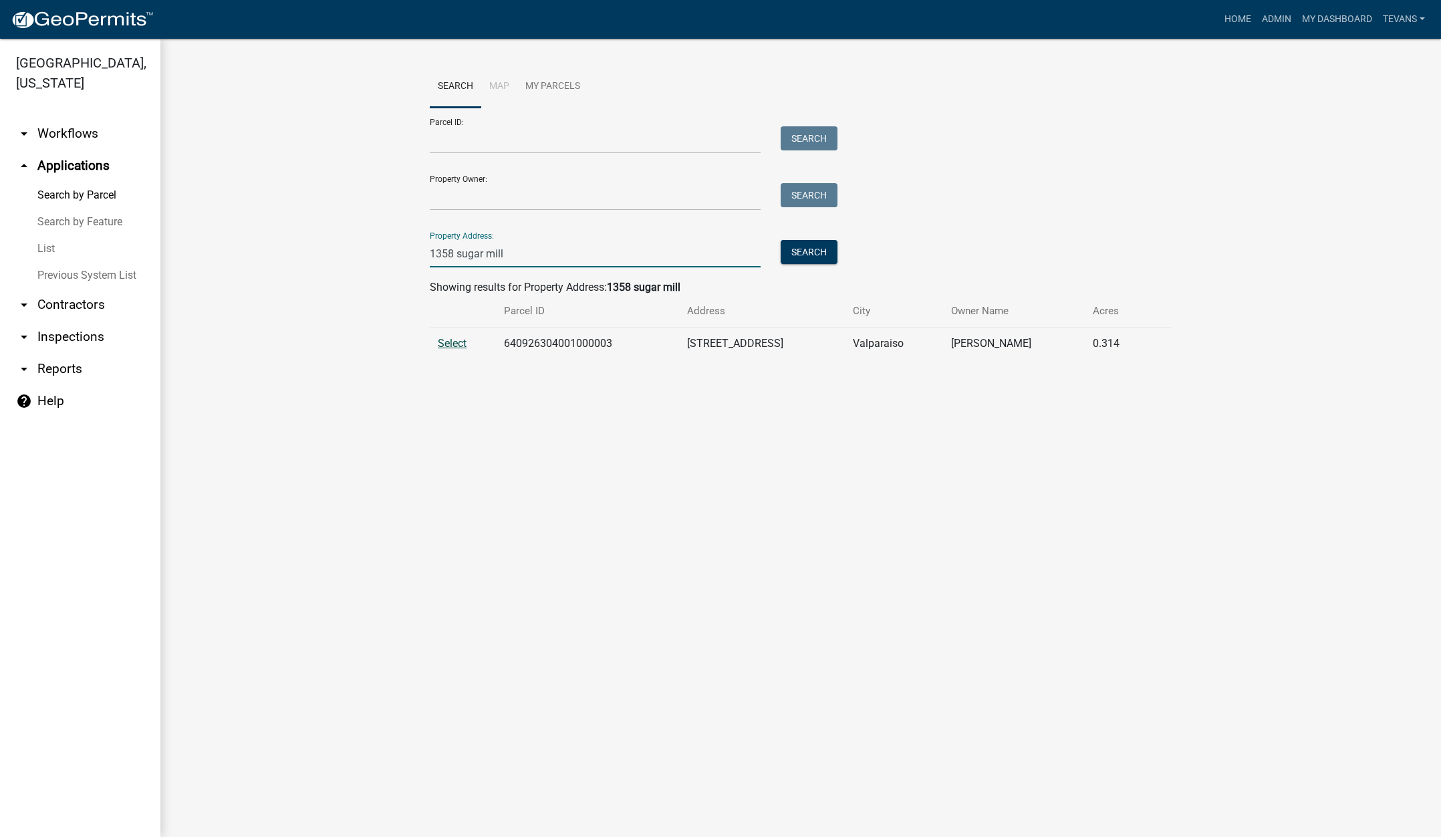
type input "1358 sugar mill"
click at [459, 344] on span "Select" at bounding box center [452, 343] width 29 height 13
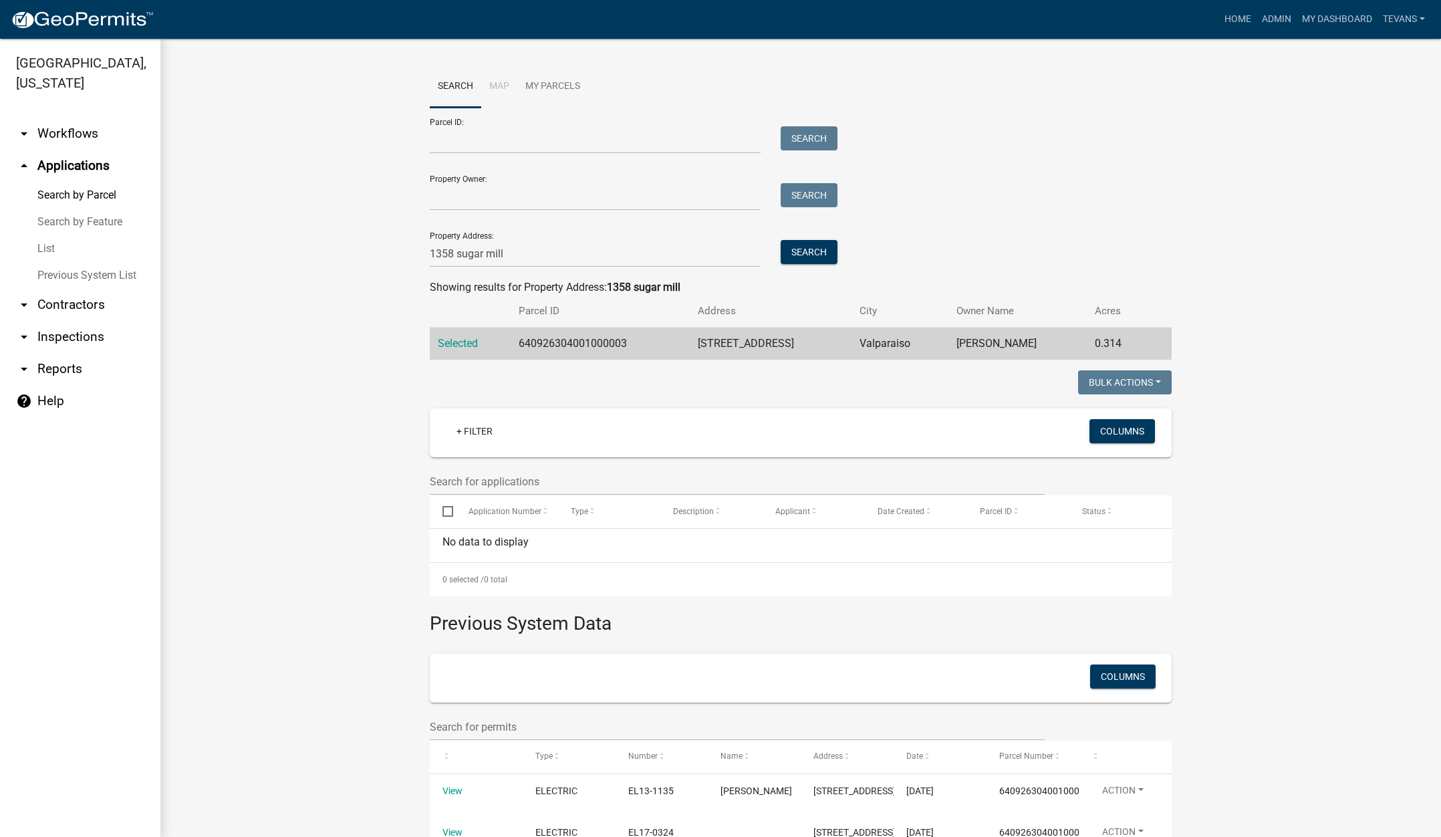
click at [83, 289] on link "arrow_drop_down Contractors" at bounding box center [80, 305] width 160 height 32
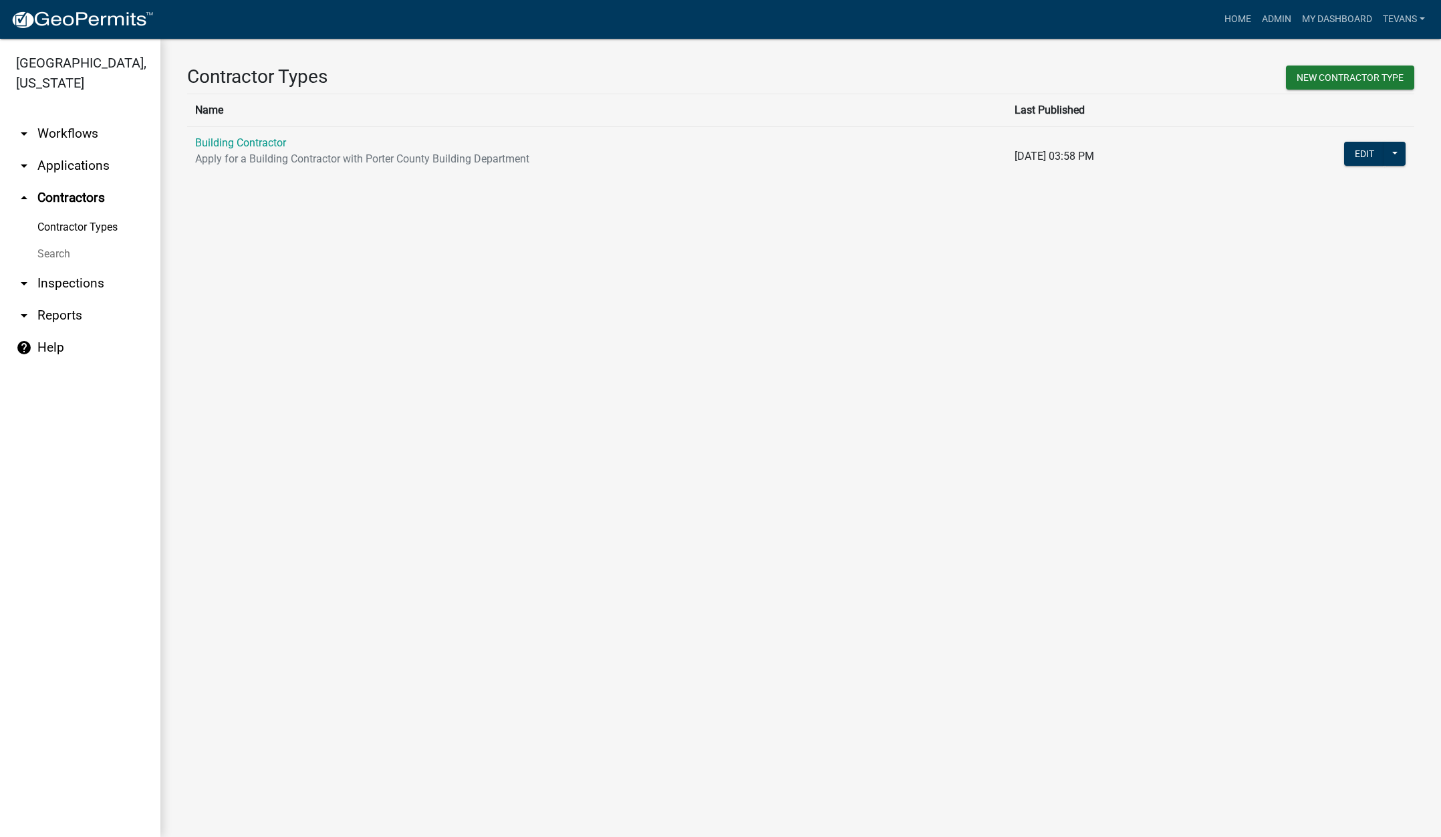
click at [51, 241] on link "Search" at bounding box center [80, 254] width 160 height 27
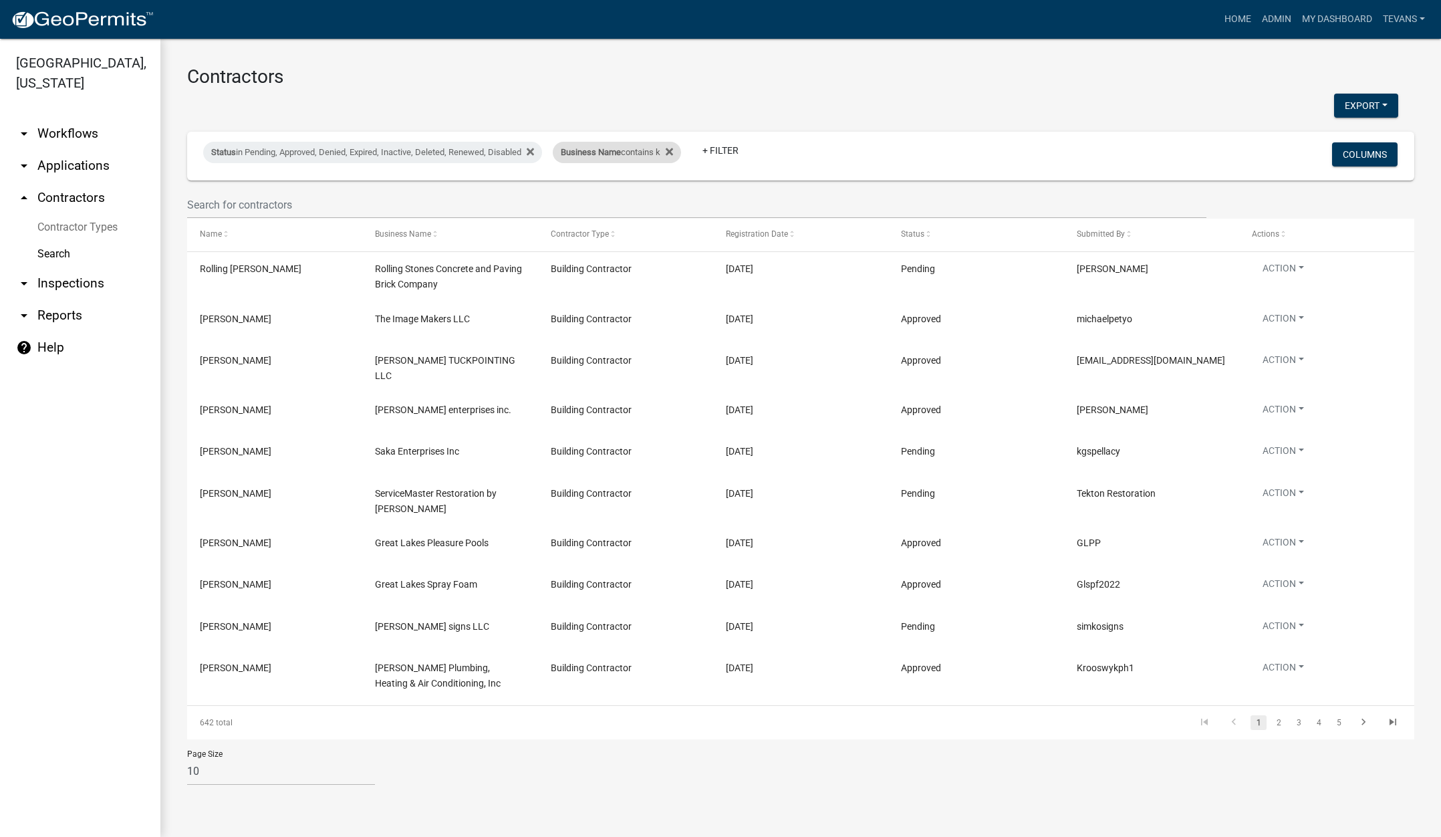
click at [629, 154] on div "Business Name contains k" at bounding box center [617, 152] width 128 height 21
click at [580, 200] on input "k" at bounding box center [626, 201] width 122 height 27
click at [580, 199] on input "k" at bounding box center [626, 201] width 122 height 27
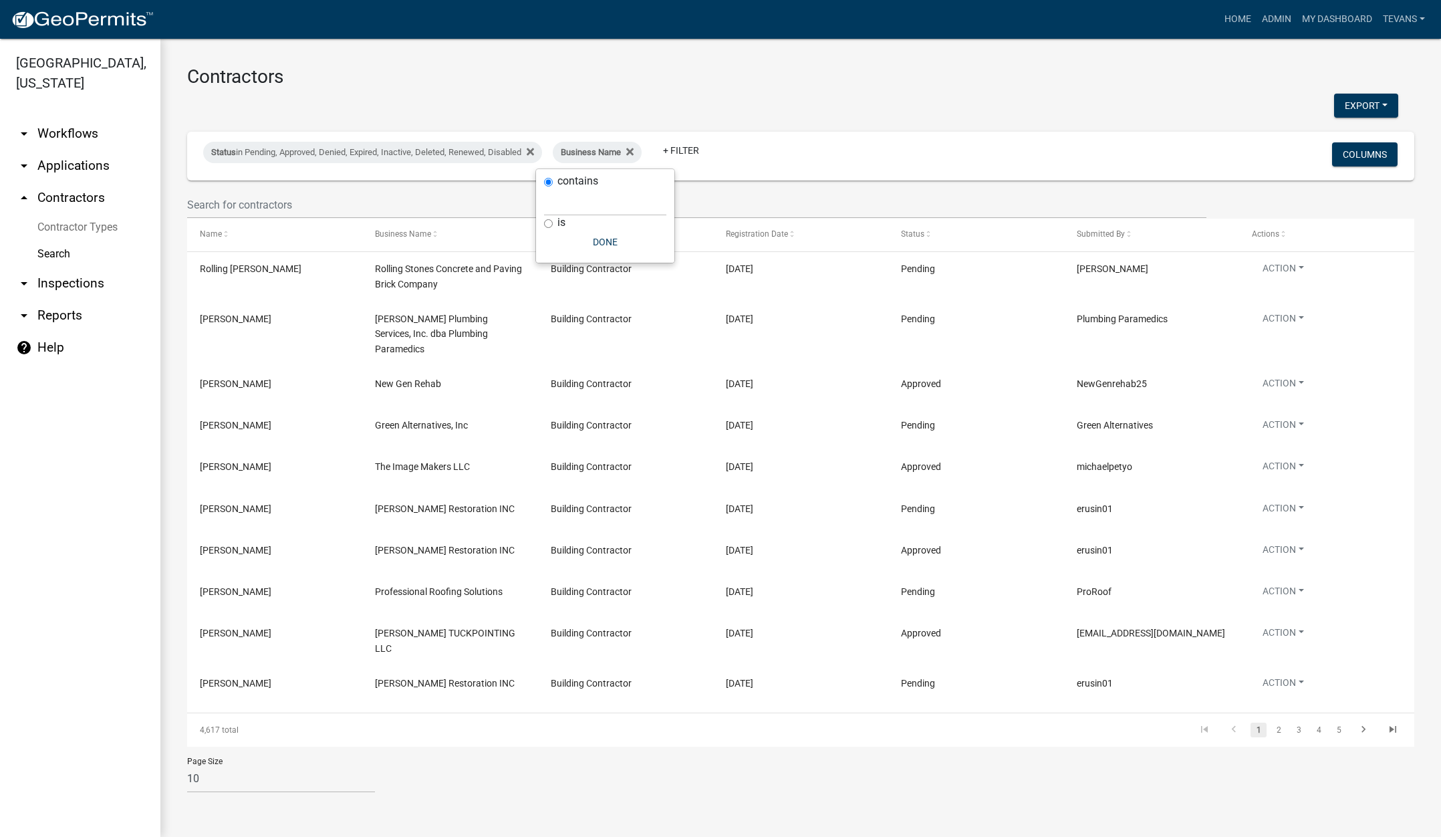
click at [88, 787] on ul "arrow_drop_down Workflows List arrow_drop_down Applications Search by Parcel Se…" at bounding box center [80, 472] width 160 height 730
click at [83, 624] on ul "arrow_drop_down Workflows List arrow_drop_down Applications Search by Parcel Se…" at bounding box center [80, 472] width 160 height 730
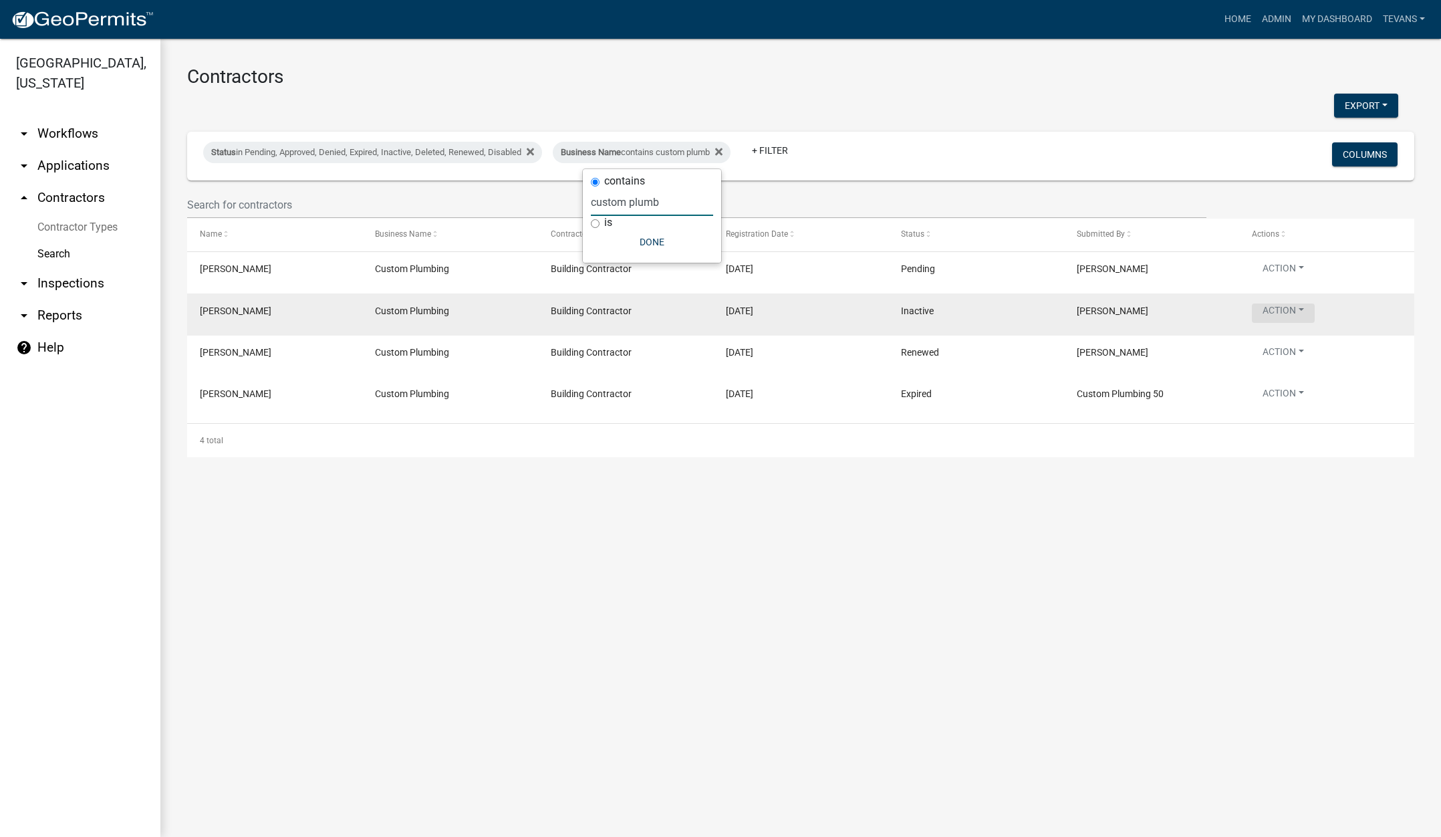
type input "custom plumb"
click at [1281, 306] on button "Action" at bounding box center [1283, 312] width 63 height 19
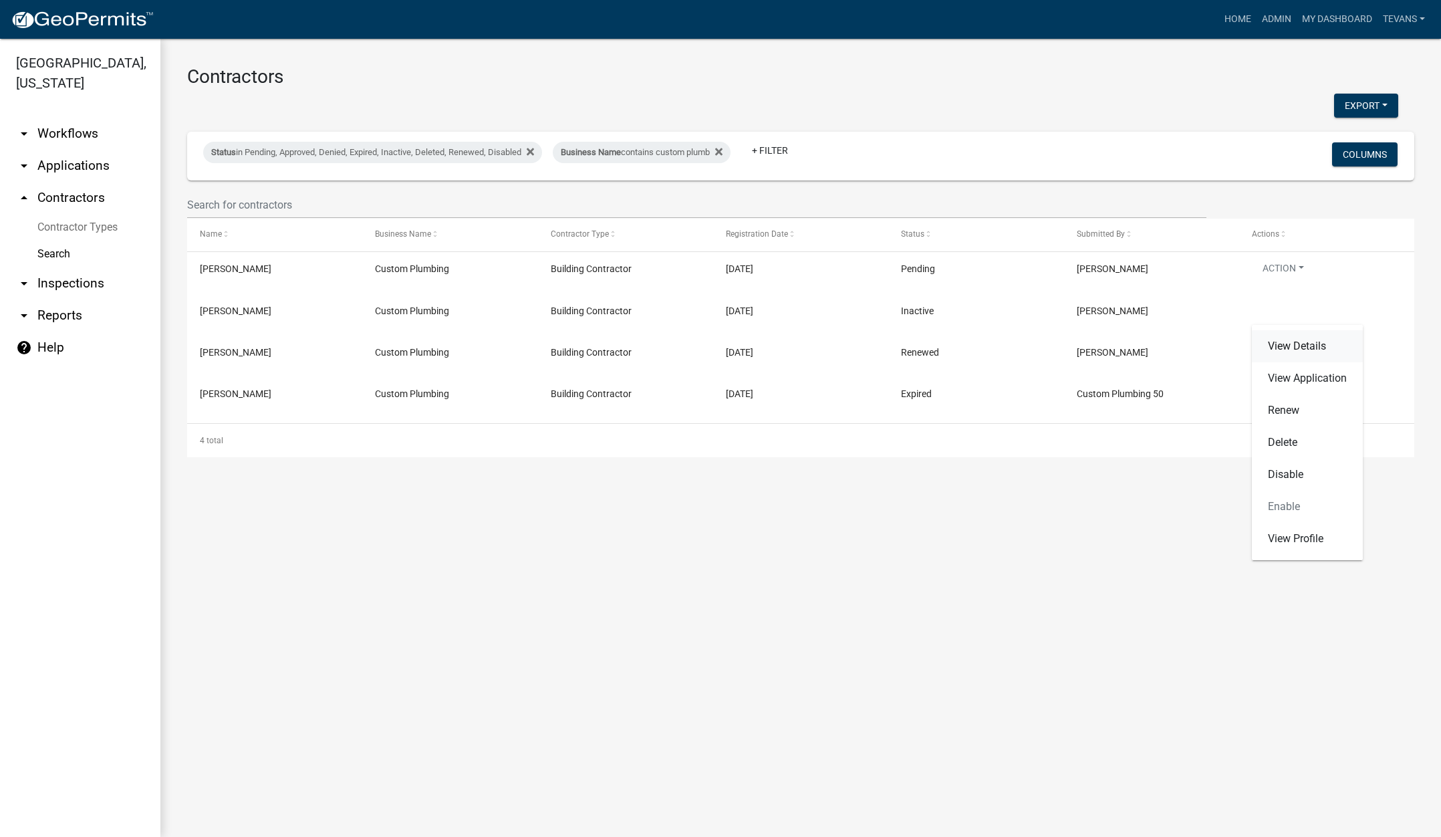
click at [1293, 348] on link "View Details" at bounding box center [1307, 346] width 111 height 32
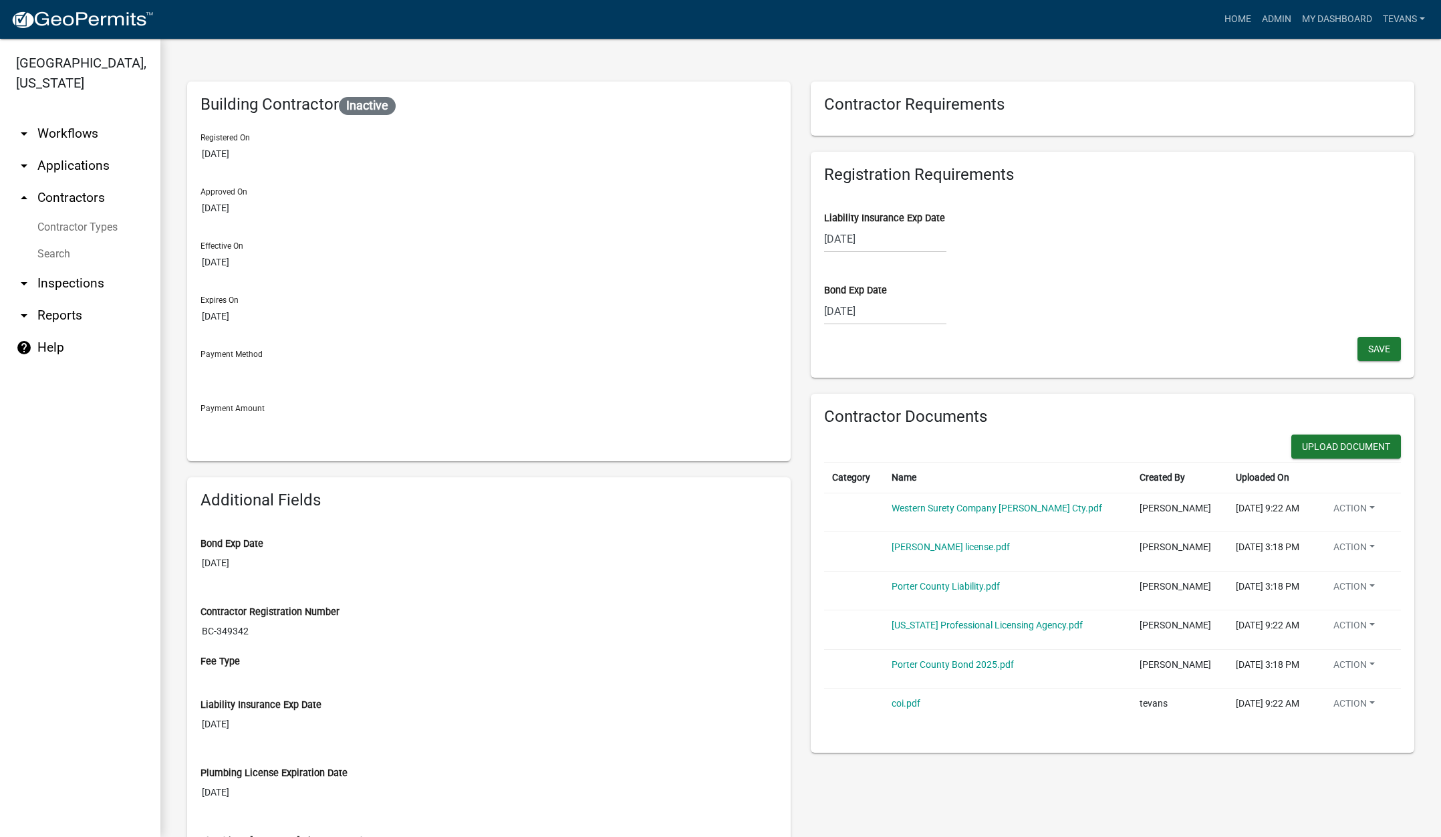
click at [900, 310] on div "[DATE]" at bounding box center [885, 310] width 122 height 27
click at [930, 339] on select "2025 2026 2027 2028 2029 2030 2031 2032 2033 2034 2035 2036 2037 2038 2039 2040…" at bounding box center [926, 340] width 53 height 20
select select "2028"
click at [900, 330] on select "2025 2026 2027 2028 2029 2030 2031 2032 2033 2034 2035 2036 2037 2038 2039 2040…" at bounding box center [926, 340] width 53 height 20
click at [874, 342] on select "Jan Feb Mar Apr May Jun [DATE] Aug Sep Oct Nov Dec" at bounding box center [878, 340] width 54 height 20
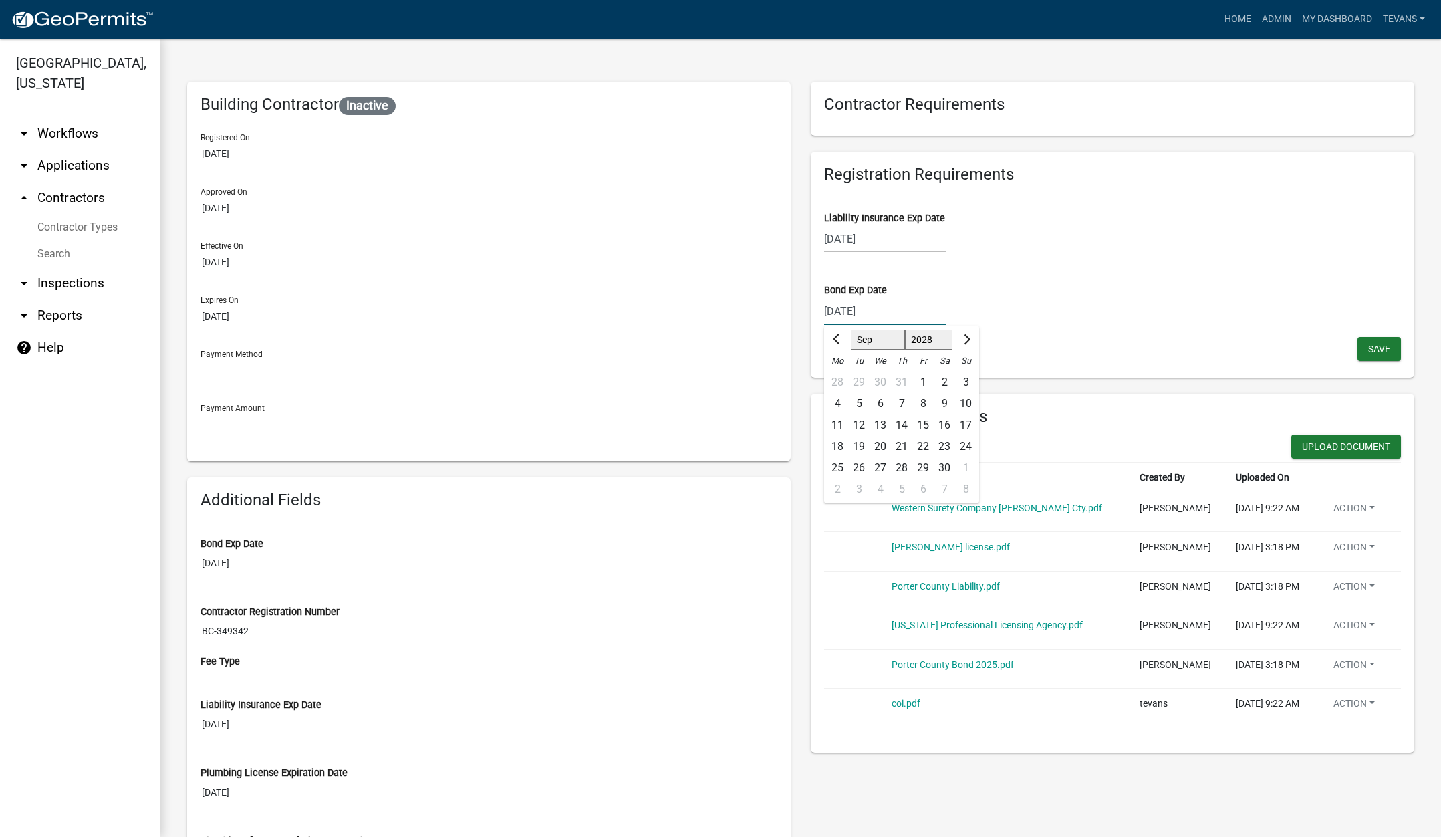
select select "8"
click at [851, 330] on select "Jan Feb Mar Apr May Jun [DATE] Aug Sep Oct Nov Dec" at bounding box center [878, 340] width 54 height 20
click at [963, 422] on div "20" at bounding box center [965, 424] width 21 height 21
type input "[DATE]"
click at [1379, 344] on span "Save" at bounding box center [1379, 348] width 22 height 11
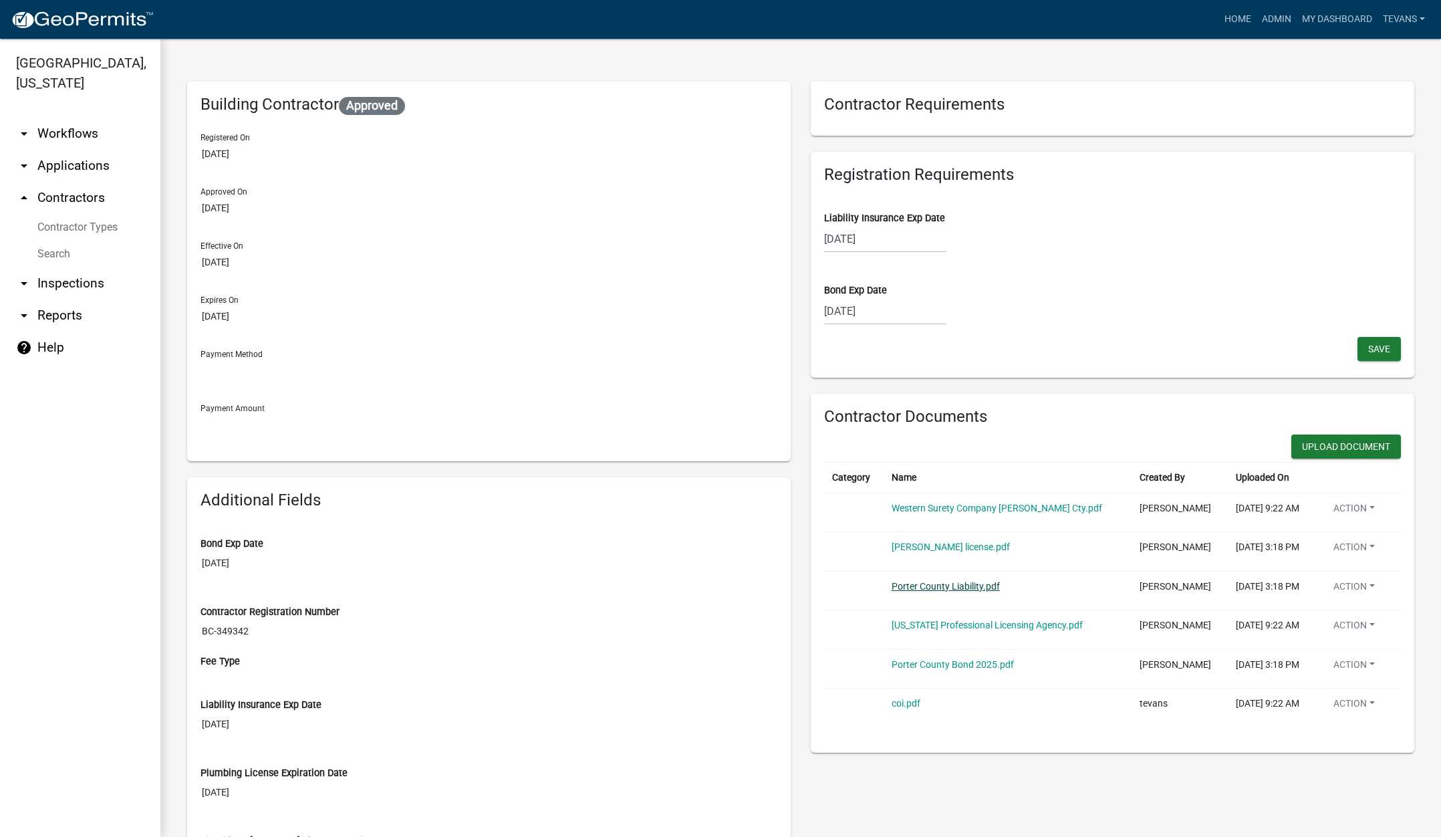
click at [947, 583] on link "Porter County Liability.pdf" at bounding box center [946, 586] width 108 height 11
click at [947, 668] on link "Porter County Bond 2025.pdf" at bounding box center [953, 664] width 122 height 11
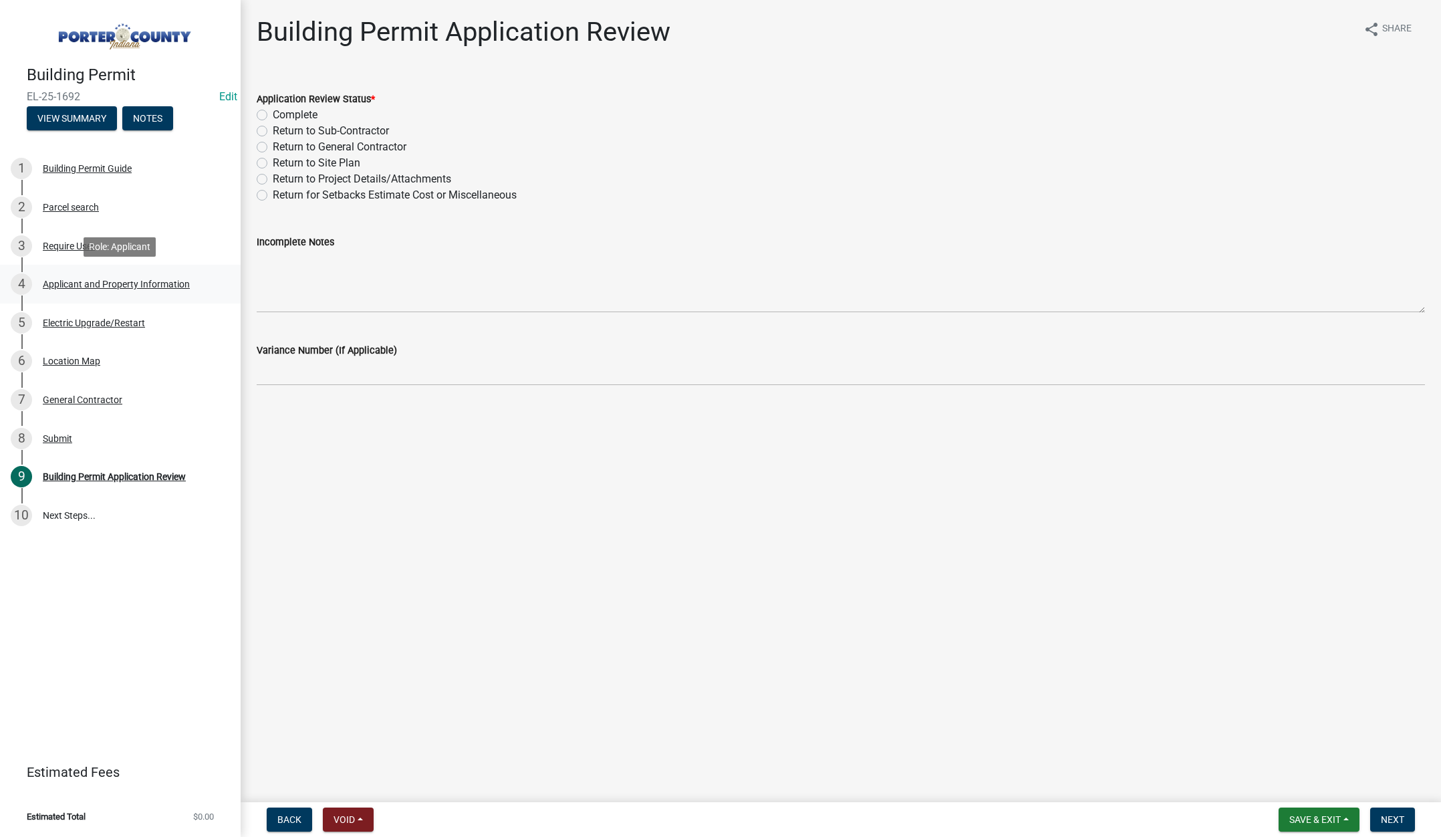
click at [108, 283] on div "Applicant and Property Information" at bounding box center [116, 283] width 147 height 9
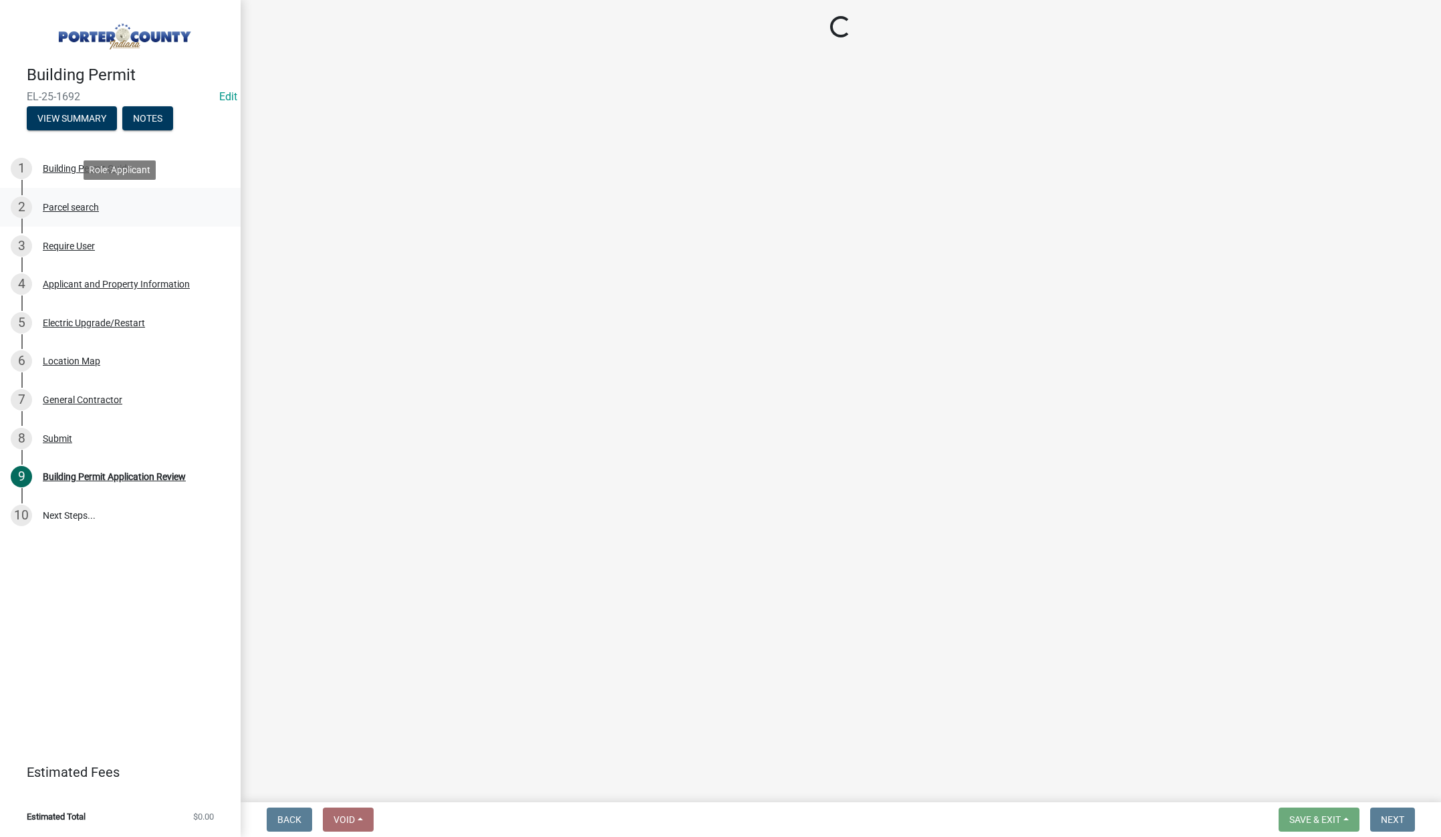
select select "403f4b3c-c23a-4b9f-b6b7-b4f73366513c"
select select "c796f995-08fe-487b-a20e-70ab553361d3"
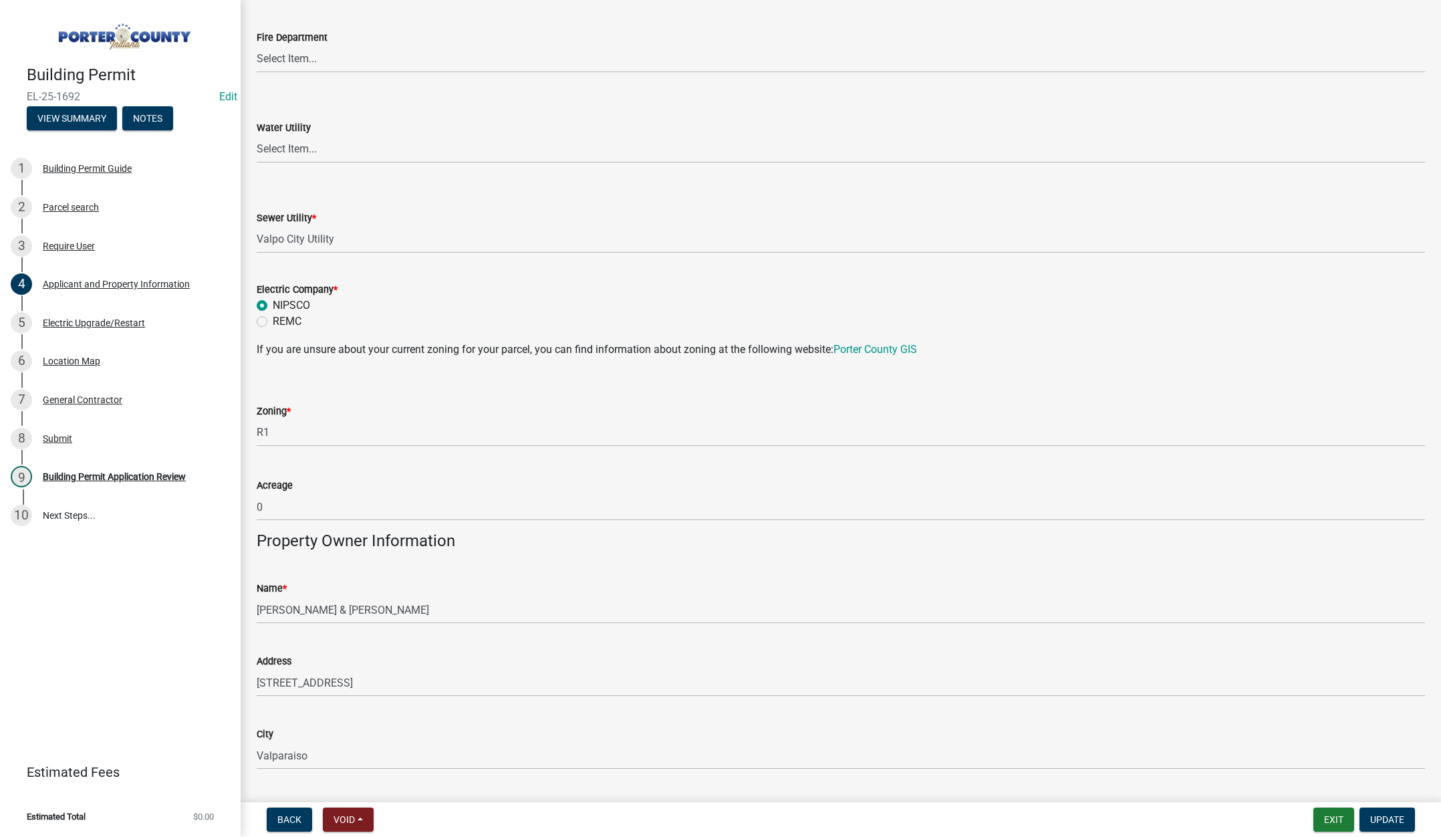
scroll to position [1003, 0]
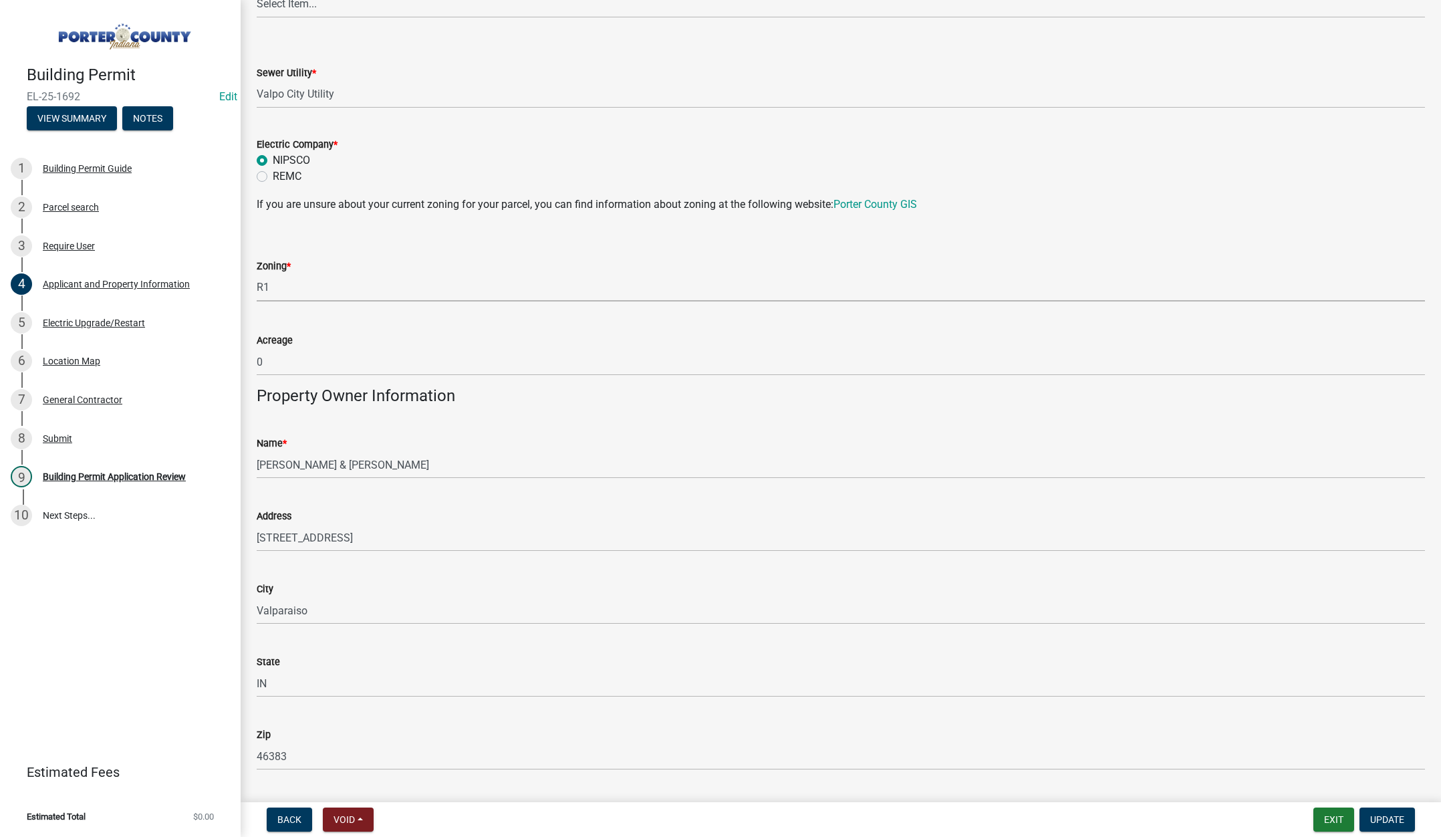
click at [297, 292] on select "Select Item... A1 A2 CH CM CN I1 I2 I3 IN MP OT P1 P2 PUD R1 R2 R3 R4 RL RR" at bounding box center [841, 287] width 1168 height 27
click at [257, 274] on select "Select Item... A1 A2 CH CM CN I1 I2 I3 IN MP OT P1 P2 PUD R1 R2 R3 R4 RL RR" at bounding box center [841, 287] width 1168 height 27
select select "18ba4a0f-4256-479c-a70a-5d2e95ae2216"
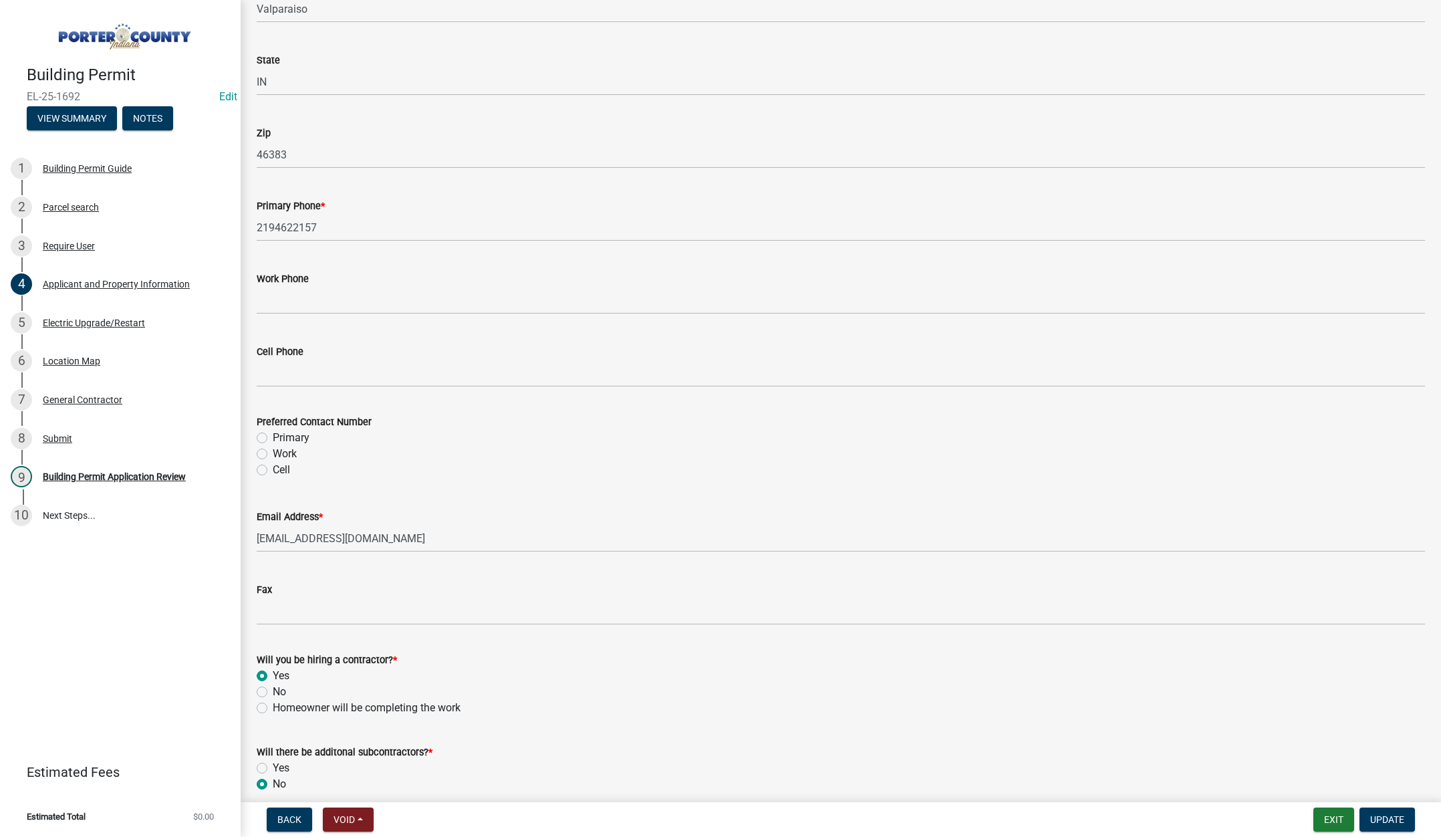
scroll to position [1664, 0]
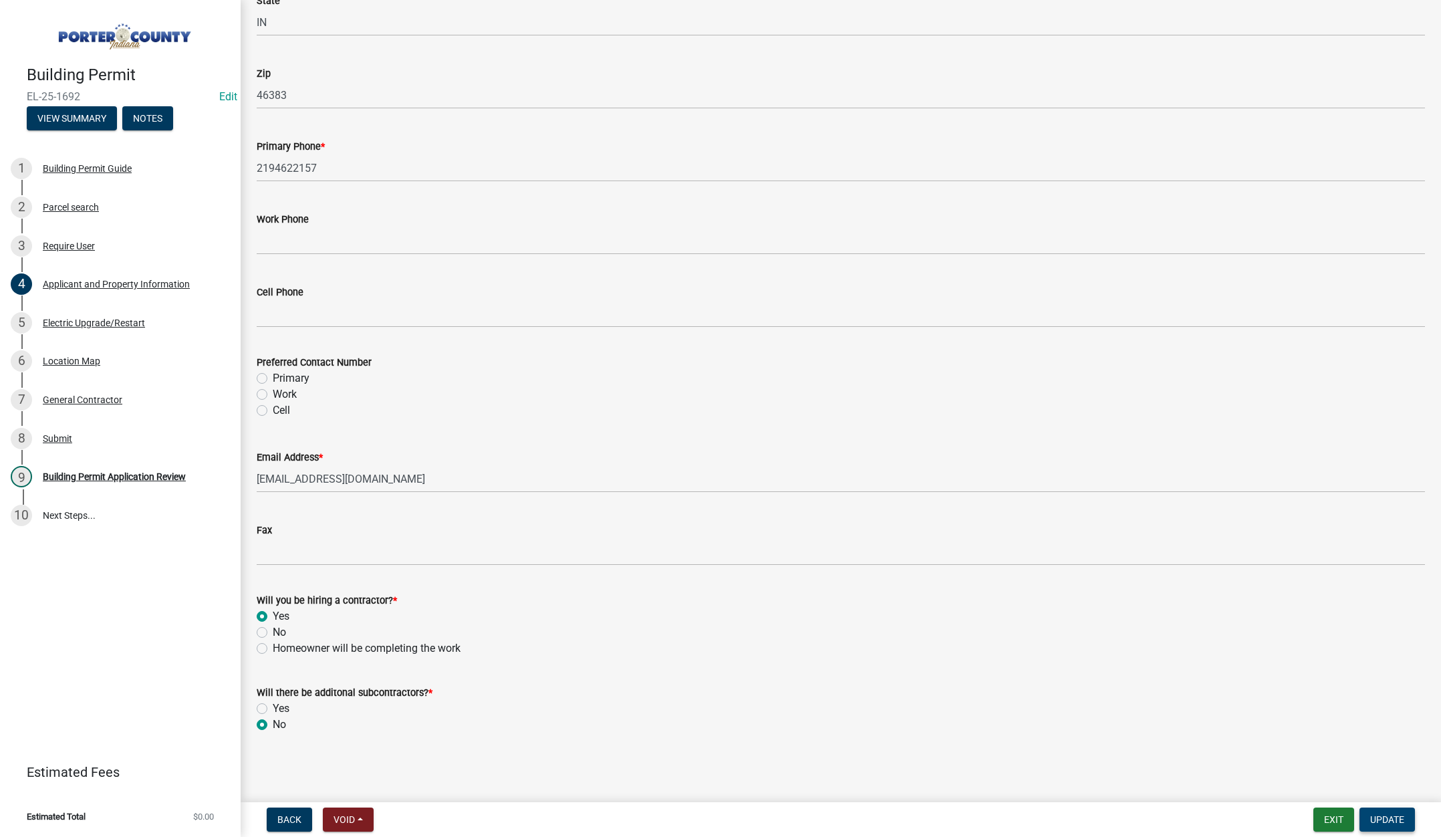
click at [1379, 815] on span "Update" at bounding box center [1387, 819] width 34 height 11
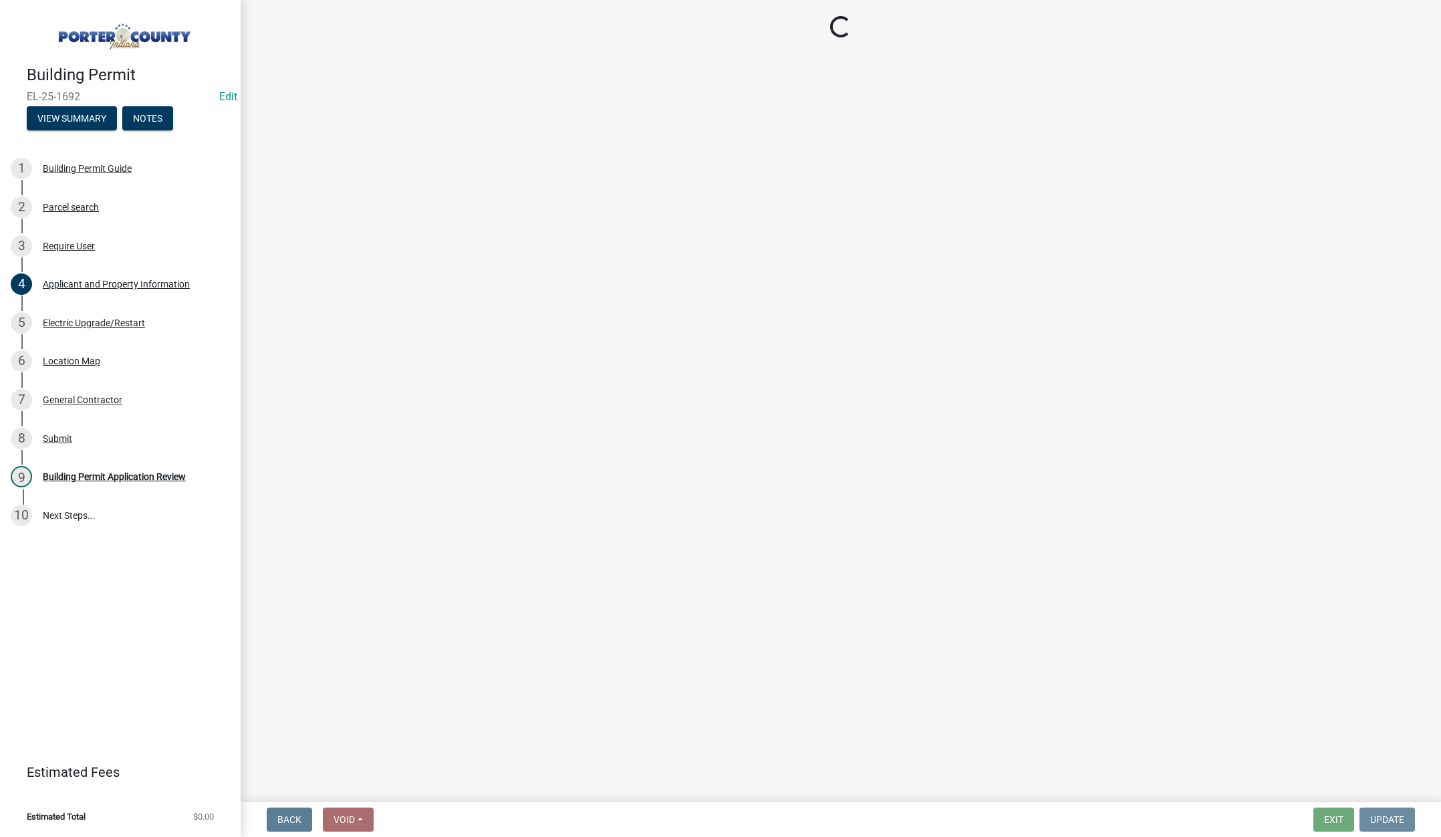
scroll to position [0, 0]
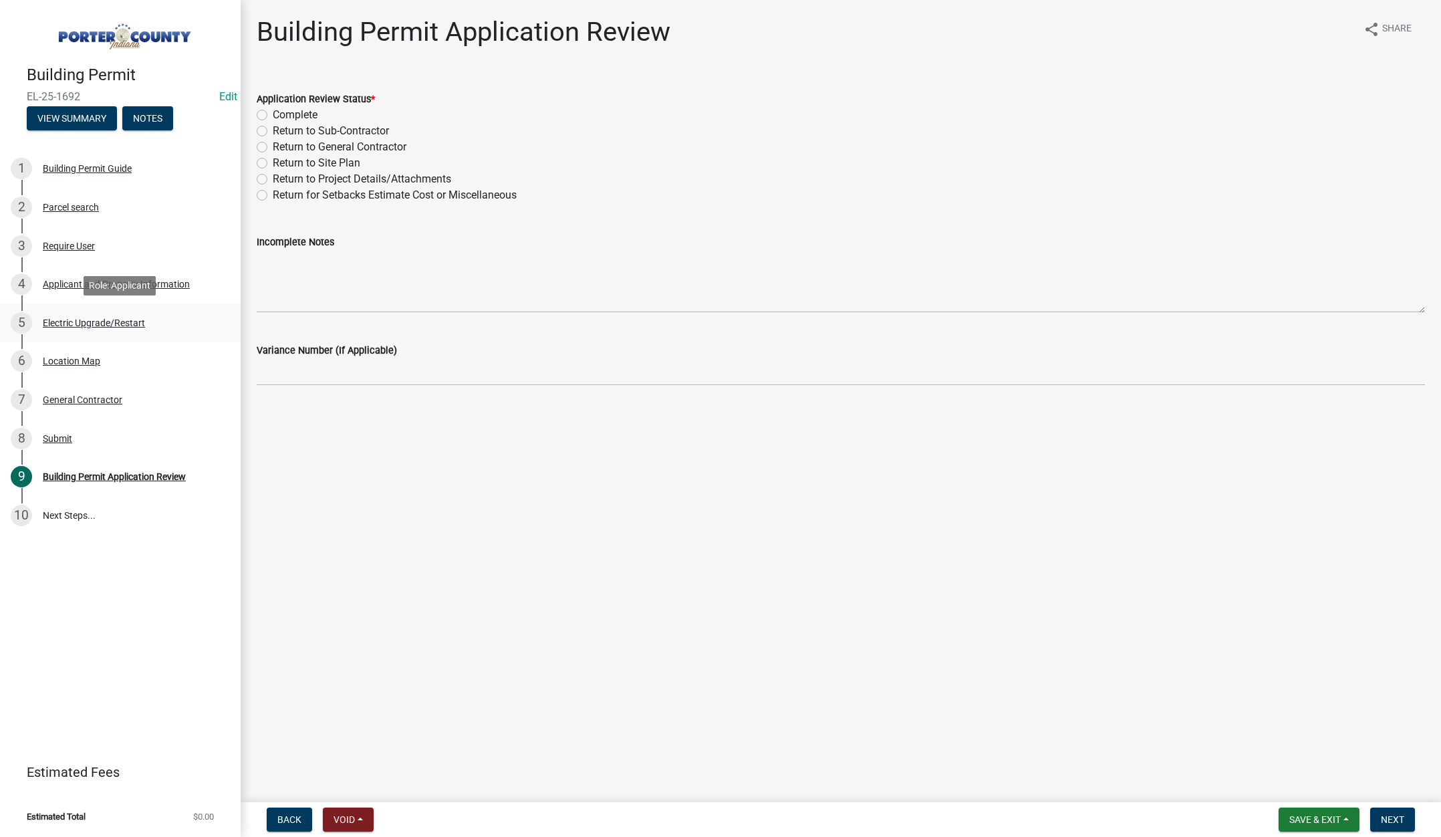
click at [106, 316] on div "5 Electric Upgrade/Restart" at bounding box center [115, 322] width 209 height 21
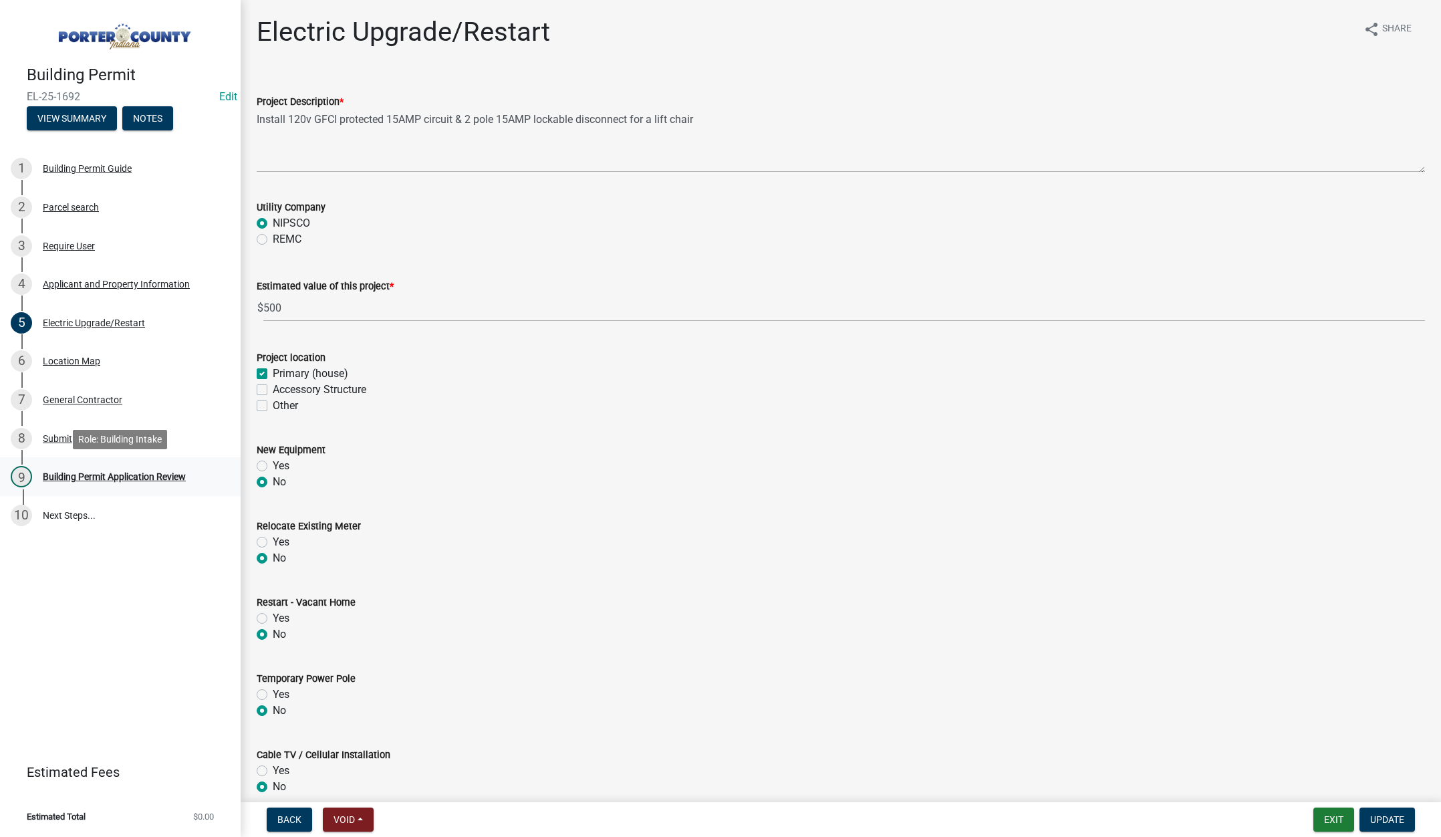
click at [156, 475] on div "Building Permit Application Review" at bounding box center [114, 476] width 143 height 9
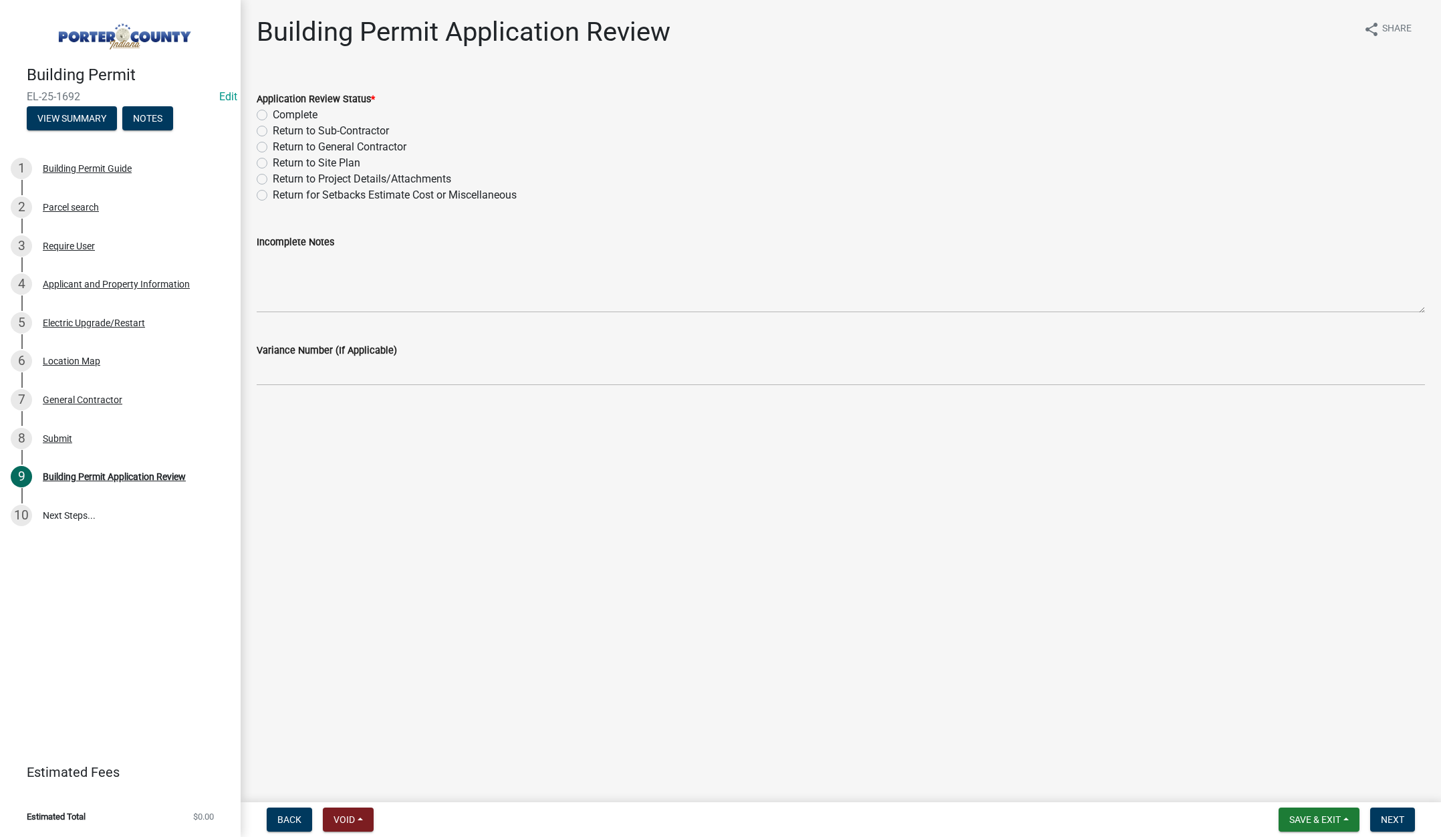
drag, startPoint x: 263, startPoint y: 114, endPoint x: 280, endPoint y: 132, distance: 24.6
click at [273, 115] on label "Complete" at bounding box center [295, 115] width 45 height 16
click at [273, 115] on input "Complete" at bounding box center [277, 111] width 9 height 9
radio input "true"
click at [1395, 820] on span "Next" at bounding box center [1392, 819] width 23 height 11
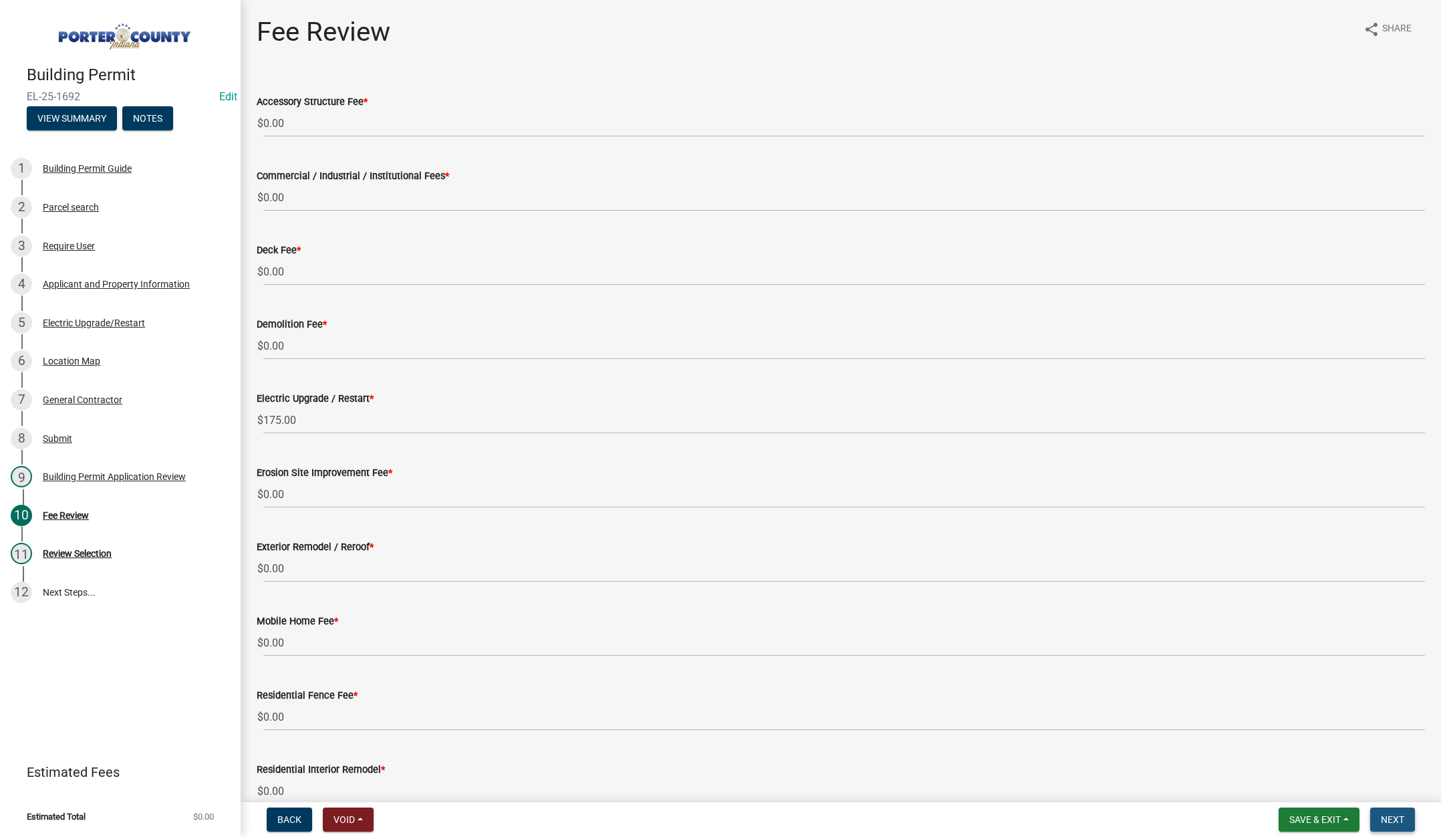
click at [1391, 817] on span "Next" at bounding box center [1392, 819] width 23 height 11
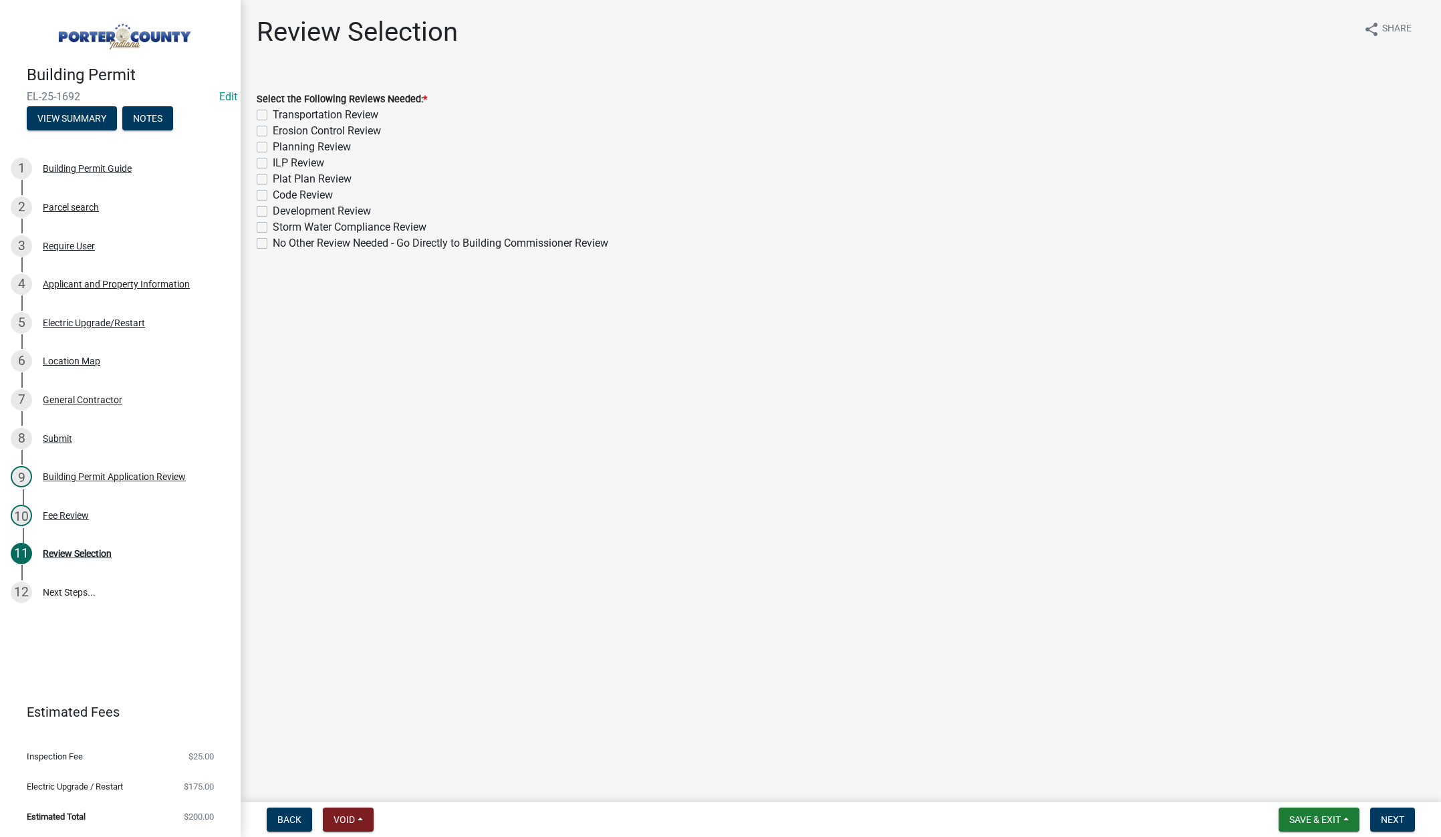
click at [273, 242] on label "No Other Review Needed - Go Directly to Building Commissioner Review" at bounding box center [441, 243] width 336 height 16
click at [273, 242] on input "No Other Review Needed - Go Directly to Building Commissioner Review" at bounding box center [277, 239] width 9 height 9
checkbox input "true"
checkbox input "false"
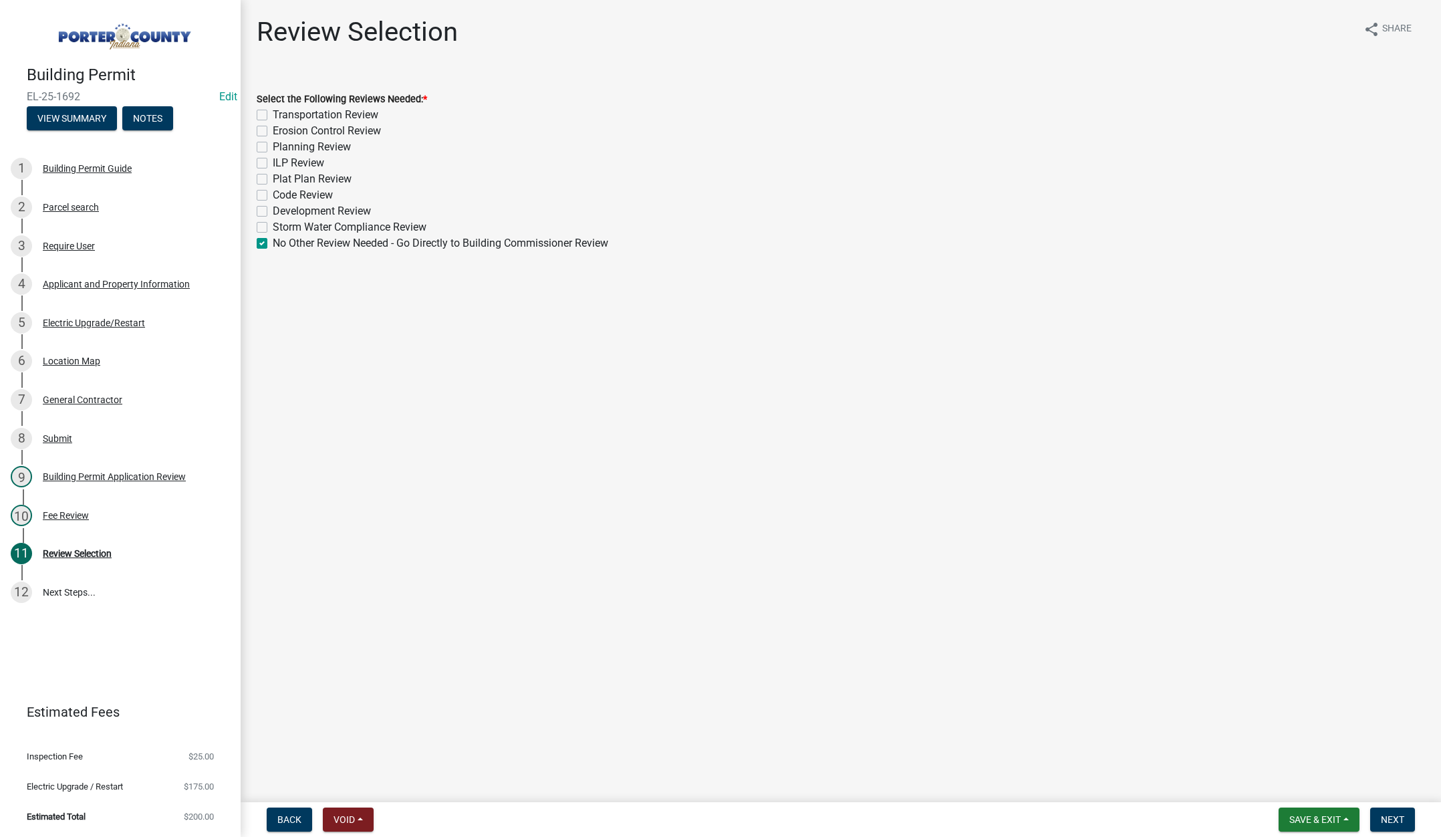
checkbox input "false"
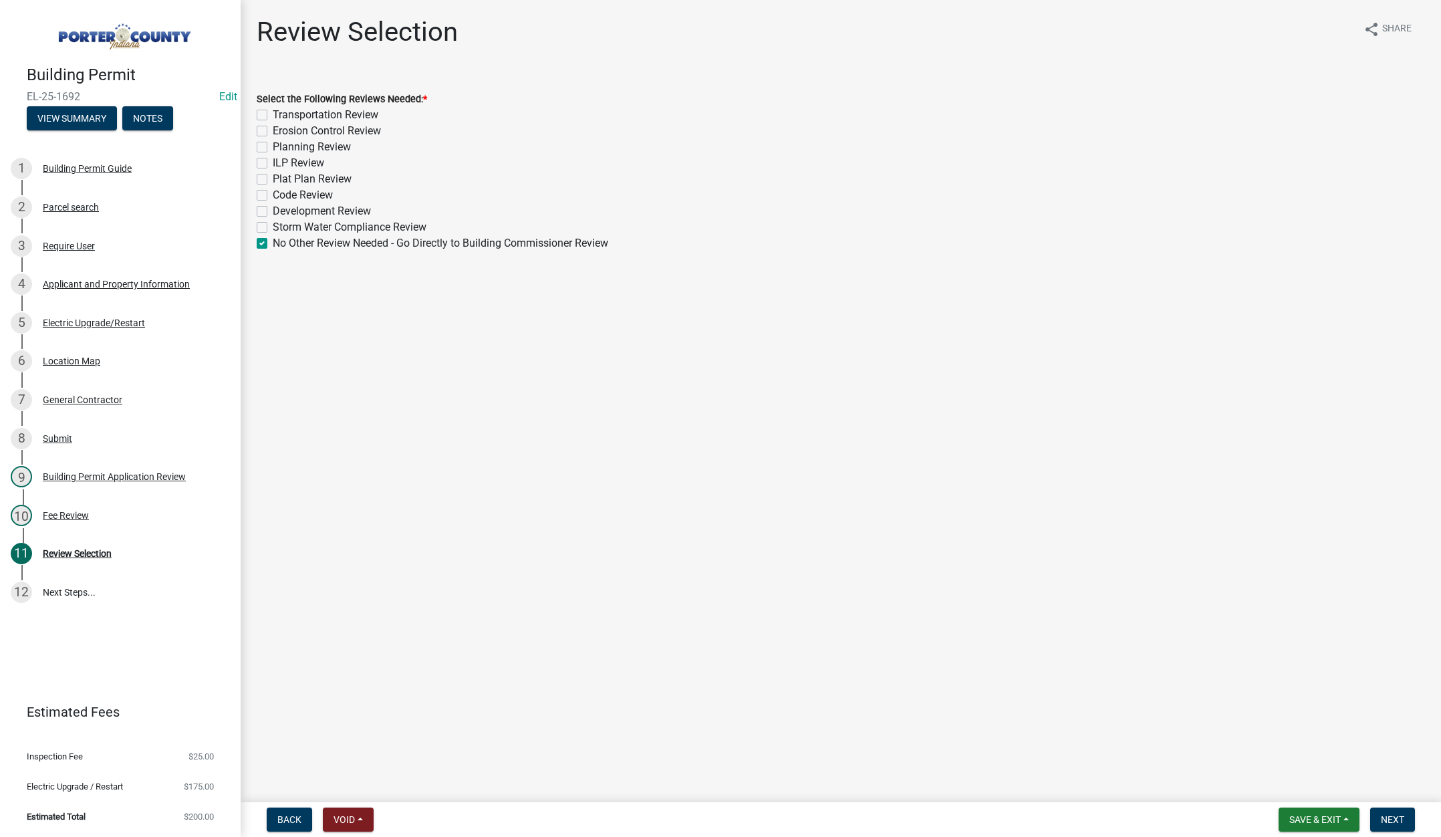
checkbox input "false"
checkbox input "true"
click at [1386, 811] on button "Next" at bounding box center [1392, 819] width 45 height 24
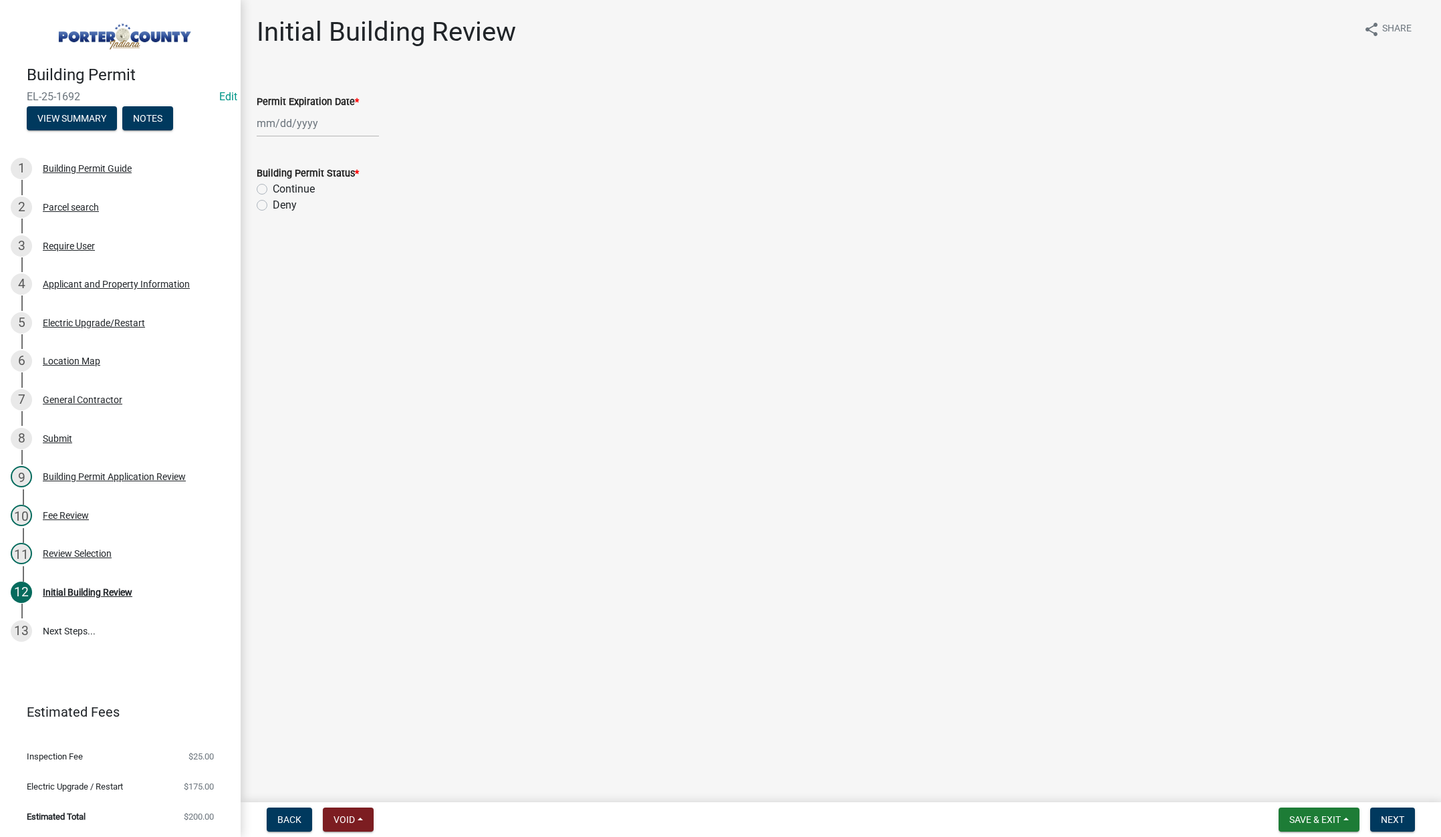
select select "9"
click at [337, 121] on div "[PERSON_NAME] Feb Mar Apr [PERSON_NAME][DATE] Oct Nov [DATE] 1526 1527 1528 152…" at bounding box center [318, 123] width 122 height 27
click at [362, 161] on select "1525 1526 1527 1528 1529 1530 1531 1532 1533 1534 1535 1536 1537 1538 1539 1540…" at bounding box center [362, 152] width 48 height 20
select select "2026"
click at [338, 142] on select "1525 1526 1527 1528 1529 1530 1531 1532 1533 1534 1535 1536 1537 1538 1539 1540…" at bounding box center [362, 152] width 48 height 20
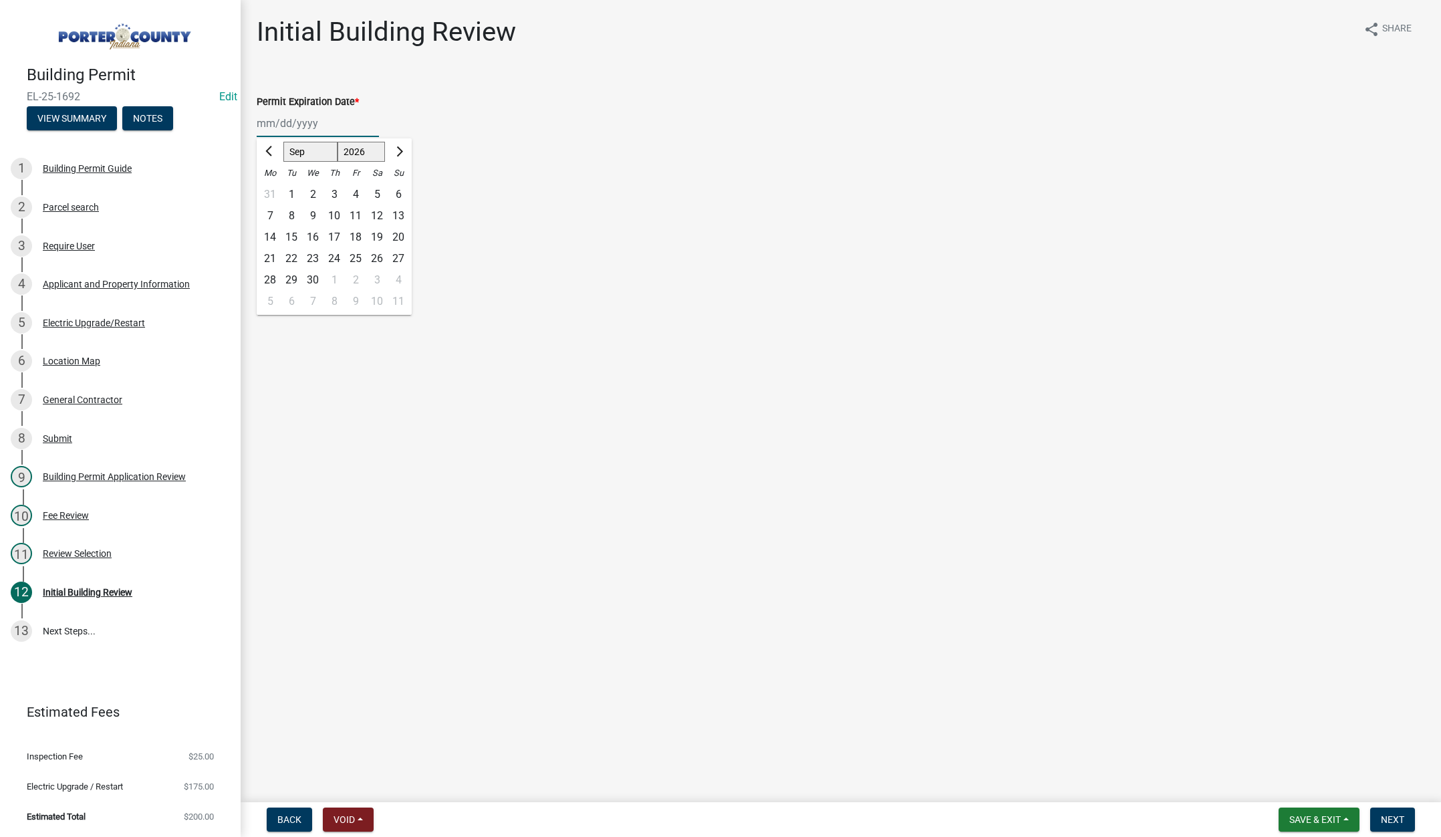
click at [376, 191] on div "5" at bounding box center [376, 194] width 21 height 21
type input "09/05/2026"
click at [273, 190] on label "Continue" at bounding box center [294, 189] width 42 height 16
click at [273, 190] on input "Continue" at bounding box center [277, 185] width 9 height 9
radio input "true"
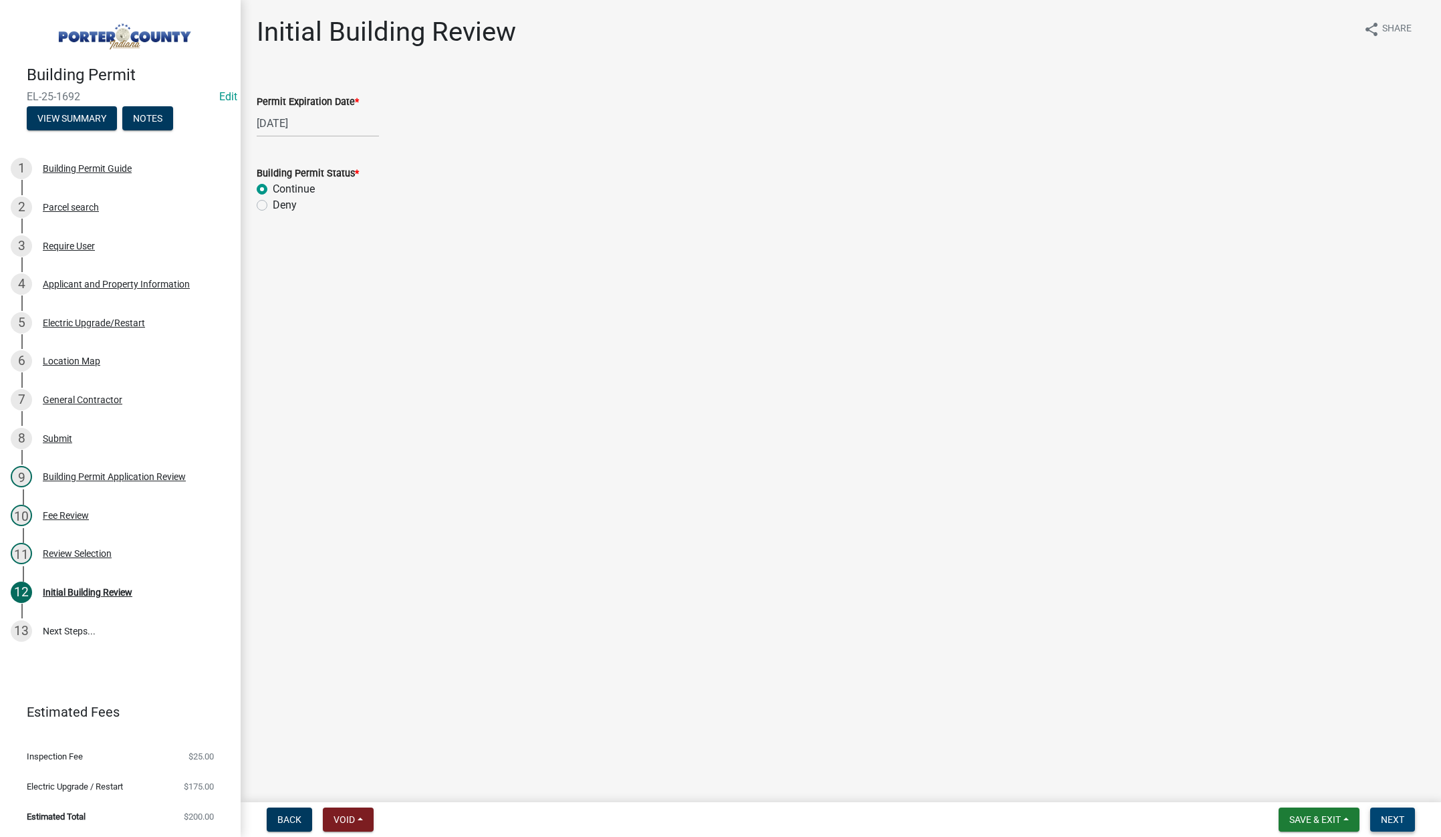
click at [1394, 815] on span "Next" at bounding box center [1392, 819] width 23 height 11
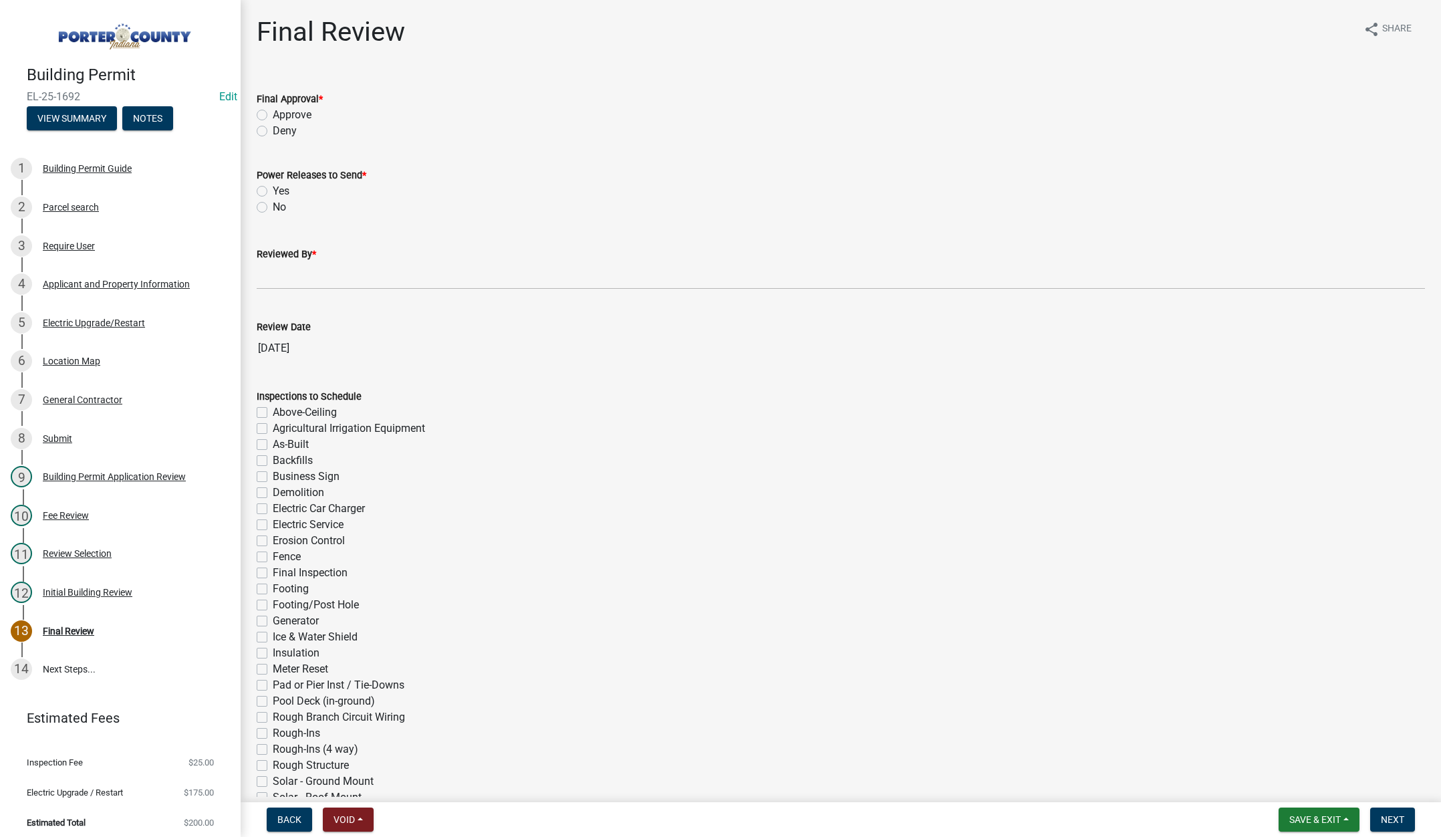
click at [273, 113] on label "Approve" at bounding box center [292, 115] width 39 height 16
click at [273, 113] on input "Approve" at bounding box center [277, 111] width 9 height 9
radio input "true"
drag, startPoint x: 261, startPoint y: 189, endPoint x: 326, endPoint y: 338, distance: 162.8
click at [273, 190] on label "Yes" at bounding box center [281, 191] width 17 height 16
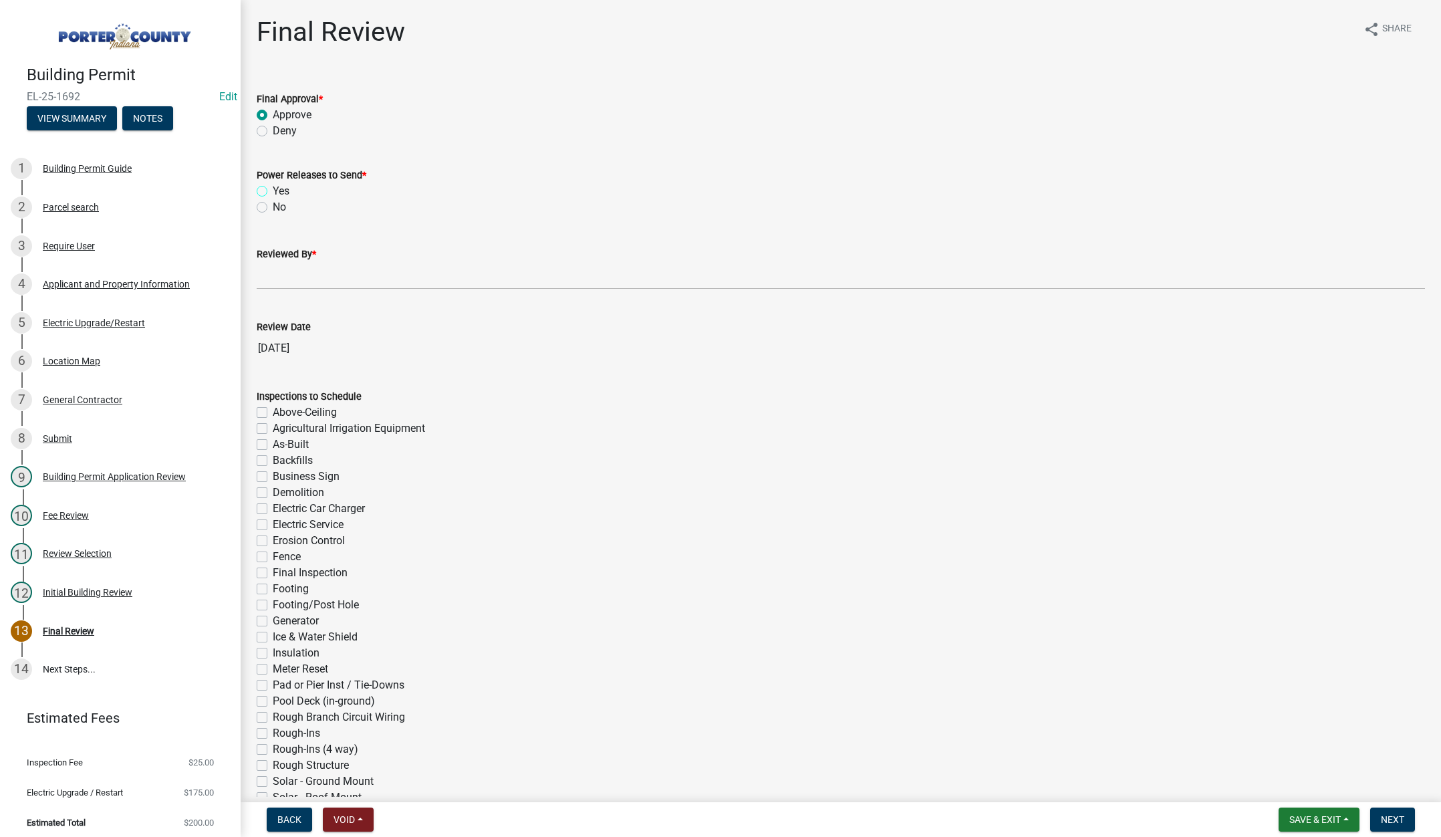
click at [273, 190] on input "Yes" at bounding box center [277, 187] width 9 height 9
radio input "true"
drag, startPoint x: 276, startPoint y: 275, endPoint x: 296, endPoint y: 289, distance: 24.5
click at [276, 275] on input "Reviewed By *" at bounding box center [841, 275] width 1168 height 27
type input "Tami"
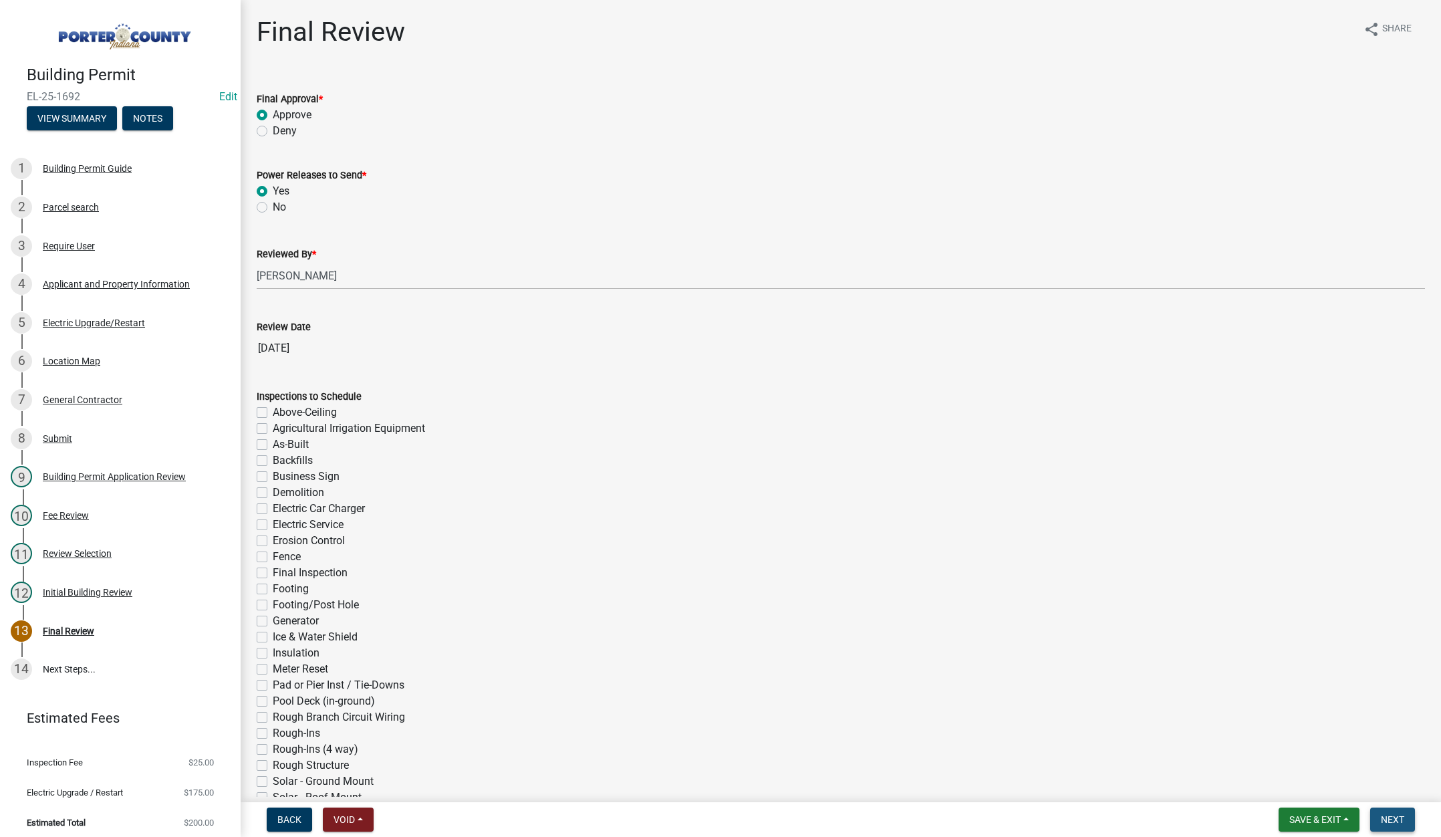
click at [1398, 819] on span "Next" at bounding box center [1392, 819] width 23 height 11
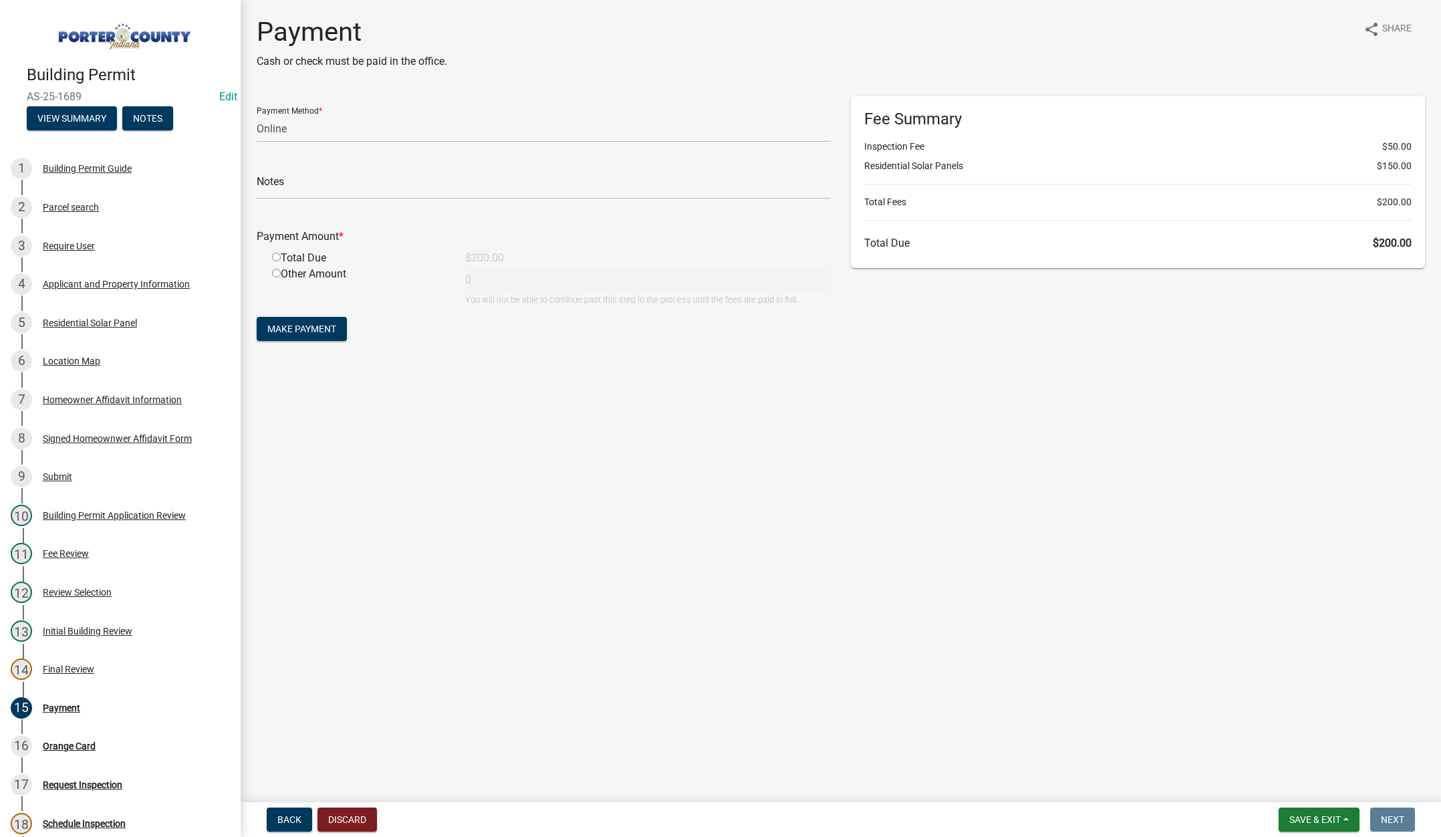
select select "3: 3"
click at [1309, 813] on button "Save & Exit" at bounding box center [1319, 819] width 81 height 24
click at [1303, 780] on button "Save & Exit" at bounding box center [1306, 785] width 107 height 32
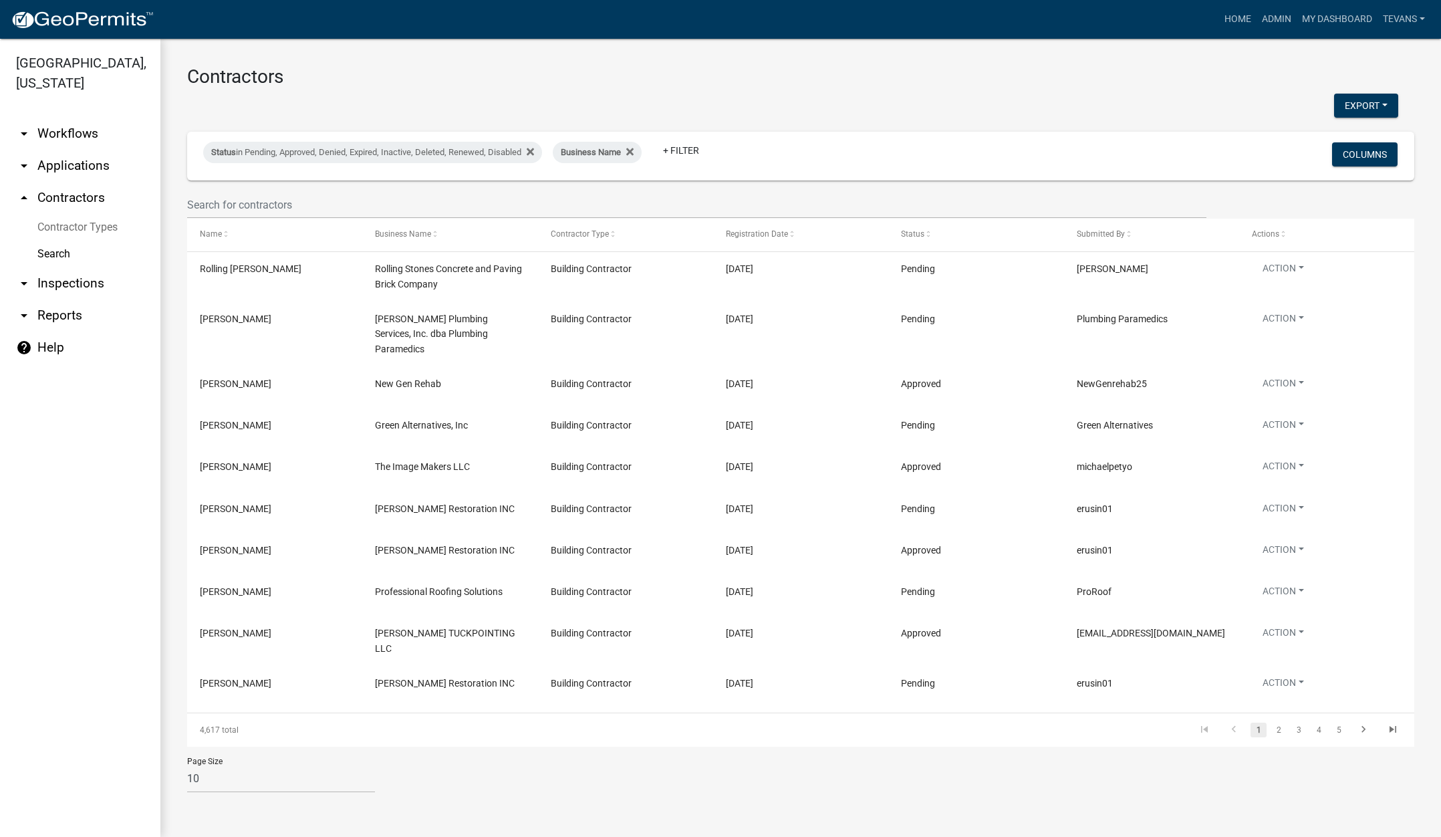
drag, startPoint x: 77, startPoint y: 142, endPoint x: 180, endPoint y: 148, distance: 103.8
click at [77, 150] on link "arrow_drop_down Applications" at bounding box center [80, 166] width 160 height 32
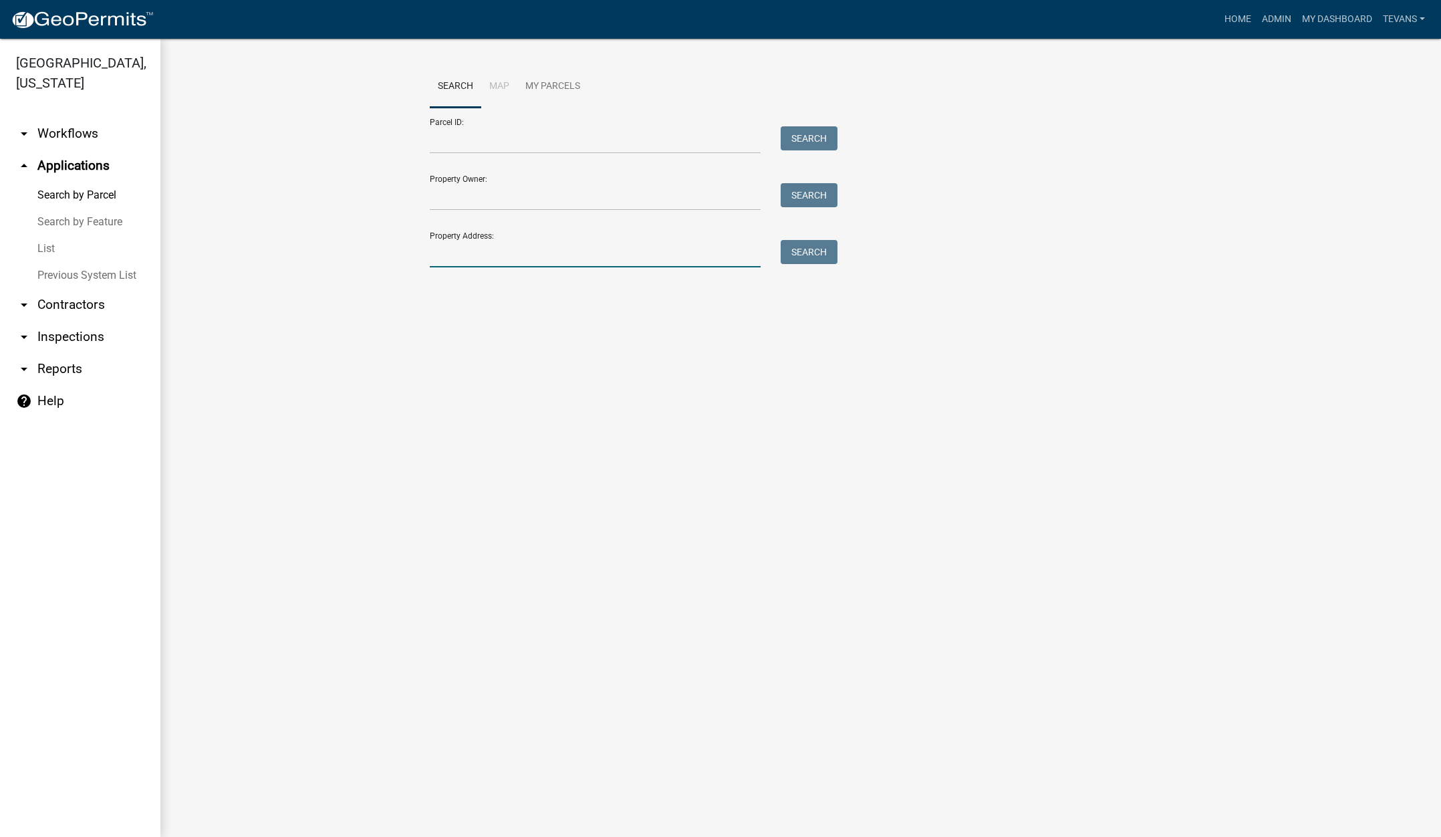
click at [469, 255] on input "Property Address:" at bounding box center [595, 253] width 331 height 27
type input "1312 redwi"
click at [787, 247] on button "Search" at bounding box center [809, 252] width 57 height 24
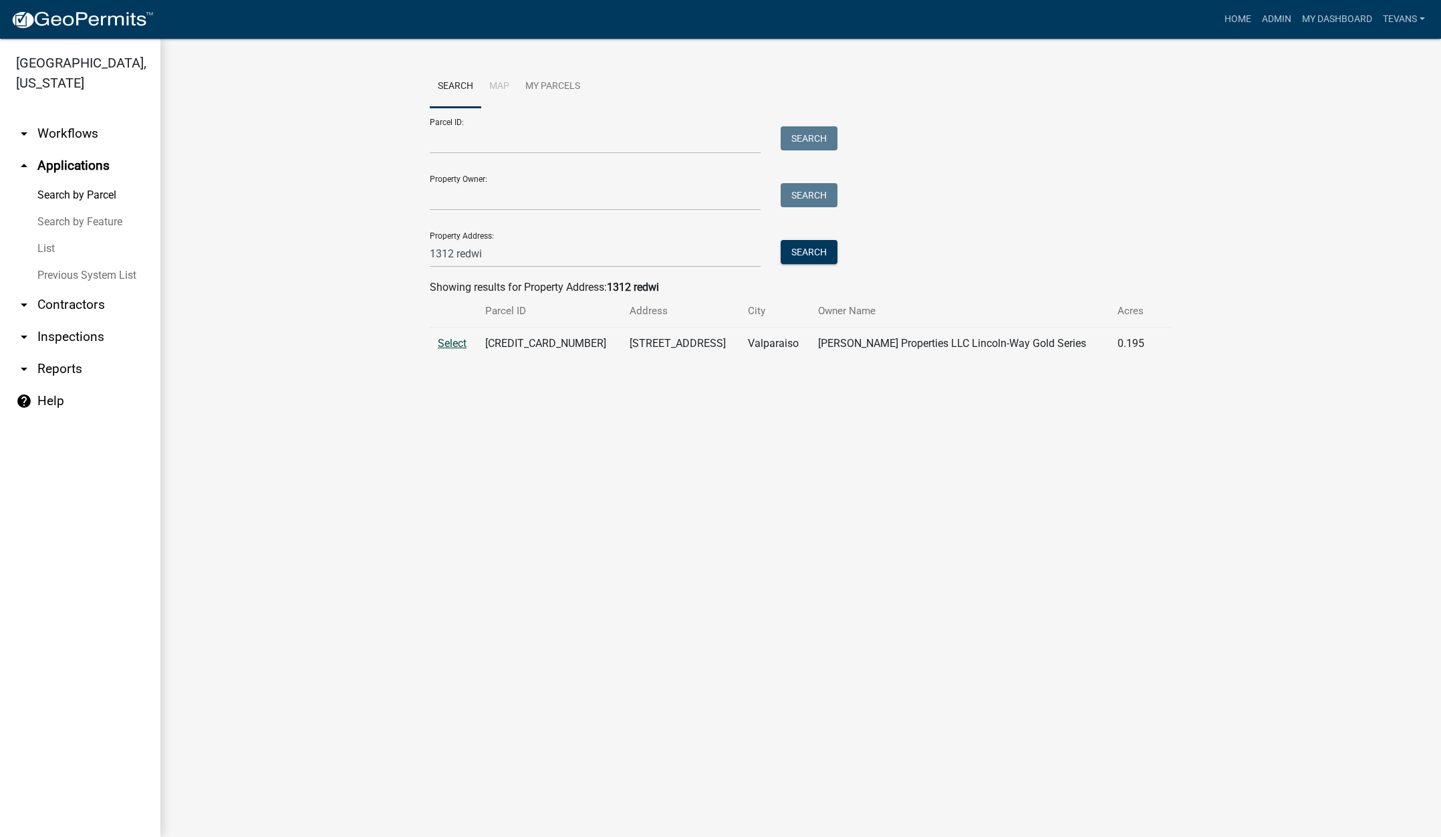
click at [451, 341] on span "Select" at bounding box center [452, 343] width 29 height 13
